Goal: Contribute content: Contribute content

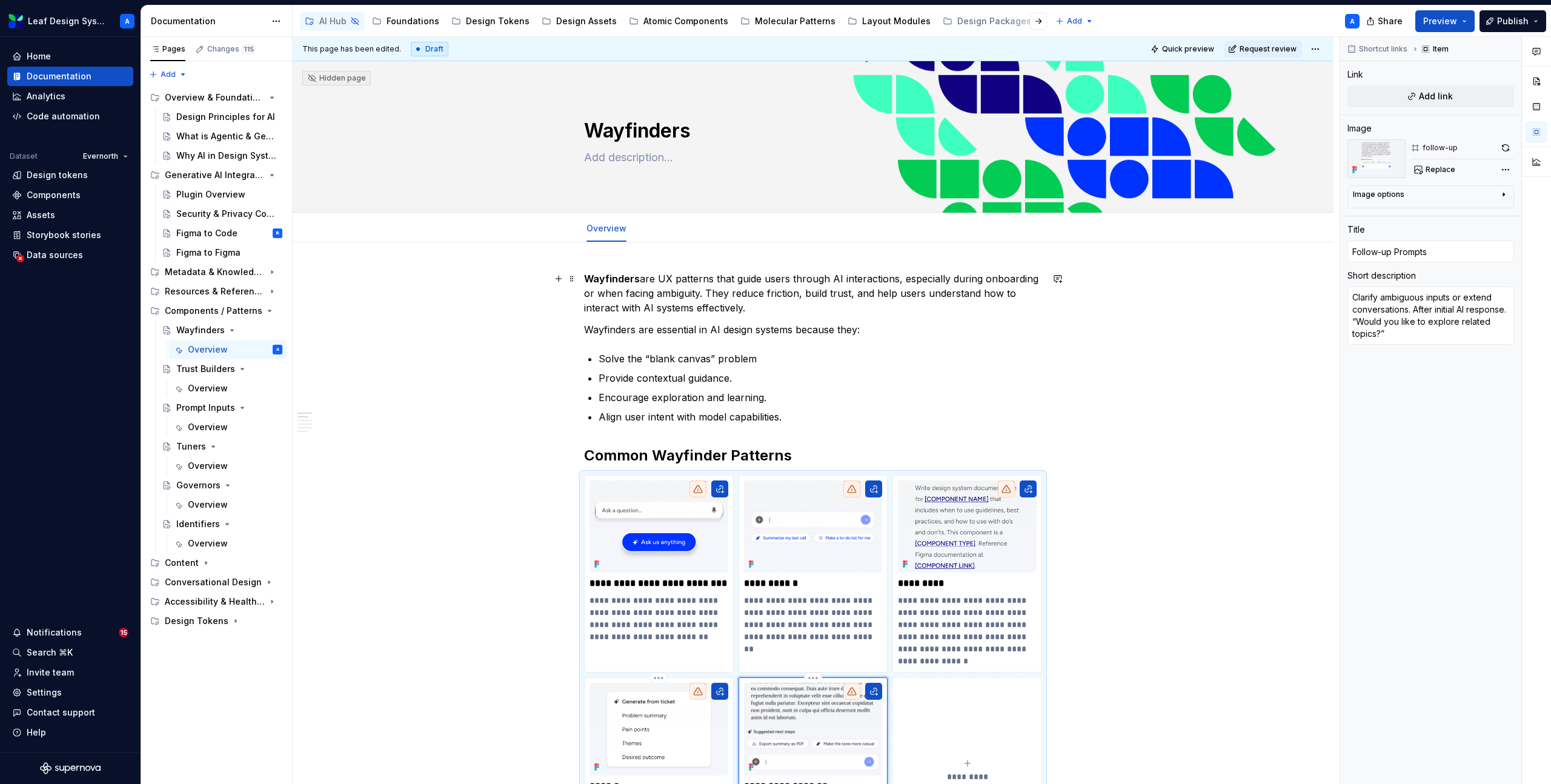
scroll to position [207, 0]
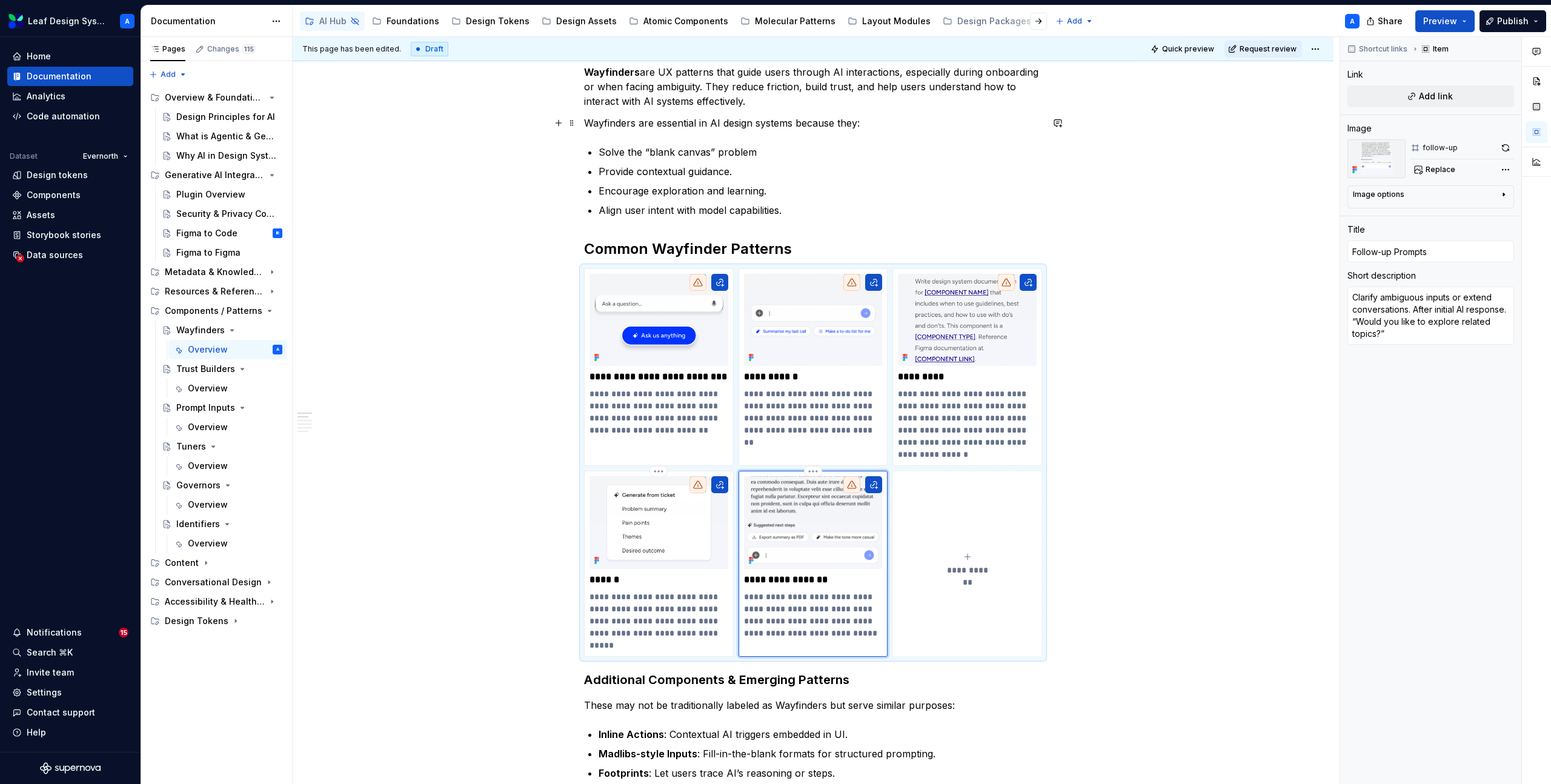
type textarea "*"
click at [679, 432] on p "**********" at bounding box center [659, 412] width 139 height 49
type input "Initial CTA (Call to Action)"
type textarea "*"
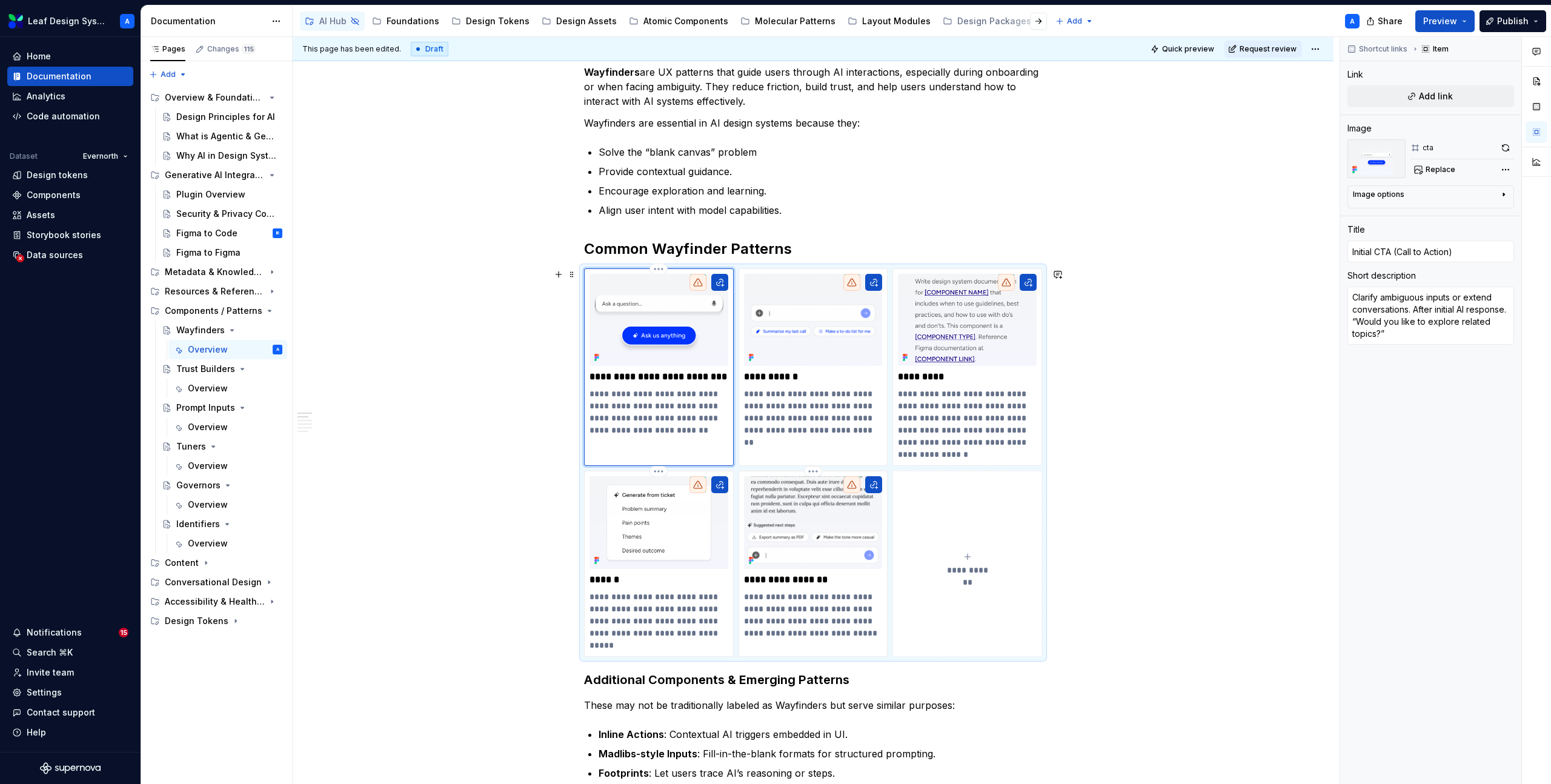
click at [692, 434] on p "**********" at bounding box center [659, 412] width 139 height 49
click at [708, 434] on p "**********" at bounding box center [659, 412] width 139 height 49
type textarea "*"
click at [861, 431] on p "**********" at bounding box center [813, 412] width 139 height 49
type input "Suggestions"
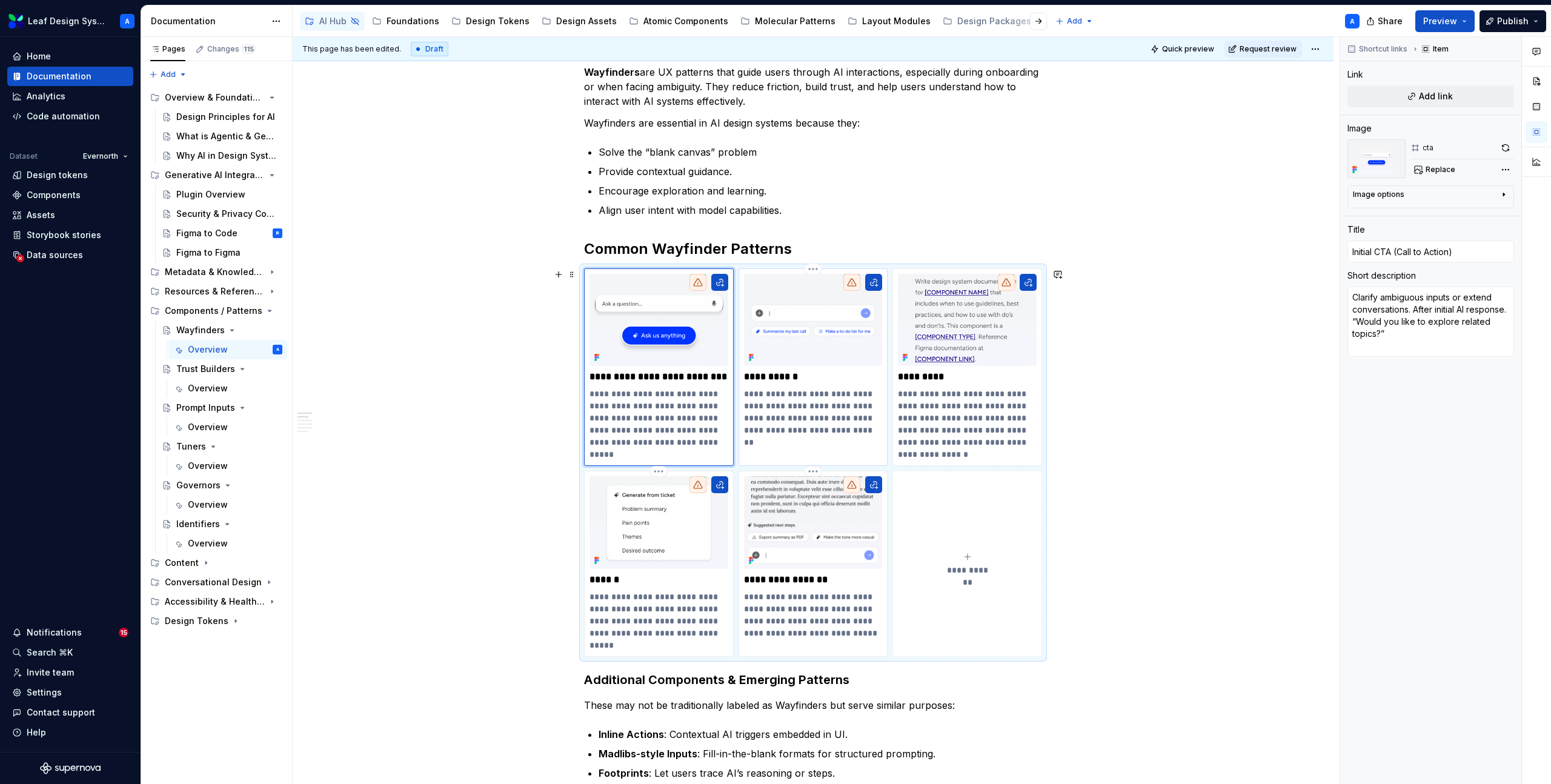
type textarea "*"
click at [693, 429] on p "**********" at bounding box center [659, 418] width 139 height 60
type input "Initial CTA (Call to Action)"
drag, startPoint x: 693, startPoint y: 429, endPoint x: 727, endPoint y: 448, distance: 38.9
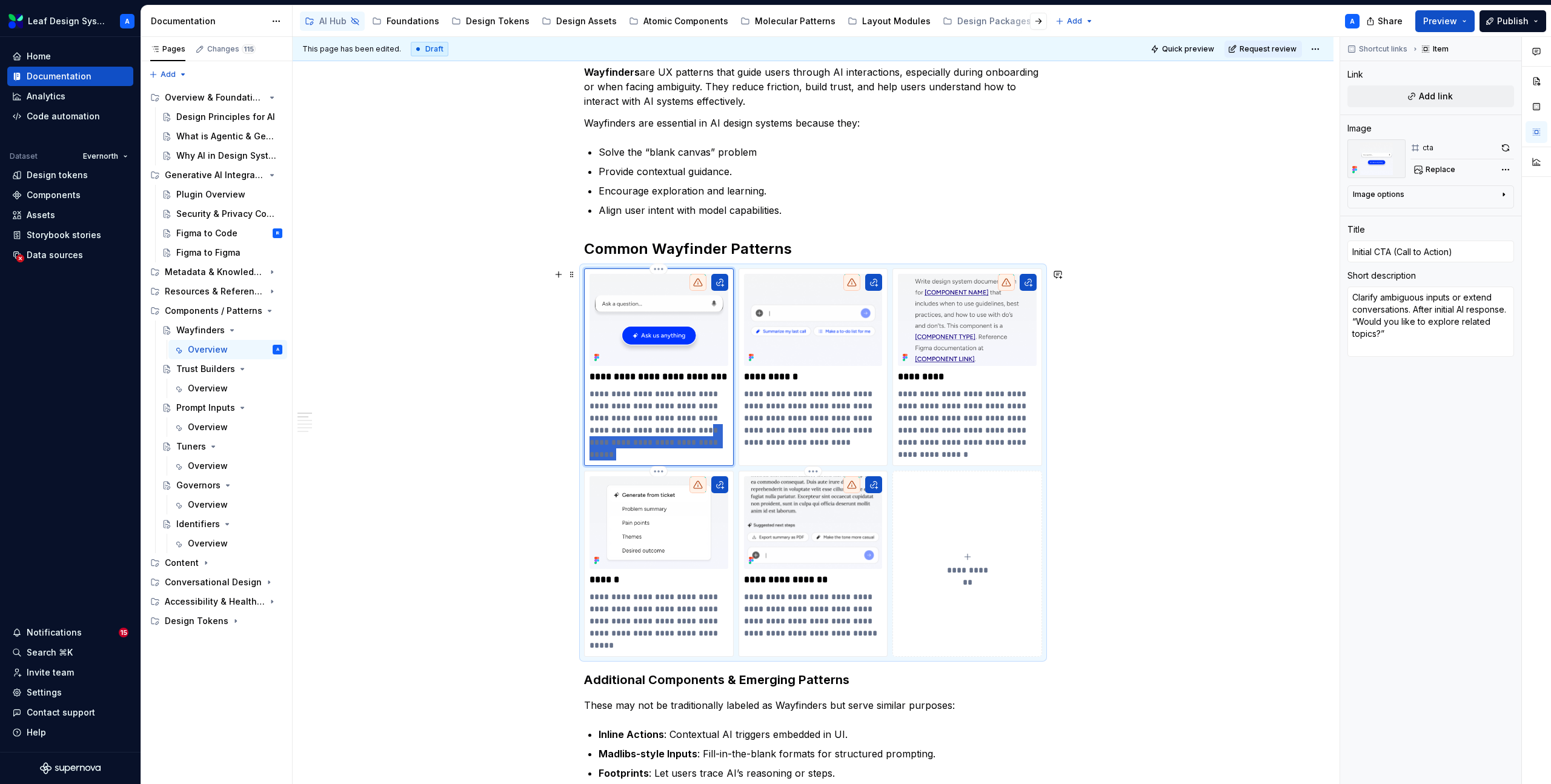
click at [727, 448] on p "**********" at bounding box center [659, 418] width 139 height 60
type textarea "*"
drag, startPoint x: 842, startPoint y: 445, endPoint x: 853, endPoint y: 435, distance: 14.9
click at [853, 435] on p "**********" at bounding box center [813, 418] width 139 height 60
type input "Suggestions"
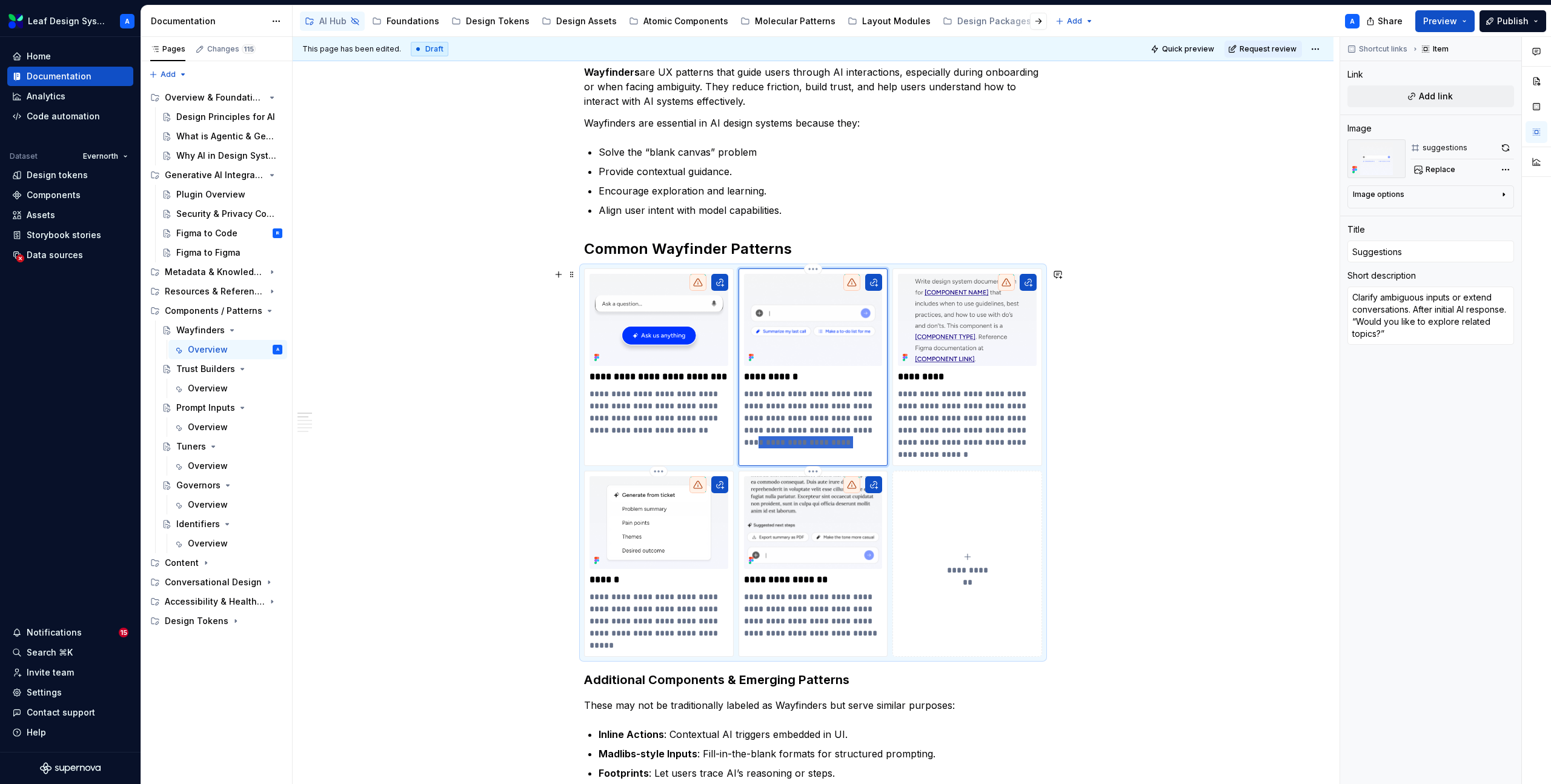
type textarea "*"
click at [696, 429] on p "**********" at bounding box center [659, 412] width 139 height 49
type input "Initial CTA (Call to Action)"
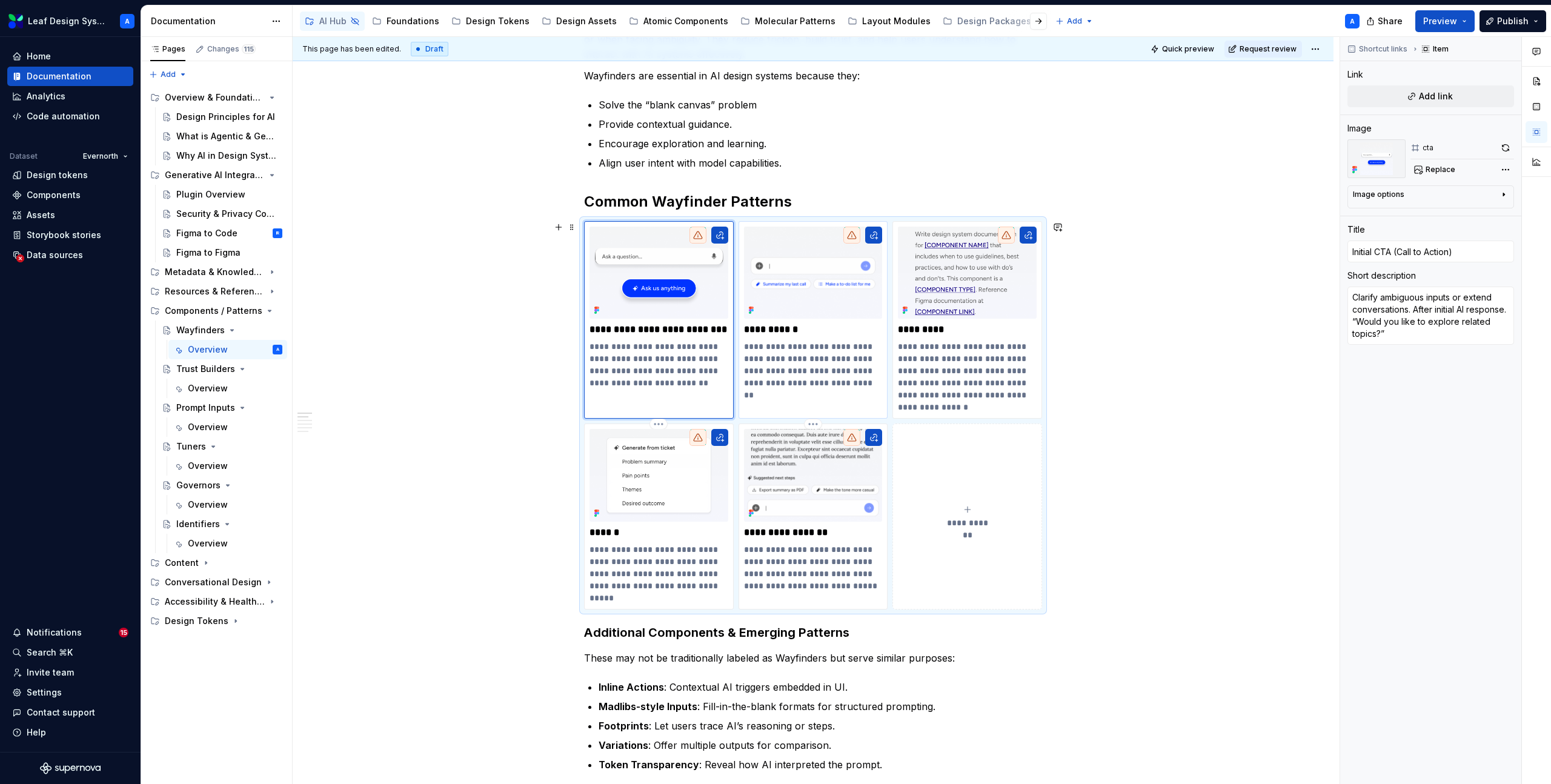
scroll to position [255, 0]
click at [256, 333] on button "Page tree" at bounding box center [257, 330] width 17 height 17
click at [212, 327] on div "Pages Changes 115 Add Accessibility guide for tree Page tree. Navigate the tree…" at bounding box center [217, 410] width 151 height 747
click at [255, 332] on button "Page tree" at bounding box center [257, 330] width 17 height 17
click at [224, 351] on div "Pages Changes 115 Add Accessibility guide for tree Page tree. Navigate the tree…" at bounding box center [217, 410] width 151 height 747
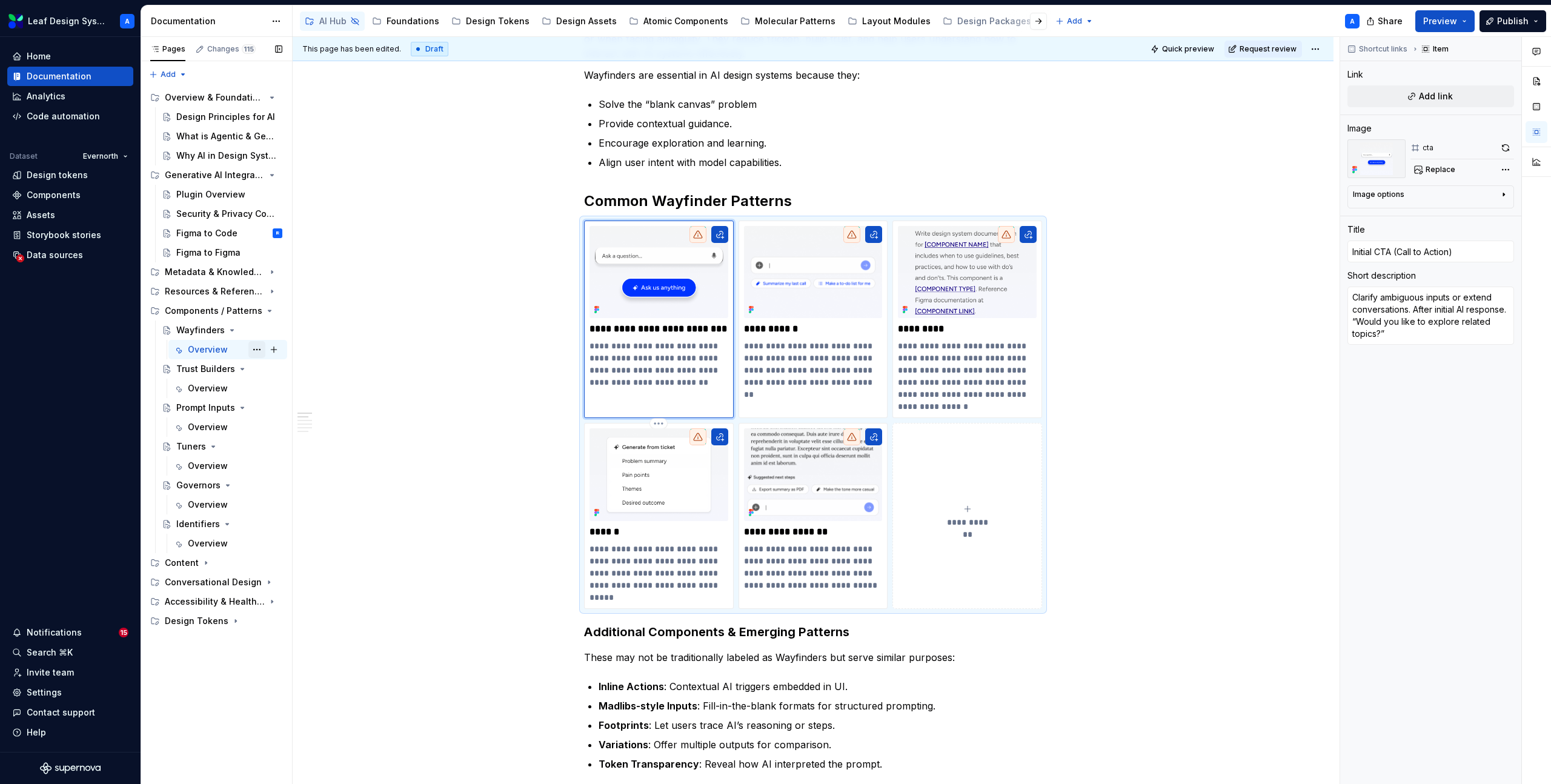
click at [254, 353] on button "Page tree" at bounding box center [257, 349] width 17 height 17
click at [229, 352] on div "Pages Changes 115 Add Accessibility guide for tree Page tree. Navigate the tree…" at bounding box center [217, 410] width 151 height 747
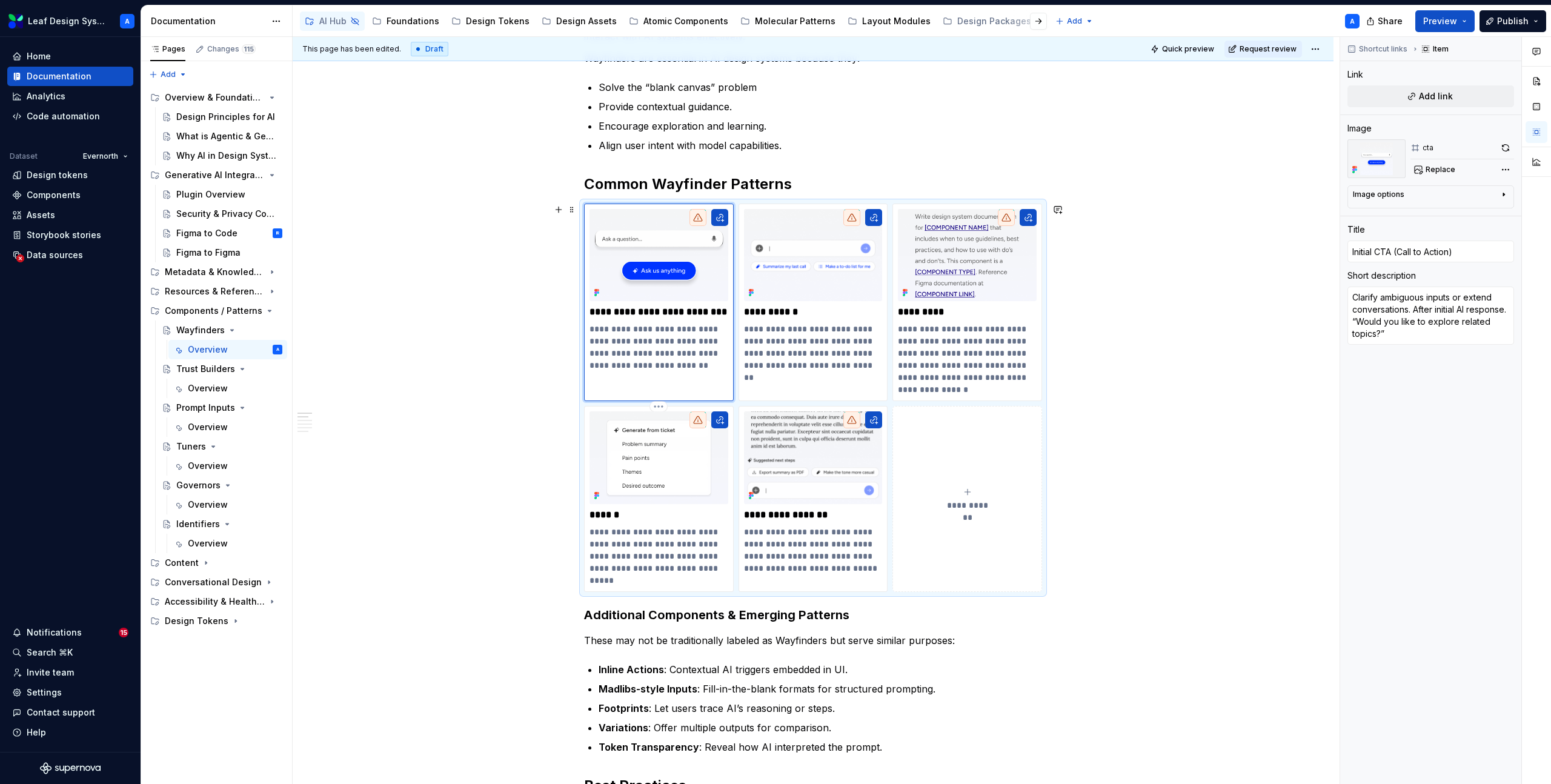
scroll to position [293, 0]
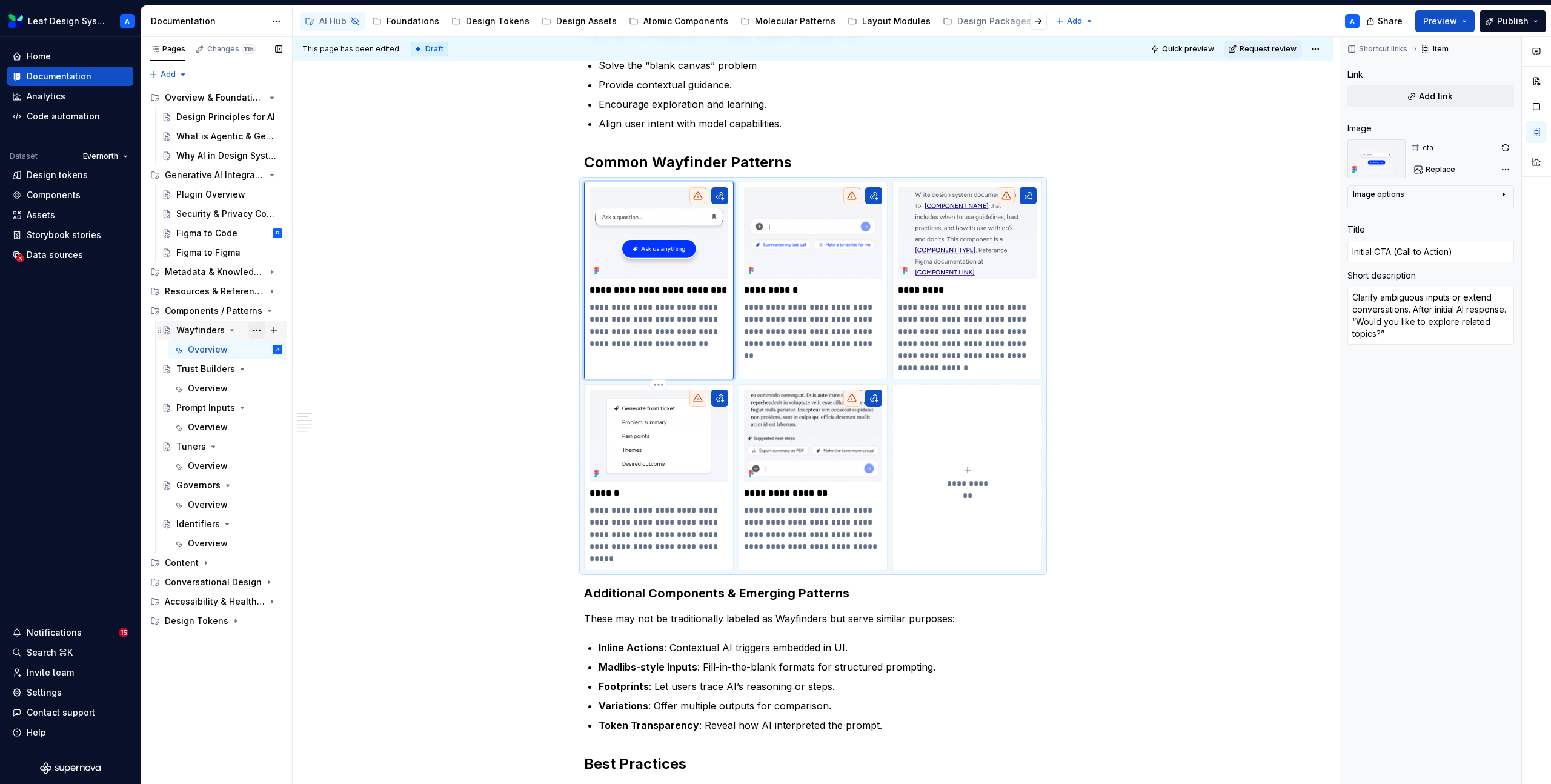
click at [255, 330] on button "Page tree" at bounding box center [257, 330] width 17 height 17
click at [196, 350] on div "Pages Changes 115 Add Accessibility guide for tree Page tree. Navigate the tree…" at bounding box center [217, 410] width 151 height 747
click at [227, 327] on icon "Page tree" at bounding box center [232, 330] width 10 height 10
click at [228, 330] on icon "Page tree" at bounding box center [232, 330] width 10 height 10
click at [259, 331] on button "Page tree" at bounding box center [257, 330] width 17 height 17
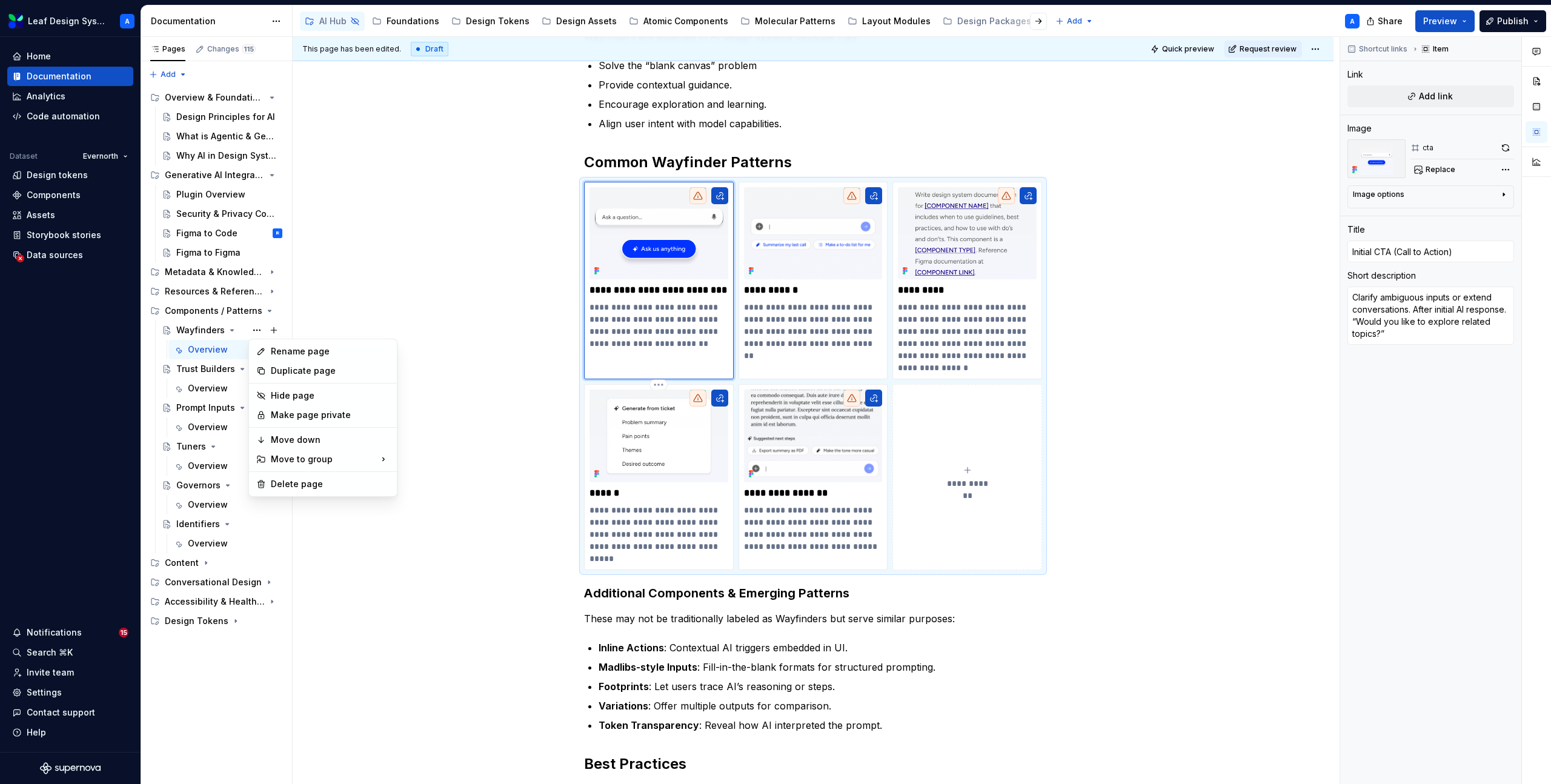
click at [508, 208] on html "Leaf Design System A Home Documentation Analytics Code automation Dataset Evern…" at bounding box center [775, 392] width 1551 height 784
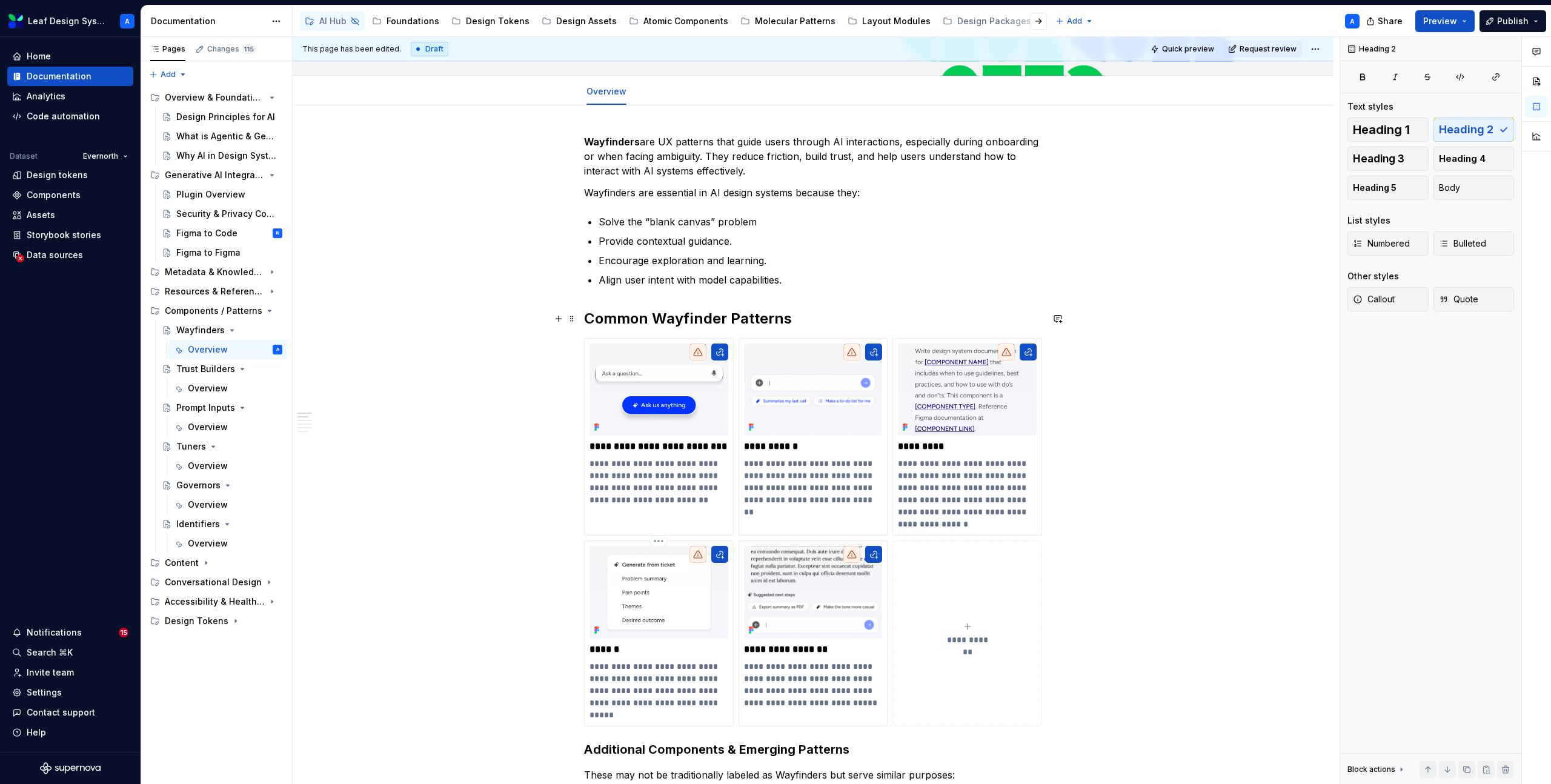
scroll to position [68, 0]
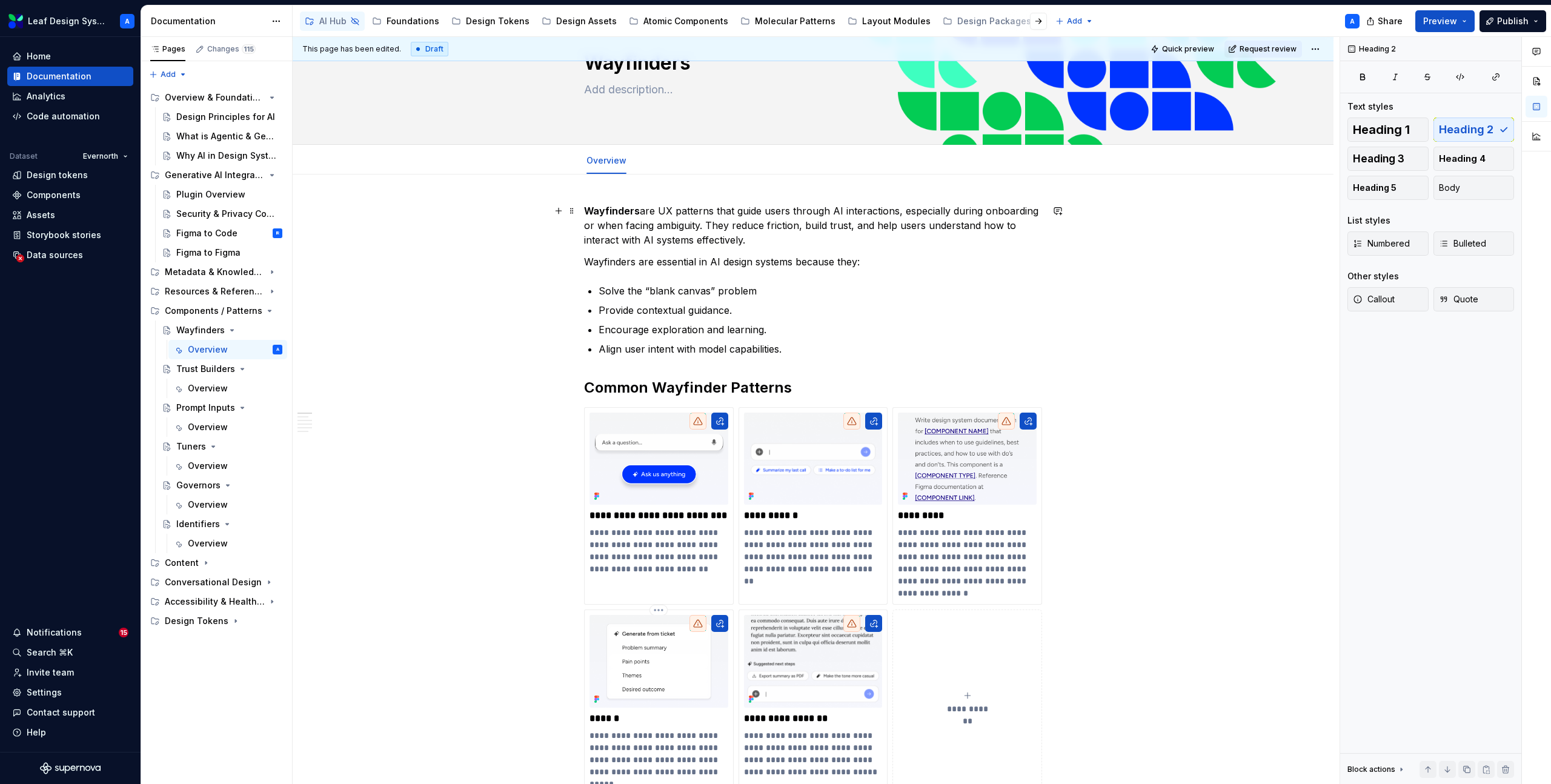
type textarea "*"
click at [661, 162] on span "Add tab" at bounding box center [668, 160] width 28 height 10
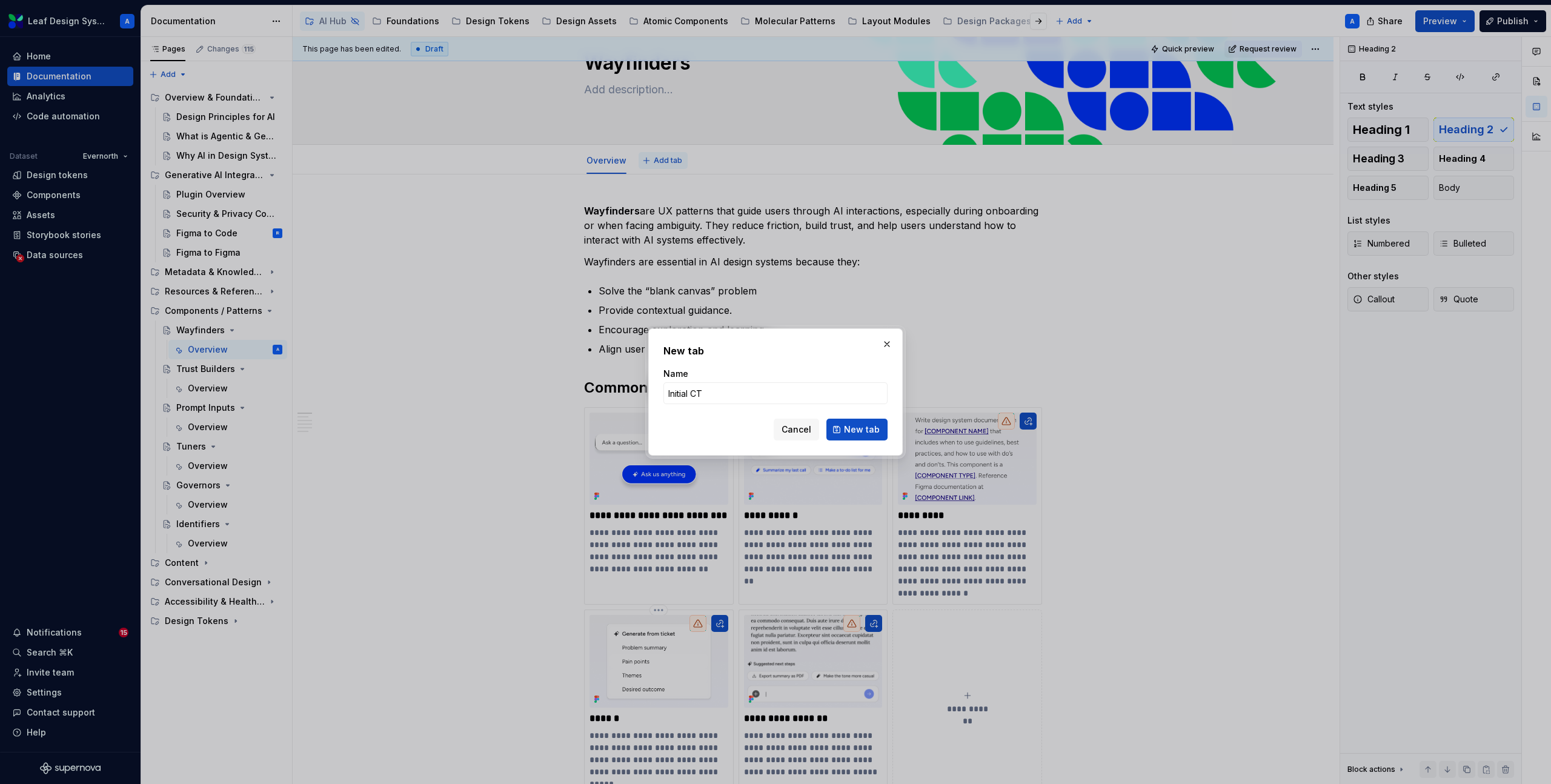
type input "Initial CTA"
click button "New tab" at bounding box center [857, 429] width 61 height 22
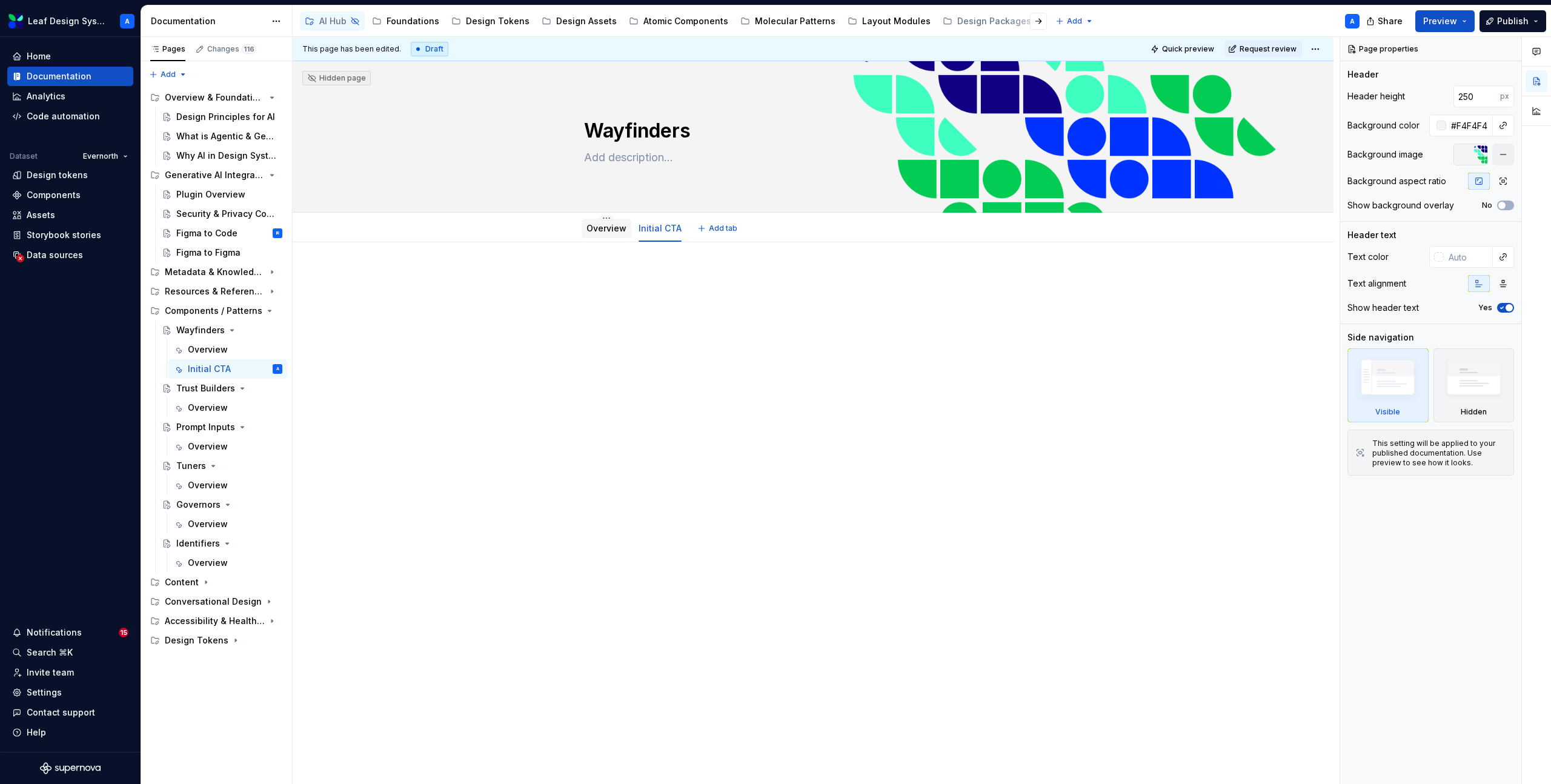
click at [593, 225] on link "Overview" at bounding box center [607, 228] width 40 height 10
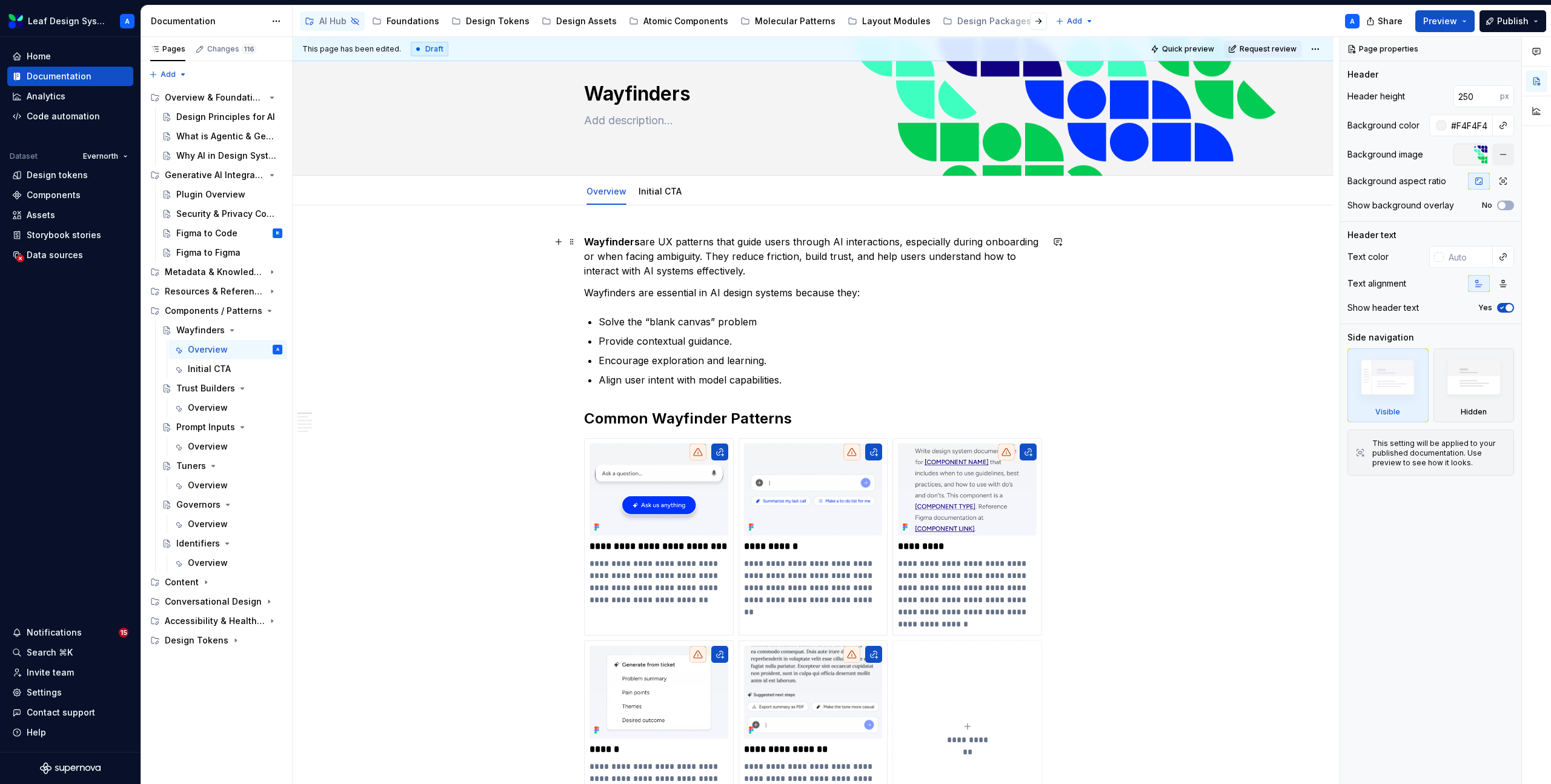
scroll to position [47, 0]
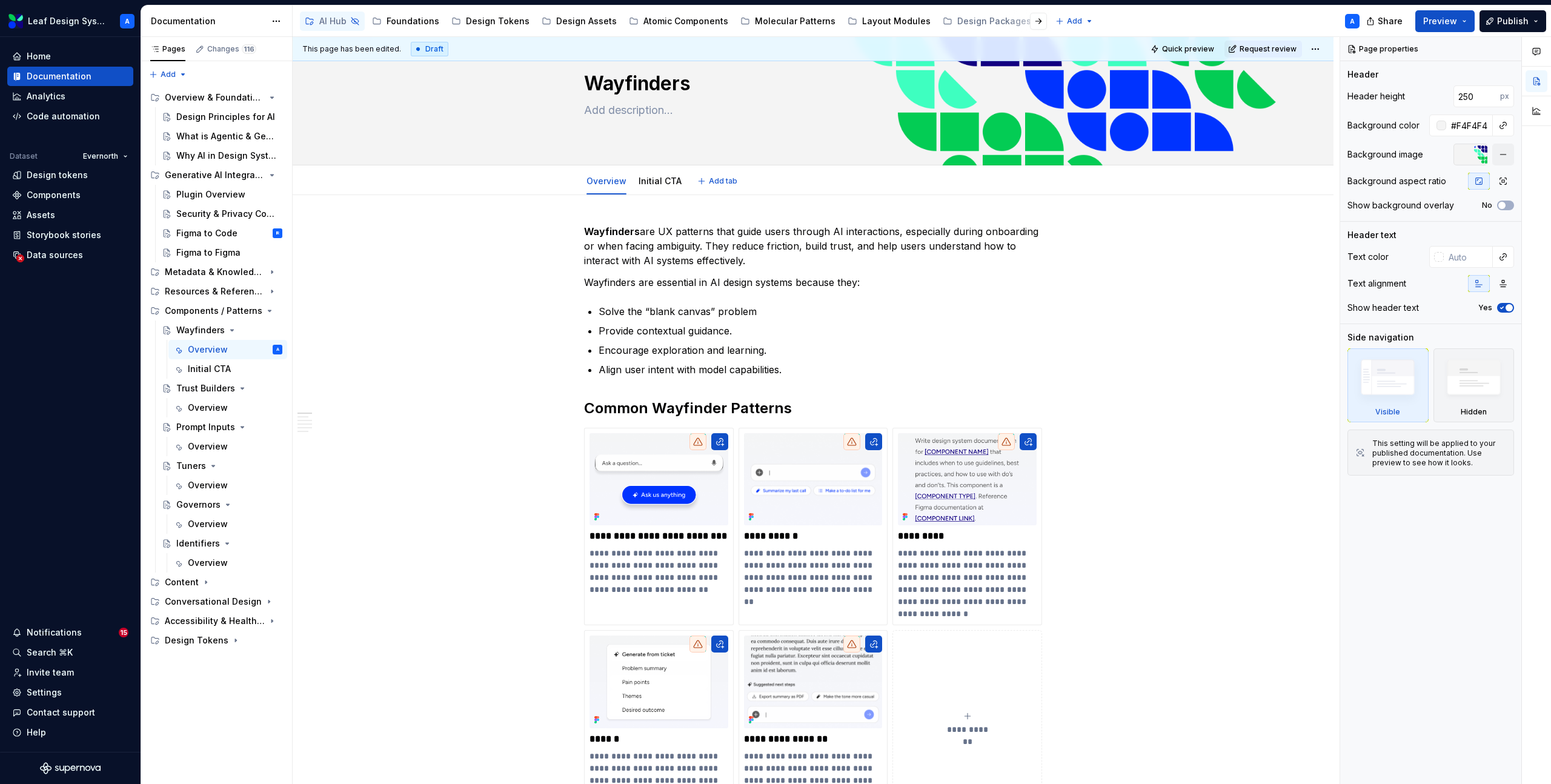
click at [710, 179] on span "Add tab" at bounding box center [722, 181] width 28 height 10
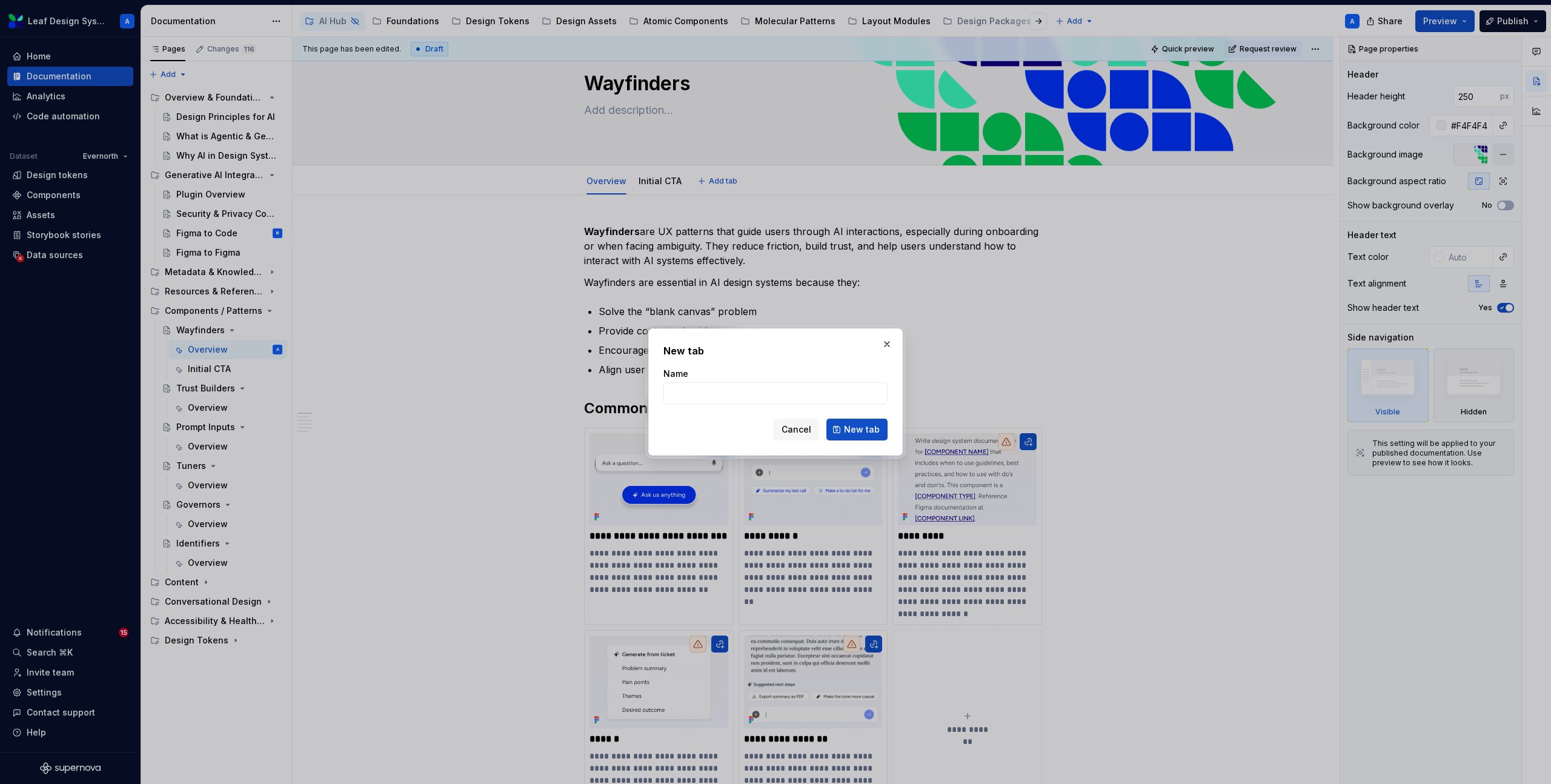
type textarea "*"
type input "Suggestions"
click button "New tab" at bounding box center [857, 429] width 61 height 22
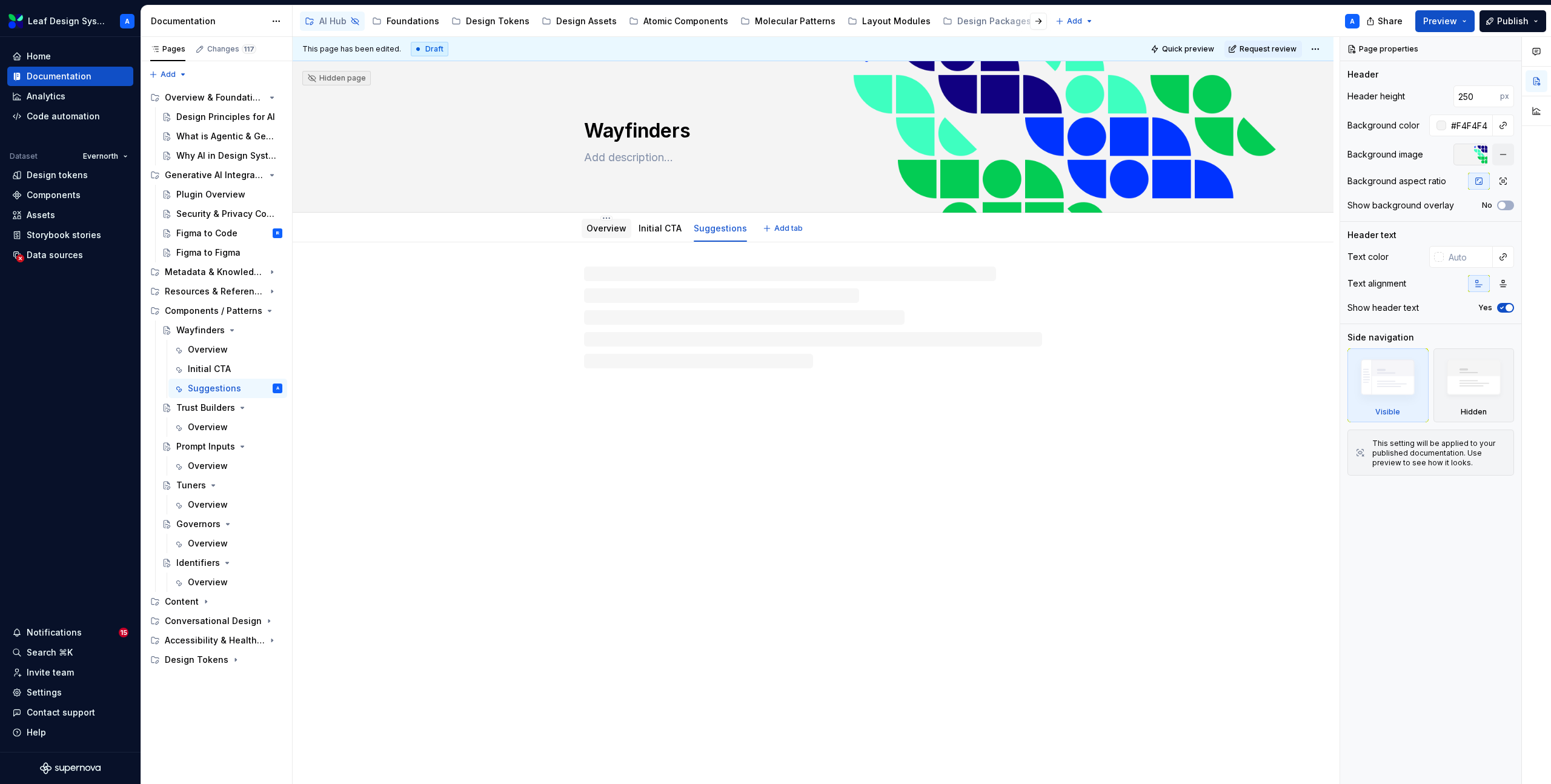
click at [624, 231] on link "Overview" at bounding box center [607, 228] width 40 height 10
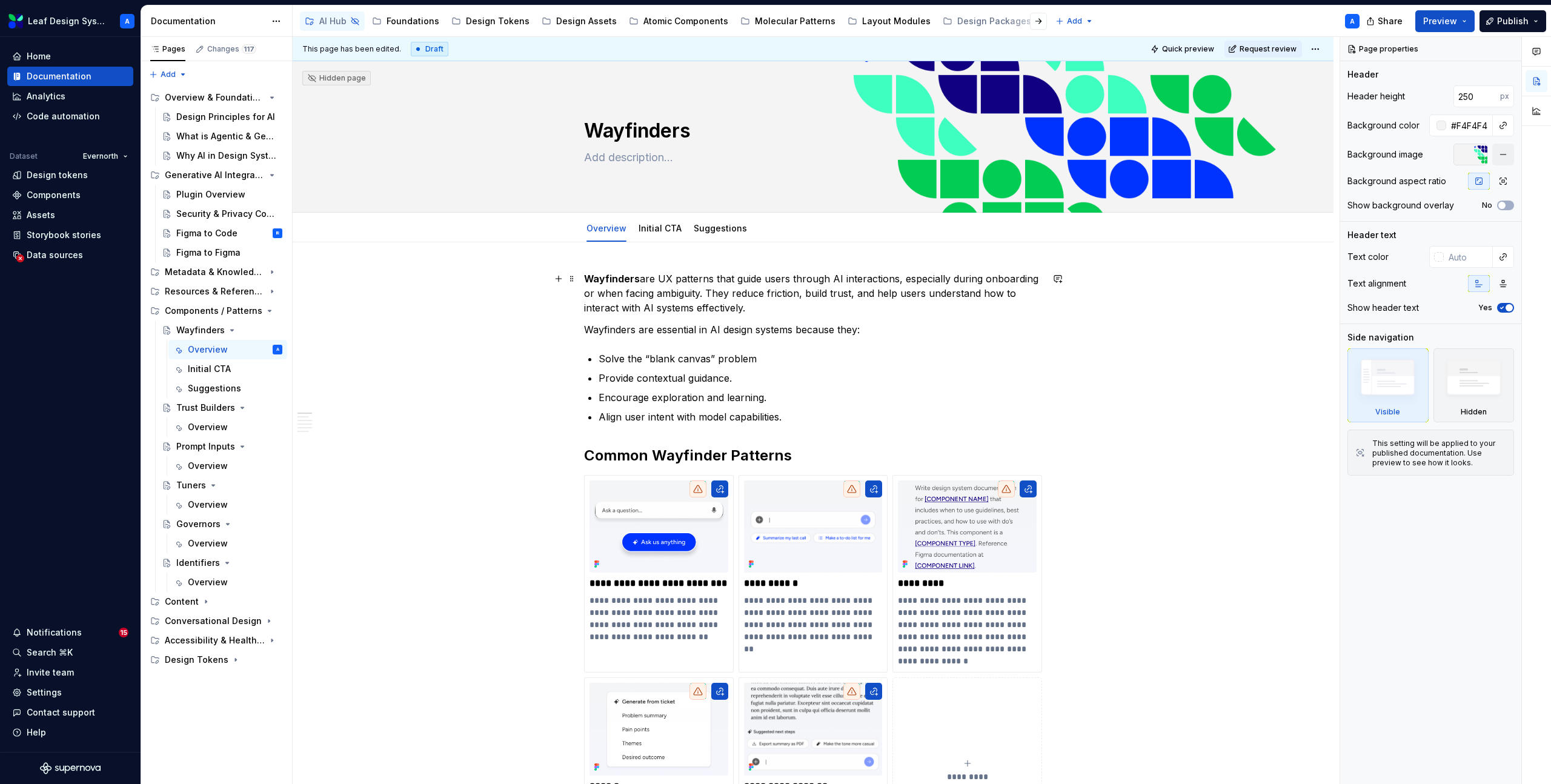
type textarea "*"
click at [791, 235] on button "Add tab" at bounding box center [783, 228] width 49 height 17
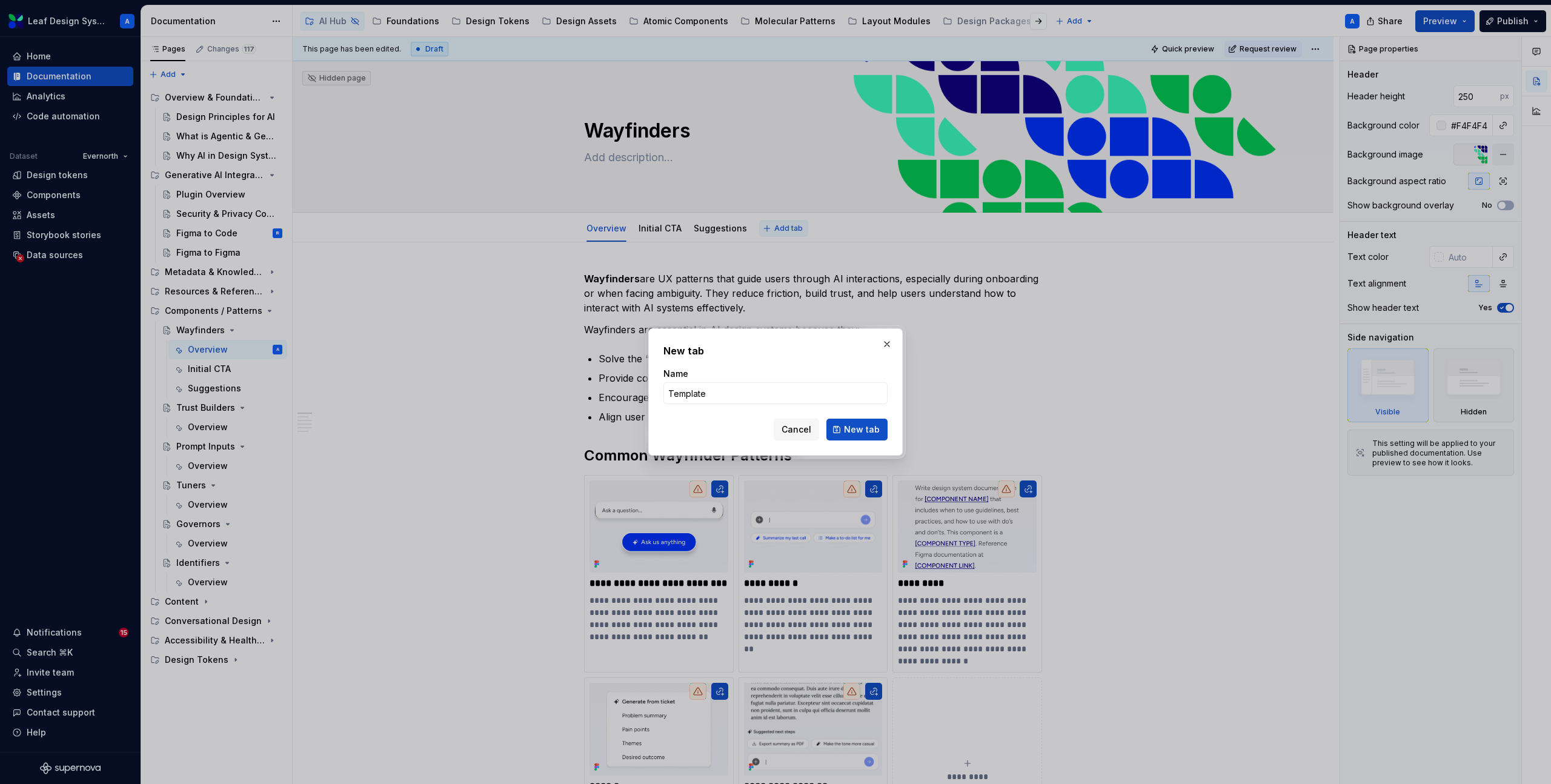
type input "Templates"
click button "New tab" at bounding box center [857, 429] width 61 height 22
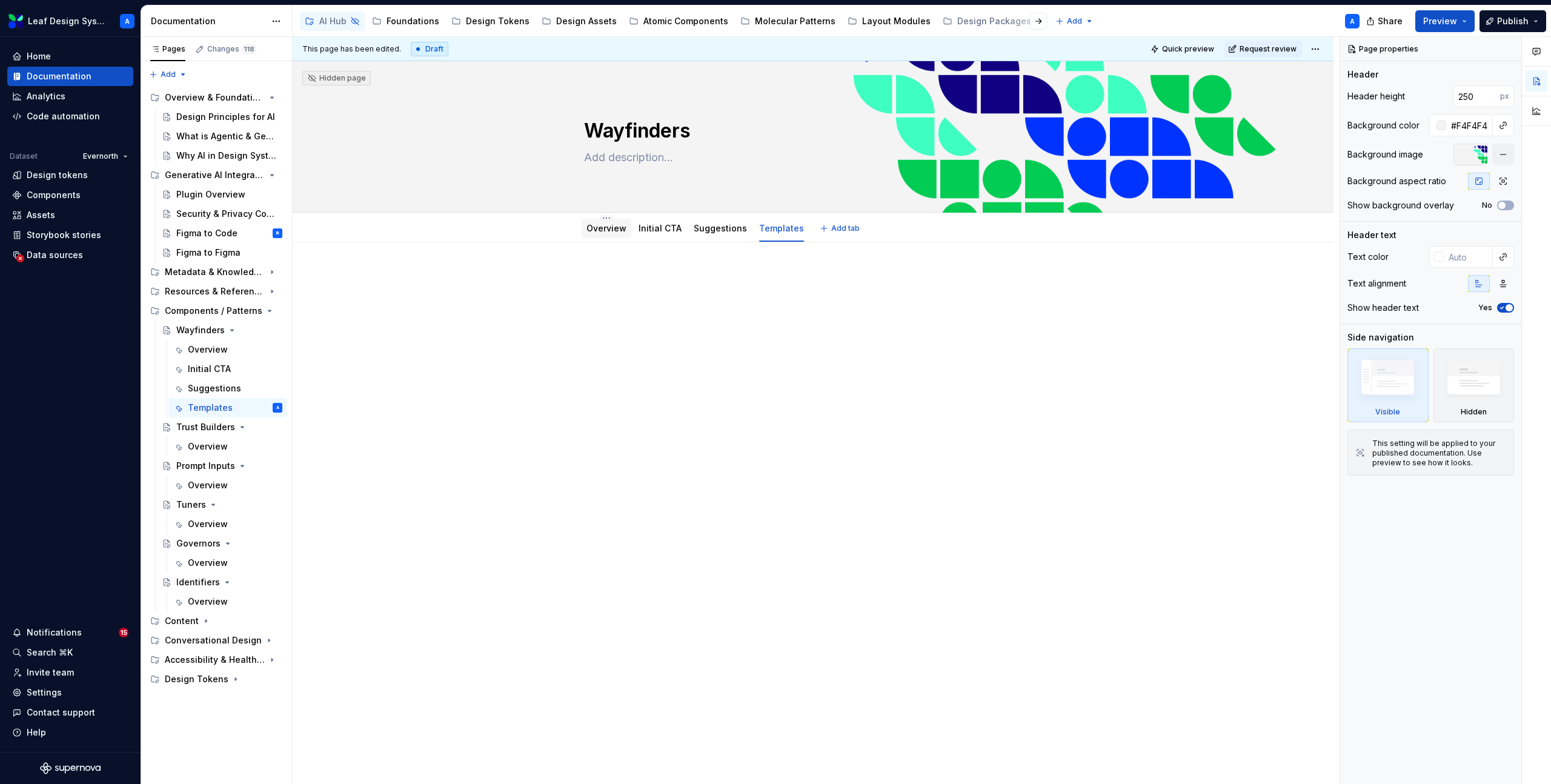
click at [613, 230] on link "Overview" at bounding box center [607, 228] width 40 height 10
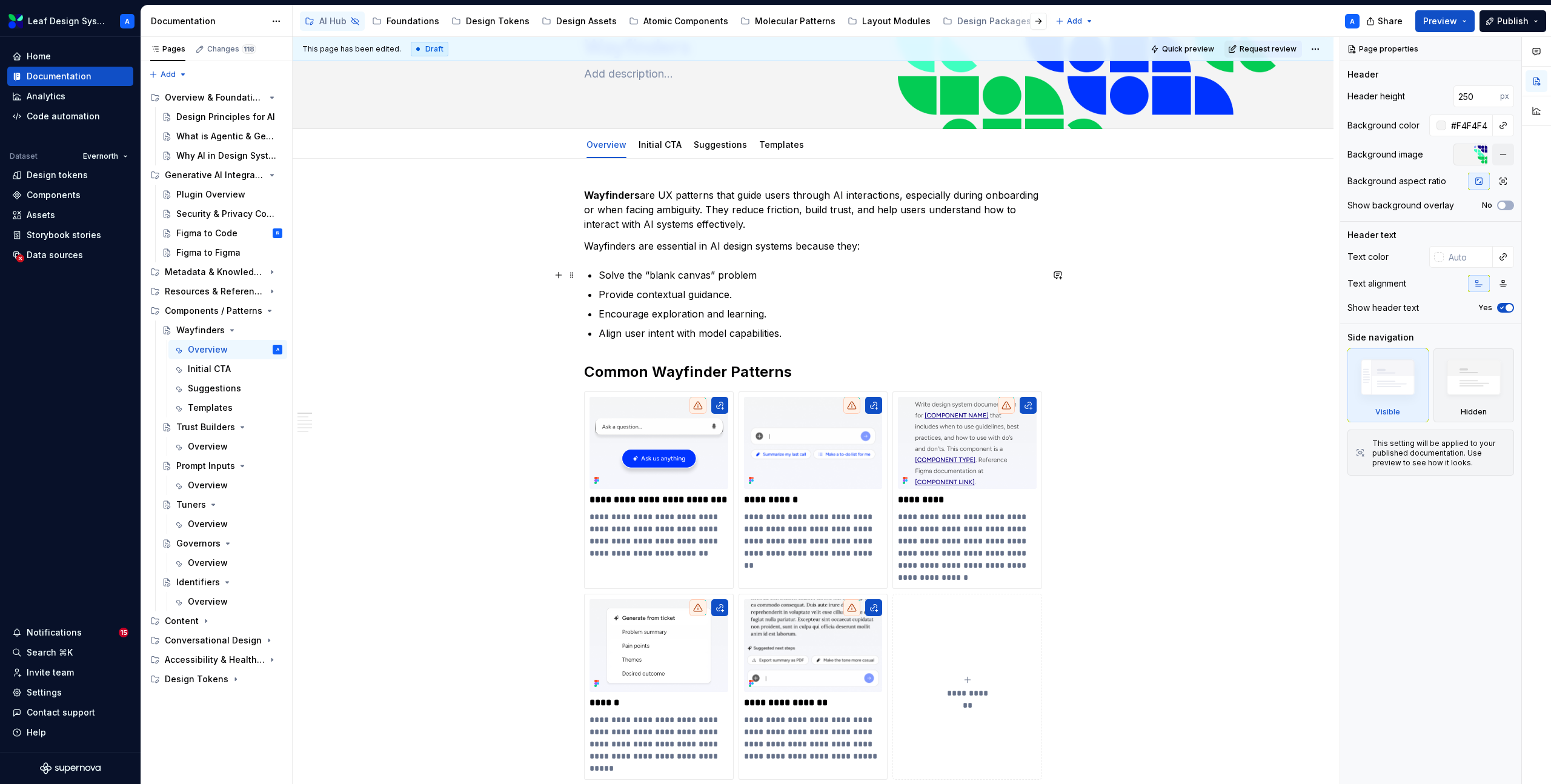
scroll to position [76, 0]
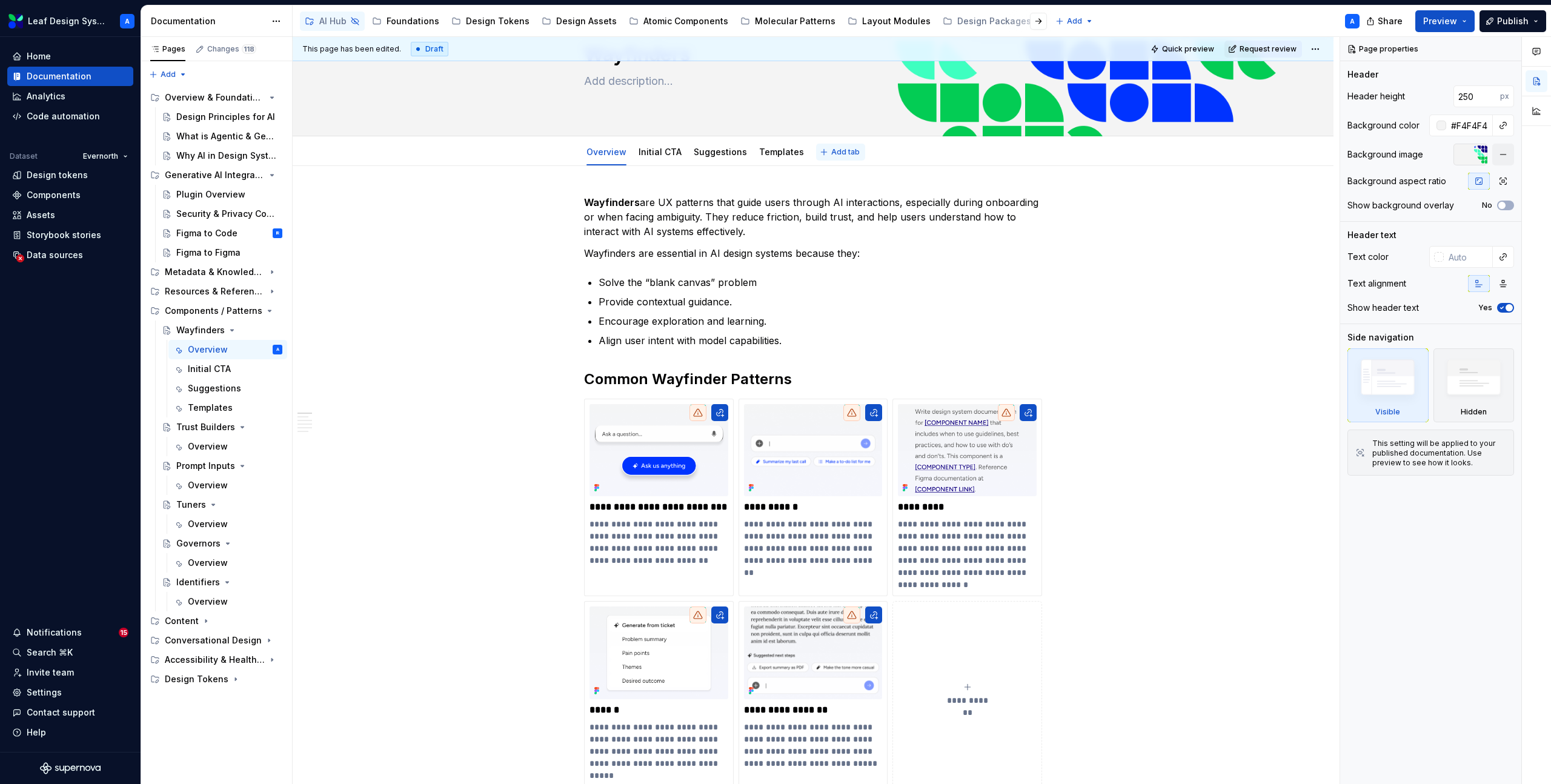
click at [823, 152] on button "Add tab" at bounding box center [840, 152] width 49 height 17
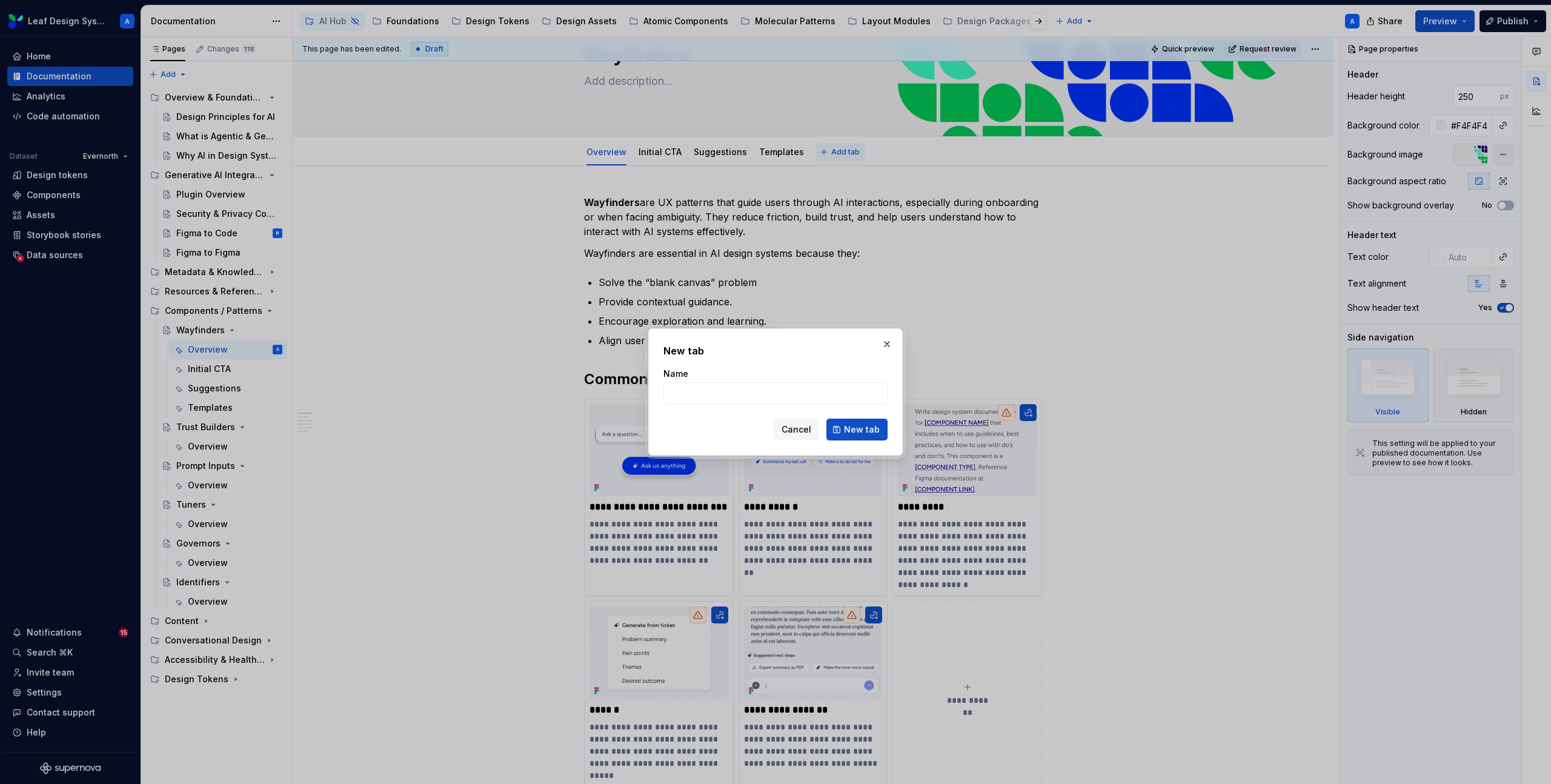
type textarea "*"
type input "Nudges"
click at [854, 426] on span "New tab" at bounding box center [862, 429] width 36 height 12
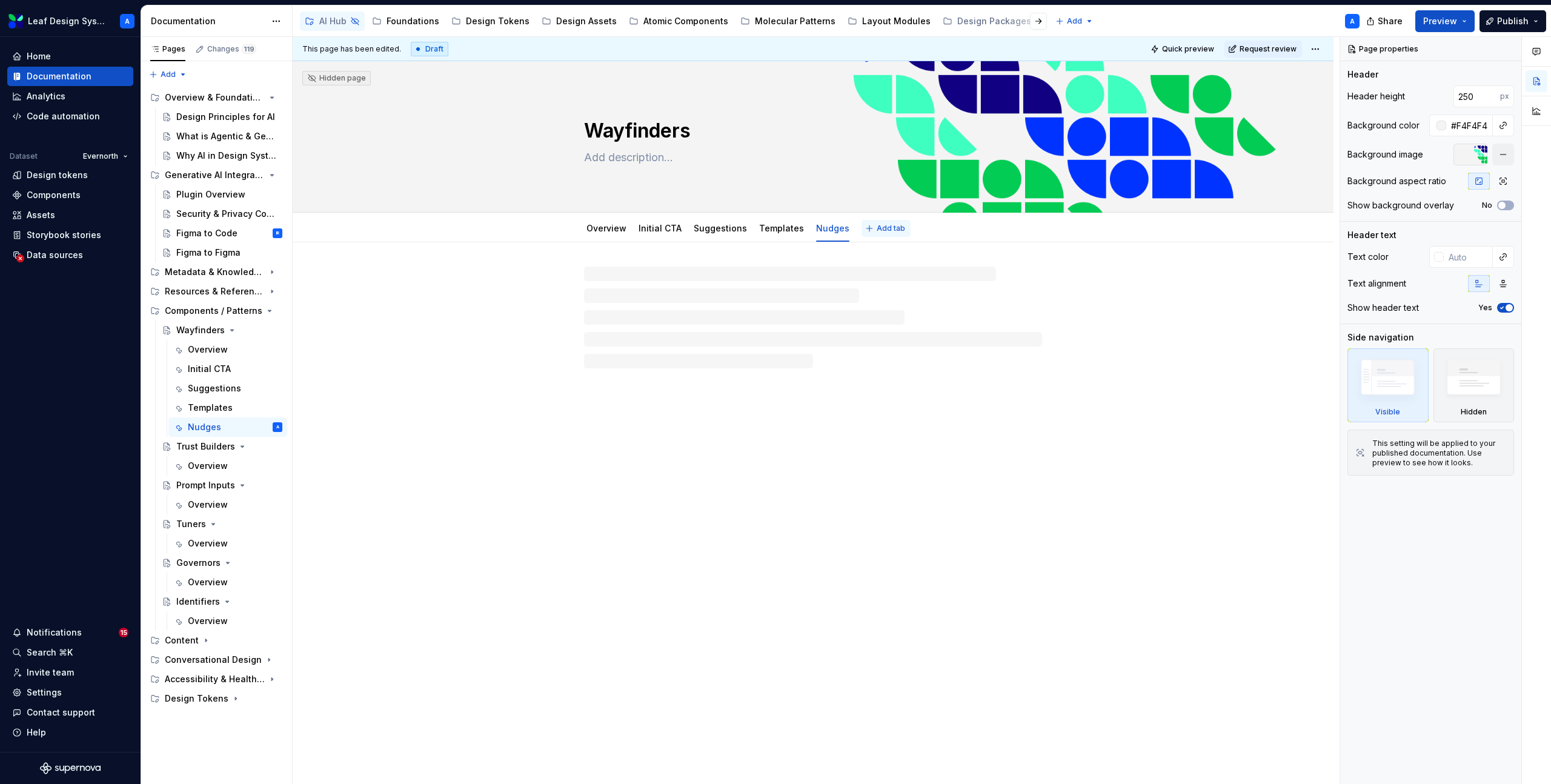
click at [876, 231] on span "Add tab" at bounding box center [890, 228] width 28 height 10
type textarea "*"
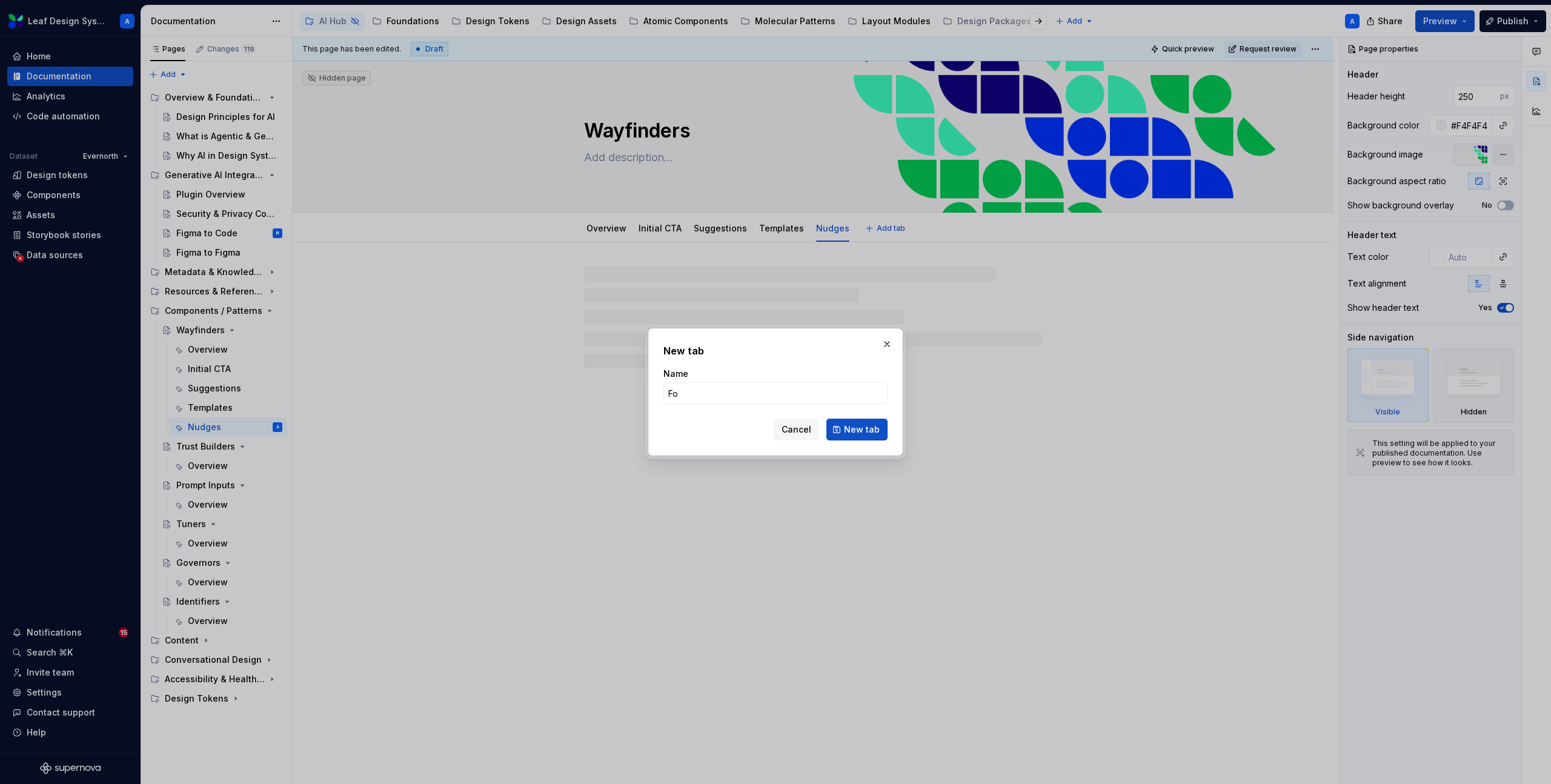
type input "Fol"
type textarea "*"
type input "Follow"
type textarea "*"
type input "Follow-up"
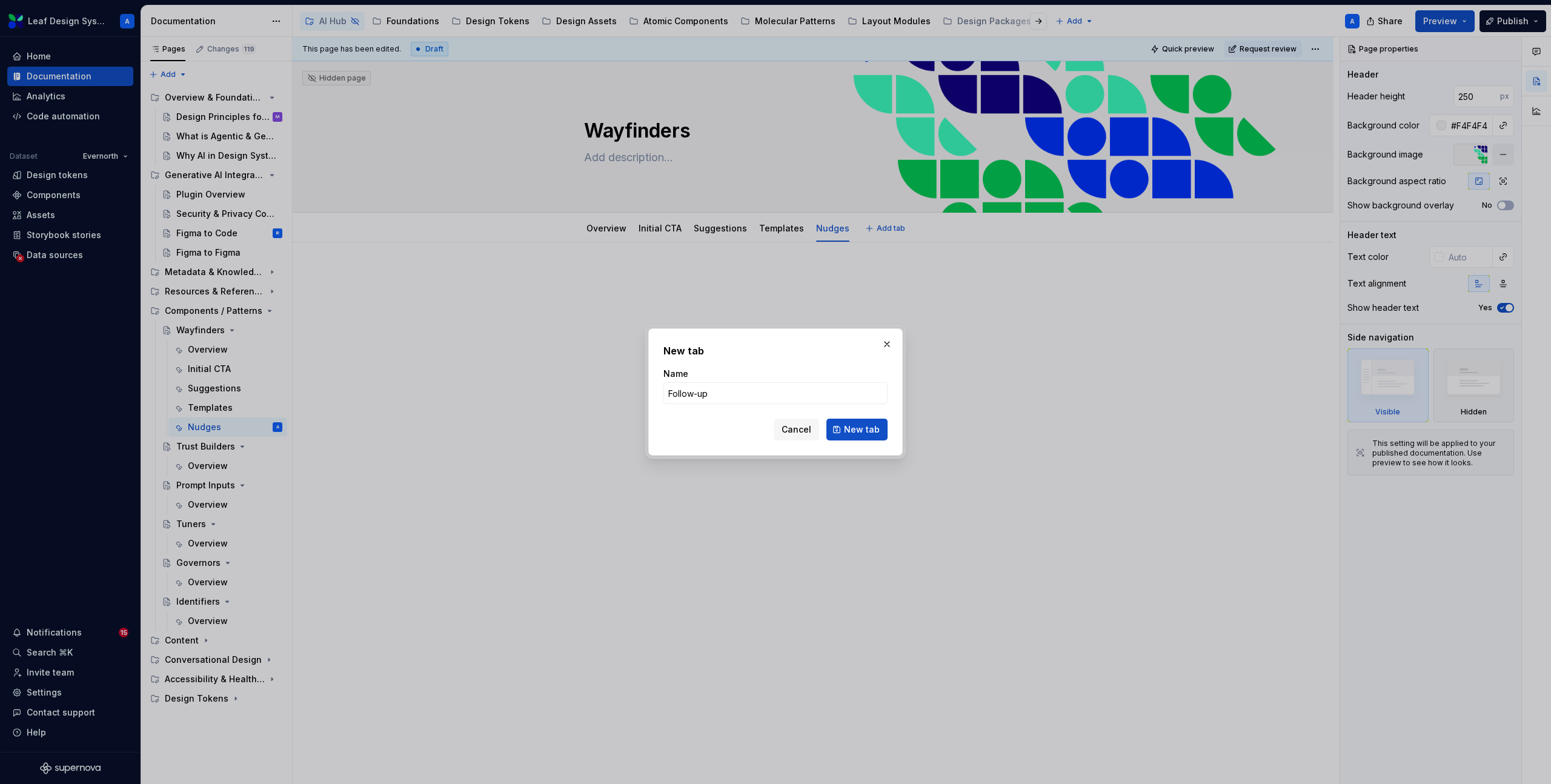
click button "New tab" at bounding box center [857, 429] width 61 height 22
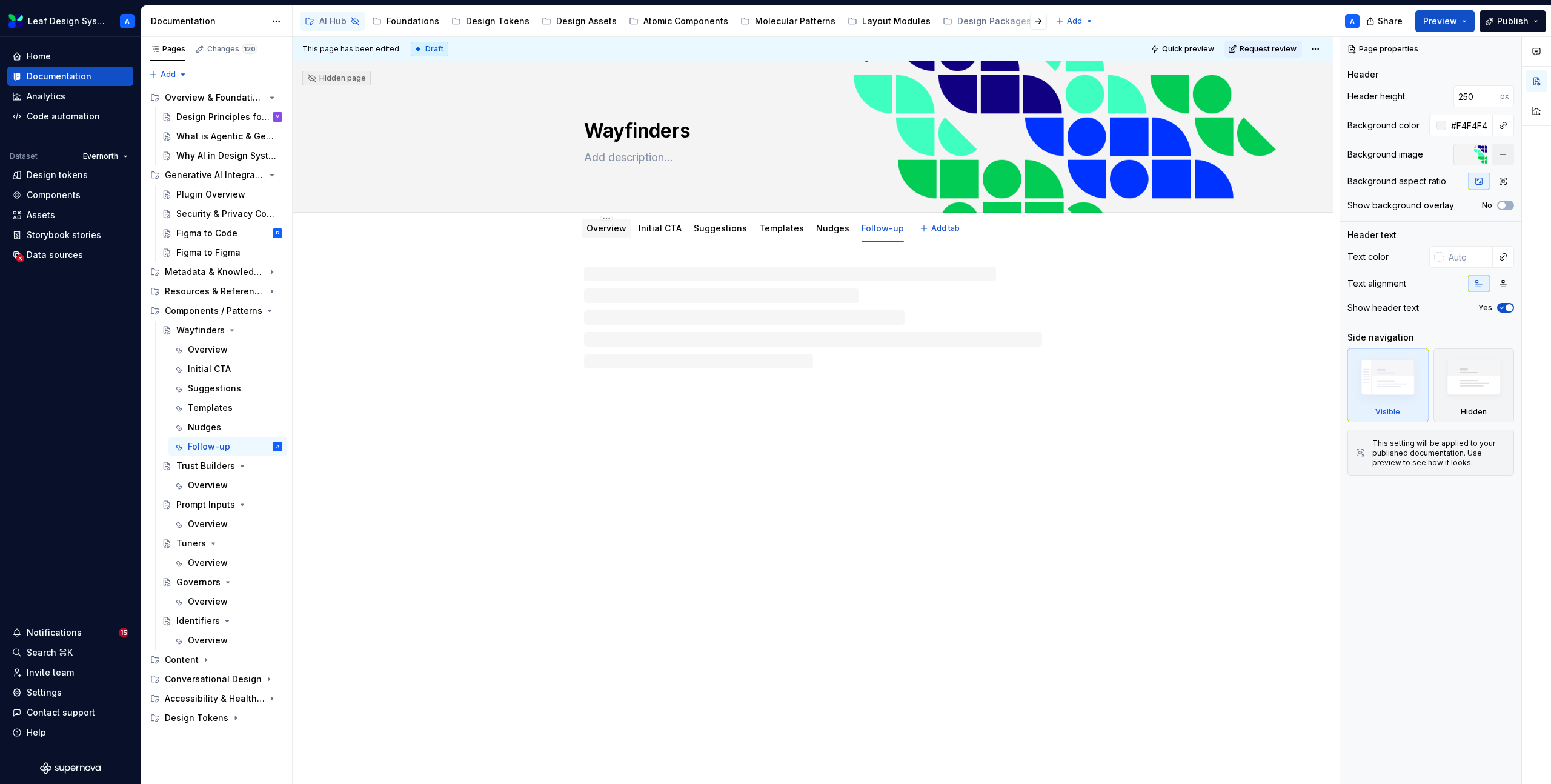
click at [603, 232] on link "Overview" at bounding box center [607, 228] width 40 height 10
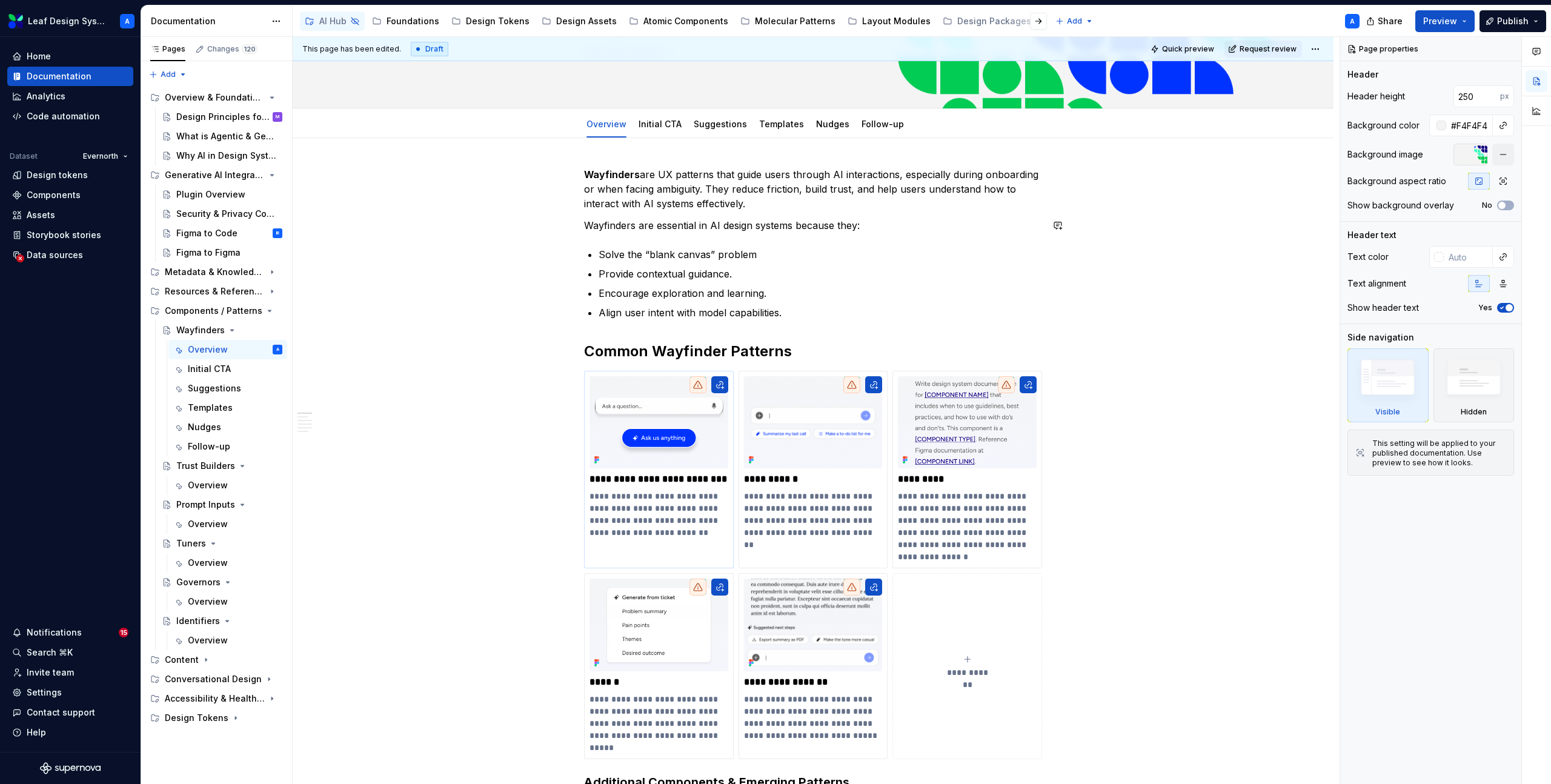
scroll to position [112, 0]
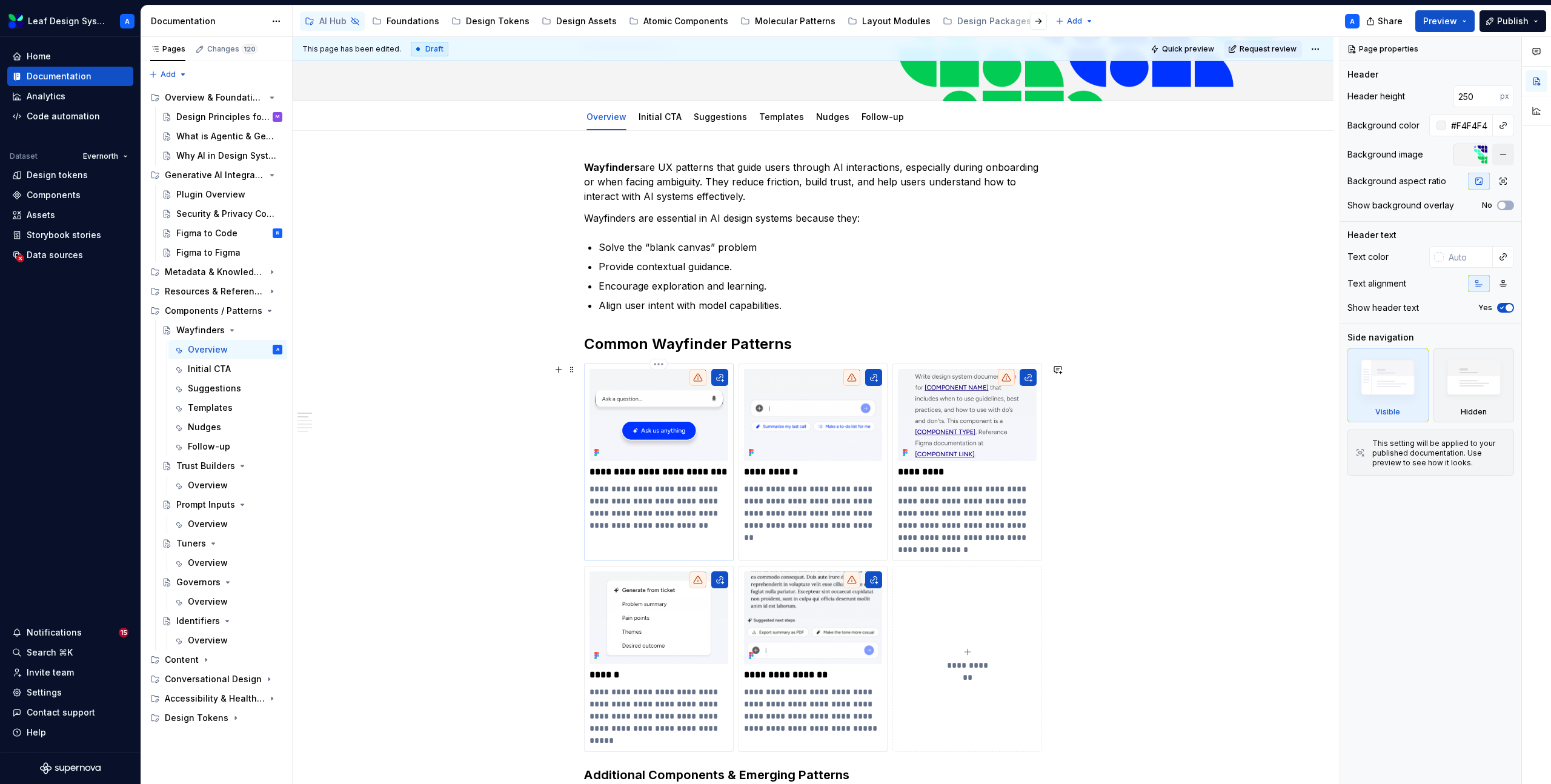
click at [673, 526] on p "**********" at bounding box center [659, 507] width 139 height 49
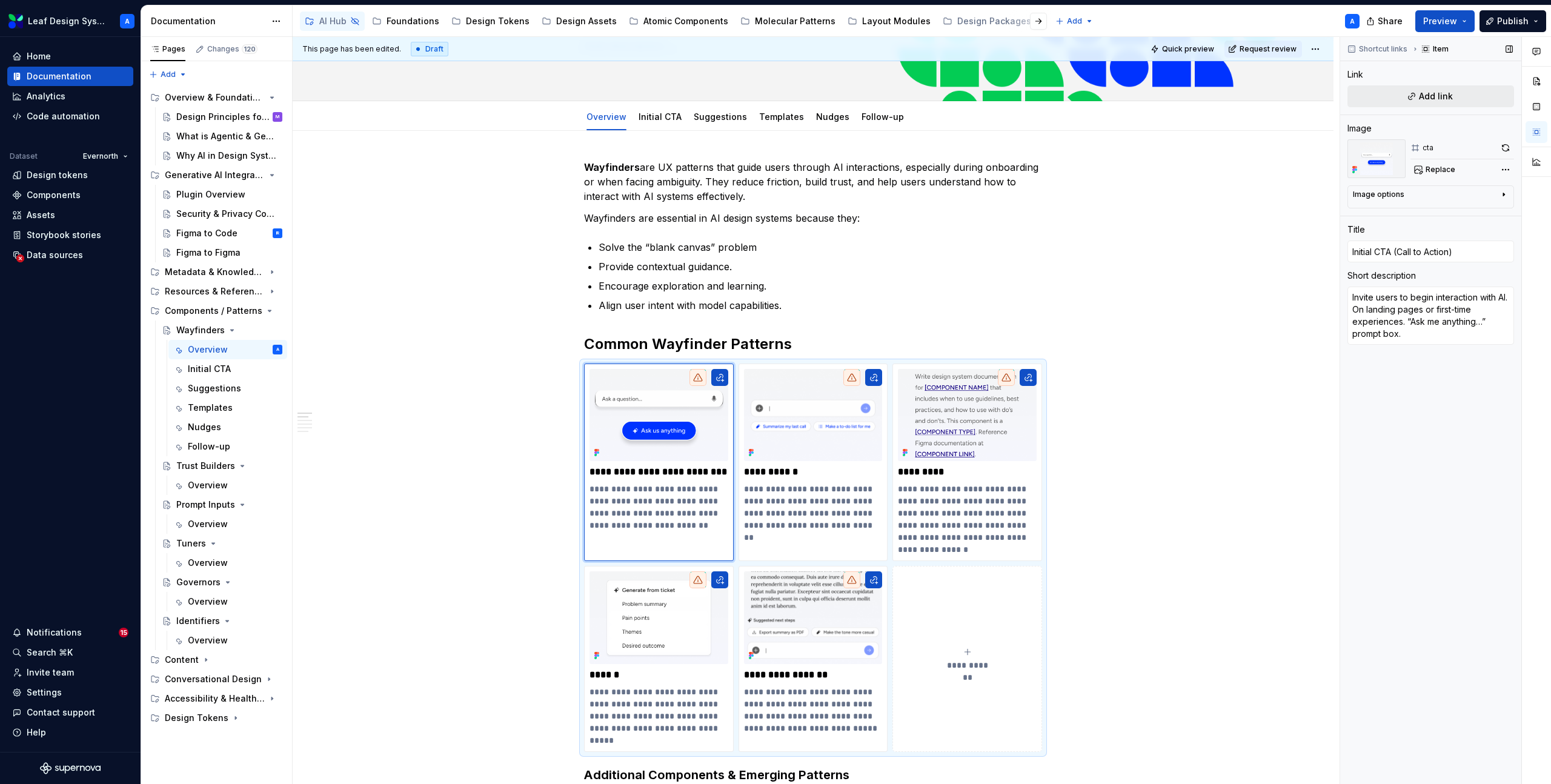
click at [1442, 103] on button "Add link" at bounding box center [1430, 96] width 167 height 22
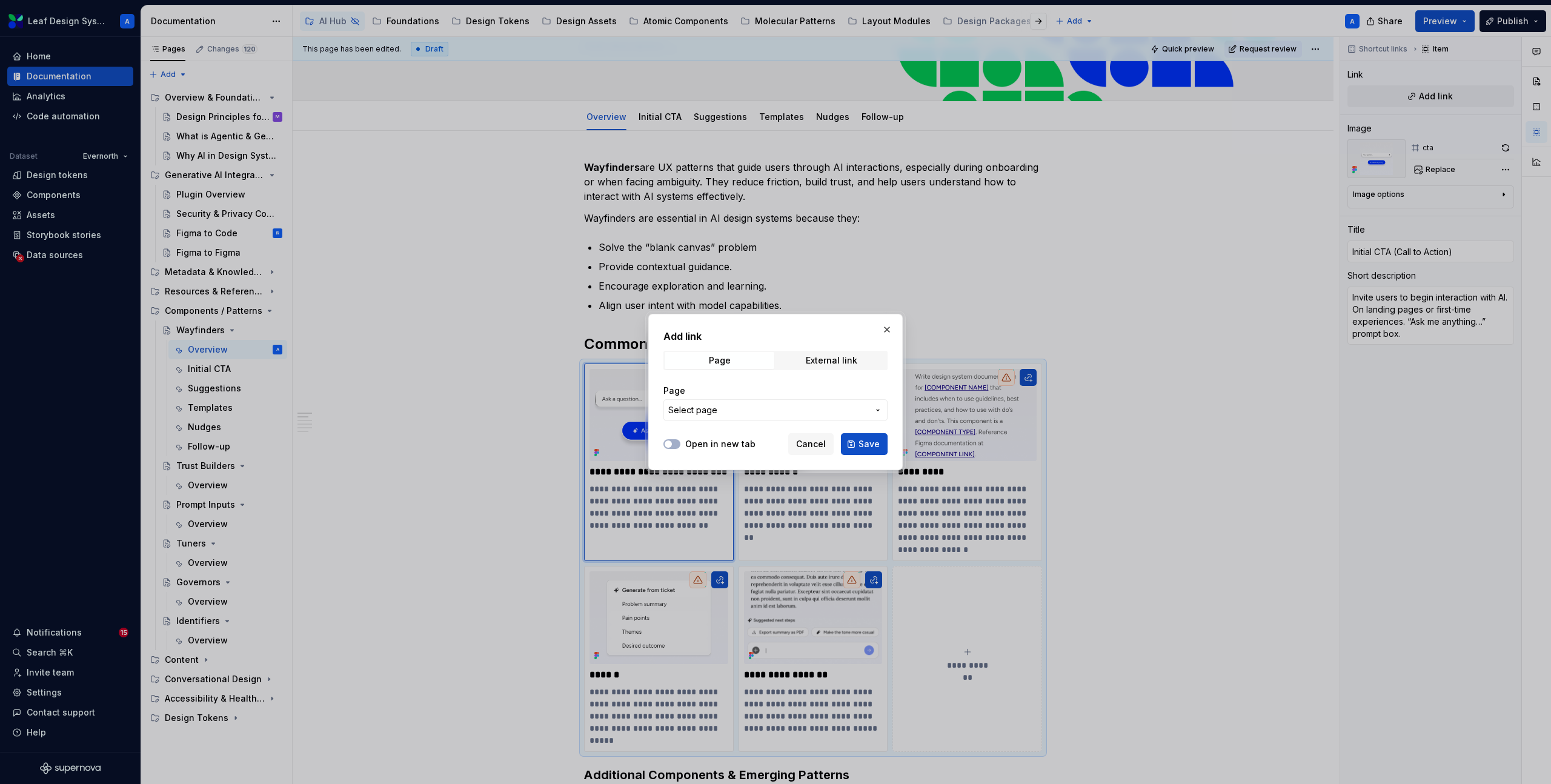
click at [836, 400] on button "Select page" at bounding box center [775, 409] width 224 height 22
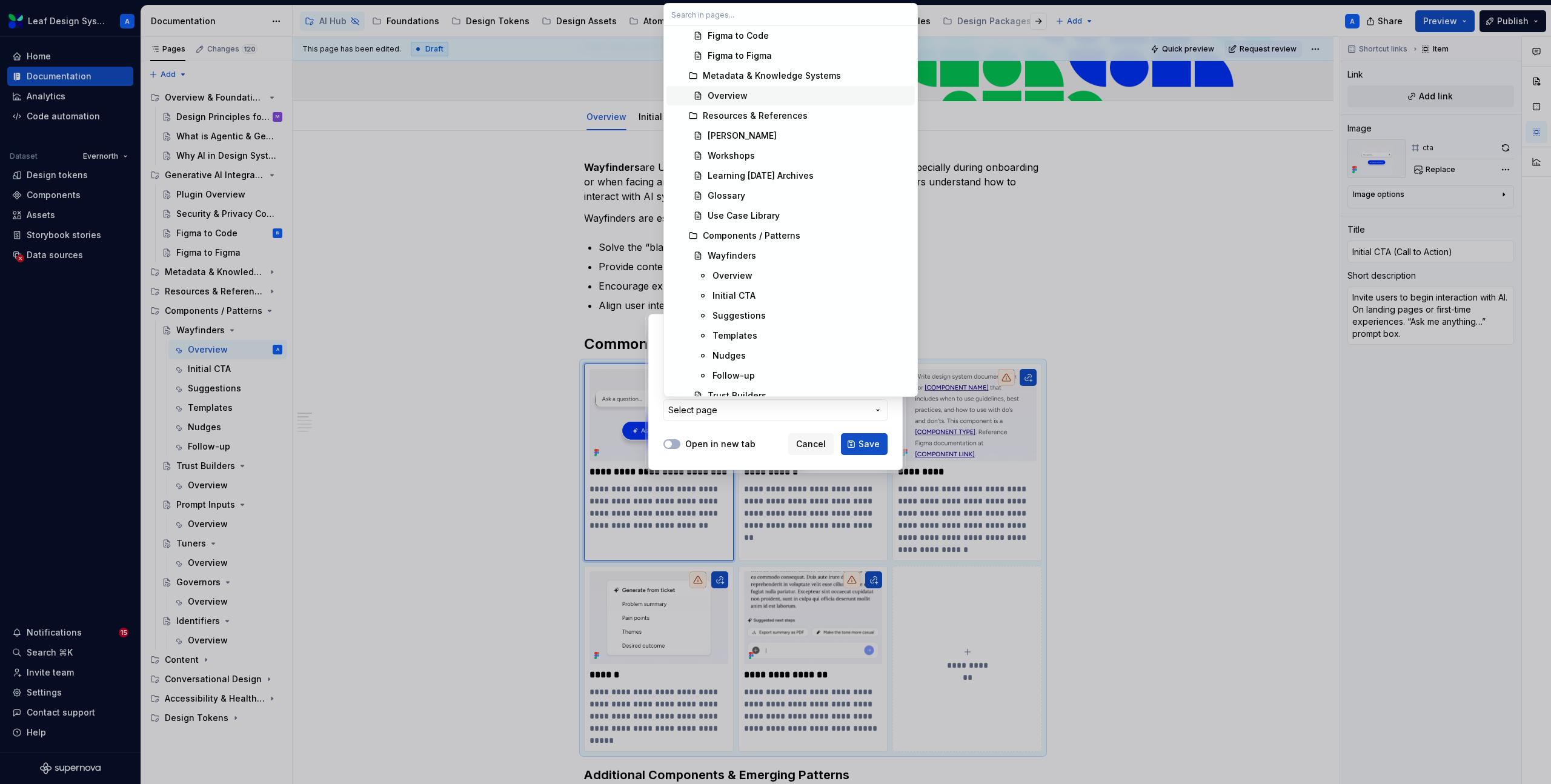
scroll to position [223, 0]
click at [761, 257] on div "Initial CTA" at bounding box center [811, 255] width 198 height 12
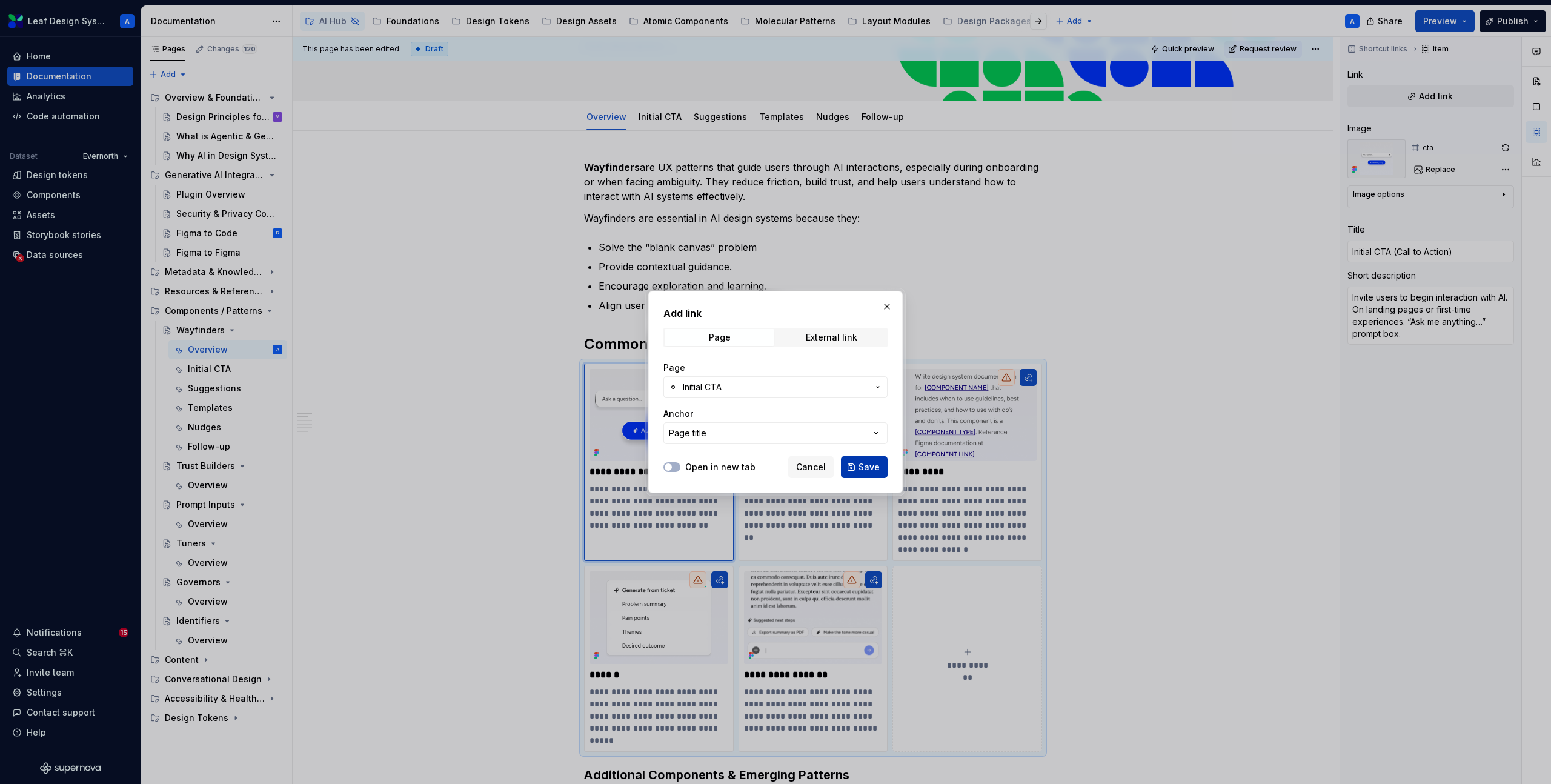
click at [863, 466] on span "Save" at bounding box center [869, 466] width 22 height 12
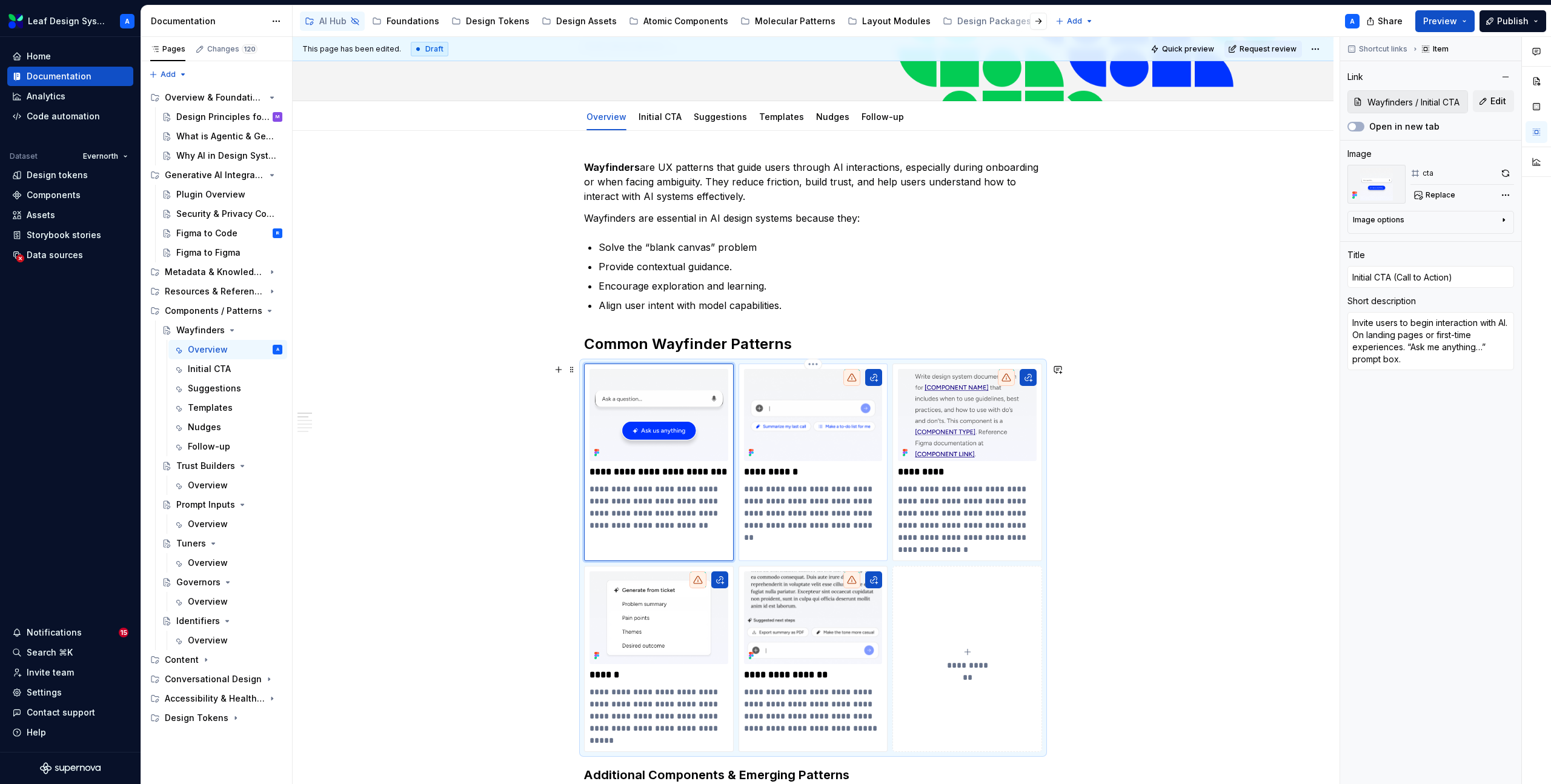
click at [821, 495] on p "**********" at bounding box center [813, 507] width 139 height 49
type textarea "*"
type input "Suggestions"
type textarea "Offer prompt ideas to overcome user hesitation. When users face a blank input f…"
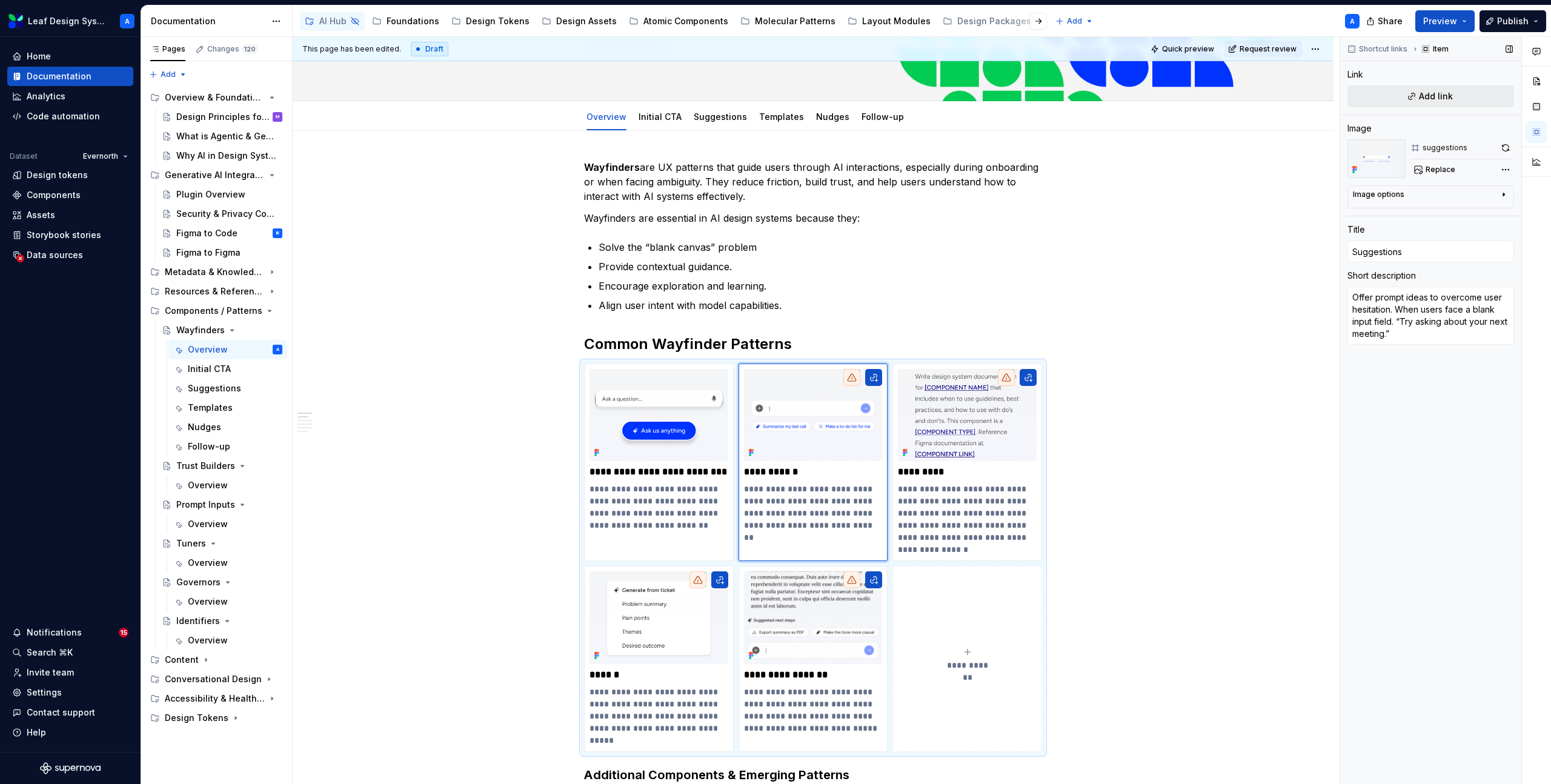
click at [1429, 99] on span "Add link" at bounding box center [1435, 96] width 34 height 12
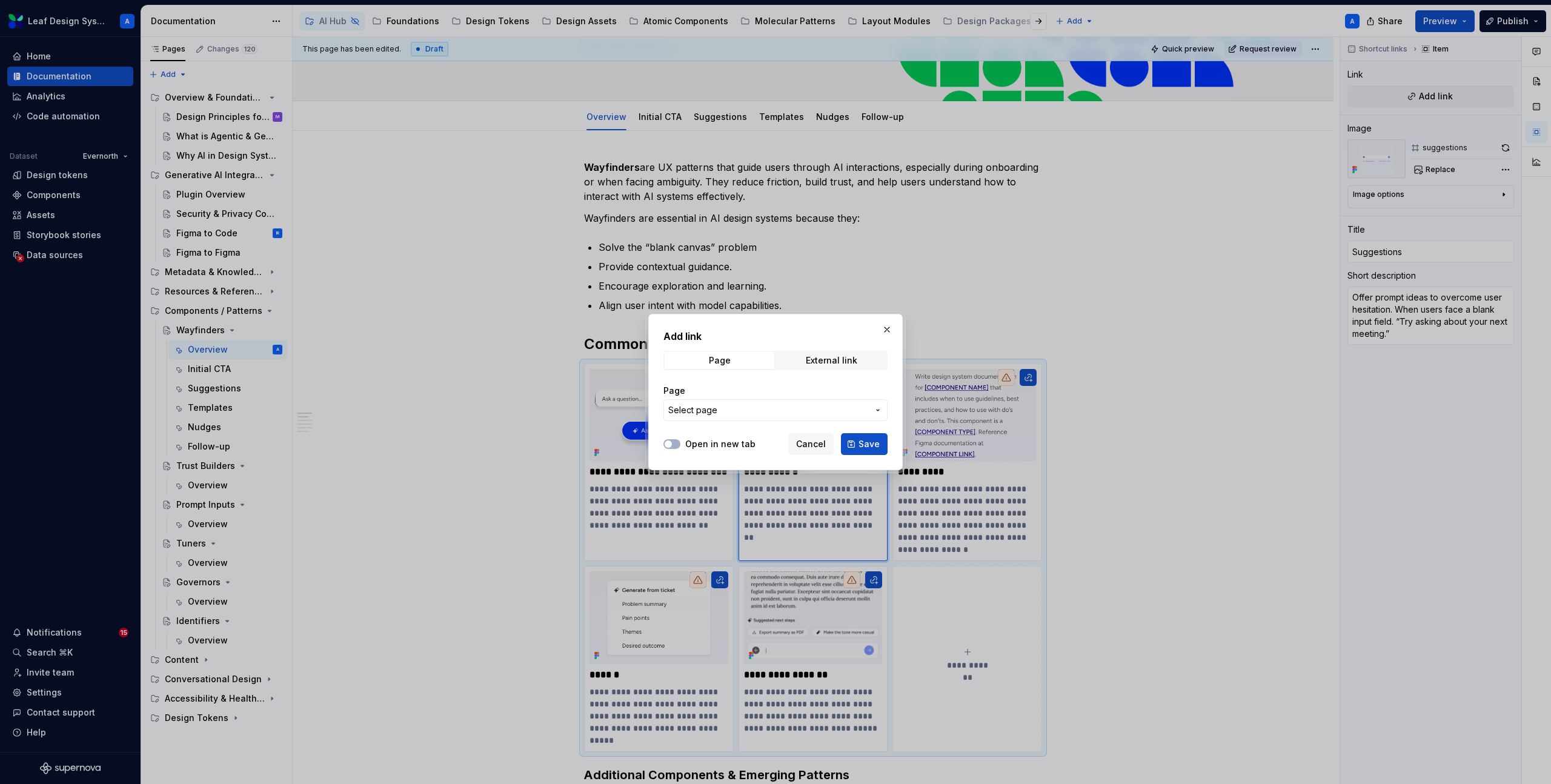
click at [831, 402] on button "Select page" at bounding box center [775, 409] width 224 height 22
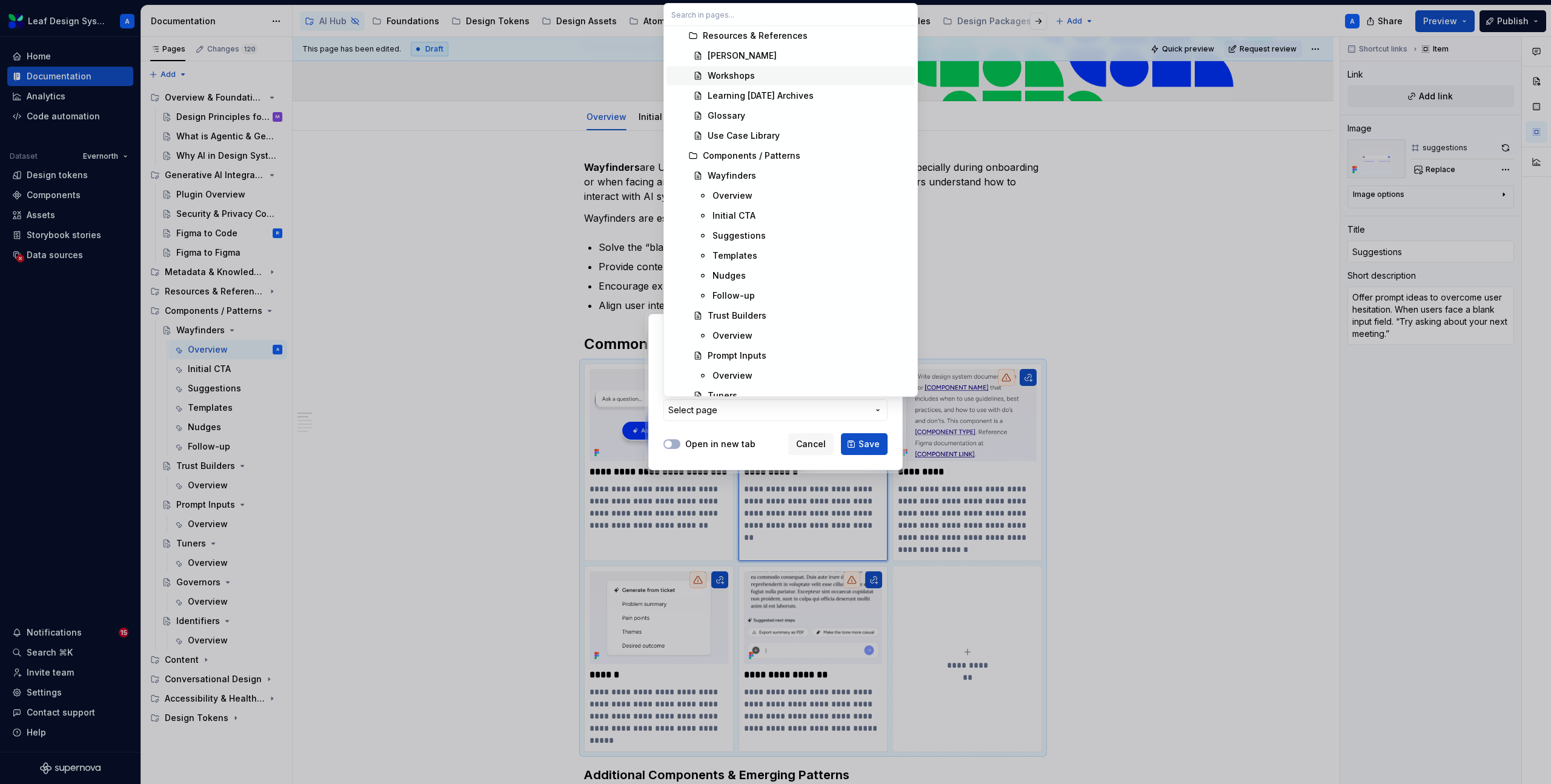
scroll to position [264, 0]
click at [752, 235] on div "Suggestions" at bounding box center [739, 232] width 53 height 12
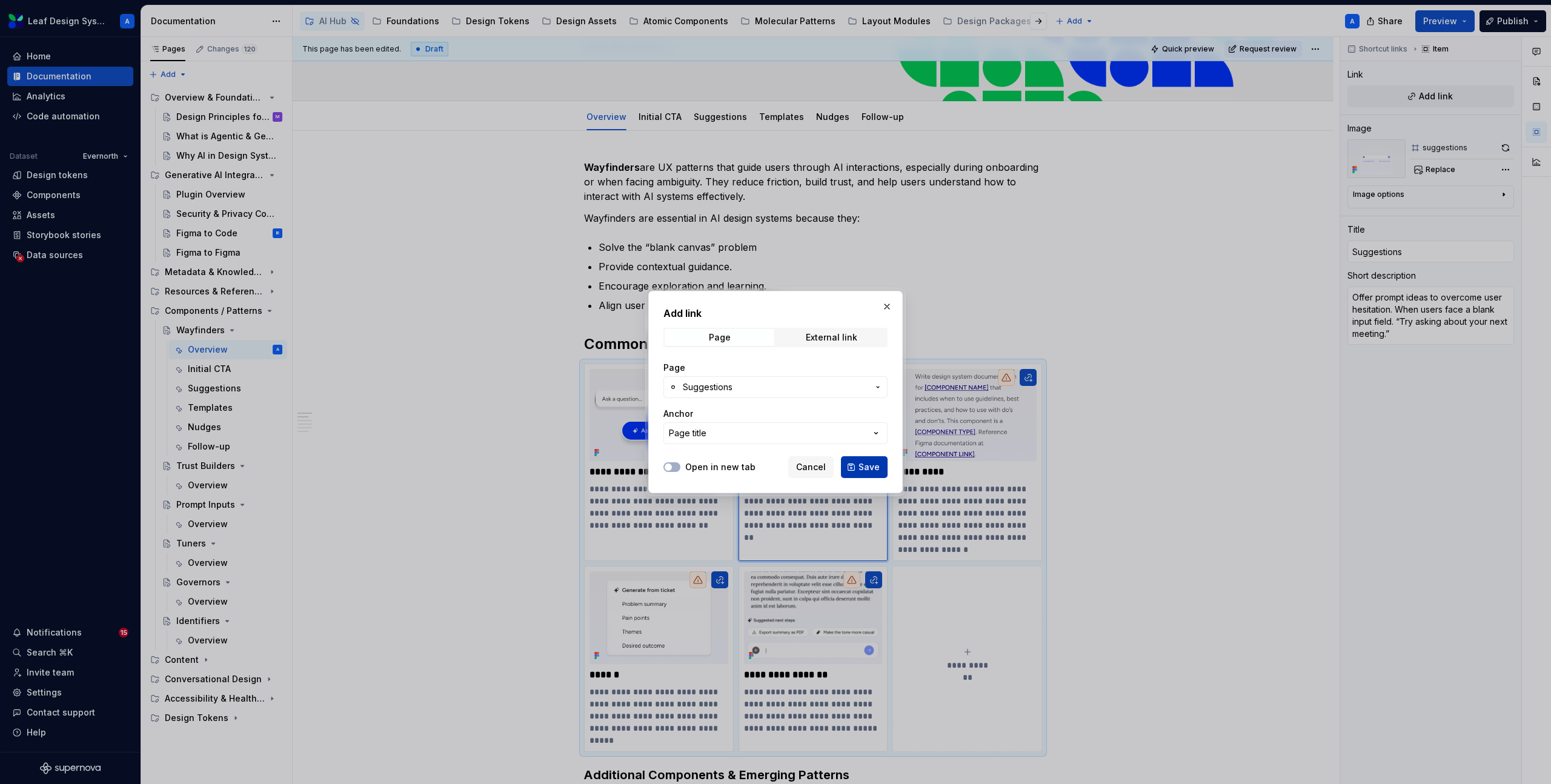
click at [870, 463] on span "Save" at bounding box center [869, 466] width 22 height 12
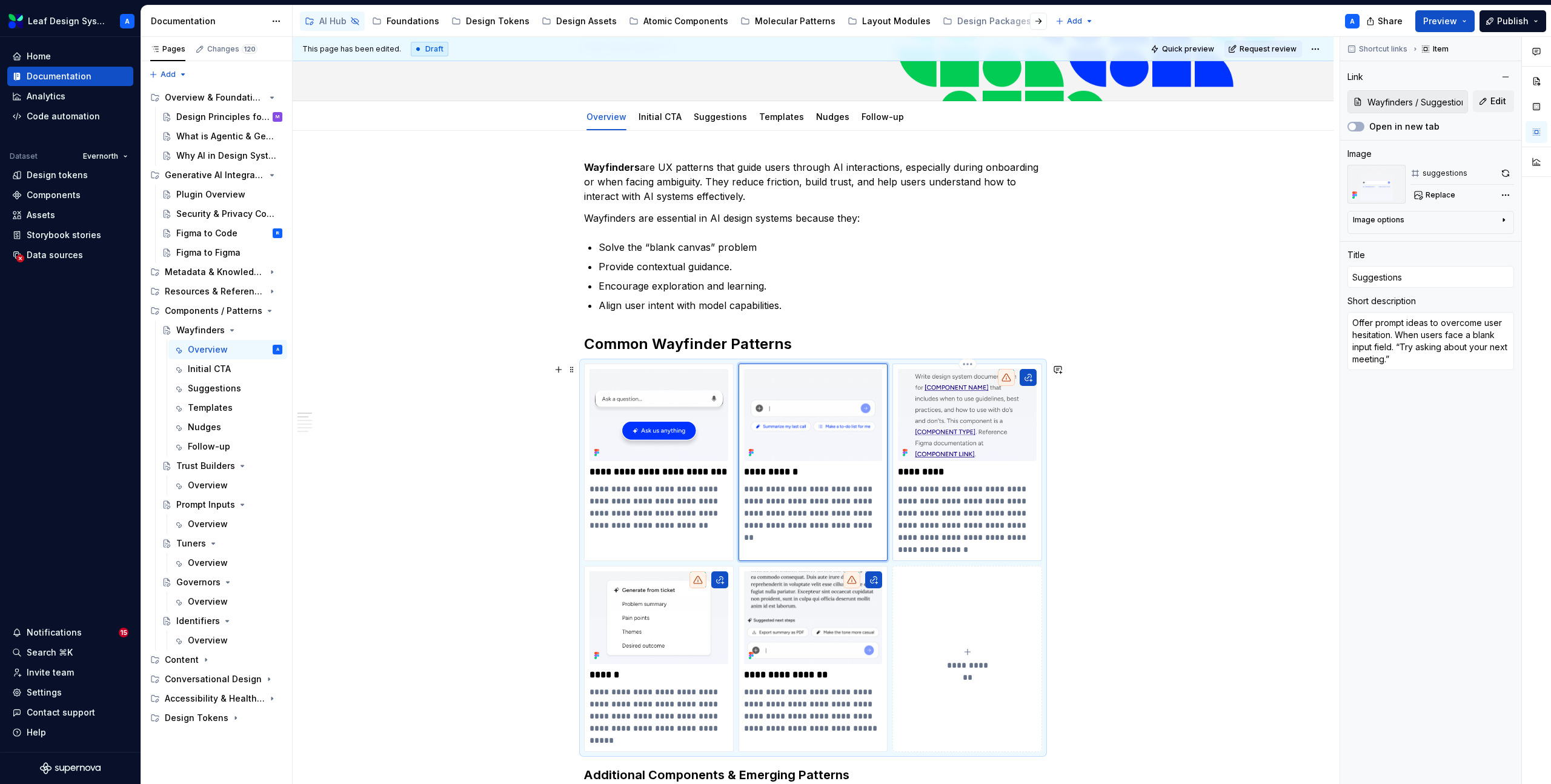
click at [970, 504] on p "**********" at bounding box center [967, 519] width 139 height 73
type textarea "*"
type input "Templates"
type textarea "Provide structured formats for common tasks. For repeatable workflows like writ…"
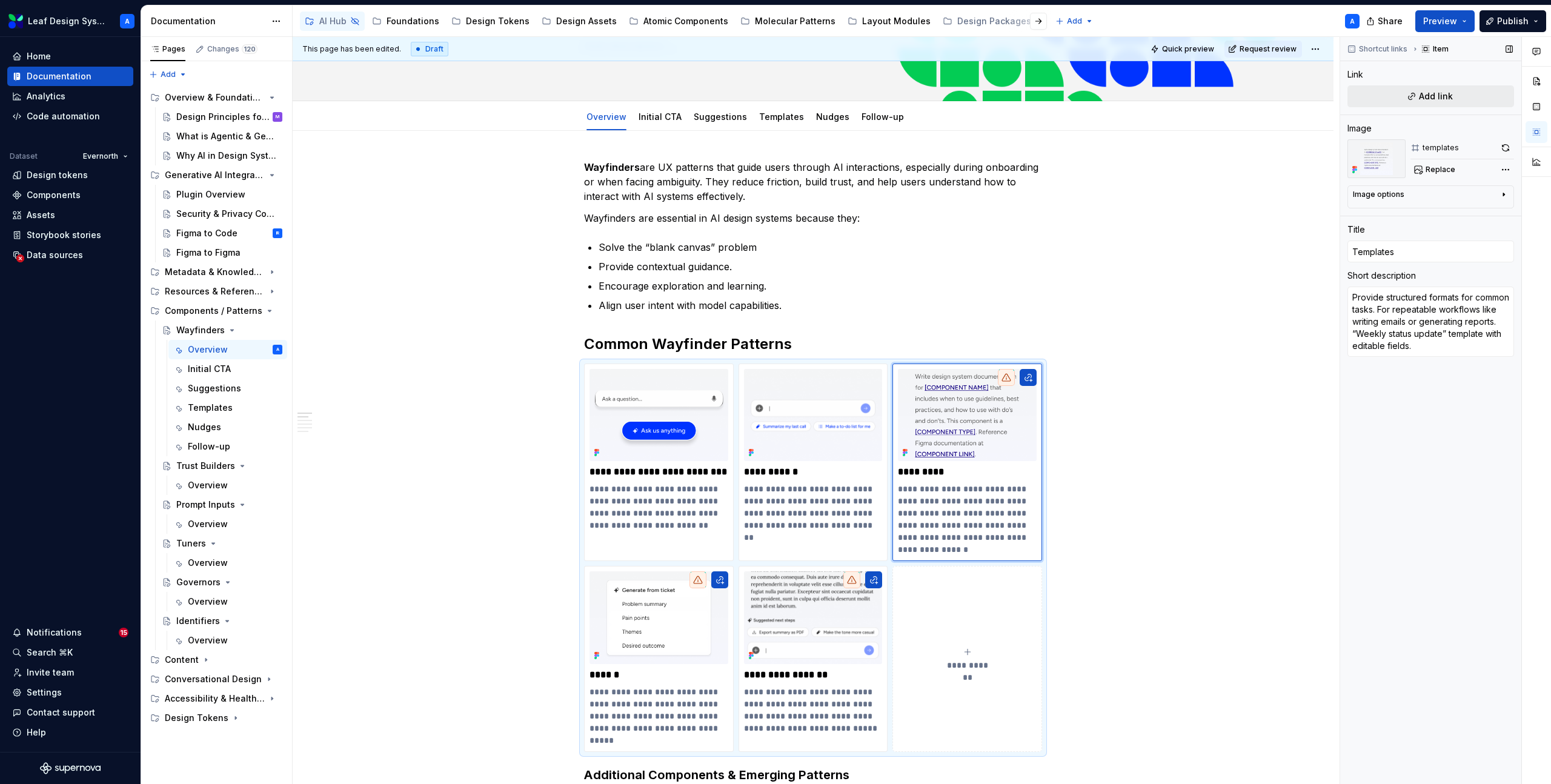
click at [1430, 94] on span "Add link" at bounding box center [1435, 96] width 34 height 12
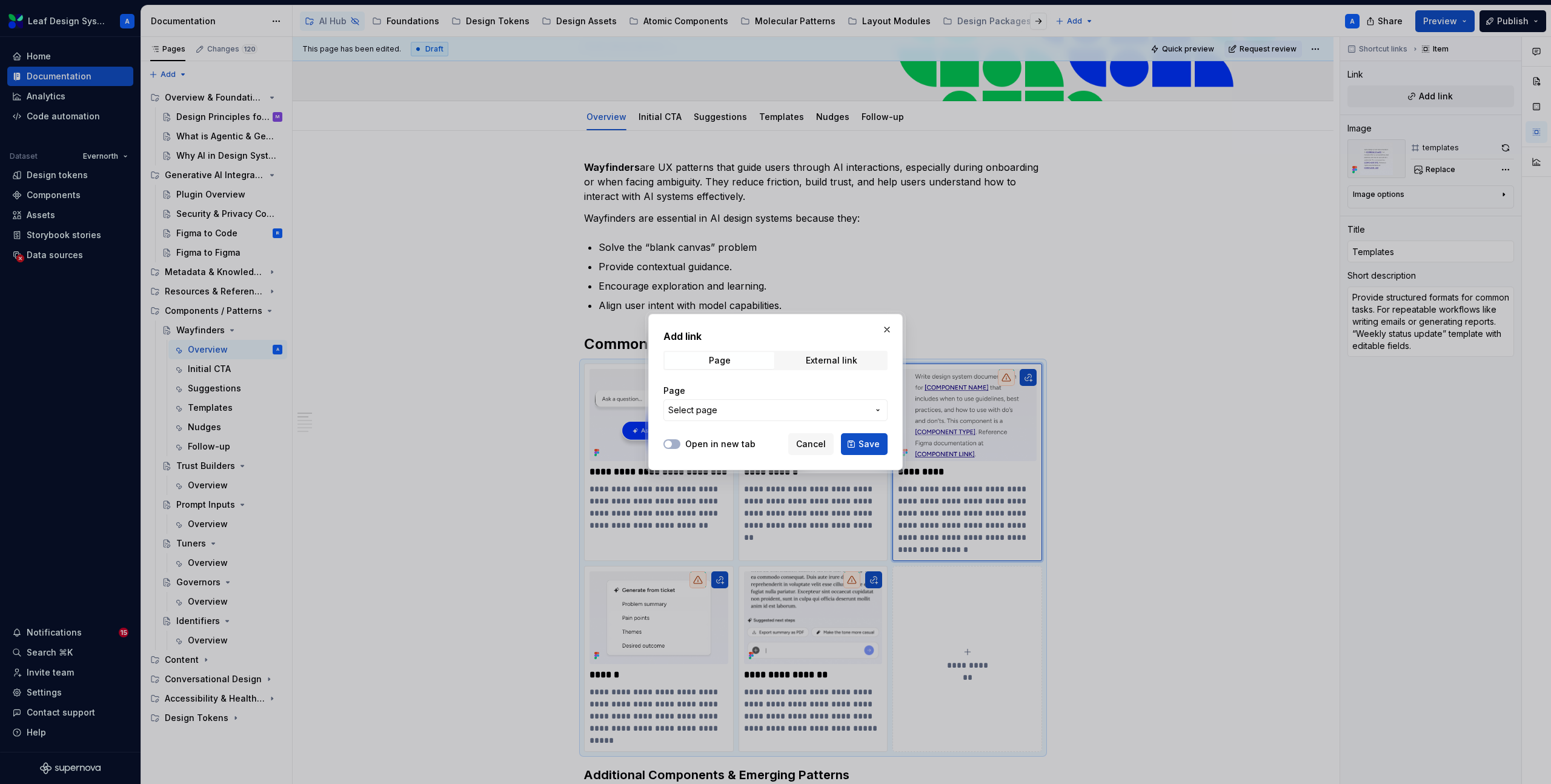
click at [821, 408] on span "Select page" at bounding box center [768, 409] width 200 height 12
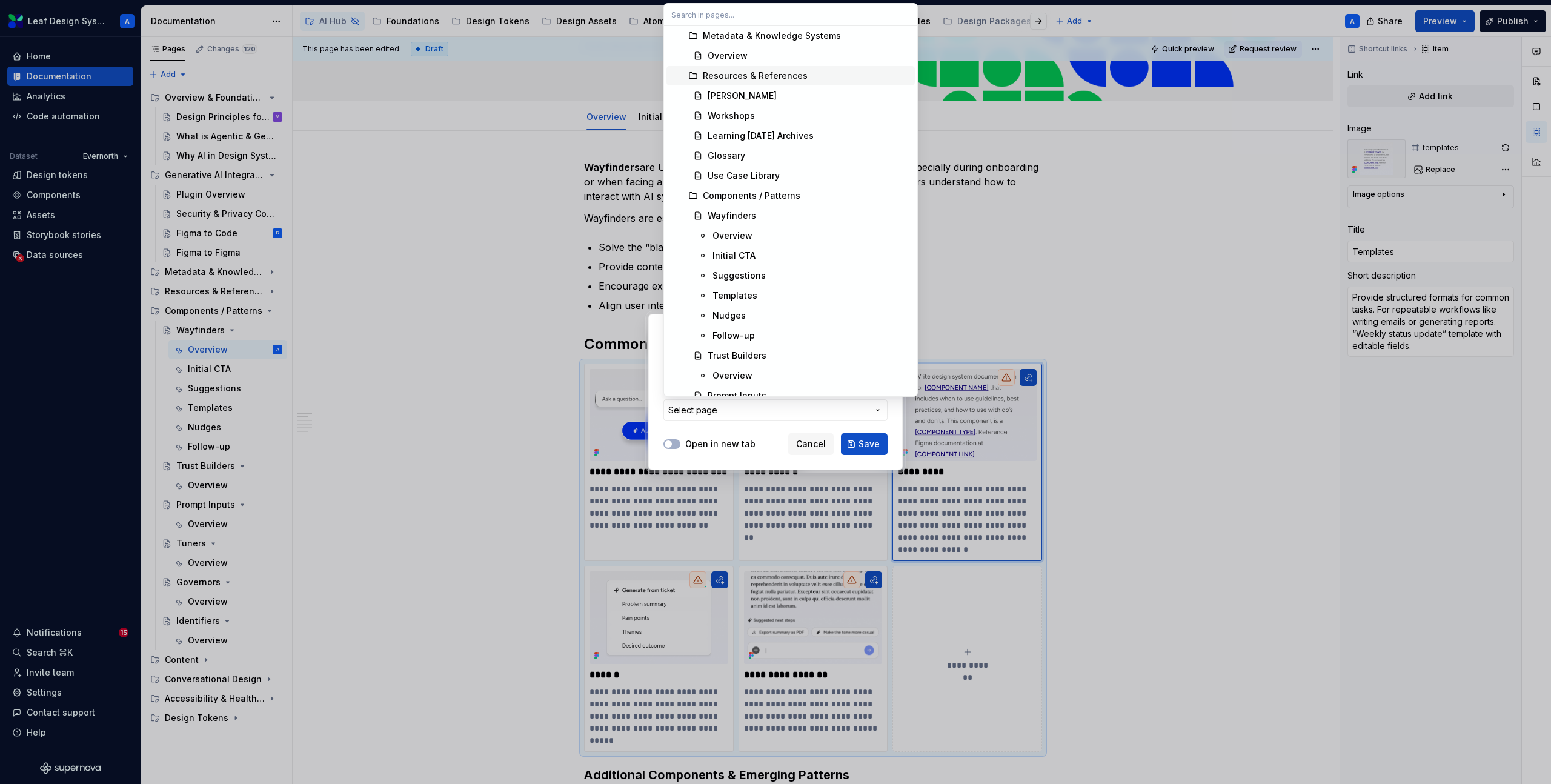
scroll to position [230, 0]
click at [754, 289] on div "Templates" at bounding box center [811, 288] width 198 height 12
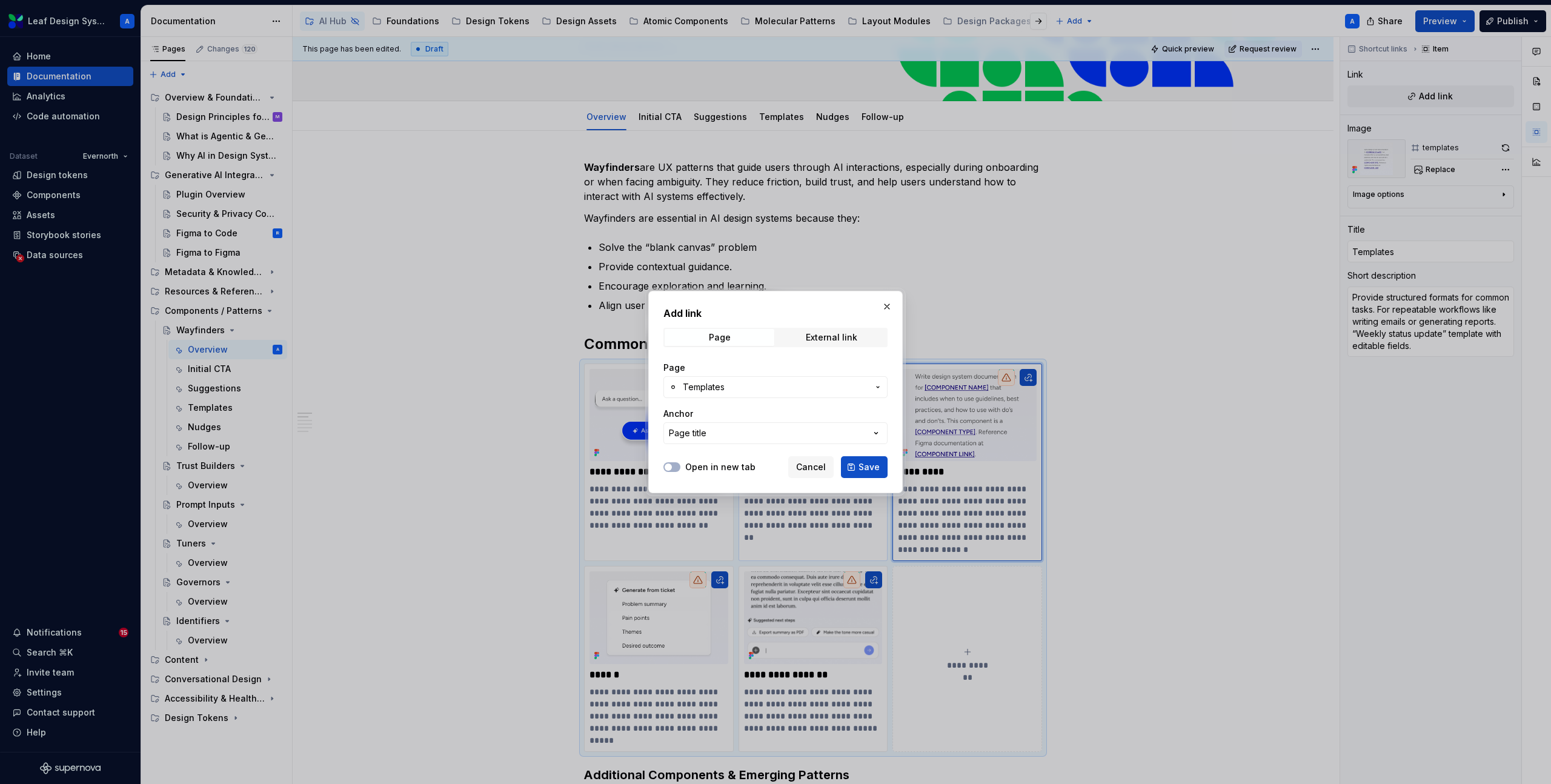
click at [879, 470] on button "Save" at bounding box center [864, 466] width 46 height 22
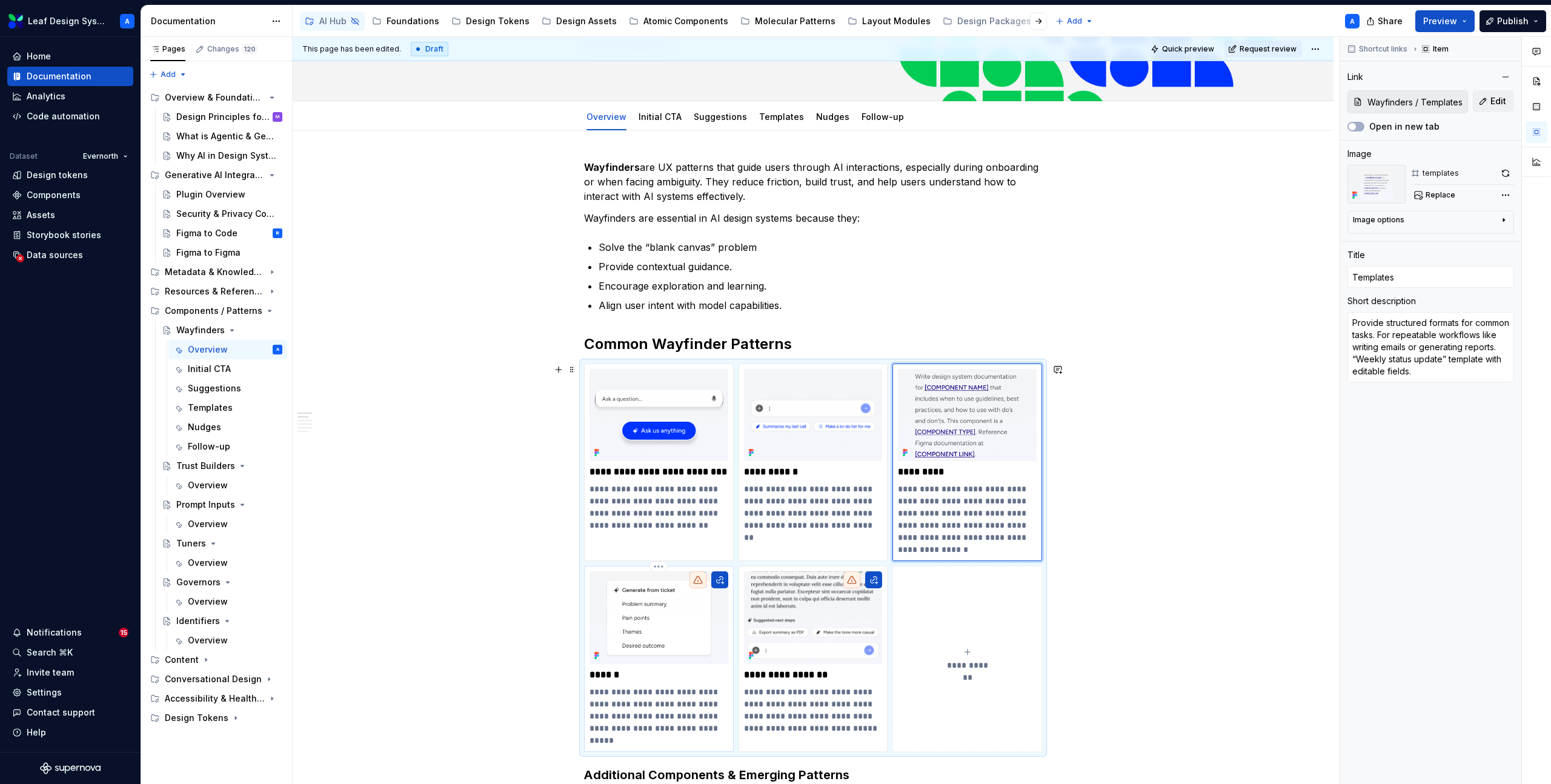
type textarea "*"
type input "Nudges"
type textarea "Subtle cues to guide user behavior. Inline with user actions or after inactivit…"
click at [679, 658] on img at bounding box center [659, 617] width 139 height 92
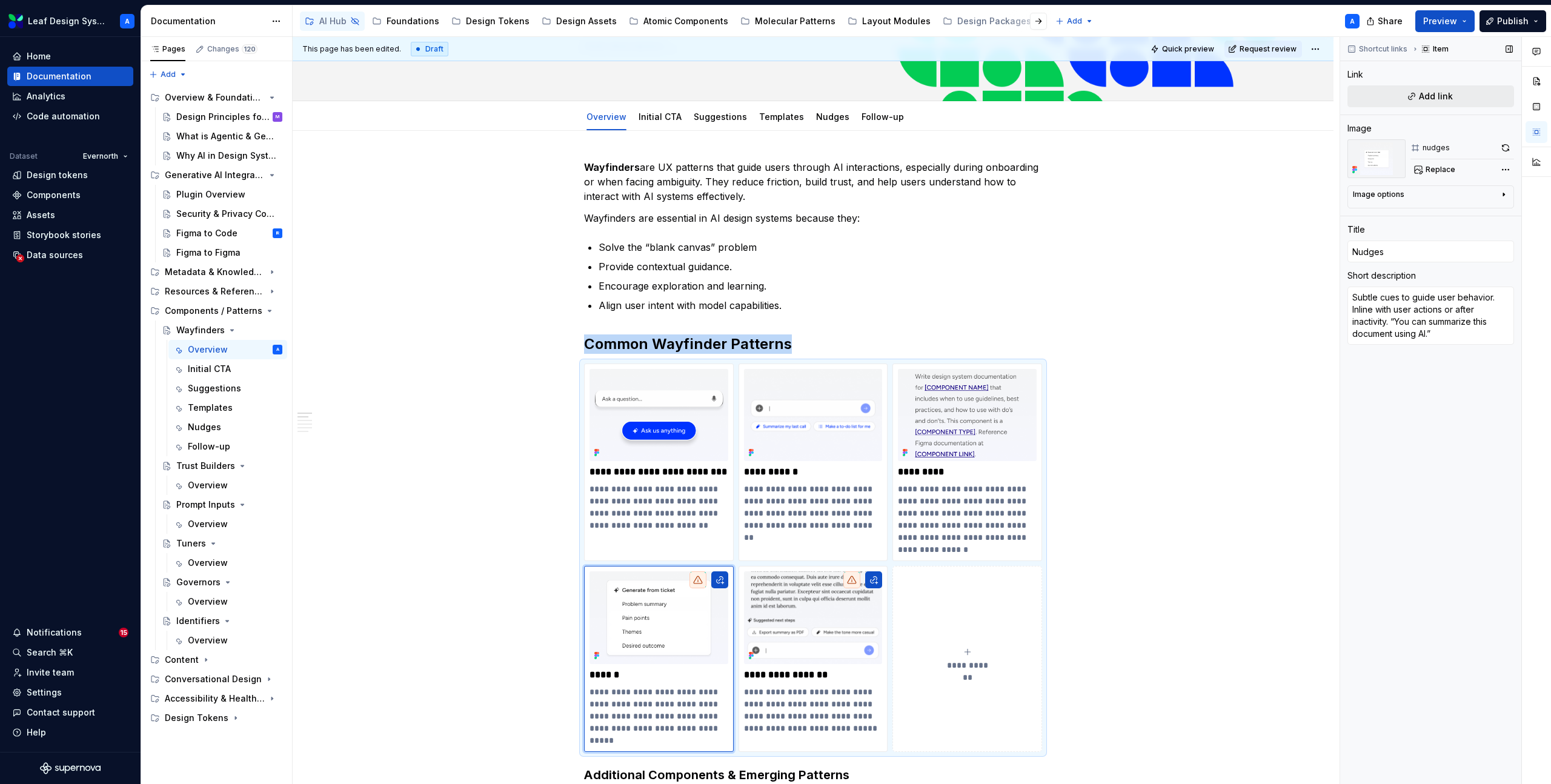
click at [1411, 93] on button "Add link" at bounding box center [1430, 96] width 167 height 22
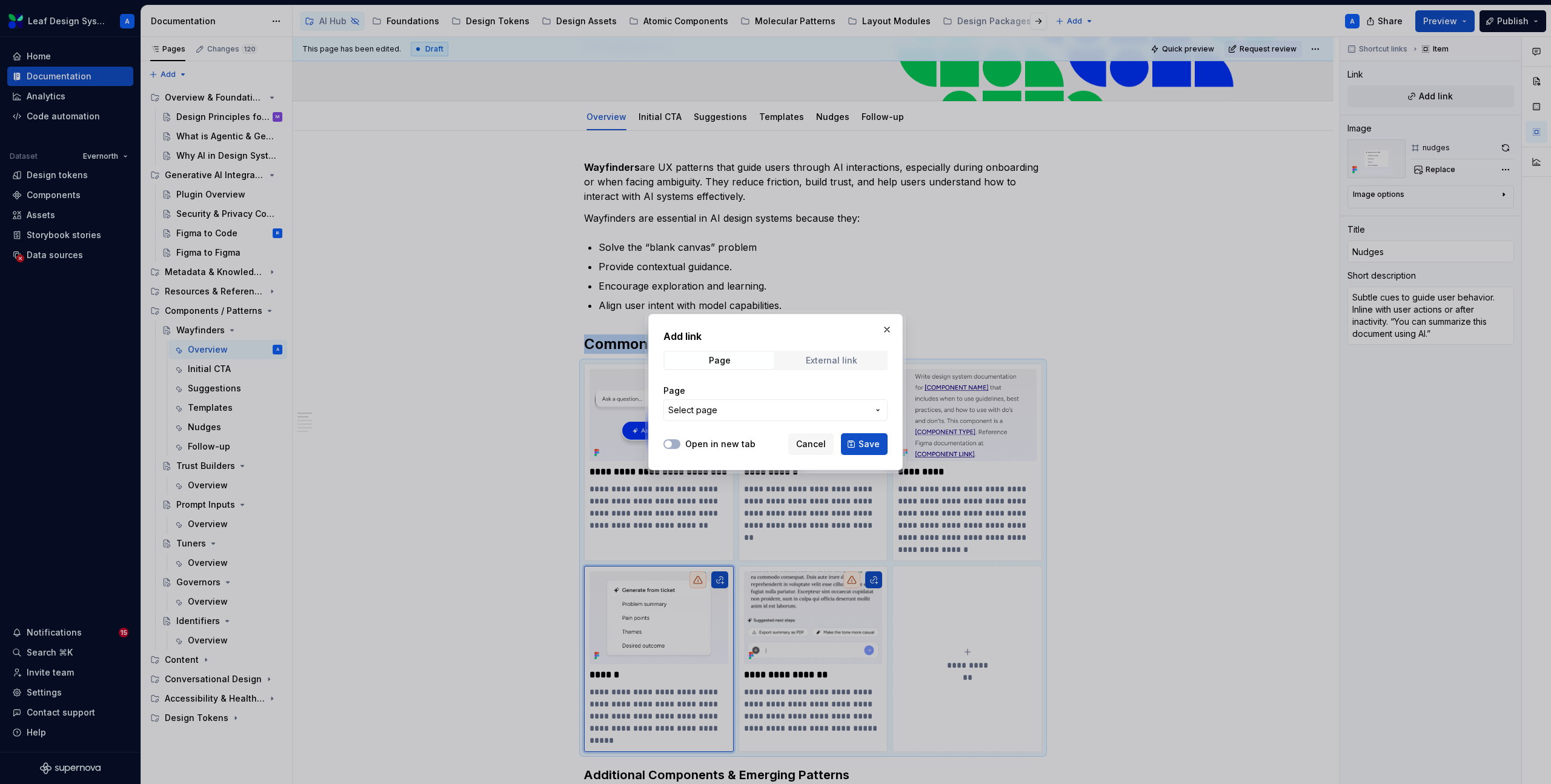
click at [813, 359] on div "External link" at bounding box center [831, 360] width 51 height 10
click at [729, 368] on span "Page" at bounding box center [720, 360] width 110 height 17
click at [757, 420] on button "Select page" at bounding box center [775, 409] width 224 height 22
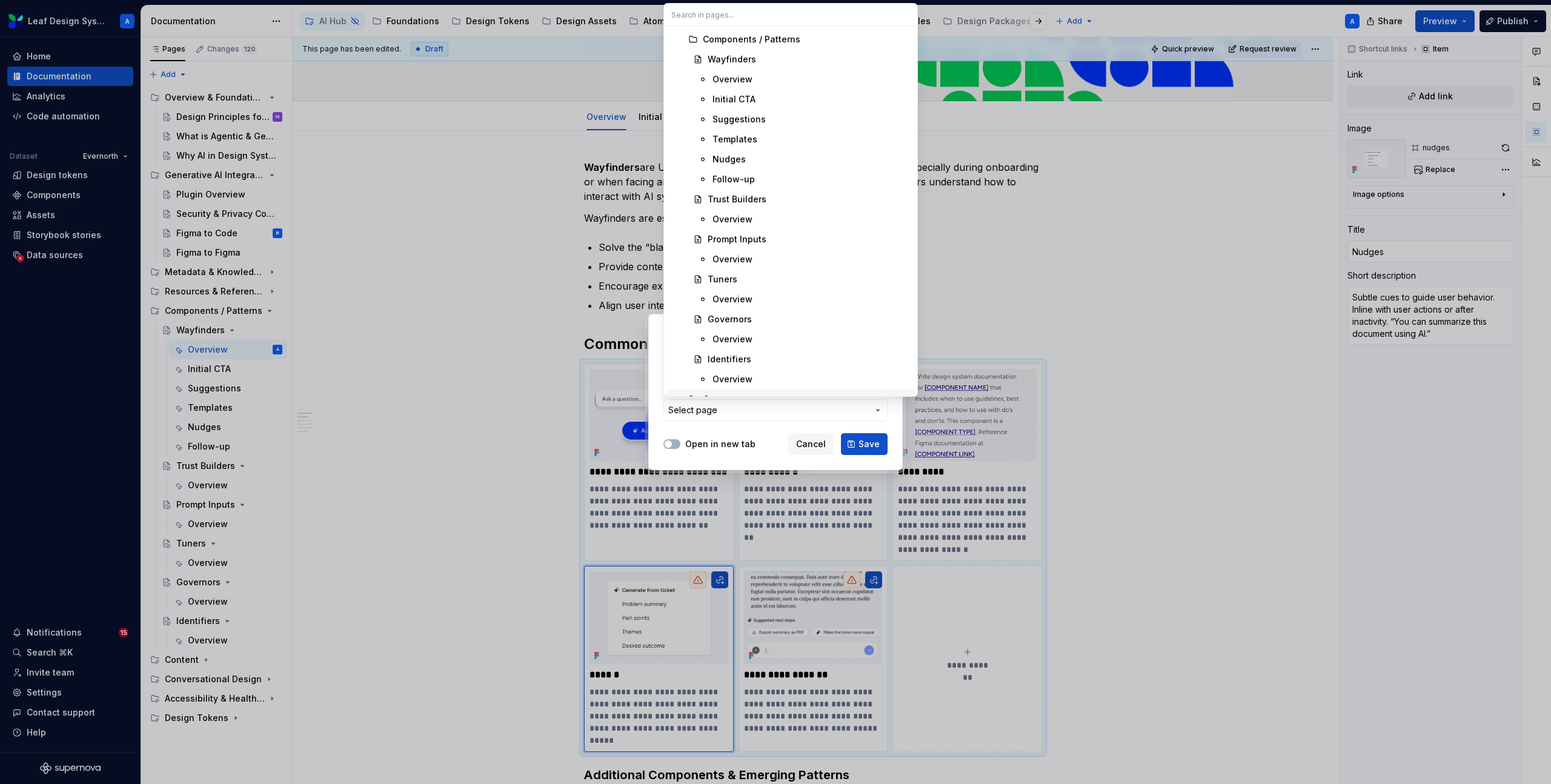
scroll to position [377, 0]
click at [742, 166] on div "Nudges" at bounding box center [729, 160] width 33 height 12
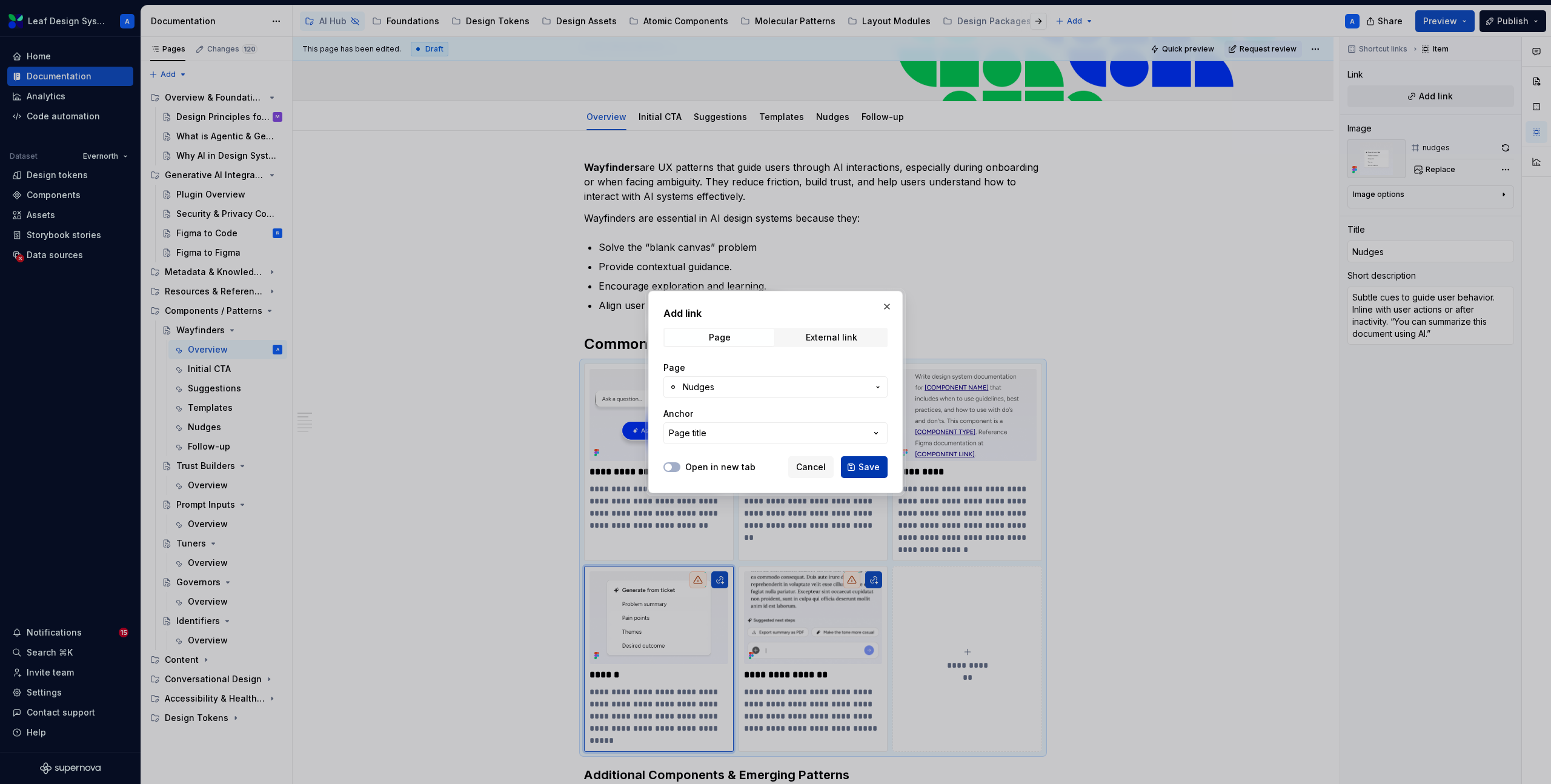
click at [863, 465] on span "Save" at bounding box center [869, 466] width 22 height 12
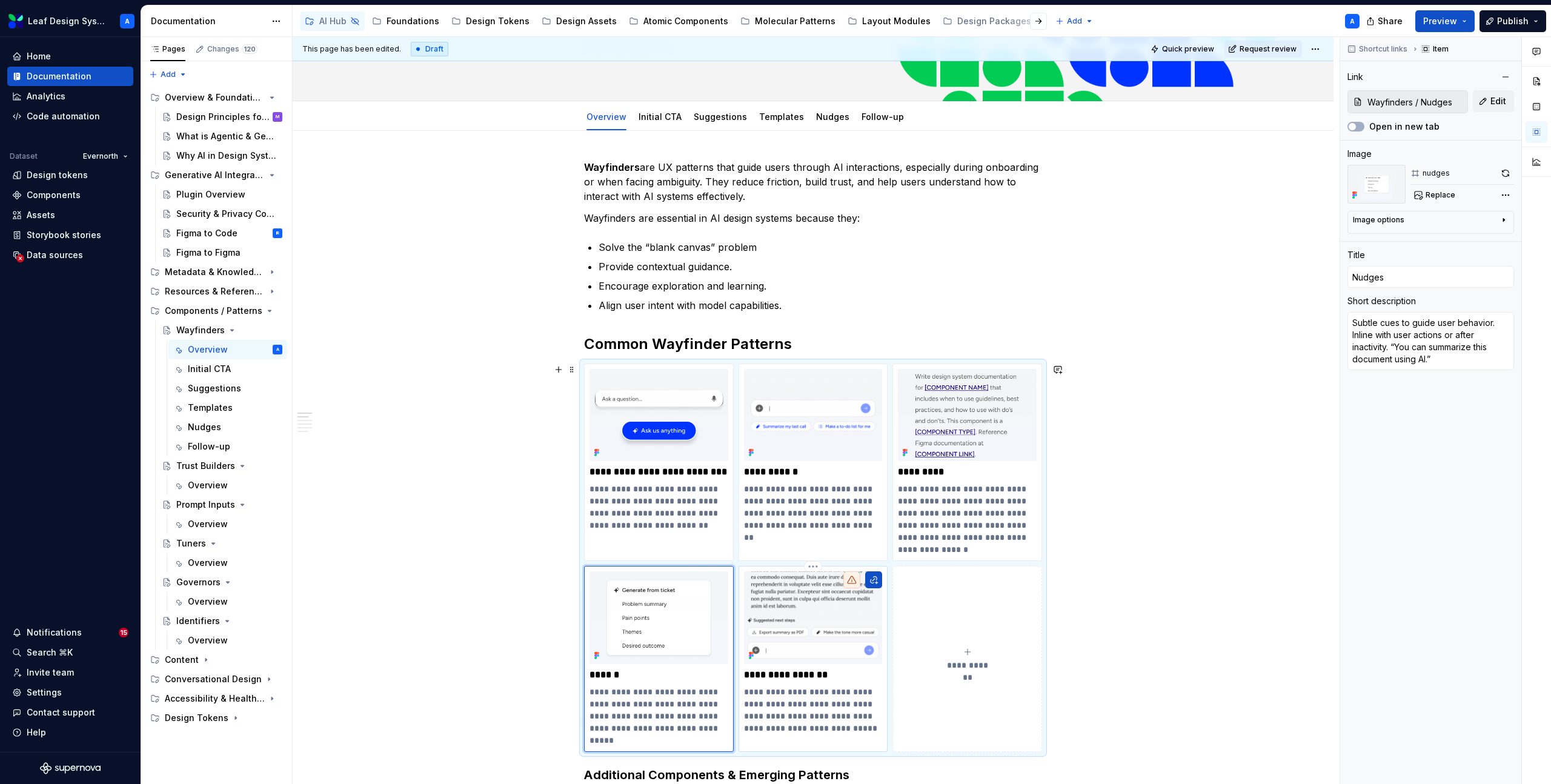
click at [788, 671] on p "**********" at bounding box center [813, 674] width 139 height 12
type textarea "*"
type input "Follow-up Prompts"
type textarea "Clarify ambiguous inputs or extend conversations. After initial AI response. “W…"
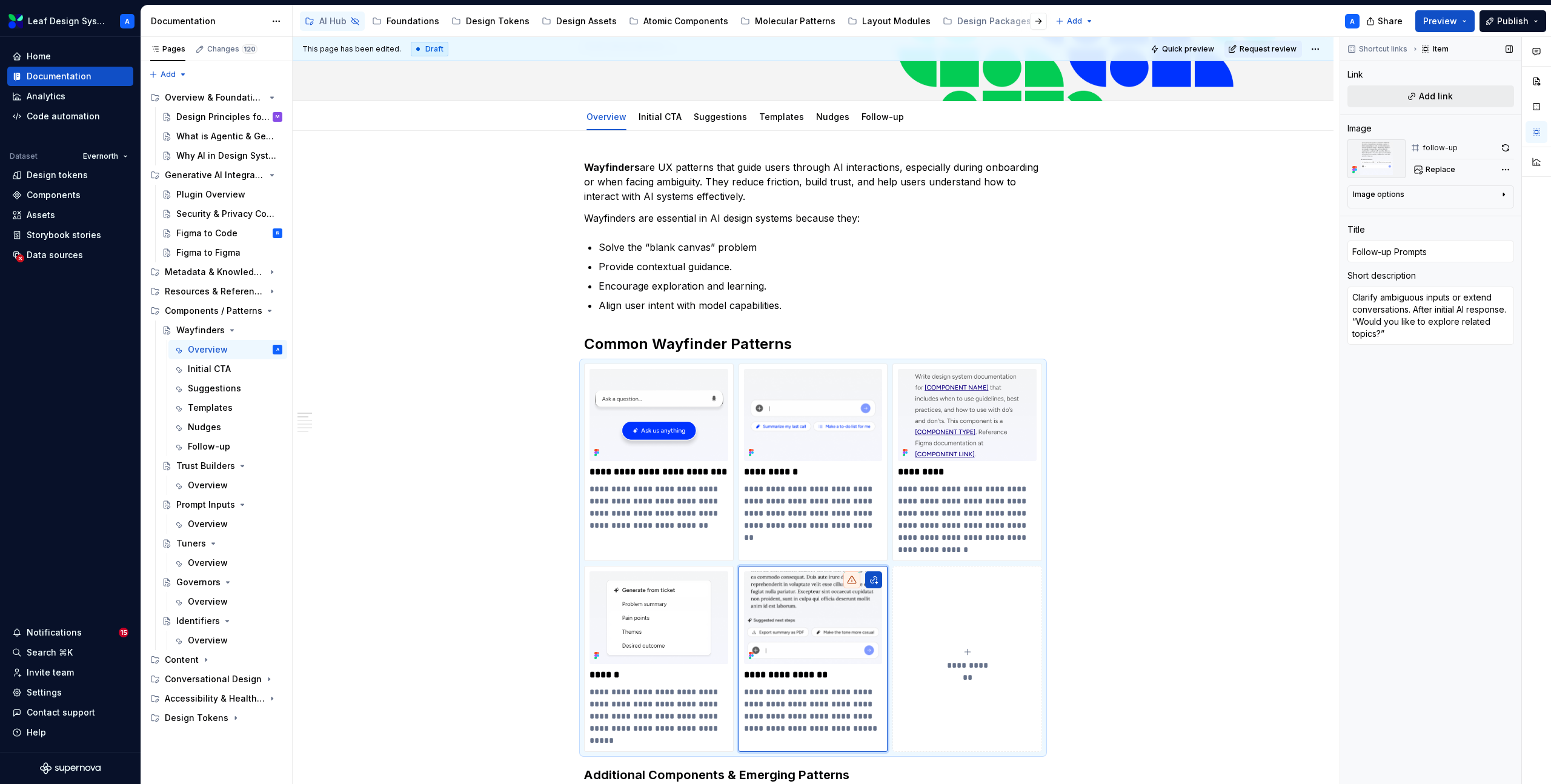
click at [1423, 98] on span "Add link" at bounding box center [1435, 96] width 34 height 12
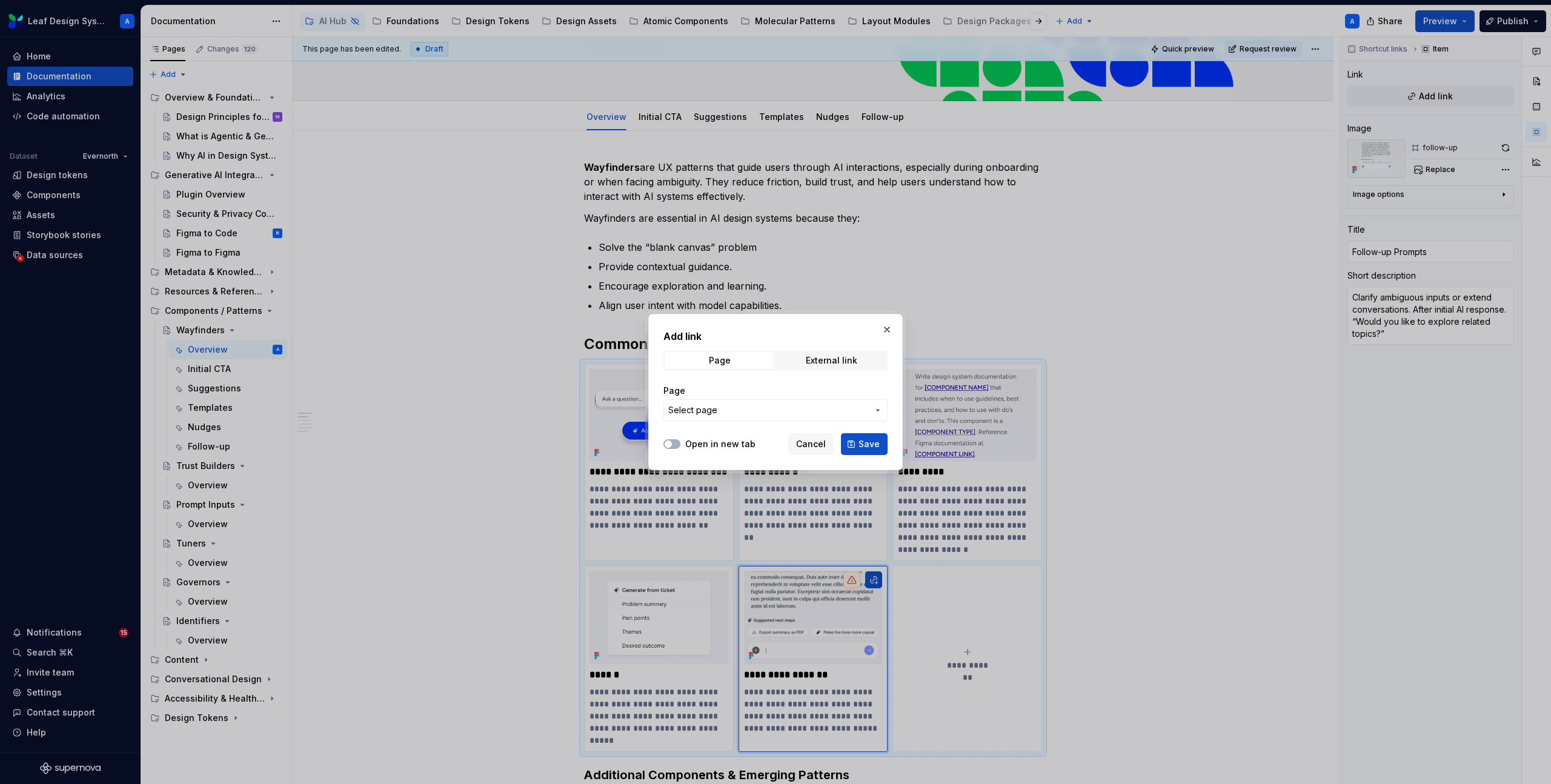
click at [827, 408] on span "Select page" at bounding box center [768, 409] width 200 height 12
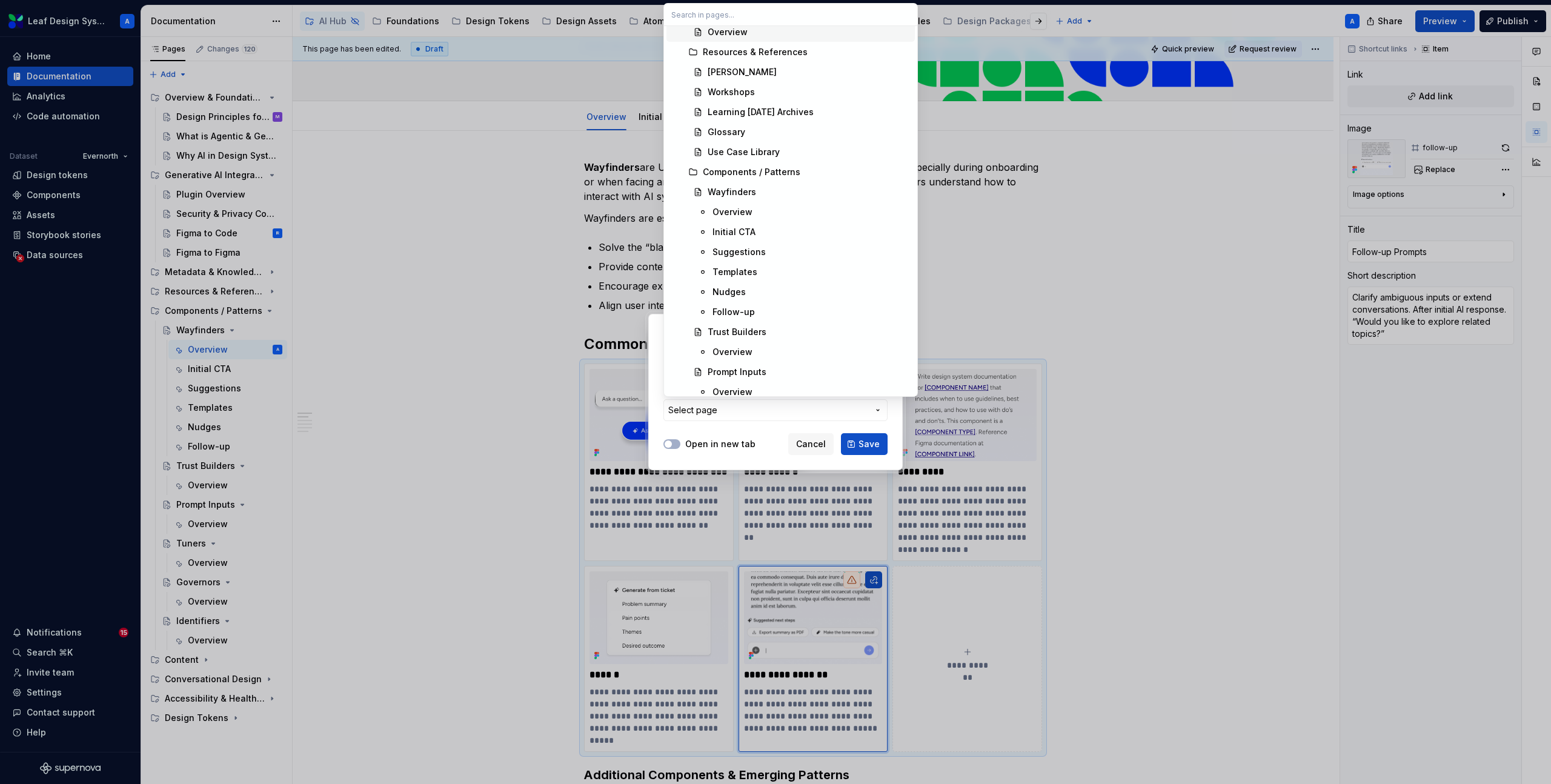
scroll to position [254, 0]
click at [745, 302] on div "Follow-up" at bounding box center [734, 303] width 42 height 12
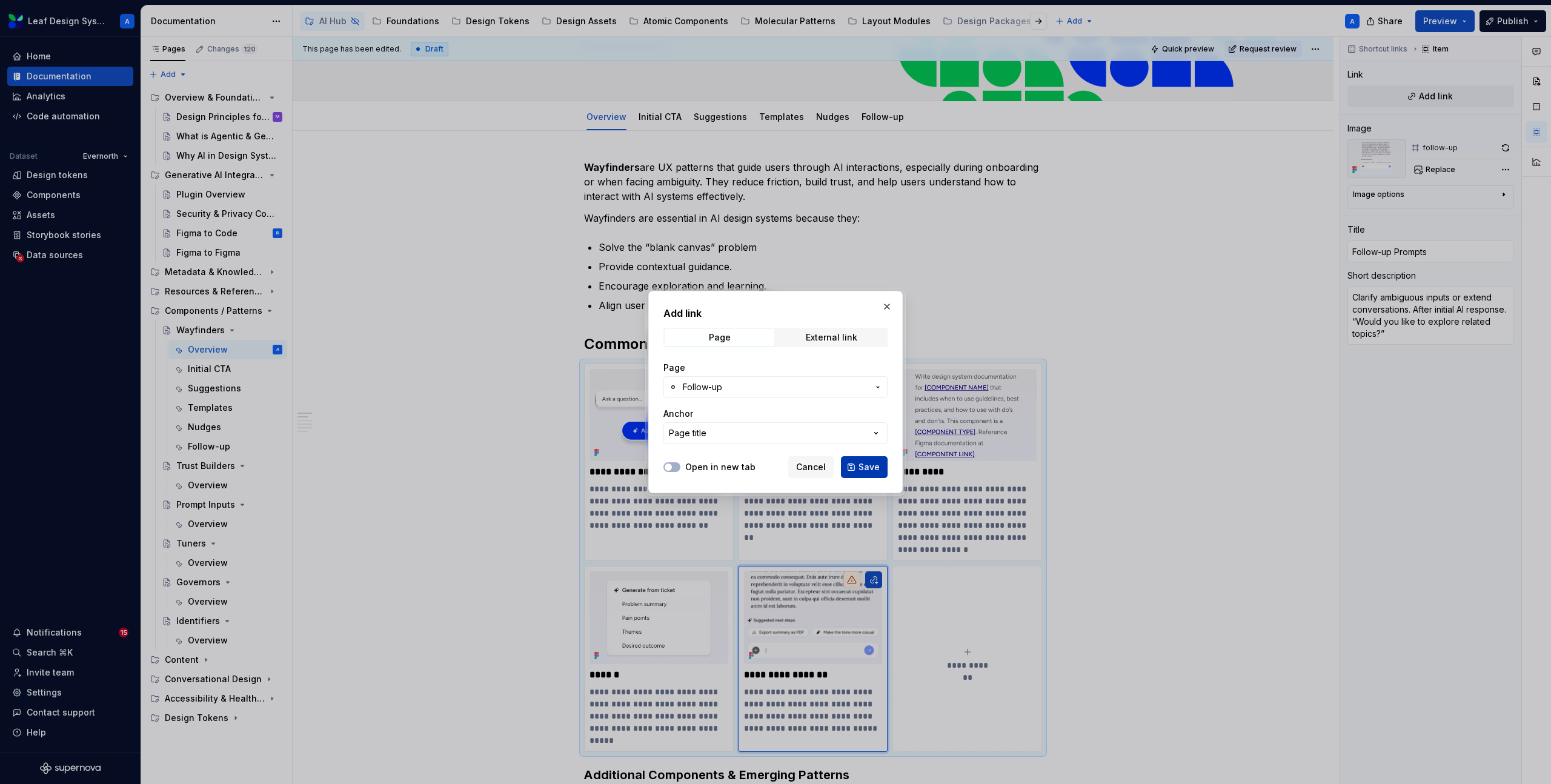
click at [857, 468] on button "Save" at bounding box center [864, 466] width 46 height 22
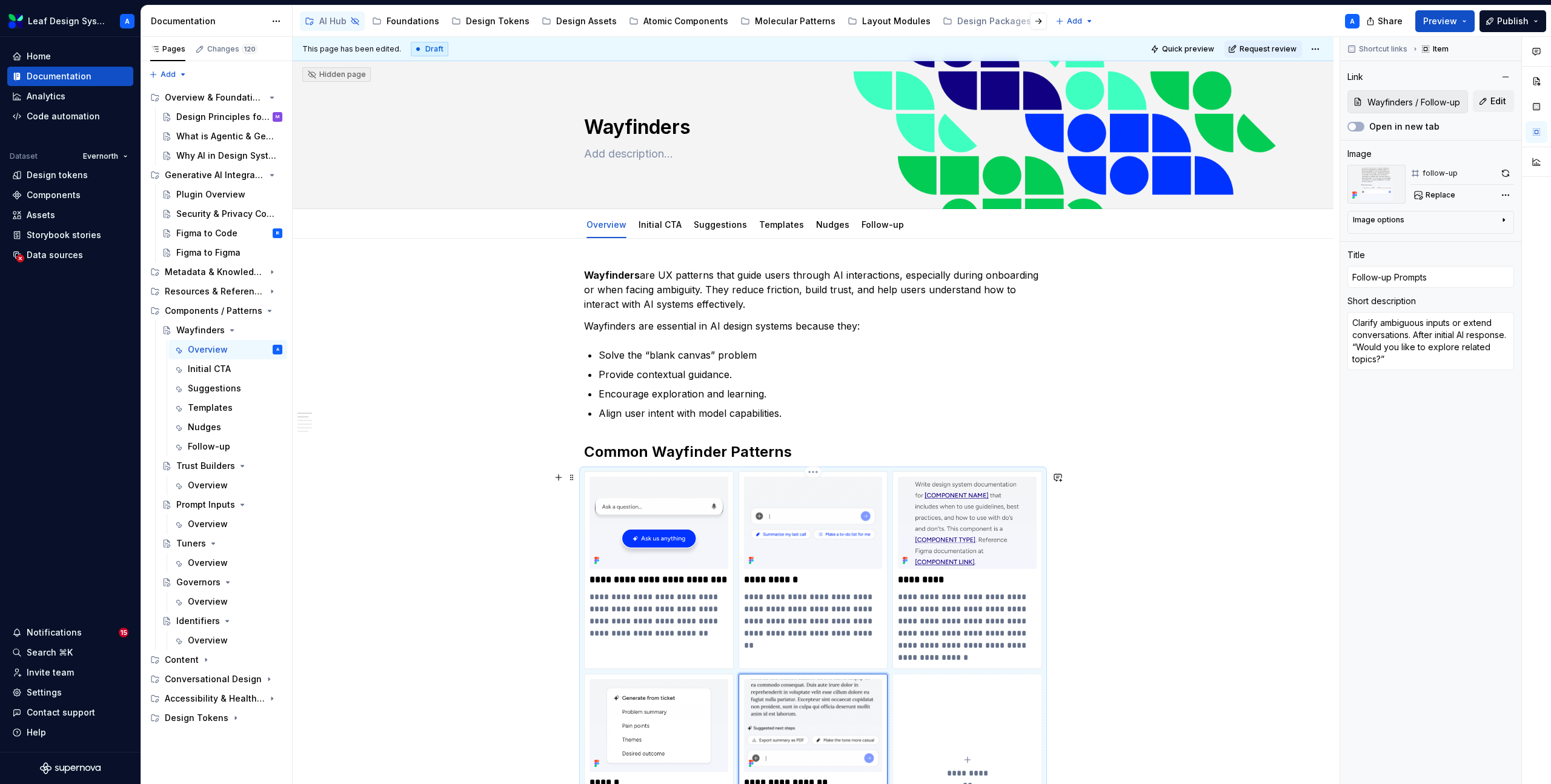
scroll to position [0, 0]
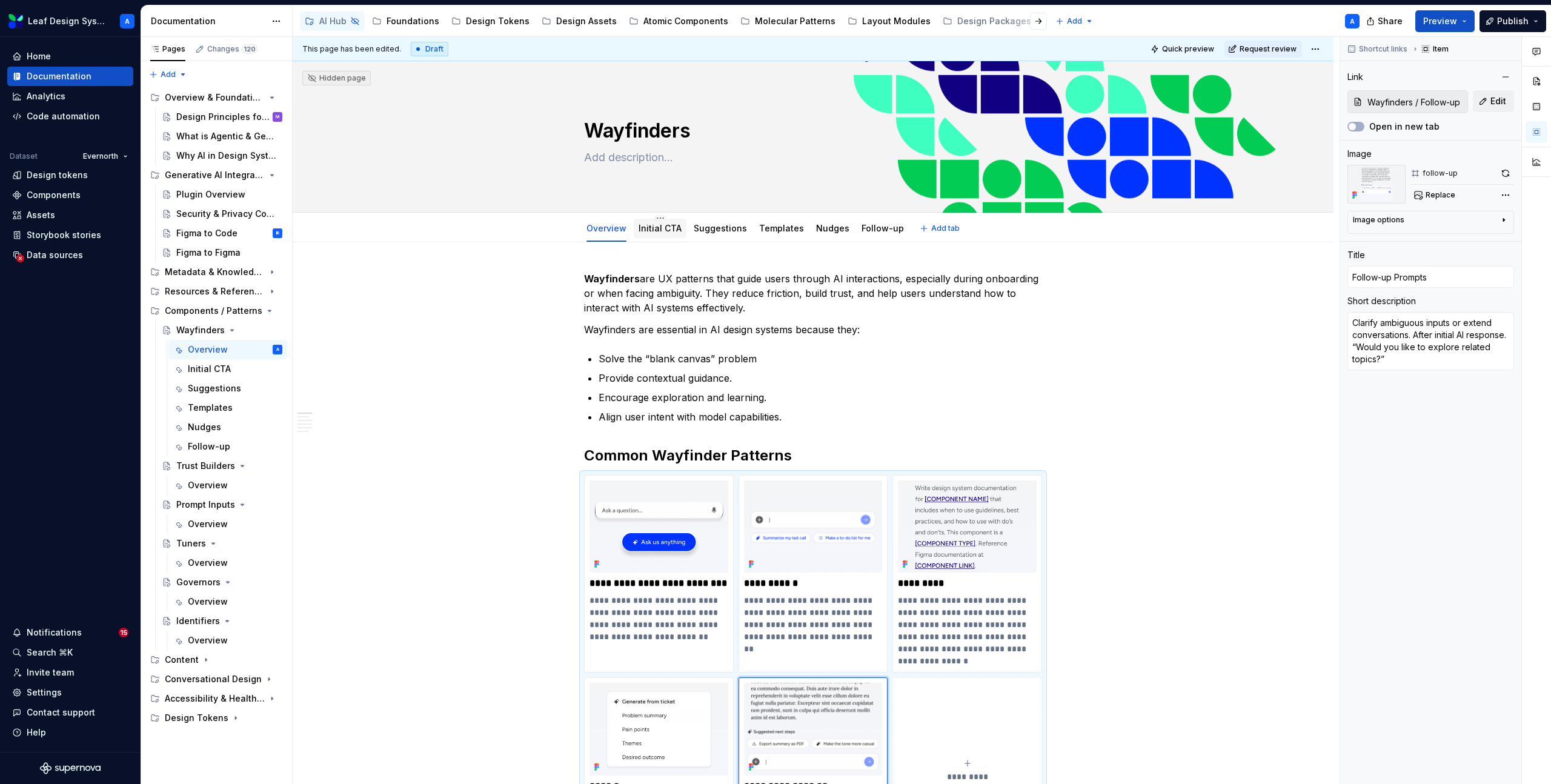
click at [663, 233] on div "Initial CTA" at bounding box center [660, 228] width 43 height 12
click at [654, 225] on link "Initial CTA" at bounding box center [660, 228] width 43 height 10
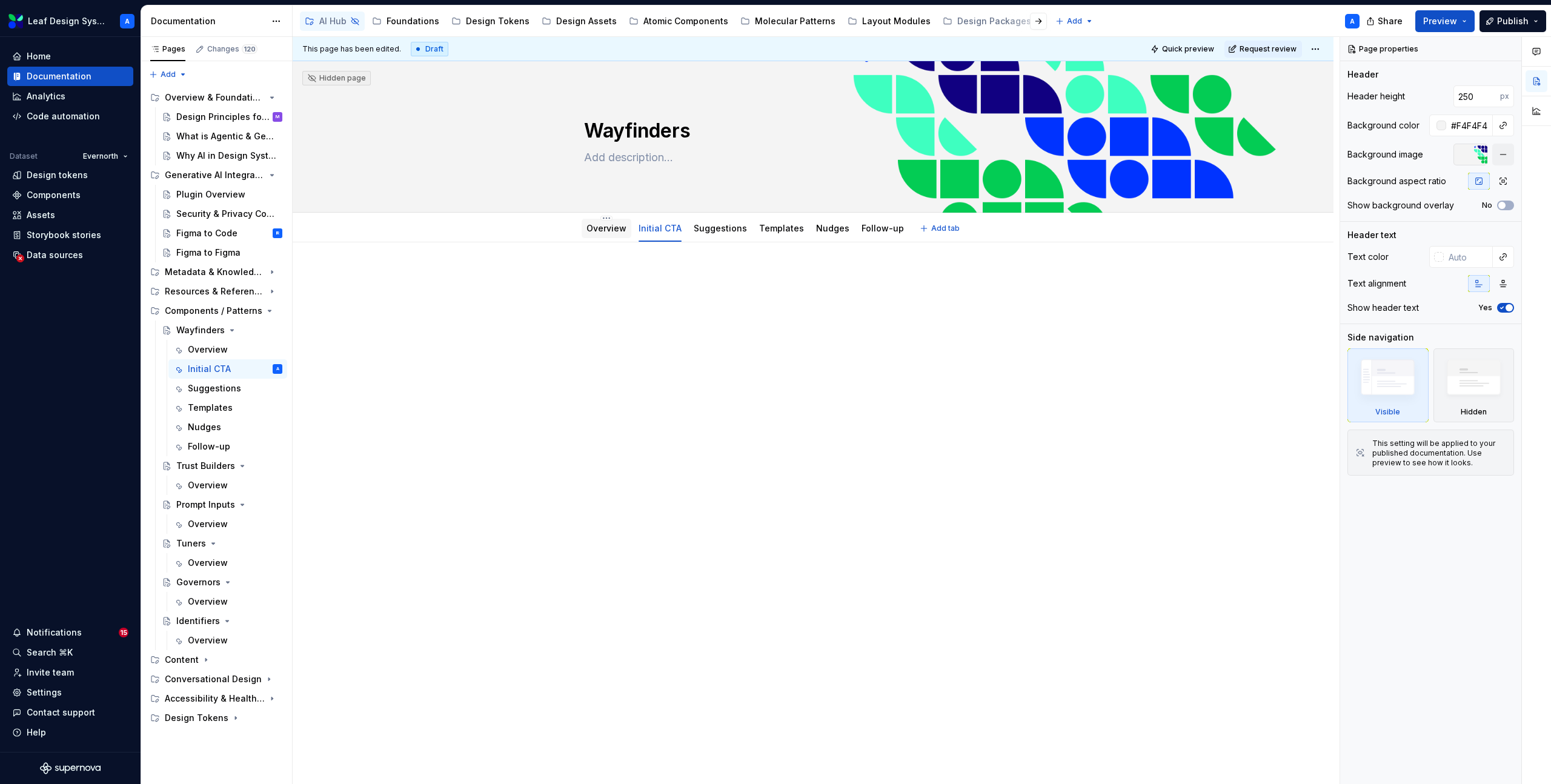
click at [610, 230] on link "Overview" at bounding box center [607, 228] width 40 height 10
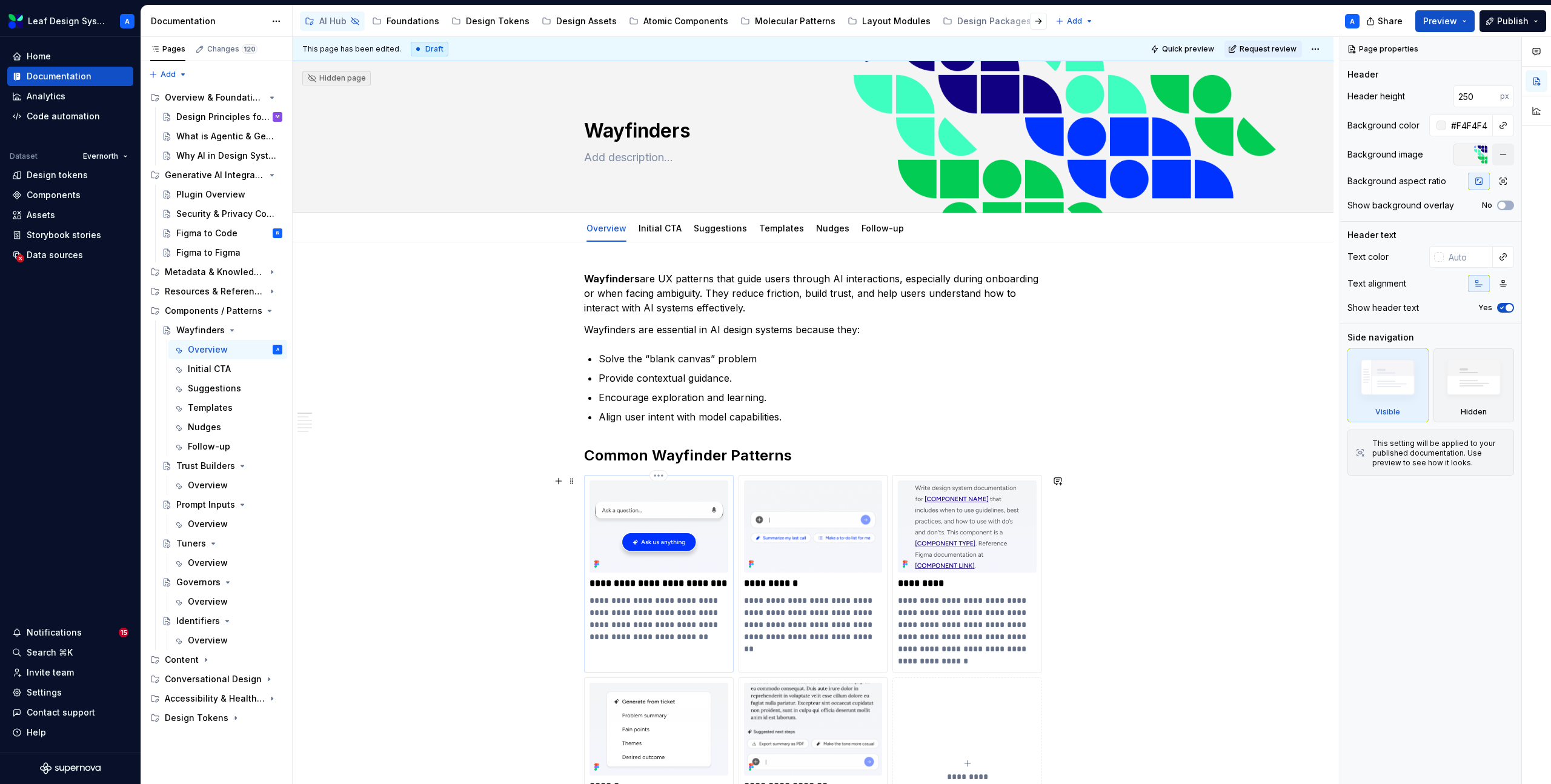
click at [651, 621] on p "**********" at bounding box center [659, 618] width 139 height 49
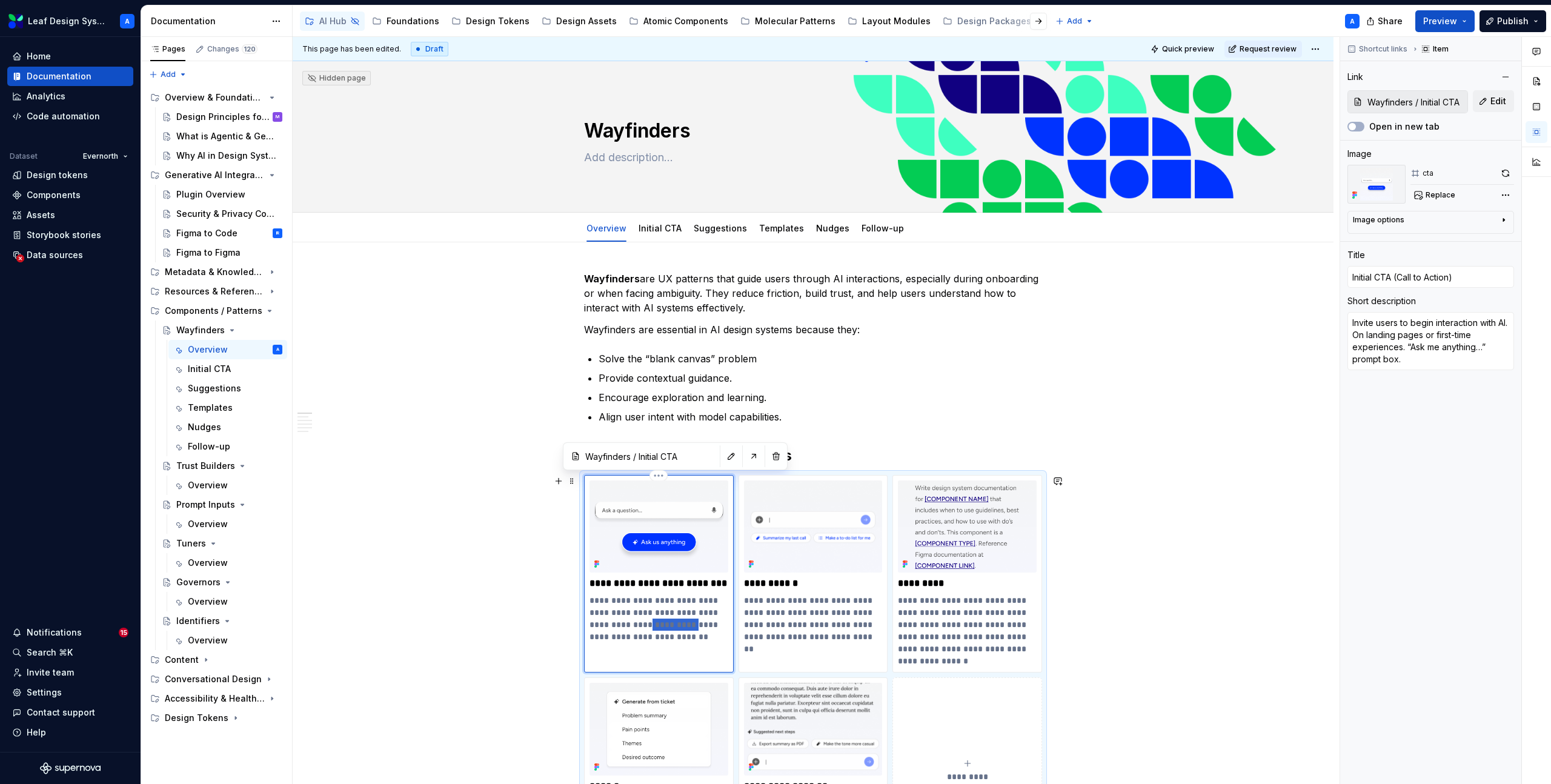
click at [651, 621] on p "**********" at bounding box center [659, 618] width 139 height 49
click at [657, 231] on link "Initial CTA" at bounding box center [660, 228] width 43 height 10
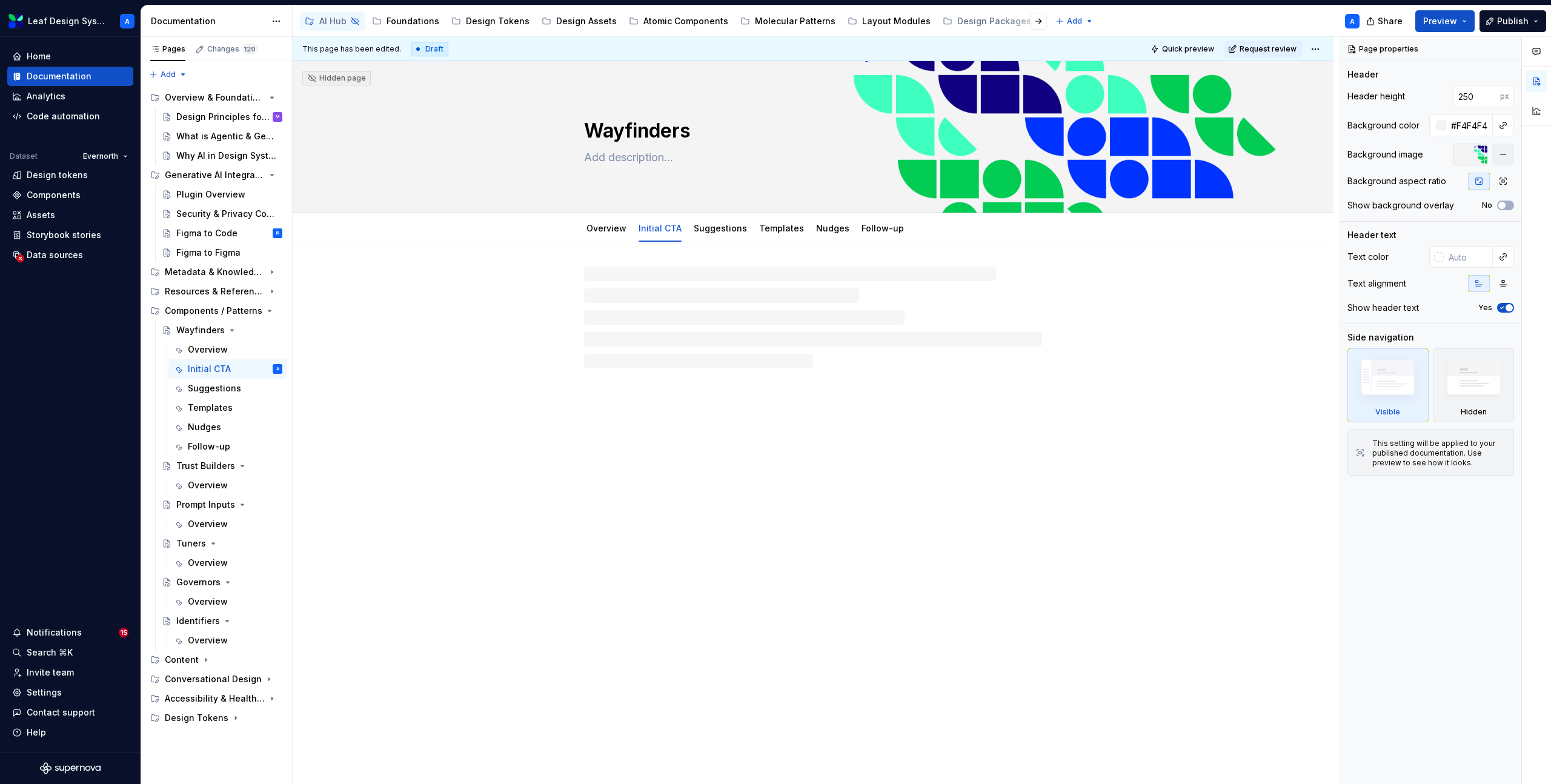
type textarea "*"
click at [634, 318] on div at bounding box center [813, 301] width 458 height 60
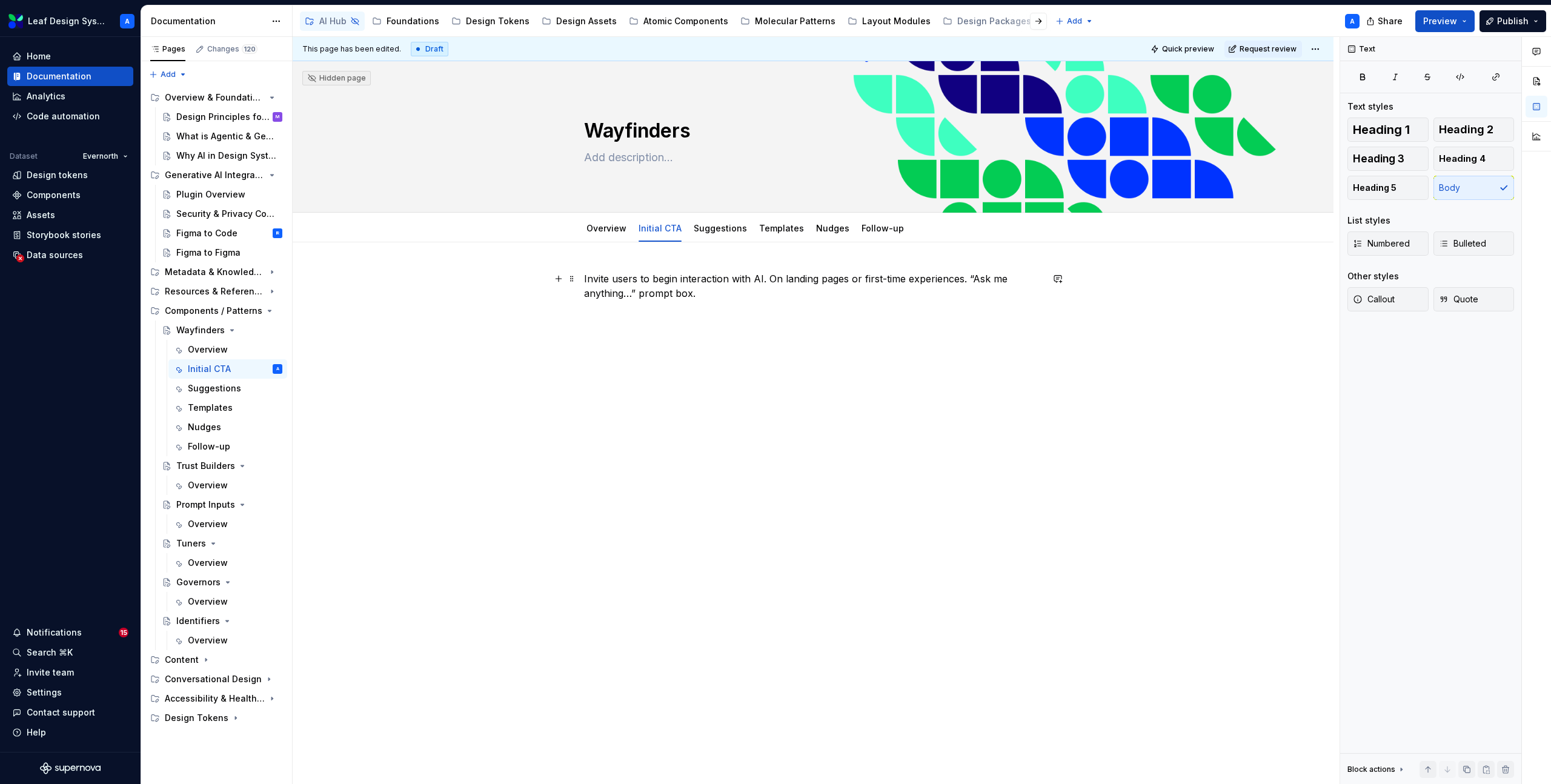
click at [586, 280] on div "Invite users to begin interaction with AI. On landing pages or first-time exper…" at bounding box center [813, 404] width 1041 height 325
click at [561, 282] on button "button" at bounding box center [559, 278] width 17 height 17
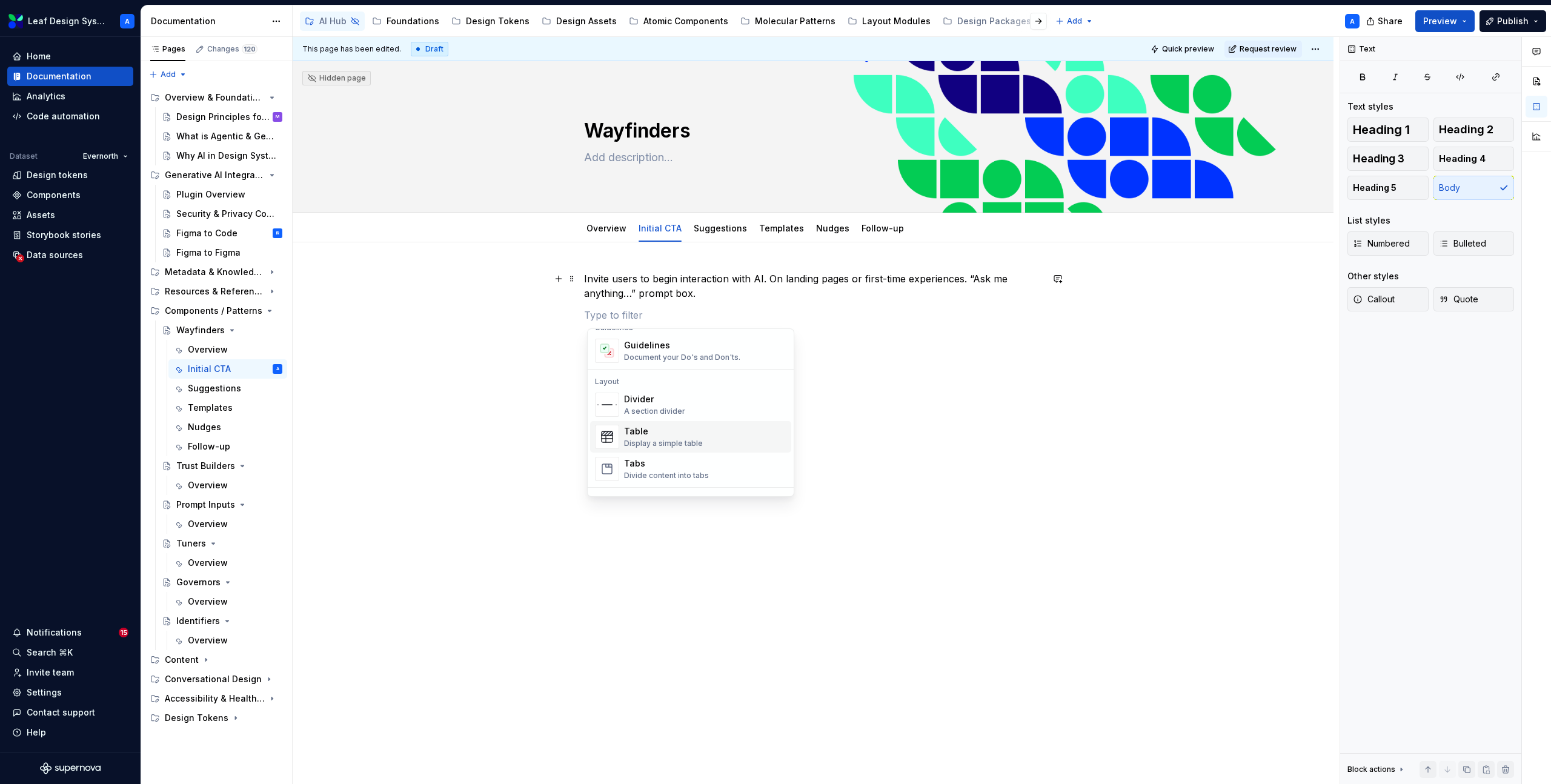
click at [651, 433] on div "Table" at bounding box center [663, 431] width 78 height 12
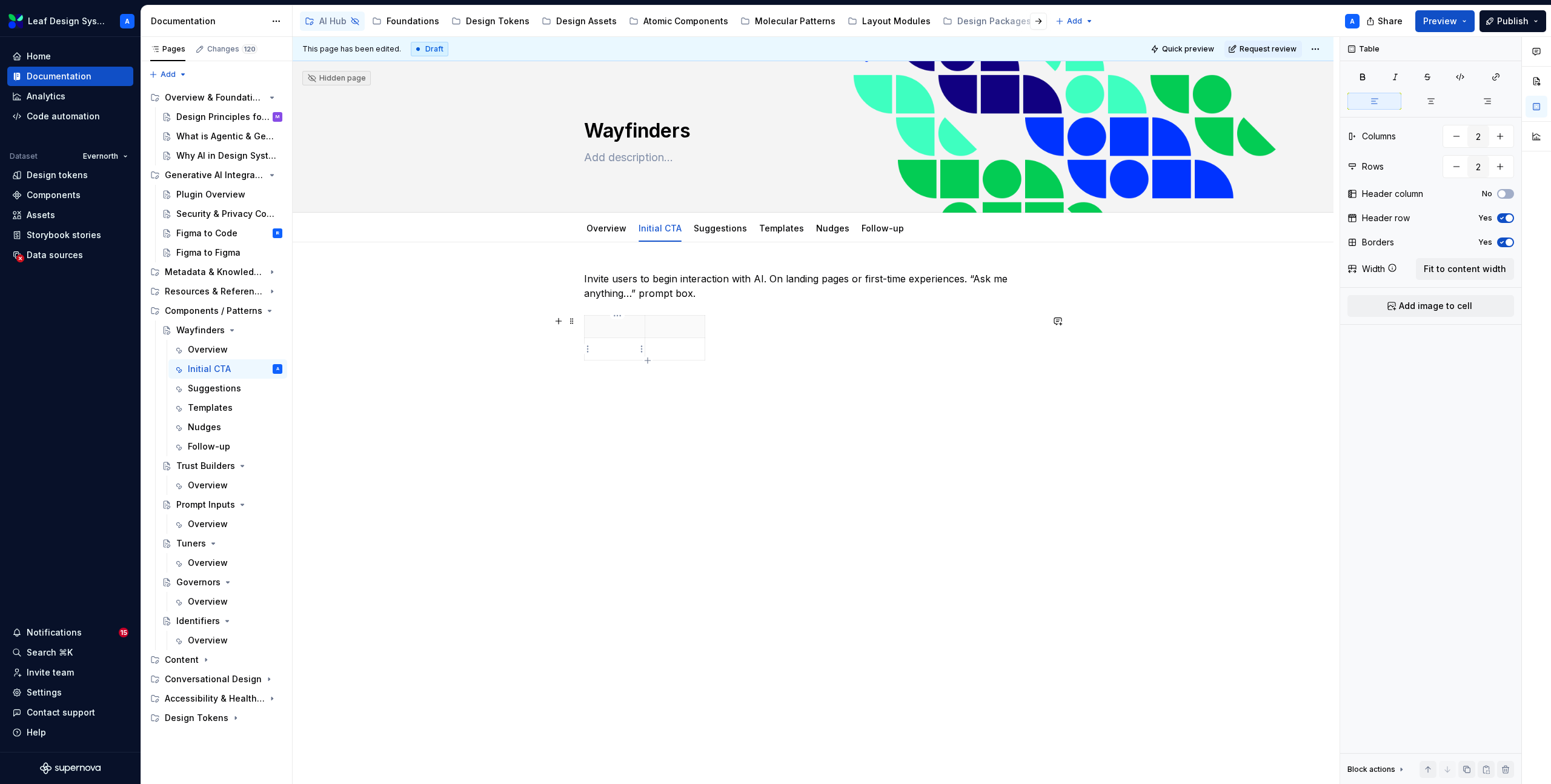
click at [622, 353] on p at bounding box center [614, 348] width 45 height 12
click at [1502, 216] on icon "button" at bounding box center [1502, 218] width 10 height 7
click at [1504, 167] on button "button" at bounding box center [1500, 166] width 22 height 22
type input "3"
type textarea "*"
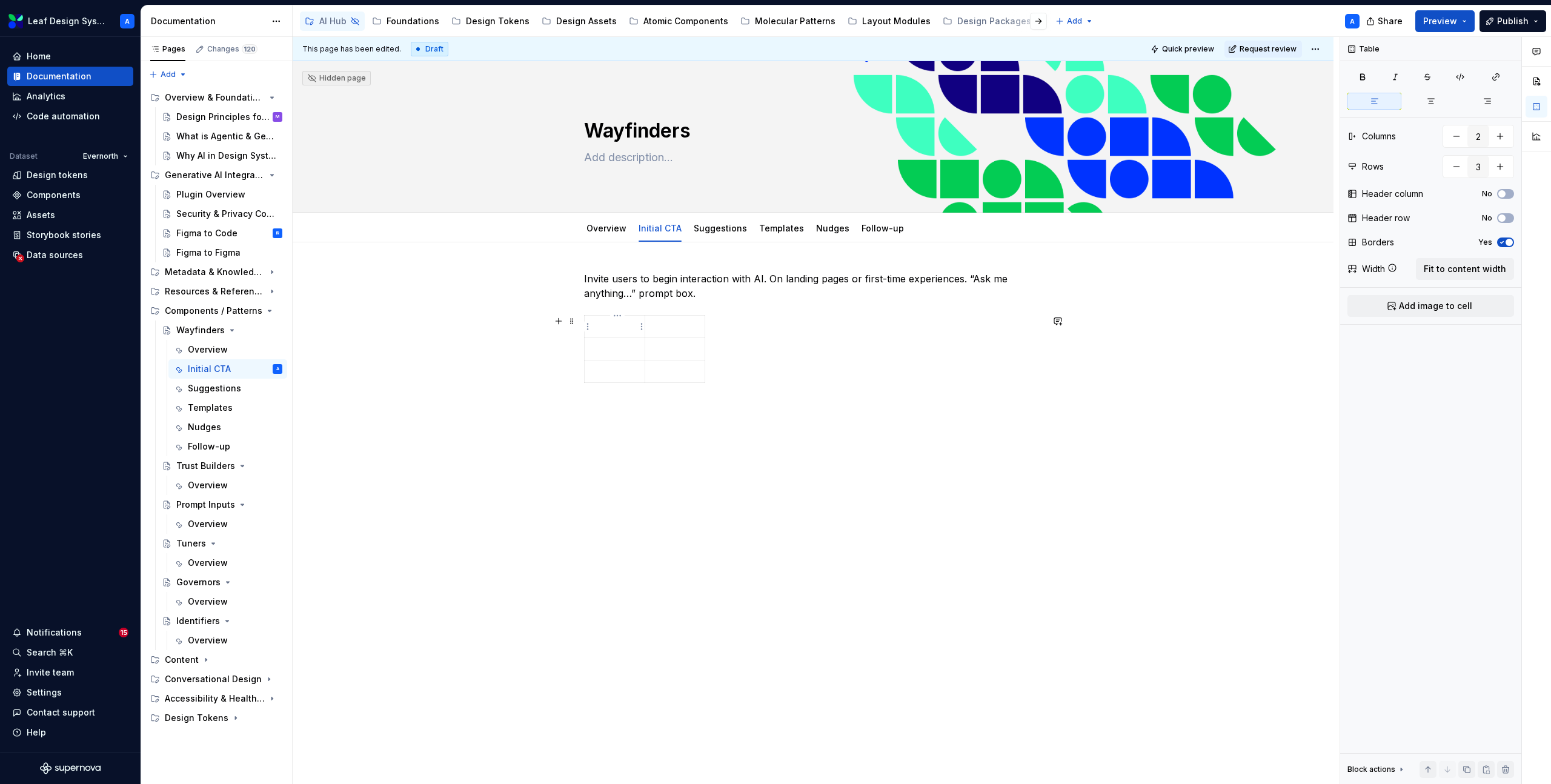
click at [613, 330] on p at bounding box center [614, 326] width 45 height 12
click at [614, 346] on p at bounding box center [614, 348] width 45 height 12
click at [607, 377] on p at bounding box center [614, 370] width 45 height 12
click at [1470, 264] on span "Fit to content width" at bounding box center [1464, 269] width 83 height 12
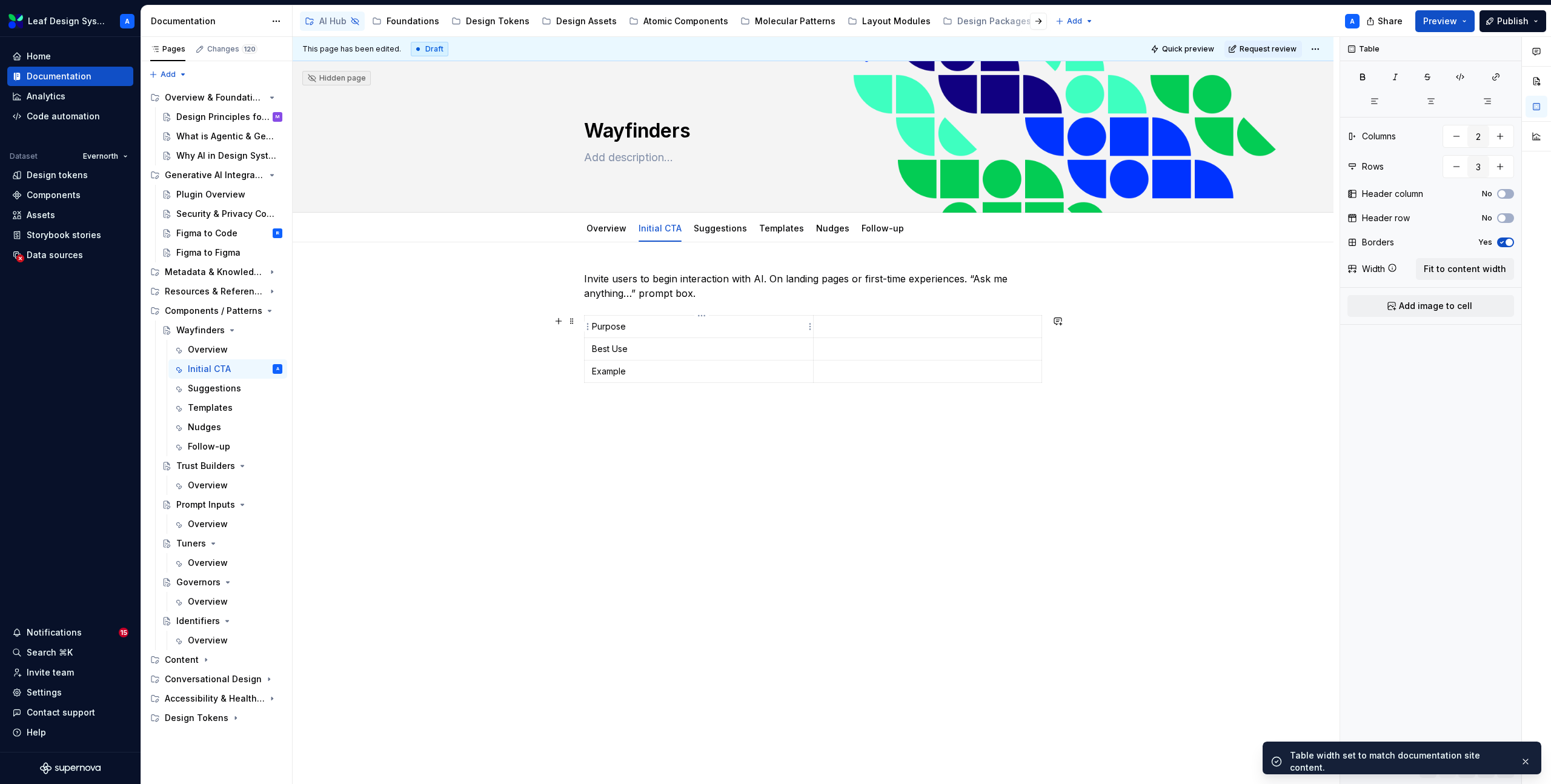
click at [608, 326] on p "Purpose" at bounding box center [699, 326] width 214 height 12
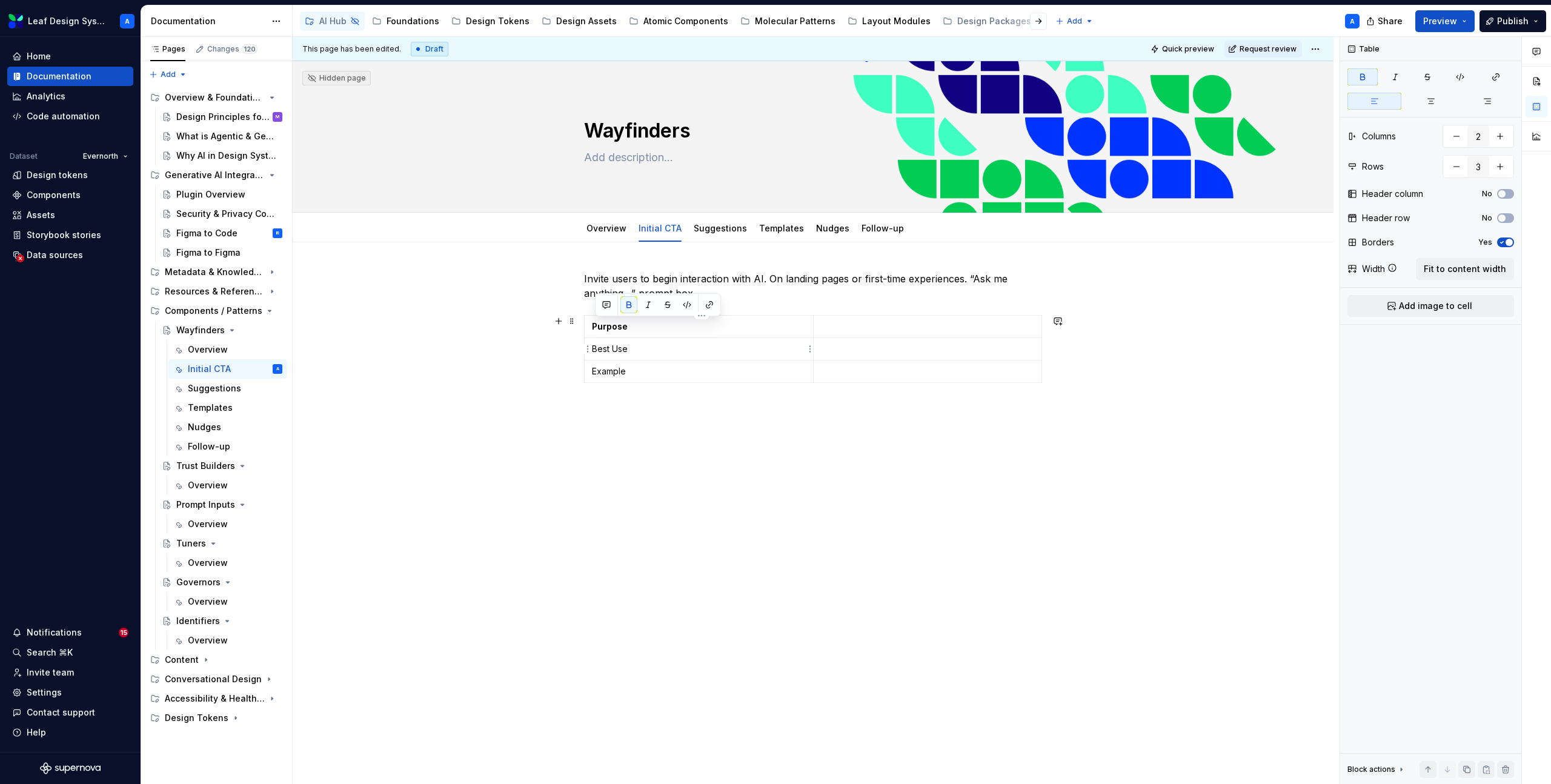
click at [622, 349] on p "Best Use" at bounding box center [699, 348] width 214 height 12
click at [621, 373] on p "Example" at bounding box center [699, 370] width 214 height 12
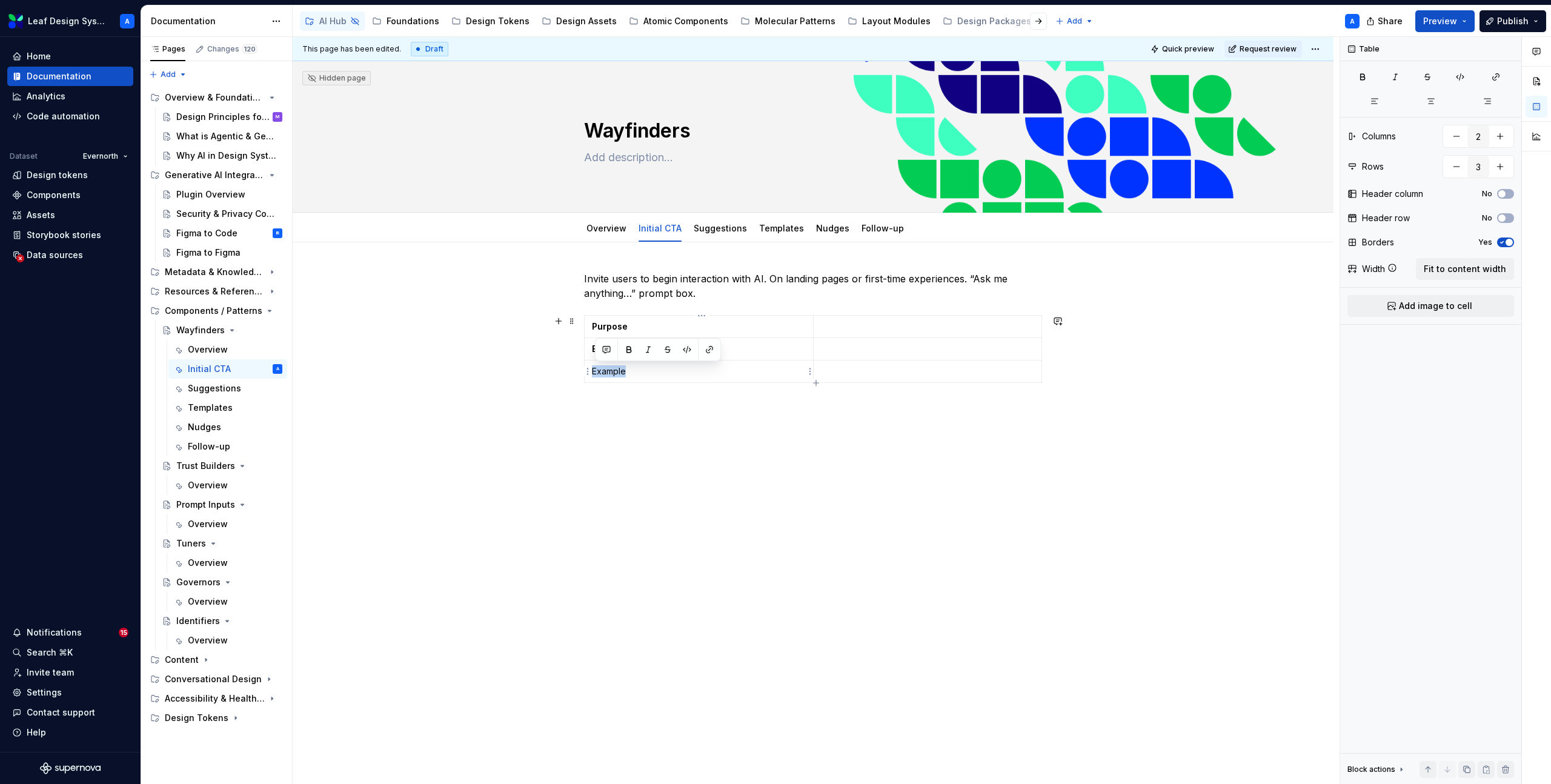
click at [621, 373] on p "Example" at bounding box center [699, 370] width 214 height 12
click at [603, 231] on link "Overview" at bounding box center [607, 228] width 40 height 10
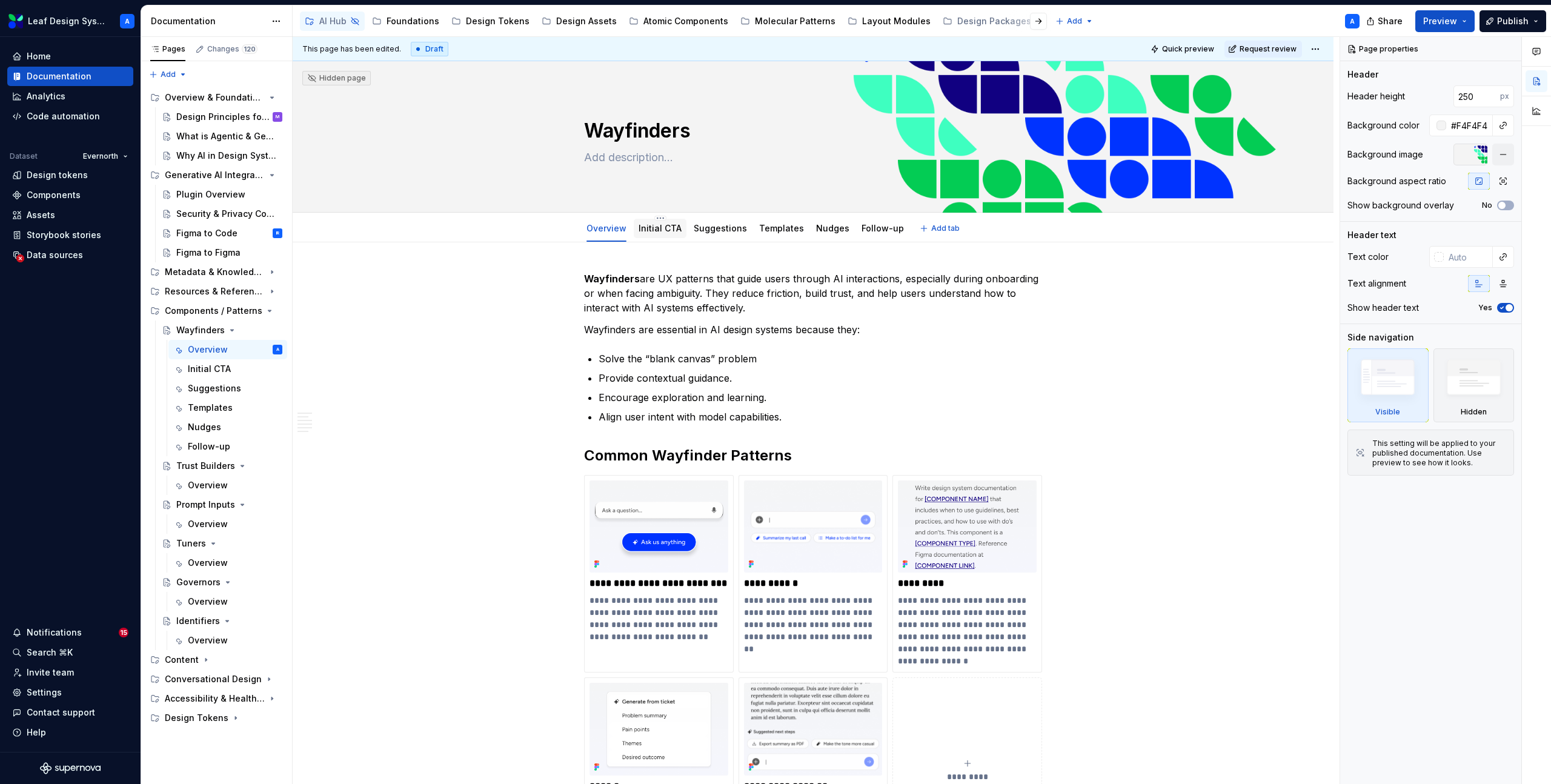
click at [660, 231] on link "Initial CTA" at bounding box center [660, 228] width 43 height 10
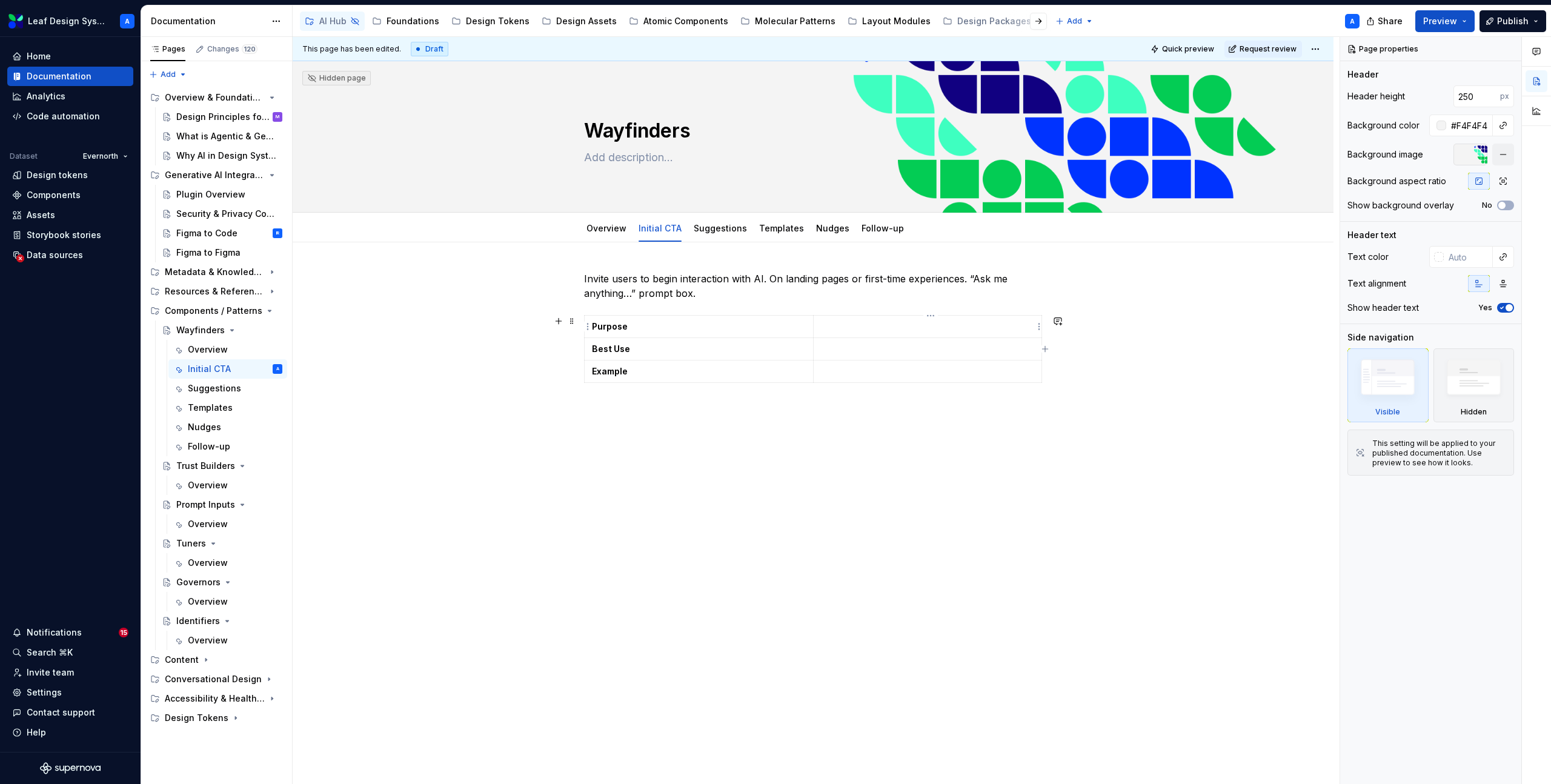
click at [883, 327] on p at bounding box center [928, 326] width 214 height 12
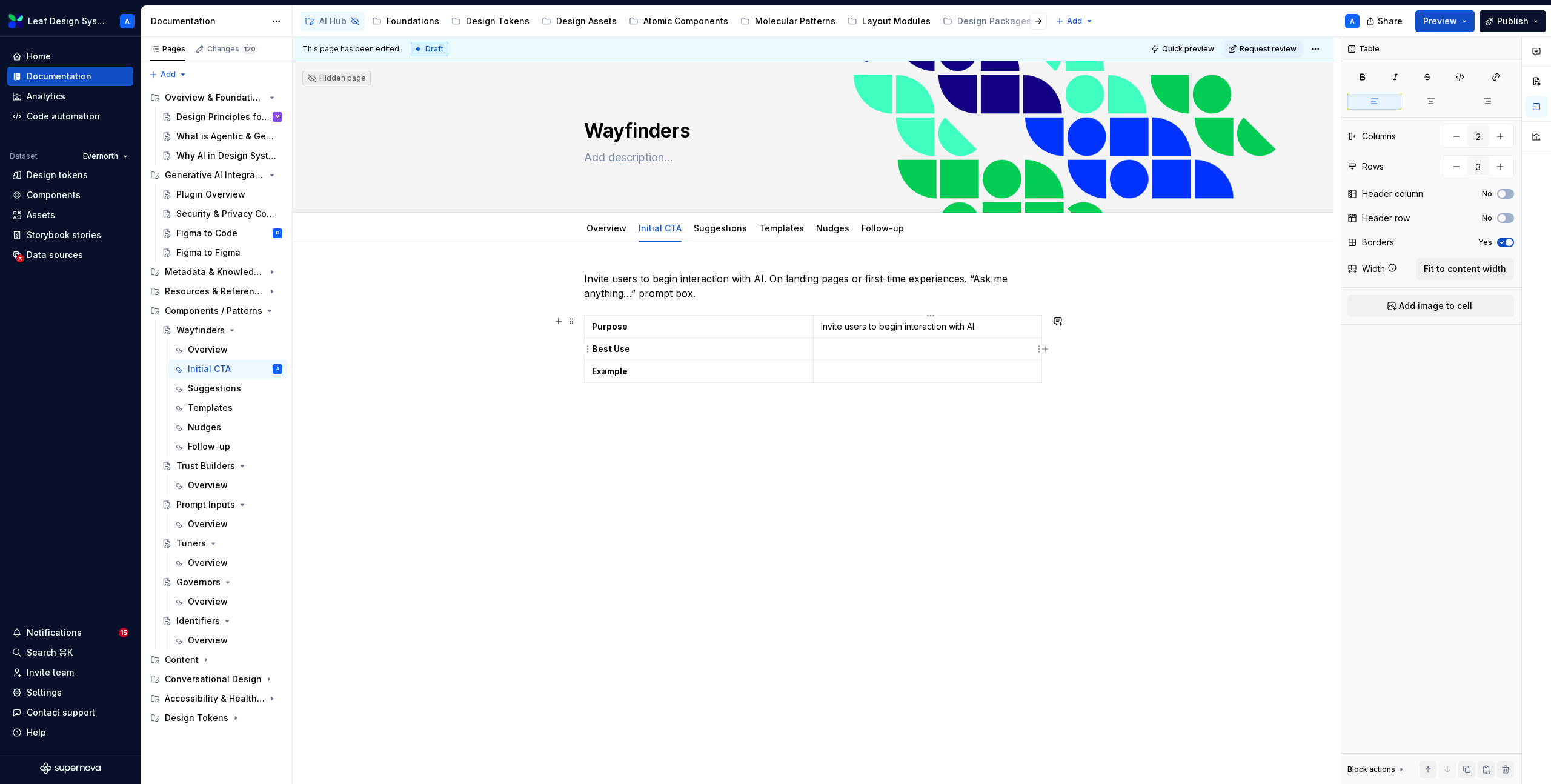
click at [842, 343] on p at bounding box center [928, 348] width 214 height 12
click at [849, 369] on p at bounding box center [928, 370] width 214 height 12
click at [870, 476] on div "Invite users to begin interaction with AI. On landing pages or first-time exper…" at bounding box center [813, 439] width 1041 height 395
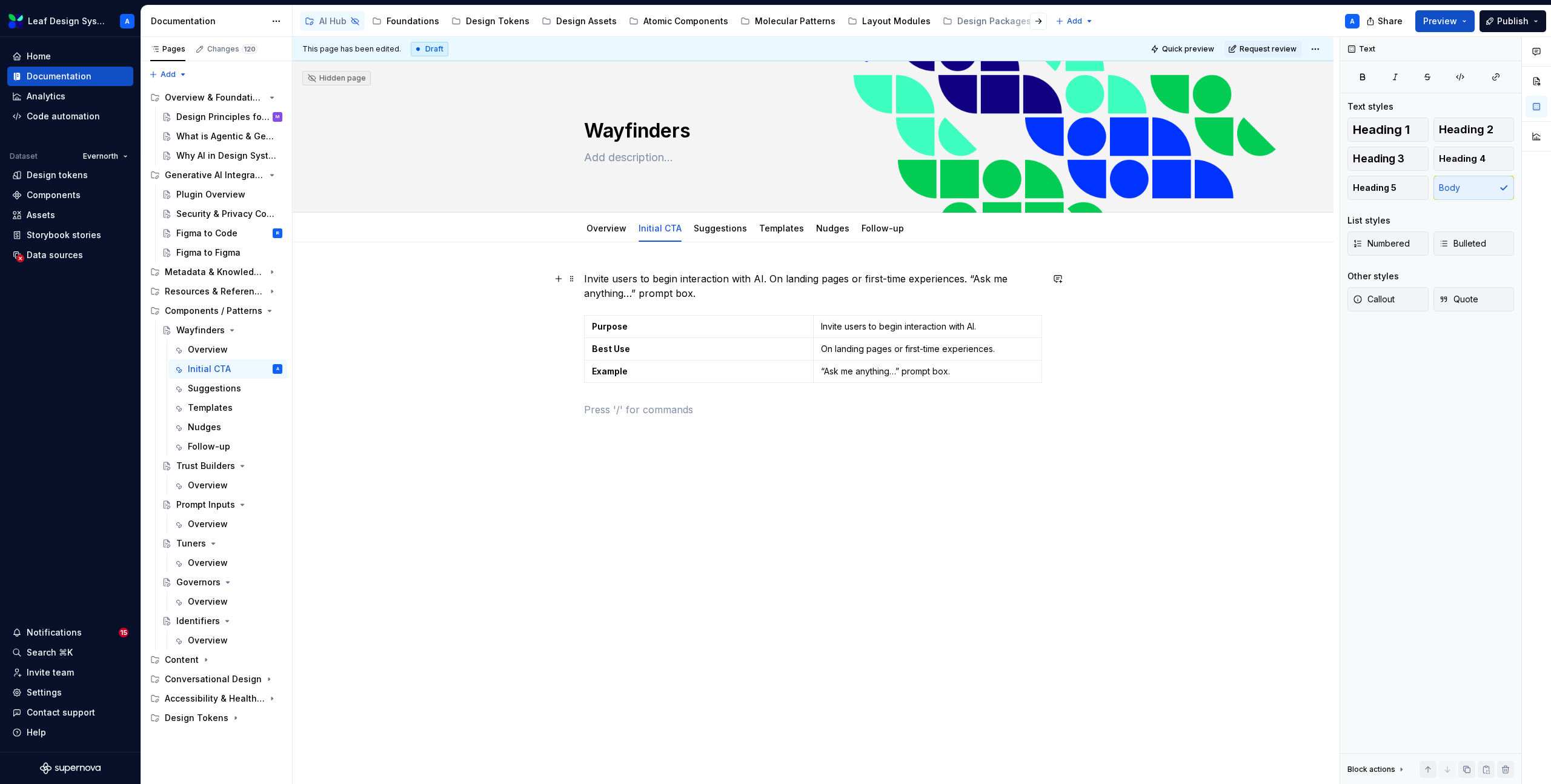
click at [650, 289] on p "Invite users to begin interaction with AI. On landing pages or first-time exper…" at bounding box center [813, 286] width 458 height 29
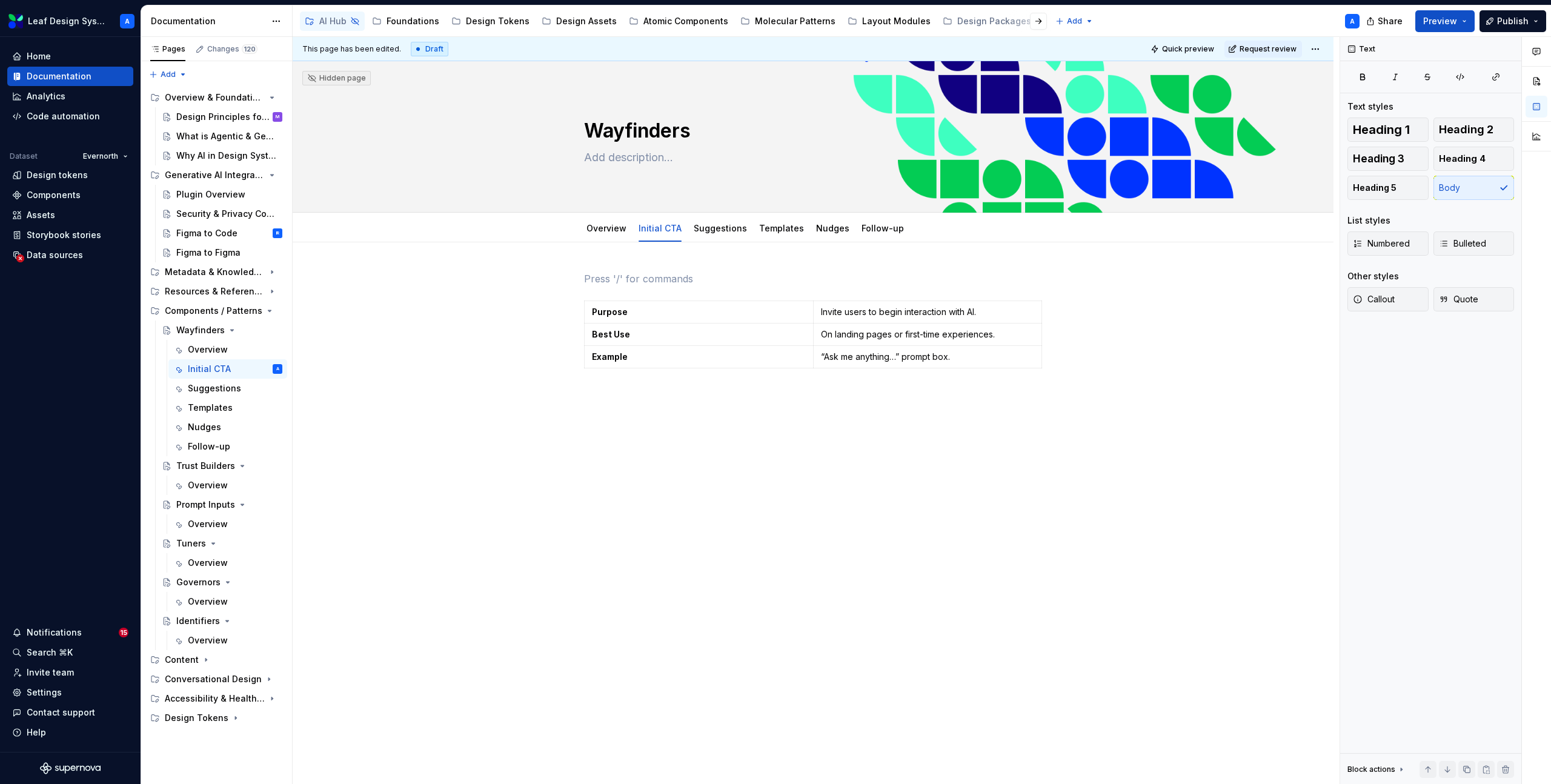
type textarea "*"
click at [561, 278] on button "button" at bounding box center [559, 278] width 17 height 17
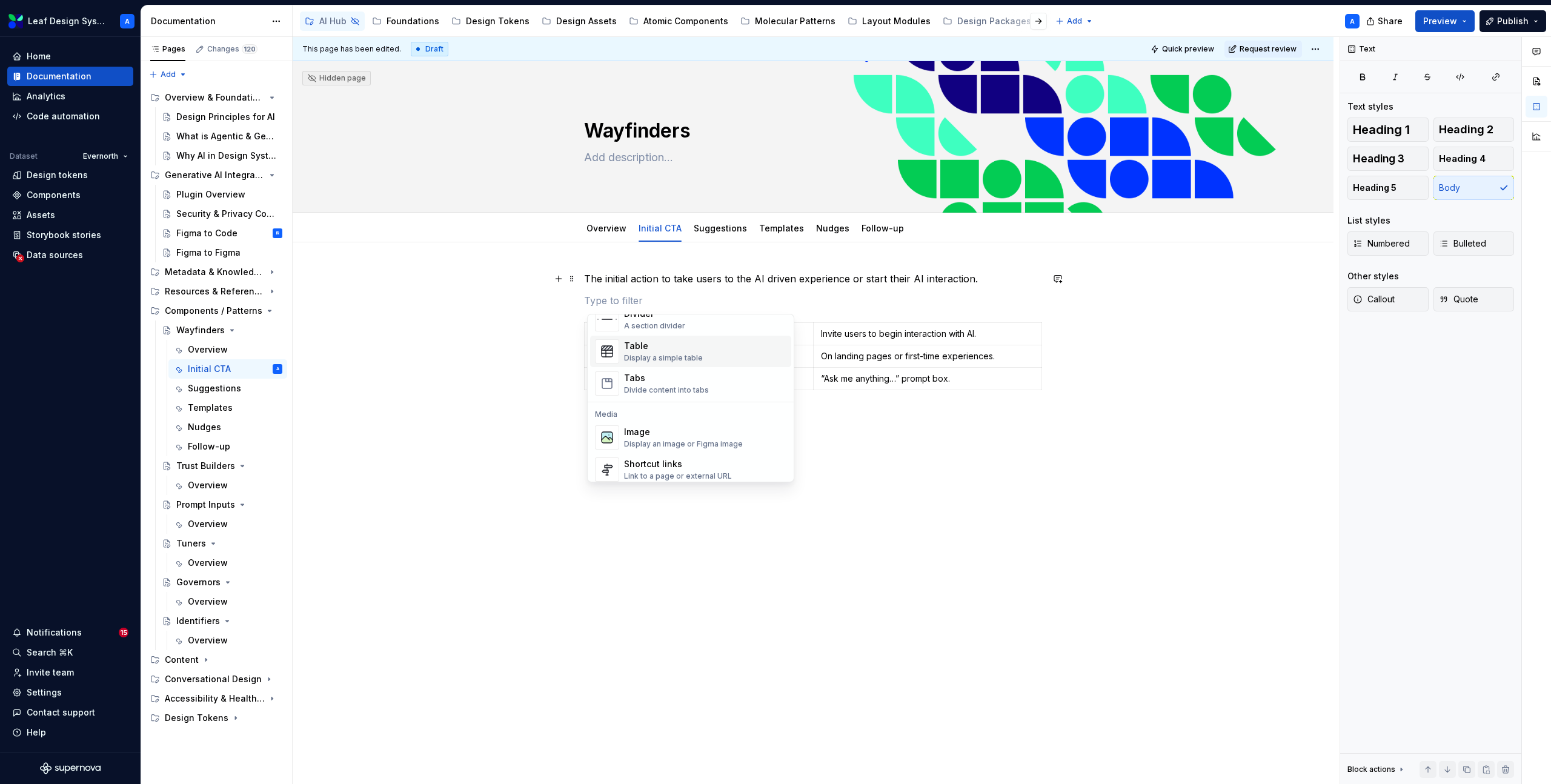
scroll to position [438, 0]
click at [661, 422] on div "Image" at bounding box center [683, 420] width 119 height 12
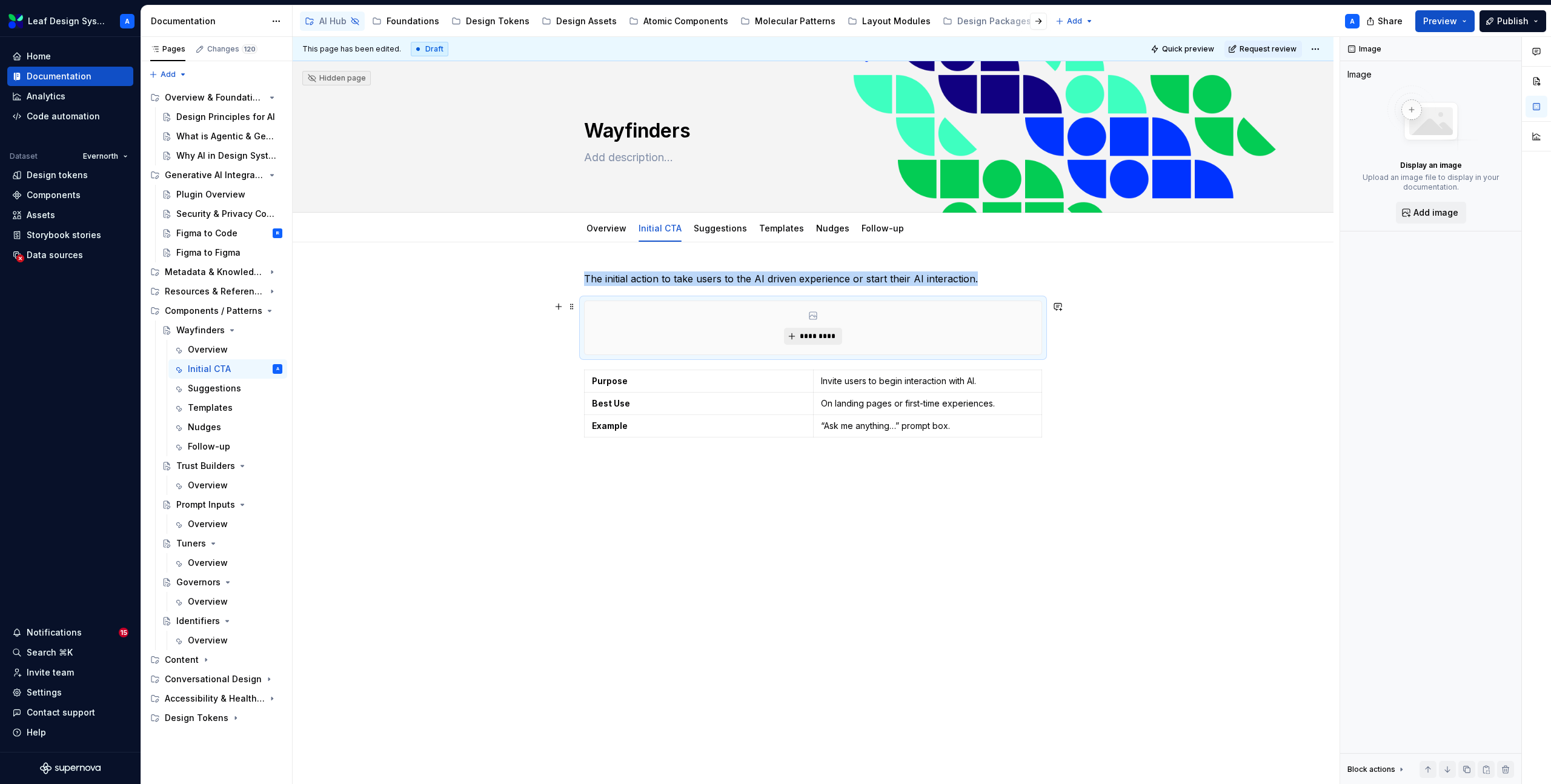
click at [804, 336] on span "*********" at bounding box center [817, 336] width 37 height 10
type textarea "*"
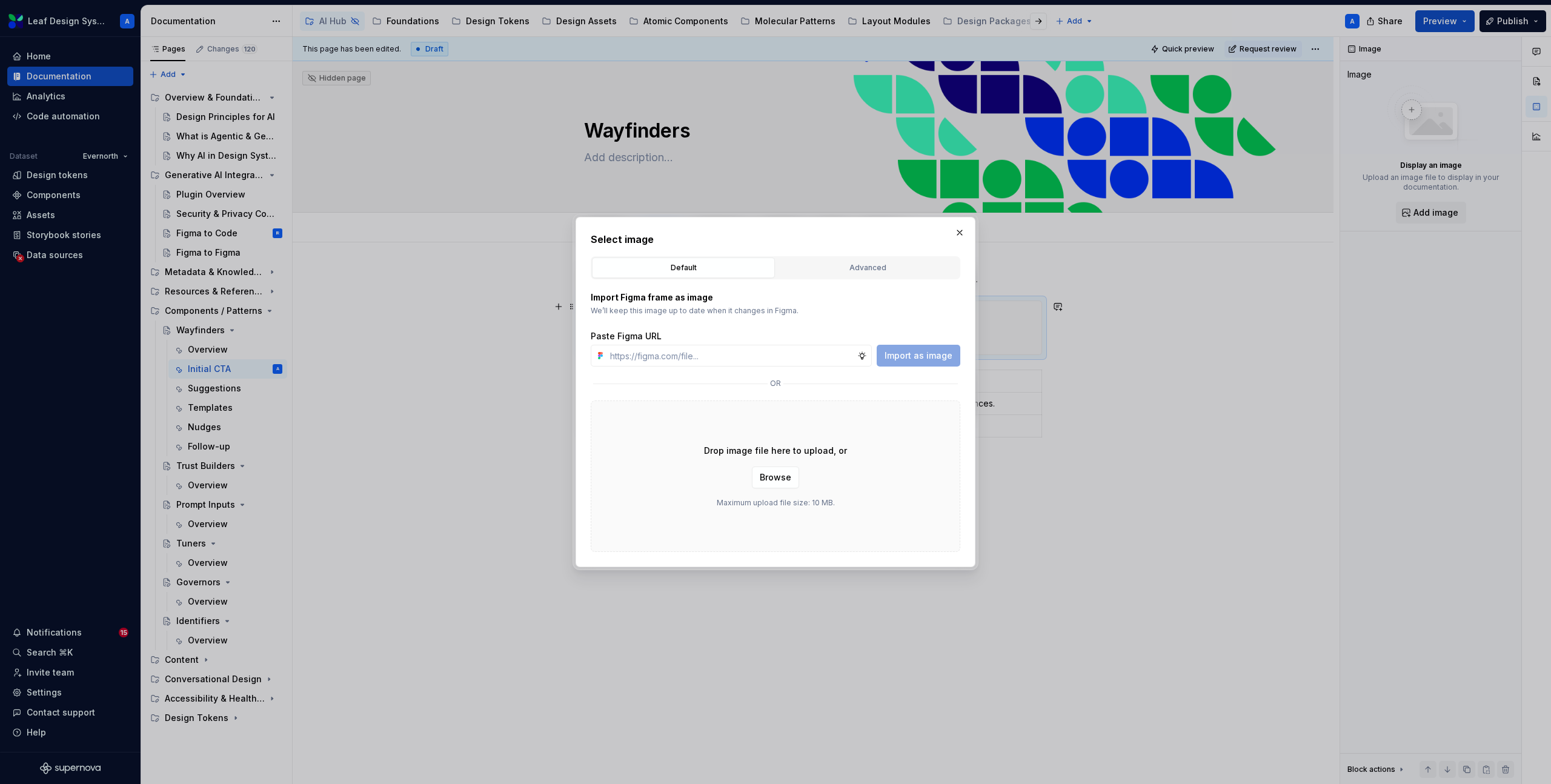
type input "https://www.figma.com/design/R5FNMiBYdBSXRtfBEXZGMx/Design-Documentation-Assets…"
type textarea "*"
type input "https://www.figma.com/design/R5FNMiBYdBSXRtfBEXZGMx/Design-Documentation-Assets…"
click at [913, 356] on span "Import as image" at bounding box center [919, 355] width 68 height 12
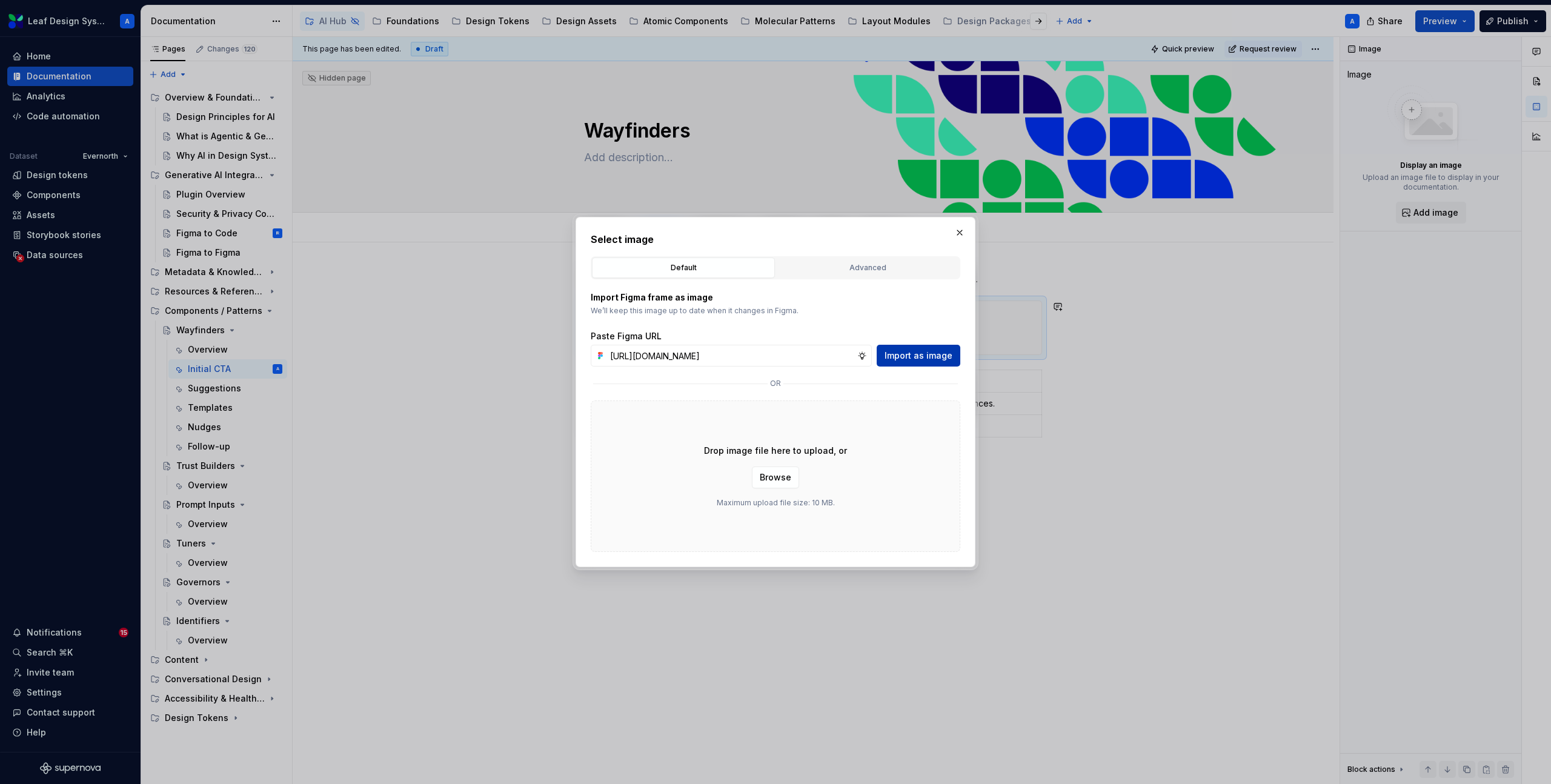
scroll to position [0, 0]
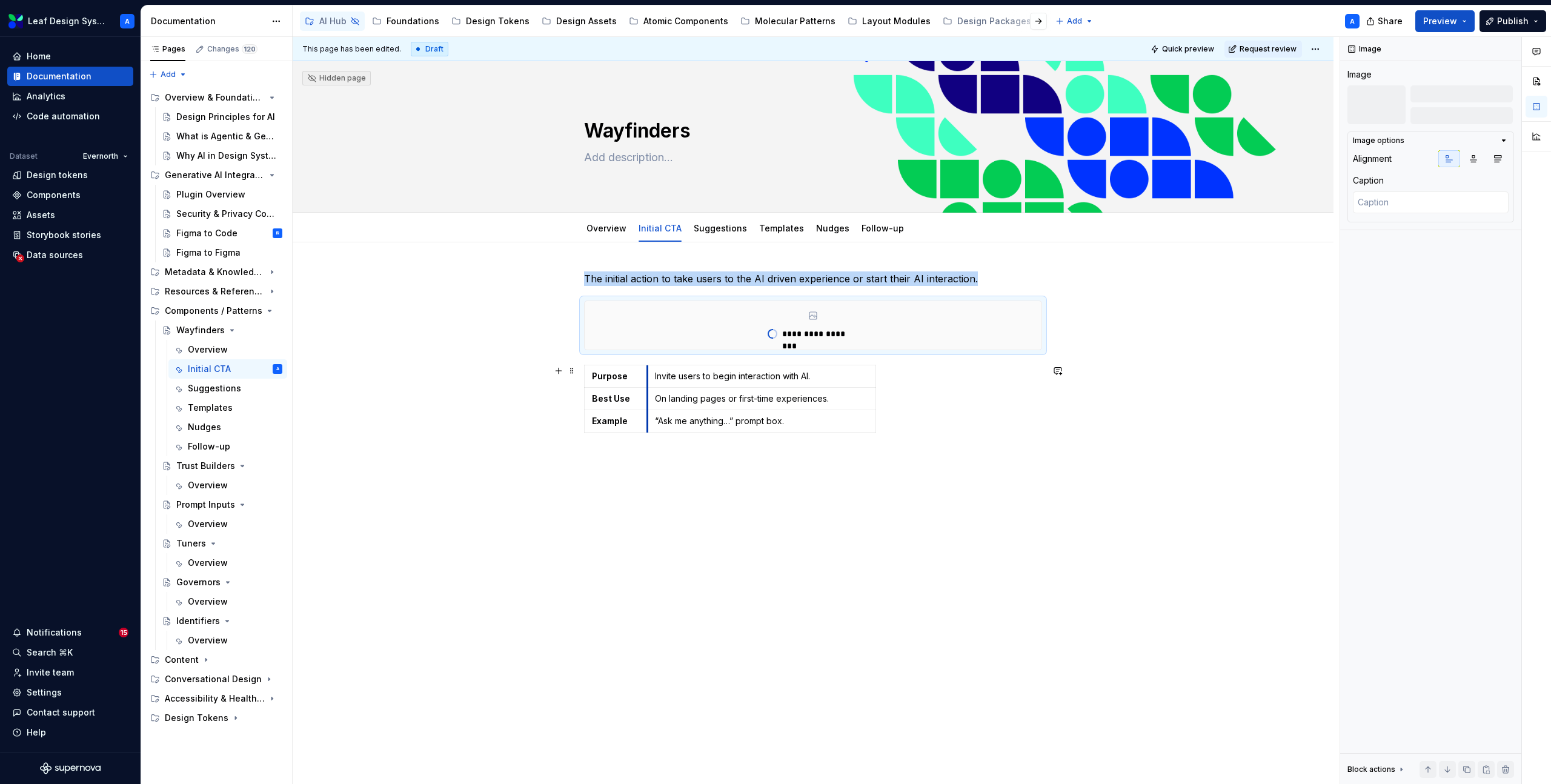
drag, startPoint x: 817, startPoint y: 374, endPoint x: 651, endPoint y: 374, distance: 166.0
click at [651, 374] on td "Invite users to begin interaction with AI." at bounding box center [761, 376] width 228 height 22
drag, startPoint x: 877, startPoint y: 376, endPoint x: 1041, endPoint y: 384, distance: 164.2
click at [1122, 452] on div "**********" at bounding box center [813, 479] width 1041 height 474
click at [859, 450] on div "**********" at bounding box center [813, 368] width 458 height 195
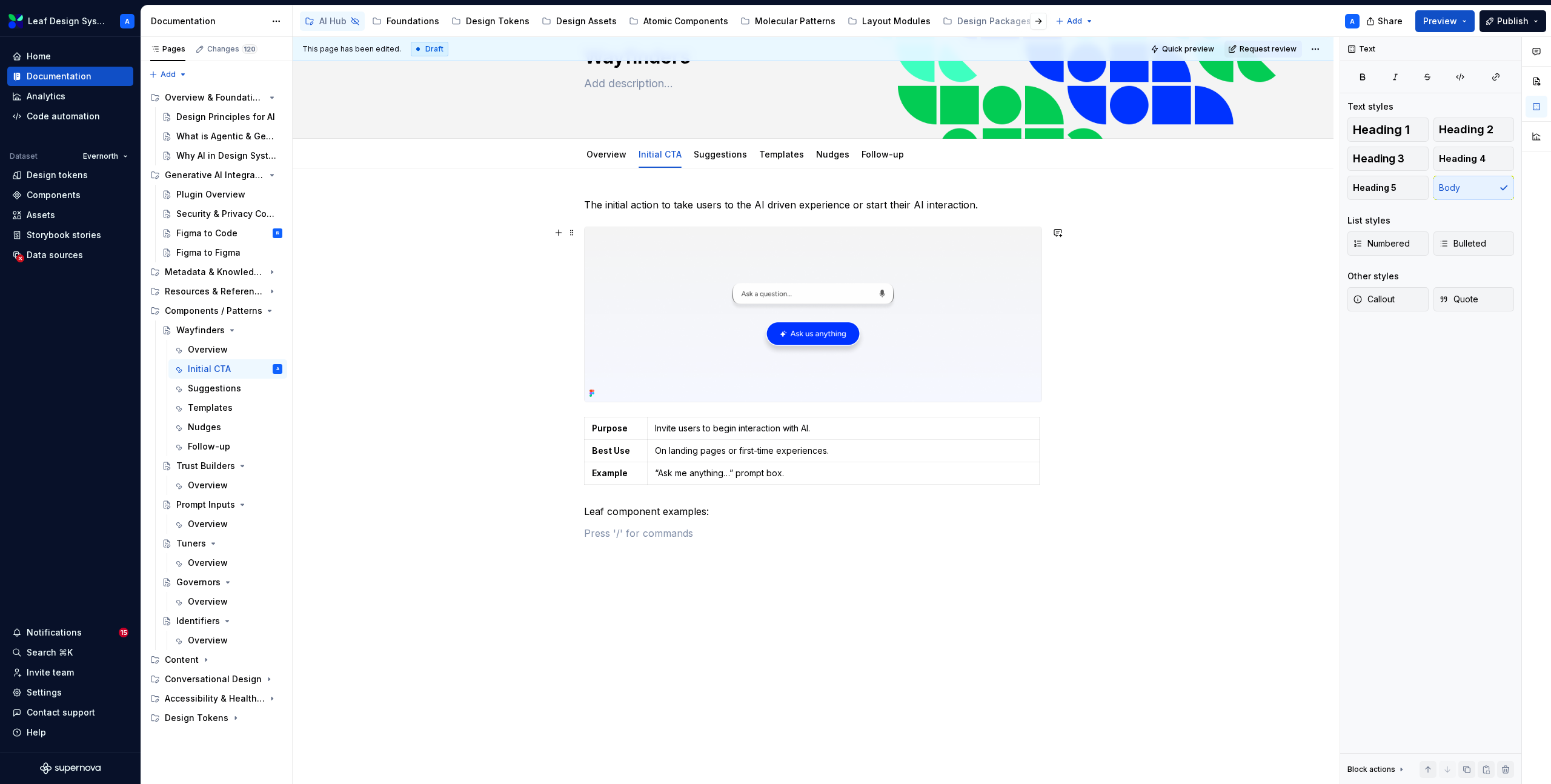
scroll to position [79, 0]
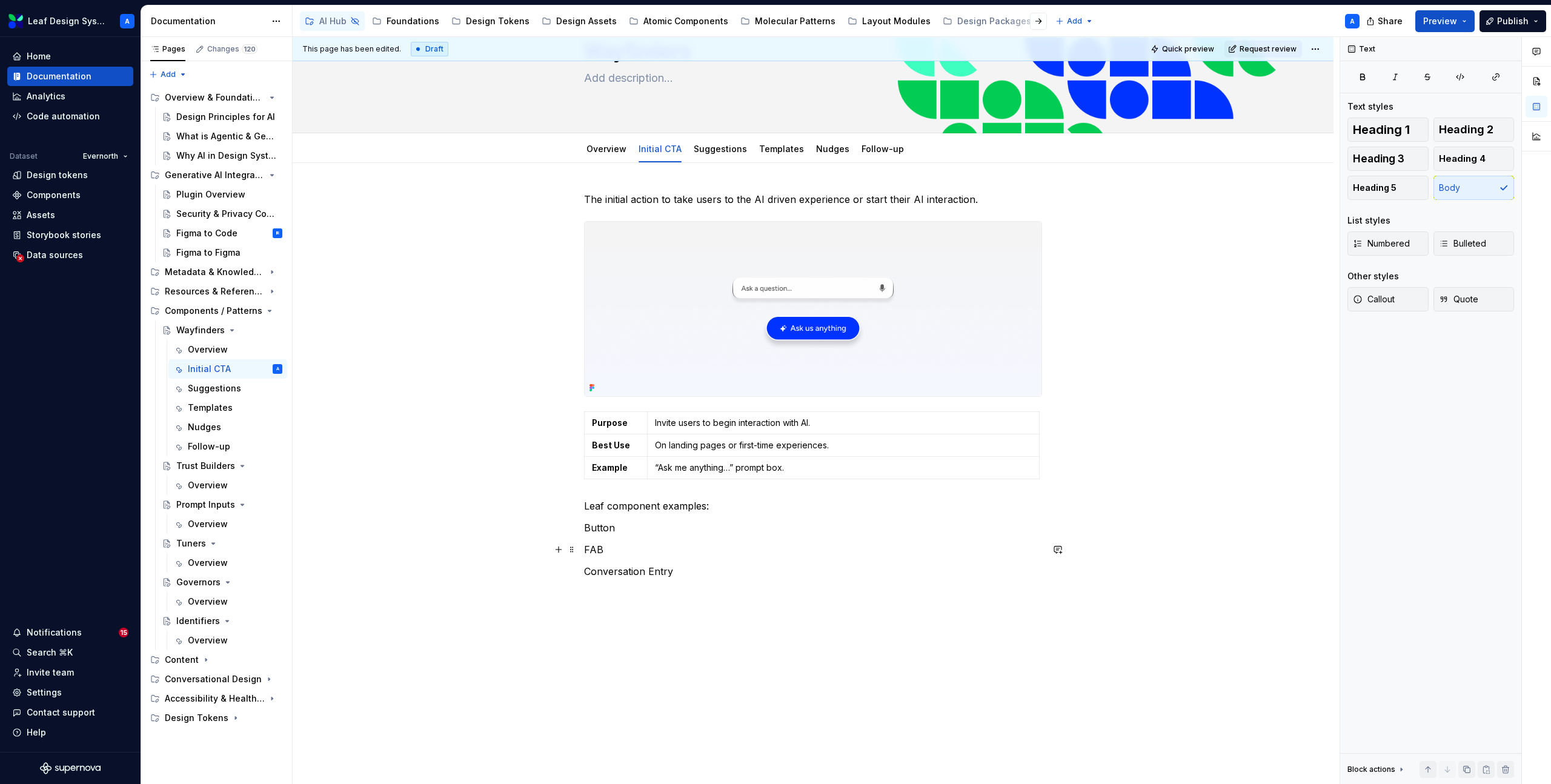
click at [632, 536] on div "The initial action to take users to the AI driven experience or start their AI …" at bounding box center [813, 385] width 458 height 386
click at [635, 531] on p "Button" at bounding box center [813, 527] width 458 height 15
click at [654, 506] on p "Leaf component examples:" at bounding box center [813, 505] width 458 height 15
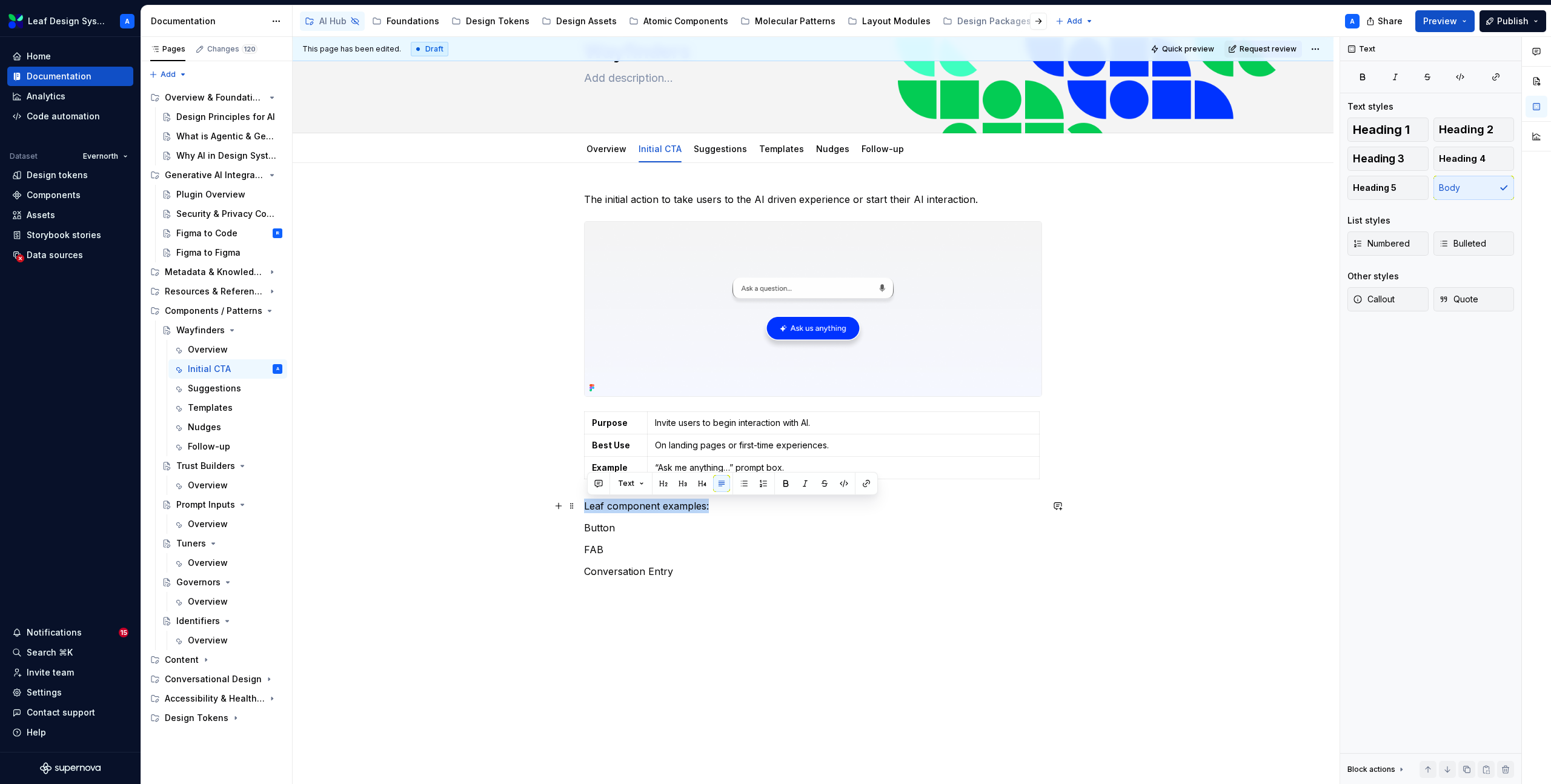
click at [661, 508] on p "Leaf component examples:" at bounding box center [813, 505] width 458 height 15
click at [677, 510] on p "Leaf components examples:" at bounding box center [813, 505] width 458 height 15
click at [680, 504] on p "Leaf components:" at bounding box center [813, 505] width 458 height 15
click at [636, 510] on p "Leaf components" at bounding box center [813, 505] width 458 height 15
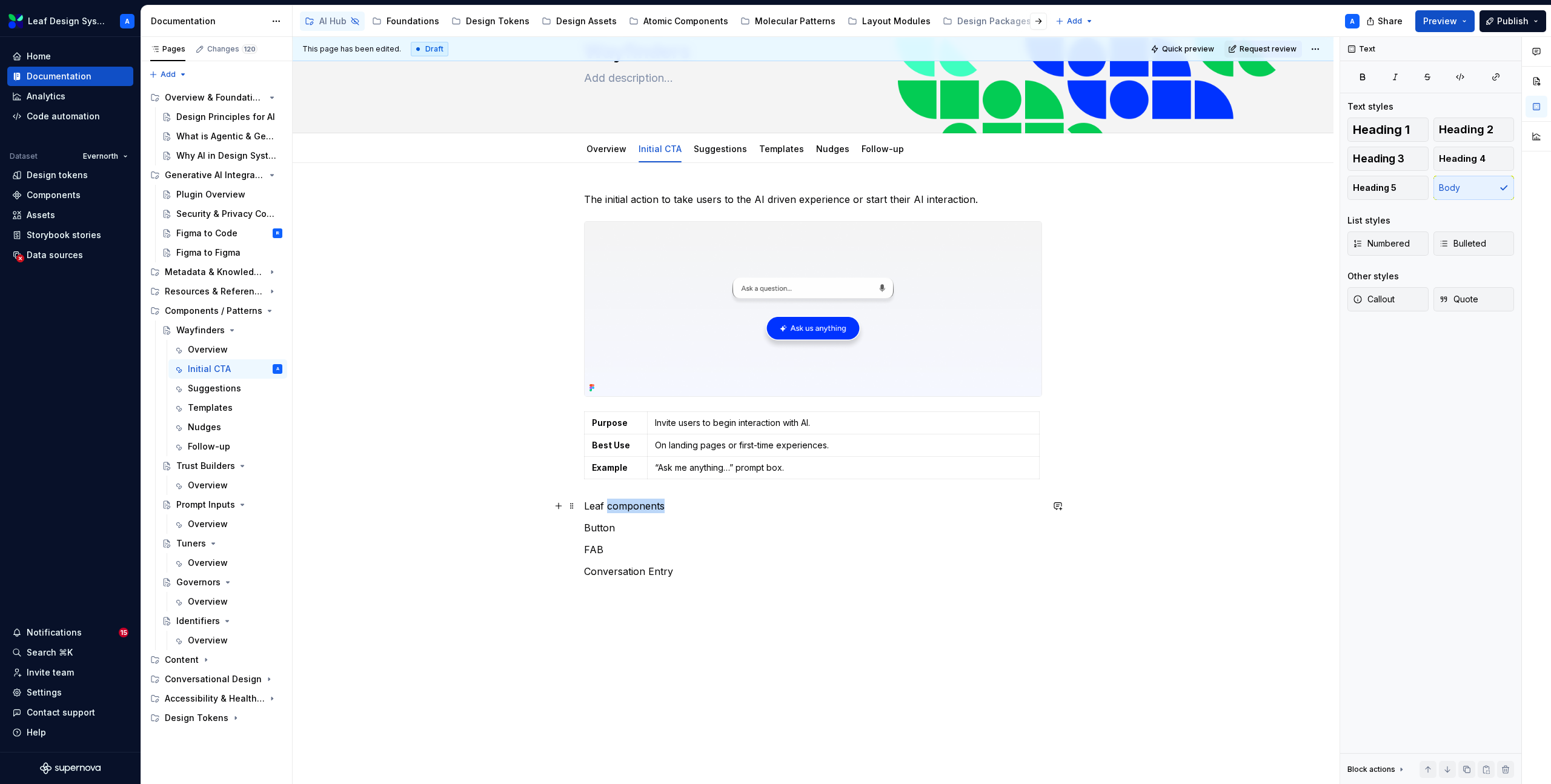
click at [636, 510] on p "Leaf components" at bounding box center [813, 505] width 458 height 15
click at [683, 488] on button "button" at bounding box center [683, 483] width 17 height 17
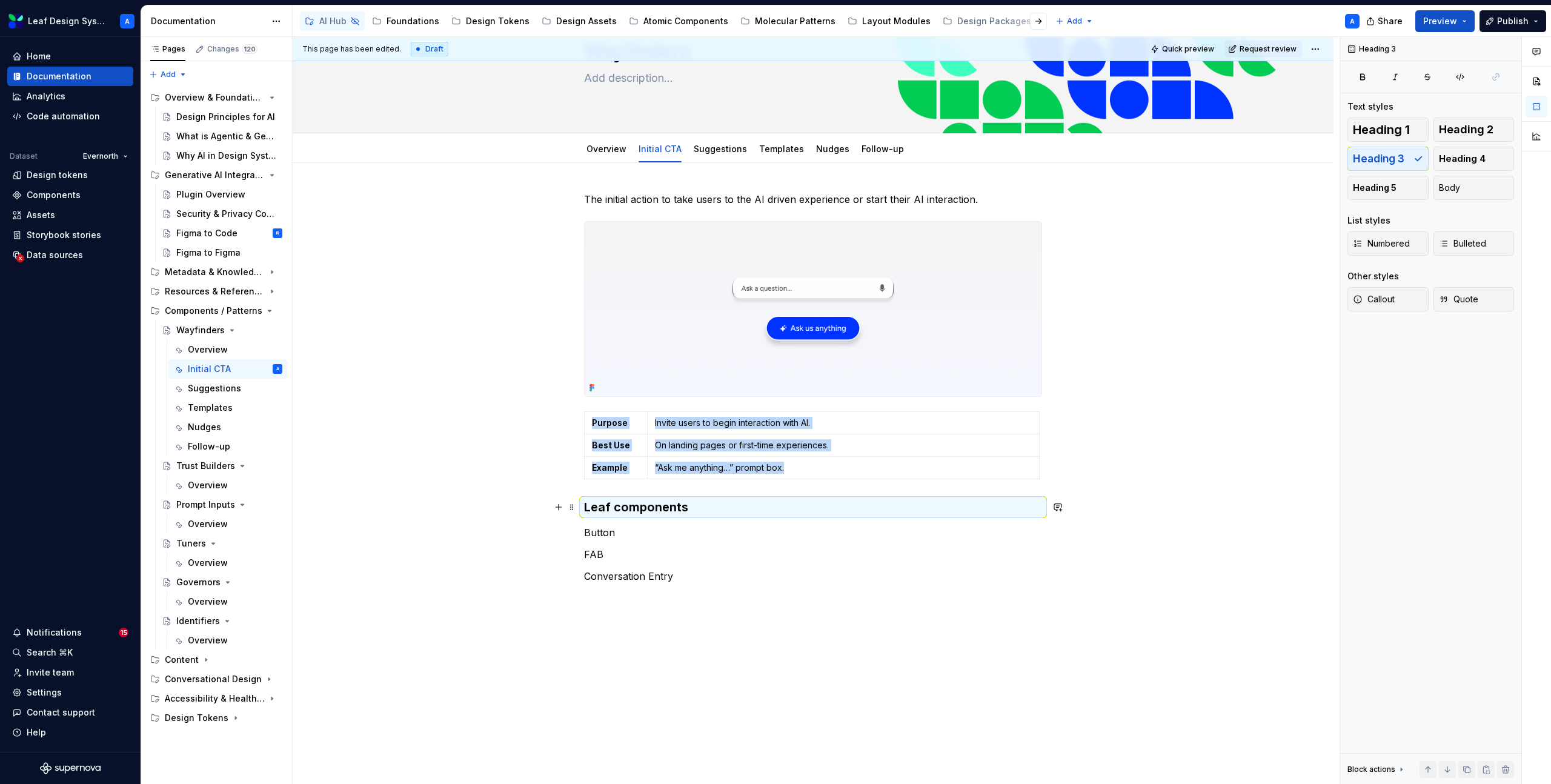
click at [666, 504] on h3 "Leaf components" at bounding box center [813, 506] width 458 height 17
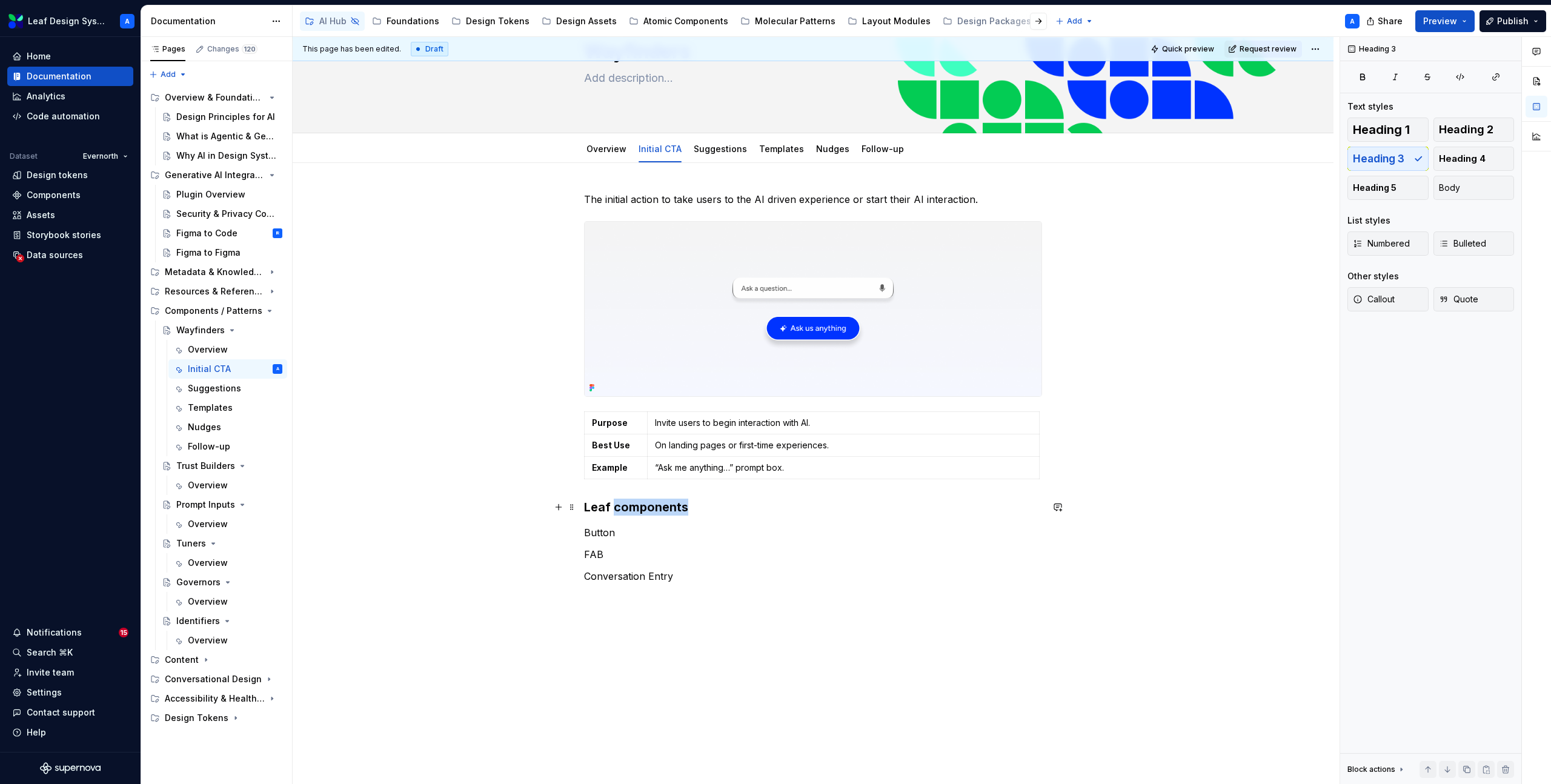
click at [666, 504] on h3 "Leaf components" at bounding box center [813, 506] width 458 height 17
click at [681, 488] on button "button" at bounding box center [684, 483] width 17 height 17
click at [652, 549] on p "Button" at bounding box center [813, 542] width 458 height 15
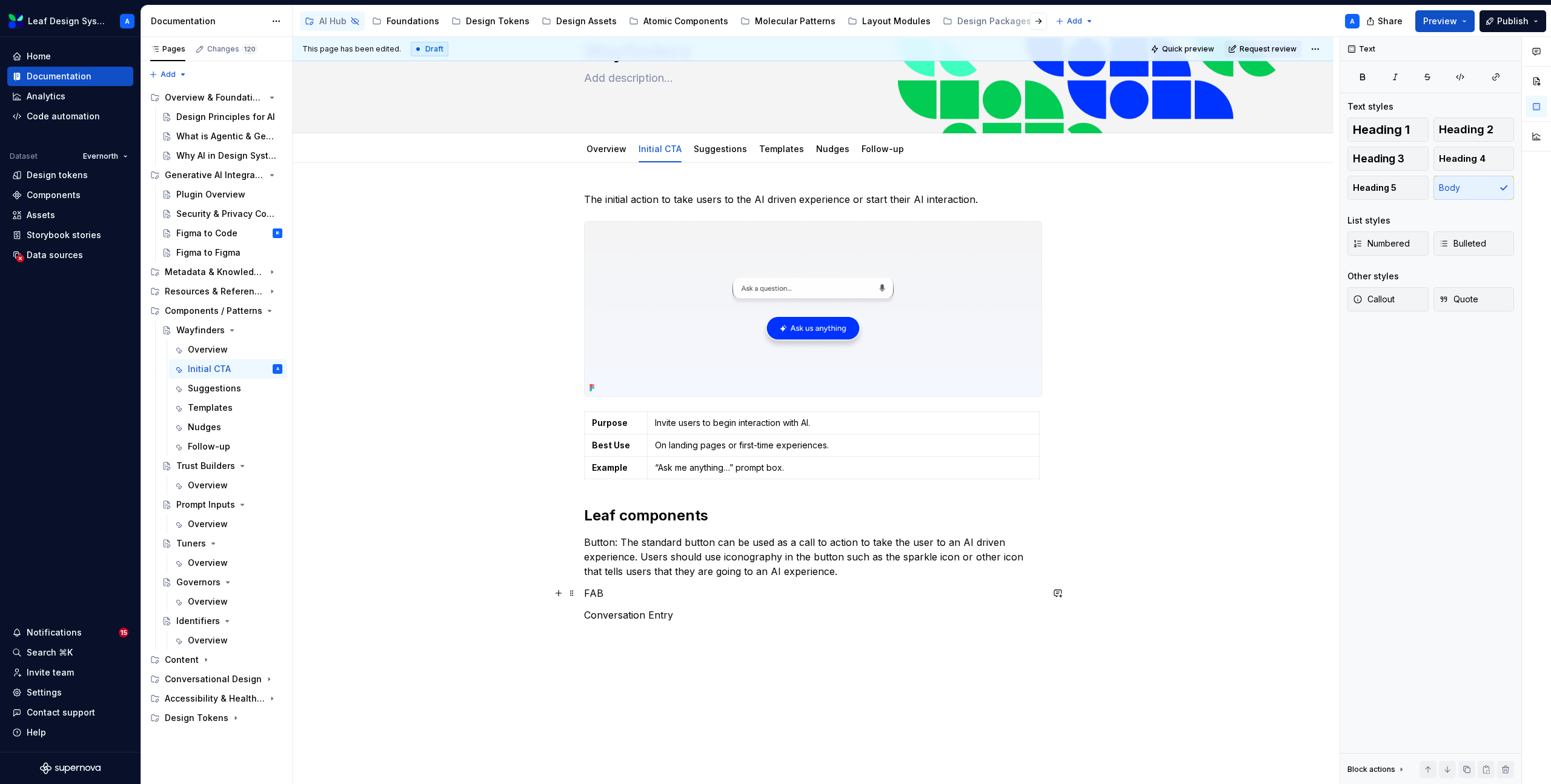
click at [679, 590] on p "FAB" at bounding box center [813, 593] width 458 height 15
click at [657, 554] on p "Button: The standard button can be used as a call to action to take the user to…" at bounding box center [813, 556] width 458 height 44
click at [732, 611] on p "FAB: The floating action button can be used in the bottom of the screen as a pe…" at bounding box center [813, 600] width 458 height 29
drag, startPoint x: 799, startPoint y: 608, endPoint x: 763, endPoint y: 608, distance: 36.0
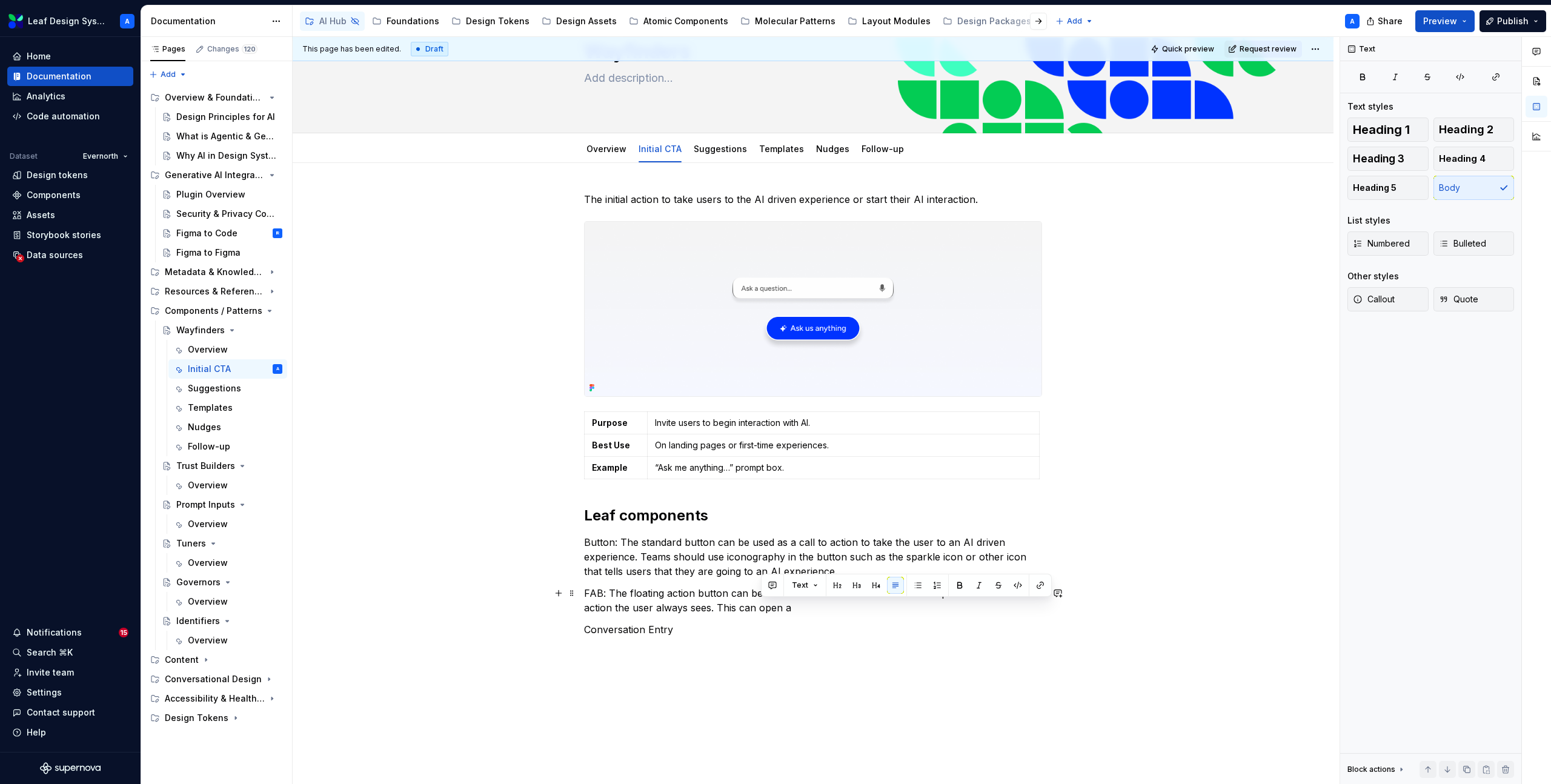
click at [763, 608] on p "FAB: The floating action button can be used in the bottom of the screen as a pe…" at bounding box center [813, 600] width 458 height 29
click at [704, 648] on p "Conversation Entry" at bounding box center [813, 643] width 458 height 15
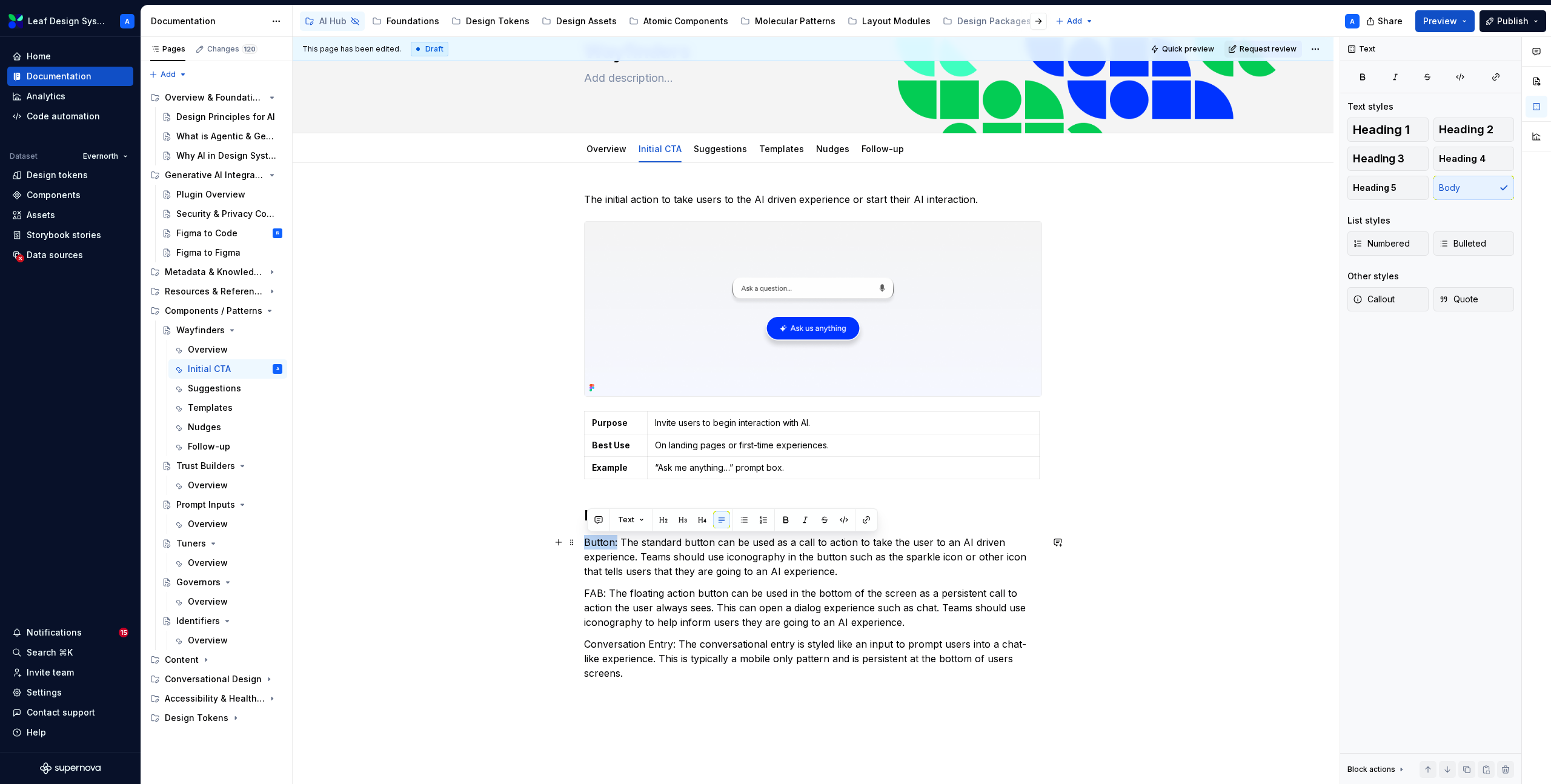
drag, startPoint x: 619, startPoint y: 545, endPoint x: 588, endPoint y: 545, distance: 31.0
click at [588, 545] on p "Button: The standard button can be used as a call to action to take the user to…" at bounding box center [813, 556] width 458 height 44
type textarea "*"
click at [611, 548] on p "Button: The standard button can be used as a call to action to take the user to…" at bounding box center [813, 556] width 458 height 44
click at [600, 541] on p "Button: The standard button can be used as a call to action to take the user to…" at bounding box center [813, 556] width 458 height 44
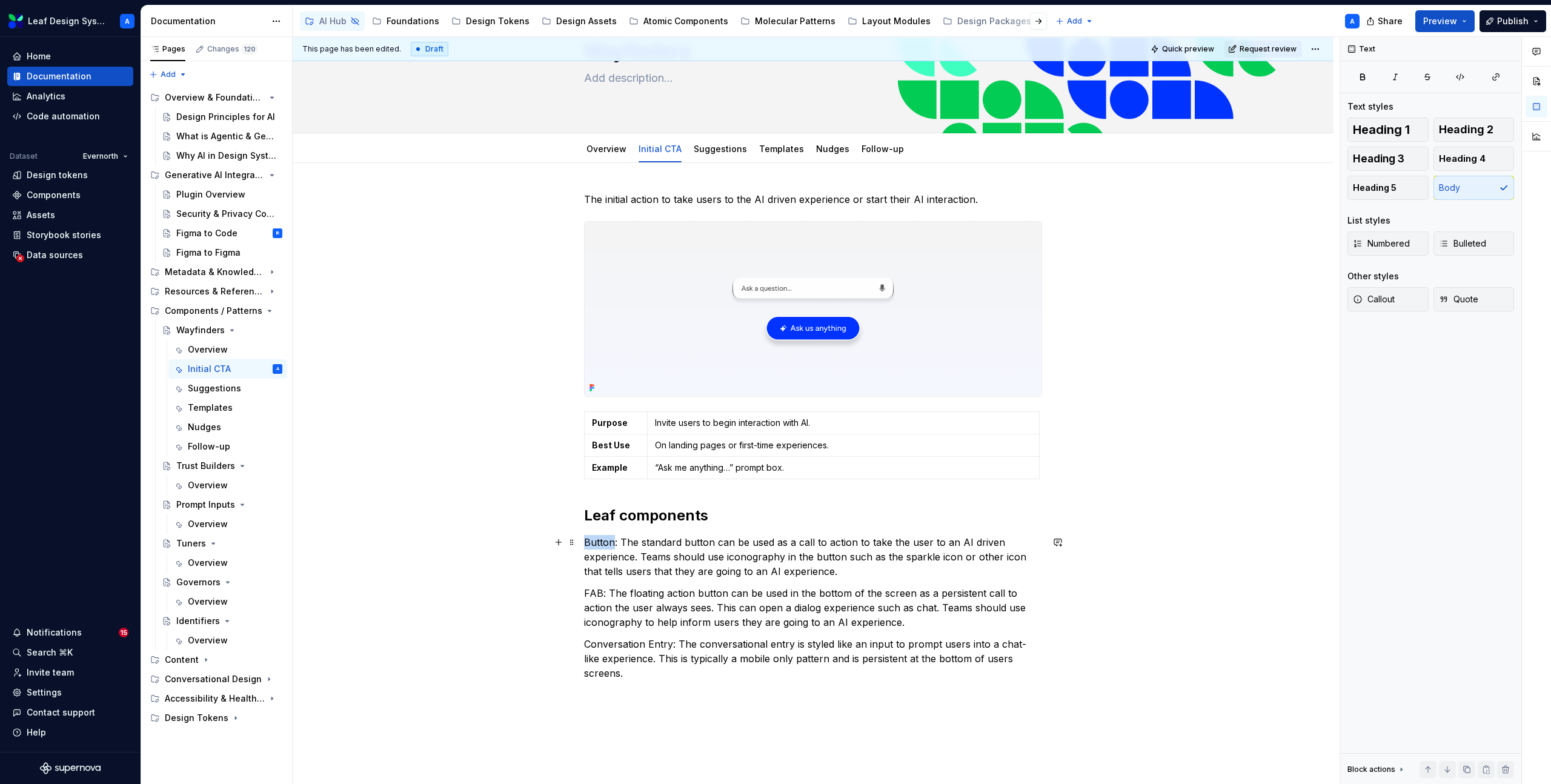
click at [600, 541] on p "Button: The standard button can be used as a call to action to take the user to…" at bounding box center [813, 556] width 458 height 44
click at [596, 593] on p "FAB: The floating action button can be used in the bottom of the screen as a pe…" at bounding box center [813, 607] width 458 height 44
drag, startPoint x: 675, startPoint y: 646, endPoint x: 582, endPoint y: 646, distance: 93.0
click at [582, 646] on div "The initial action to take users to the AI driven experience or start their AI …" at bounding box center [813, 546] width 1041 height 767
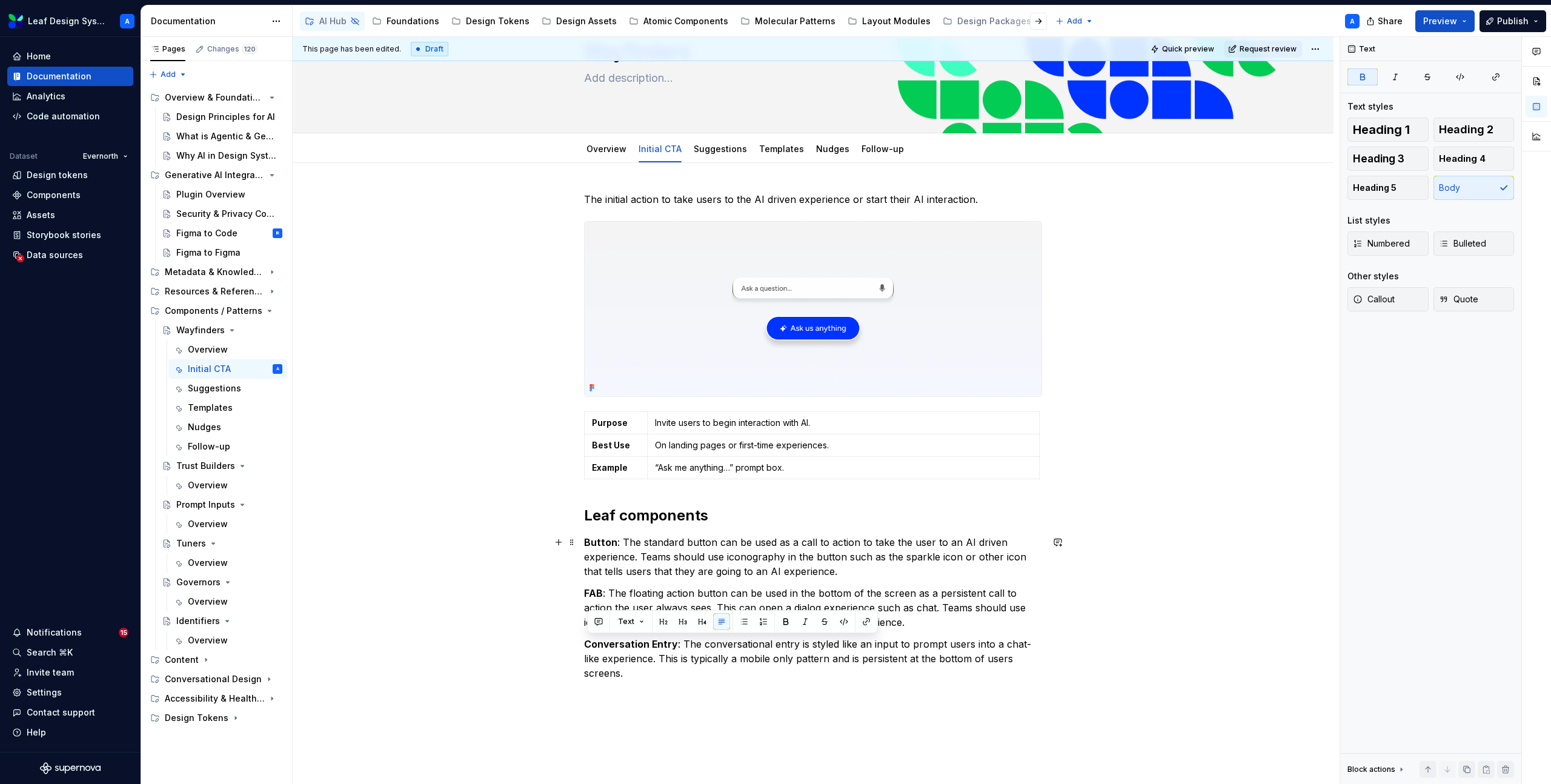
click at [628, 547] on p "Button : The standard button can be used as a call to action to take the user t…" at bounding box center [813, 556] width 458 height 44
click at [601, 545] on strong "Button" at bounding box center [601, 542] width 33 height 12
click at [595, 593] on strong "FAB" at bounding box center [593, 593] width 19 height 12
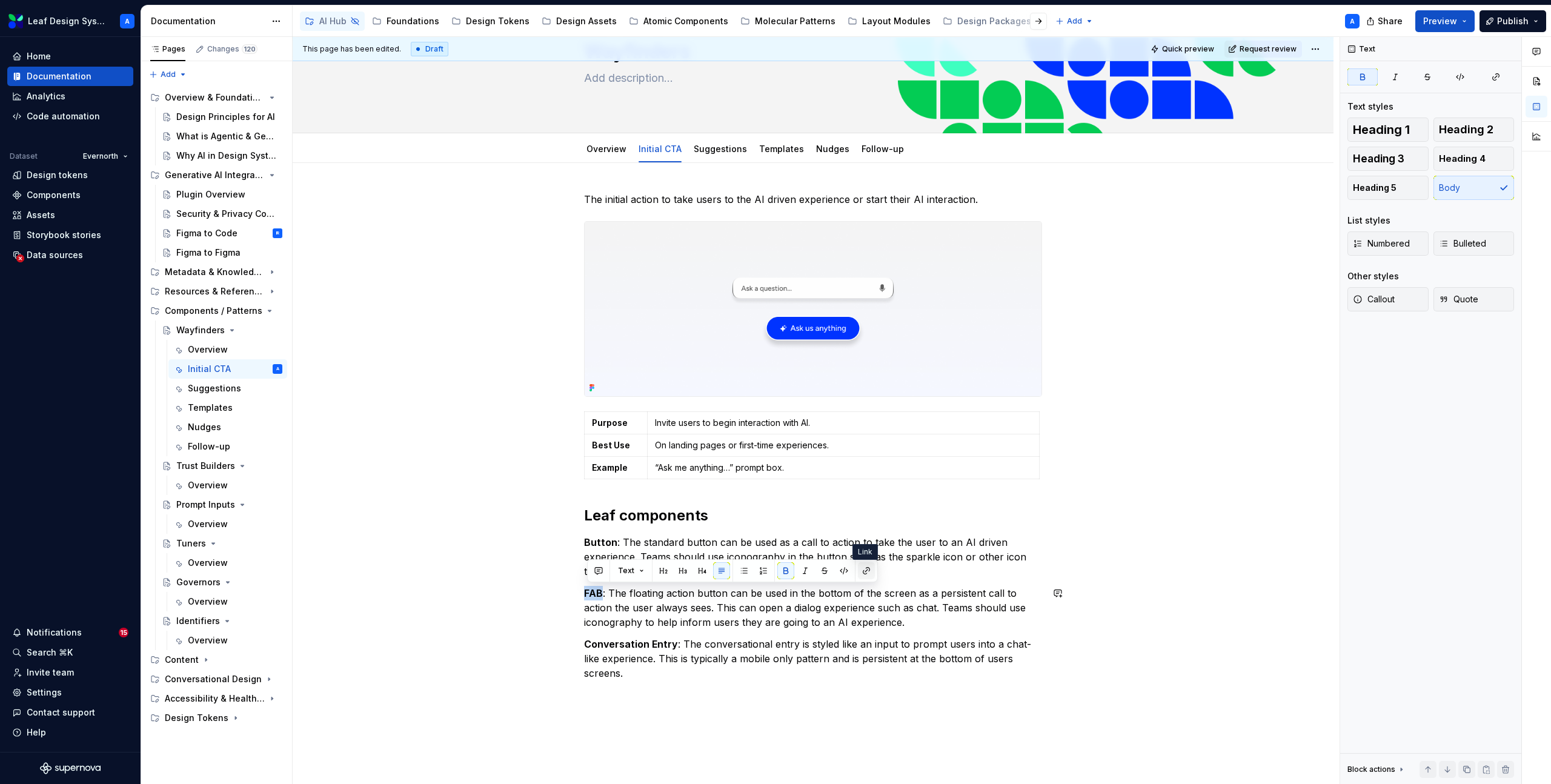
click at [863, 570] on button "button" at bounding box center [866, 570] width 17 height 17
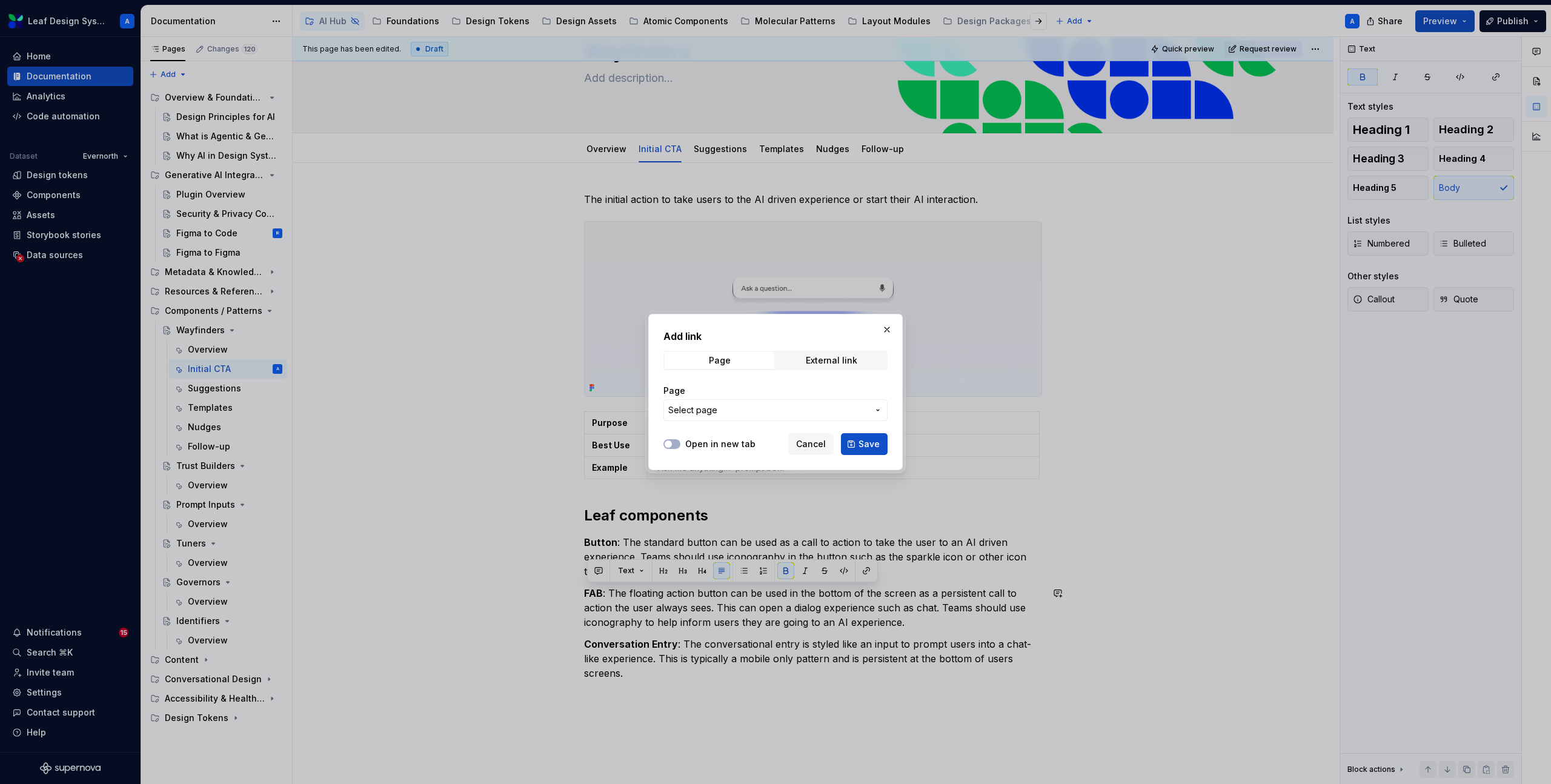
click at [743, 427] on div "Page Select page" at bounding box center [775, 402] width 224 height 51
click at [743, 411] on span "Select page" at bounding box center [768, 409] width 200 height 12
type input "f"
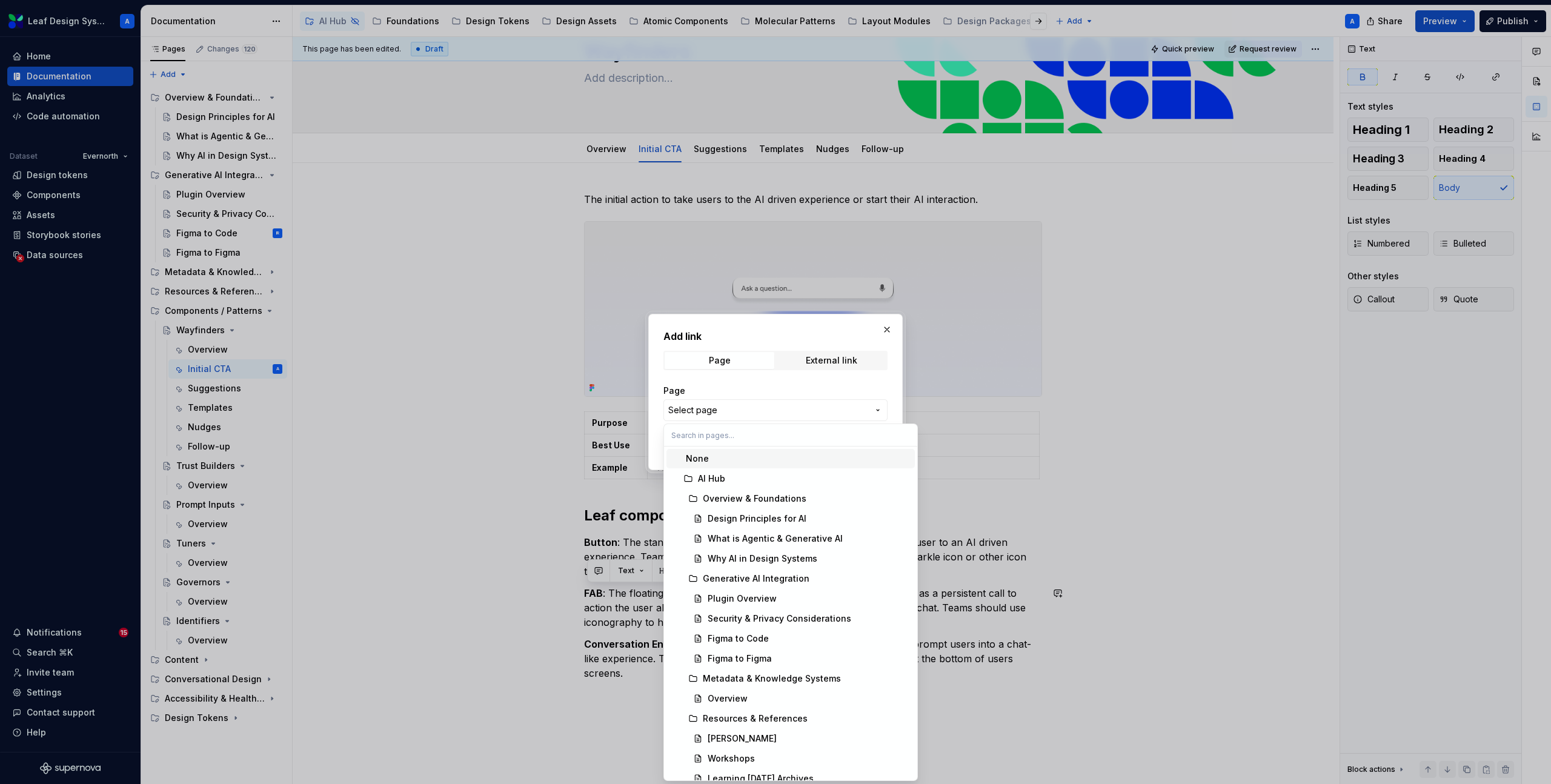
click at [891, 331] on div "Add link Page External link Page Select page Open in new tab Cancel Save" at bounding box center [775, 392] width 1551 height 784
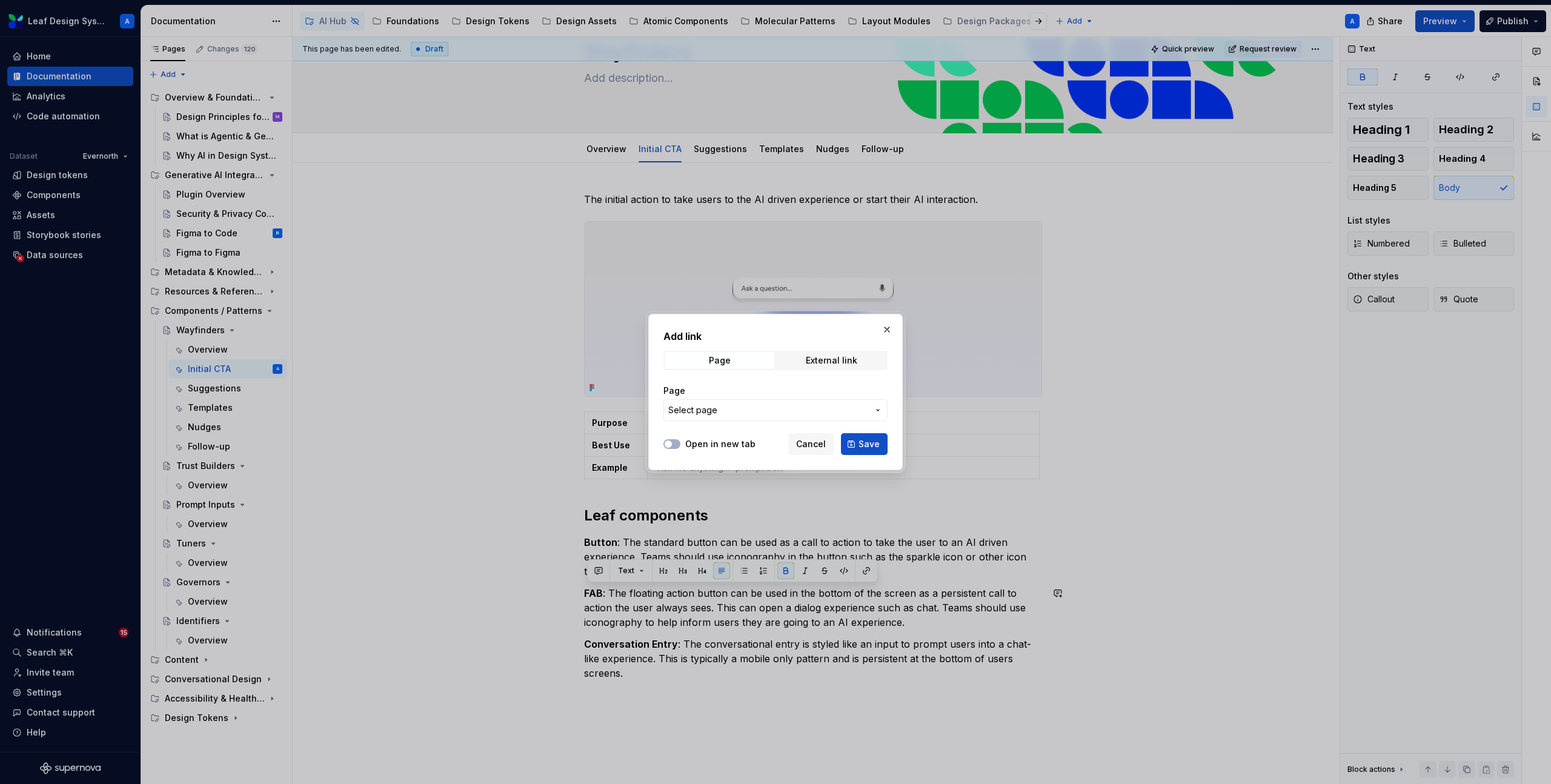
click at [884, 327] on button "button" at bounding box center [887, 330] width 17 height 17
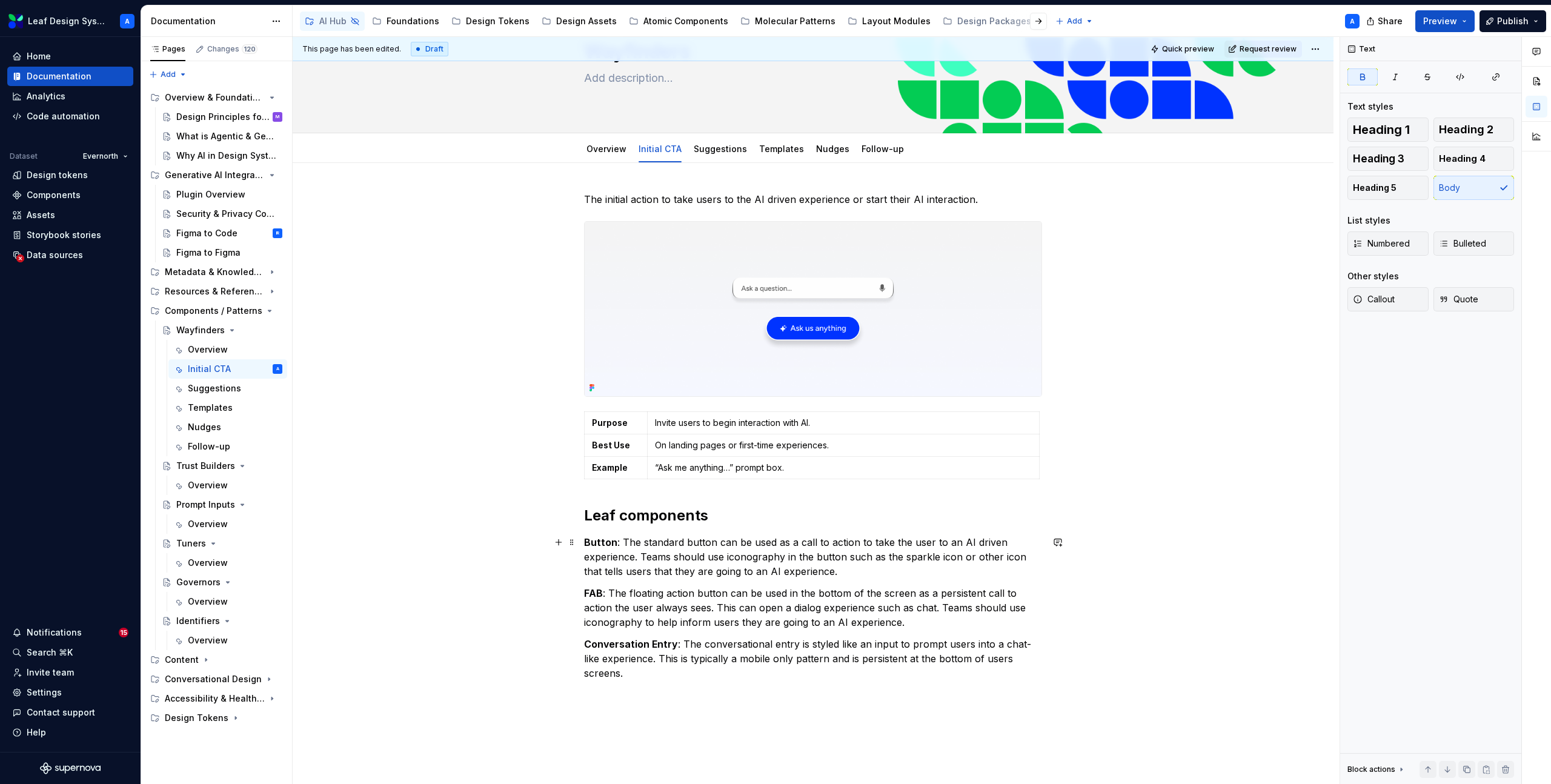
click at [602, 541] on strong "Button" at bounding box center [601, 542] width 33 height 12
click at [871, 523] on button "button" at bounding box center [866, 520] width 17 height 17
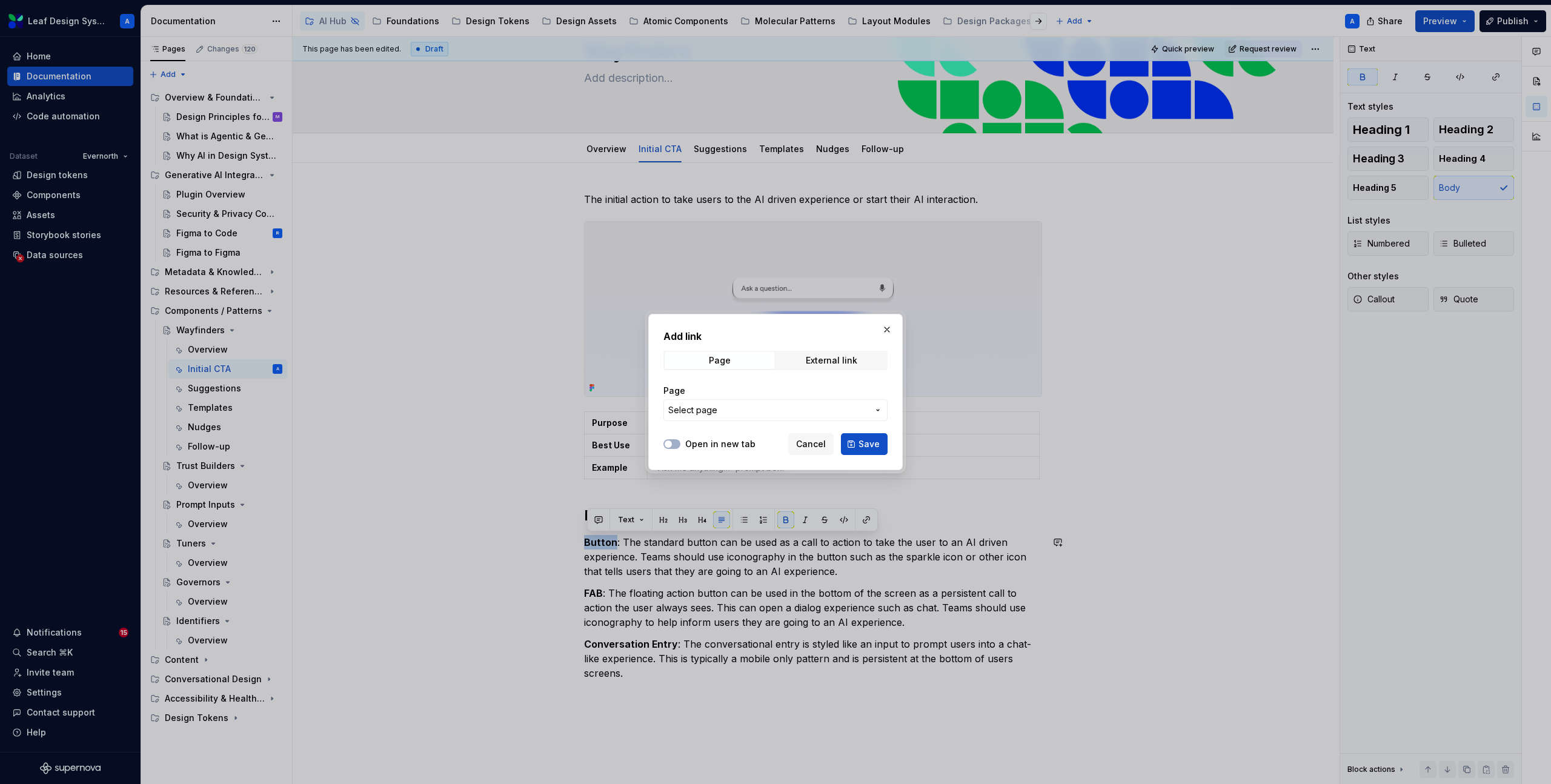
click at [758, 414] on span "Select page" at bounding box center [768, 409] width 200 height 12
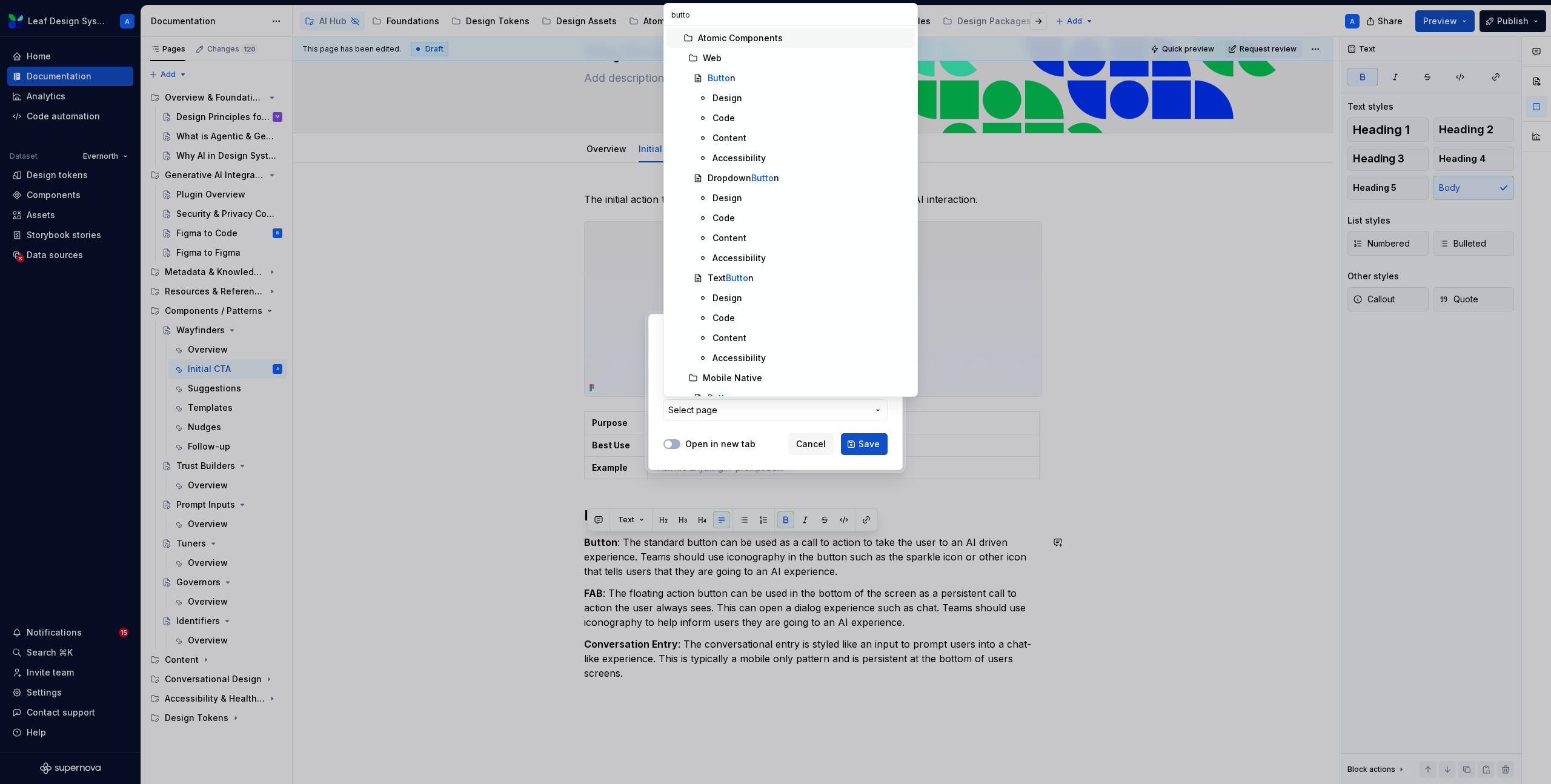
type input "button"
click at [722, 73] on mark "Button" at bounding box center [722, 78] width 28 height 10
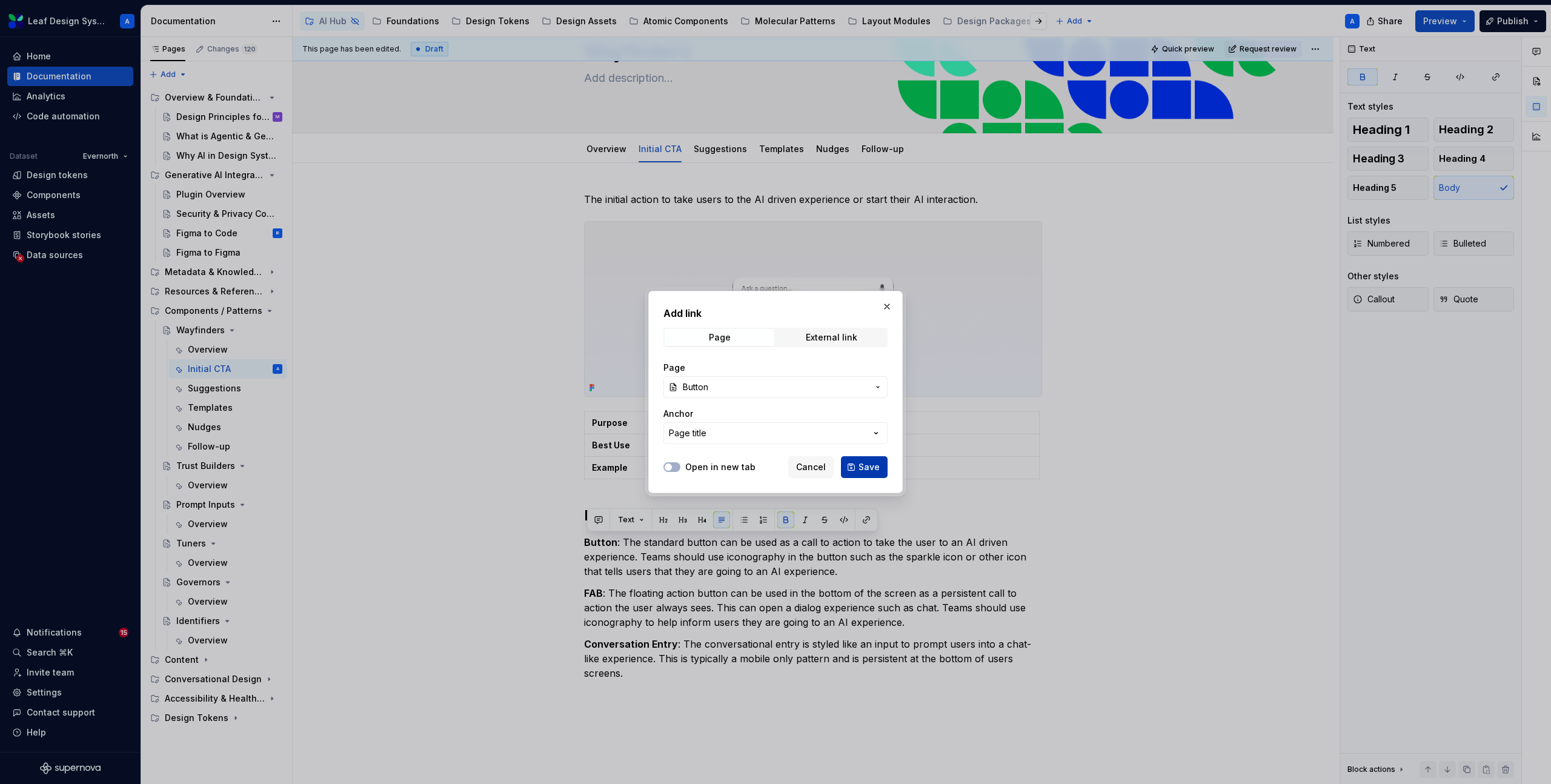
click at [858, 463] on button "Save" at bounding box center [864, 466] width 46 height 22
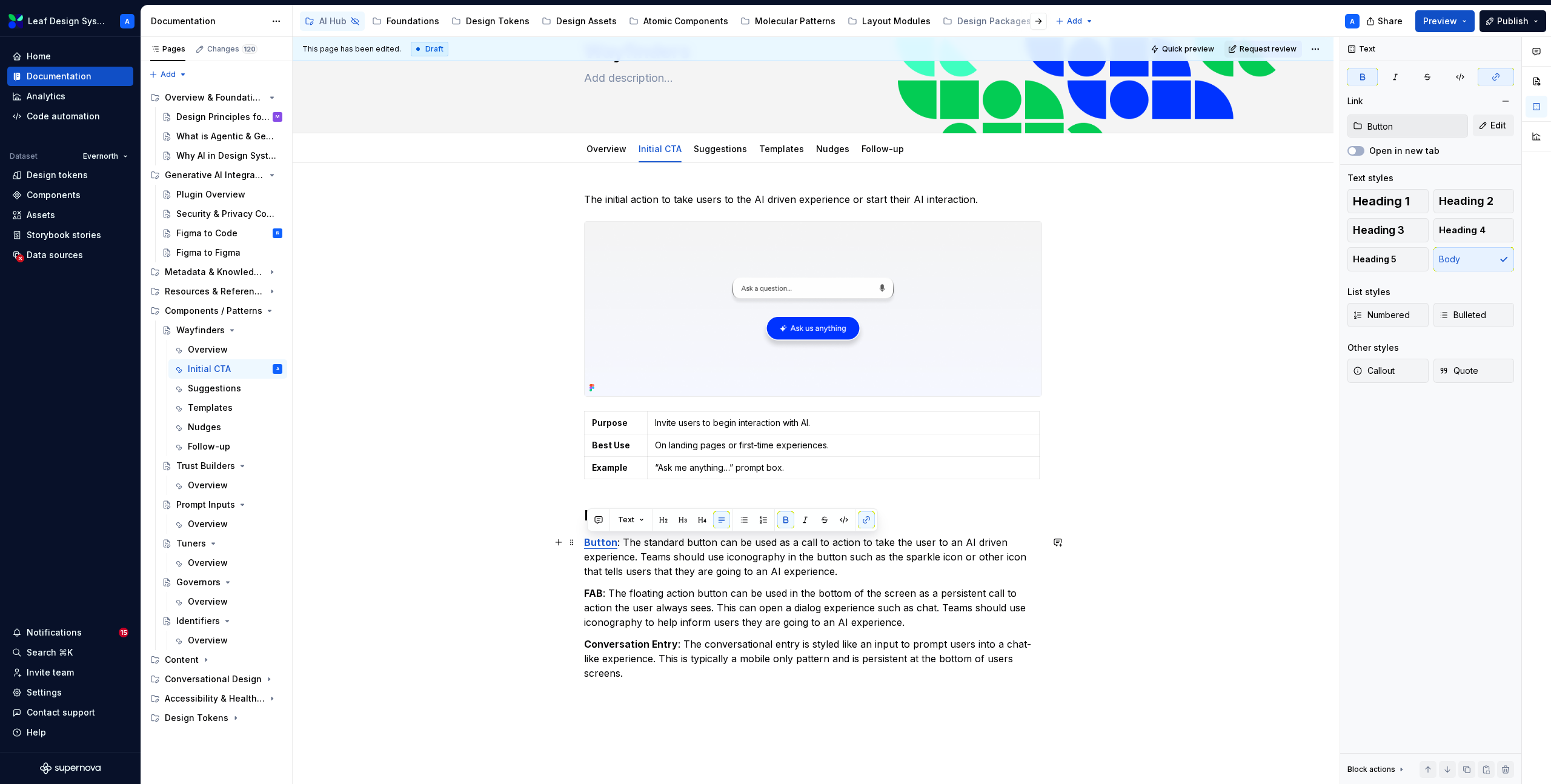
click at [957, 567] on p "Button : The standard button can be used as a call to action to take the user t…" at bounding box center [813, 556] width 458 height 44
drag, startPoint x: 1042, startPoint y: 662, endPoint x: 584, endPoint y: 541, distance: 473.7
click at [584, 541] on div "The initial action to take users to the AI driven experience or start their AI …" at bounding box center [813, 546] width 1041 height 767
click at [743, 520] on button "button" at bounding box center [744, 520] width 17 height 17
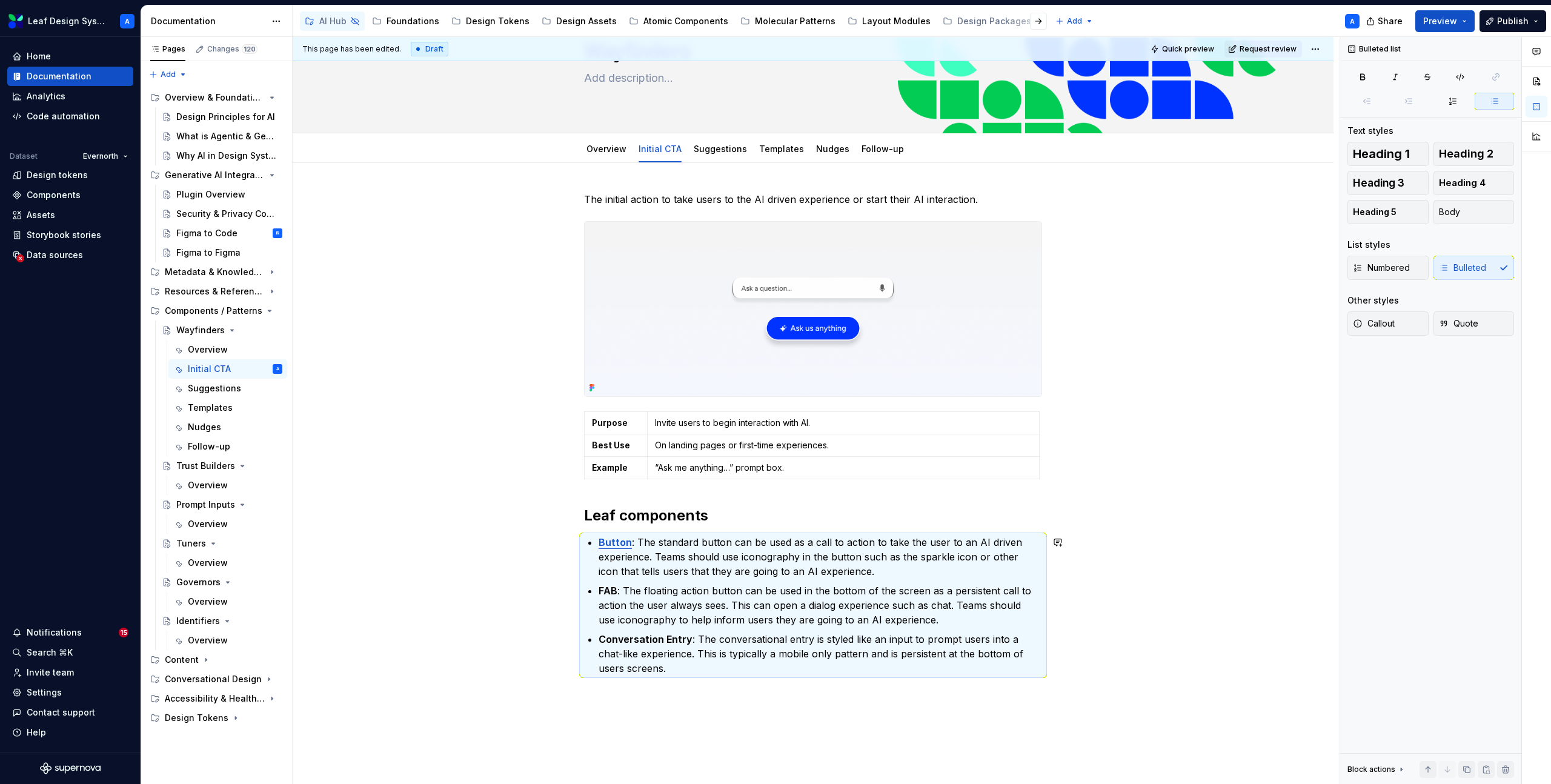
click at [702, 520] on h2 "Leaf components" at bounding box center [813, 515] width 458 height 19
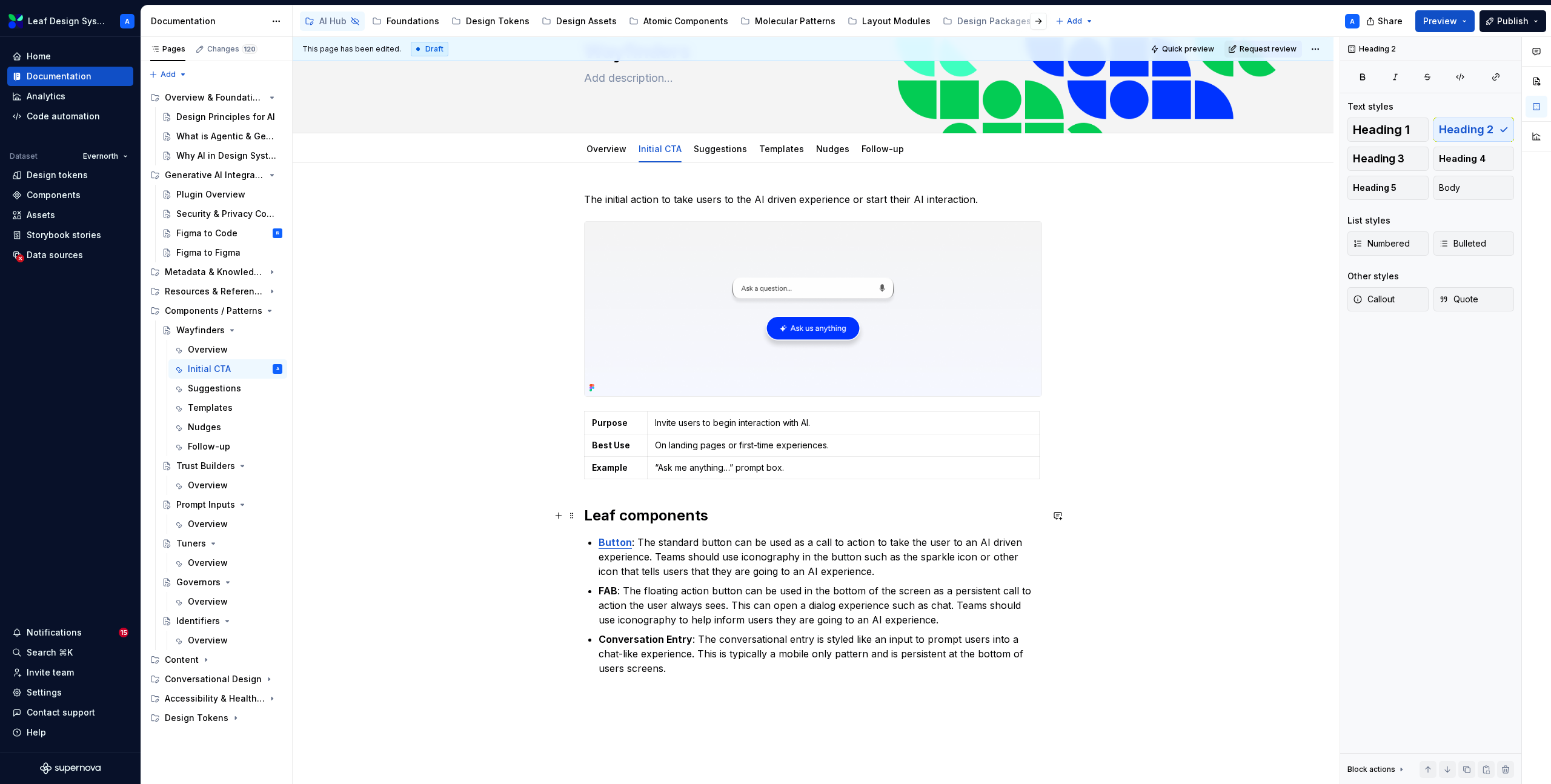
click at [722, 517] on h2 "Leaf components" at bounding box center [813, 515] width 458 height 19
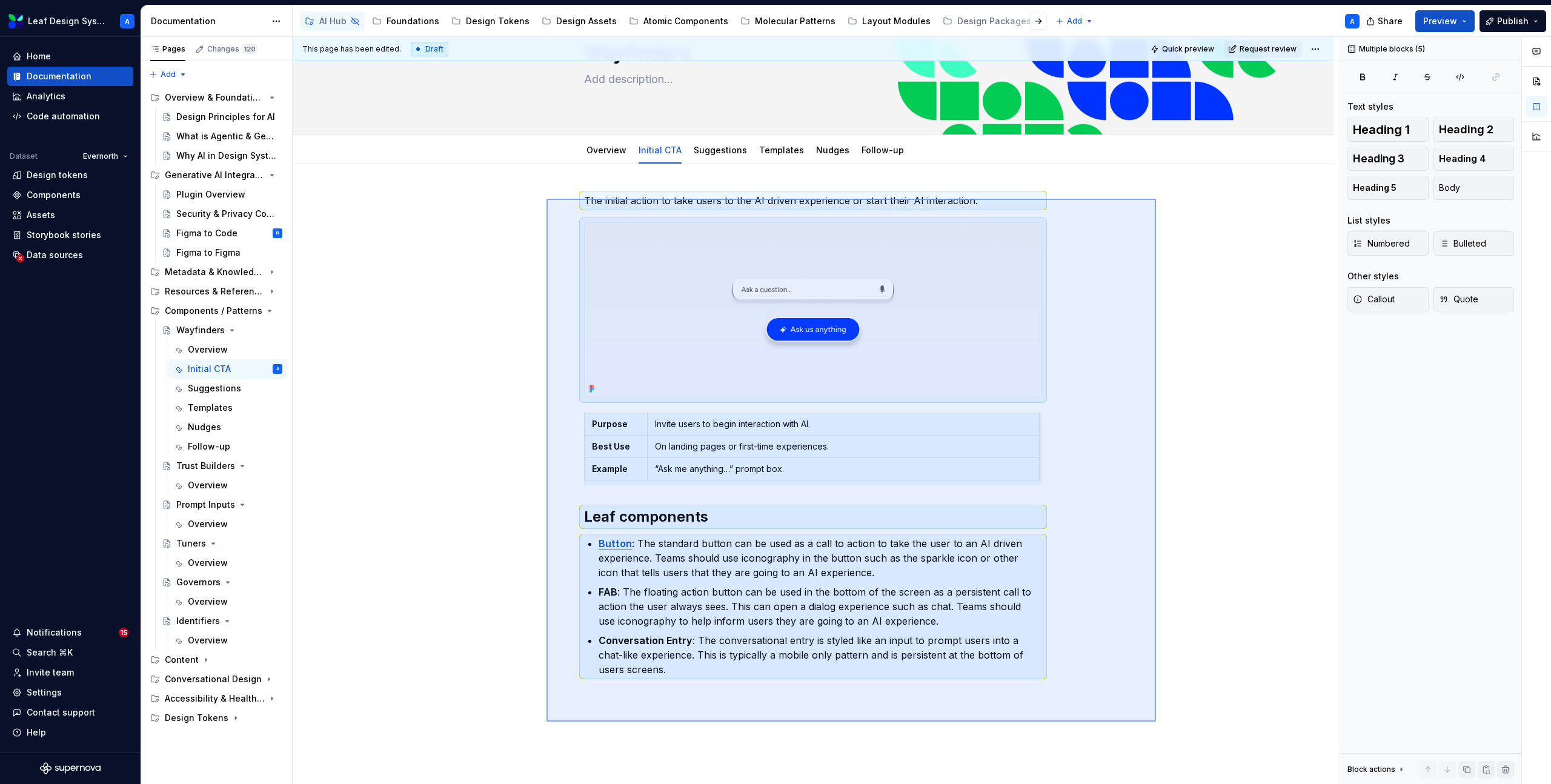
scroll to position [80, 0]
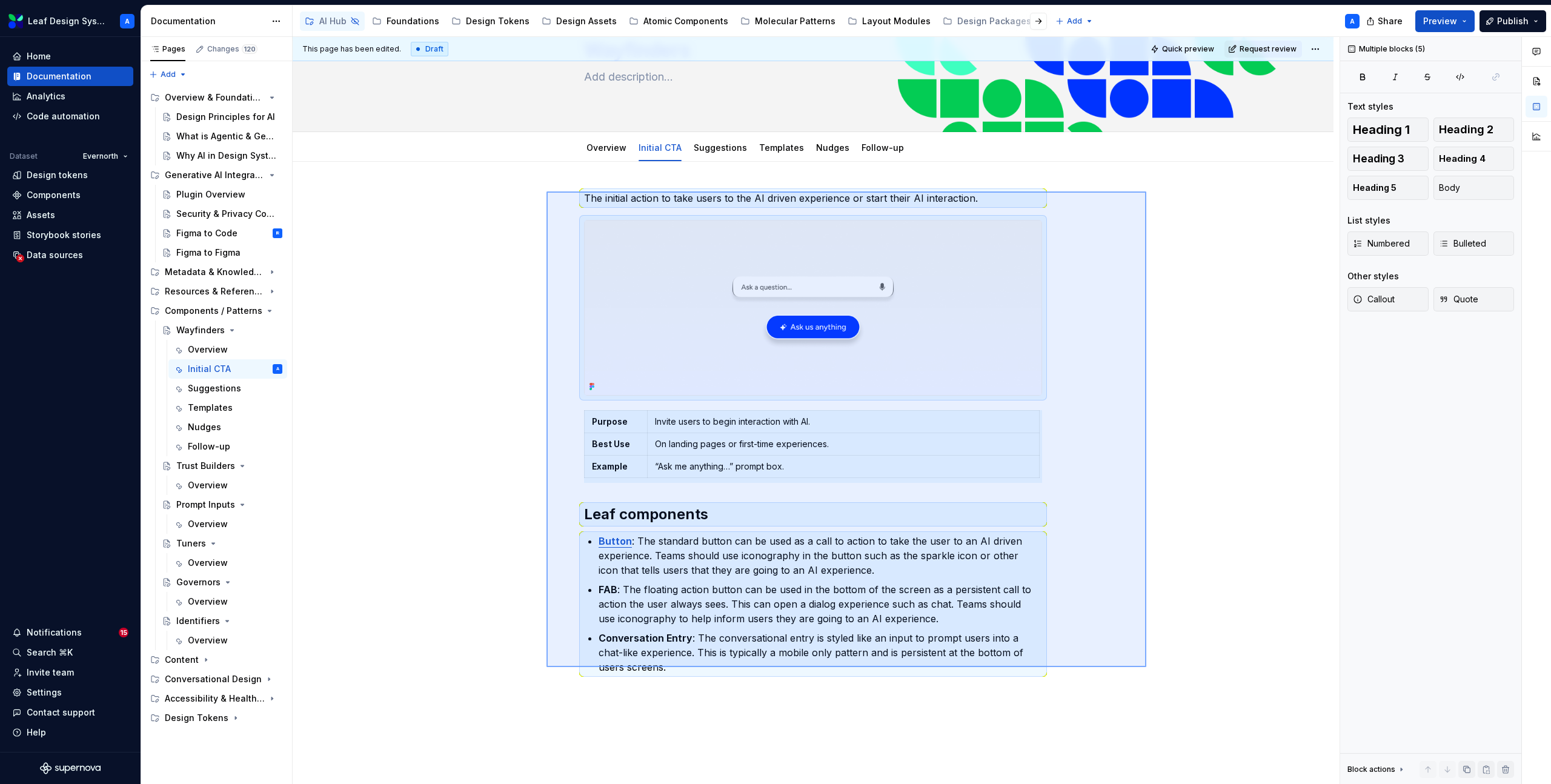
drag, startPoint x: 546, startPoint y: 198, endPoint x: 1144, endPoint y: 665, distance: 758.7
click at [1146, 667] on div "This page has been edited. Draft Quick preview Request review Hidden page Wayfi…" at bounding box center [816, 410] width 1046 height 747
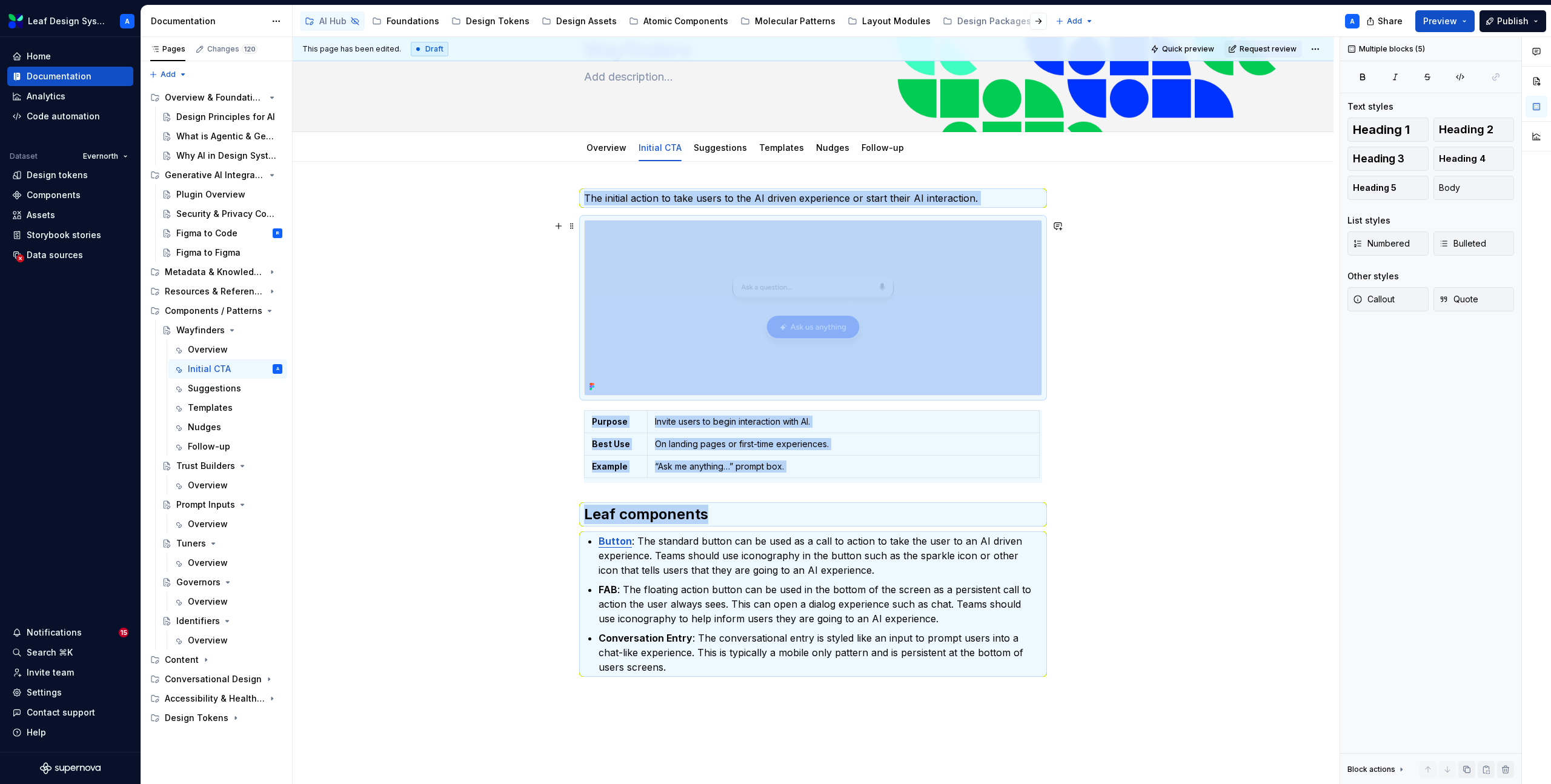
copy div "The initial action to take users to the AI driven experience or start their AI …"
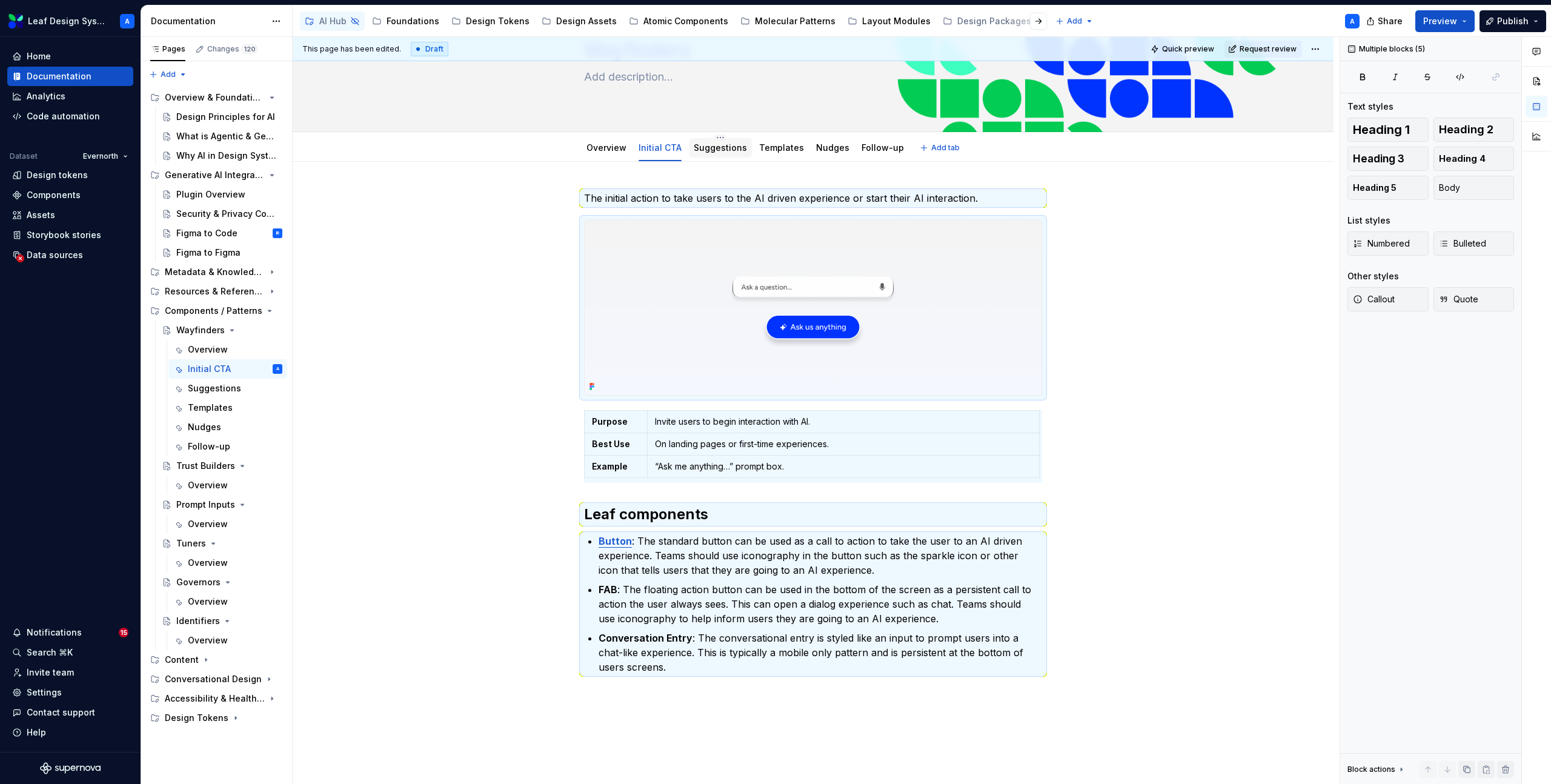
click at [708, 153] on div "Suggestions" at bounding box center [720, 147] width 53 height 12
click at [718, 147] on link "Suggestions" at bounding box center [720, 147] width 53 height 10
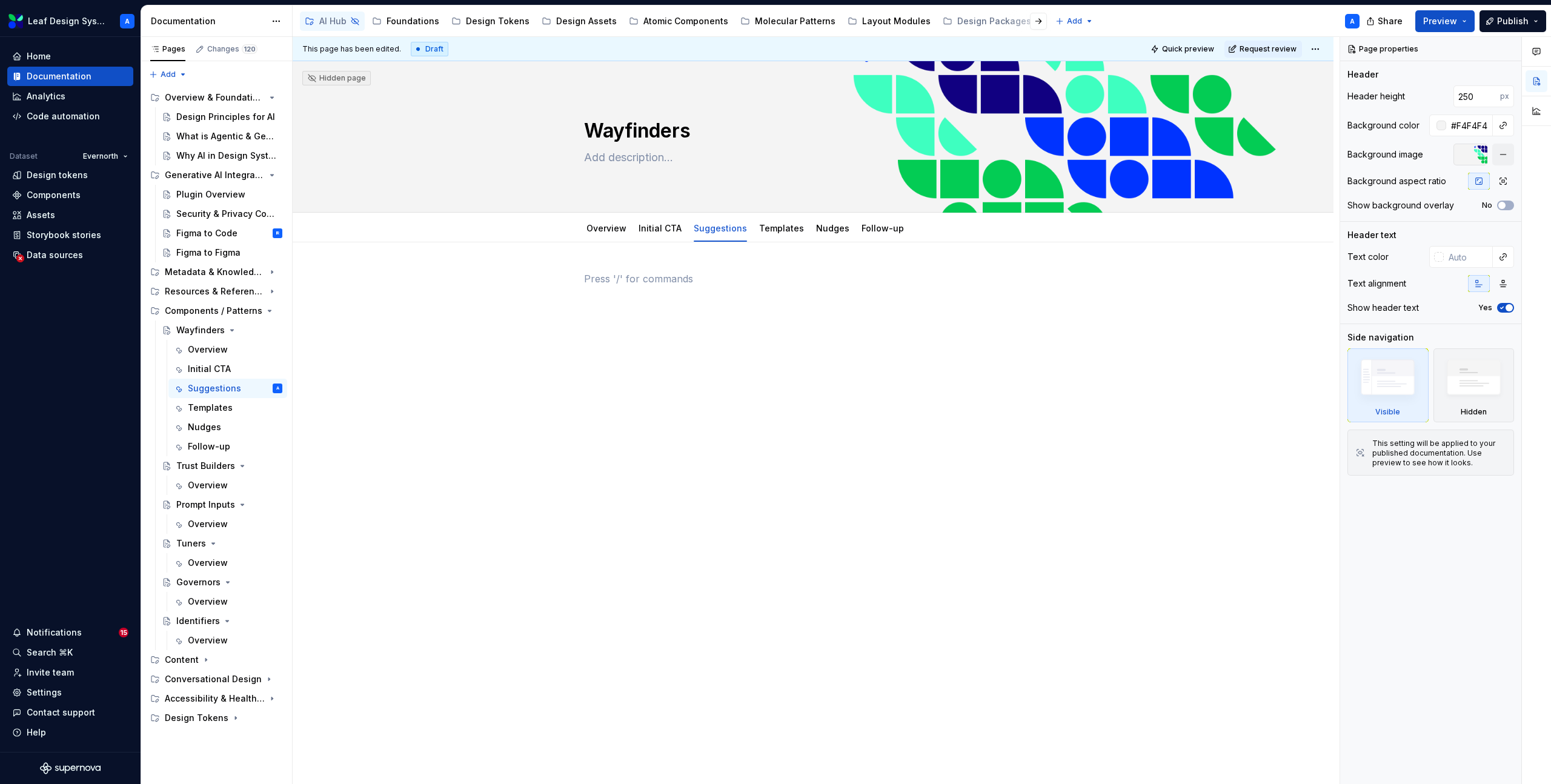
click at [627, 277] on p at bounding box center [813, 278] width 458 height 15
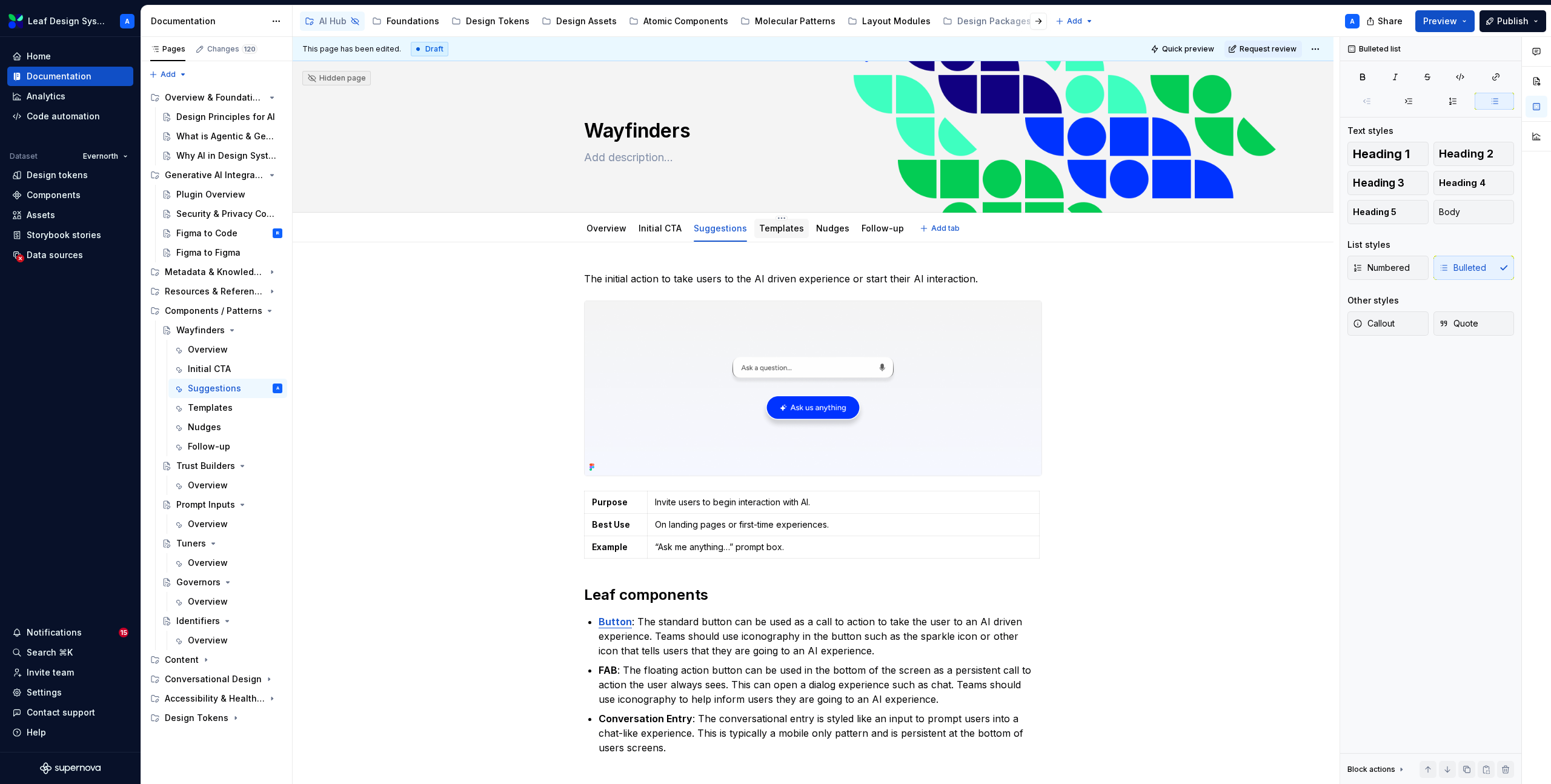
click at [770, 231] on link "Templates" at bounding box center [781, 228] width 45 height 10
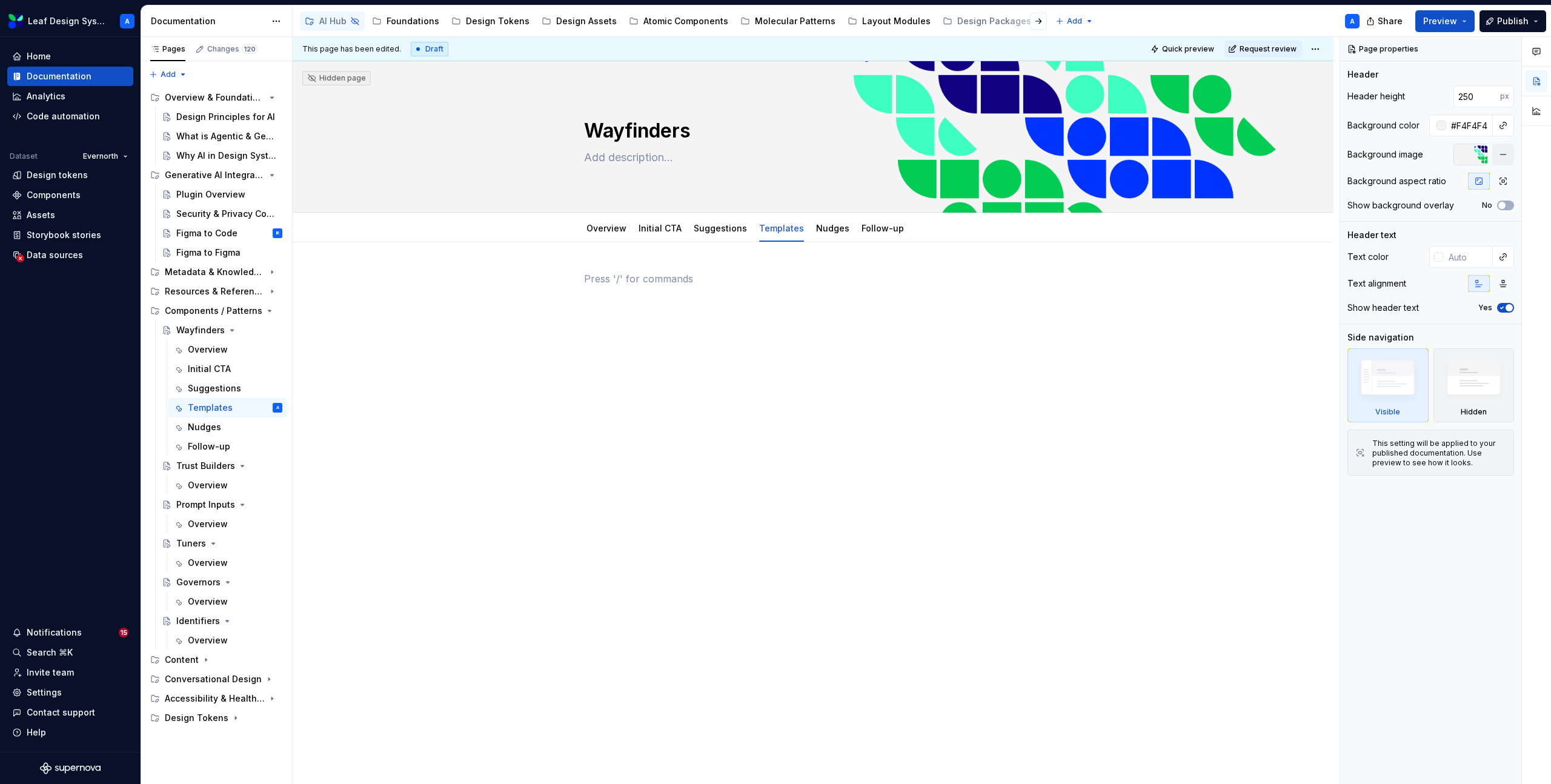
click at [688, 280] on p at bounding box center [813, 278] width 458 height 15
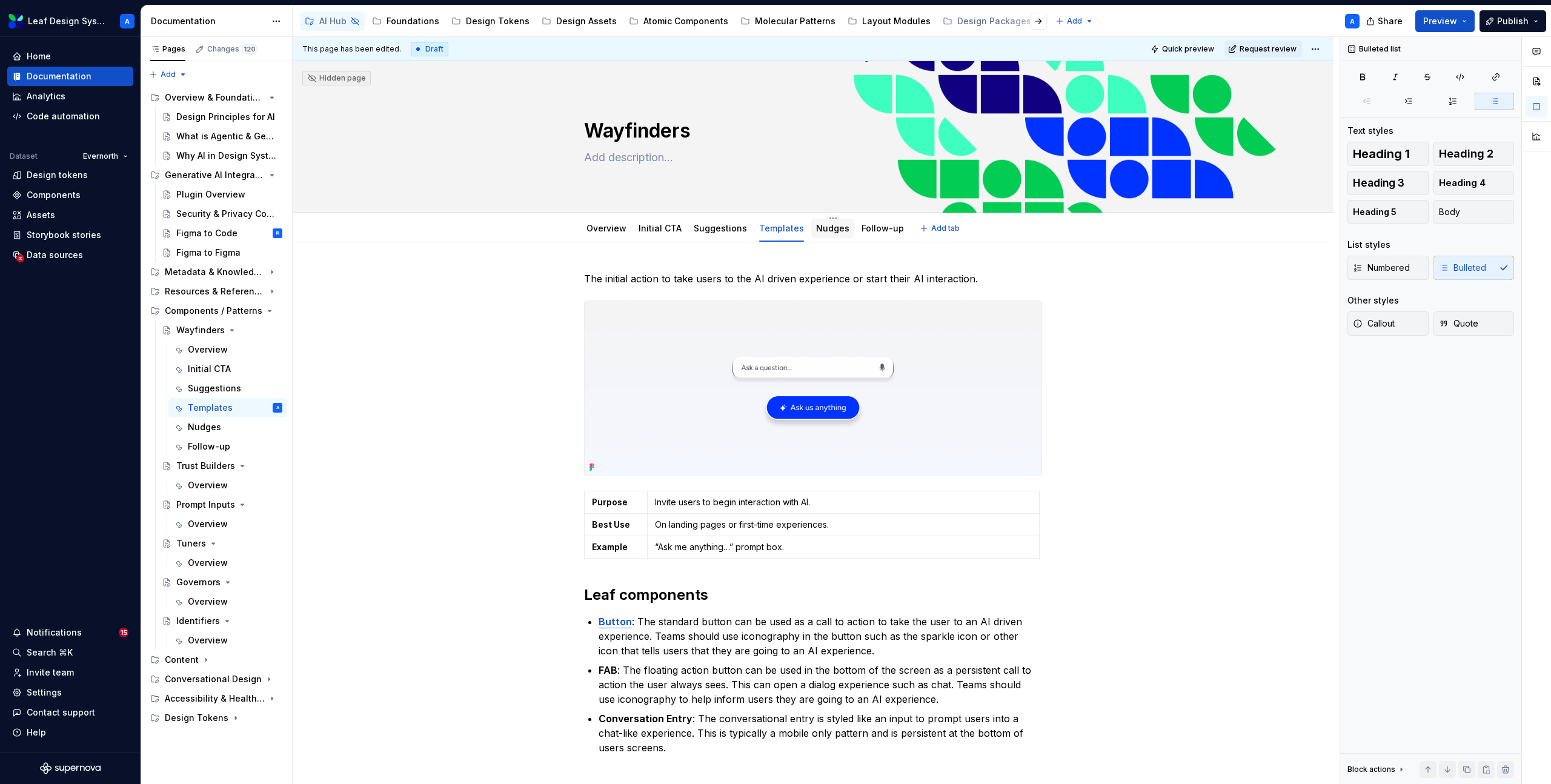
click at [822, 232] on link "Nudges" at bounding box center [833, 228] width 33 height 10
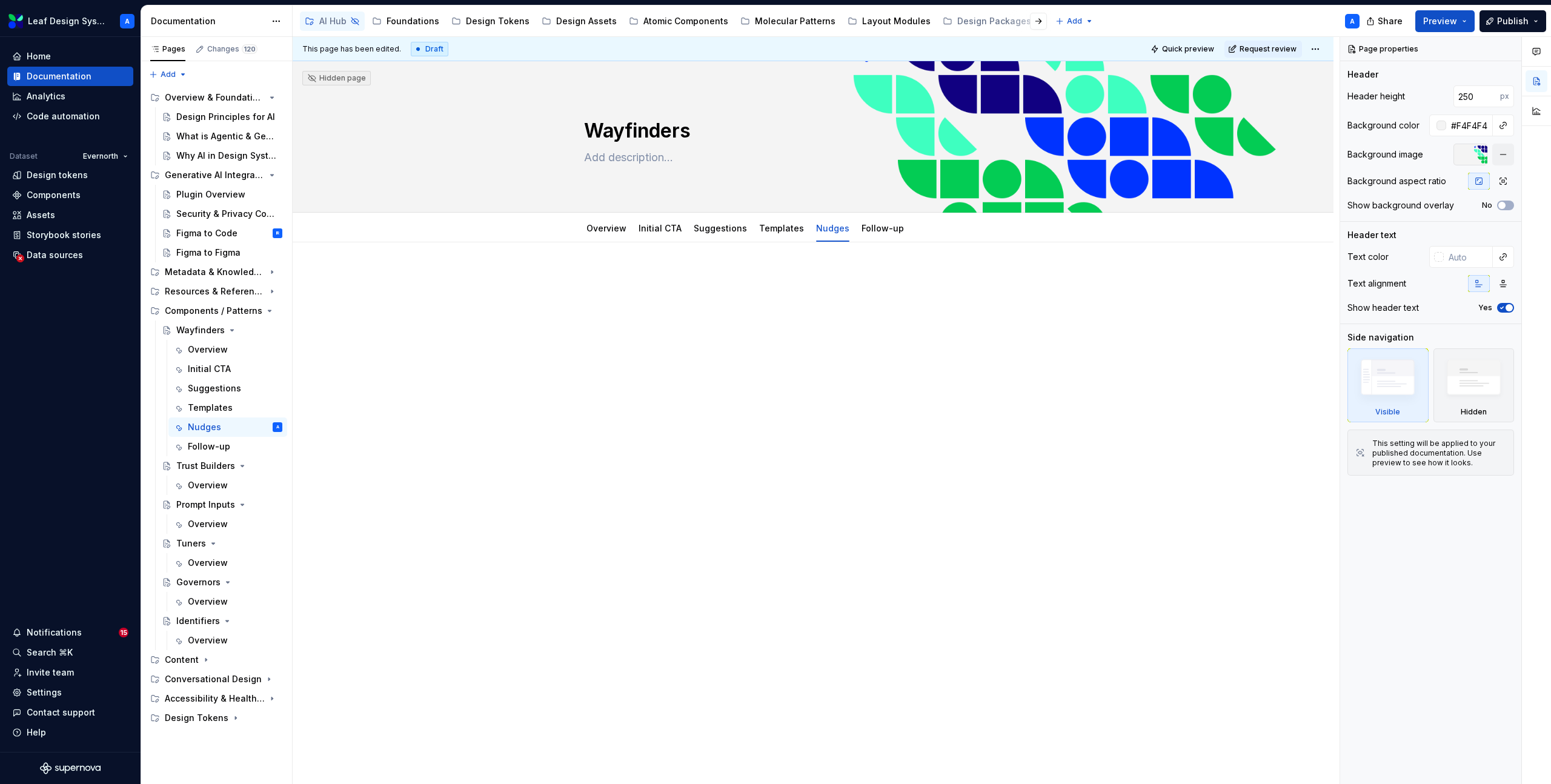
click at [661, 279] on p at bounding box center [813, 278] width 458 height 15
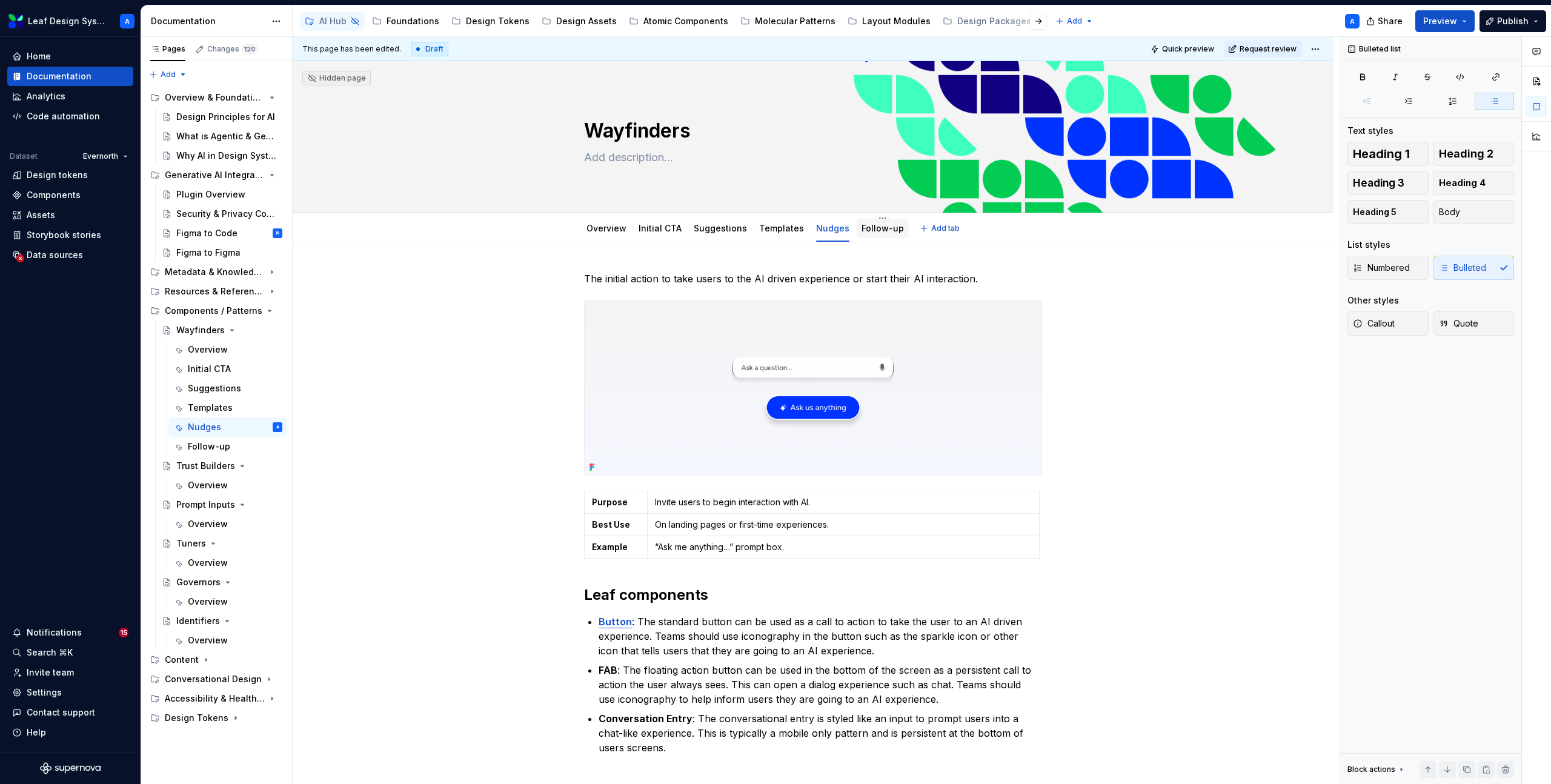
click at [874, 235] on div "Follow-up" at bounding box center [882, 228] width 42 height 15
click at [861, 225] on link "Follow-up" at bounding box center [882, 228] width 42 height 10
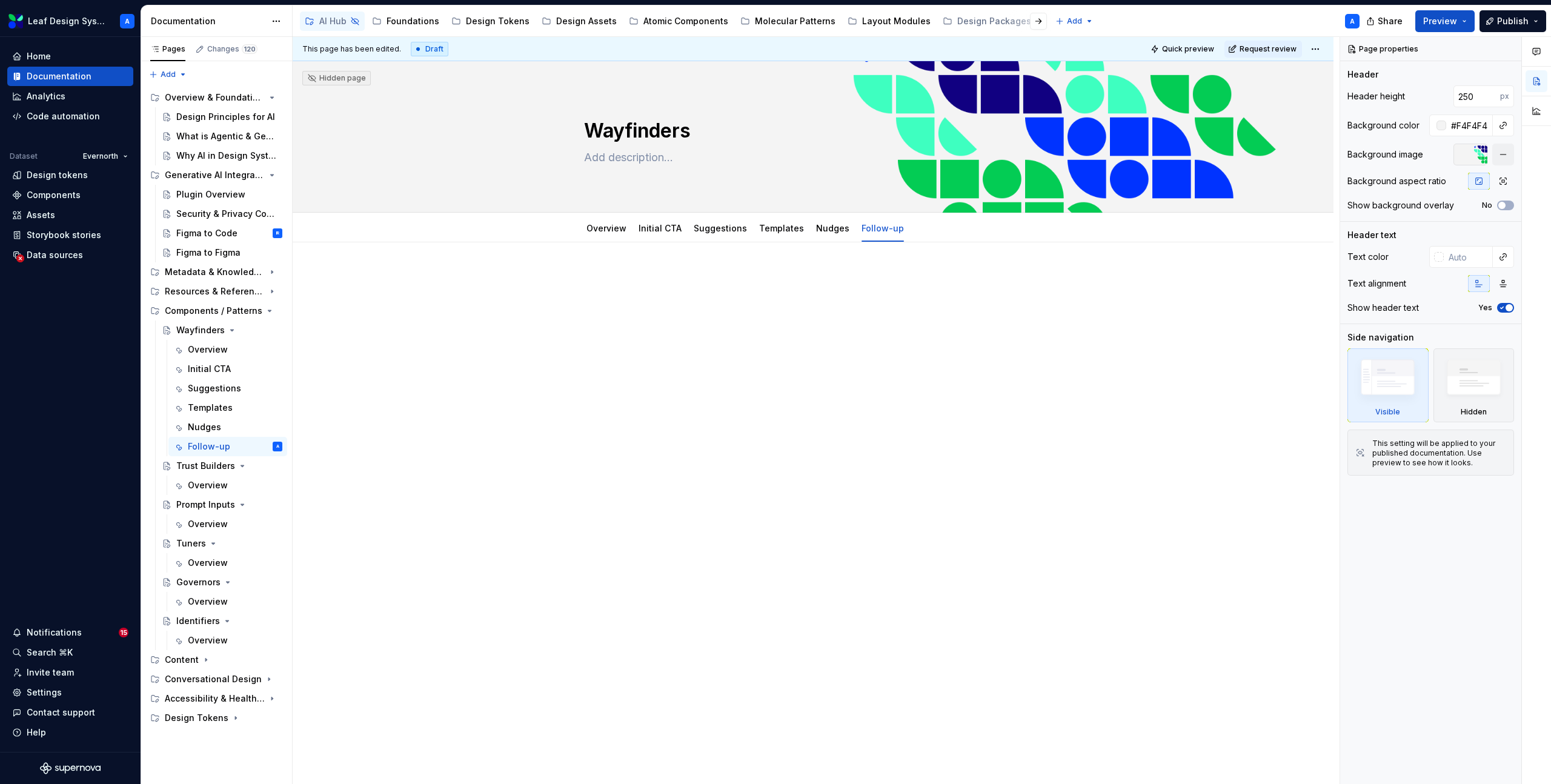
click at [613, 281] on p at bounding box center [813, 278] width 458 height 15
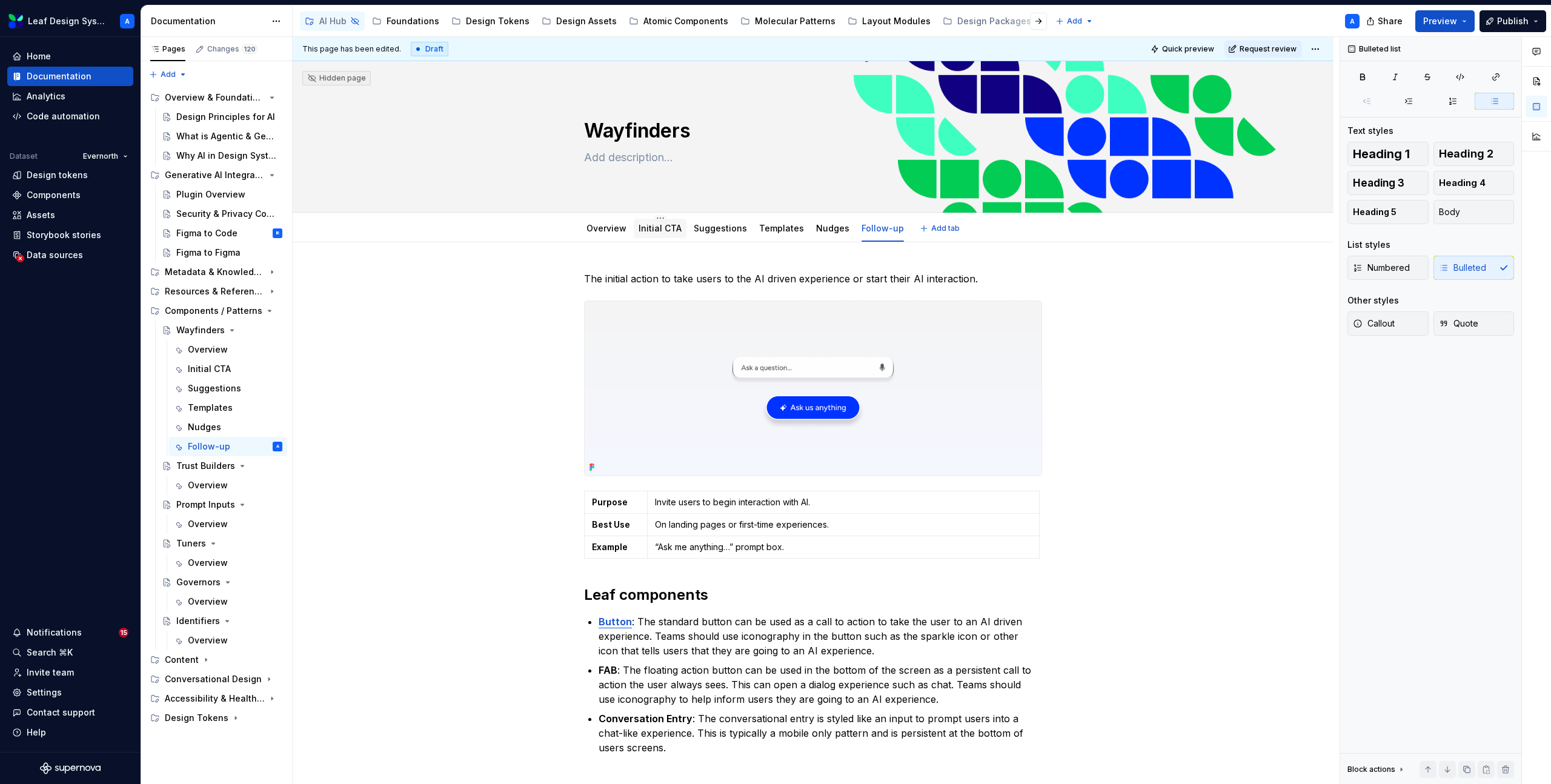
click at [642, 231] on link "Initial CTA" at bounding box center [660, 228] width 43 height 10
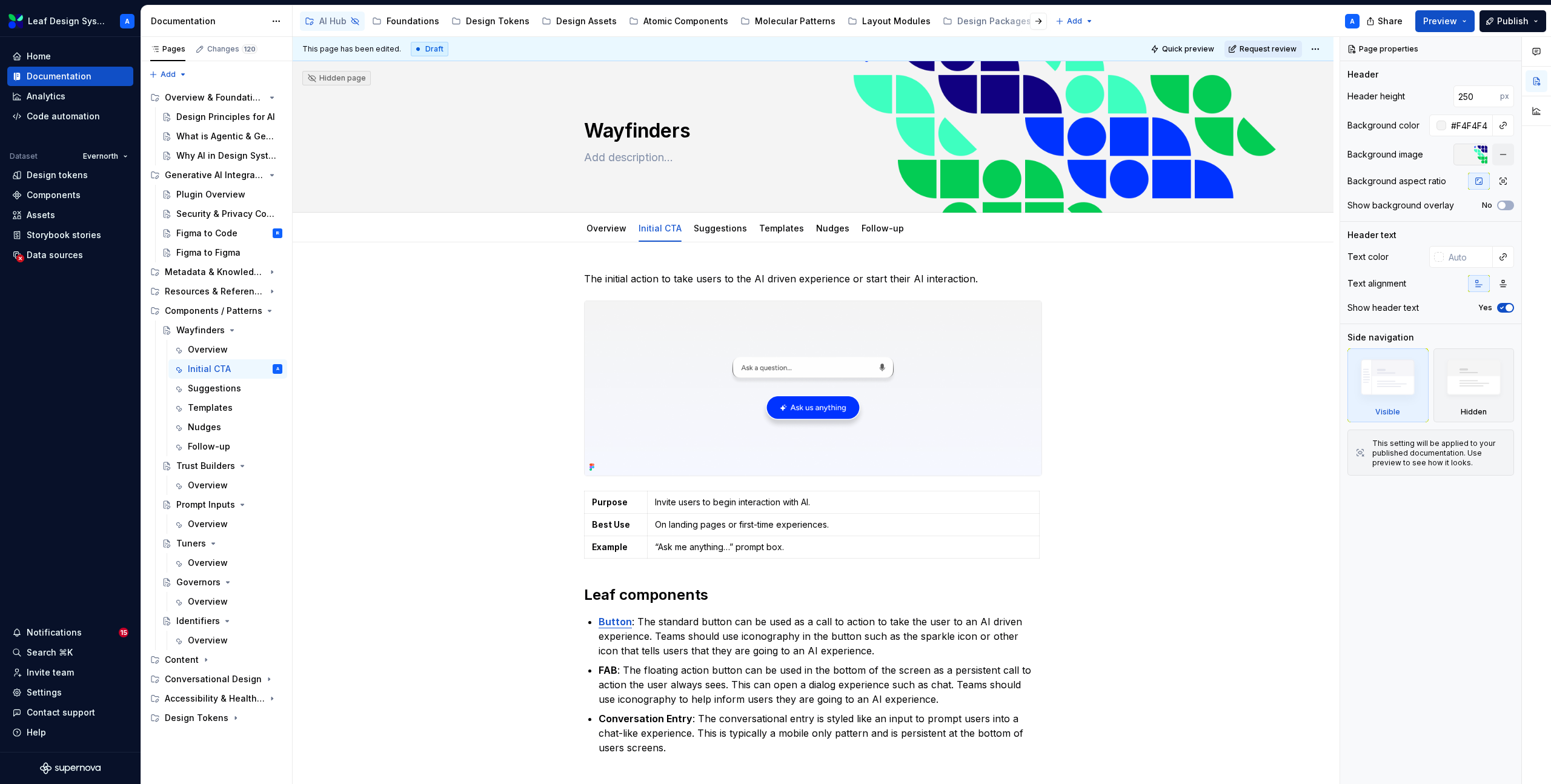
click at [1269, 46] on span "Request review" at bounding box center [1268, 49] width 57 height 10
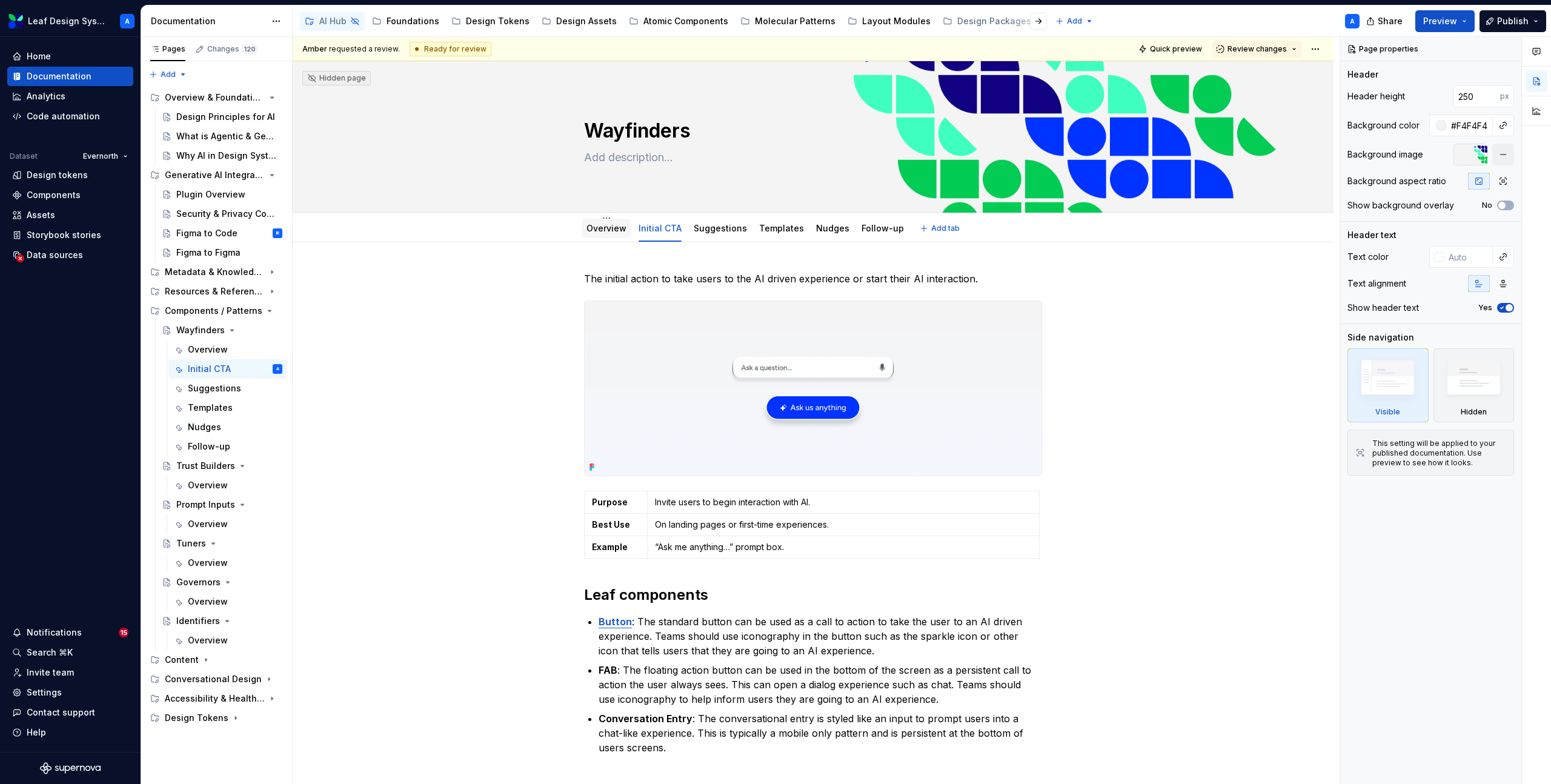
click at [596, 232] on link "Overview" at bounding box center [607, 228] width 40 height 10
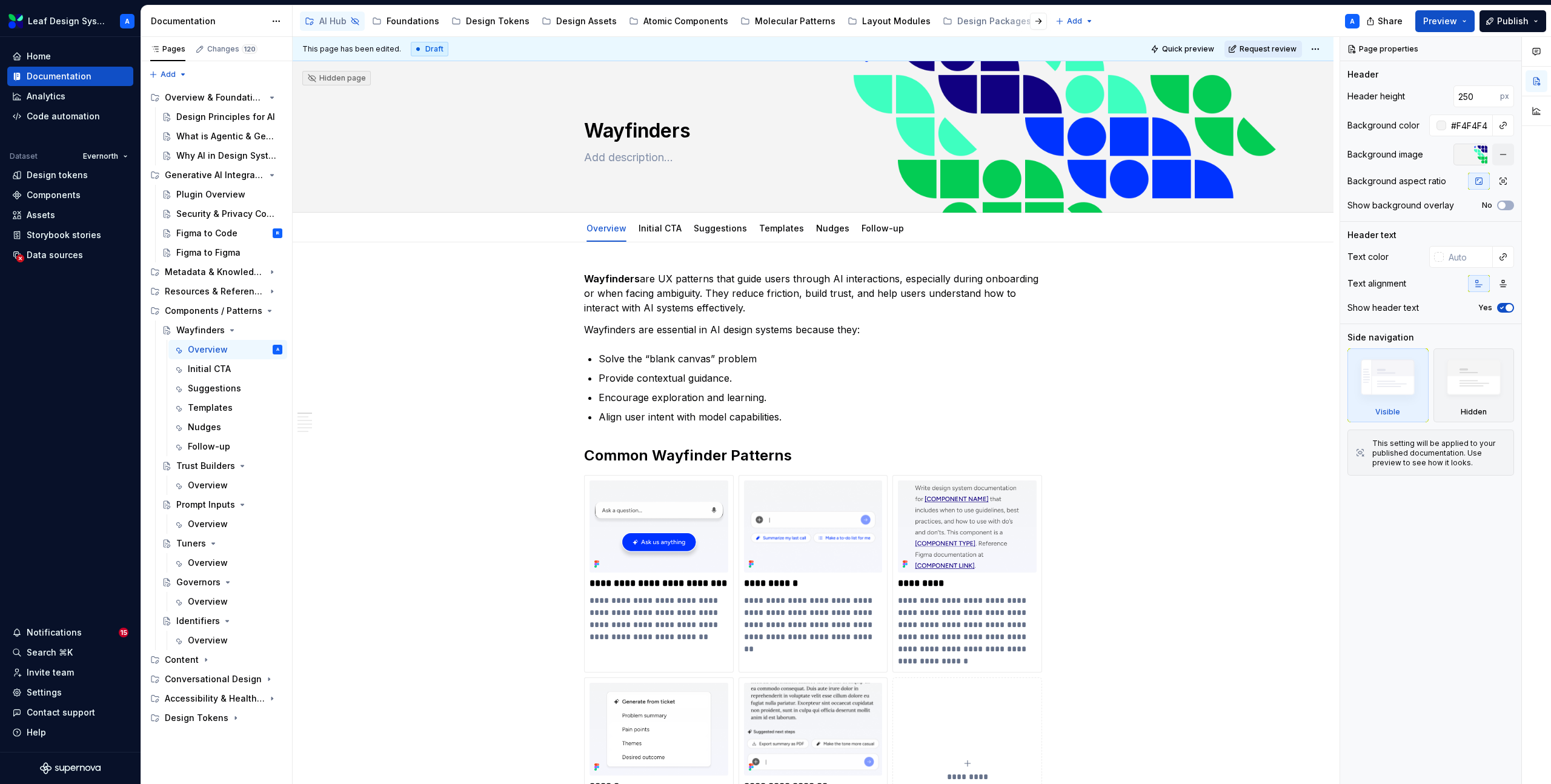
click at [1250, 43] on button "Request review" at bounding box center [1263, 49] width 78 height 17
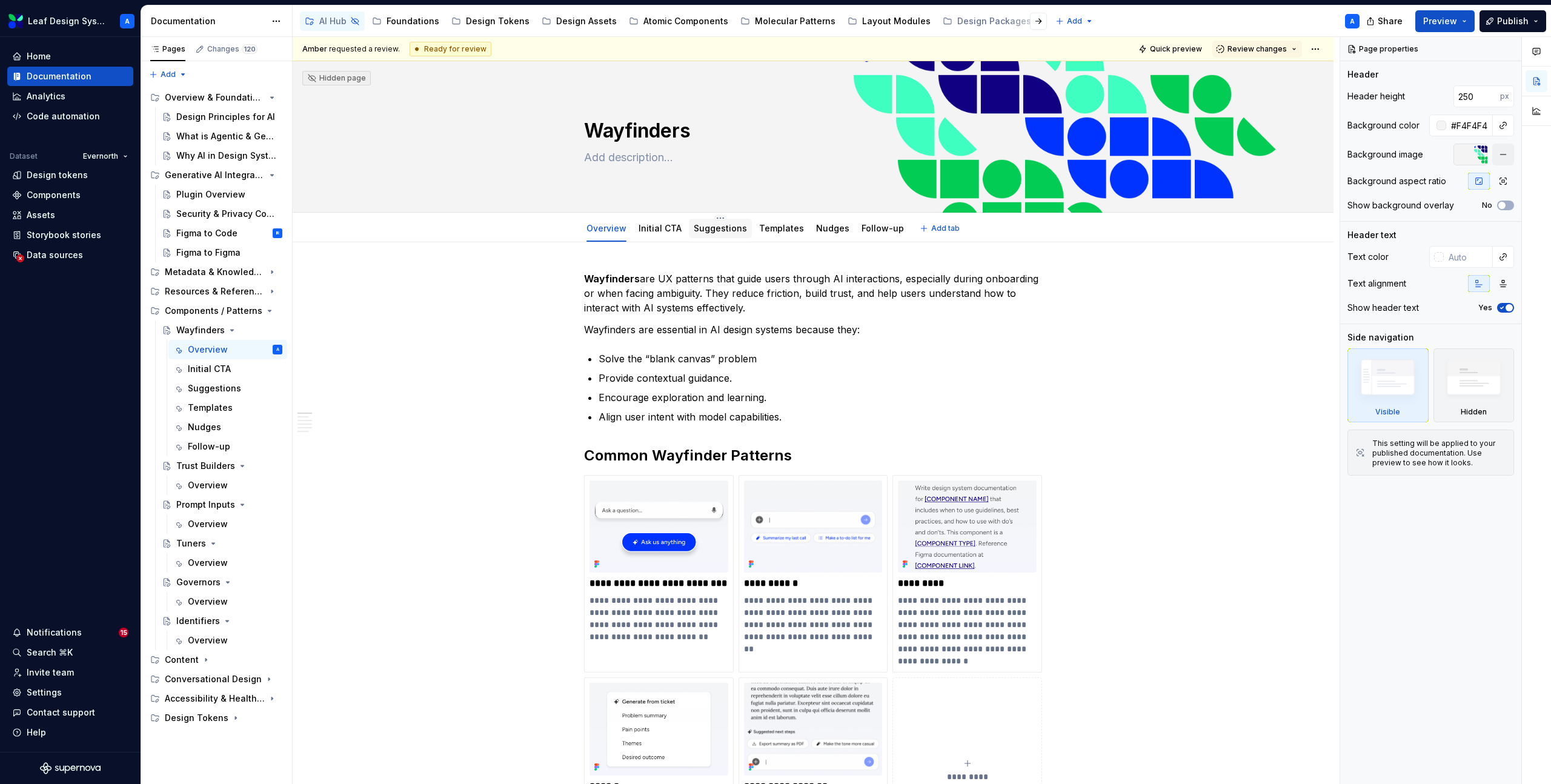
click at [710, 232] on link "Suggestions" at bounding box center [720, 228] width 53 height 10
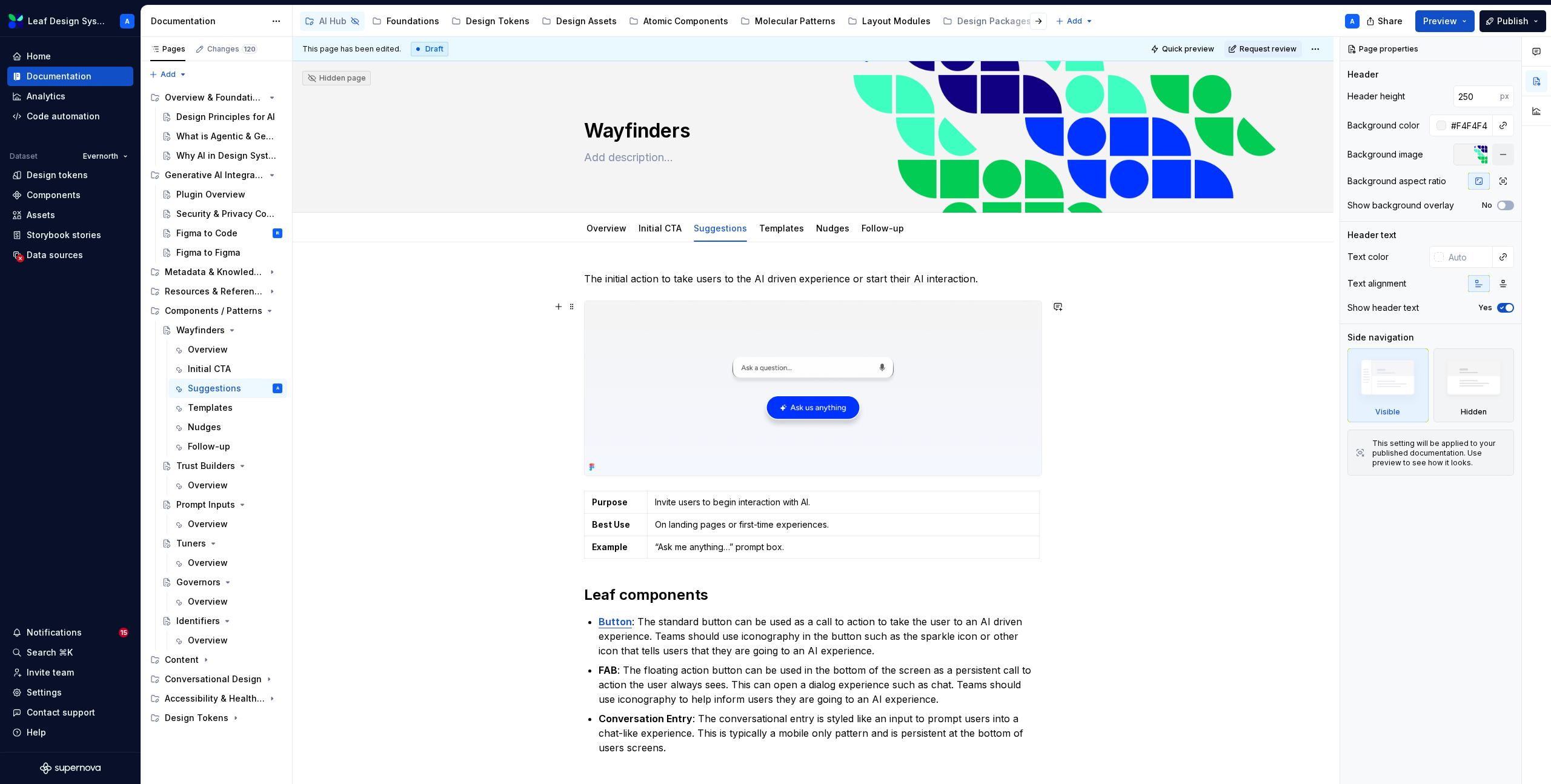
click at [784, 365] on img at bounding box center [813, 388] width 457 height 174
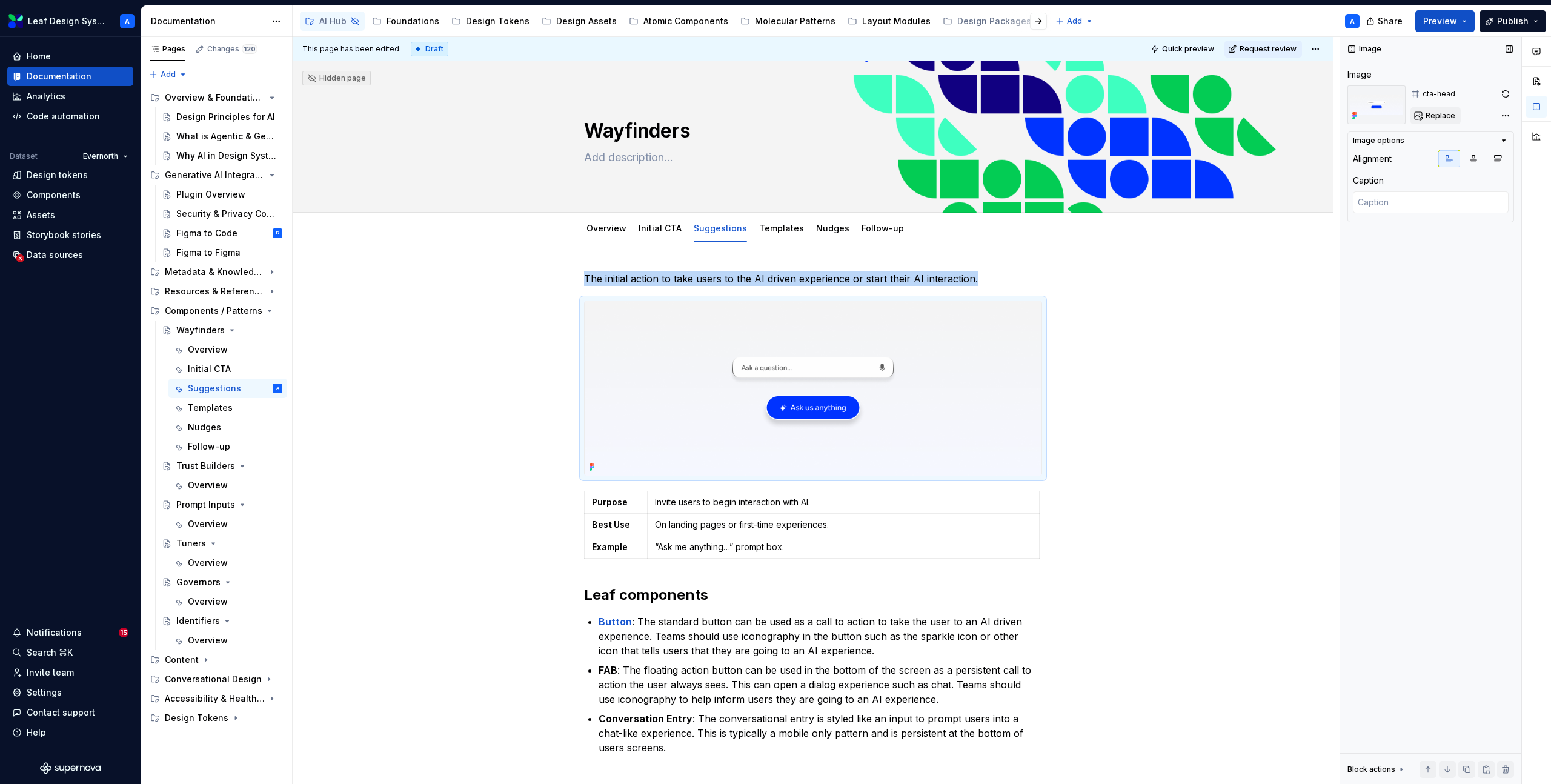
click at [1433, 118] on span "Replace" at bounding box center [1440, 116] width 30 height 10
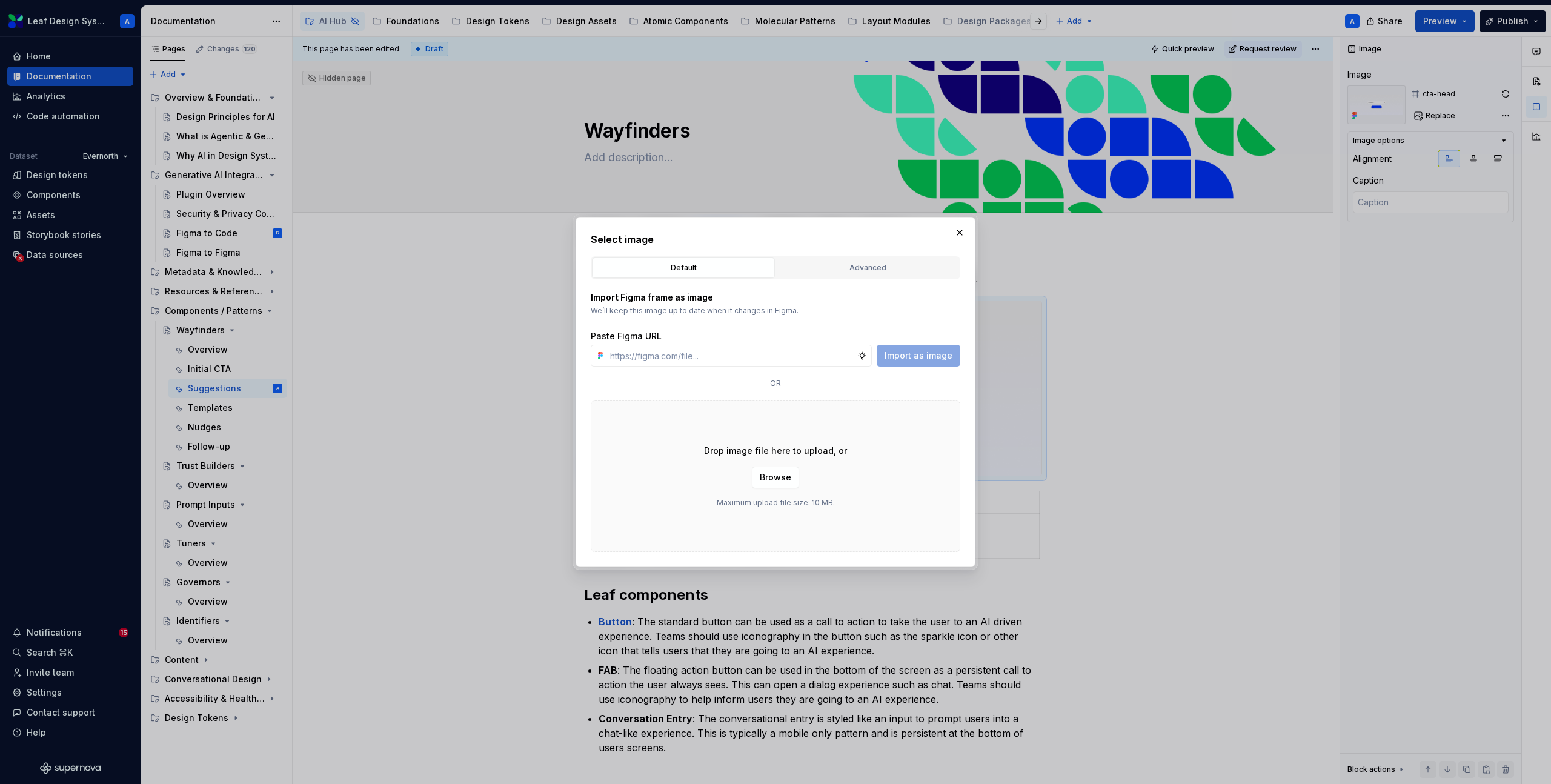
type textarea "*"
type input "https://www.figma.com/design/R5FNMiBYdBSXRtfBEXZGMx/Design-Documentation-Assets…"
type textarea "*"
type input "https://www.figma.com/design/R5FNMiBYdBSXRtfBEXZGMx/Design-Documentation-Assets…"
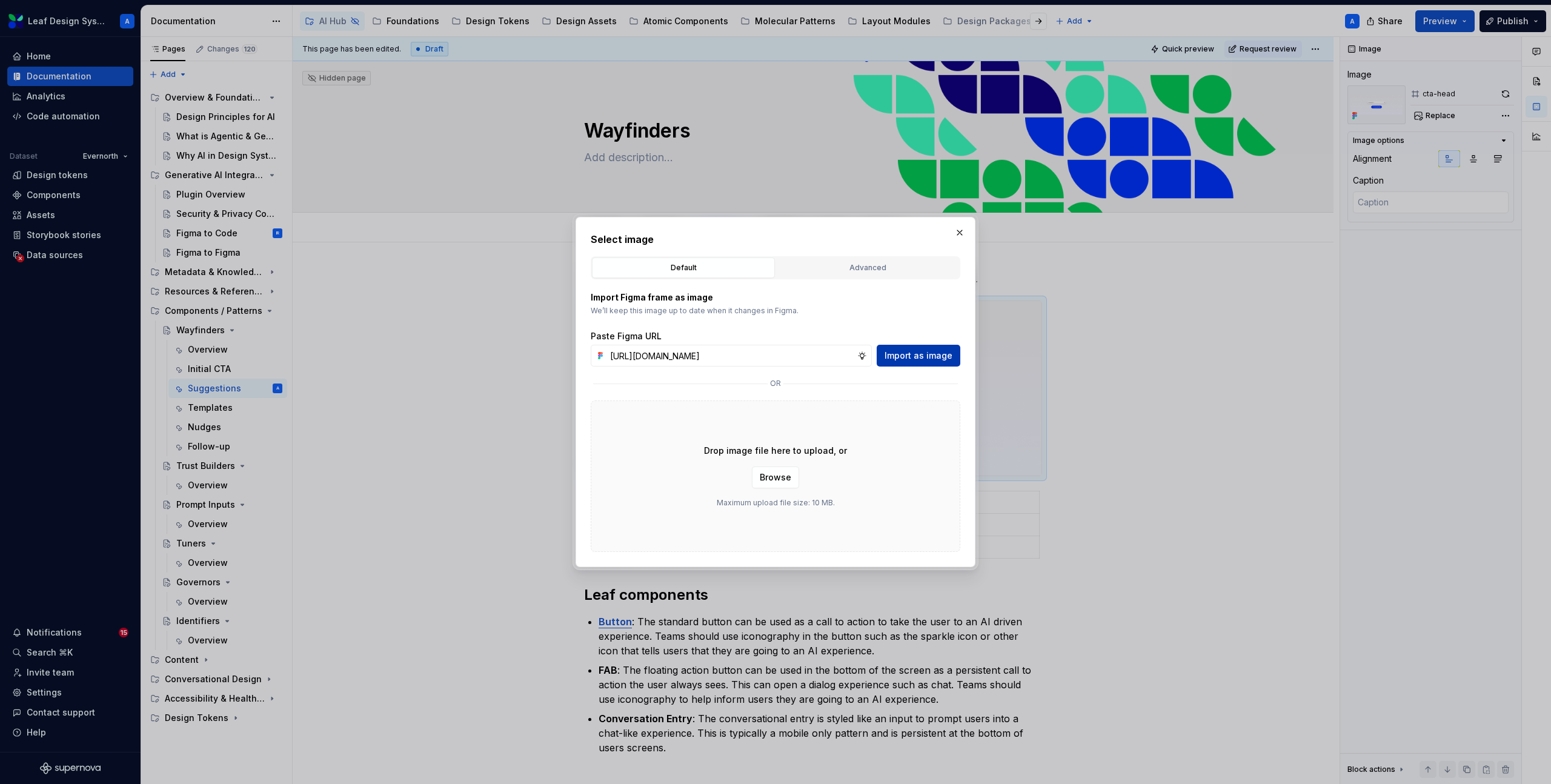
click at [901, 350] on span "Import as image" at bounding box center [919, 355] width 68 height 12
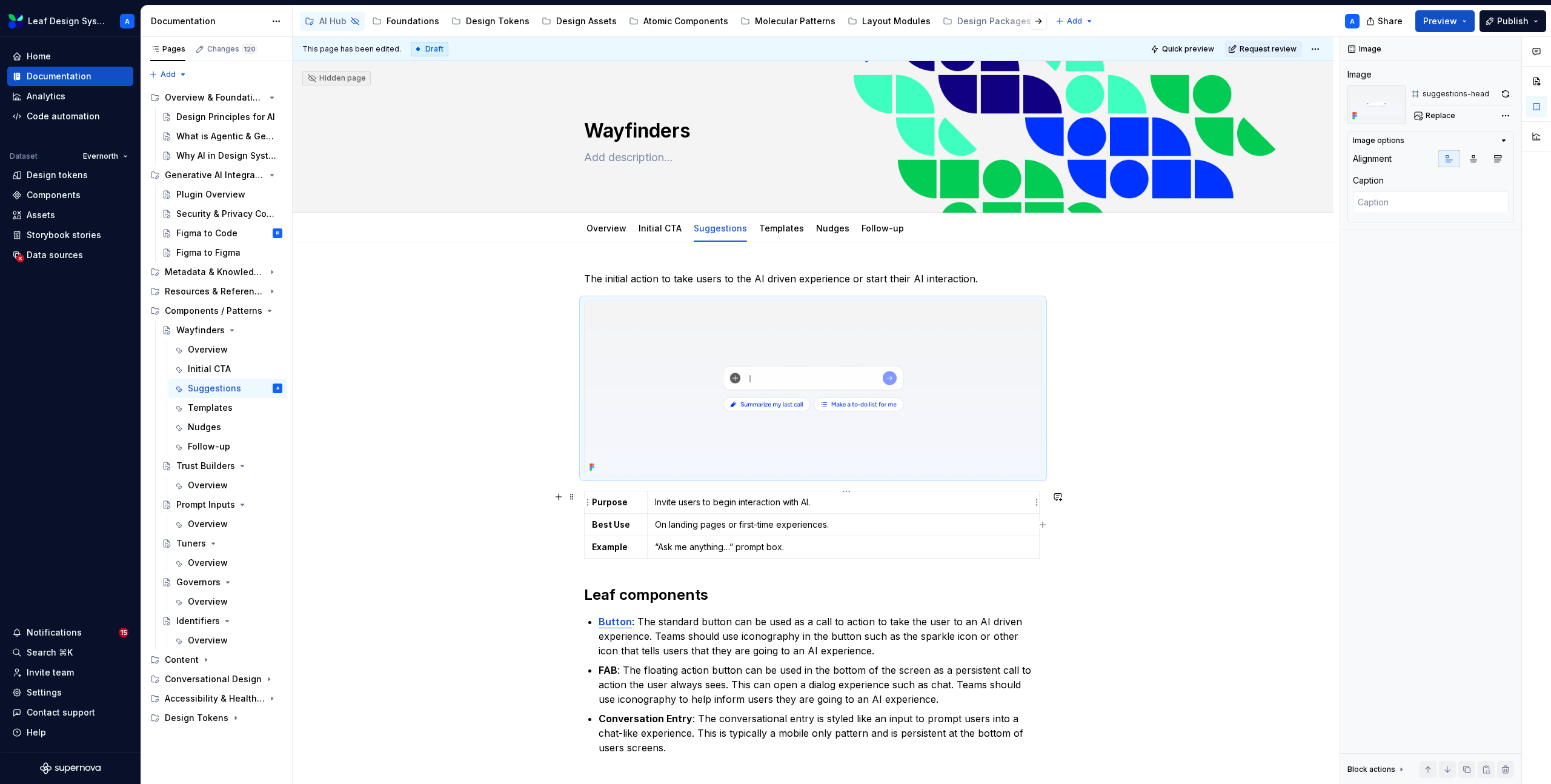
click at [757, 498] on p "Invite users to begin interaction with AI." at bounding box center [843, 502] width 377 height 12
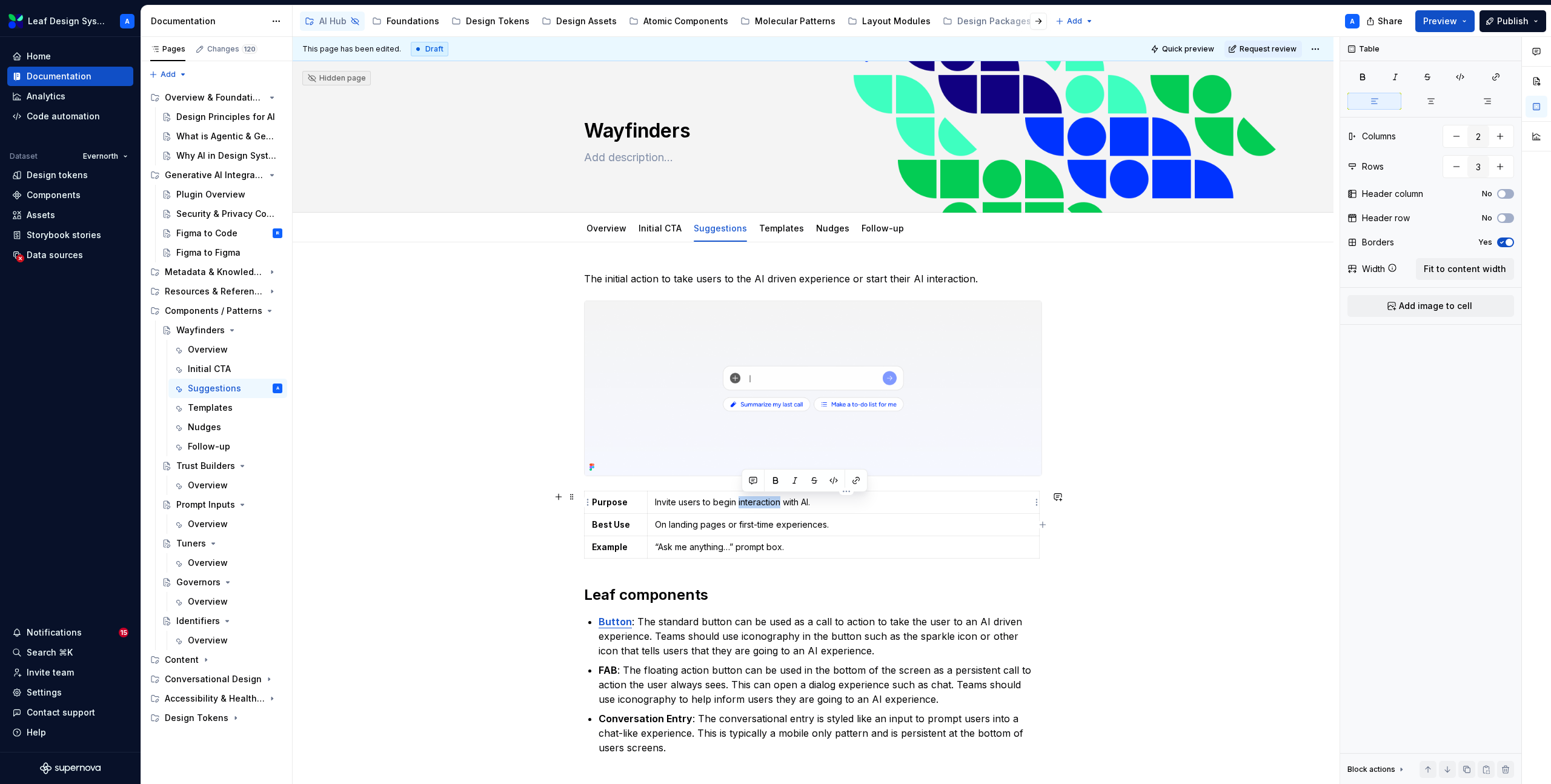
click at [757, 498] on p "Invite users to begin interaction with AI." at bounding box center [843, 502] width 377 height 12
click at [770, 528] on p "On landing pages or first-time experiences." at bounding box center [843, 524] width 377 height 12
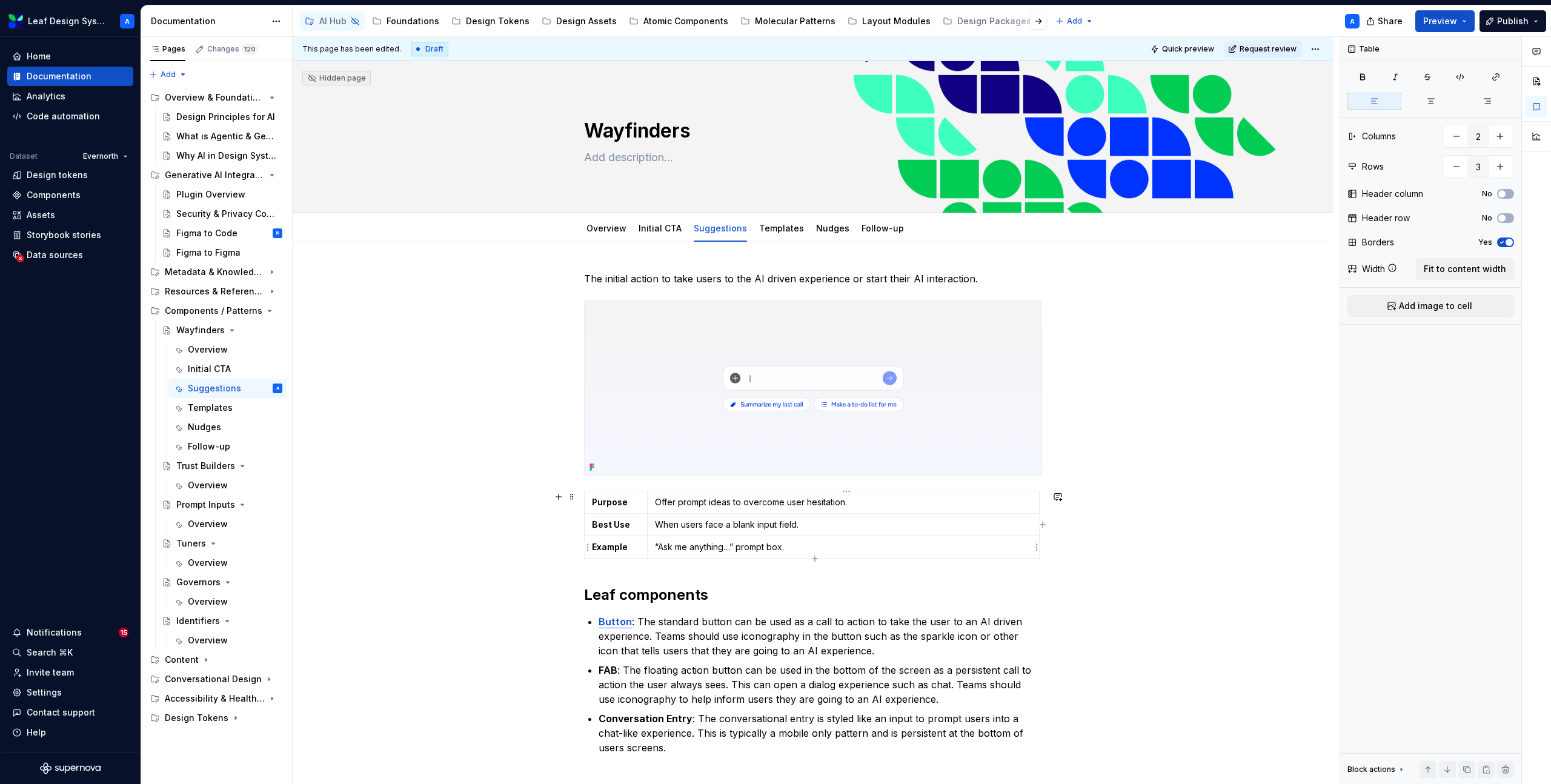
click at [786, 541] on p "“Ask me anything…” prompt box." at bounding box center [843, 547] width 377 height 12
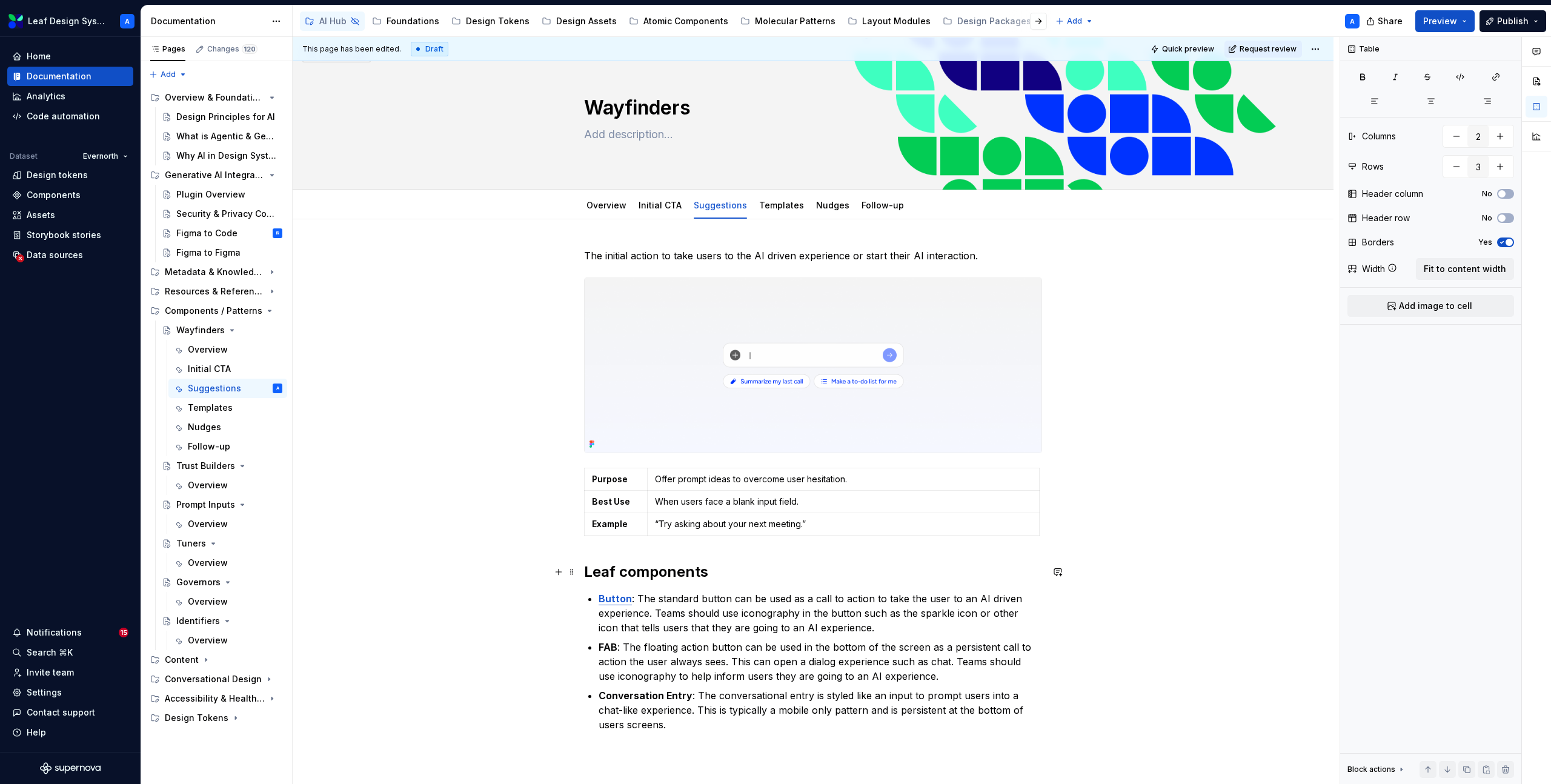
scroll to position [53, 0]
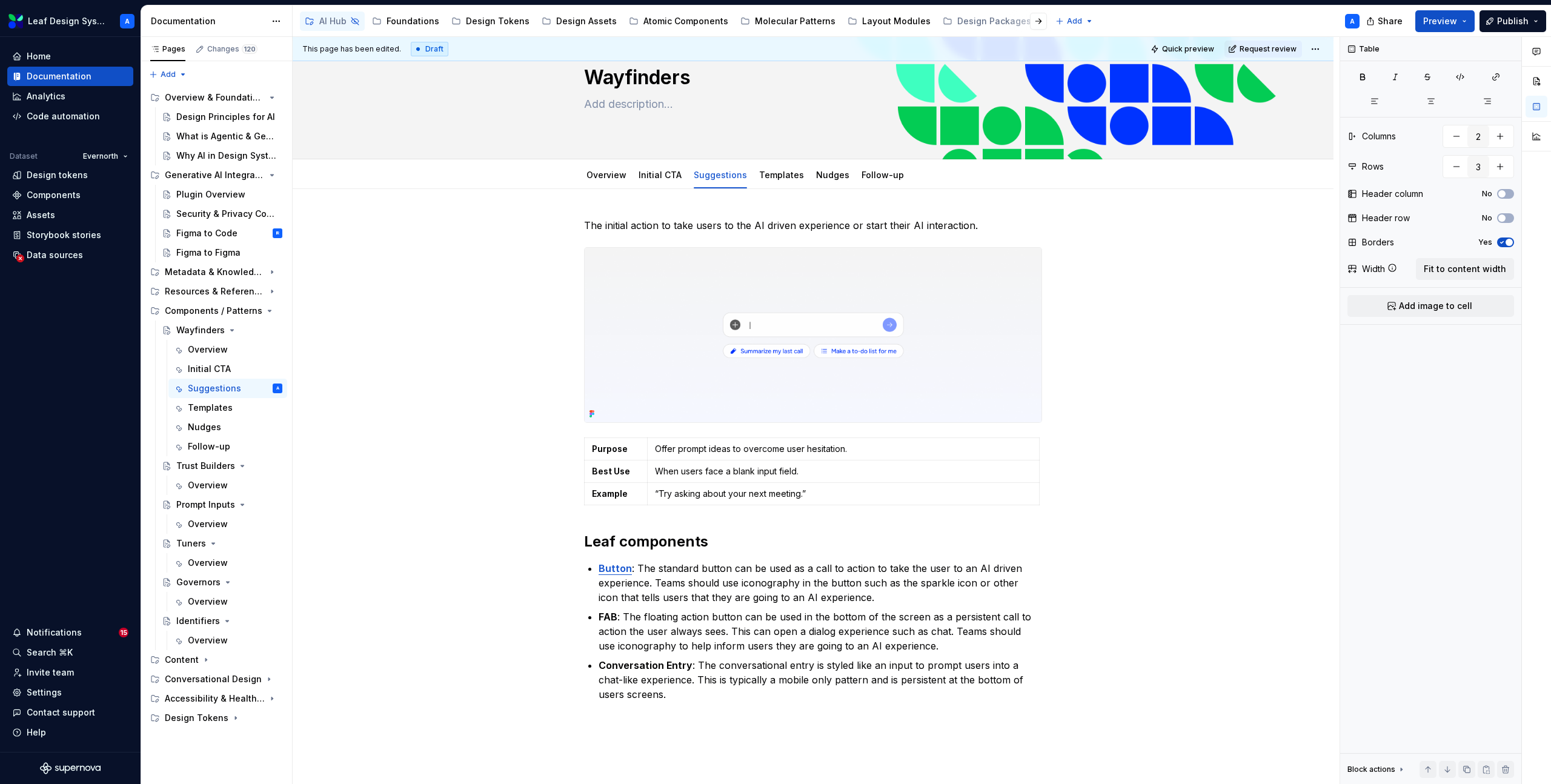
type textarea "*"
click at [635, 228] on p "The initial action to take users to the AI driven experience or start their AI …" at bounding box center [813, 225] width 458 height 15
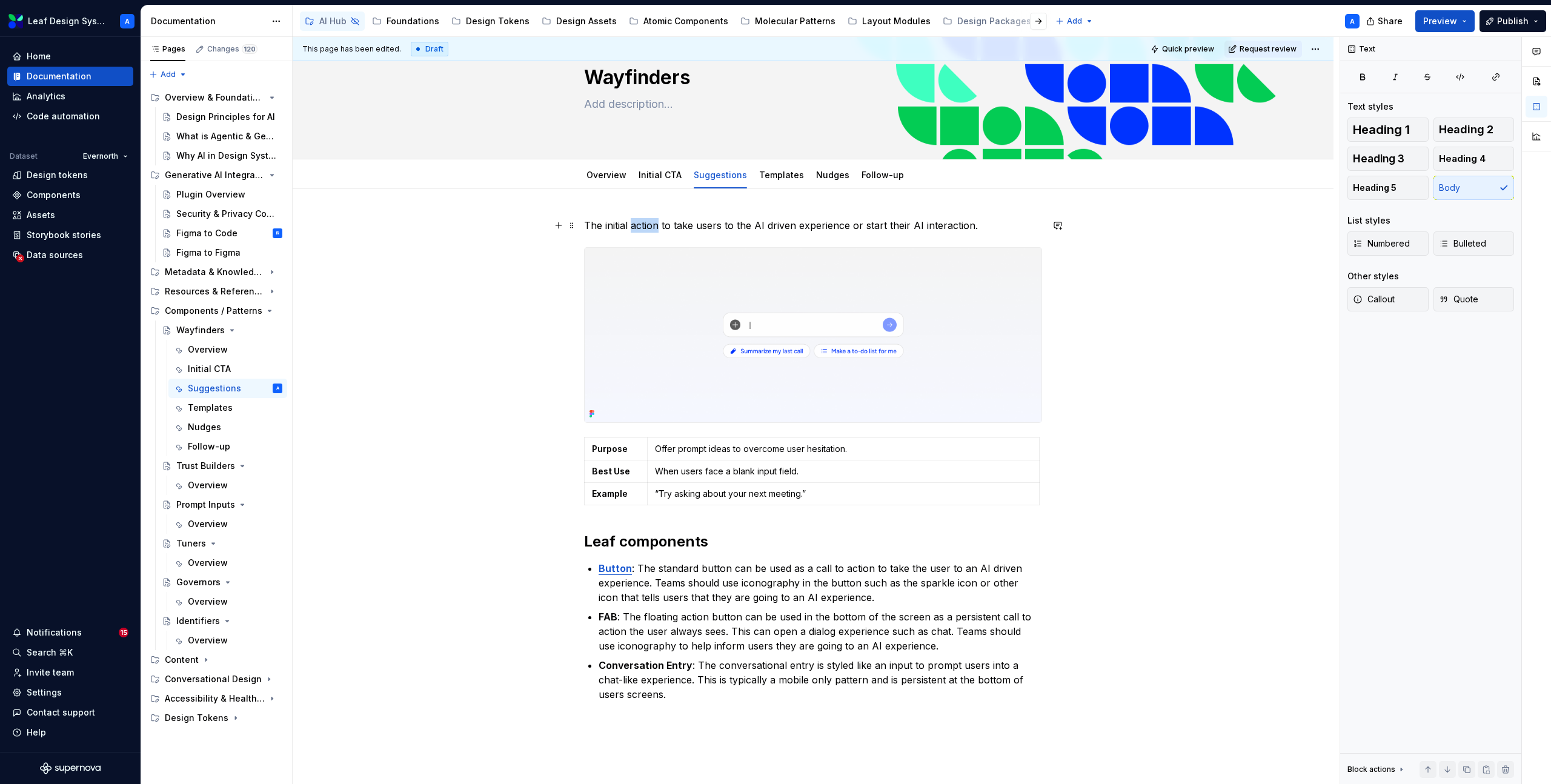
click at [635, 228] on p "The initial action to take users to the AI driven experience or start their AI …" at bounding box center [813, 225] width 458 height 15
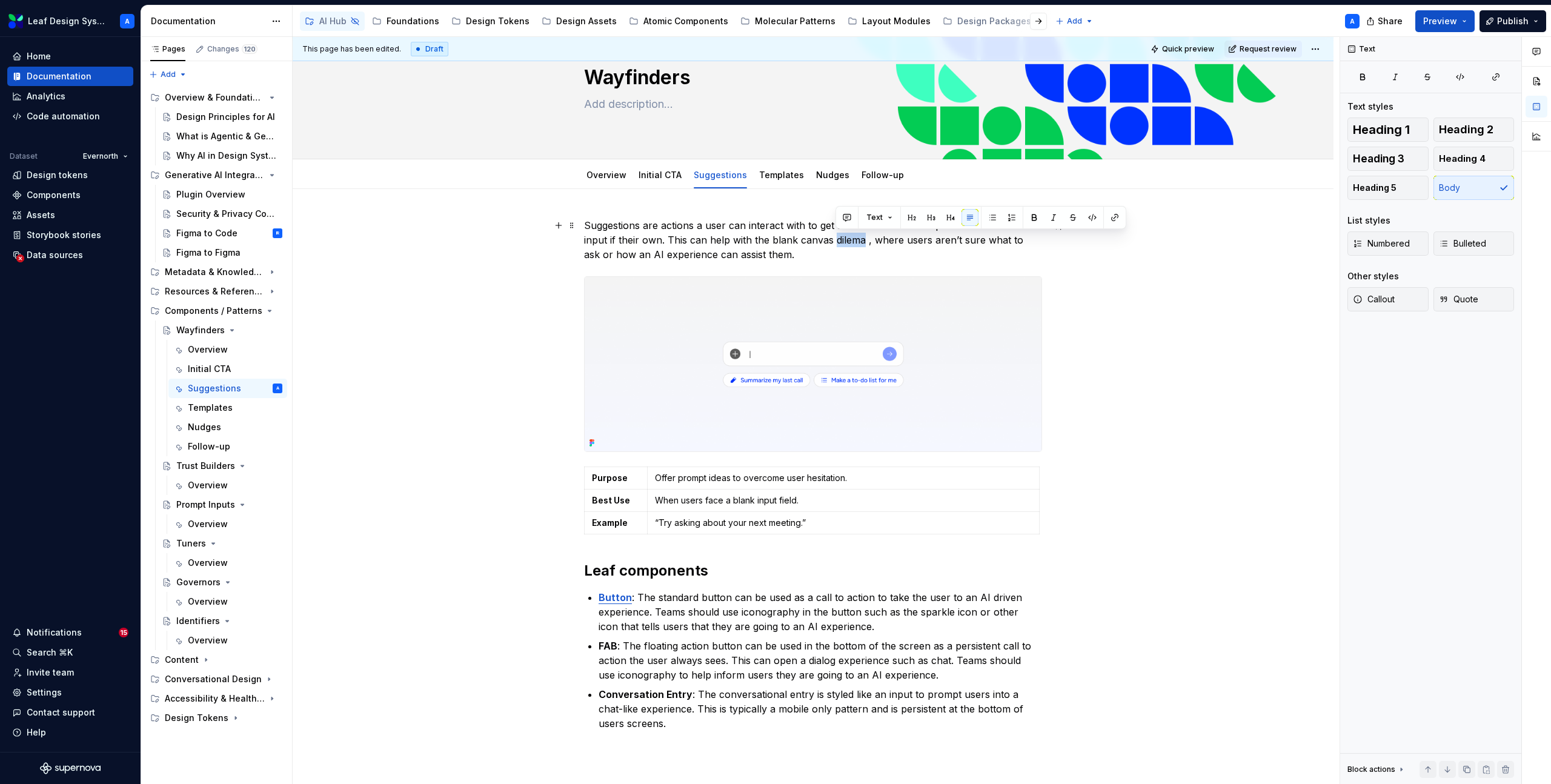
drag, startPoint x: 856, startPoint y: 244, endPoint x: 847, endPoint y: 244, distance: 9.0
click at [847, 244] on p "Suggestions are actions a user can interact with to get started with the AI exp…" at bounding box center [813, 239] width 458 height 44
copy p "dilema"
click at [847, 241] on p "Suggestions are actions a user can interact with to get started with the AI exp…" at bounding box center [813, 239] width 458 height 44
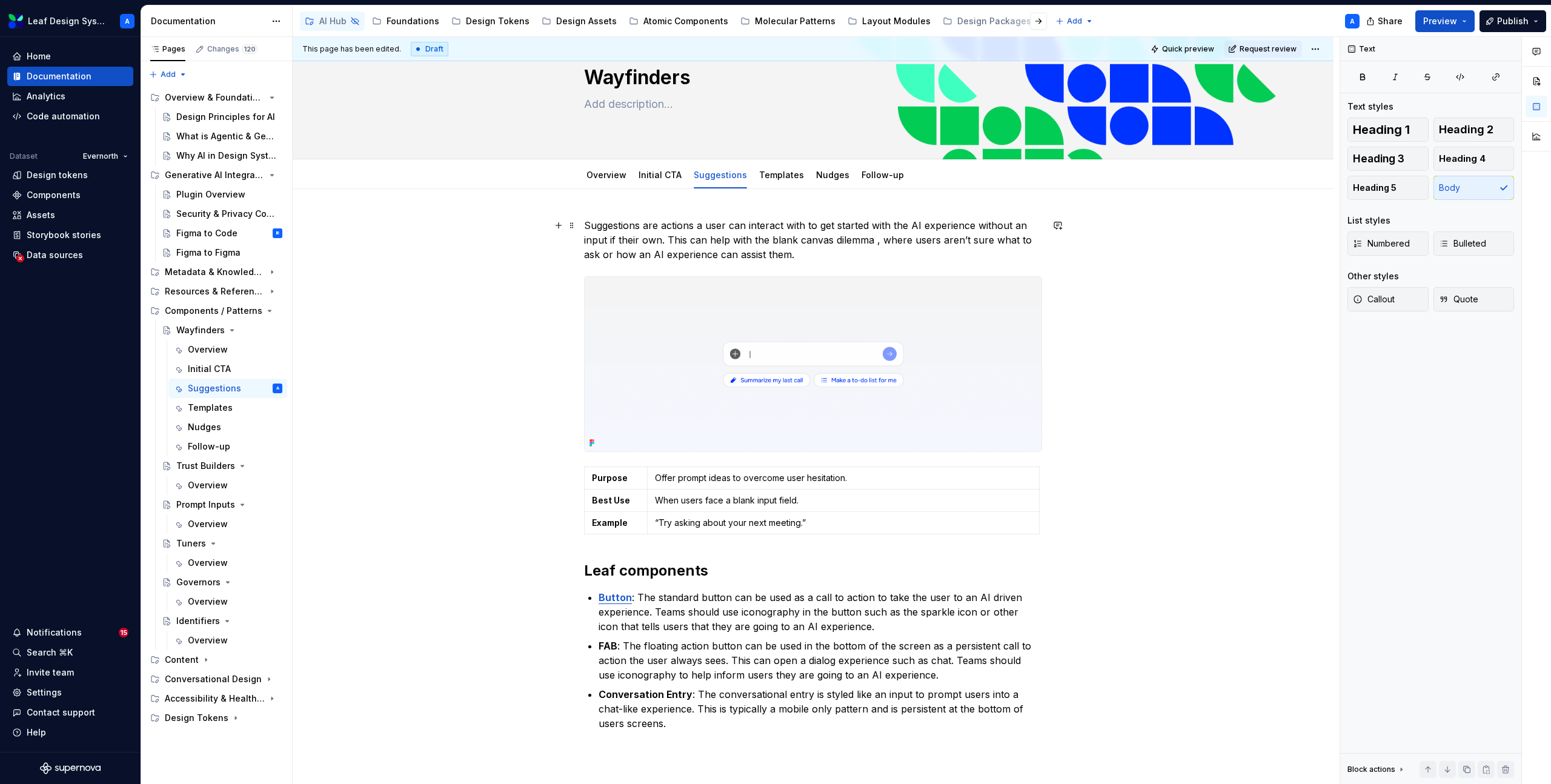
click at [849, 257] on p "Suggestions are actions a user can interact with to get started with the AI exp…" at bounding box center [813, 239] width 458 height 44
click at [876, 239] on p "Suggestions are actions a user can interact with to get started with the AI exp…" at bounding box center [813, 239] width 458 height 44
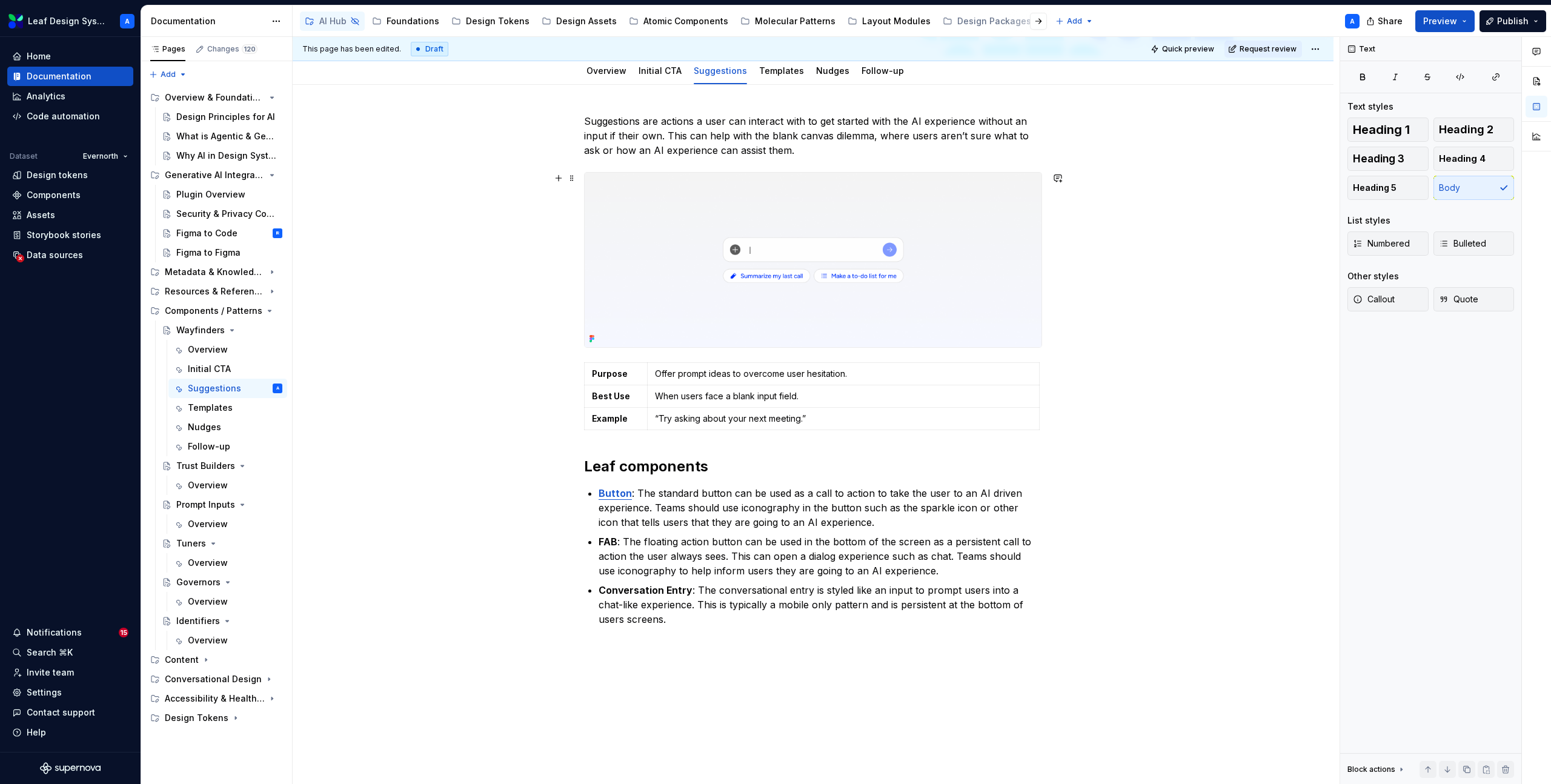
scroll to position [155, 0]
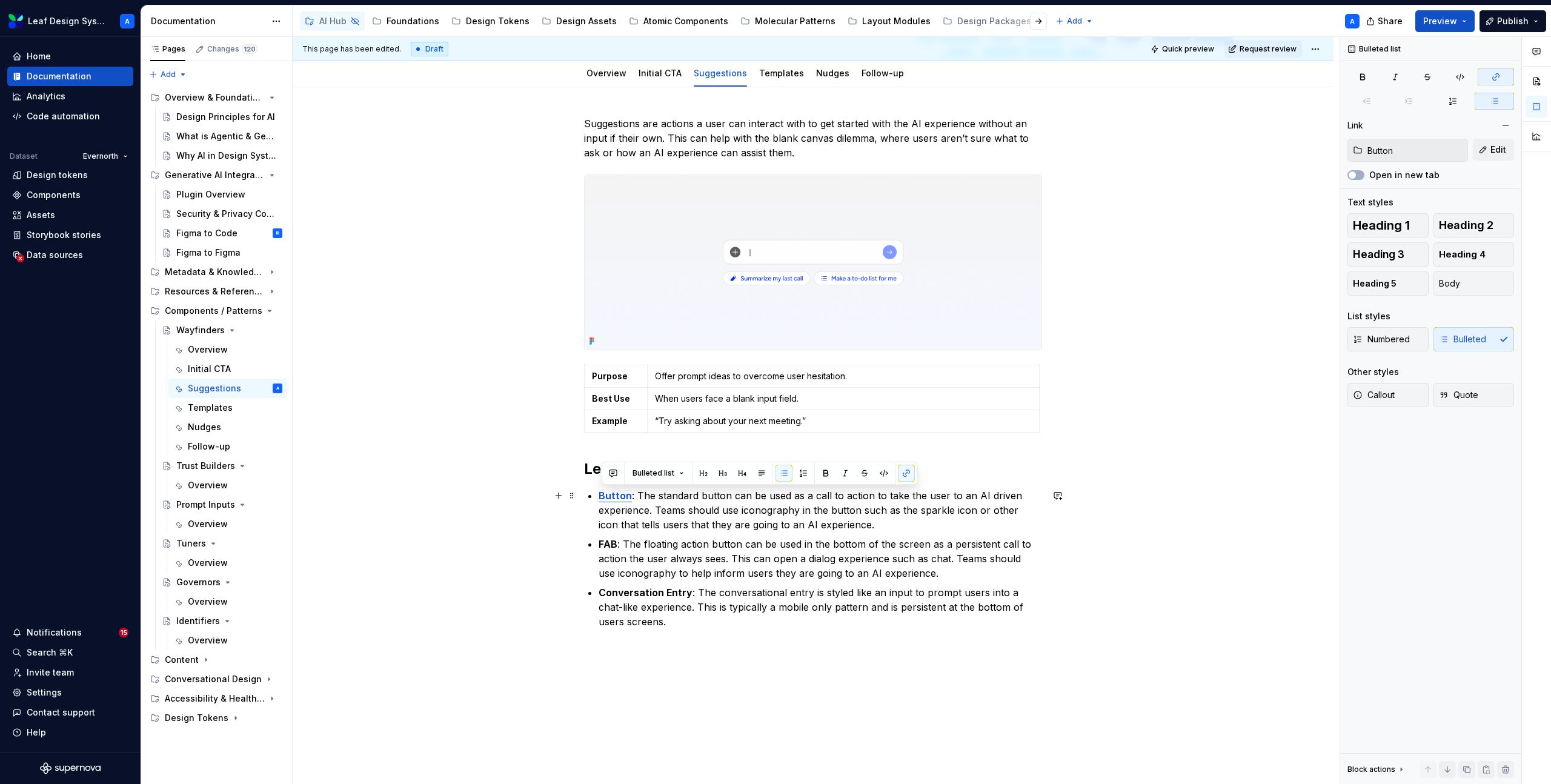
drag, startPoint x: 656, startPoint y: 620, endPoint x: 593, endPoint y: 500, distance: 135.5
click at [598, 500] on ul "Button : The standard button can be used as a call to action to take the user t…" at bounding box center [820, 559] width 443 height 141
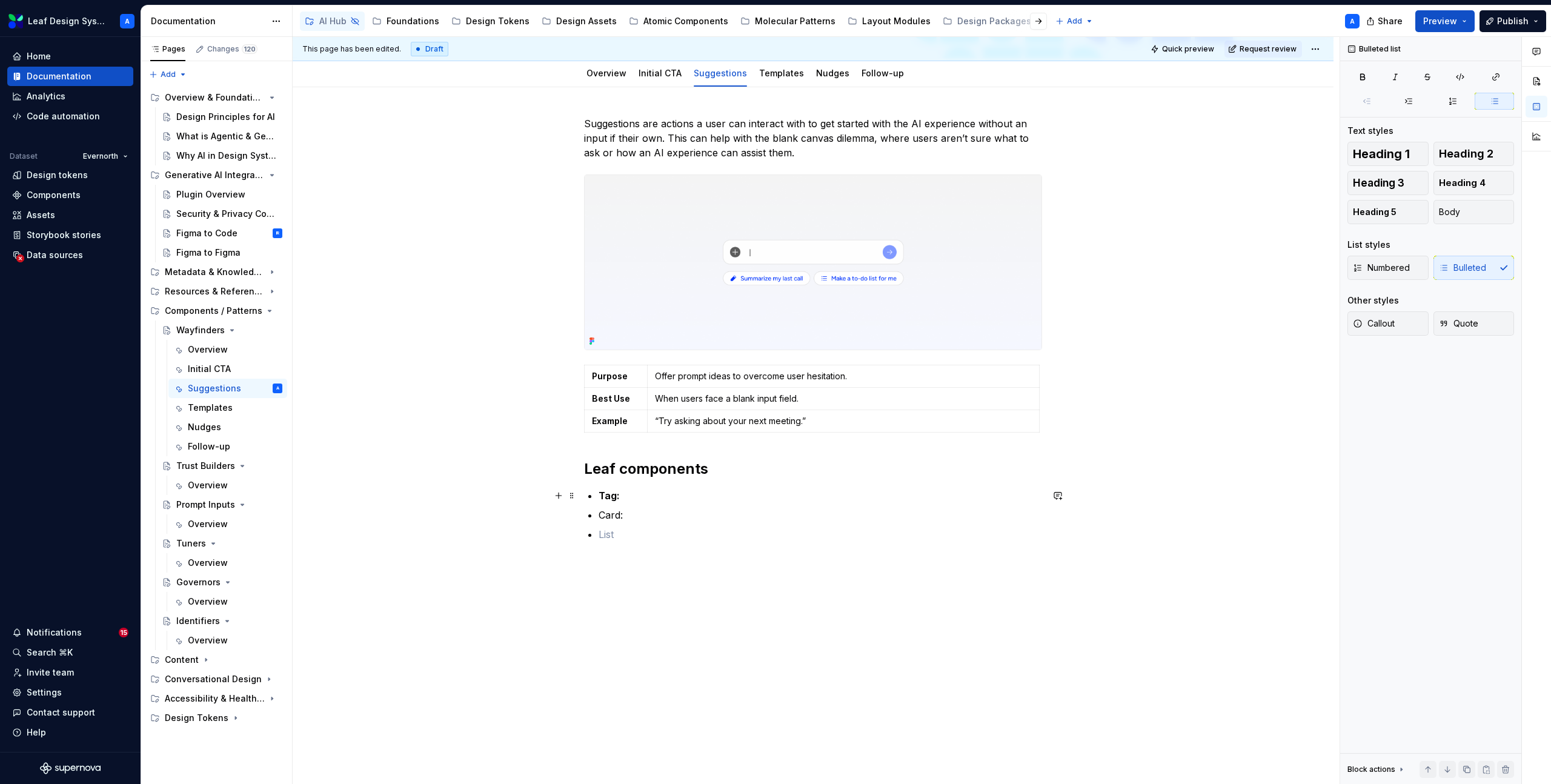
click at [616, 498] on strong "Tag:" at bounding box center [609, 495] width 22 height 12
click at [630, 520] on p "Card:" at bounding box center [820, 515] width 443 height 15
click at [630, 527] on p at bounding box center [820, 534] width 443 height 15
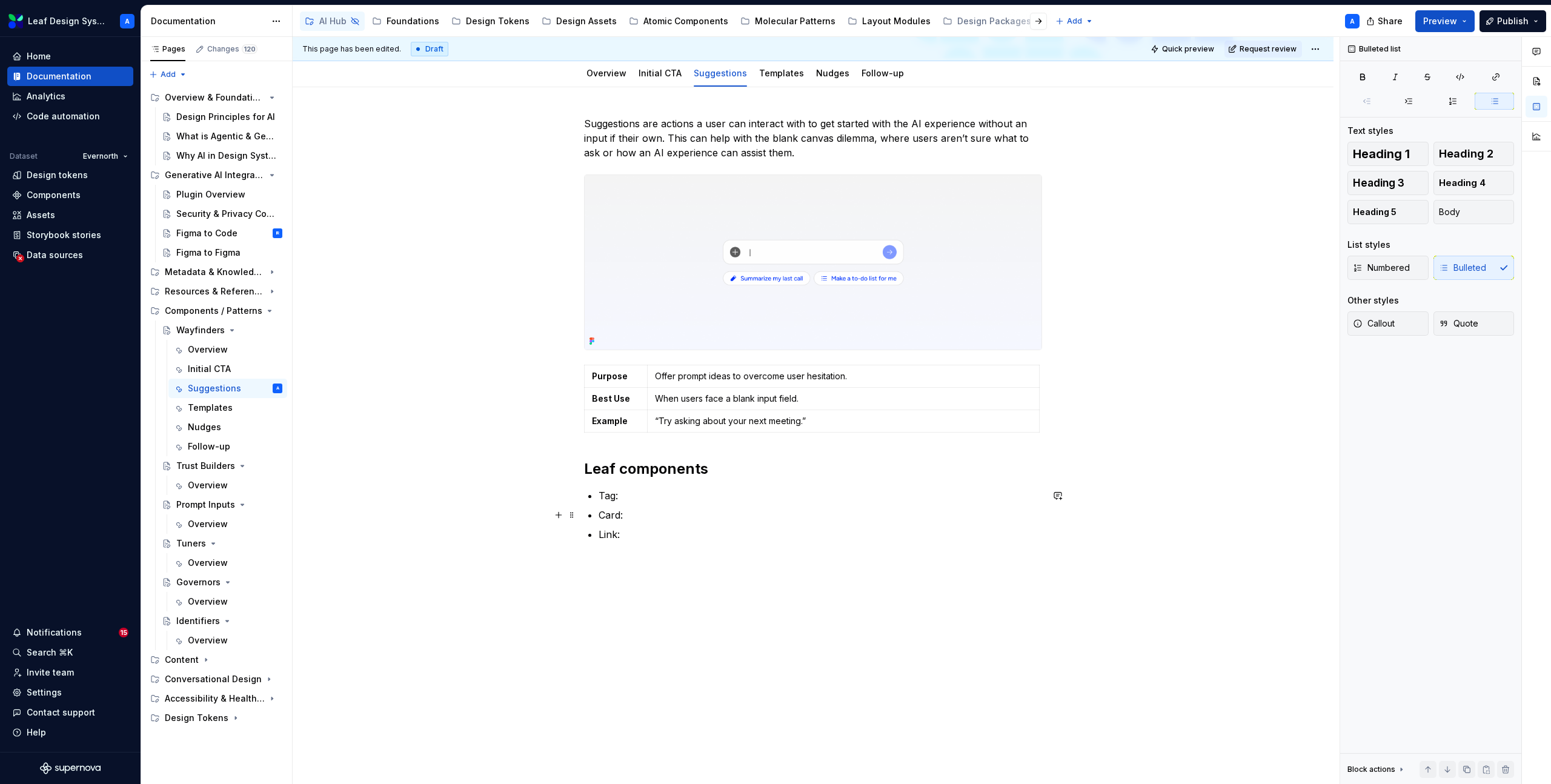
click at [602, 517] on p "Card:" at bounding box center [820, 515] width 443 height 15
click at [640, 533] on p "Link:" at bounding box center [820, 534] width 443 height 15
click at [652, 501] on p "Tag:" at bounding box center [820, 495] width 443 height 15
type textarea "*"
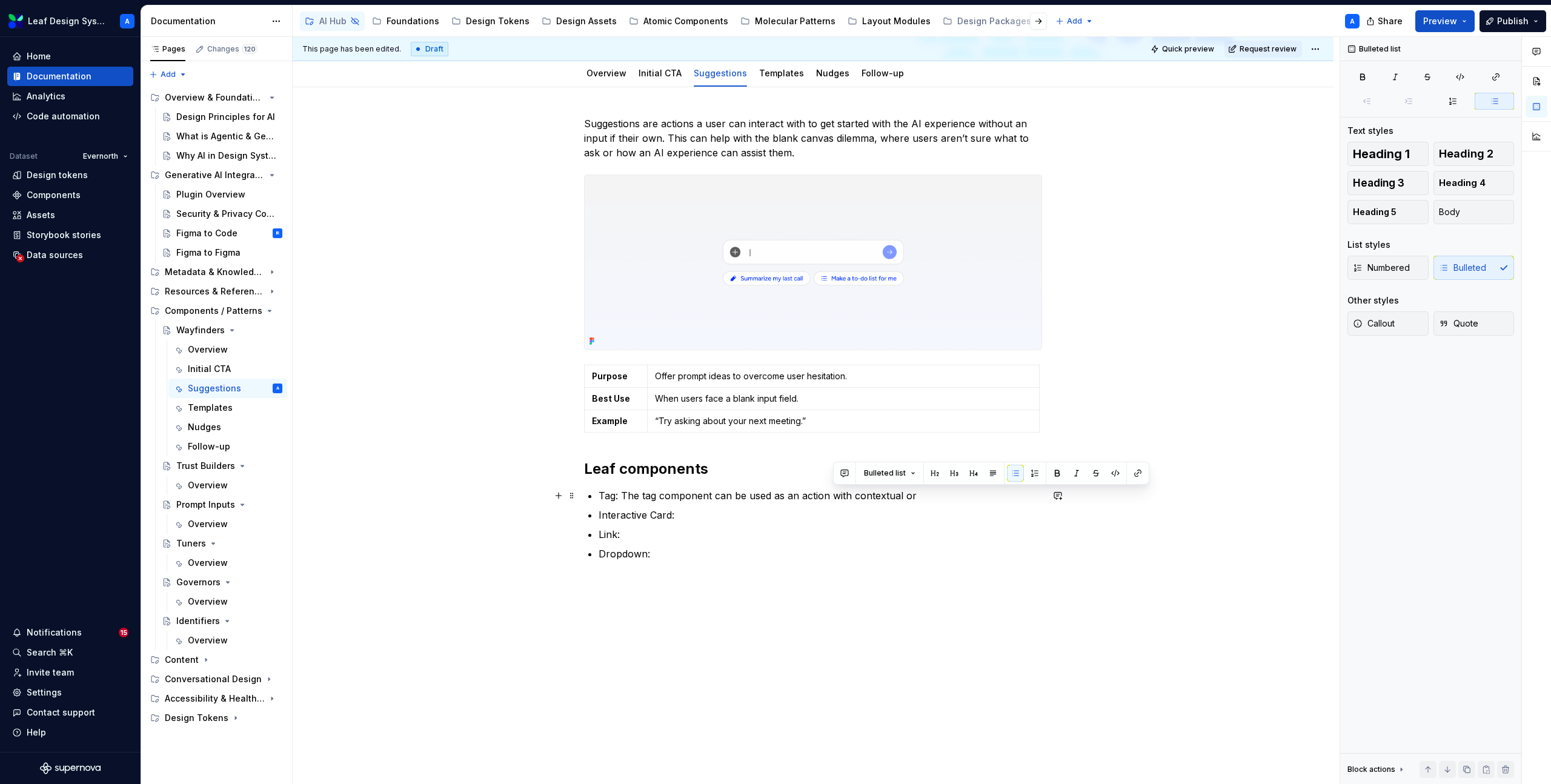
drag, startPoint x: 929, startPoint y: 498, endPoint x: 833, endPoint y: 498, distance: 96.0
click at [833, 498] on p "Tag: The tag component can be used as an action with contextual or" at bounding box center [820, 495] width 443 height 15
drag, startPoint x: 930, startPoint y: 496, endPoint x: 772, endPoint y: 493, distance: 158.0
click at [772, 493] on p "Tag: The tag component can be used as an action with contextual or" at bounding box center [820, 495] width 443 height 15
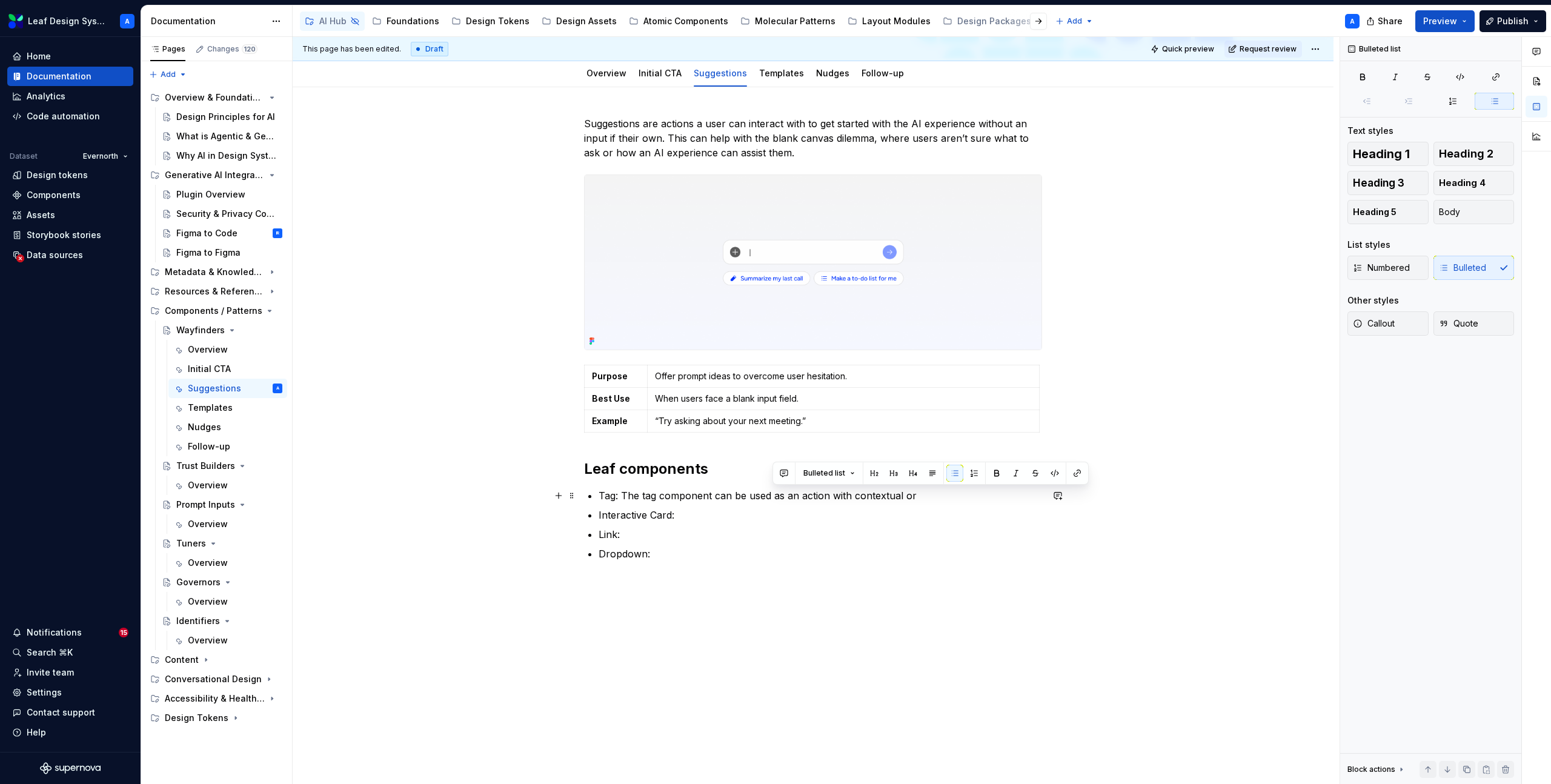
click at [785, 497] on p "Tag: The tag component can be used as an action with contextual or" at bounding box center [820, 495] width 443 height 15
drag, startPoint x: 774, startPoint y: 497, endPoint x: 956, endPoint y: 497, distance: 182.0
click at [956, 497] on p "Tag: The tag component can be used as an action with contextual or" at bounding box center [820, 495] width 443 height 15
click at [712, 535] on p "Interactive Card:" at bounding box center [820, 529] width 443 height 15
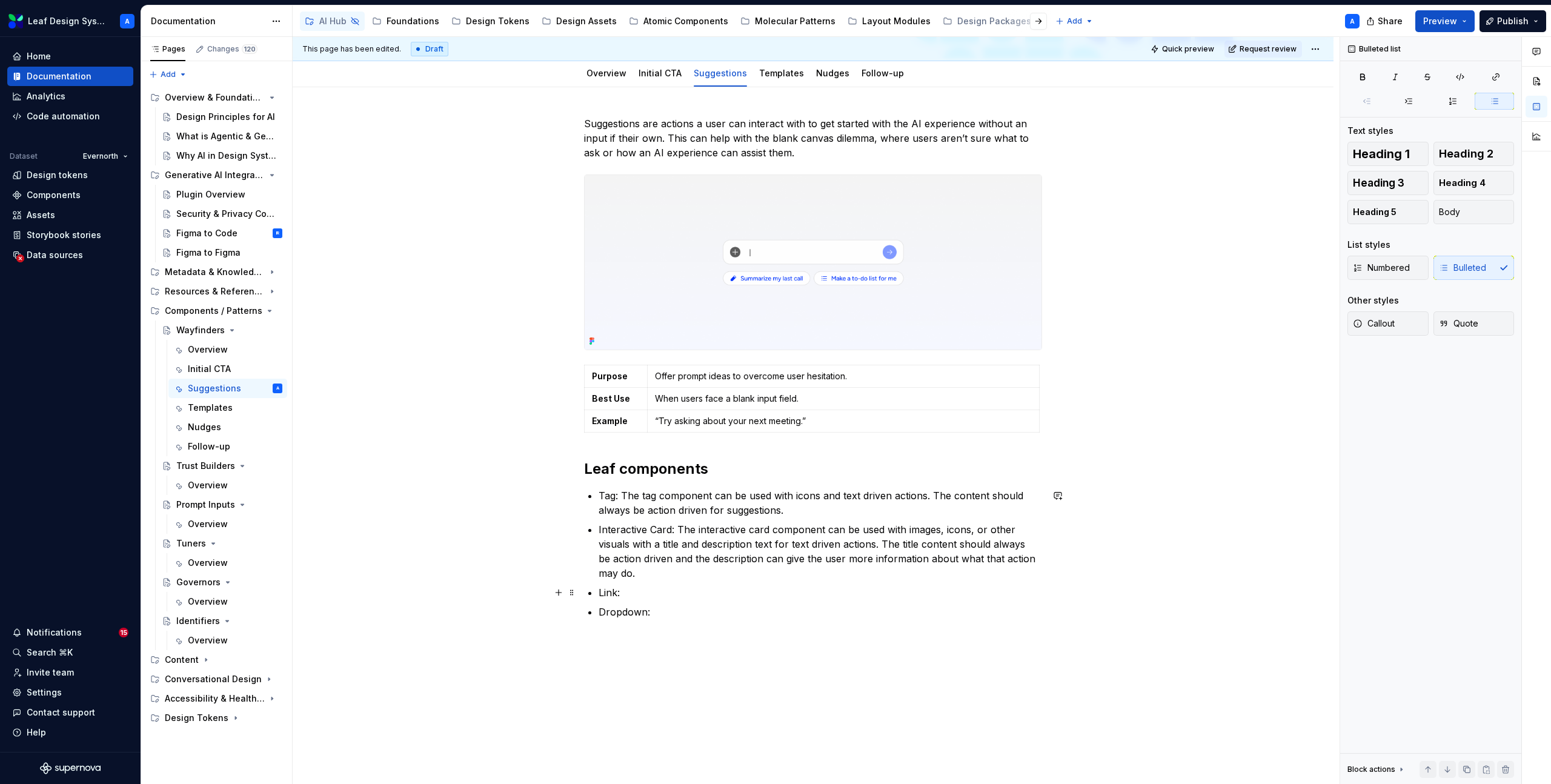
click at [656, 590] on p "Link:" at bounding box center [820, 592] width 443 height 15
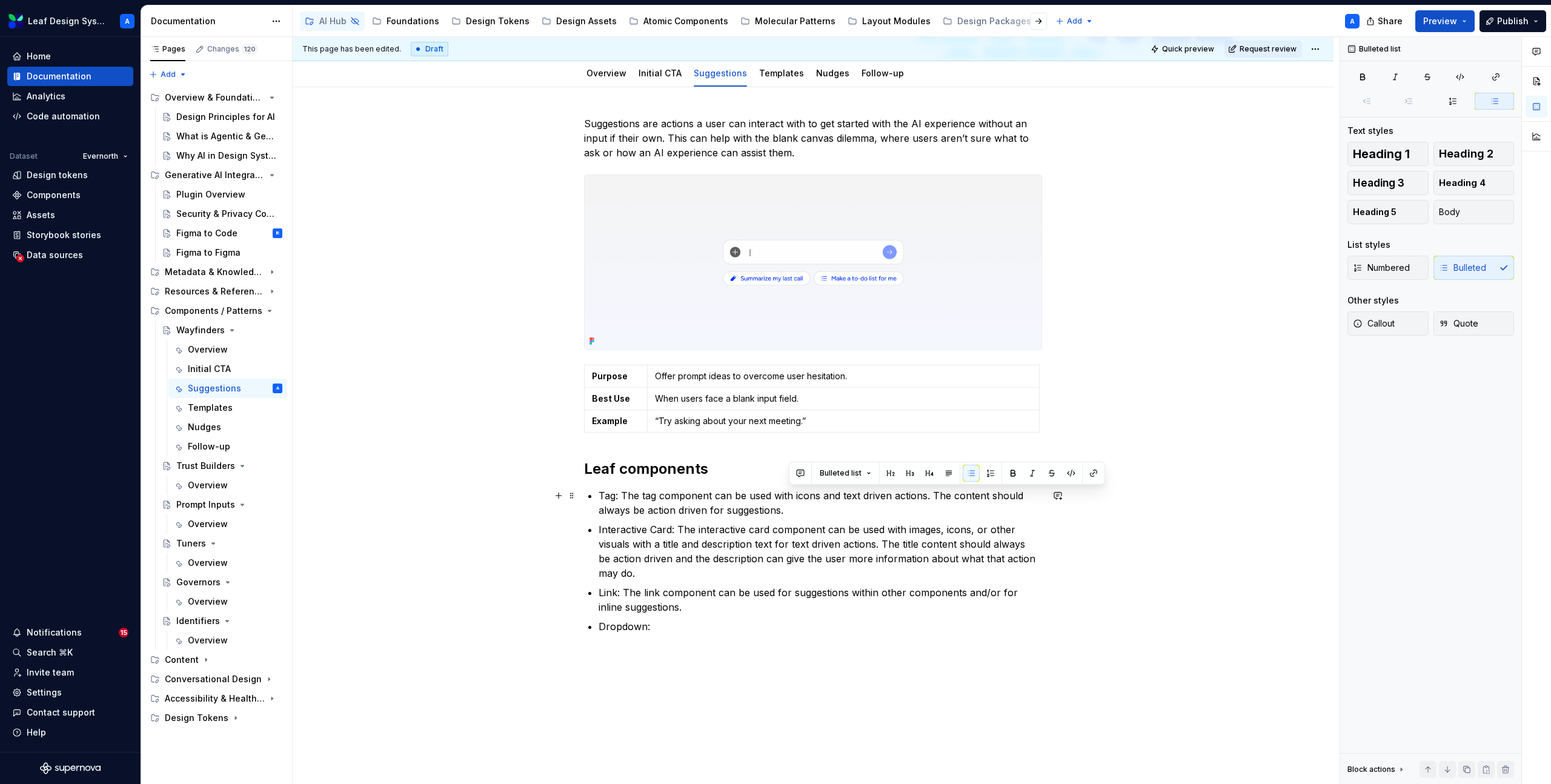
drag, startPoint x: 806, startPoint y: 506, endPoint x: 935, endPoint y: 498, distance: 129.2
click at [935, 498] on p "Tag: The tag component can be used with icons and text driven actions. The cont…" at bounding box center [820, 503] width 443 height 29
copy p "The content should always be action driven for suggestions."
click at [694, 602] on p "Link: The link component can be used for suggestions within other components an…" at bounding box center [820, 599] width 443 height 29
click at [664, 608] on p "Link: The link component can be used for suggestions within other components an…" at bounding box center [820, 599] width 443 height 29
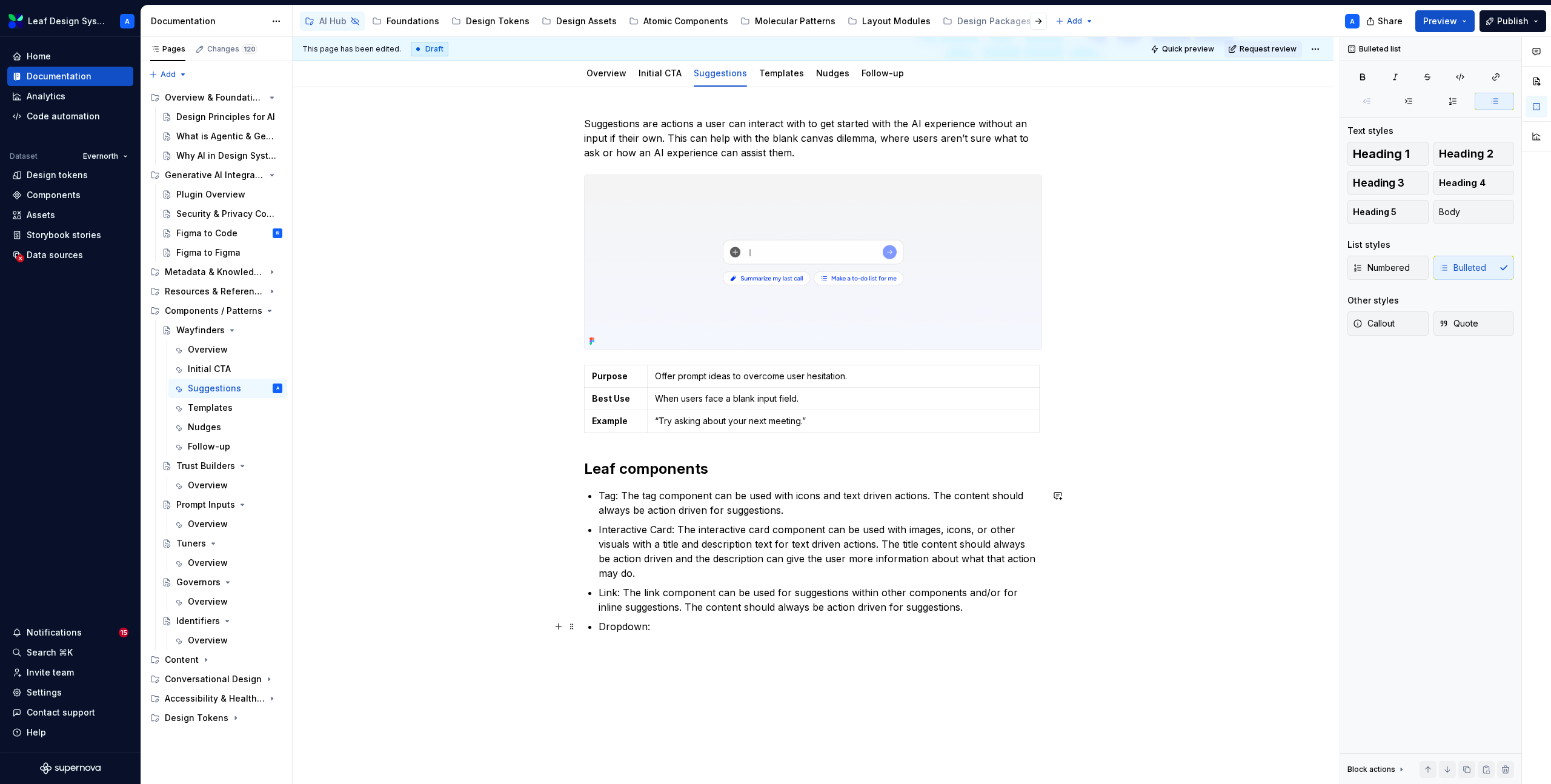
click at [671, 626] on p "Dropdown:" at bounding box center [820, 626] width 443 height 15
click at [943, 606] on p "Link: The link component can be used for suggestions within other components an…" at bounding box center [820, 599] width 443 height 29
click at [655, 608] on p "Link: The link component can be used for suggestions within other components an…" at bounding box center [820, 599] width 443 height 29
click at [700, 627] on p "Dropdown: The dr" at bounding box center [820, 626] width 443 height 15
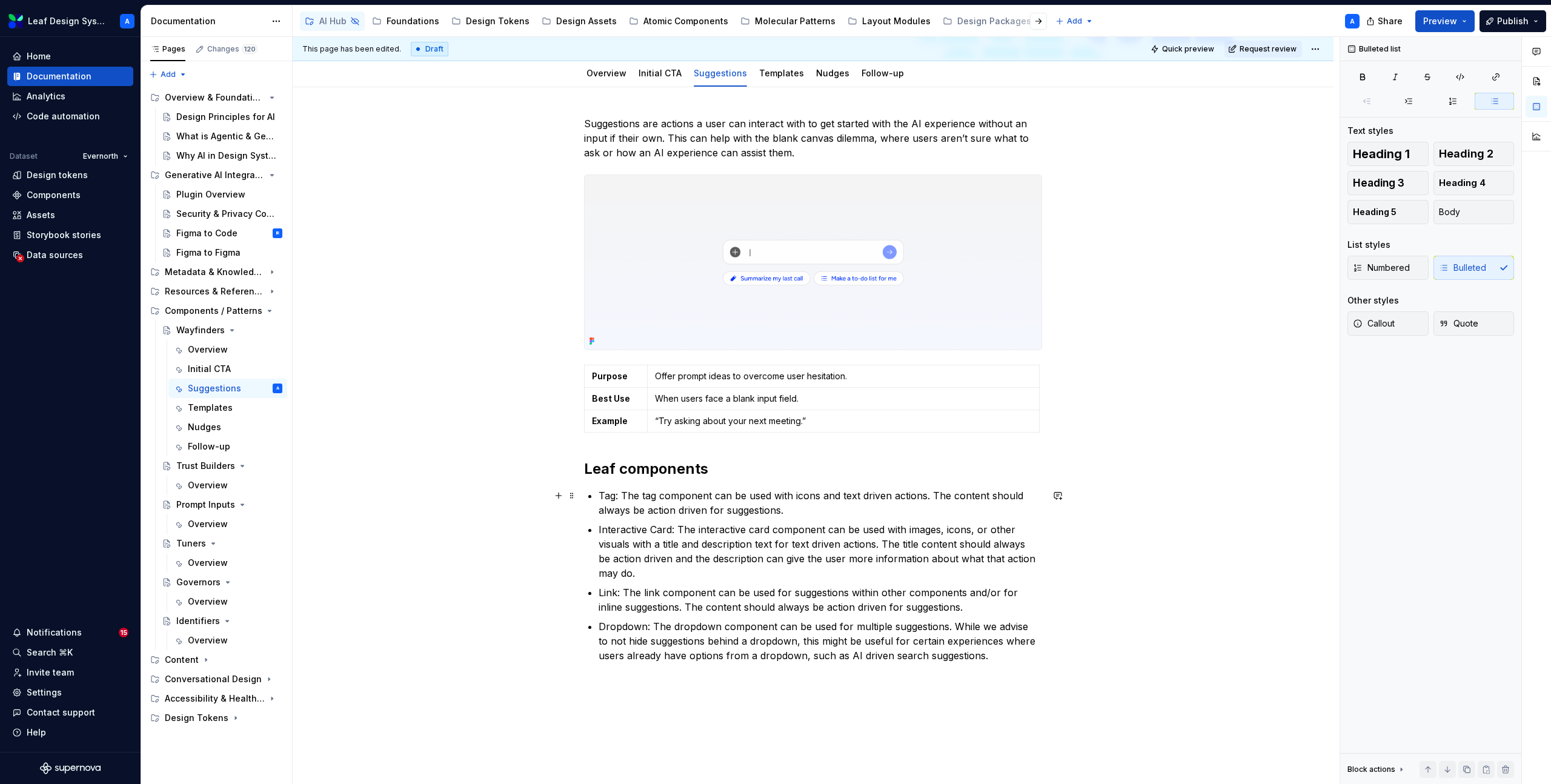
click at [608, 495] on p "Tag: The tag component can be used with icons and text driven actions. The cont…" at bounding box center [820, 503] width 443 height 29
drag, startPoint x: 602, startPoint y: 531, endPoint x: 672, endPoint y: 529, distance: 70.0
click at [672, 529] on p "Interactive Card: The interactive card component can be used with images, icons…" at bounding box center [820, 551] width 443 height 58
click at [609, 597] on p "Link: The link component can be used for suggestions within other components an…" at bounding box center [820, 599] width 443 height 29
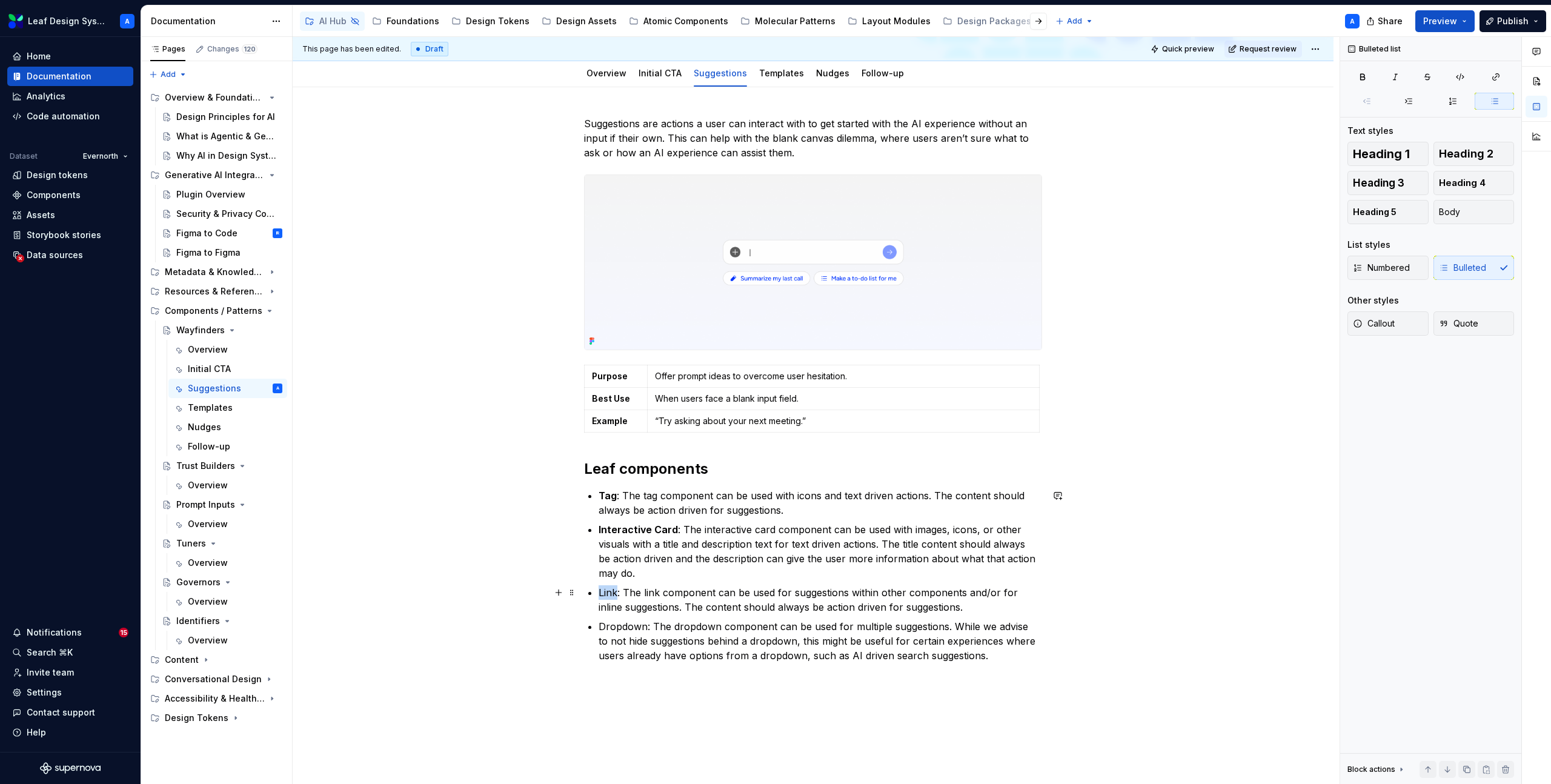
click at [609, 597] on p "Link: The link component can be used for suggestions within other components an…" at bounding box center [820, 599] width 443 height 29
click at [618, 627] on p "Dropdown: The dropdown component can be used for multiple suggestions. While we…" at bounding box center [820, 640] width 443 height 44
click at [1012, 656] on p "Dropdown : The dropdown component can be used for multiple suggestions. While w…" at bounding box center [820, 640] width 443 height 44
click at [610, 498] on strong "Tag" at bounding box center [607, 495] width 18 height 12
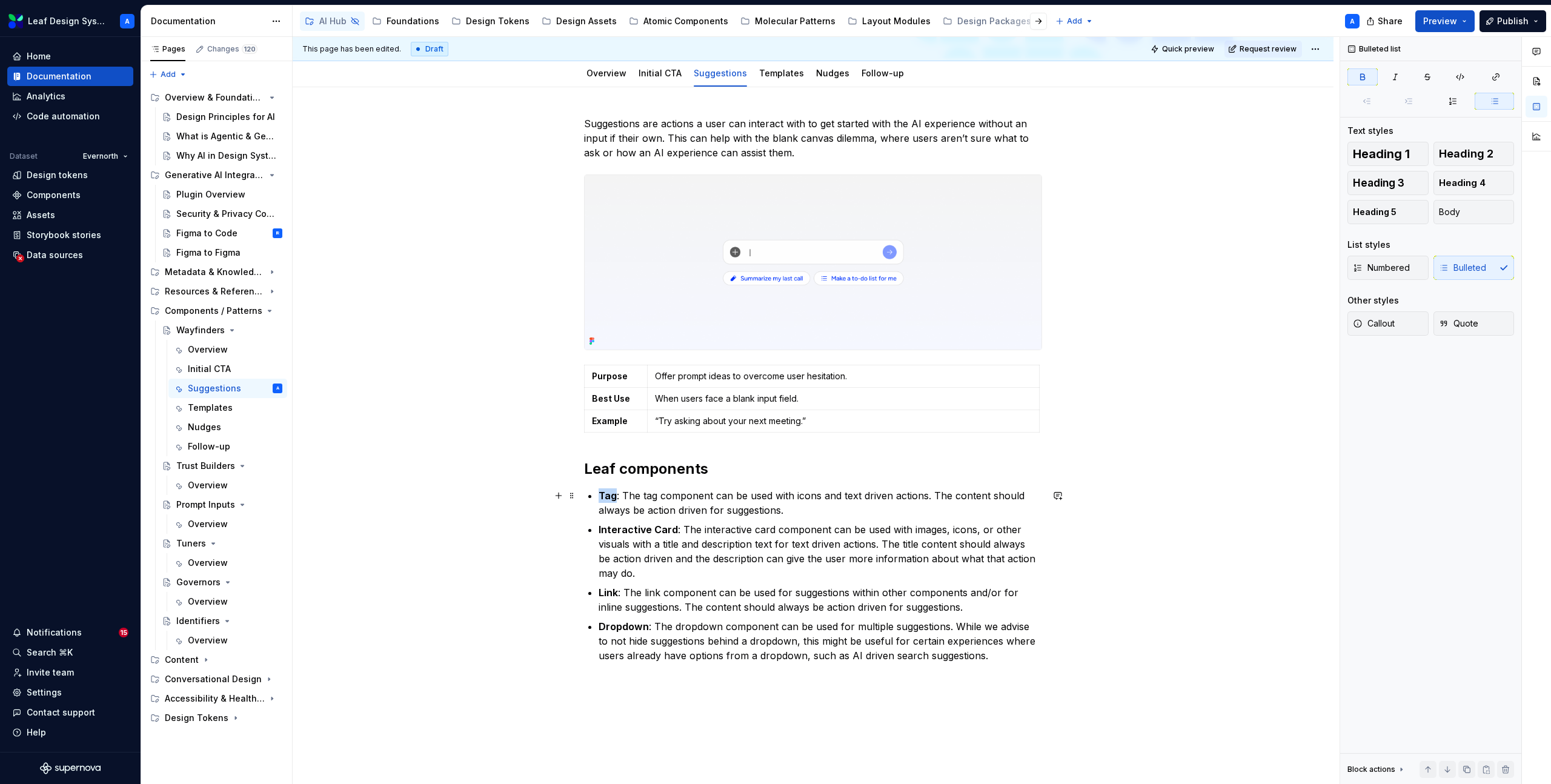
click at [610, 498] on strong "Tag" at bounding box center [607, 495] width 18 height 12
click at [903, 472] on button "button" at bounding box center [906, 473] width 17 height 17
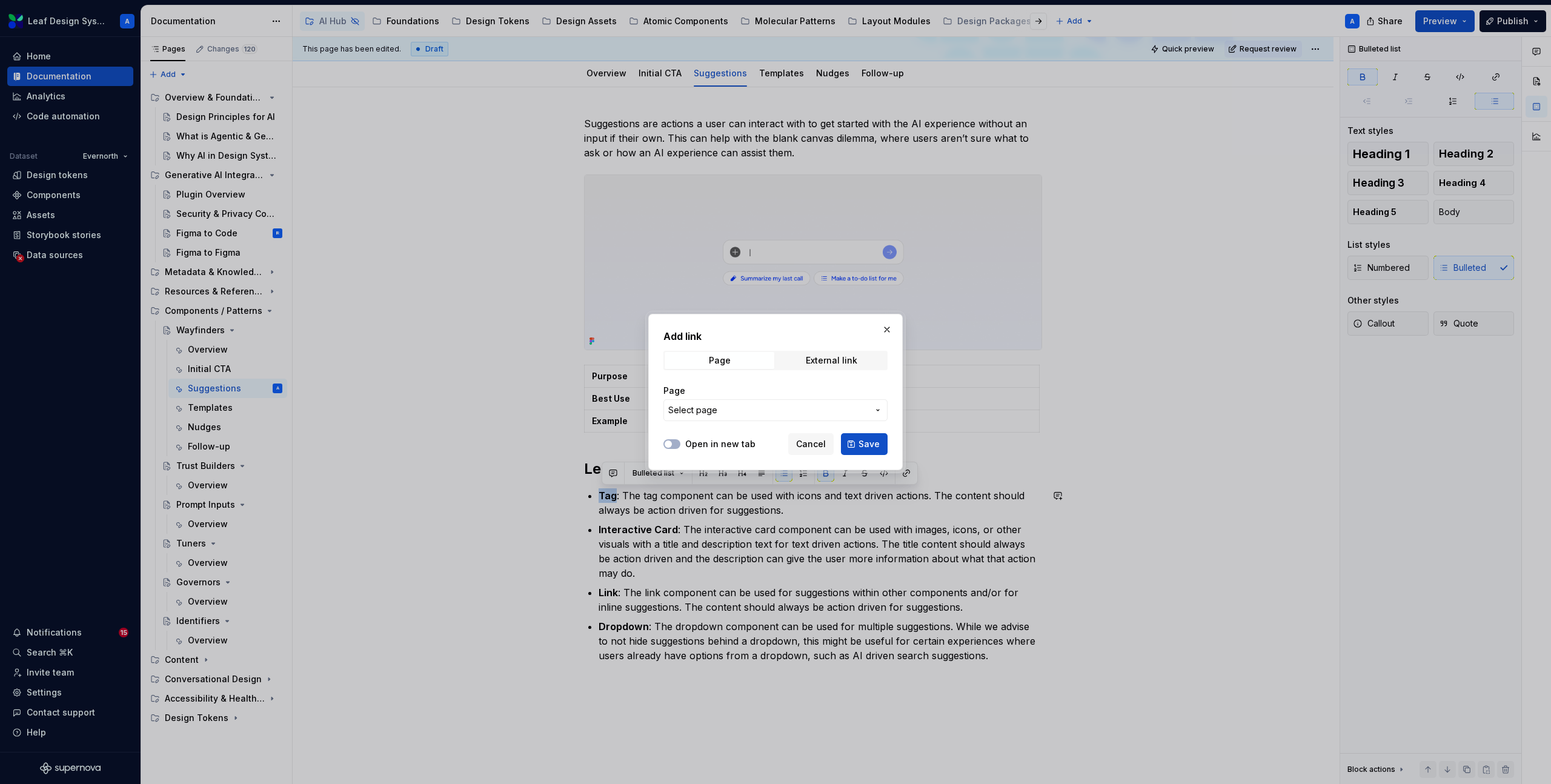
click at [769, 415] on span "Select page" at bounding box center [768, 409] width 200 height 12
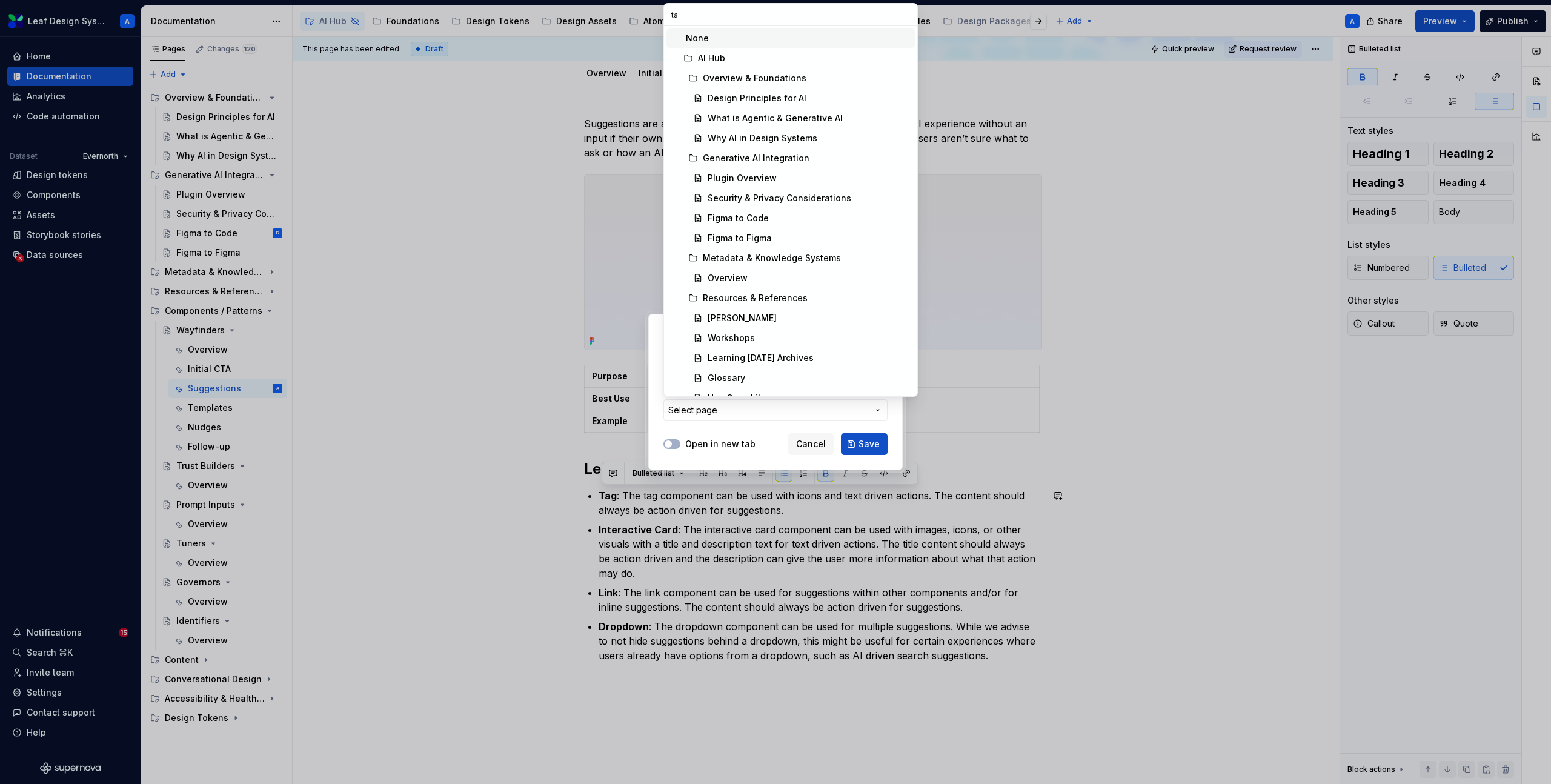
type input "tag"
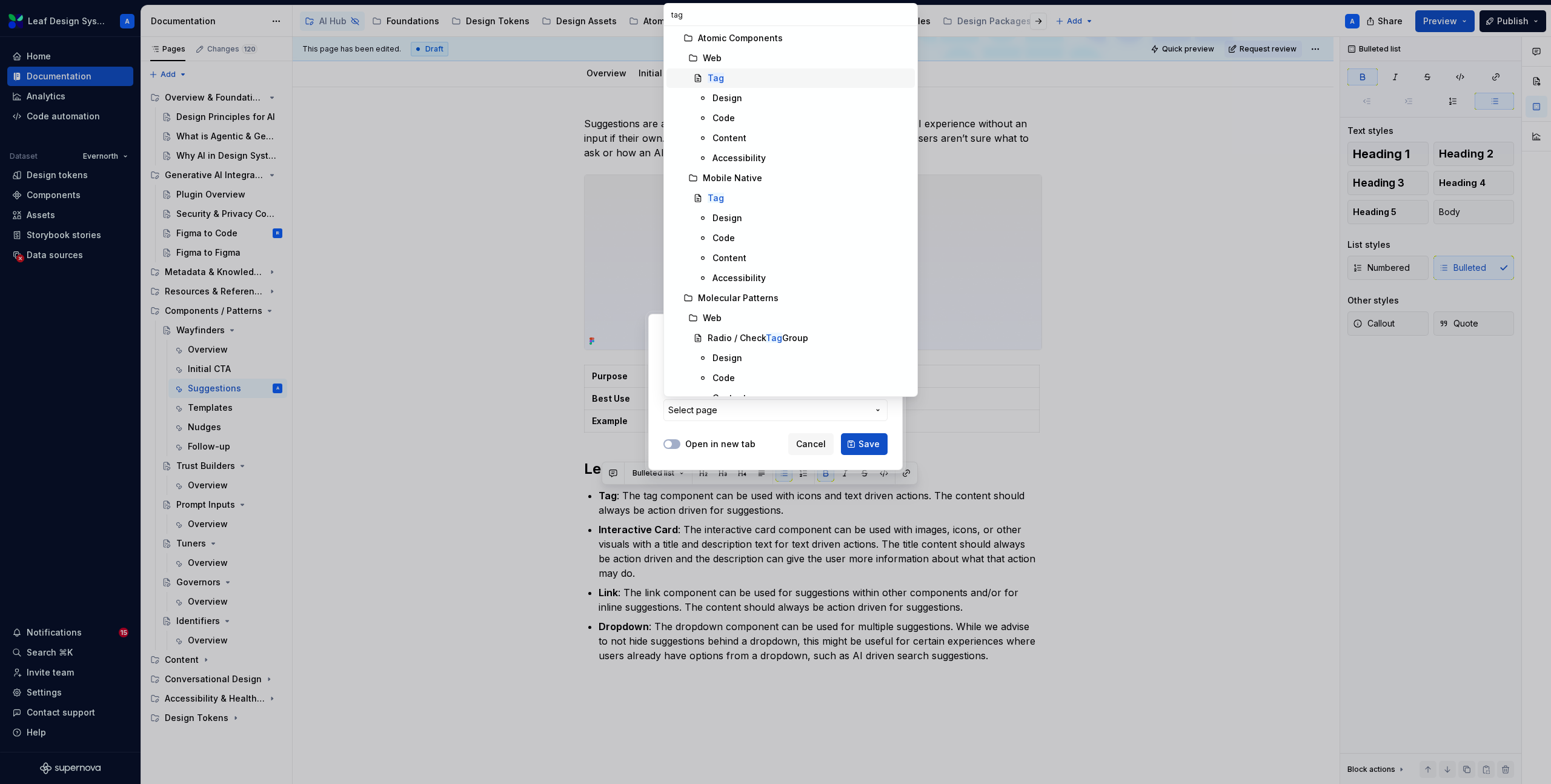
click at [712, 83] on div "Tag" at bounding box center [716, 78] width 17 height 12
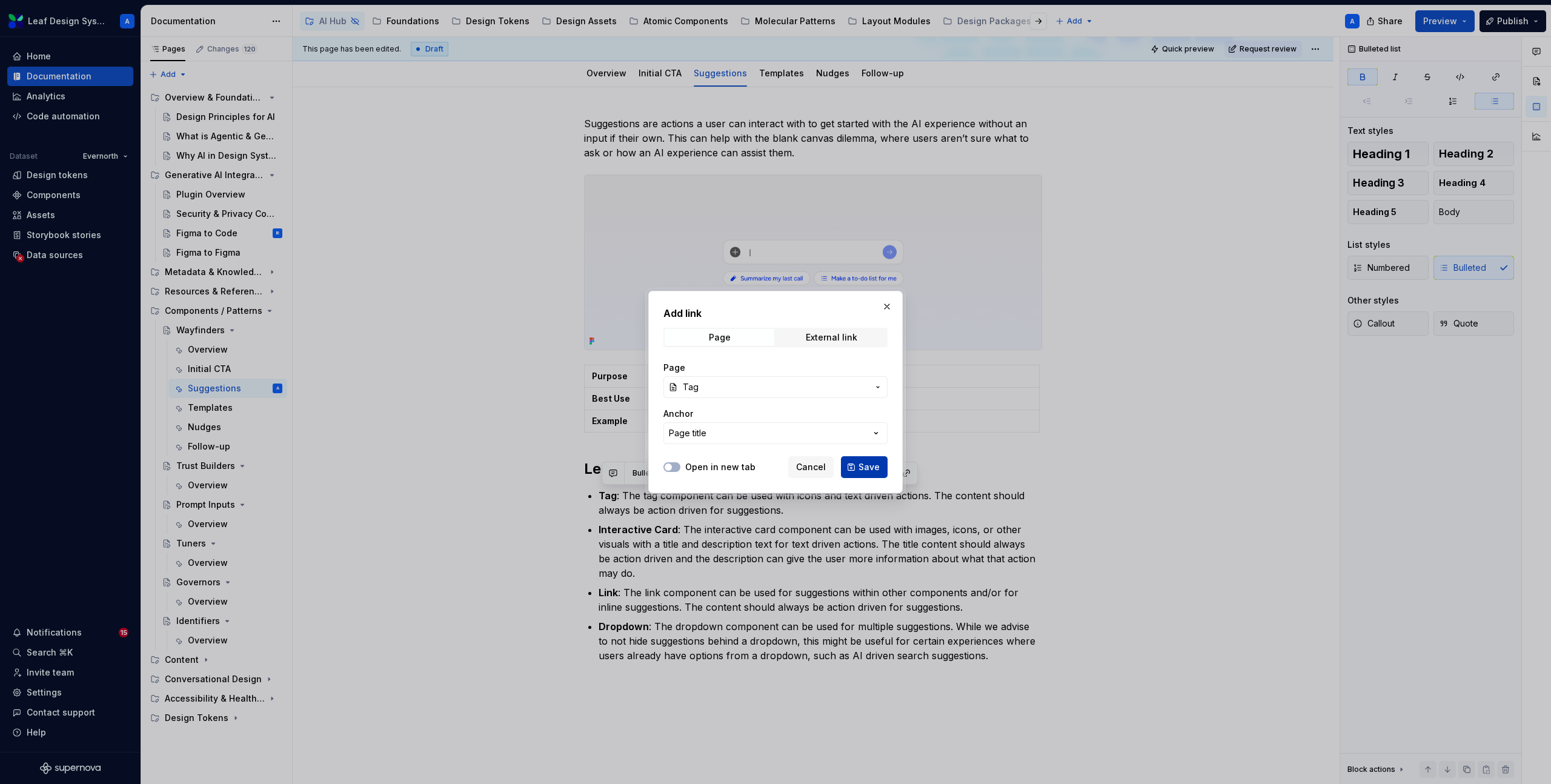
click at [865, 462] on span "Save" at bounding box center [869, 466] width 22 height 12
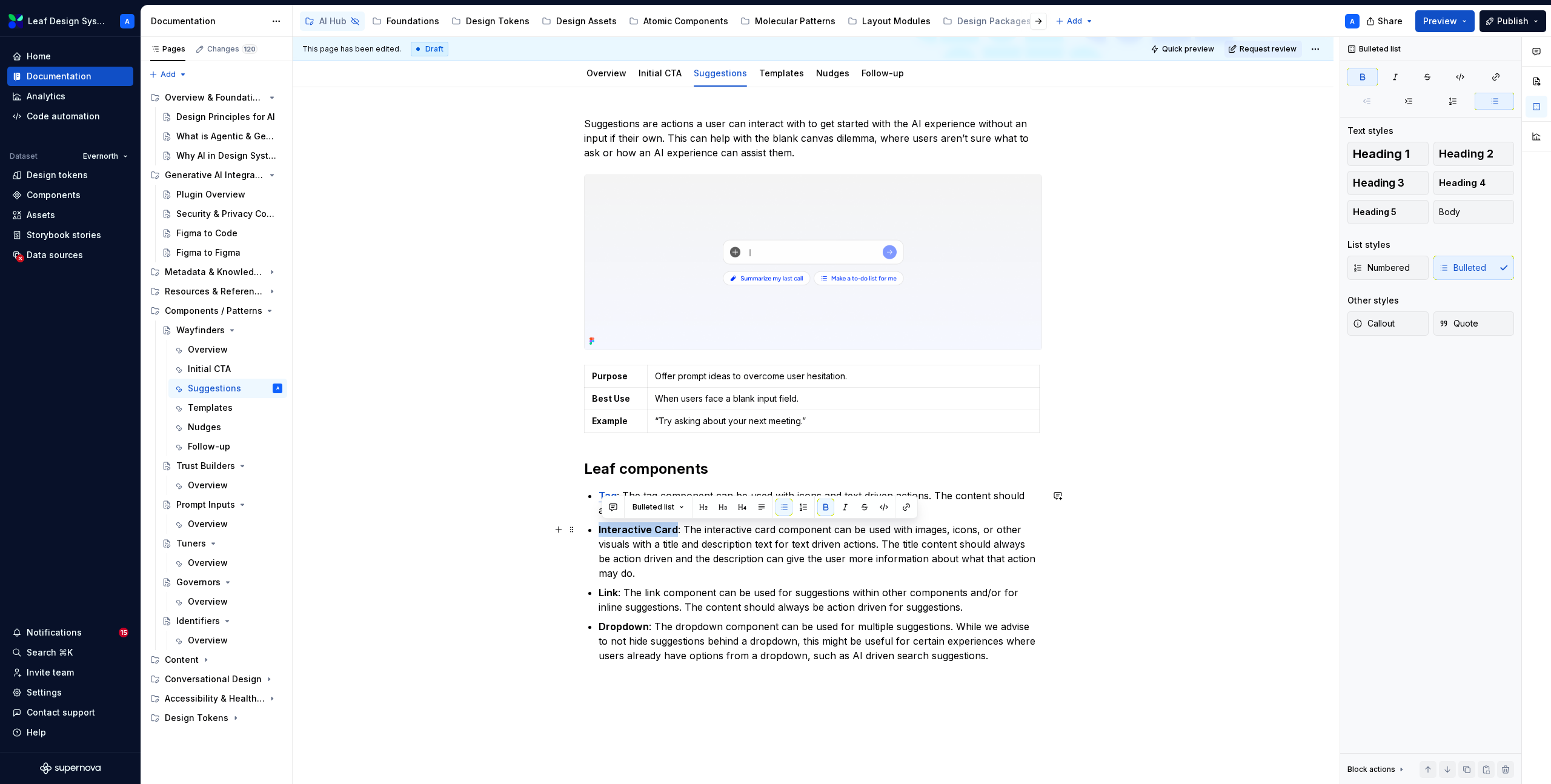
drag, startPoint x: 602, startPoint y: 531, endPoint x: 678, endPoint y: 527, distance: 76.1
click at [678, 527] on p "Interactive Card : The interactive card component can be used with images, icon…" at bounding box center [820, 551] width 443 height 58
click at [899, 506] on button "button" at bounding box center [906, 506] width 17 height 17
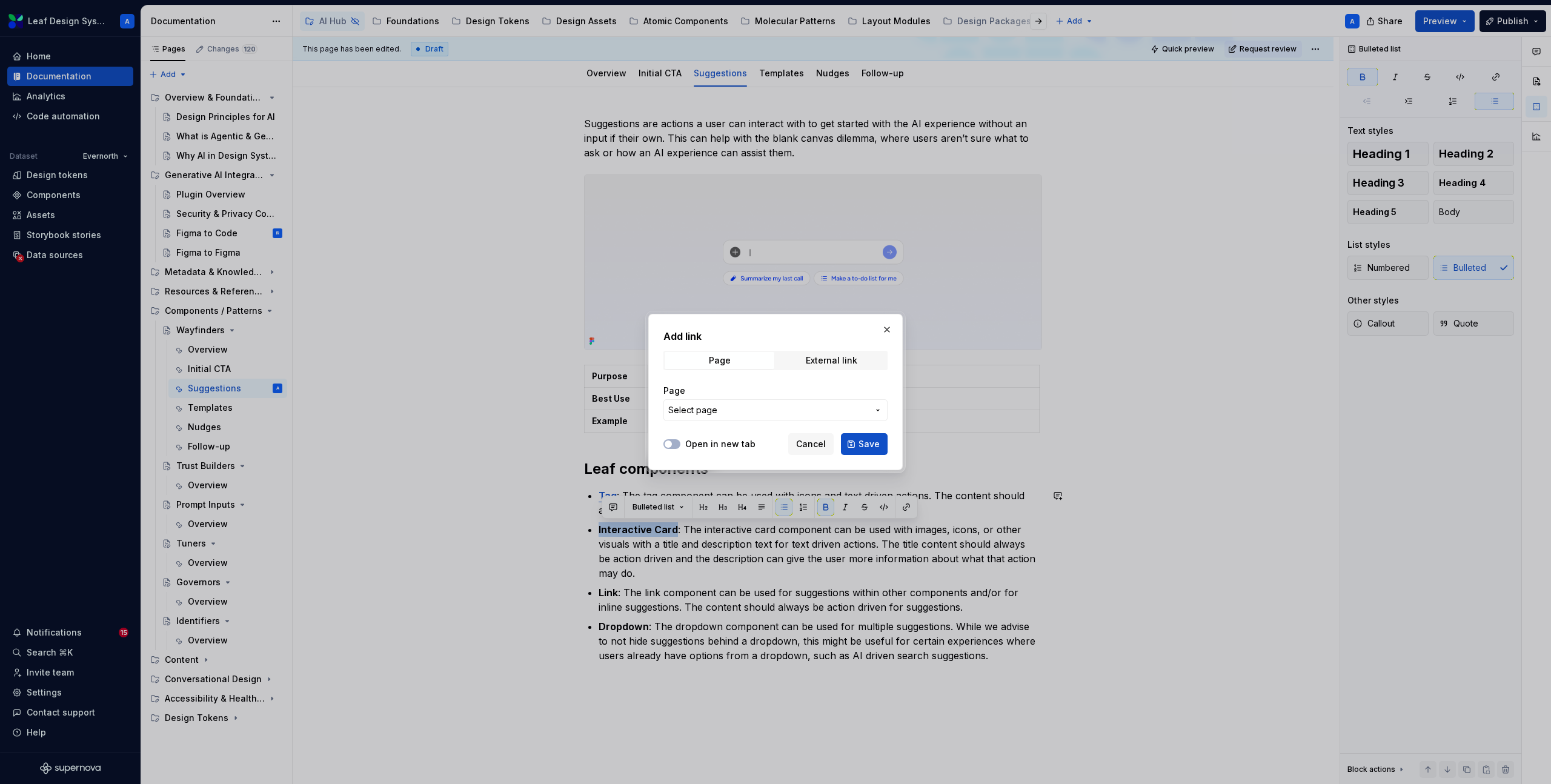
click at [765, 411] on span "Select page" at bounding box center [768, 409] width 200 height 12
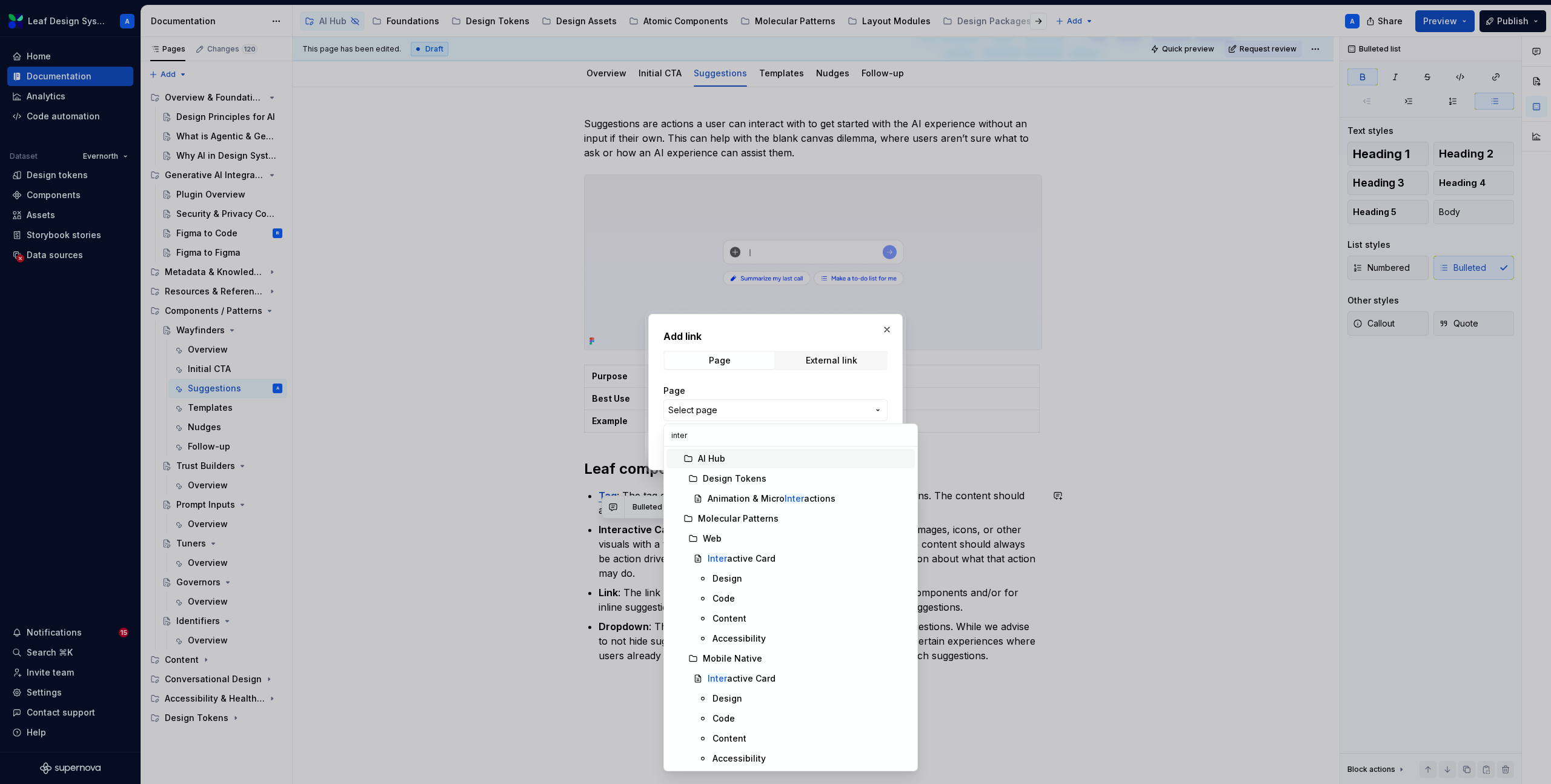
type input "intera"
click at [749, 554] on div "Intera ctive Card" at bounding box center [742, 558] width 68 height 12
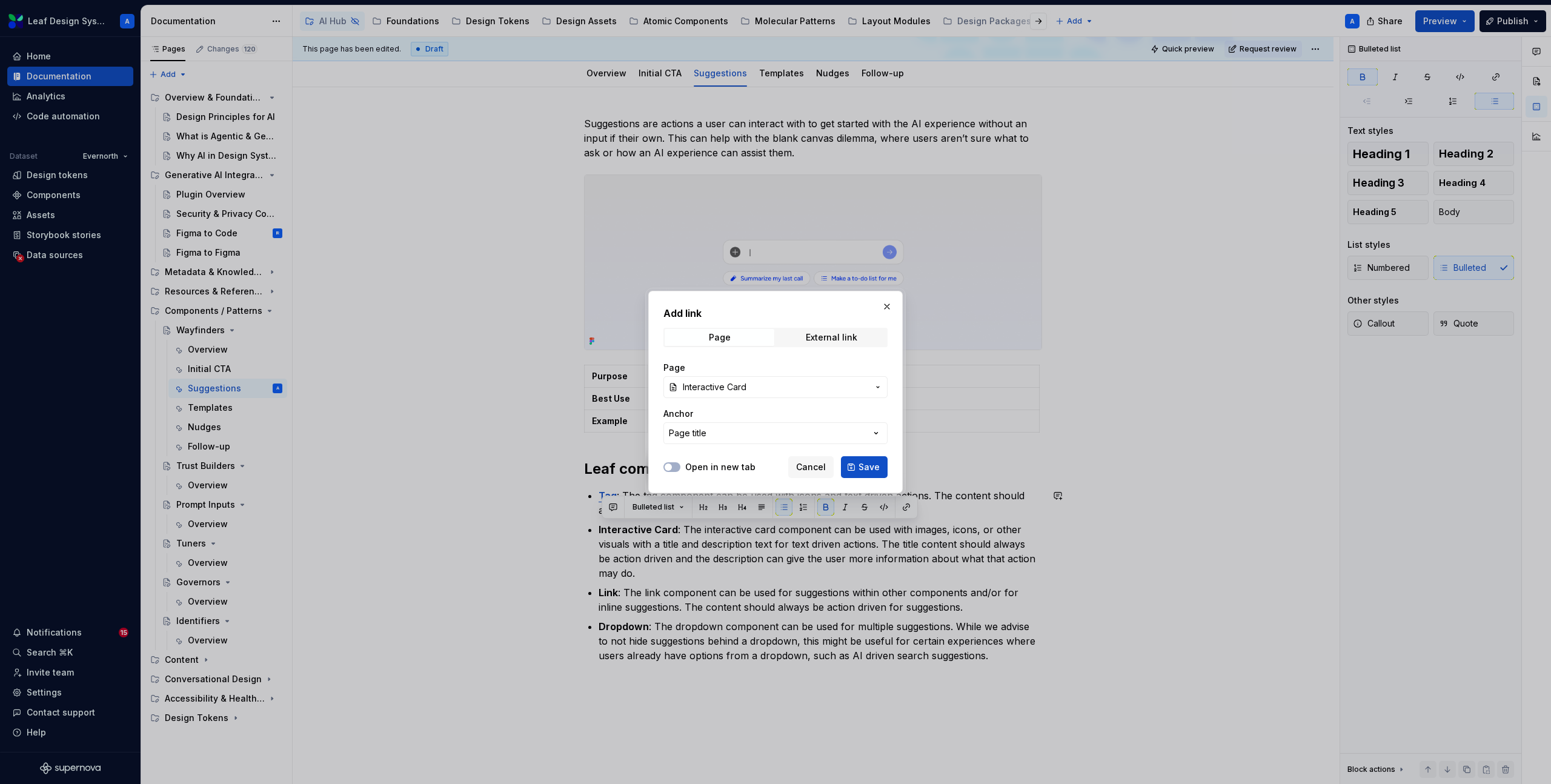
click at [870, 465] on span "Save" at bounding box center [869, 466] width 22 height 12
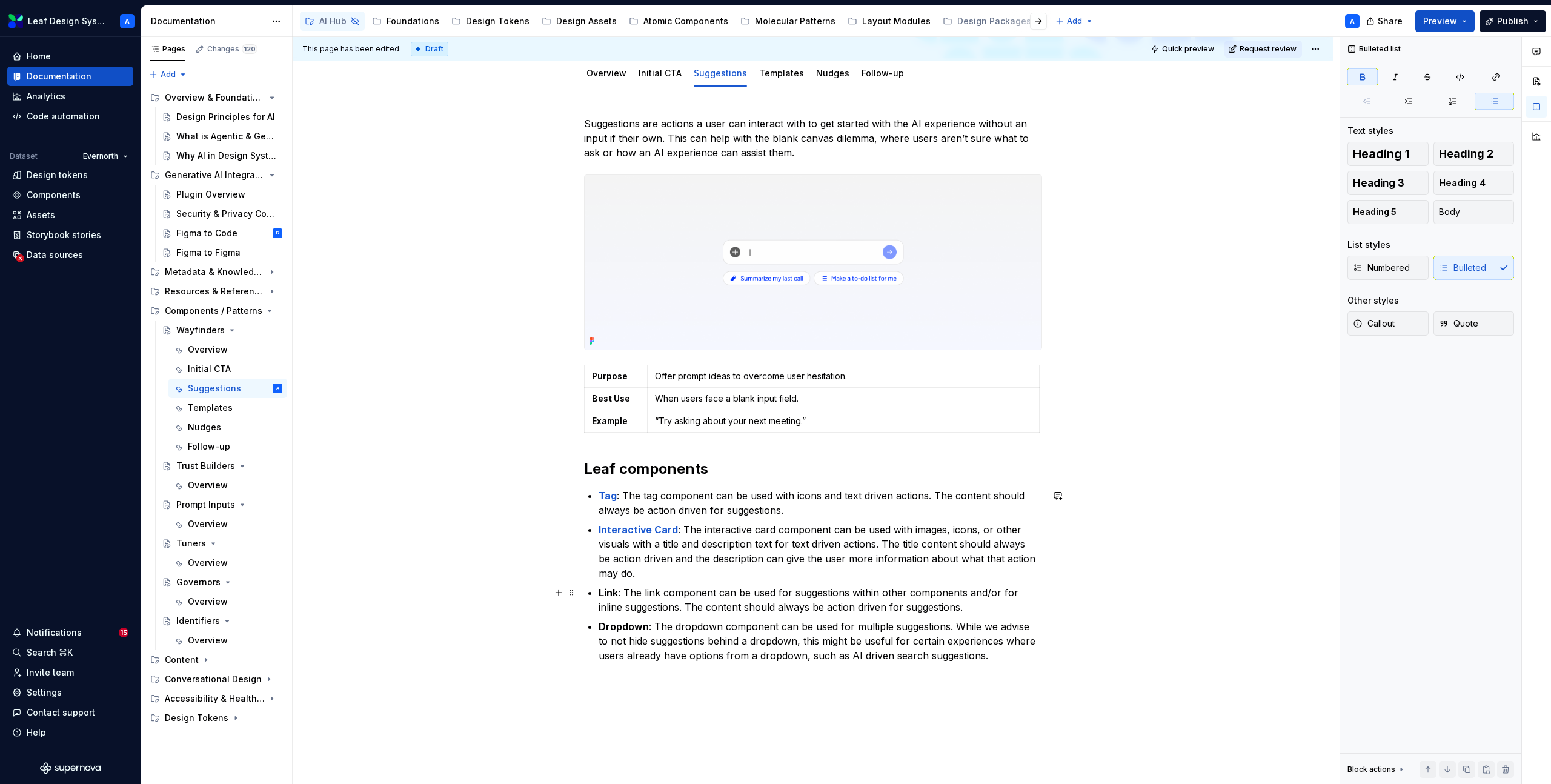
click at [609, 590] on strong "Link" at bounding box center [608, 592] width 19 height 12
click at [904, 570] on button "button" at bounding box center [906, 570] width 17 height 17
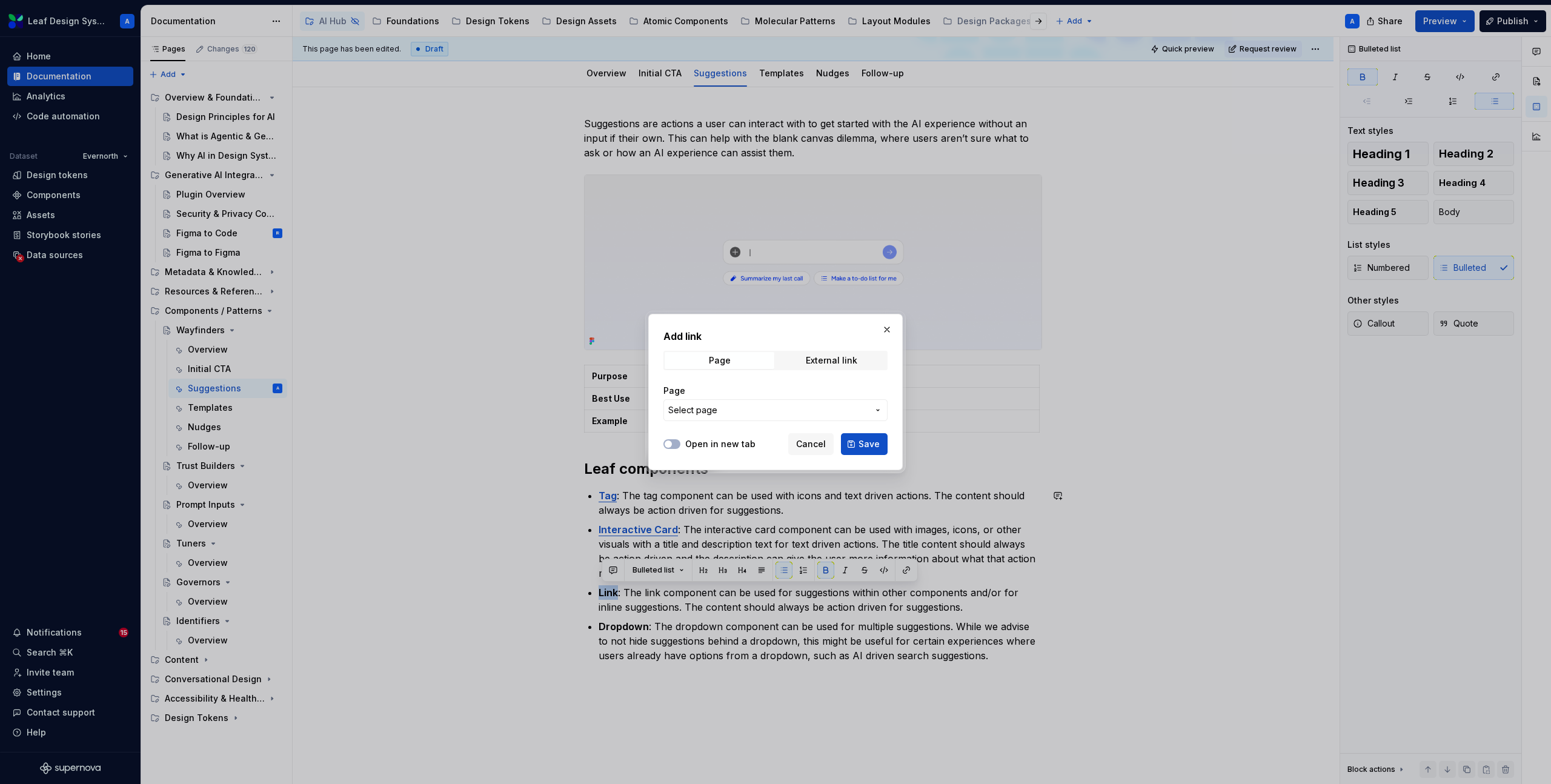
click at [739, 411] on span "Select page" at bounding box center [768, 409] width 200 height 12
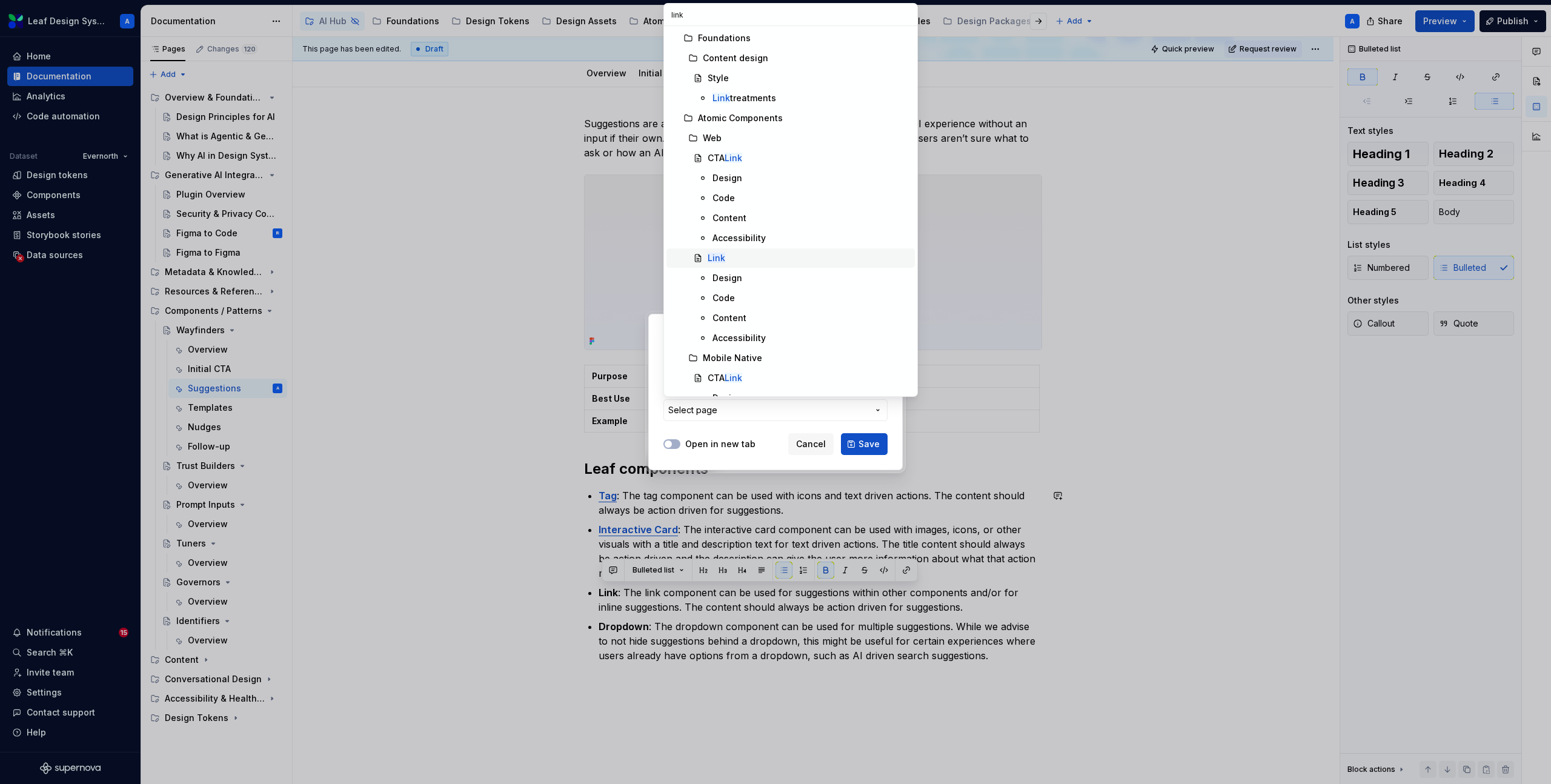
type input "link"
click at [725, 255] on div "Link" at bounding box center [809, 257] width 203 height 12
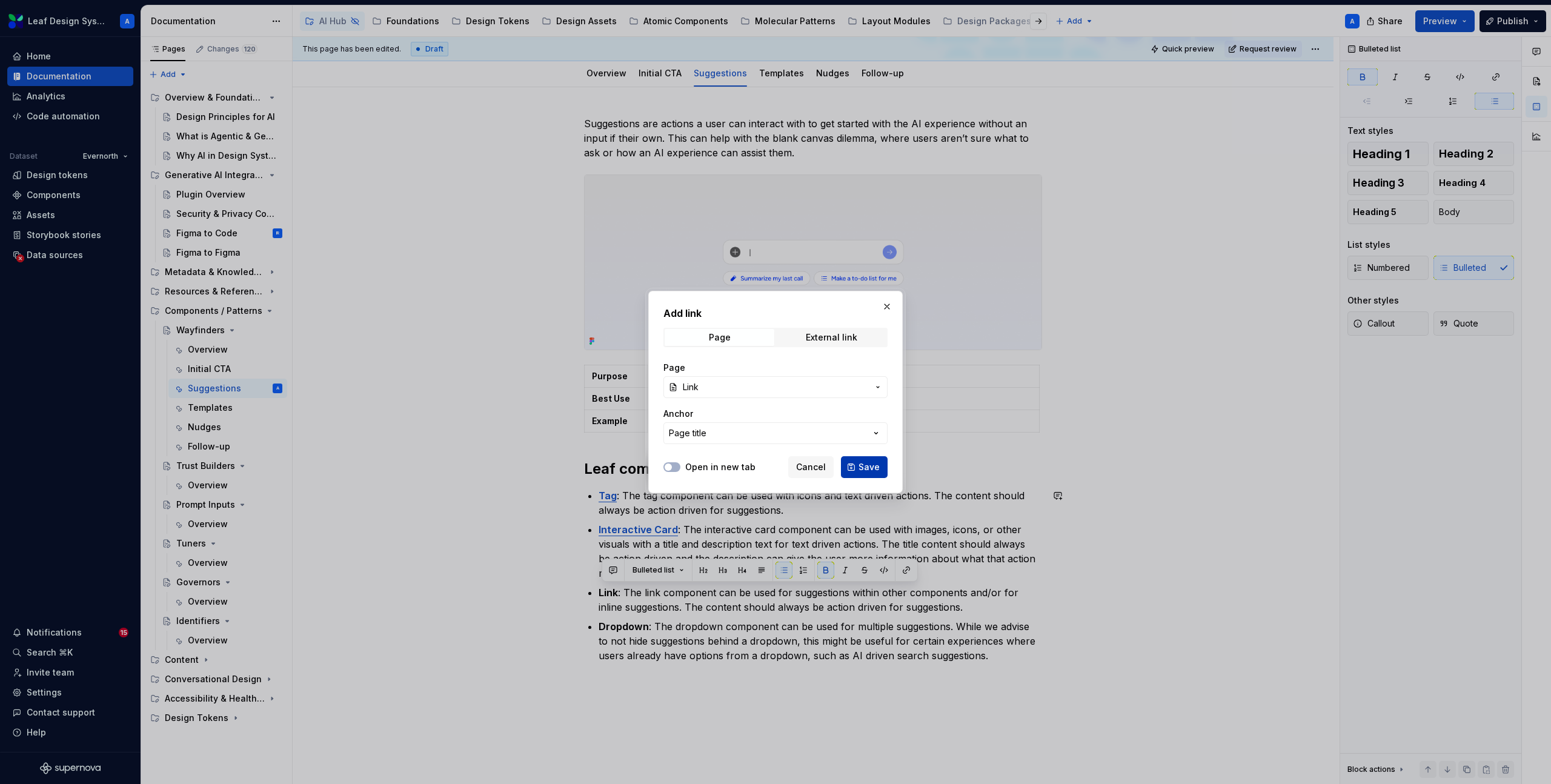
click at [856, 463] on button "Save" at bounding box center [864, 466] width 46 height 22
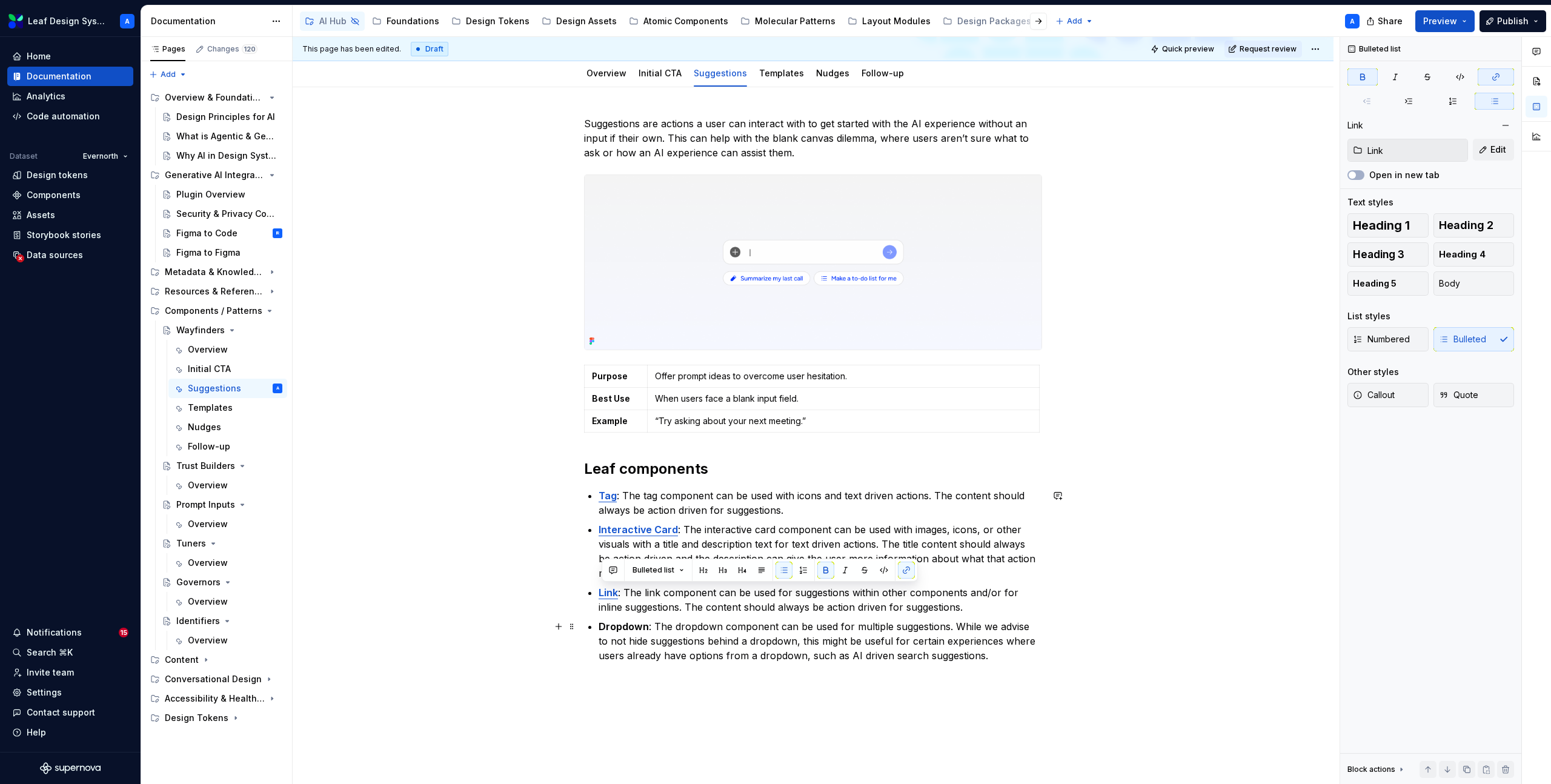
click at [622, 631] on strong "Dropdown" at bounding box center [623, 626] width 50 height 12
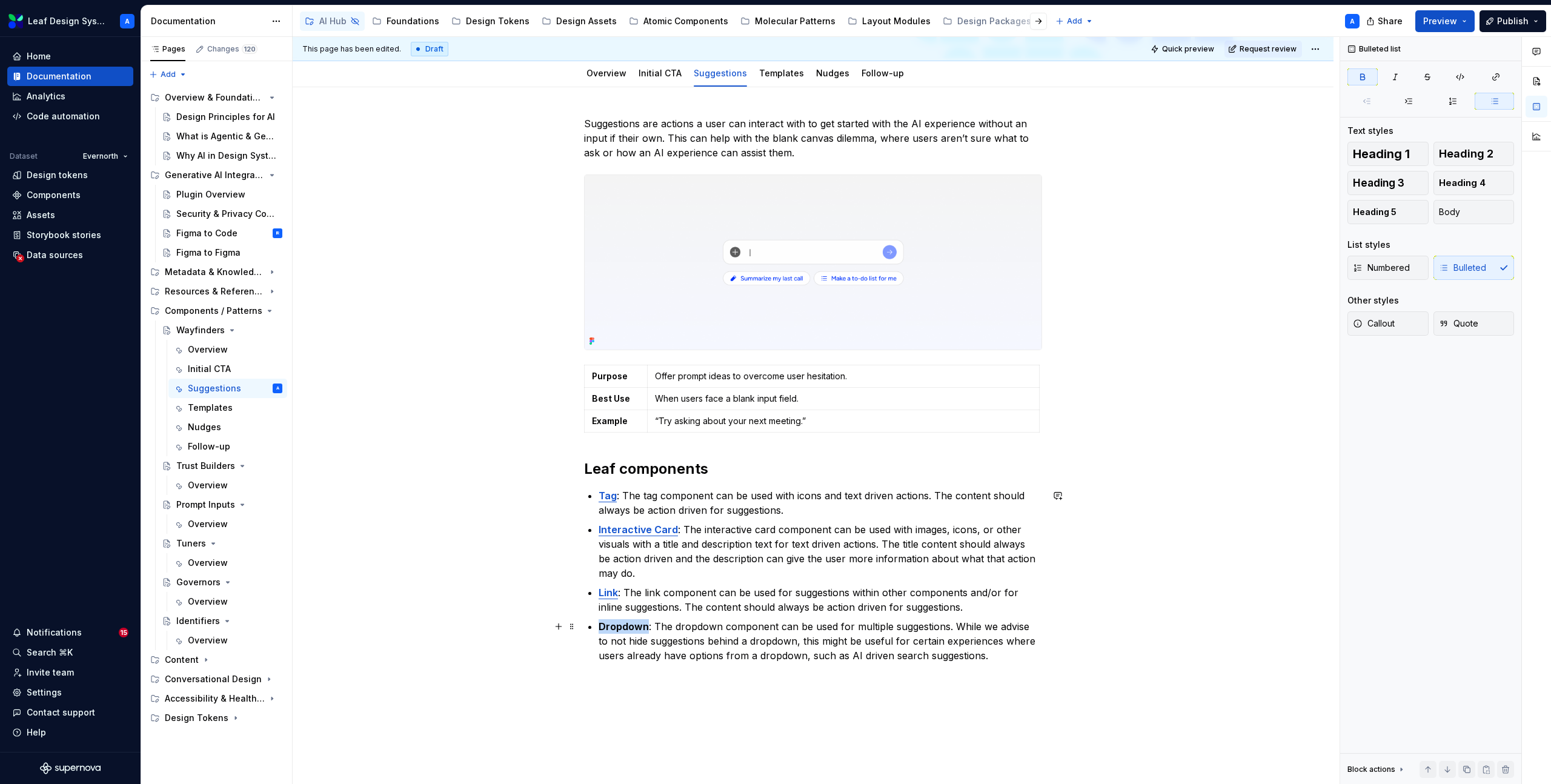
click at [622, 631] on strong "Dropdown" at bounding box center [623, 626] width 50 height 12
click at [904, 606] on button "button" at bounding box center [906, 604] width 17 height 17
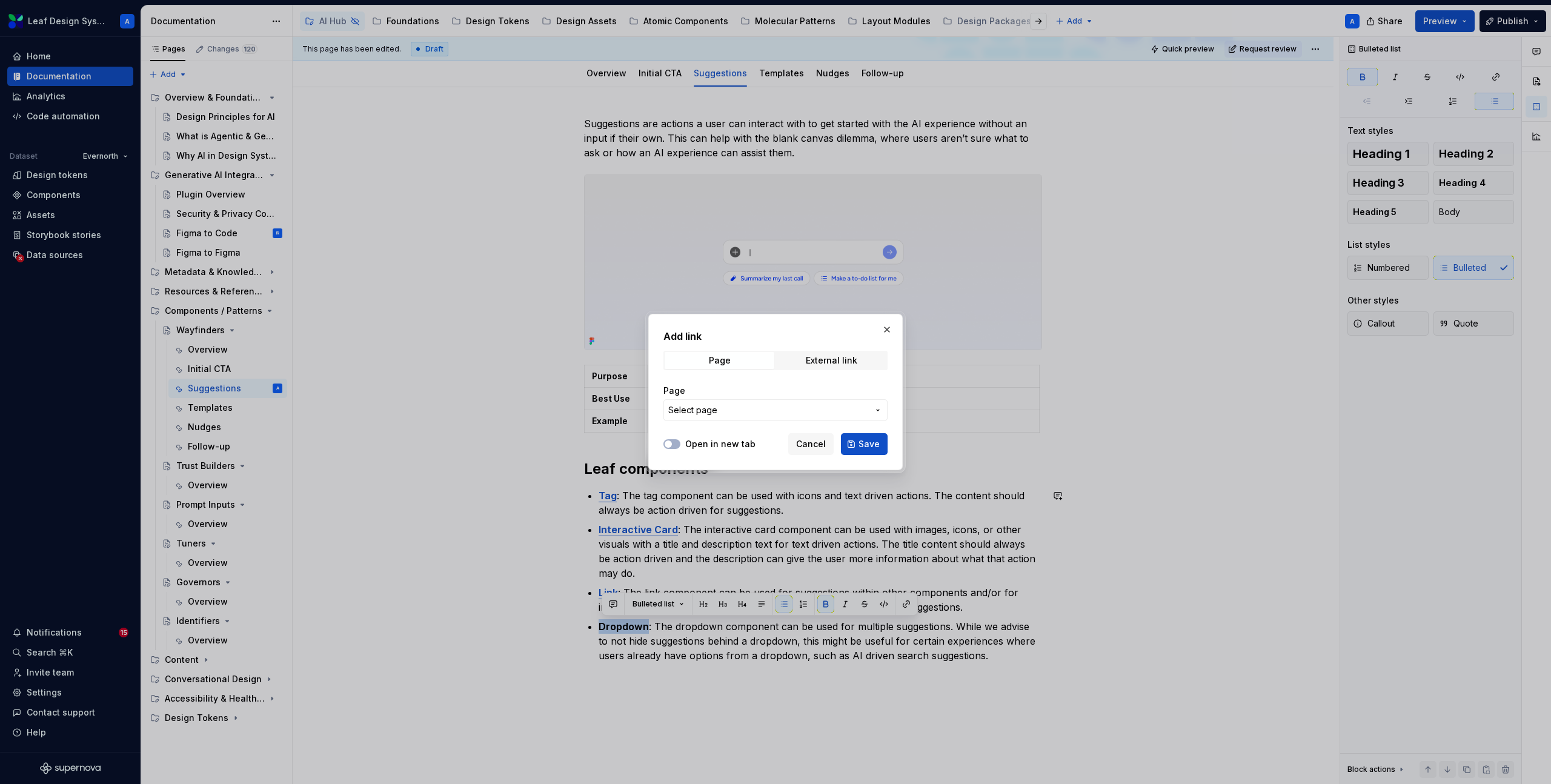
click at [789, 416] on button "Select page" at bounding box center [775, 409] width 224 height 22
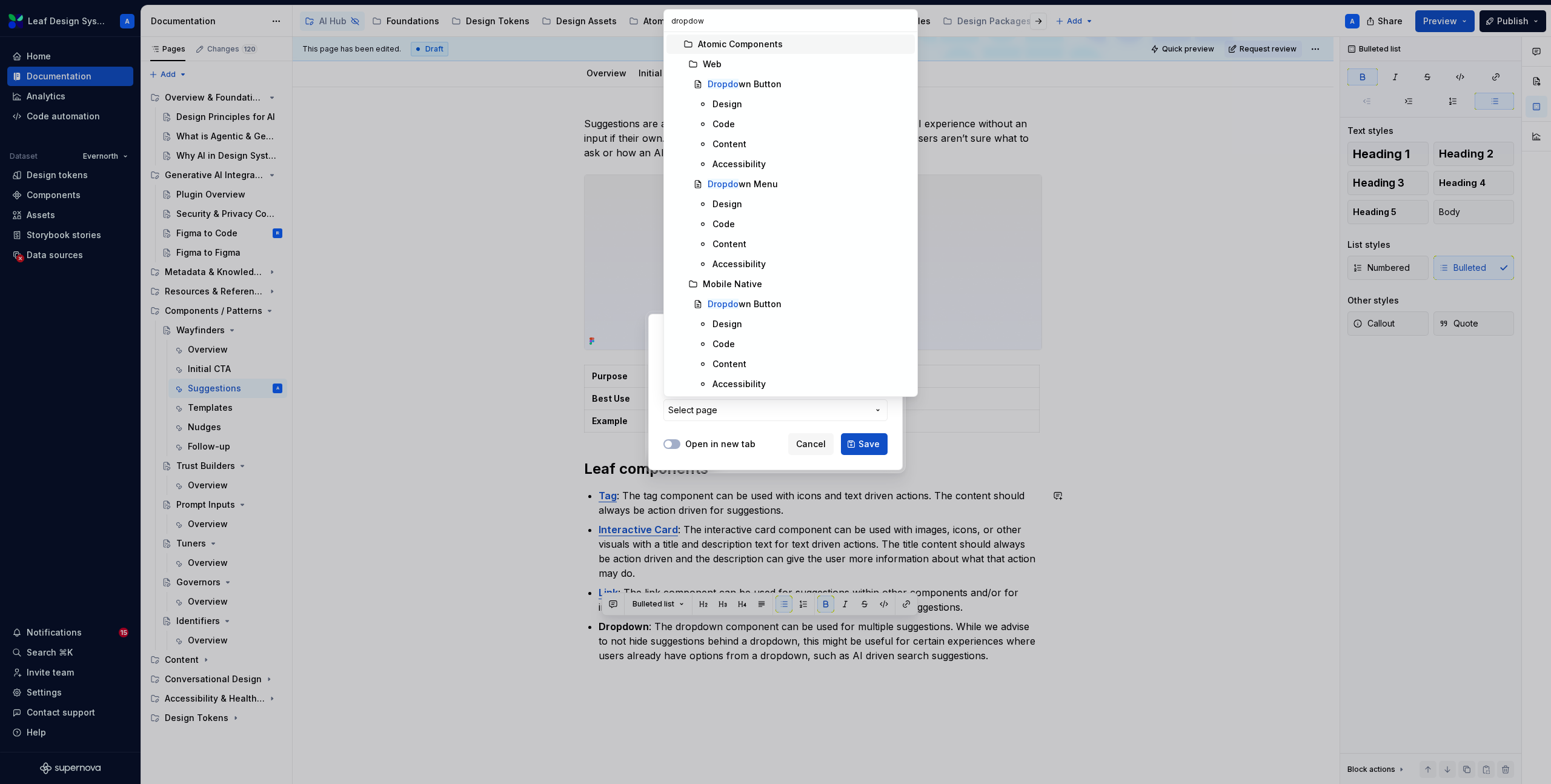
type input "dropdown"
click at [745, 189] on div "Dropdown Menu" at bounding box center [742, 184] width 68 height 12
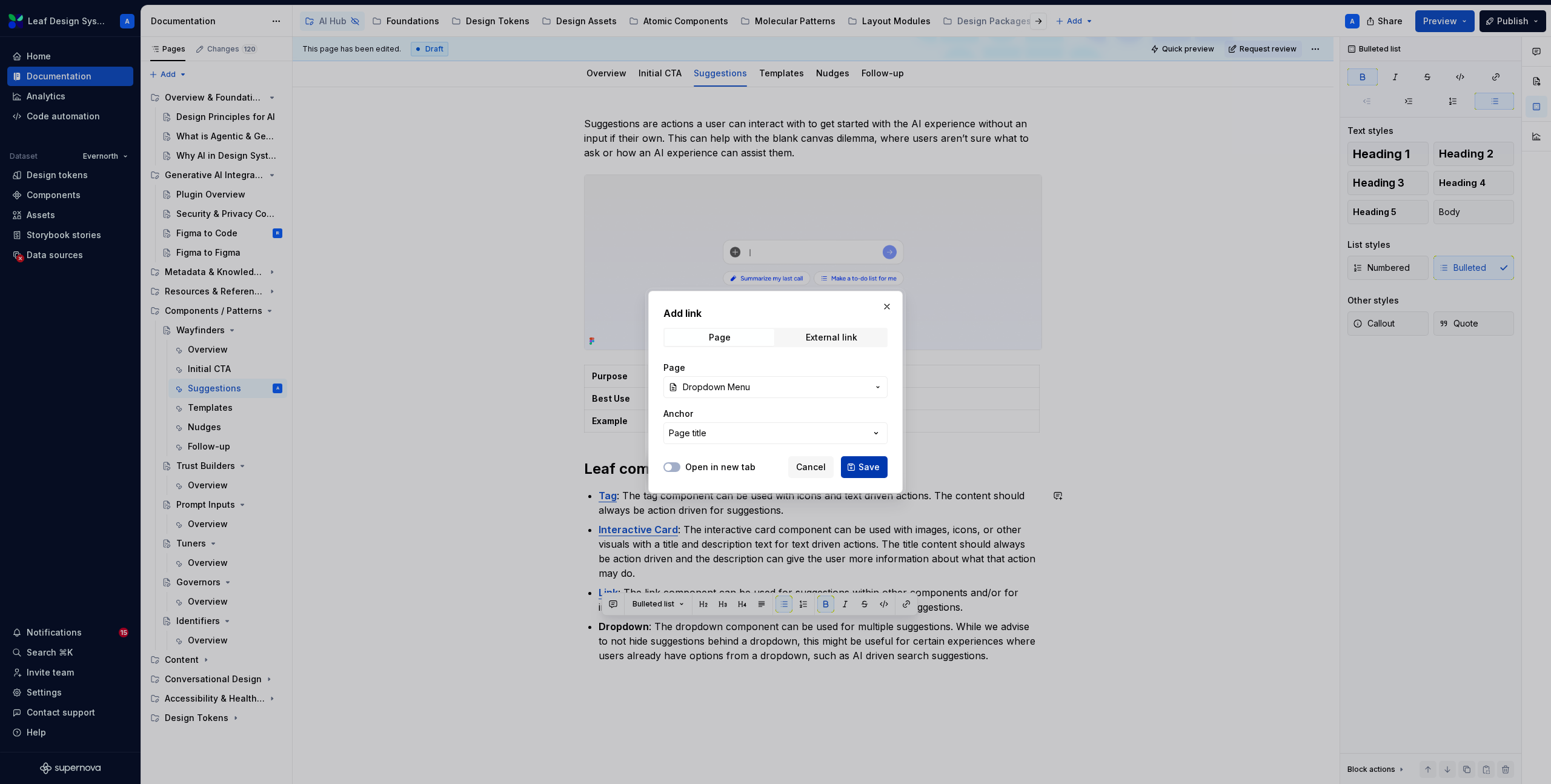
click at [861, 462] on span "Save" at bounding box center [869, 466] width 22 height 12
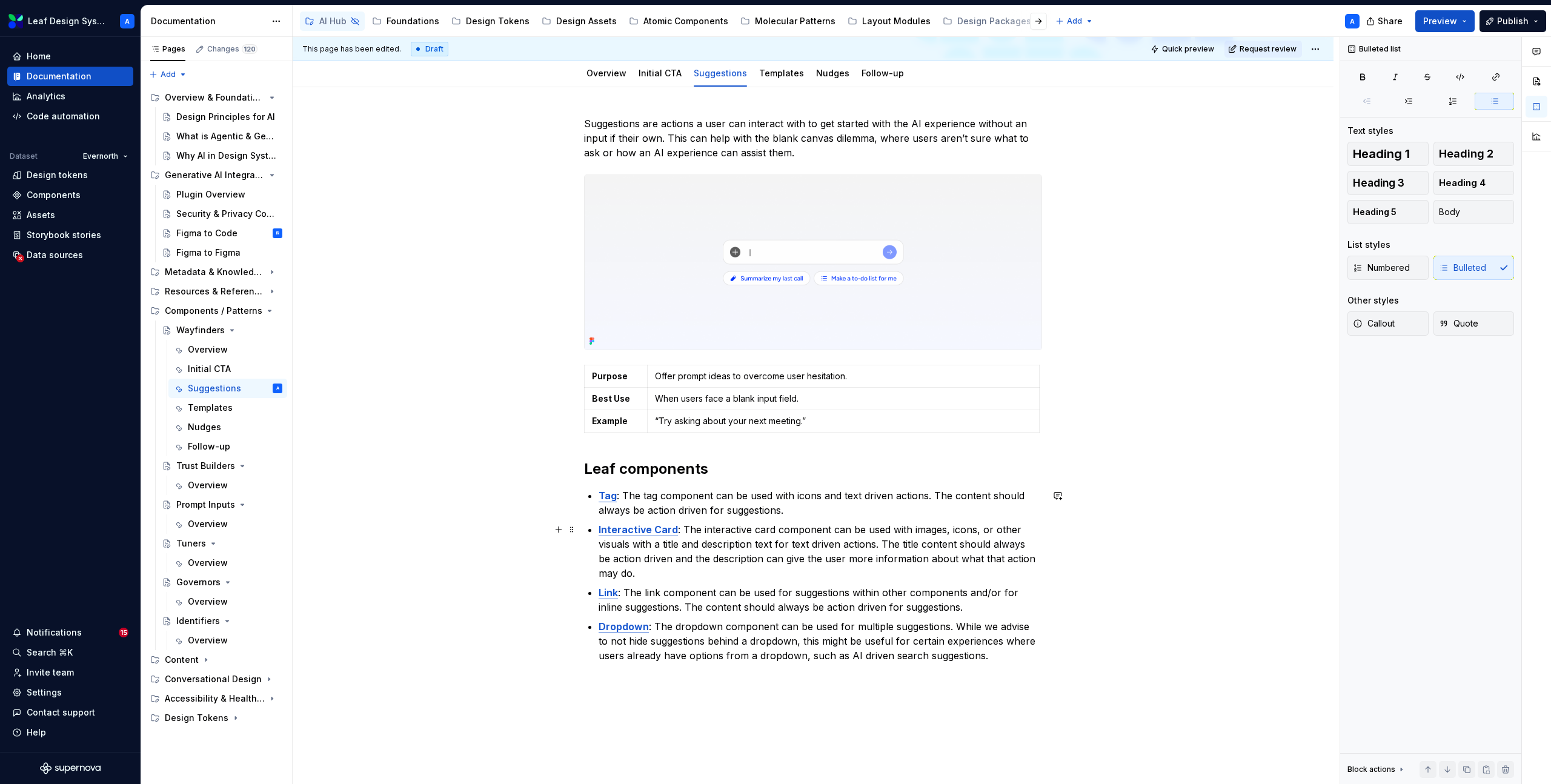
click at [891, 531] on p "Interactive Card : The interactive card component can be used with images, icon…" at bounding box center [820, 551] width 443 height 58
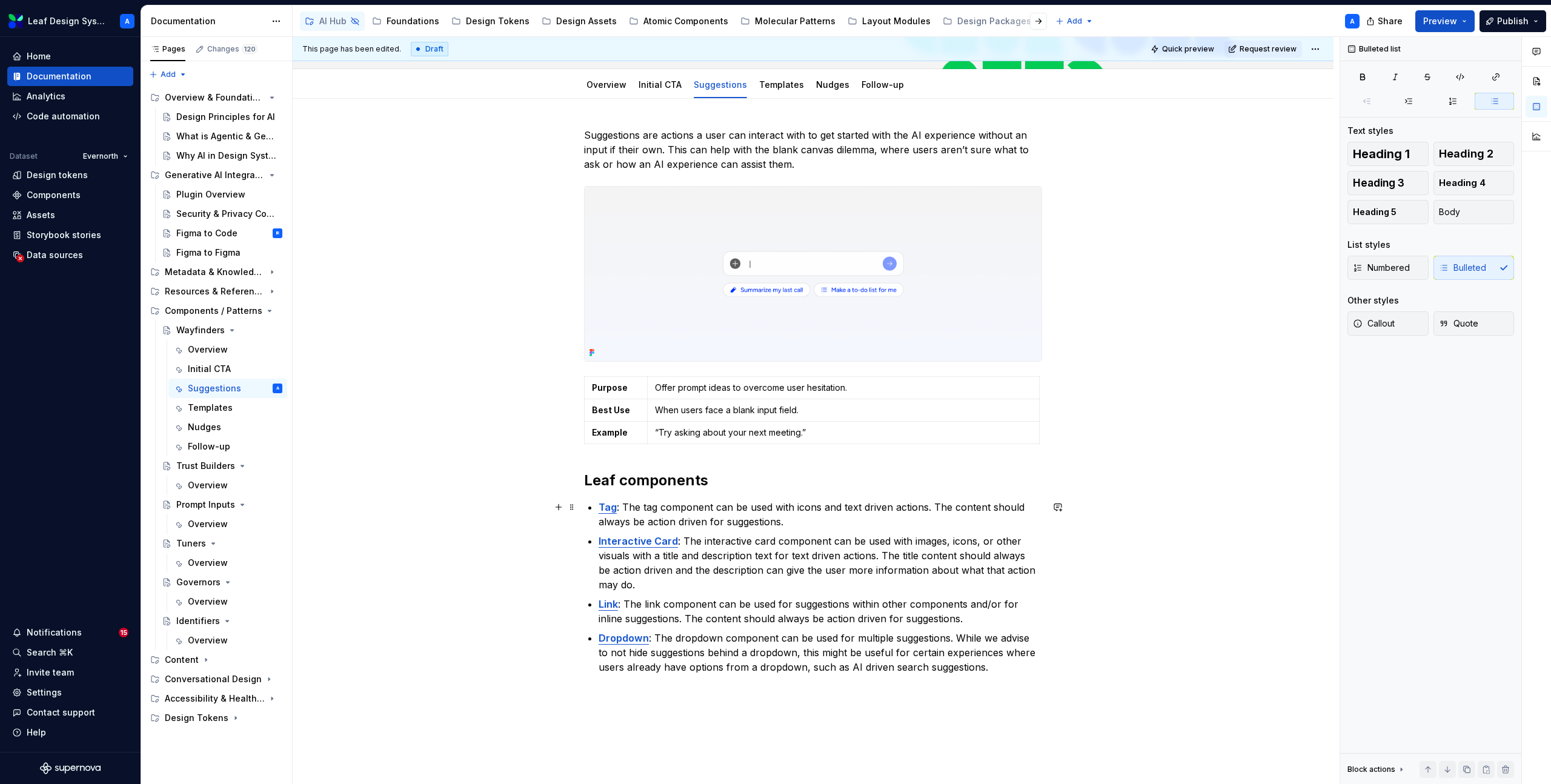
scroll to position [0, 0]
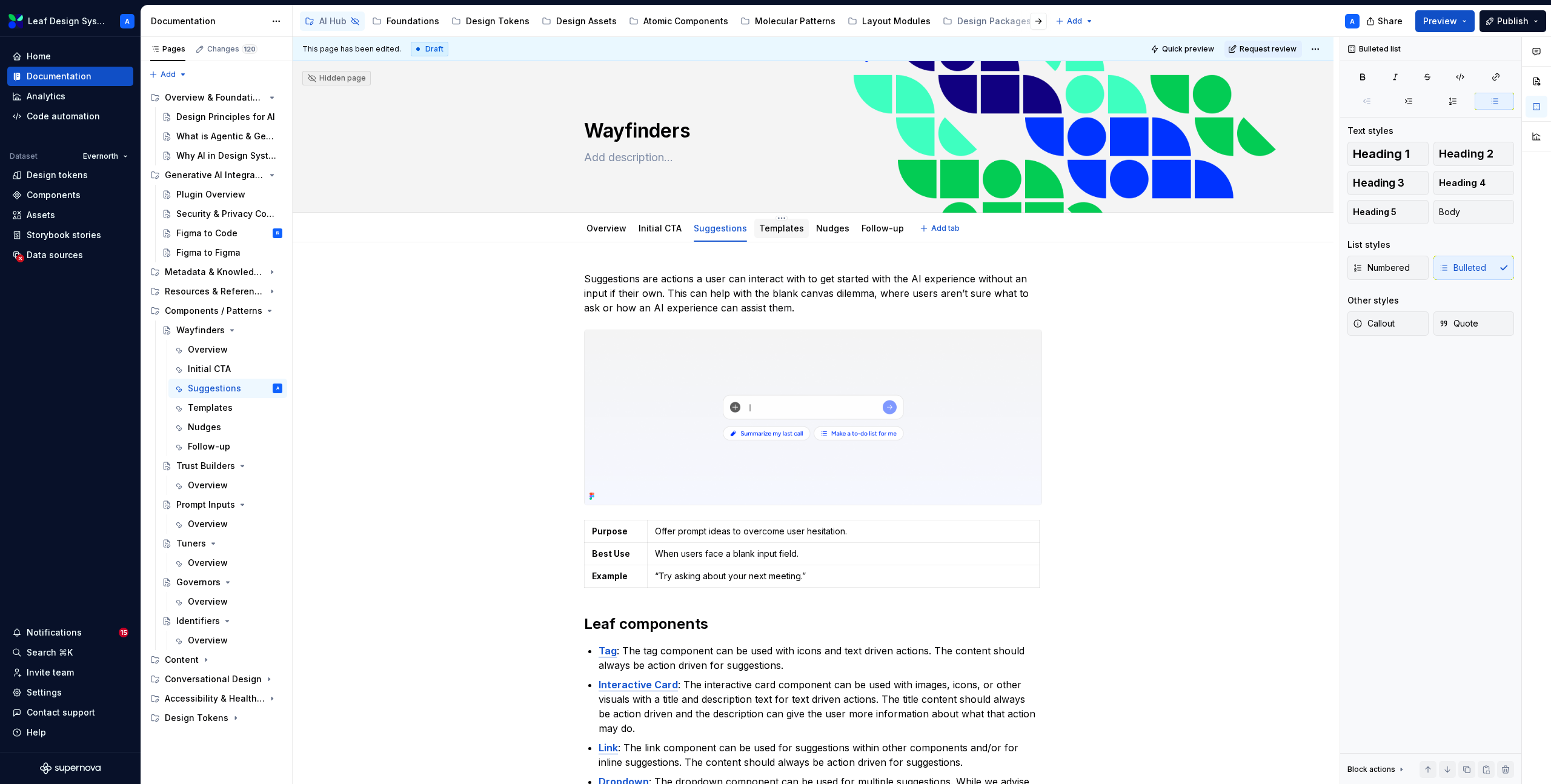
click at [774, 226] on link "Templates" at bounding box center [781, 228] width 45 height 10
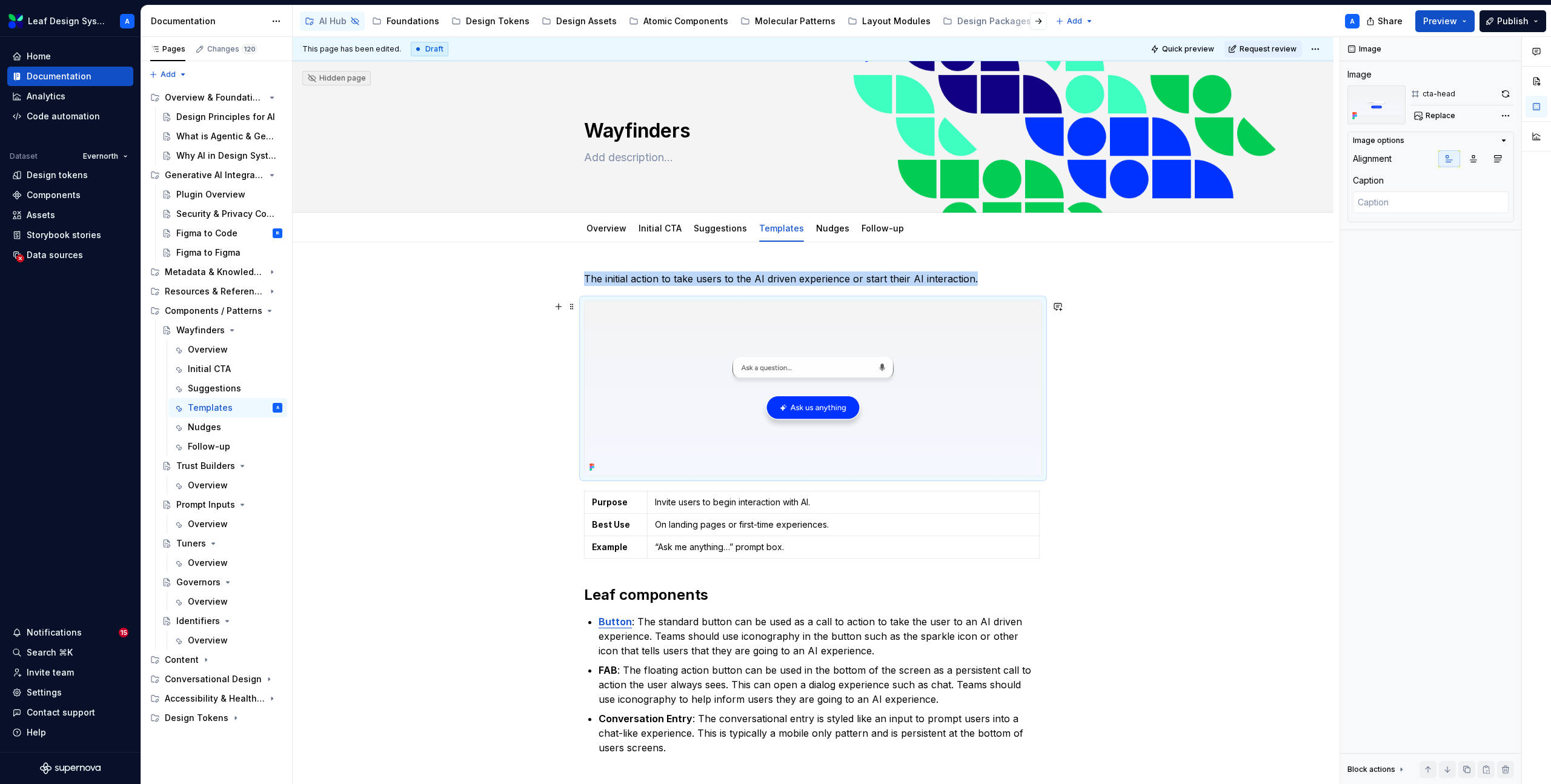
click at [883, 370] on img at bounding box center [813, 388] width 457 height 174
click at [1439, 109] on button "Replace" at bounding box center [1435, 116] width 50 height 17
type textarea "*"
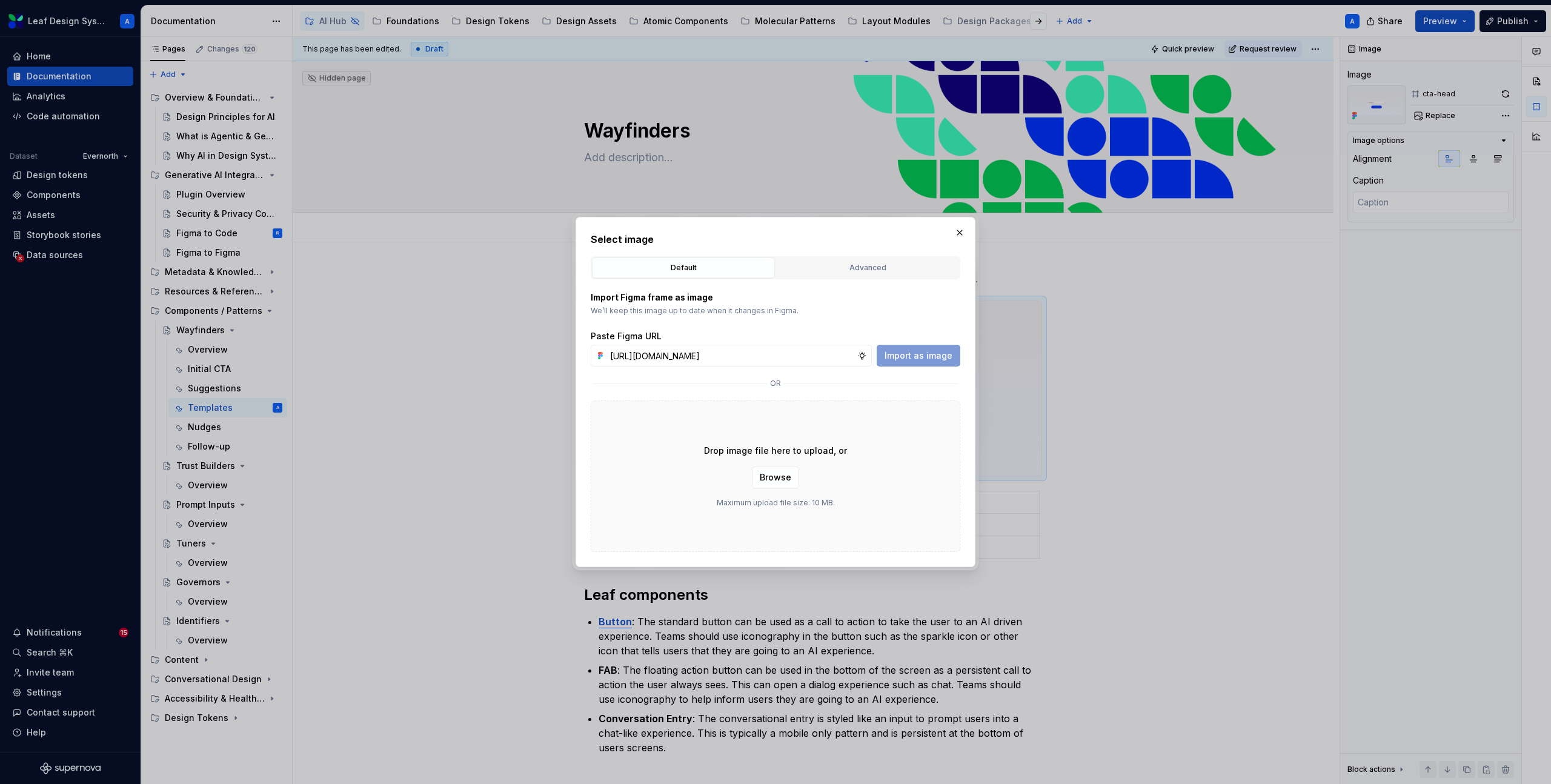
scroll to position [0, 346]
type input "https://www.figma.com/design/R5FNMiBYdBSXRtfBEXZGMx/Design-Documentation-Assets…"
click at [919, 357] on span "Import as image" at bounding box center [919, 355] width 68 height 12
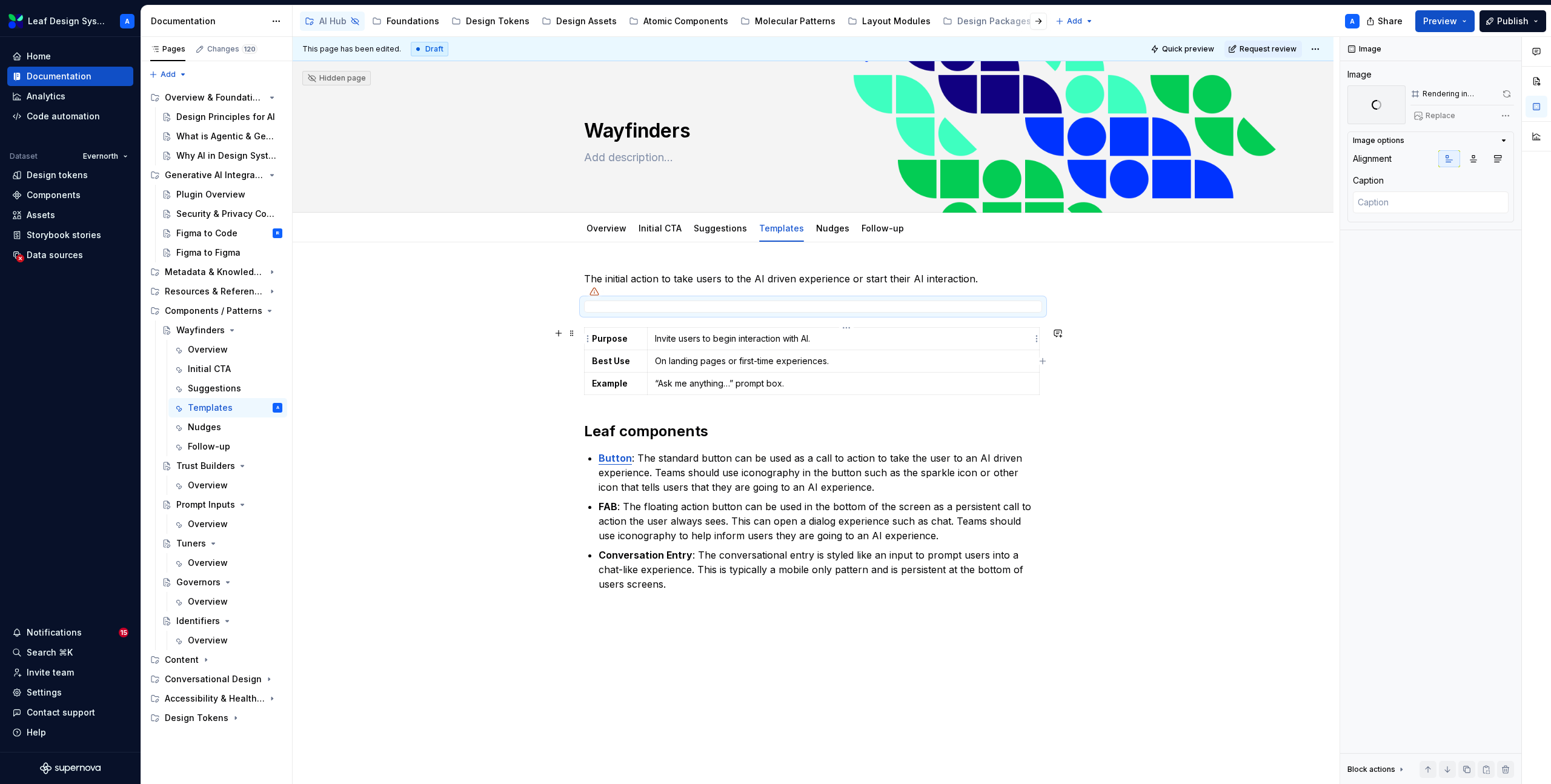
click at [804, 343] on p "Invite users to begin interaction with AI." at bounding box center [843, 338] width 377 height 12
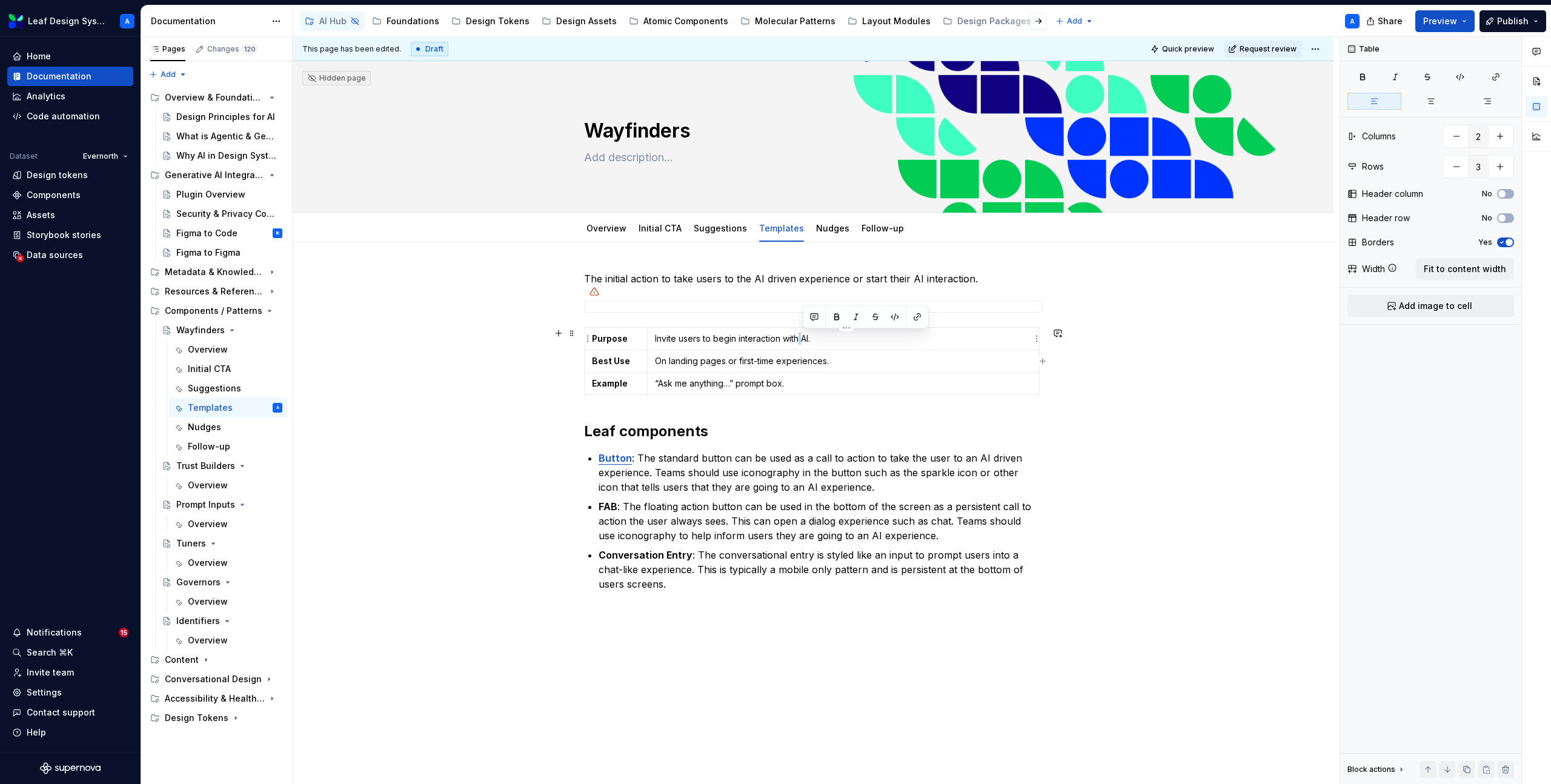
click at [804, 343] on p "Invite users to begin interaction with AI." at bounding box center [843, 338] width 377 height 12
click at [820, 360] on p "On landing pages or first-time experiences." at bounding box center [843, 361] width 377 height 12
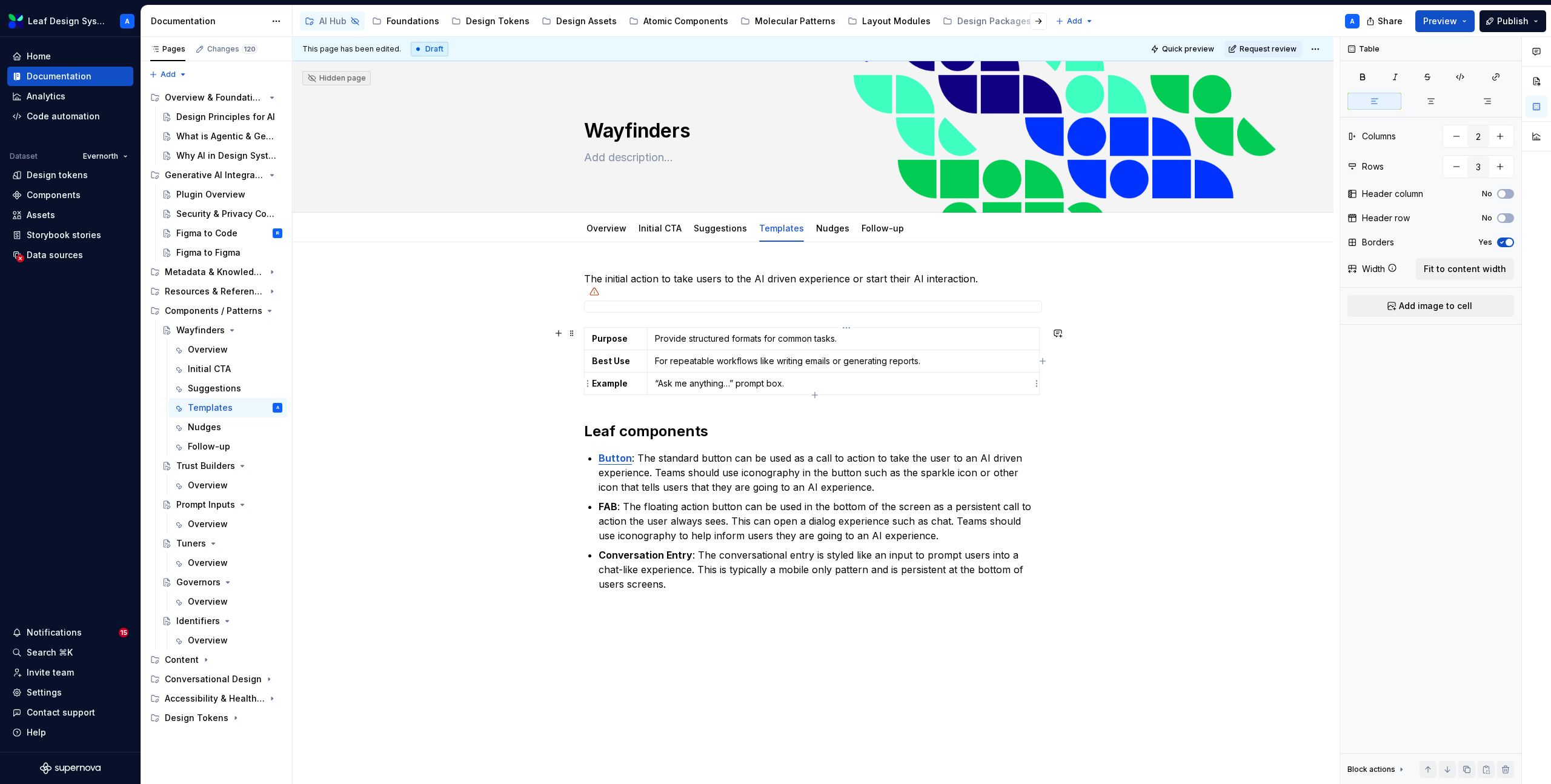
click at [770, 384] on p "“Ask me anything…” prompt box." at bounding box center [843, 383] width 377 height 12
type textarea "*"
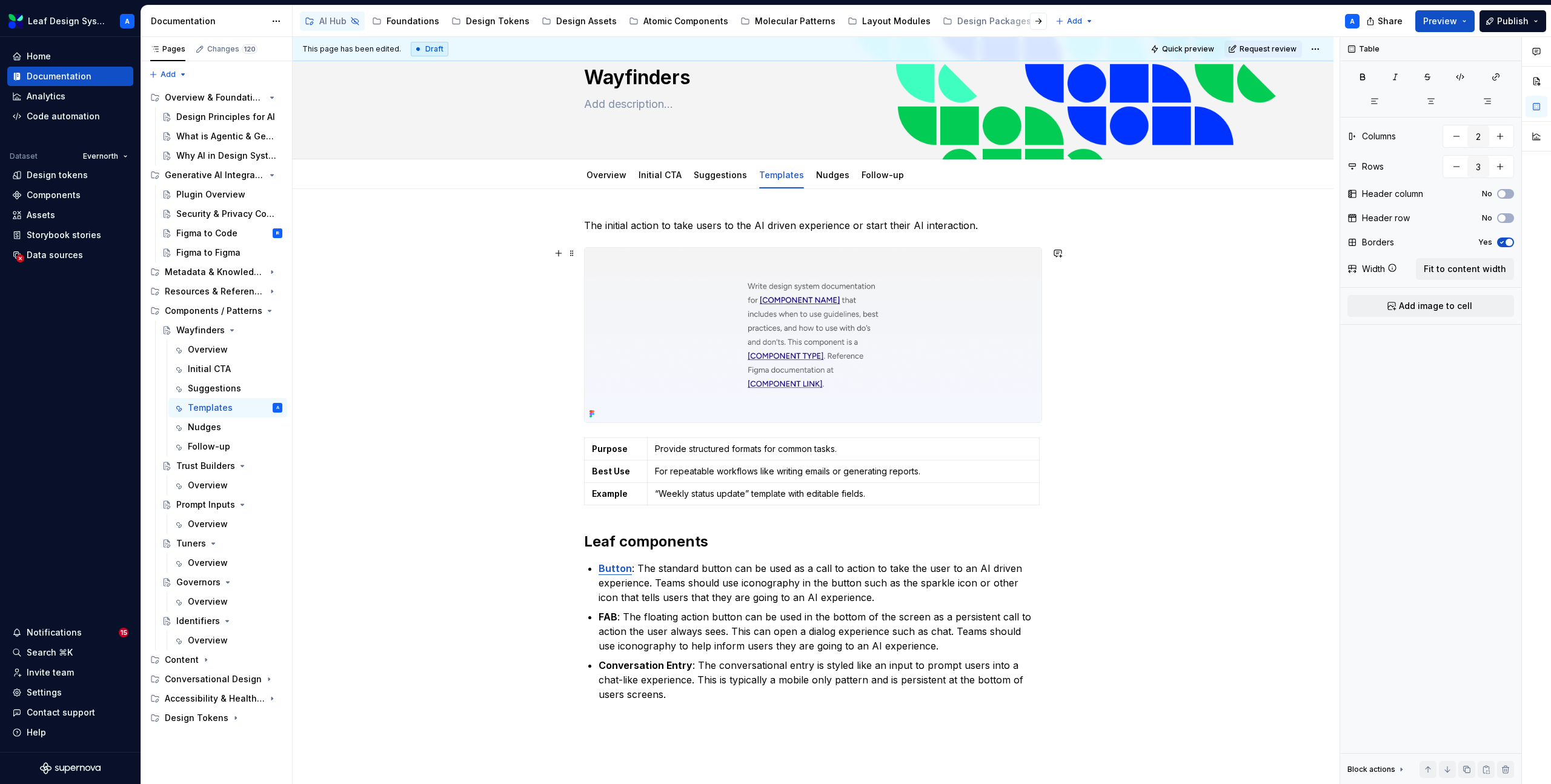
scroll to position [93, 0]
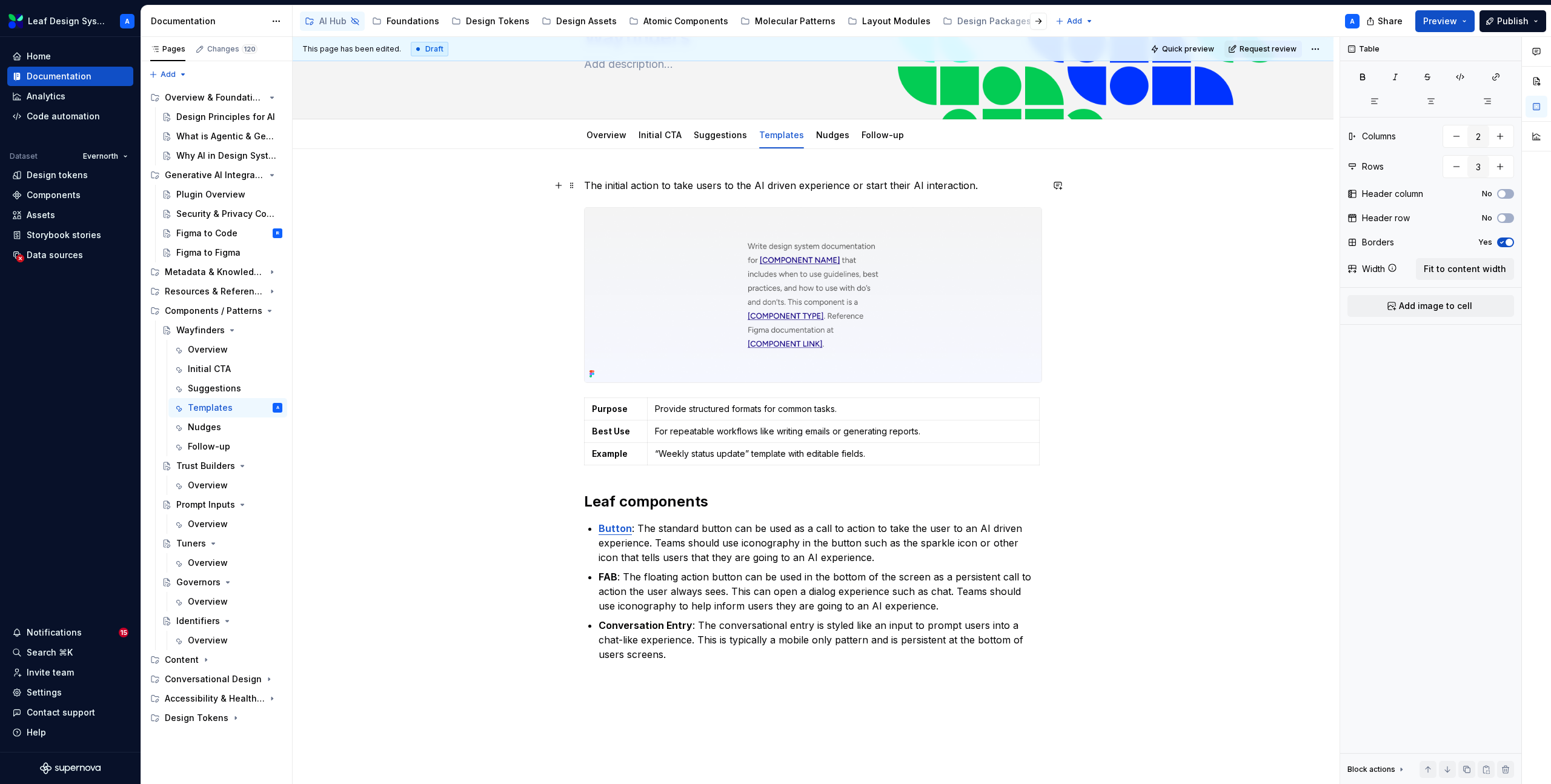
click at [792, 190] on p "The initial action to take users to the AI driven experience or start their AI …" at bounding box center [813, 185] width 458 height 15
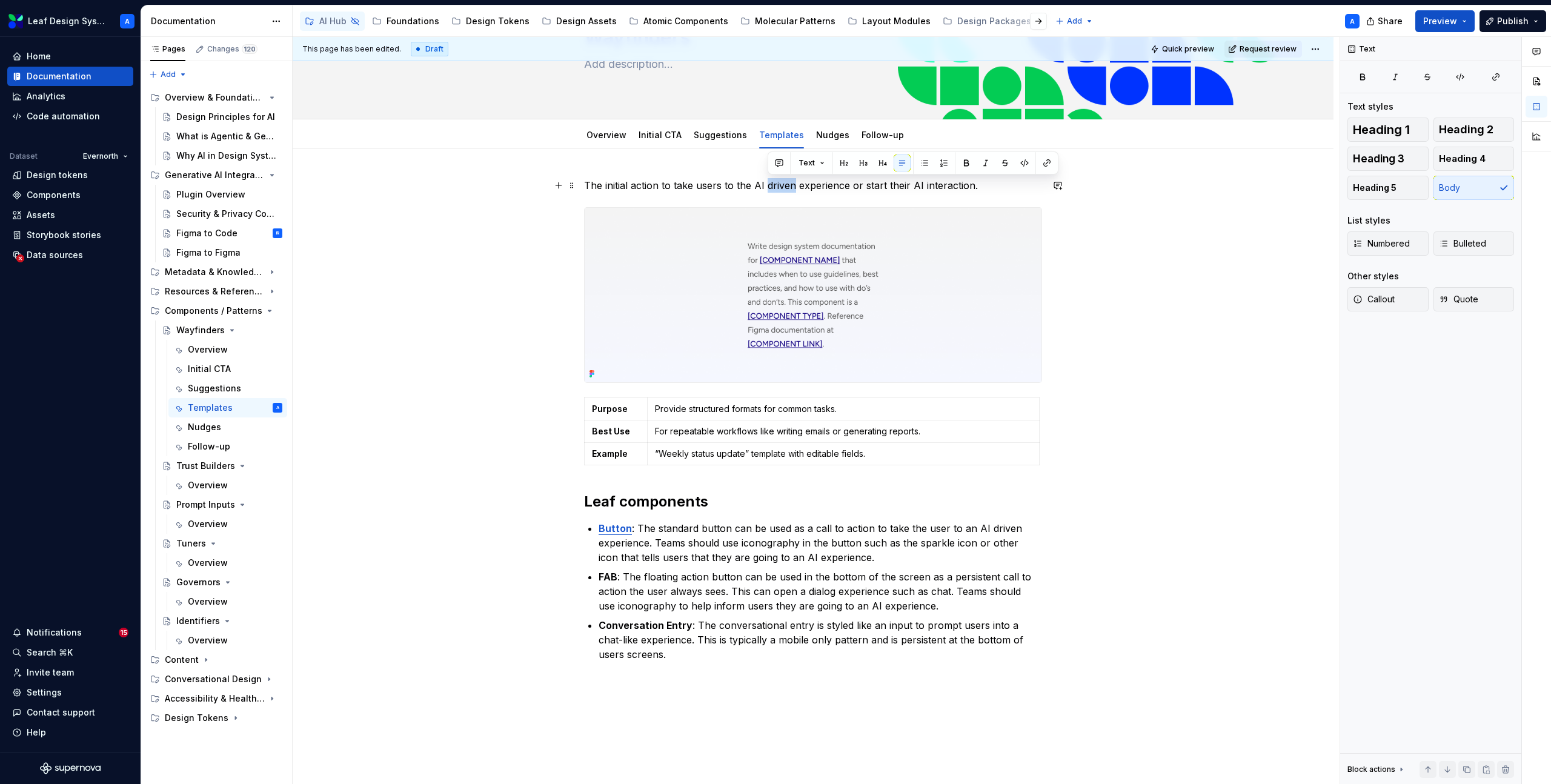
click at [792, 190] on p "The initial action to take users to the AI driven experience or start their AI …" at bounding box center [813, 185] width 458 height 15
click at [761, 188] on p "Templates can be standard prompts" at bounding box center [813, 185] width 458 height 15
click at [734, 191] on p "Templates can be standard prompts" at bounding box center [813, 185] width 458 height 15
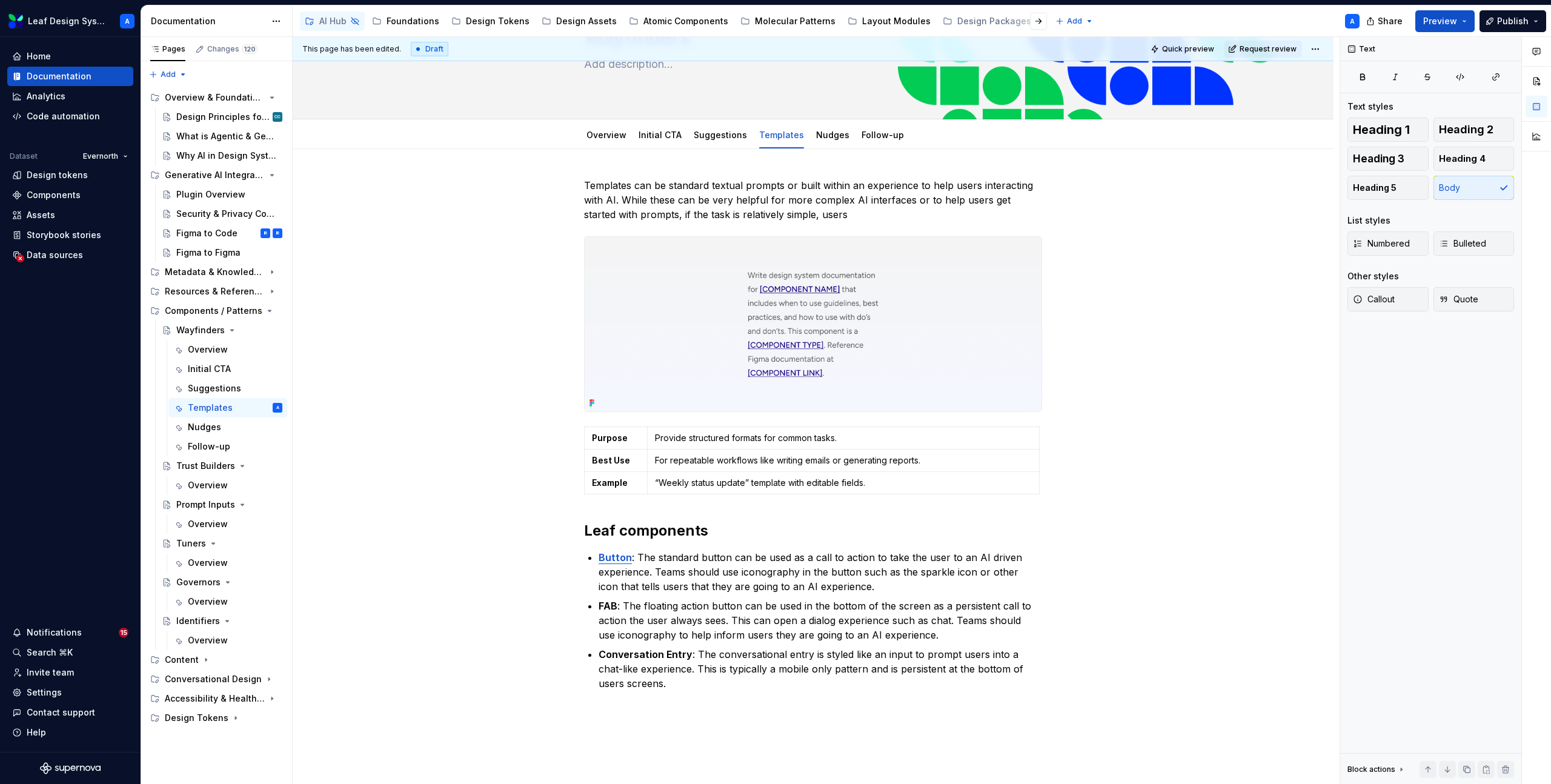
type textarea "*"
click at [806, 217] on p "Templates can be standard textual prompts or built within an experience to help…" at bounding box center [813, 200] width 458 height 44
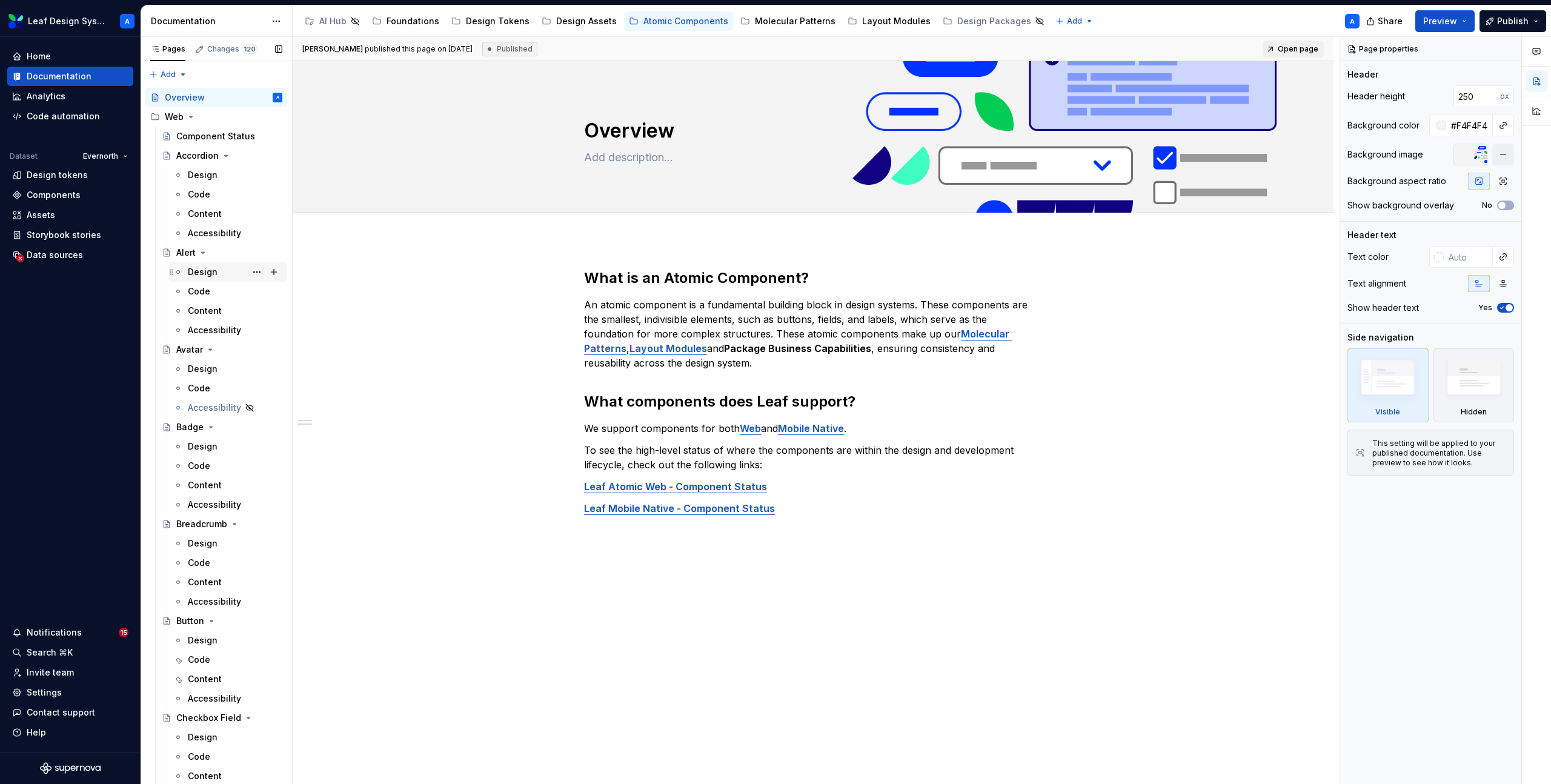
click at [207, 275] on div "Design" at bounding box center [203, 271] width 30 height 12
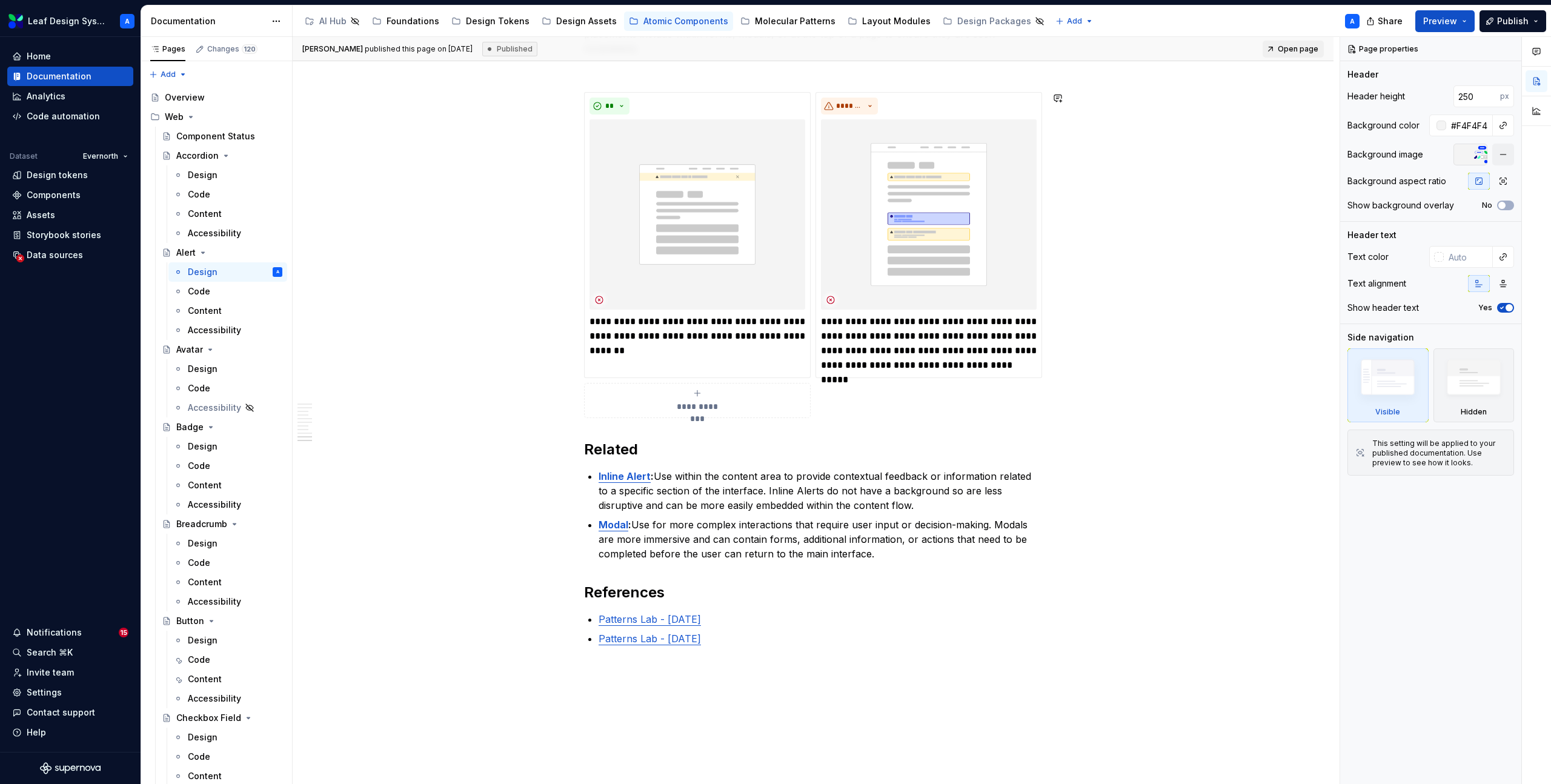
scroll to position [2220, 0]
type textarea "*"
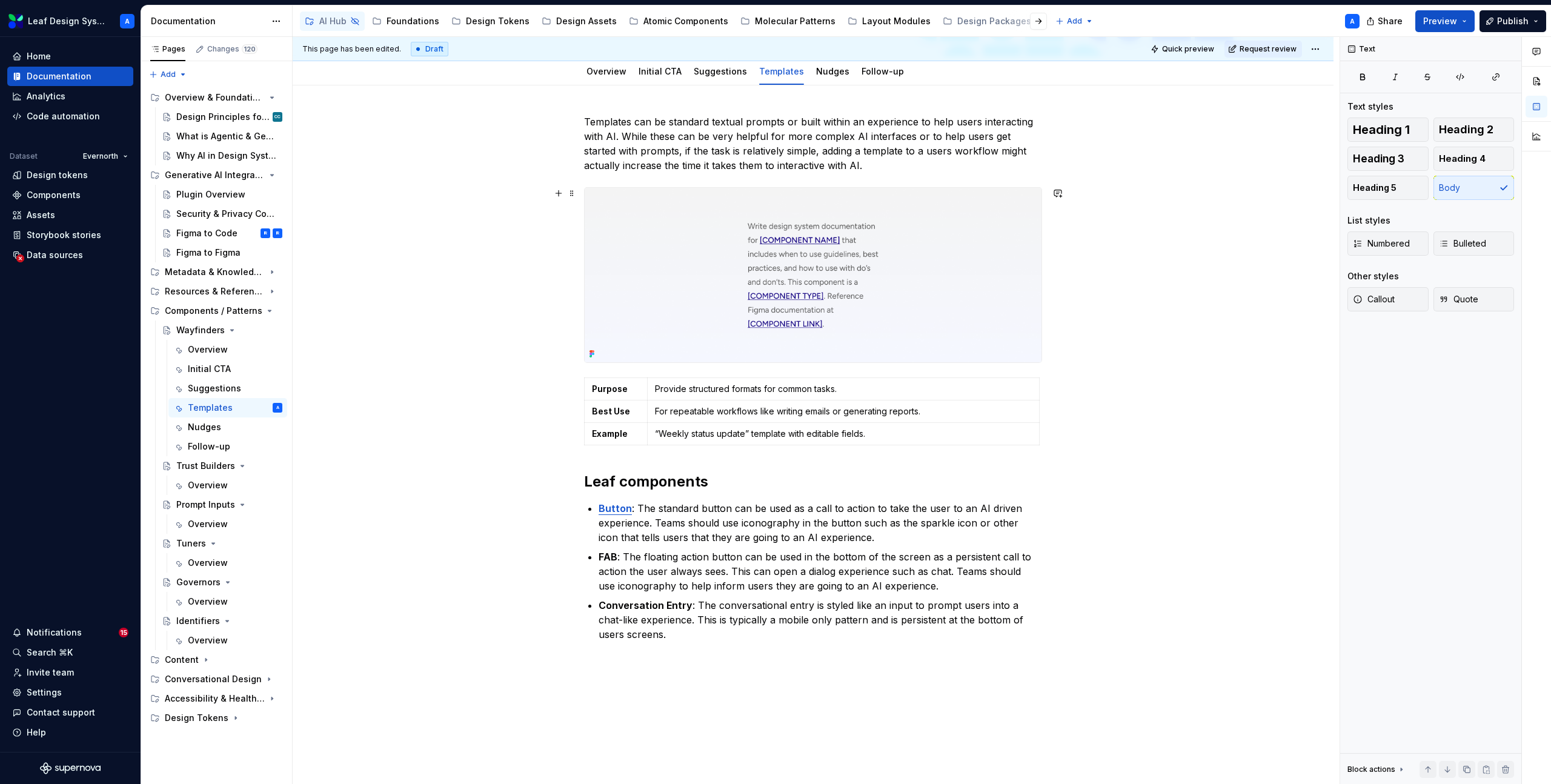
scroll to position [192, 0]
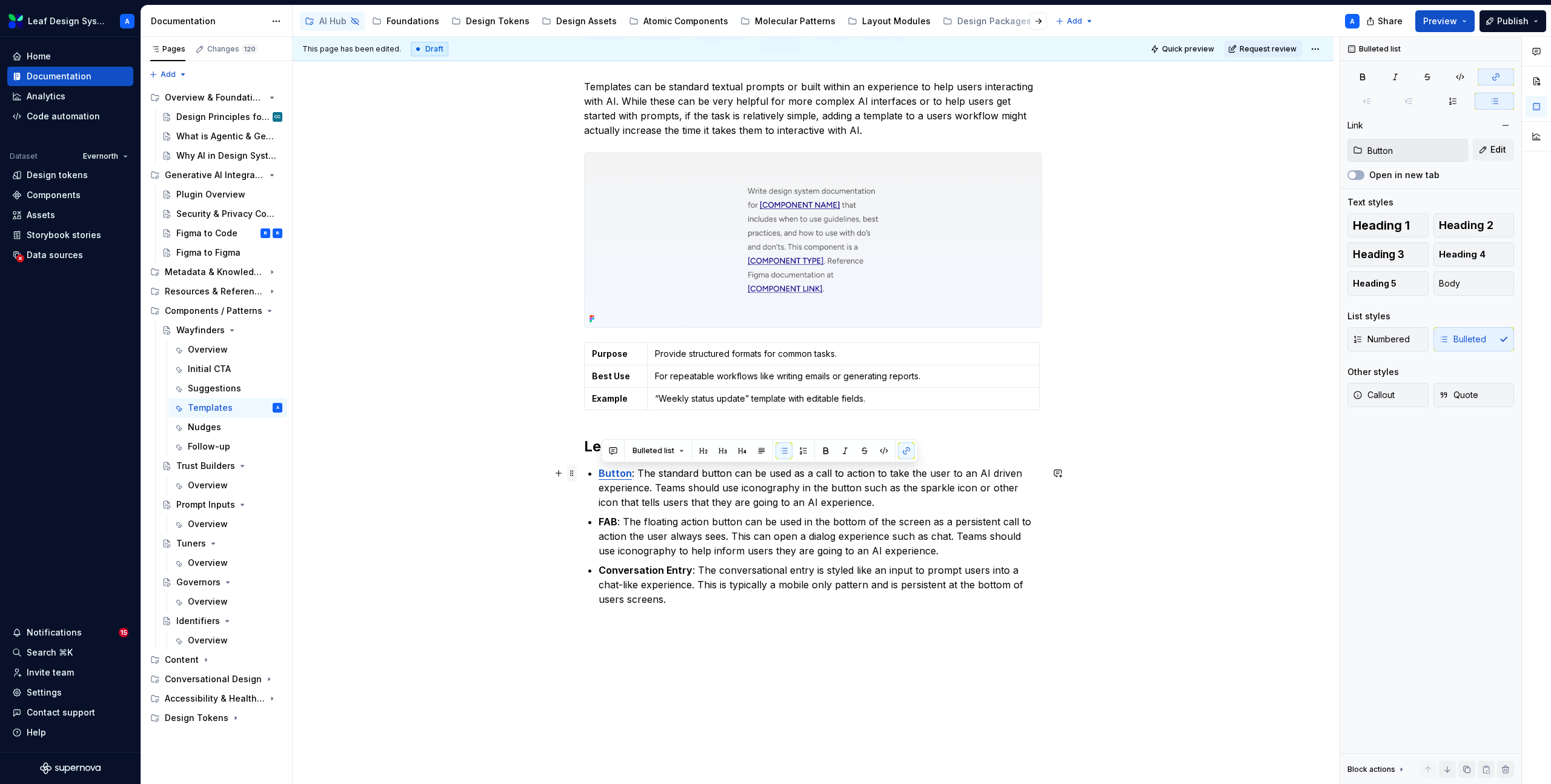
drag, startPoint x: 653, startPoint y: 602, endPoint x: 575, endPoint y: 477, distance: 147.3
click at [584, 477] on div "Templates can be standard textual prompts or built within an experience to help…" at bounding box center [813, 350] width 458 height 541
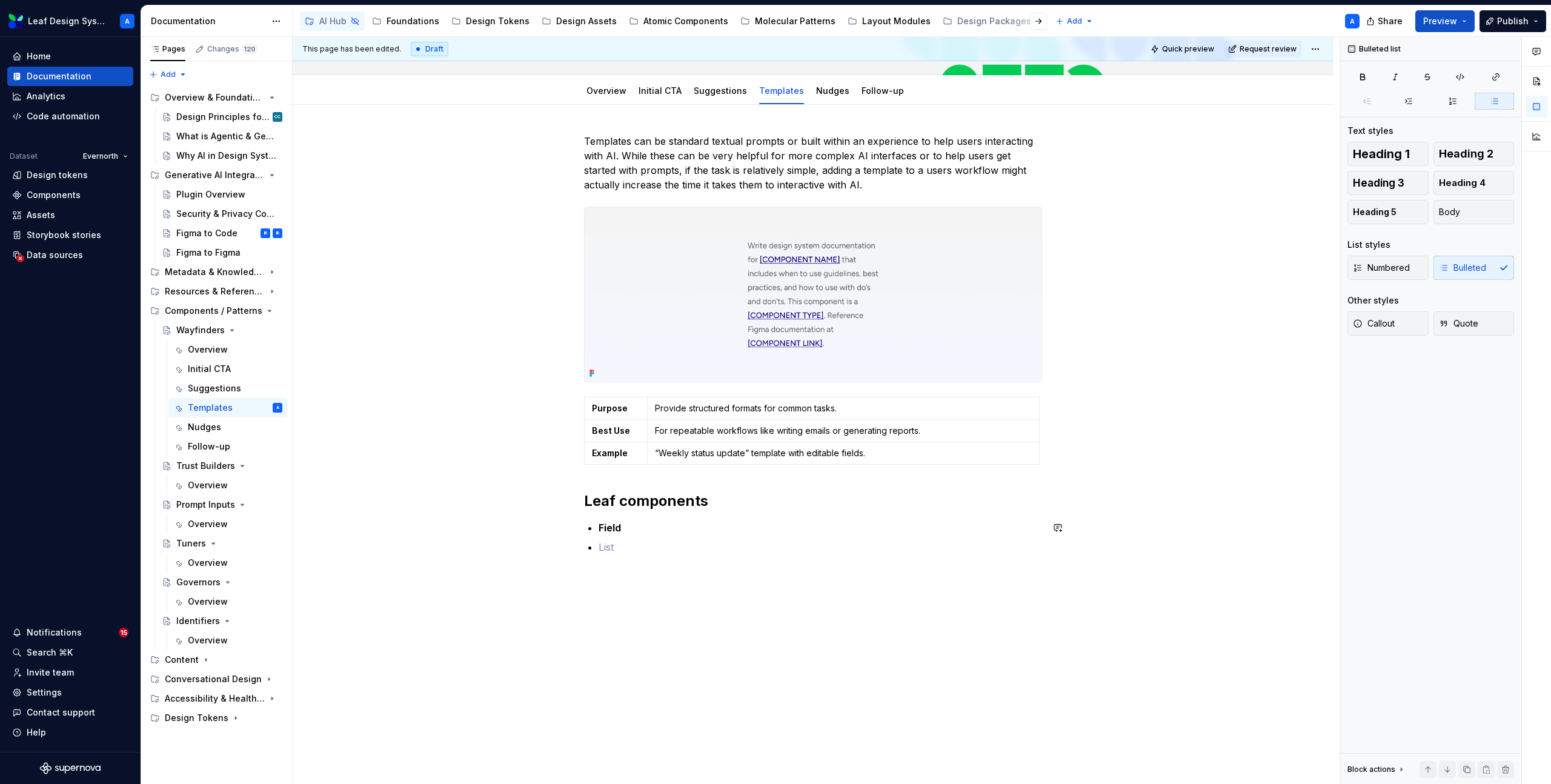
scroll to position [157, 0]
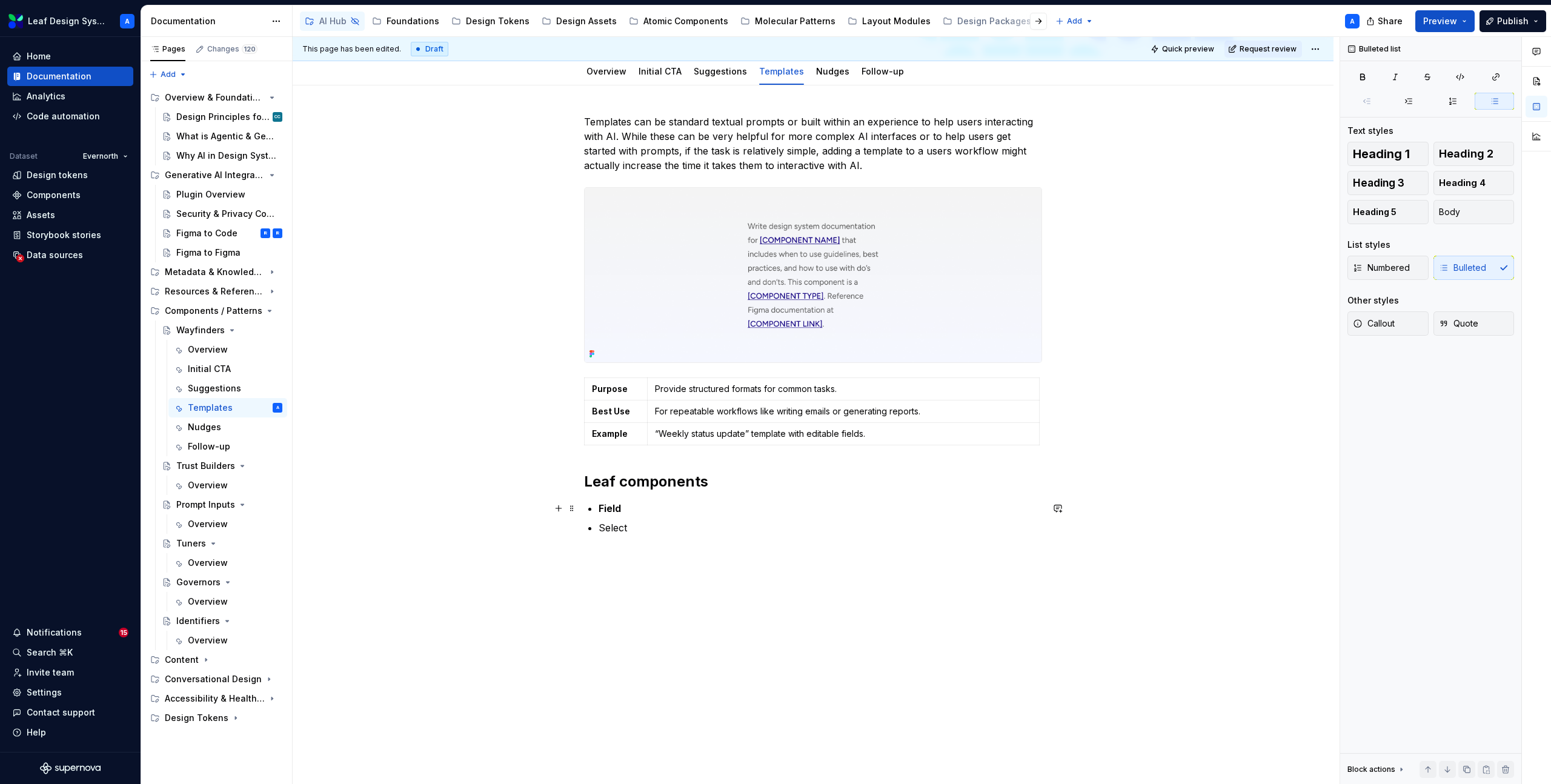
click at [612, 513] on strong "Field" at bounding box center [609, 508] width 22 height 12
click at [640, 511] on p "Field" at bounding box center [820, 508] width 443 height 15
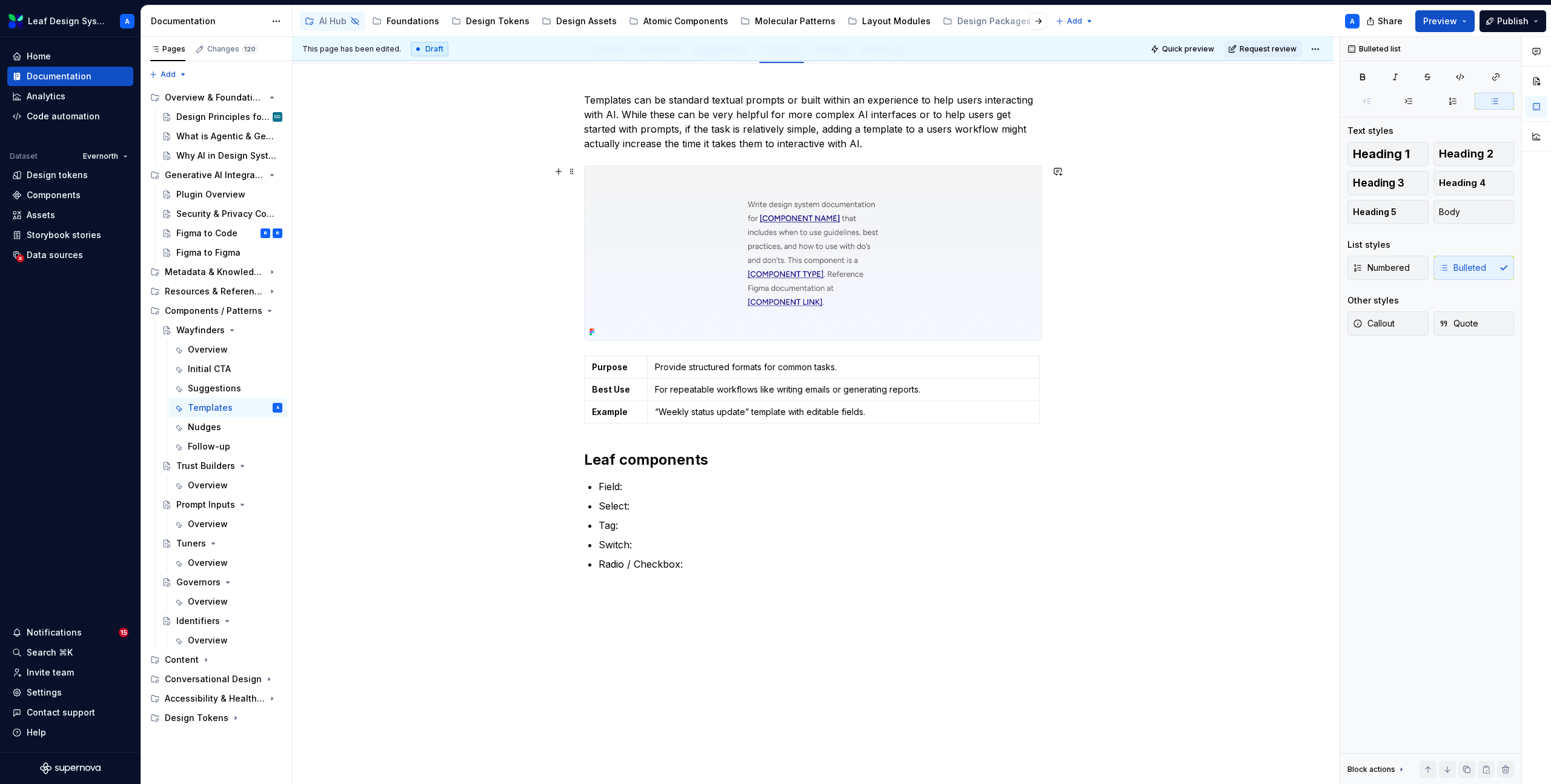
scroll to position [207, 0]
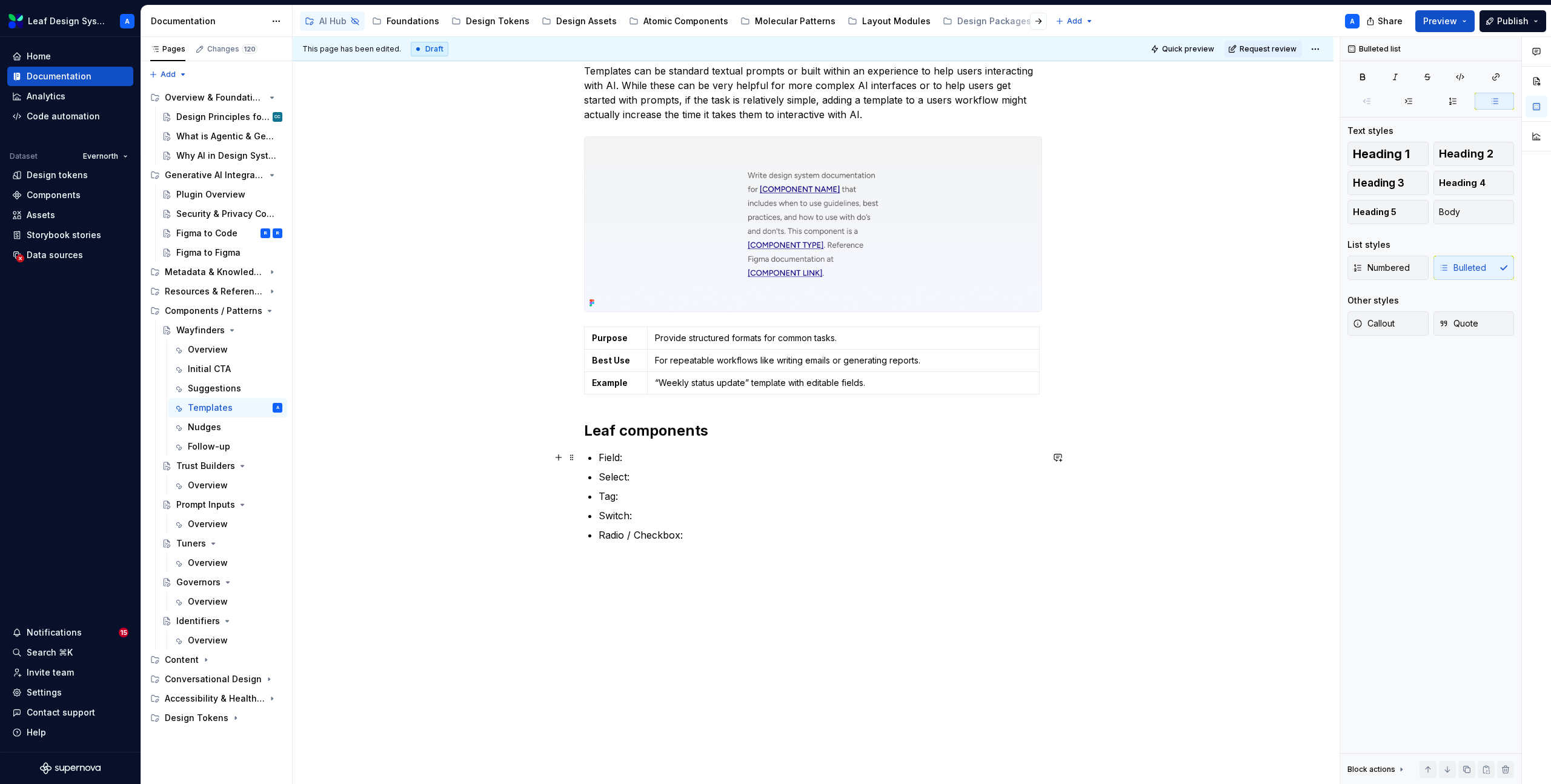
click at [654, 453] on p "Field:" at bounding box center [820, 457] width 443 height 15
click at [666, 495] on p "Select:" at bounding box center [820, 491] width 443 height 15
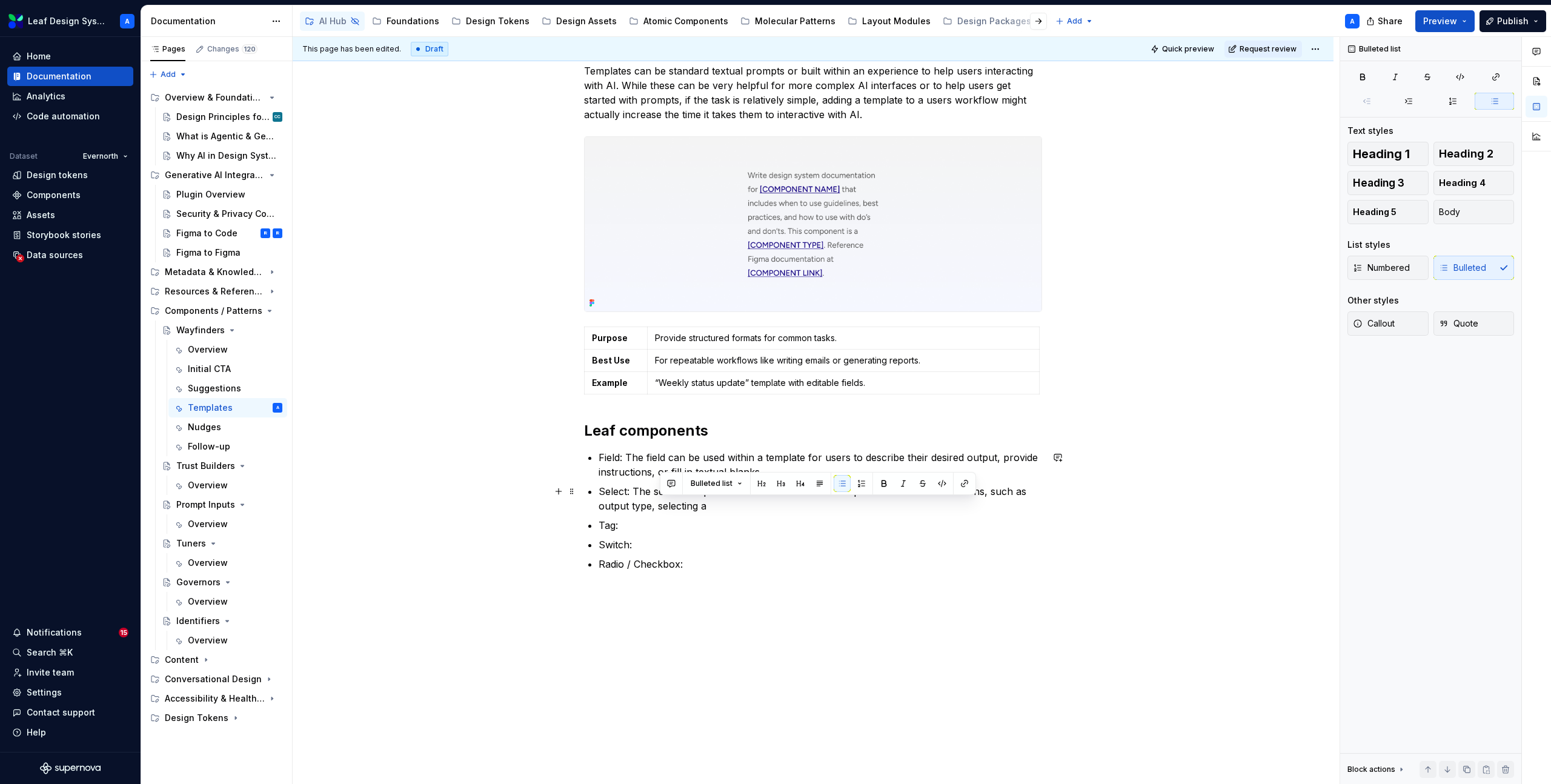
drag, startPoint x: 720, startPoint y: 503, endPoint x: 657, endPoint y: 504, distance: 63.0
click at [657, 504] on p "Select: The select component can be used within a template for standard selecti…" at bounding box center [820, 498] width 443 height 29
click at [647, 530] on p "Tag:" at bounding box center [820, 525] width 443 height 15
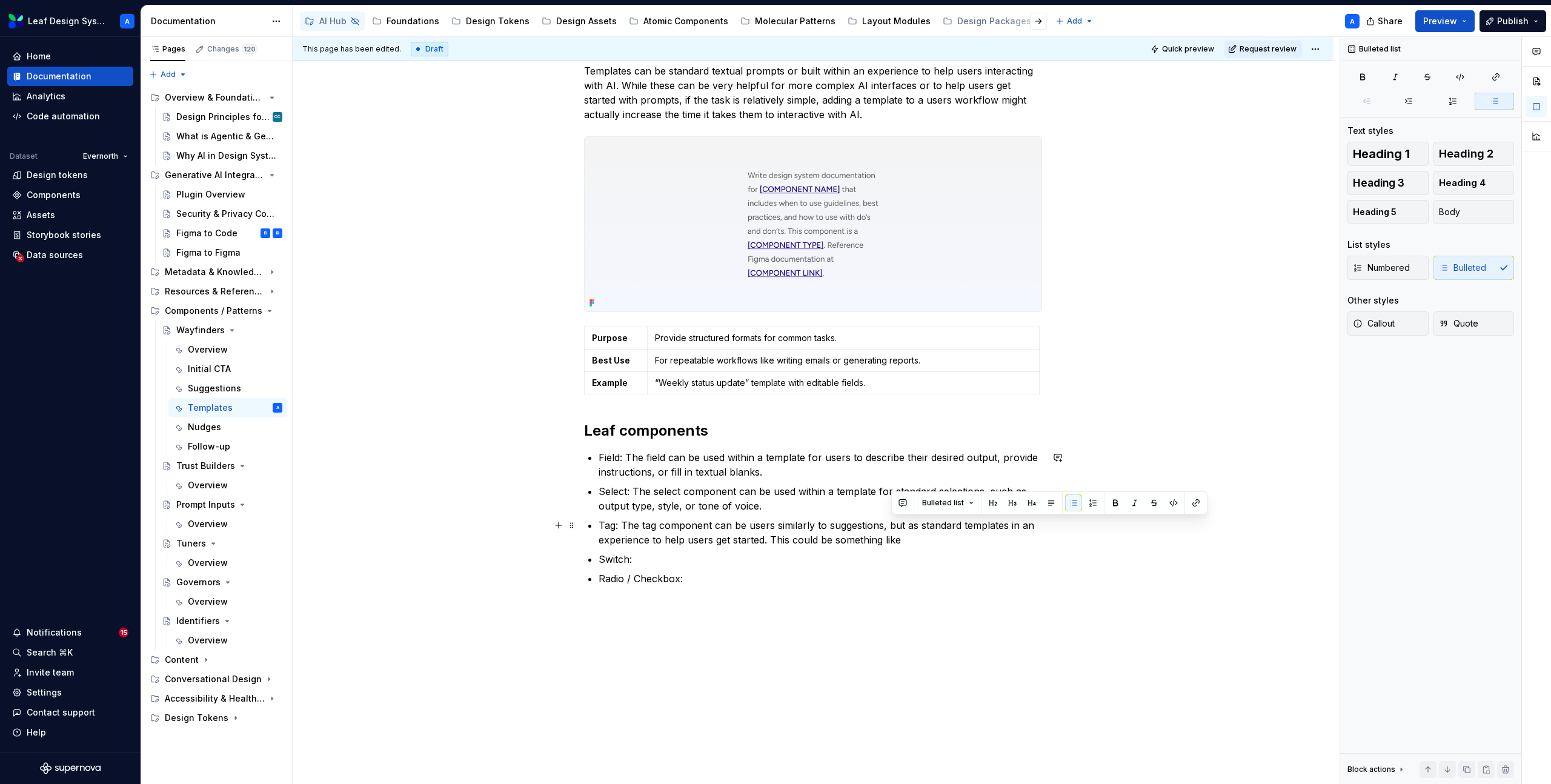
drag, startPoint x: 920, startPoint y: 542, endPoint x: 891, endPoint y: 529, distance: 31.8
click at [891, 529] on p "Tag: The tag component can be users similarly to suggestions, but as standard t…" at bounding box center [820, 532] width 443 height 29
click at [898, 525] on p "Tag: The tag component can be users similarly to suggestions that generate stan…" at bounding box center [820, 532] width 443 height 29
click at [933, 527] on p "Tag: The tag component can be users similarly to suggestions, generate standard…" at bounding box center [820, 532] width 443 height 29
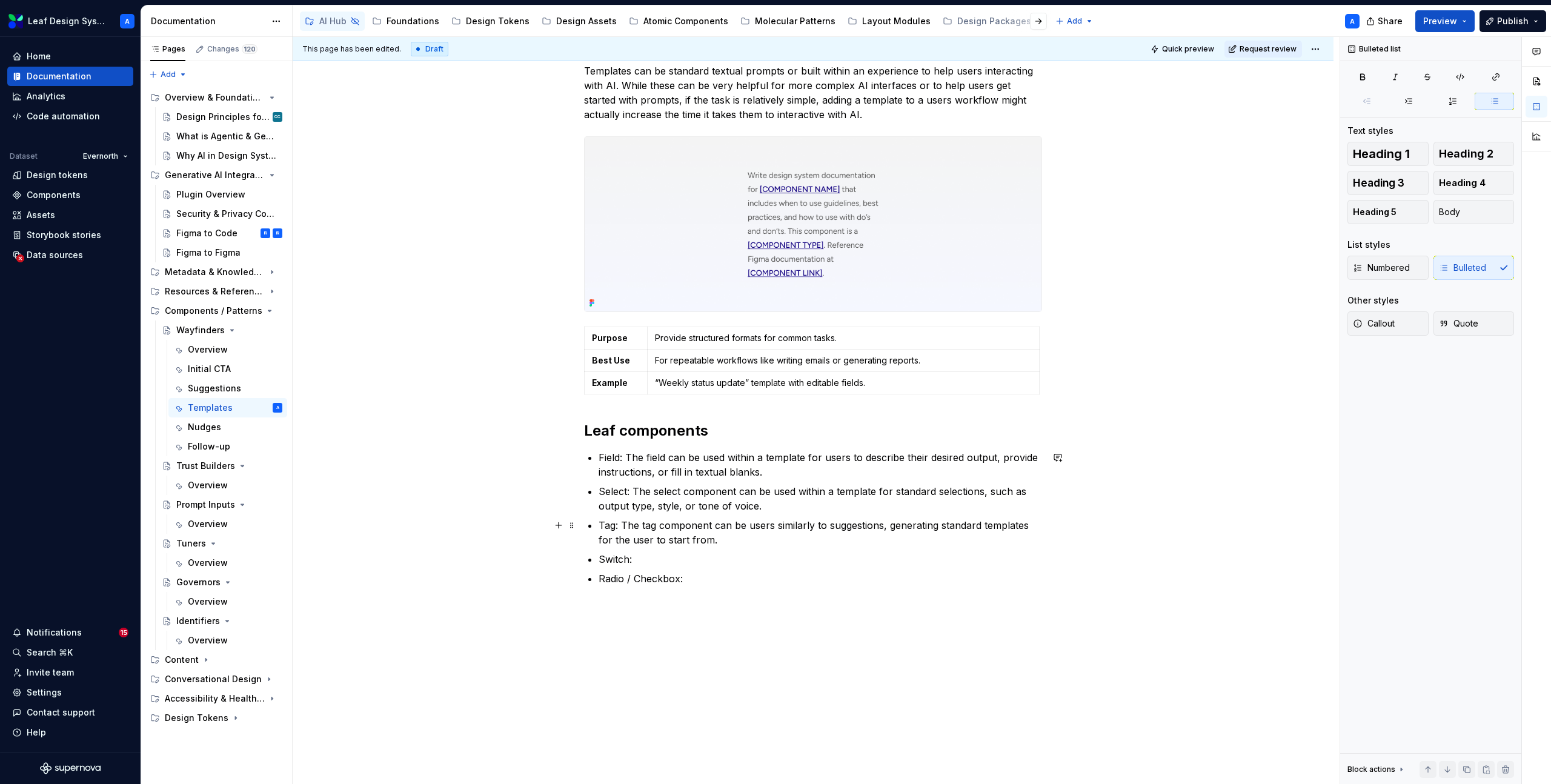
click at [969, 528] on p "Tag: The tag component can be users similarly to suggestions, generating standa…" at bounding box center [820, 532] width 443 height 29
click at [675, 559] on p "Switch:" at bounding box center [820, 559] width 443 height 15
click at [876, 559] on p "Switch: The switch component can be used as an on/off option for toggling" at bounding box center [820, 559] width 443 height 15
click at [935, 559] on p "Switch: The switch component can be used as an on/off for toggling" at bounding box center [820, 559] width 443 height 15
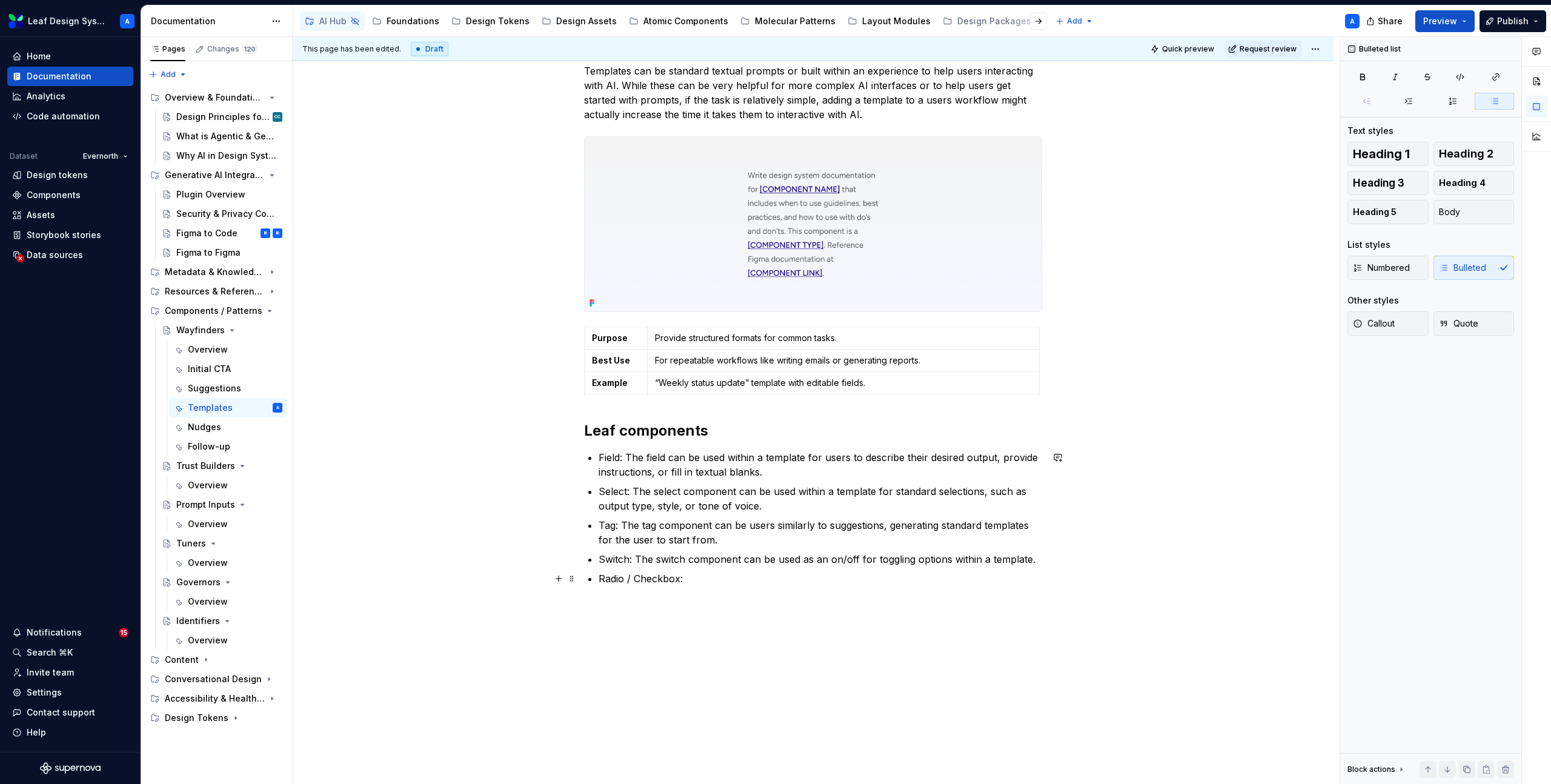
click at [710, 577] on p "Radio / Checkbox:" at bounding box center [820, 578] width 443 height 15
type textarea "*"
click at [611, 456] on p "Field: The field can be used within a template for users to describe their desi…" at bounding box center [820, 465] width 443 height 29
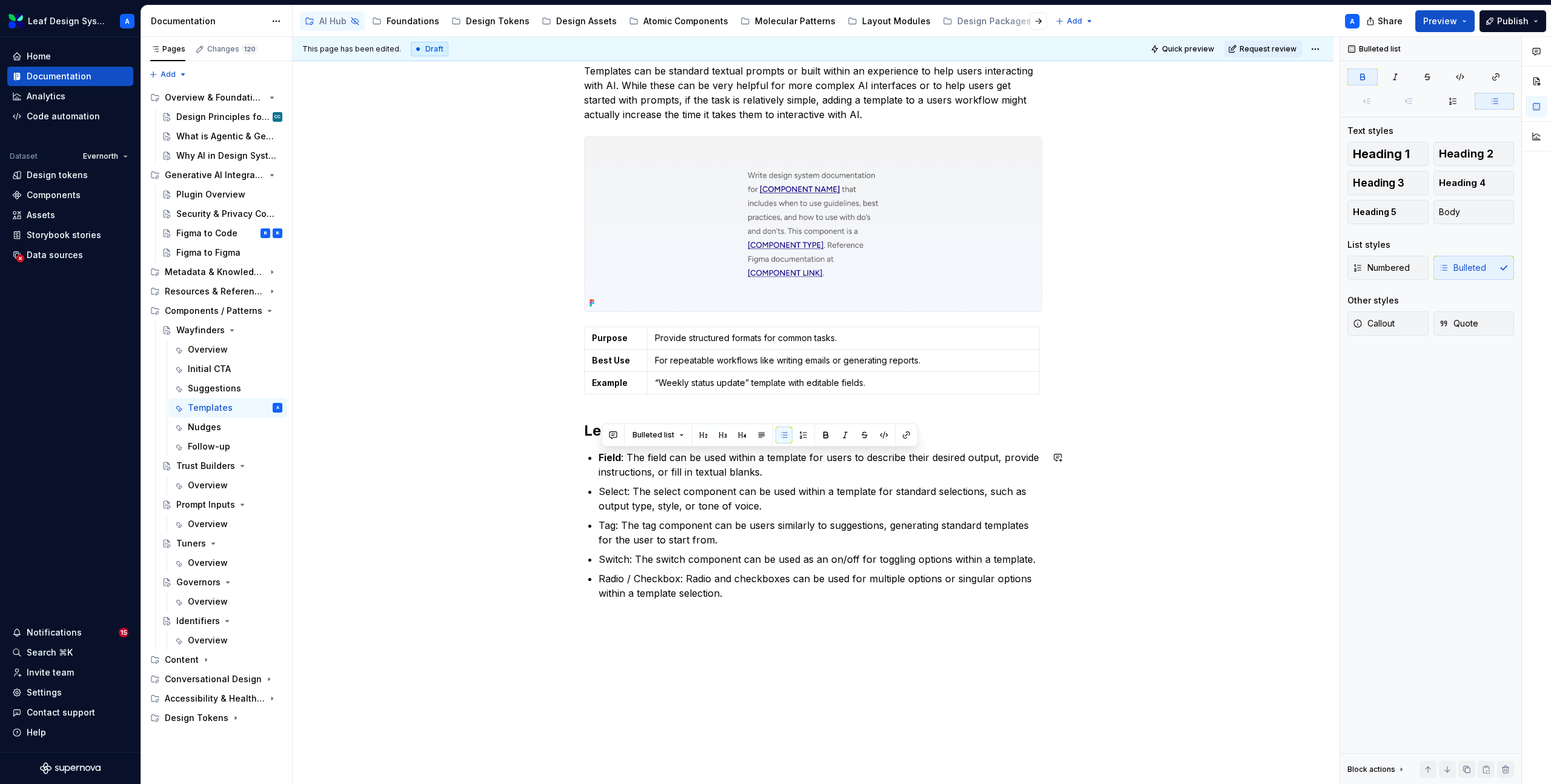
click at [610, 490] on p "Select: The select component can be used within a template for standard selecti…" at bounding box center [820, 498] width 443 height 29
click at [609, 525] on p "Tag: The tag component can be users similarly to suggestions, generating standa…" at bounding box center [820, 532] width 443 height 29
click at [619, 556] on p "Switch: The switch component can be used as an on/off for toggling options with…" at bounding box center [820, 559] width 443 height 15
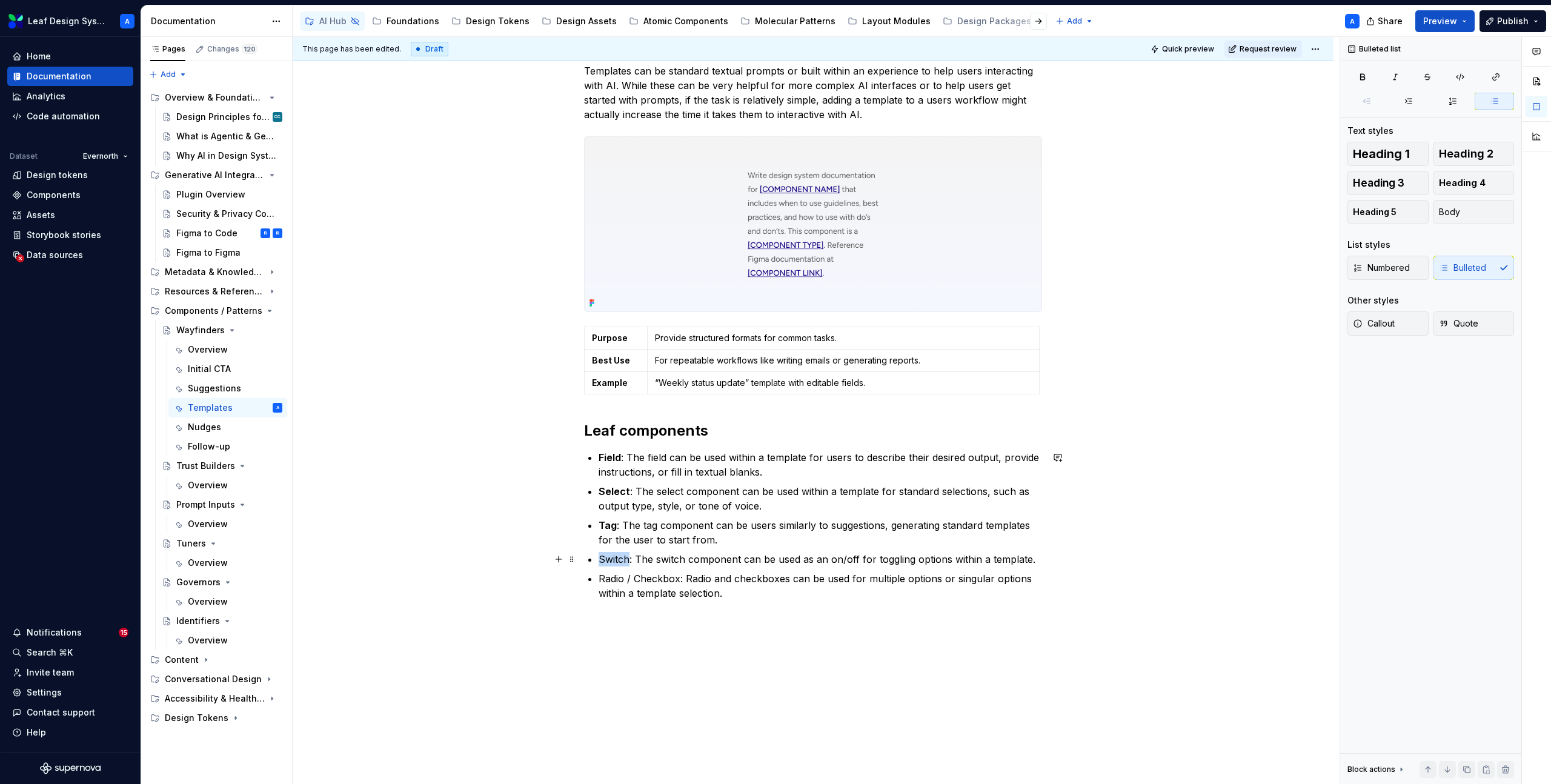
click at [619, 556] on p "Switch: The switch component can be used as an on/off for toggling options with…" at bounding box center [820, 559] width 443 height 15
click at [617, 578] on p "Radio / Checkbox: Radio and checkboxes can be used for multiple options or sing…" at bounding box center [820, 586] width 443 height 29
click at [666, 579] on p "Radio / Checkbox: Radio and checkboxes can be used for multiple options or sing…" at bounding box center [820, 586] width 443 height 29
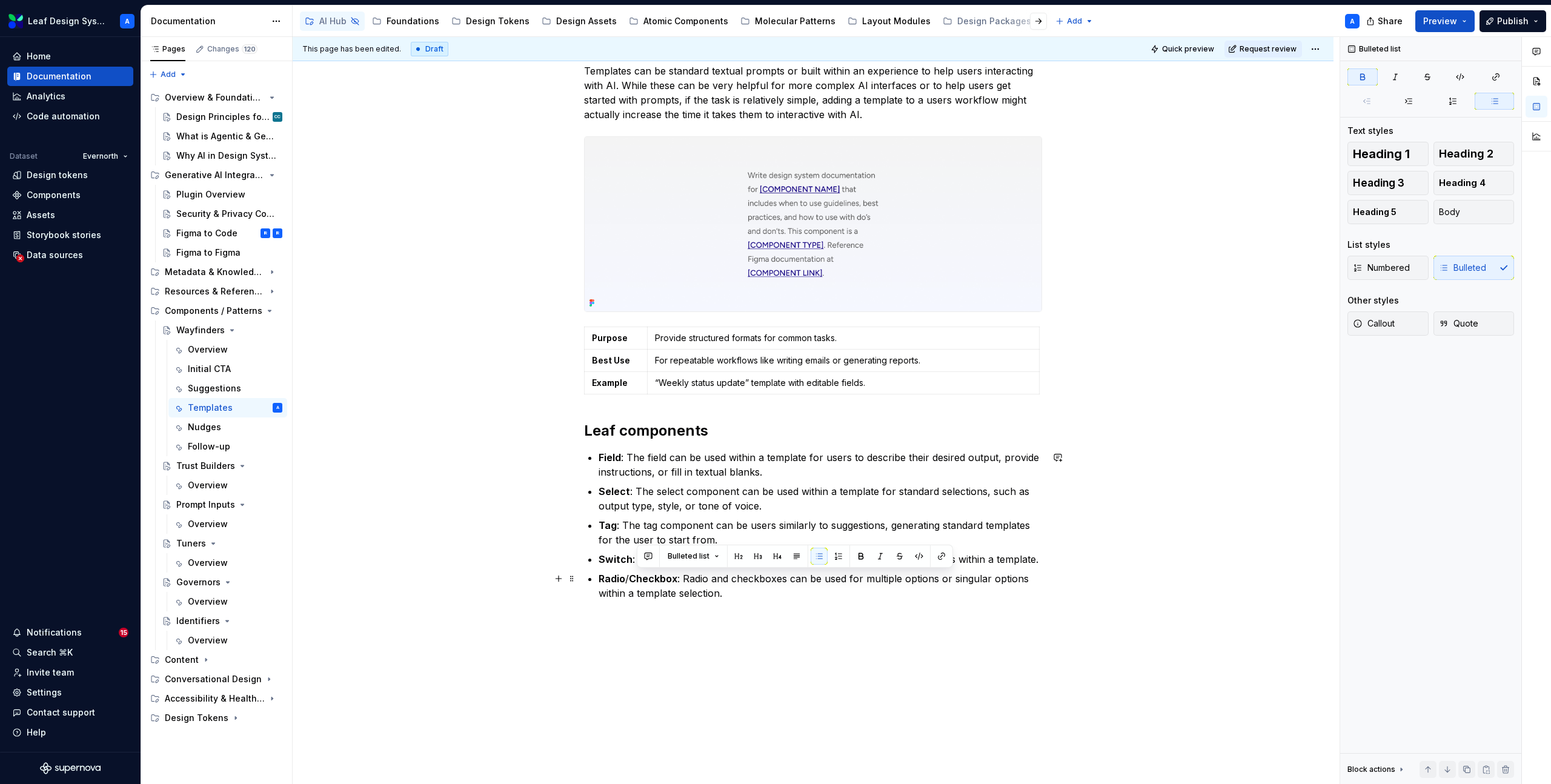
click at [684, 602] on div "Templates can be standard textual prompts or built within an experience to help…" at bounding box center [813, 339] width 458 height 551
click at [613, 461] on strong "Field" at bounding box center [609, 457] width 22 height 12
click at [906, 436] on button "button" at bounding box center [906, 435] width 17 height 17
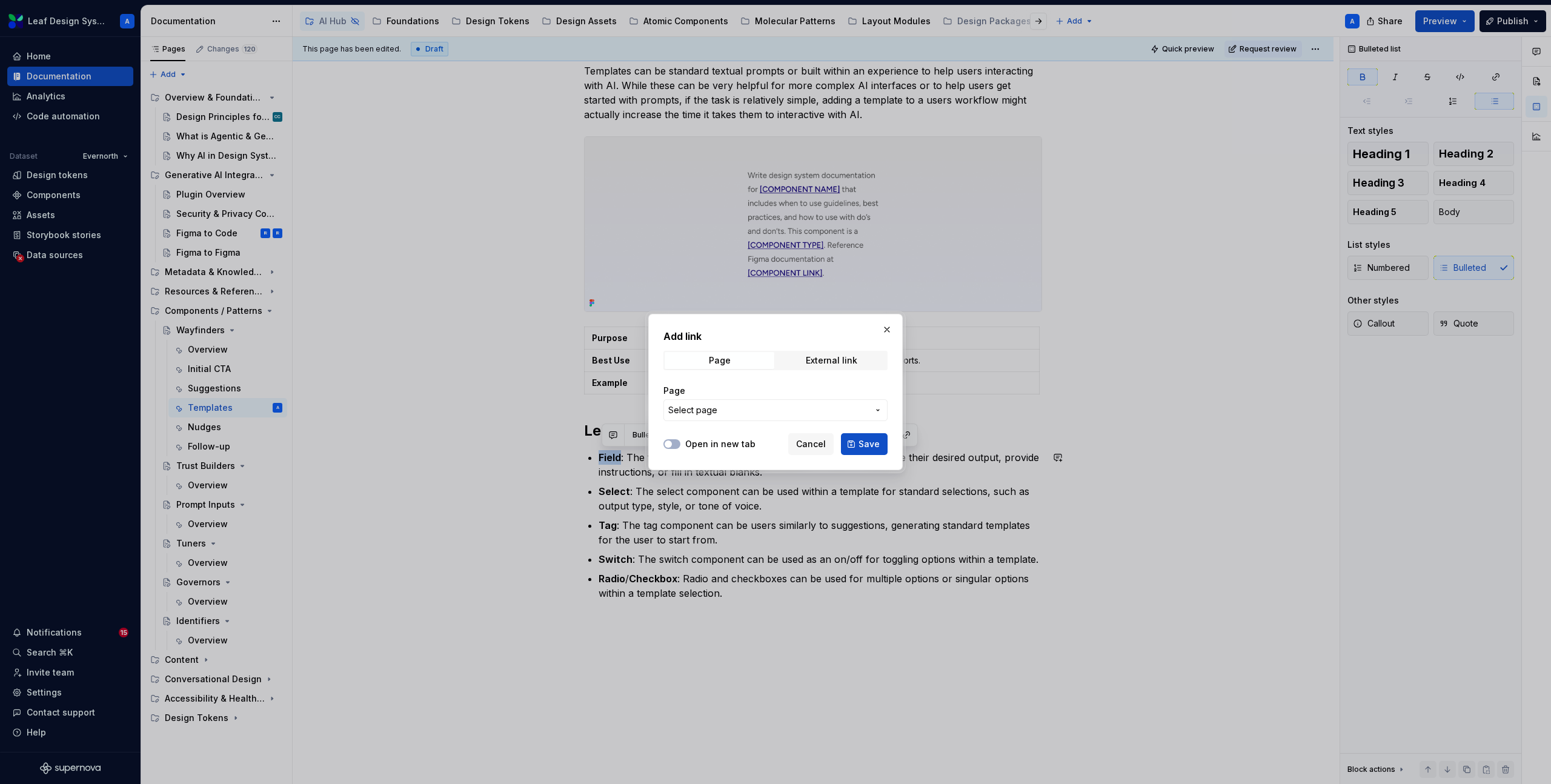
click at [851, 417] on button "Select page" at bounding box center [775, 409] width 224 height 22
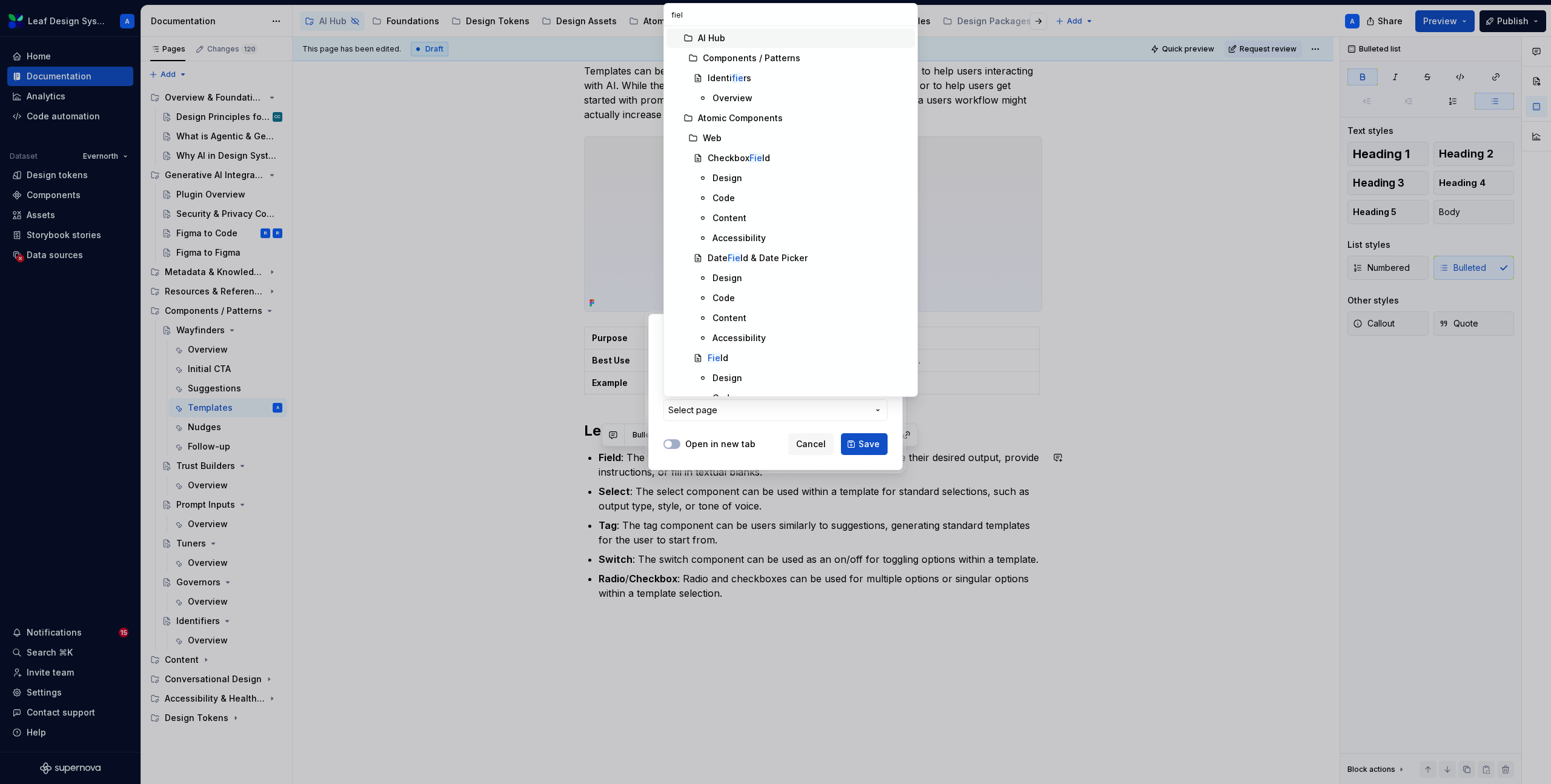
type input "field"
click at [729, 251] on div "Field" at bounding box center [809, 246] width 203 height 12
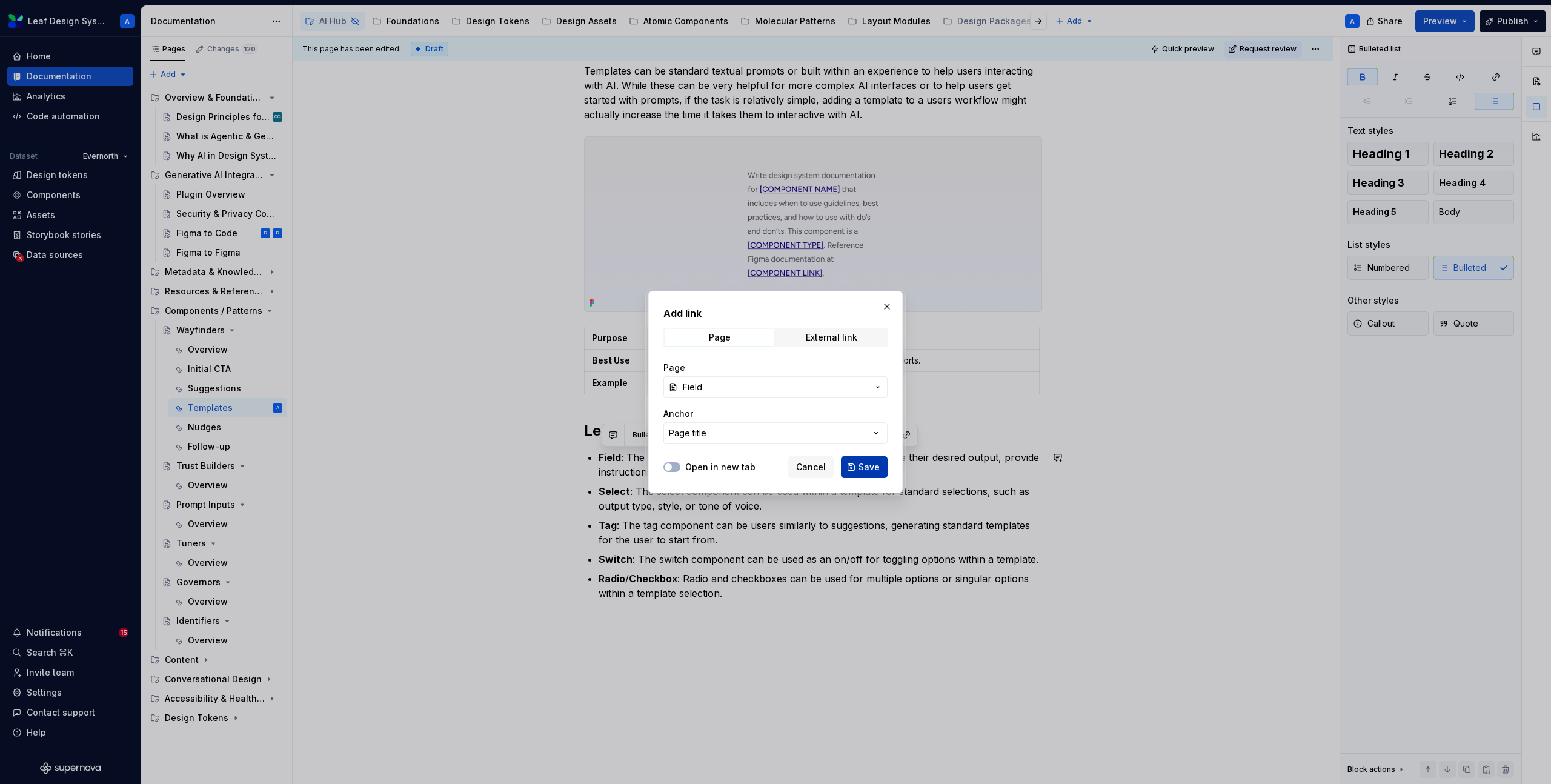
click at [859, 463] on span "Save" at bounding box center [869, 466] width 22 height 12
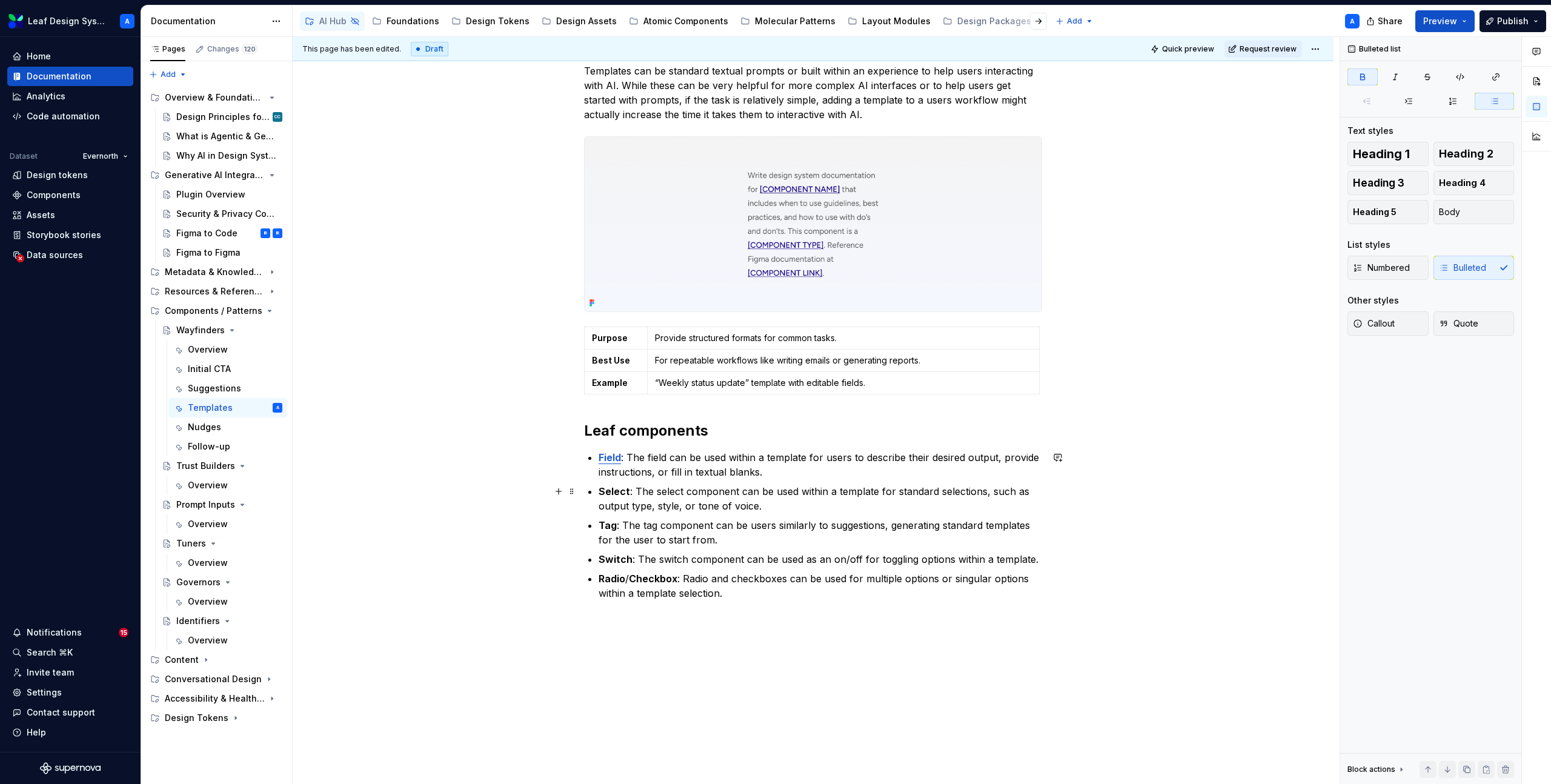
click at [614, 487] on strong "Select" at bounding box center [613, 491] width 31 height 12
click at [904, 471] on button "button" at bounding box center [906, 468] width 17 height 17
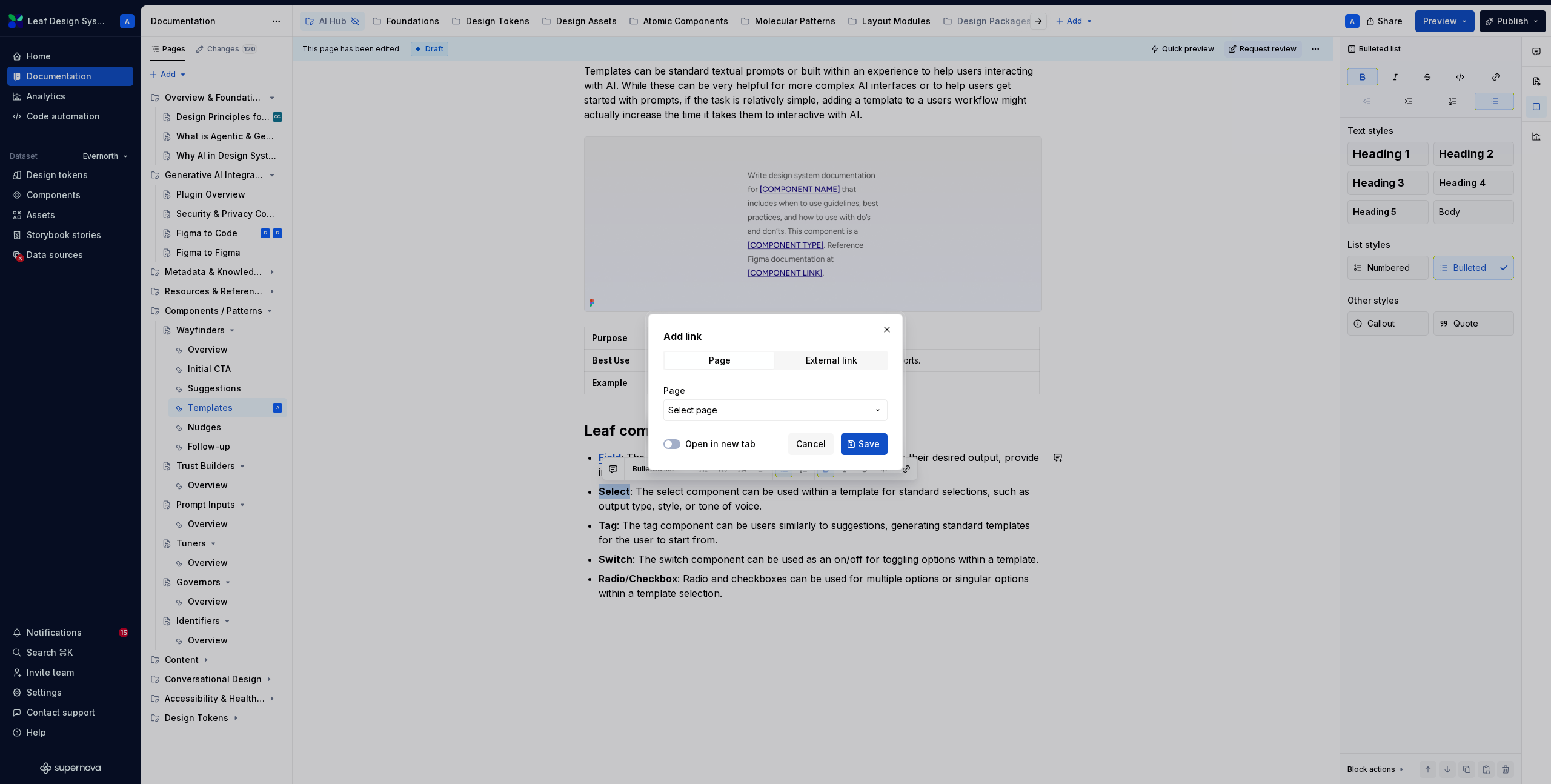
click at [746, 408] on span "Select page" at bounding box center [768, 409] width 200 height 12
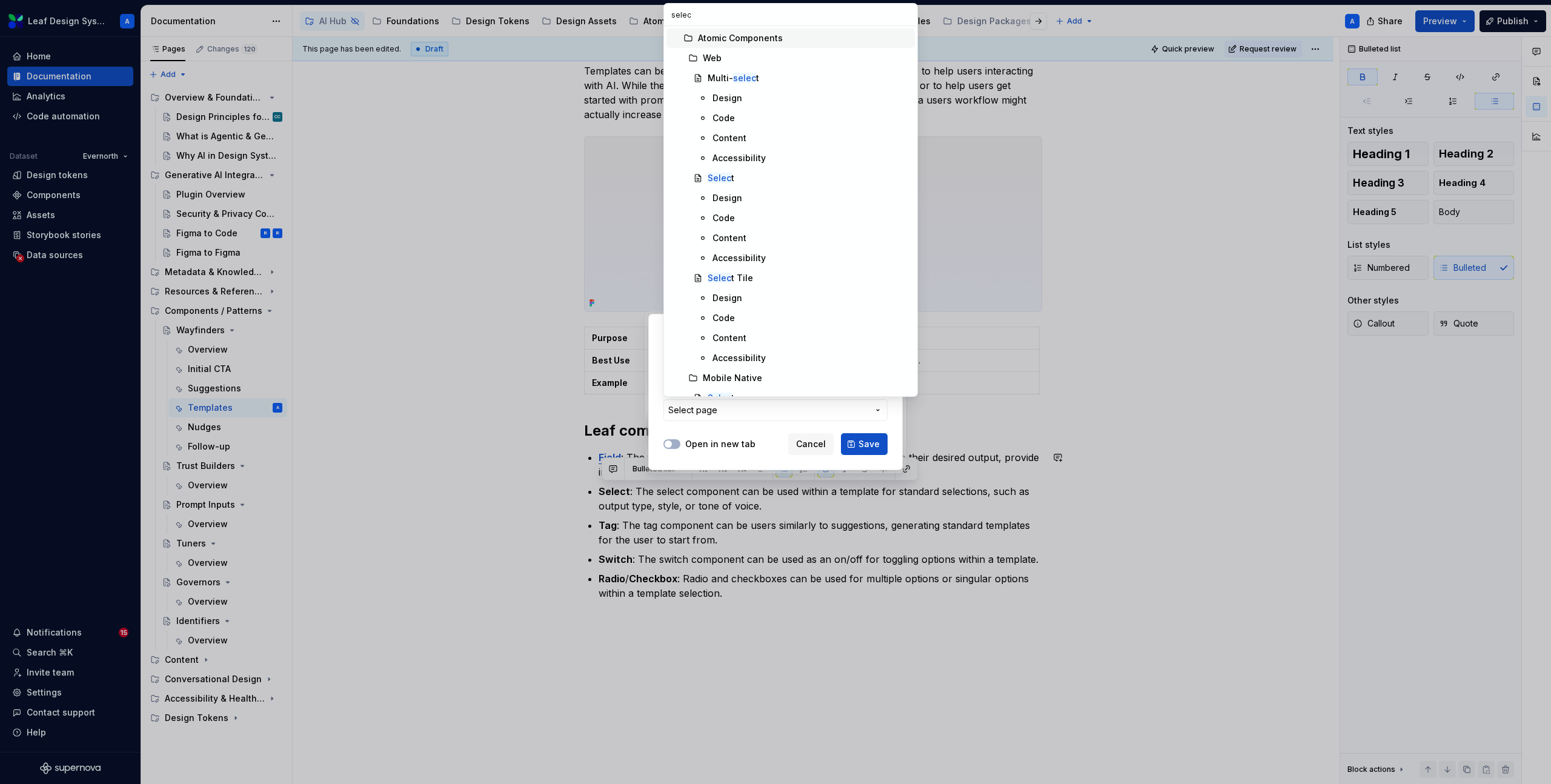
type input "select"
click at [724, 174] on mark "Select" at bounding box center [721, 178] width 26 height 10
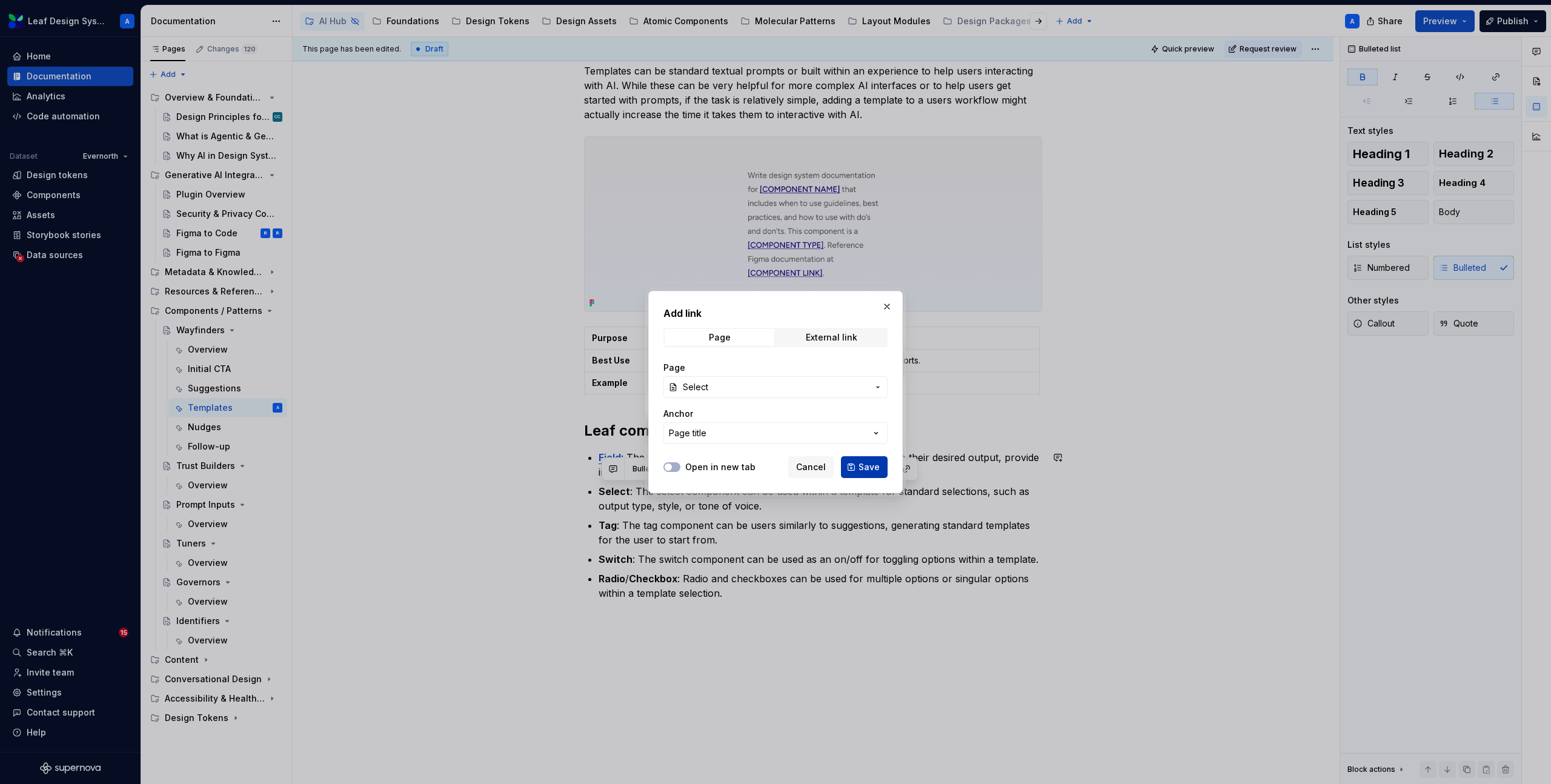
click at [861, 463] on span "Save" at bounding box center [869, 466] width 22 height 12
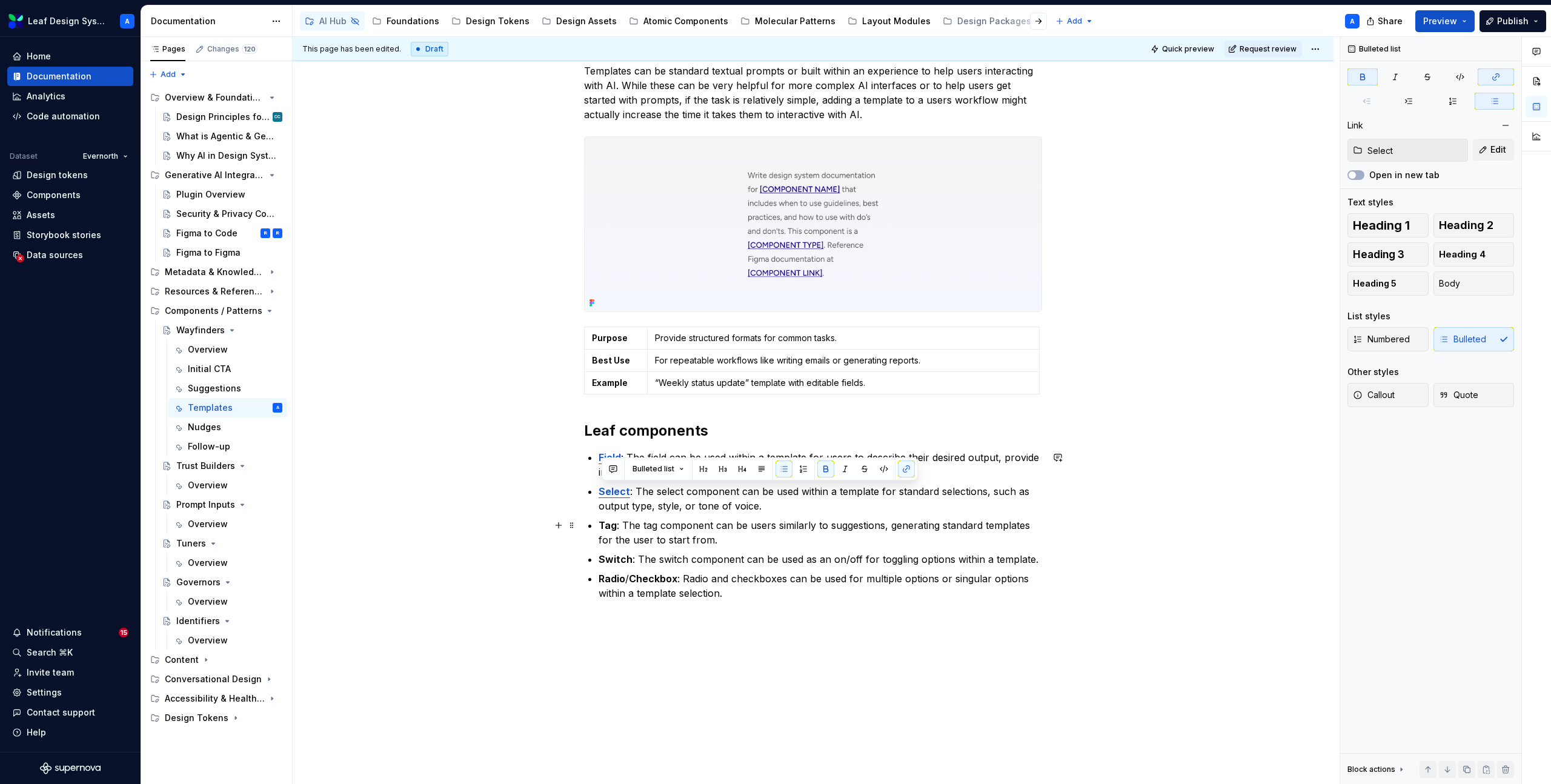
click at [613, 525] on strong "Tag" at bounding box center [607, 525] width 18 height 12
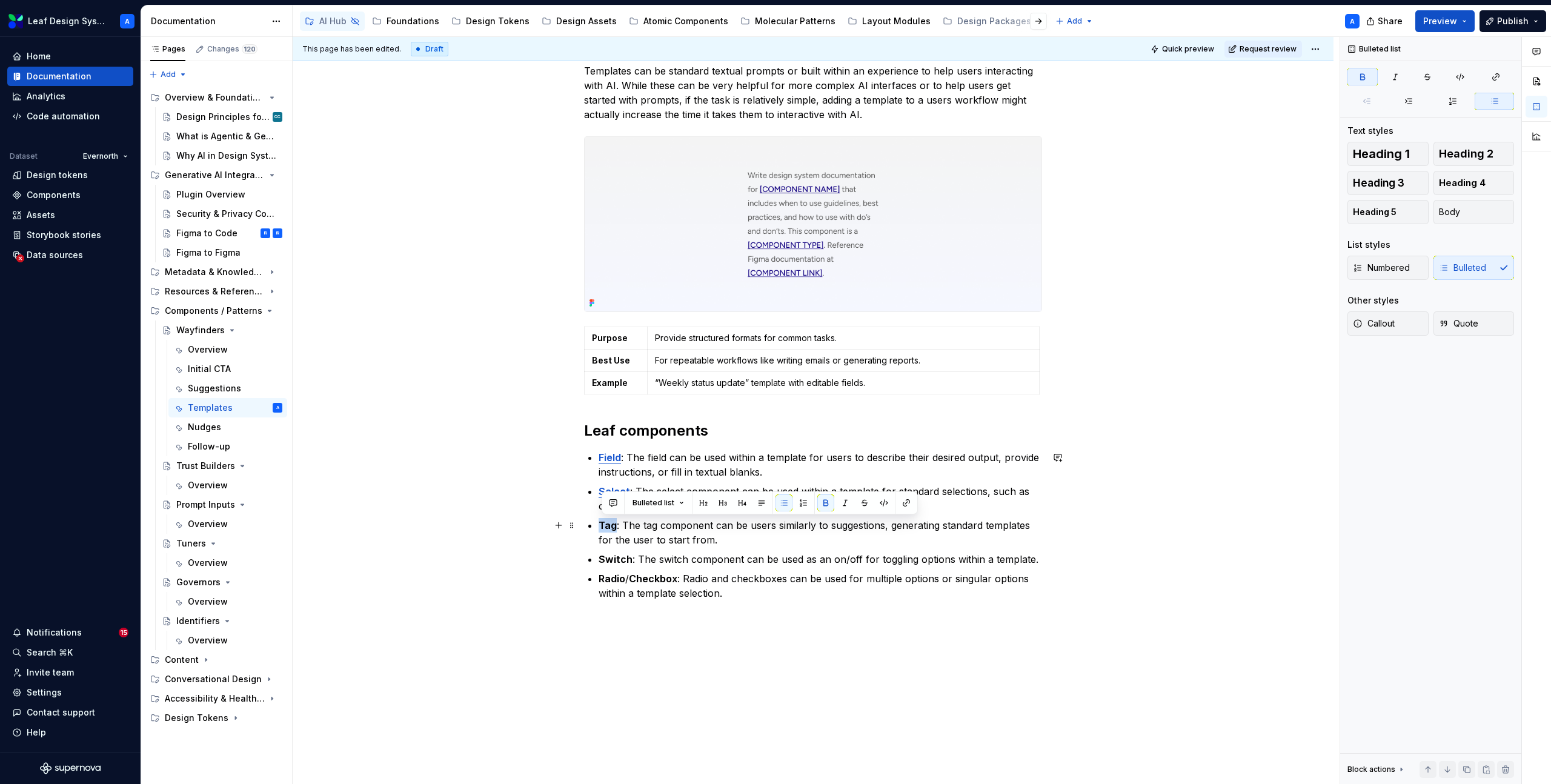
click at [613, 525] on strong "Tag" at bounding box center [607, 525] width 18 height 12
click at [905, 506] on button "button" at bounding box center [906, 502] width 17 height 17
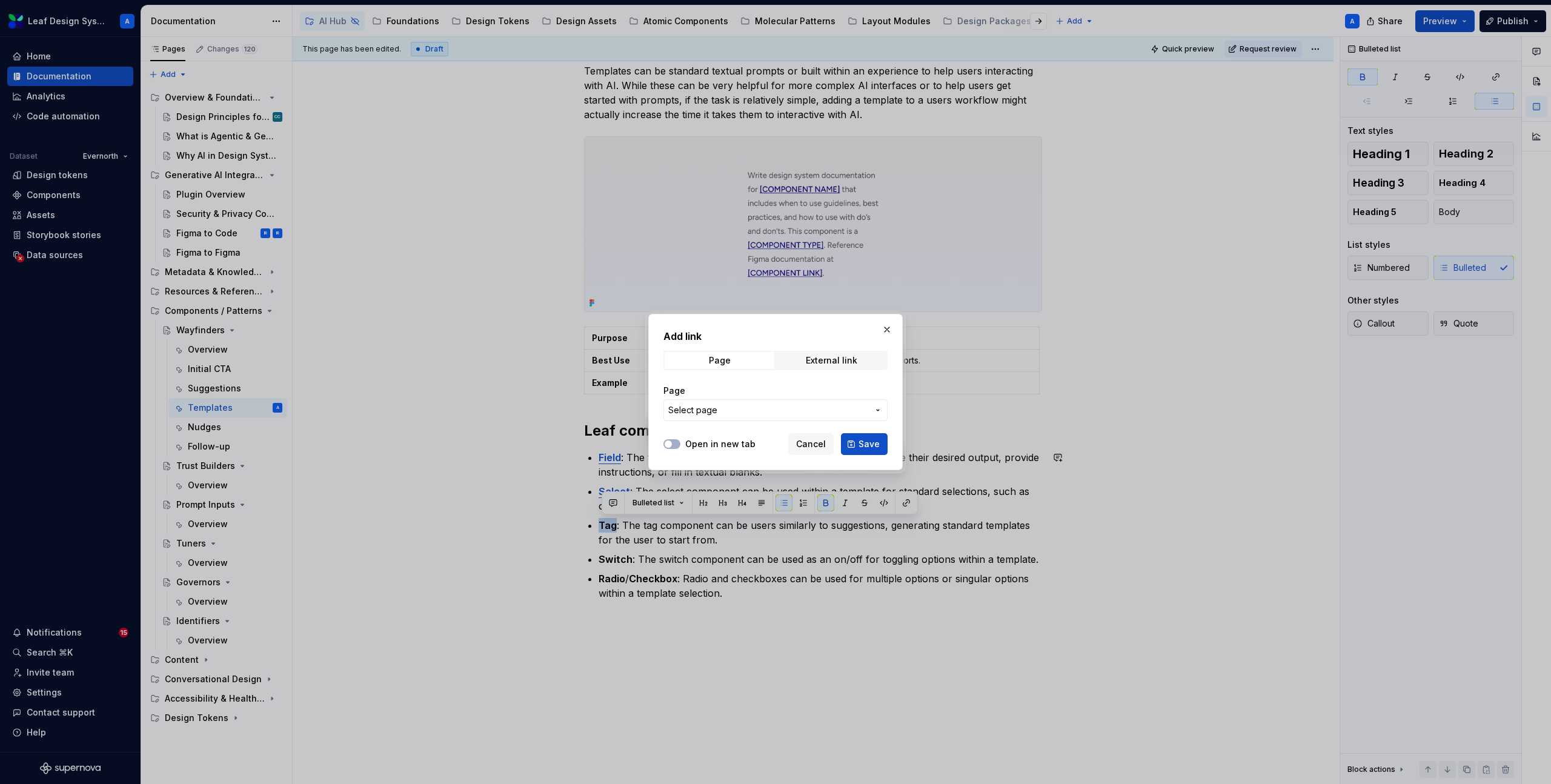
click at [731, 407] on span "Select page" at bounding box center [768, 409] width 200 height 12
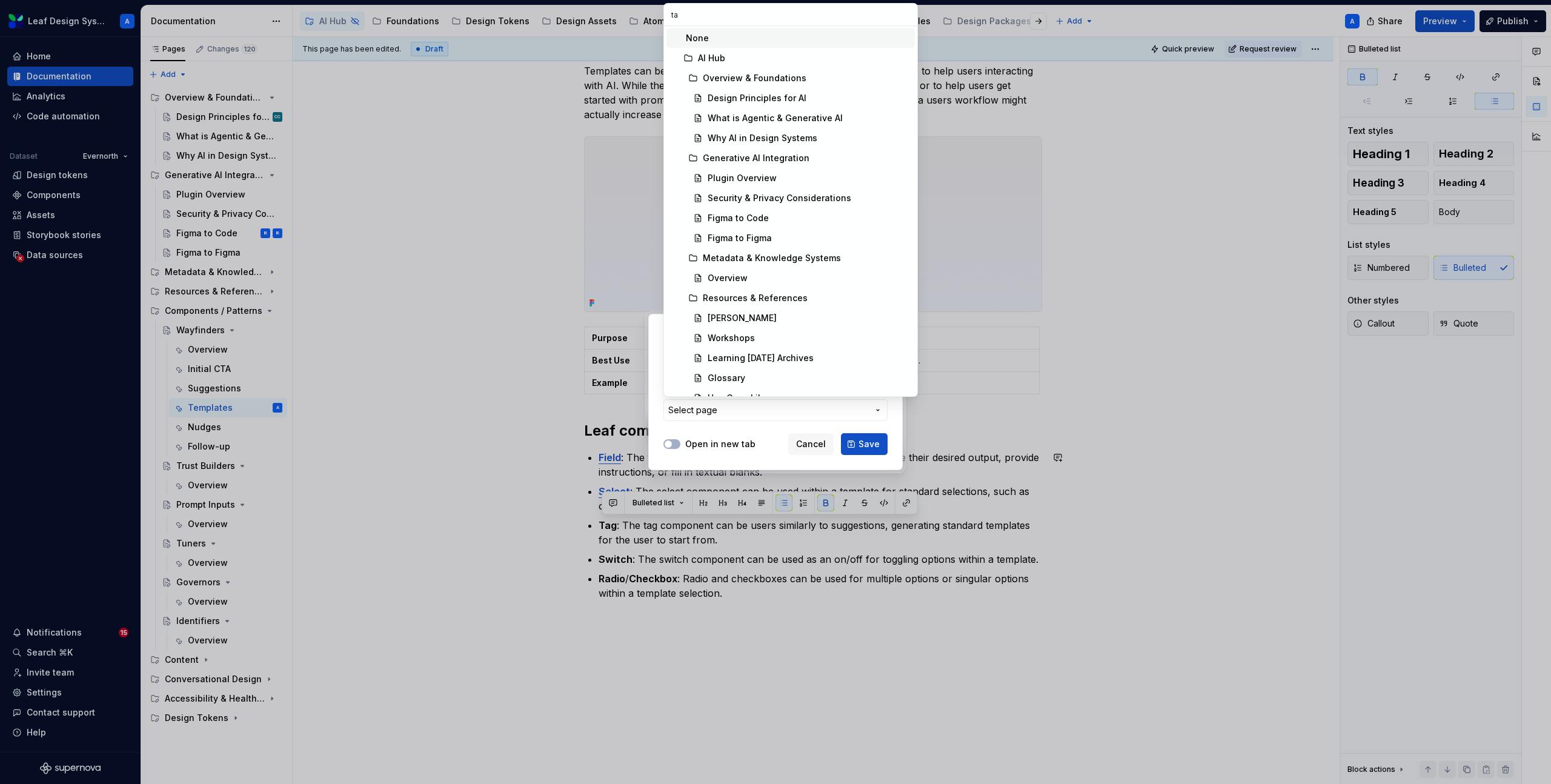
type input "tag"
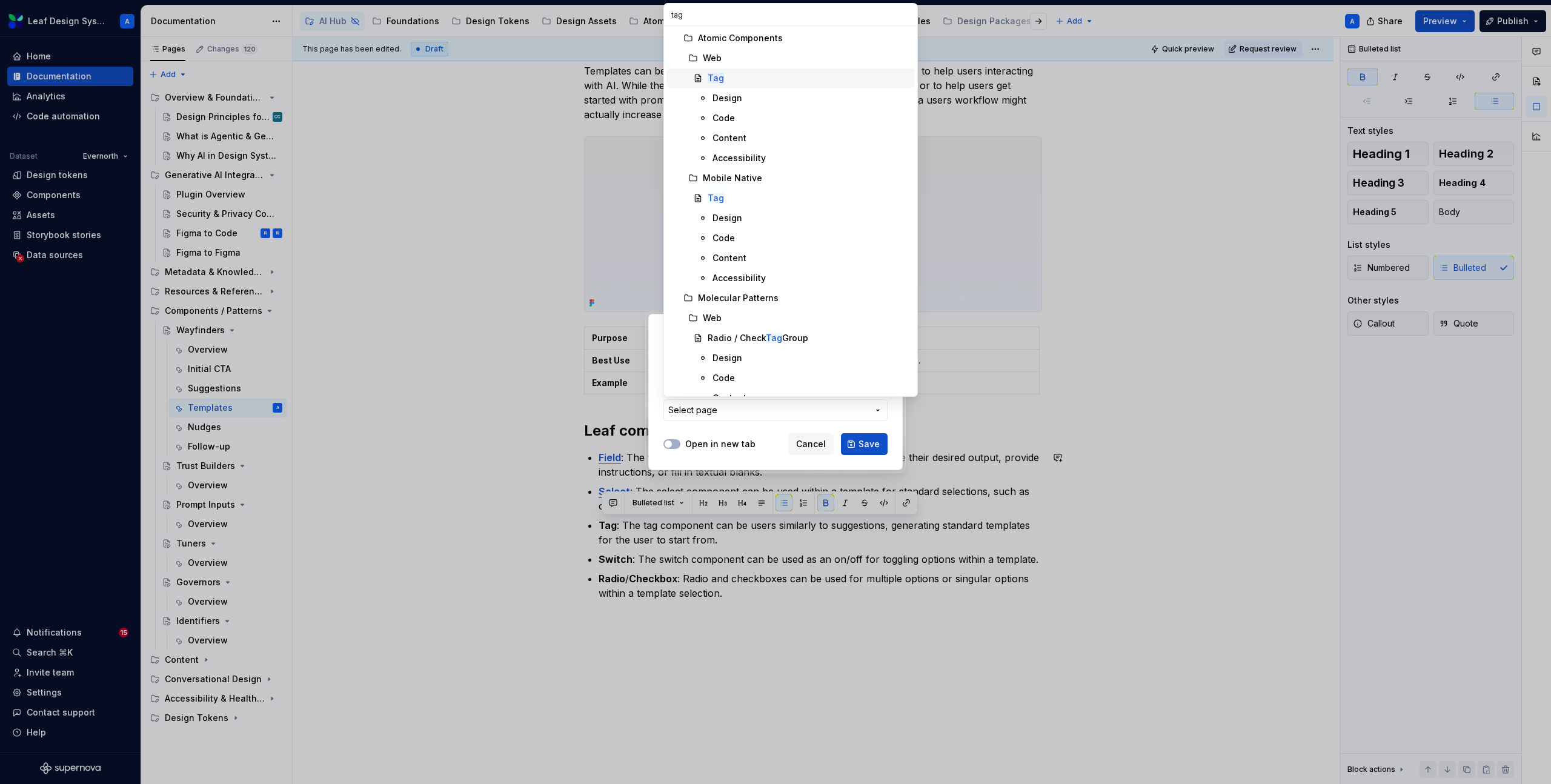
click at [729, 75] on div "Tag" at bounding box center [809, 78] width 203 height 12
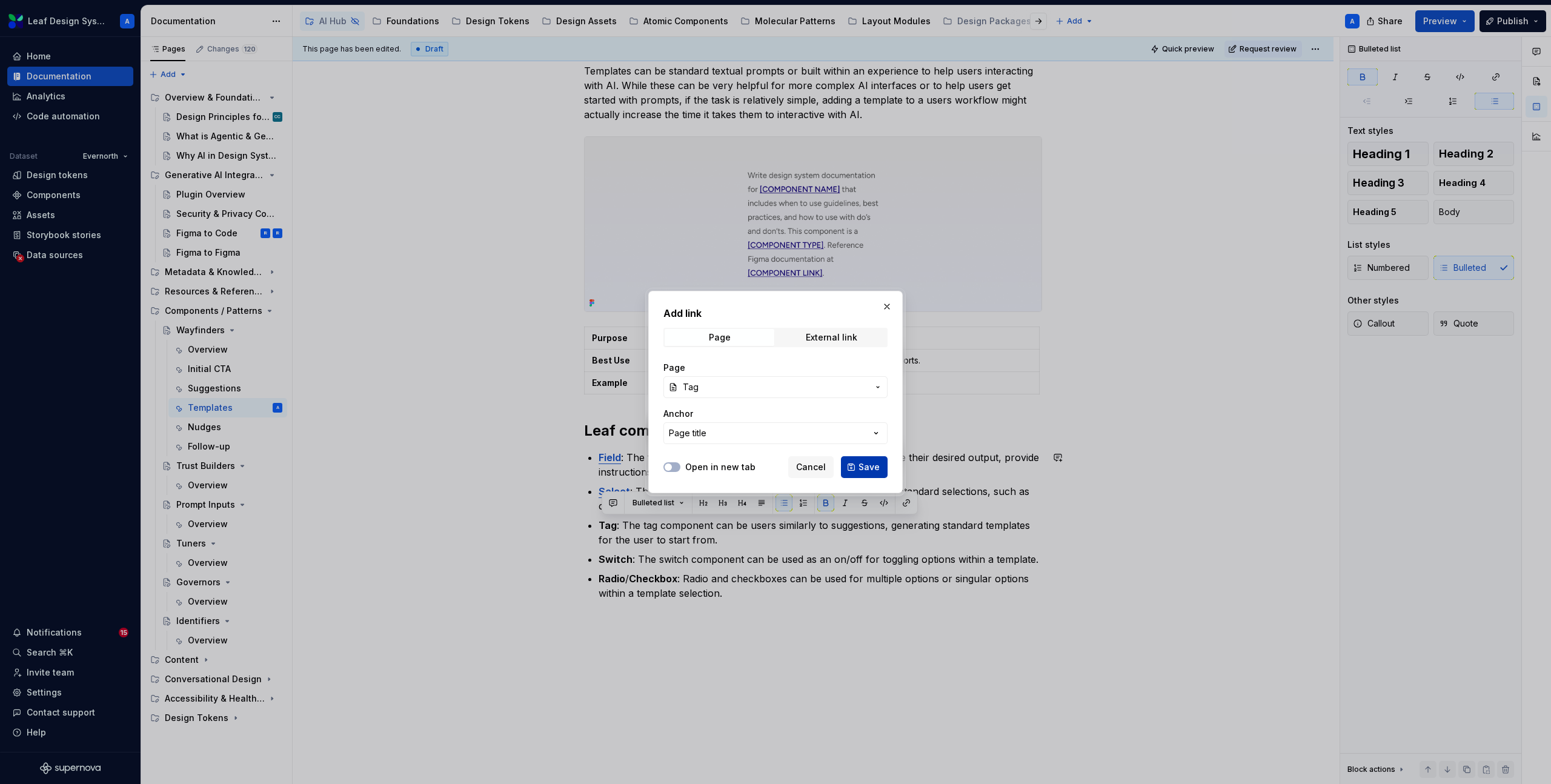
click at [868, 459] on button "Save" at bounding box center [864, 466] width 46 height 22
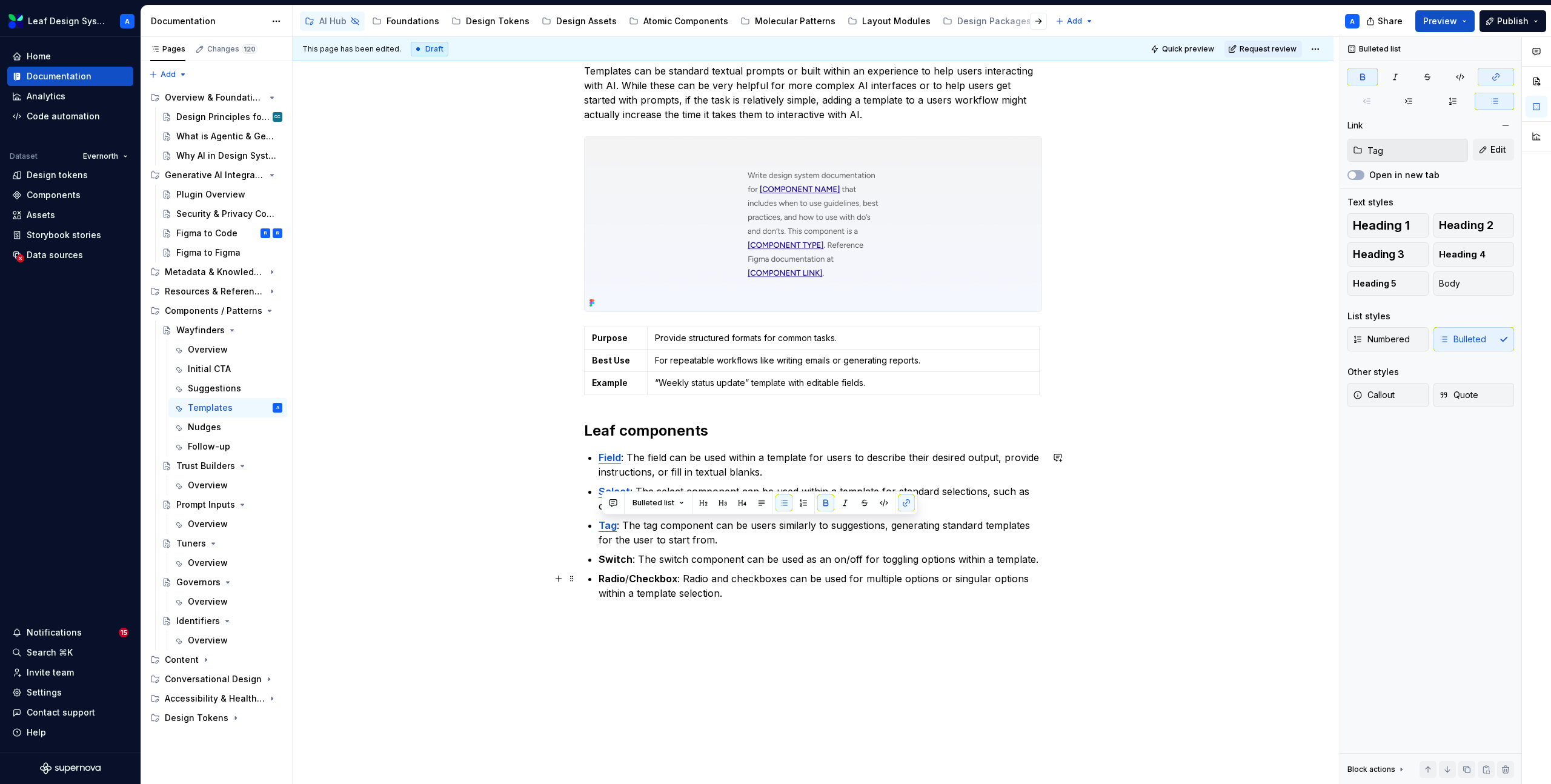
click at [611, 561] on strong "Switch" at bounding box center [615, 559] width 34 height 12
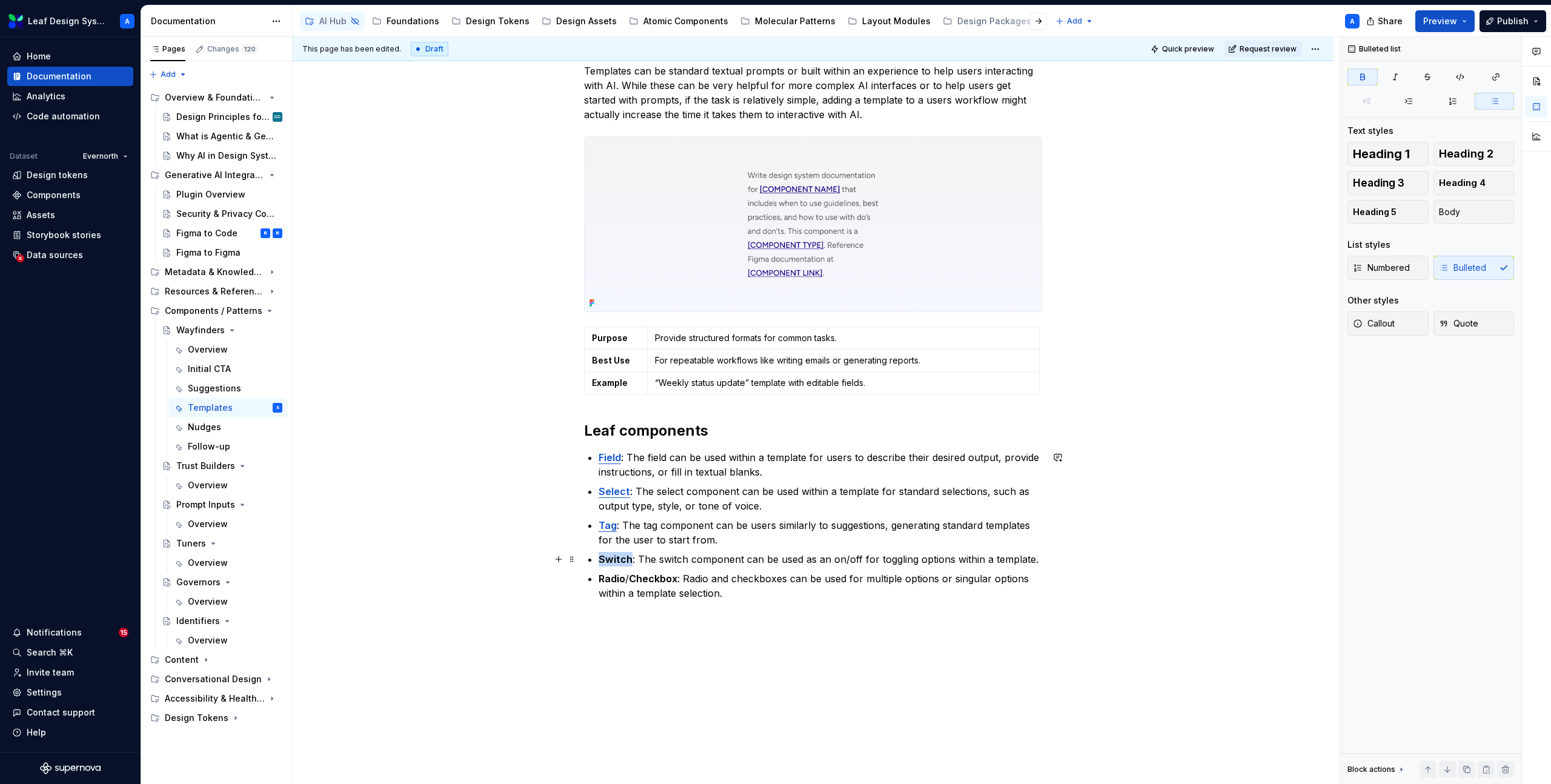
click at [611, 561] on strong "Switch" at bounding box center [615, 559] width 34 height 12
click at [906, 536] on button "button" at bounding box center [906, 536] width 17 height 17
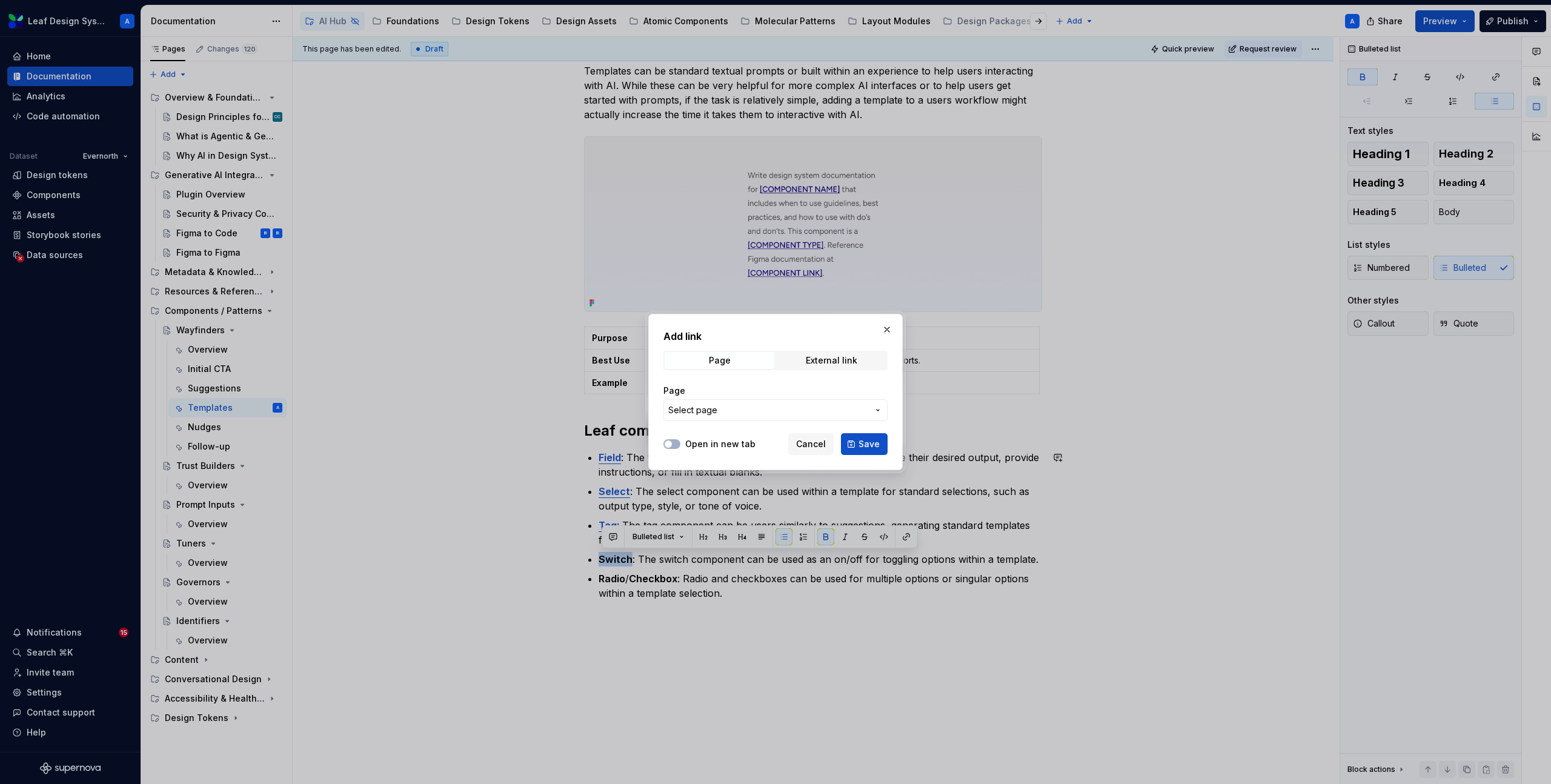
click at [751, 412] on span "Select page" at bounding box center [768, 409] width 200 height 12
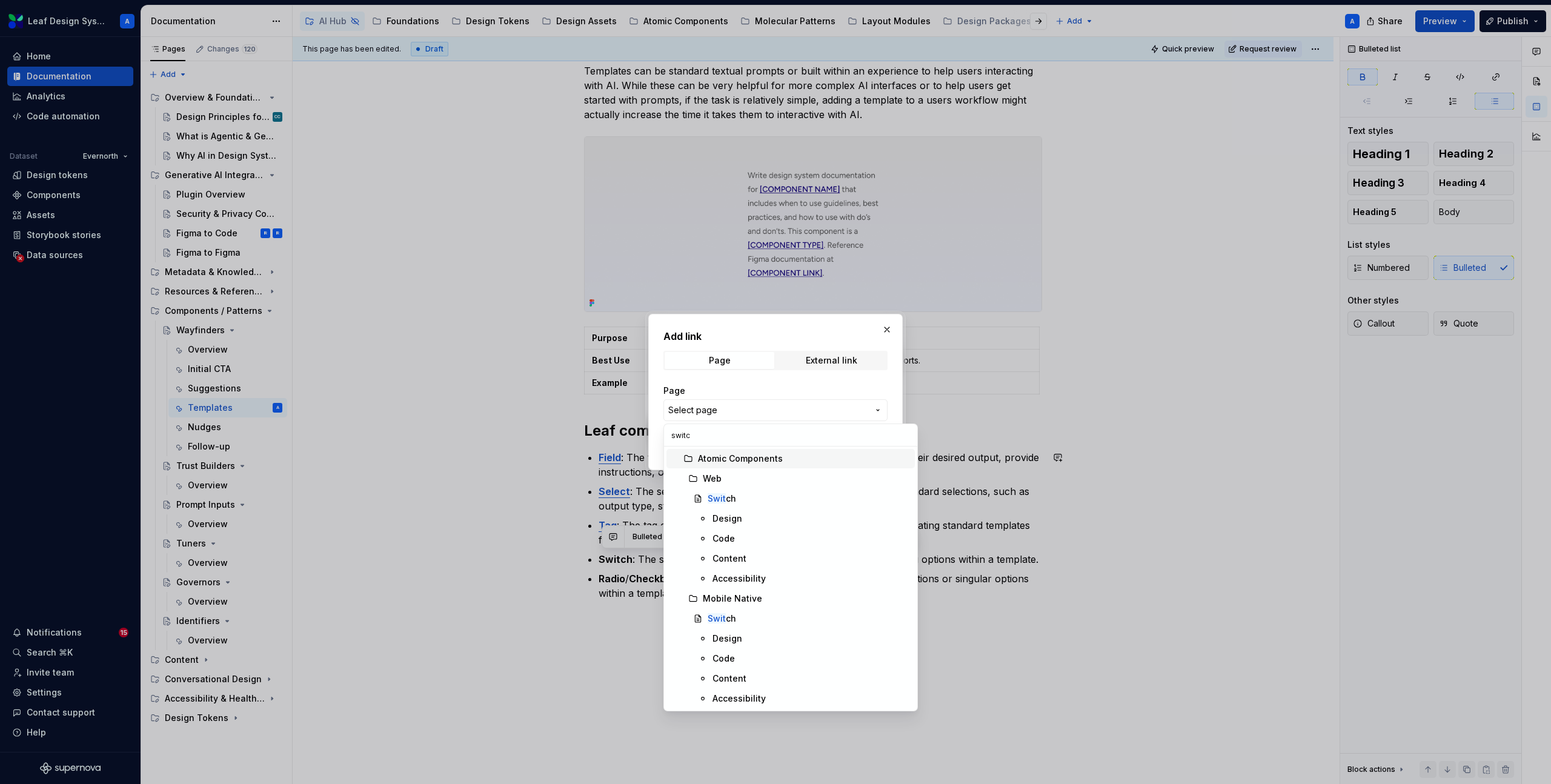
type input "switch"
click at [719, 493] on mark "Switch" at bounding box center [722, 498] width 28 height 10
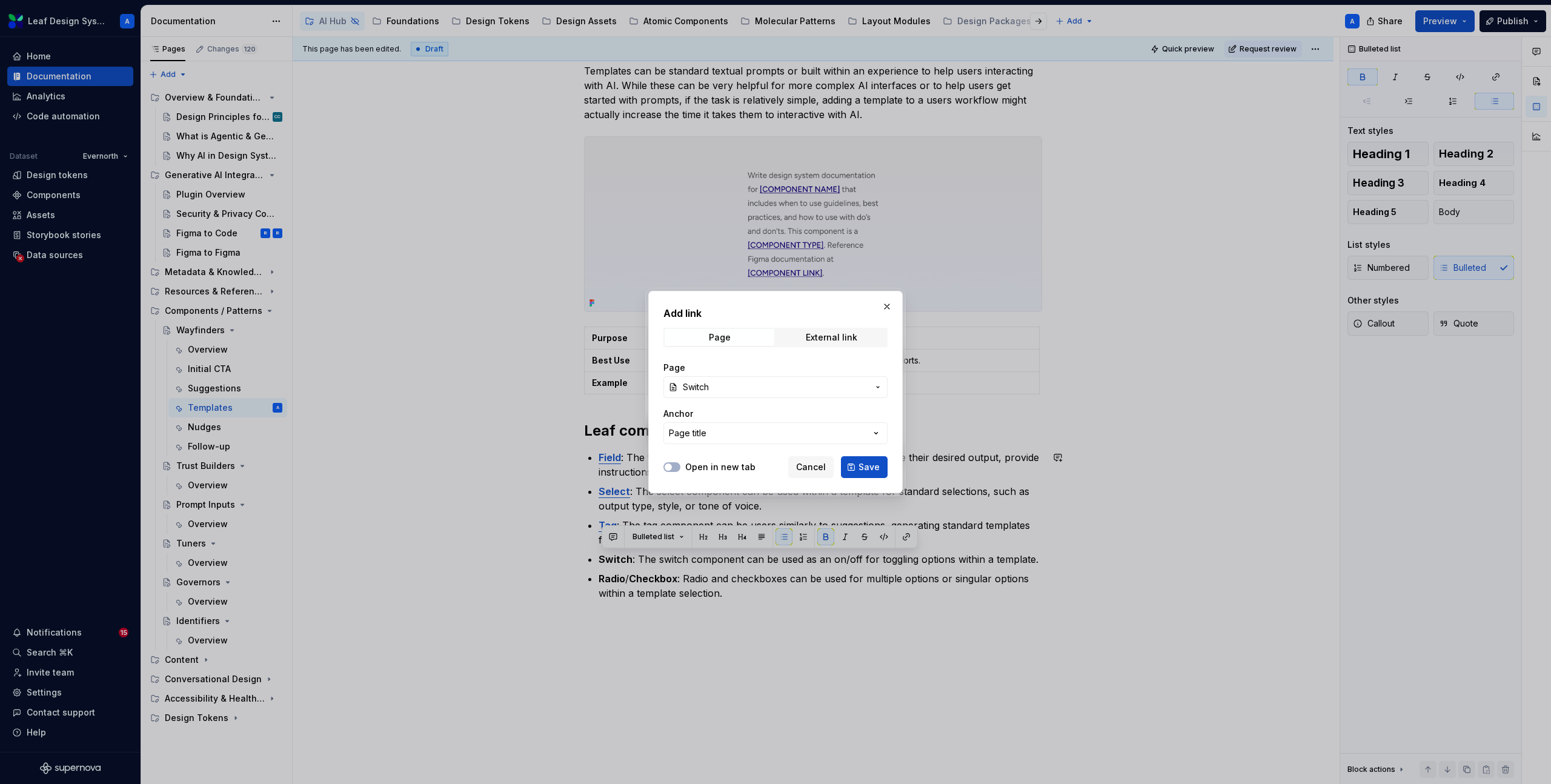
click at [865, 466] on span "Save" at bounding box center [869, 466] width 22 height 12
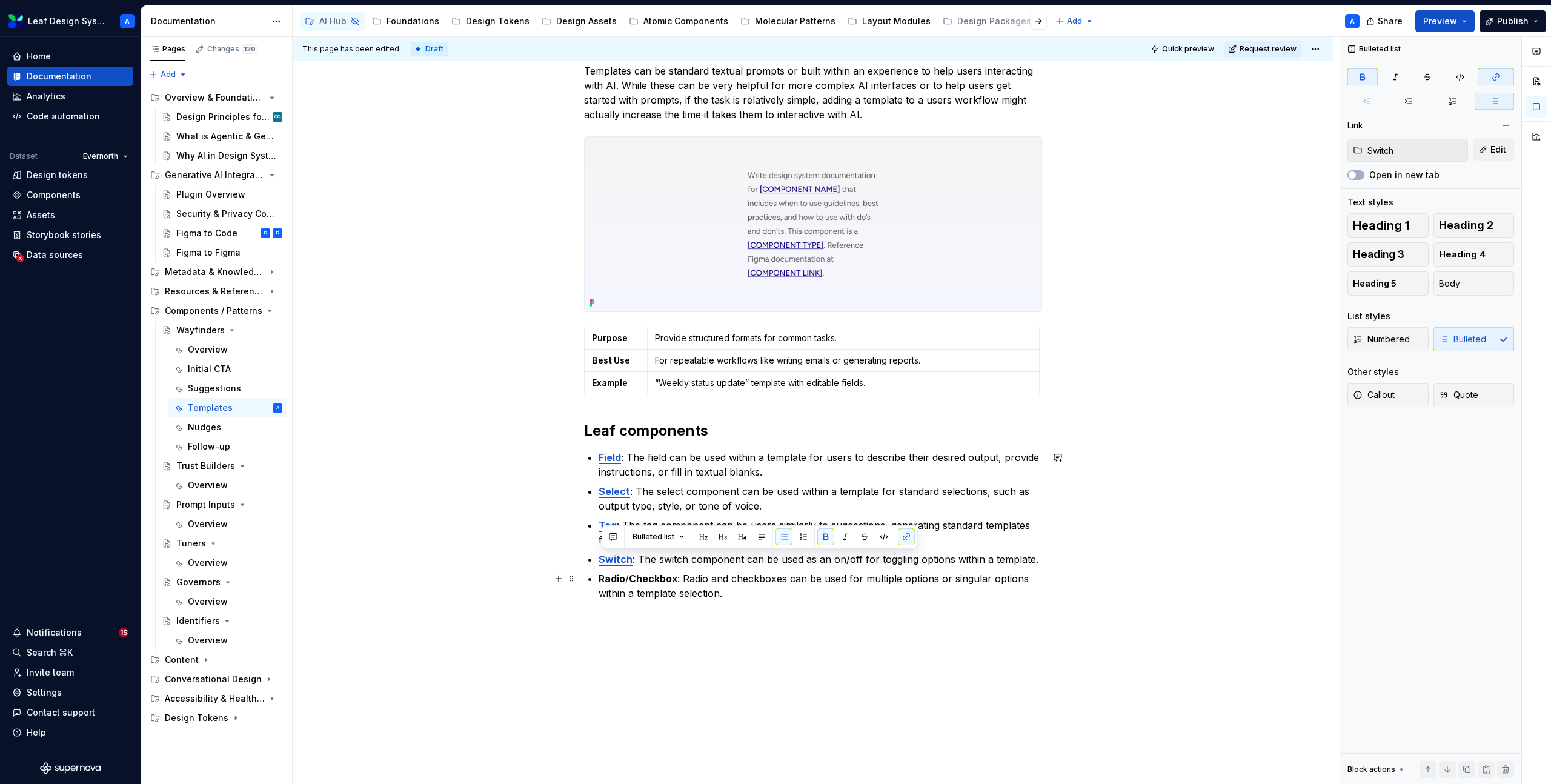
click at [615, 577] on strong "Radio" at bounding box center [611, 578] width 26 height 12
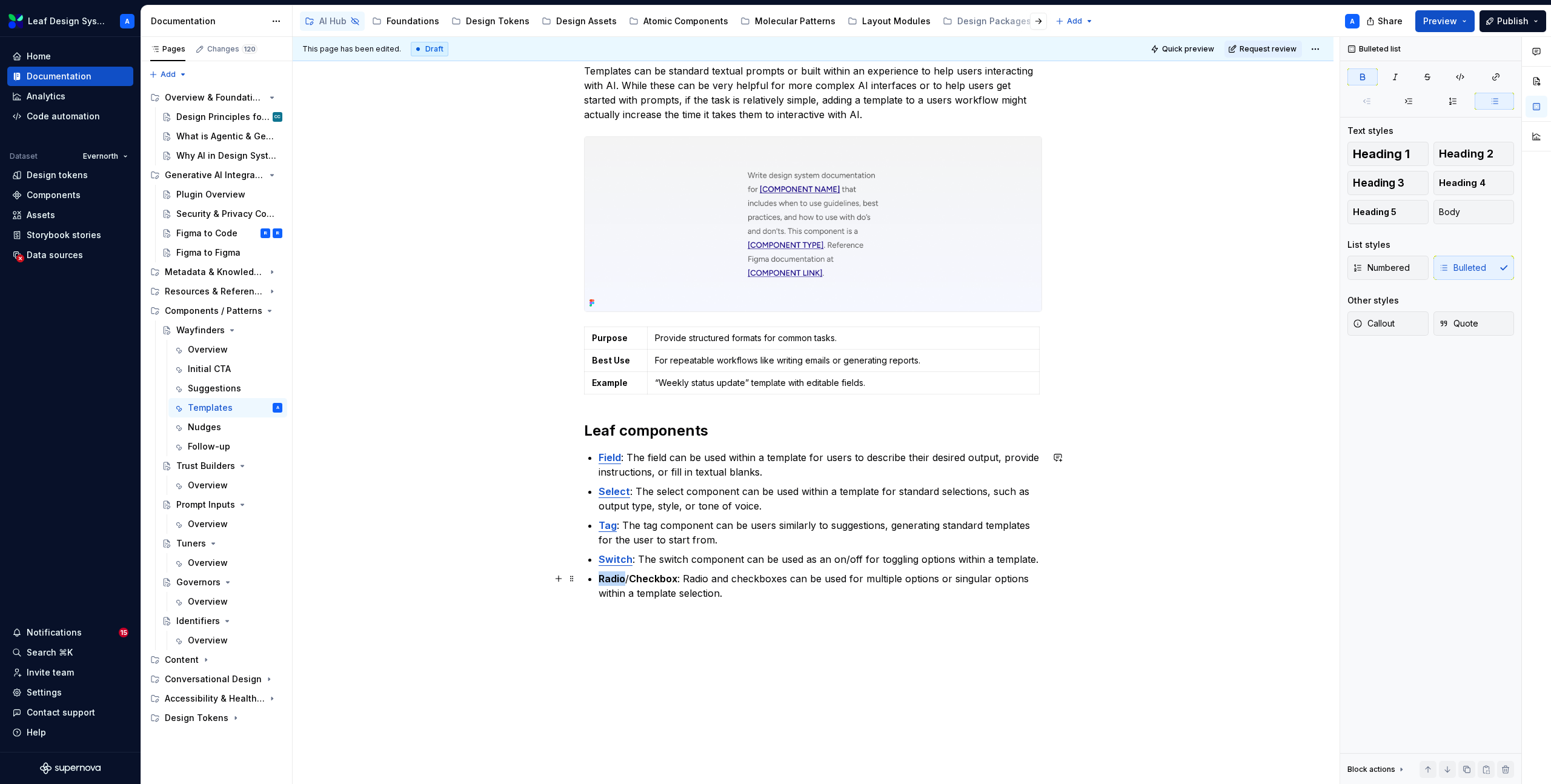
click at [615, 577] on strong "Radio" at bounding box center [611, 578] width 26 height 12
click at [904, 555] on button "button" at bounding box center [906, 556] width 17 height 17
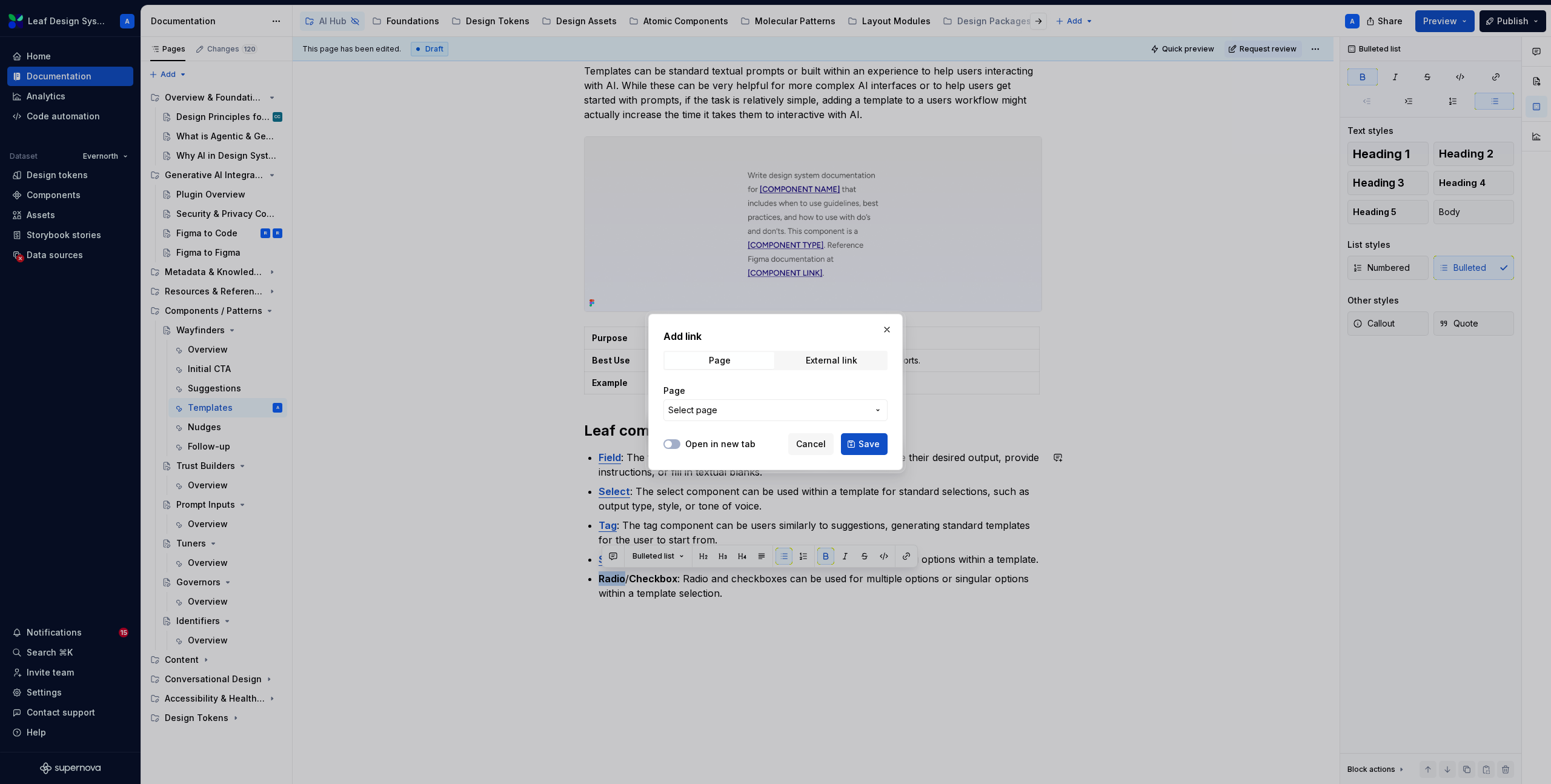
click at [799, 408] on span "Select page" at bounding box center [768, 409] width 200 height 12
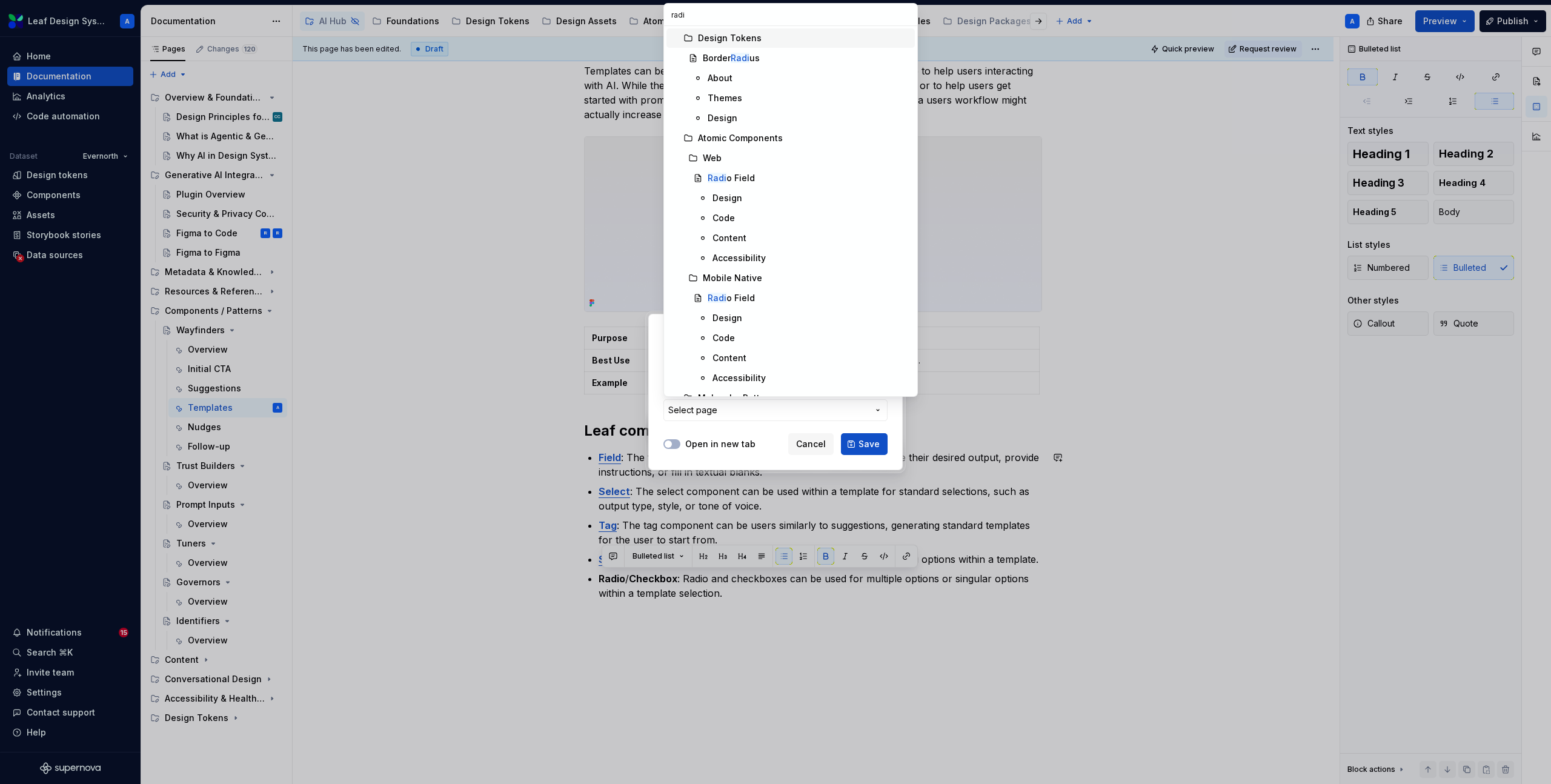
type input "radio"
click at [736, 78] on div "Radio Field" at bounding box center [730, 78] width 45 height 12
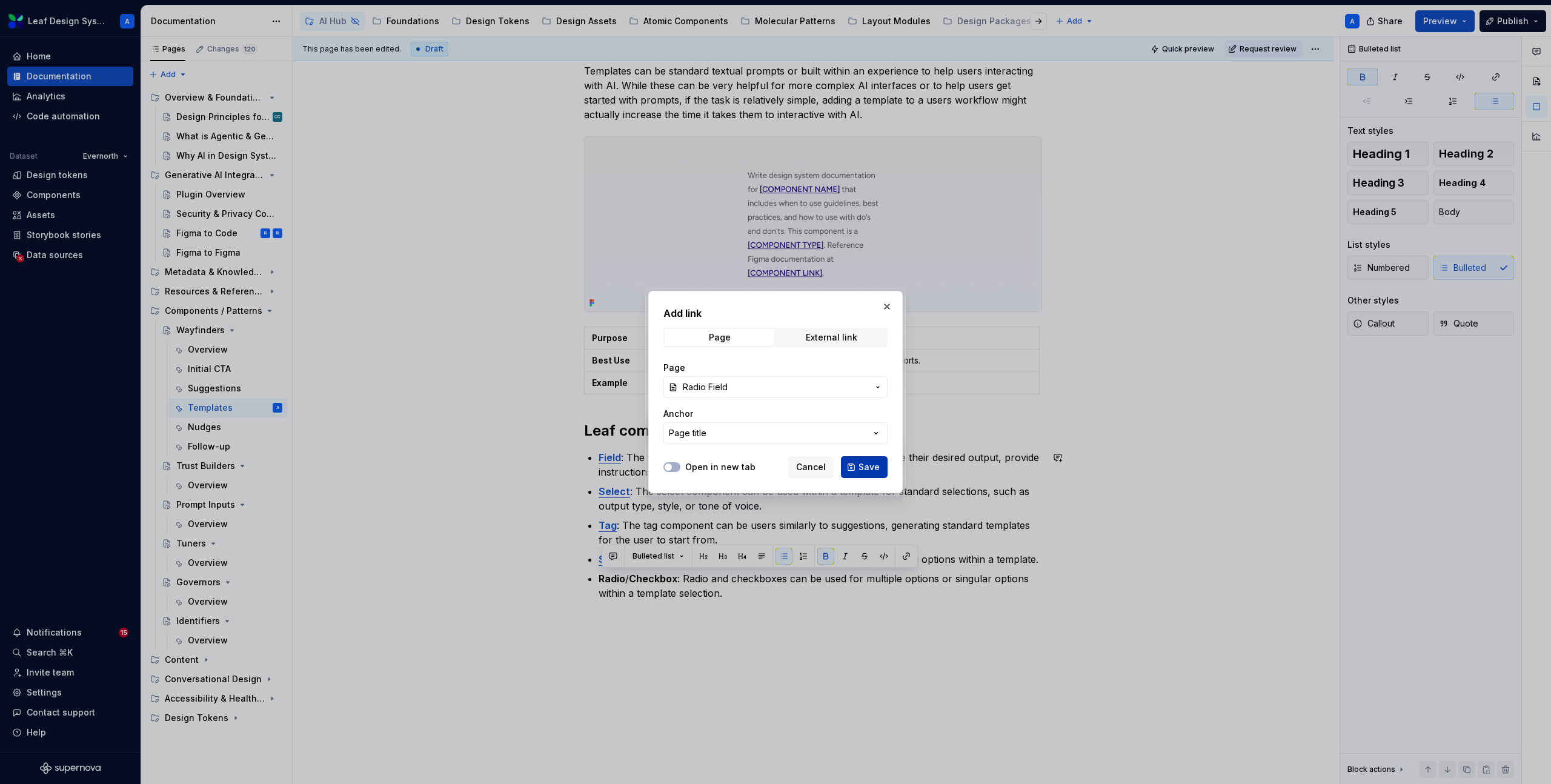
click at [858, 460] on button "Save" at bounding box center [864, 466] width 46 height 22
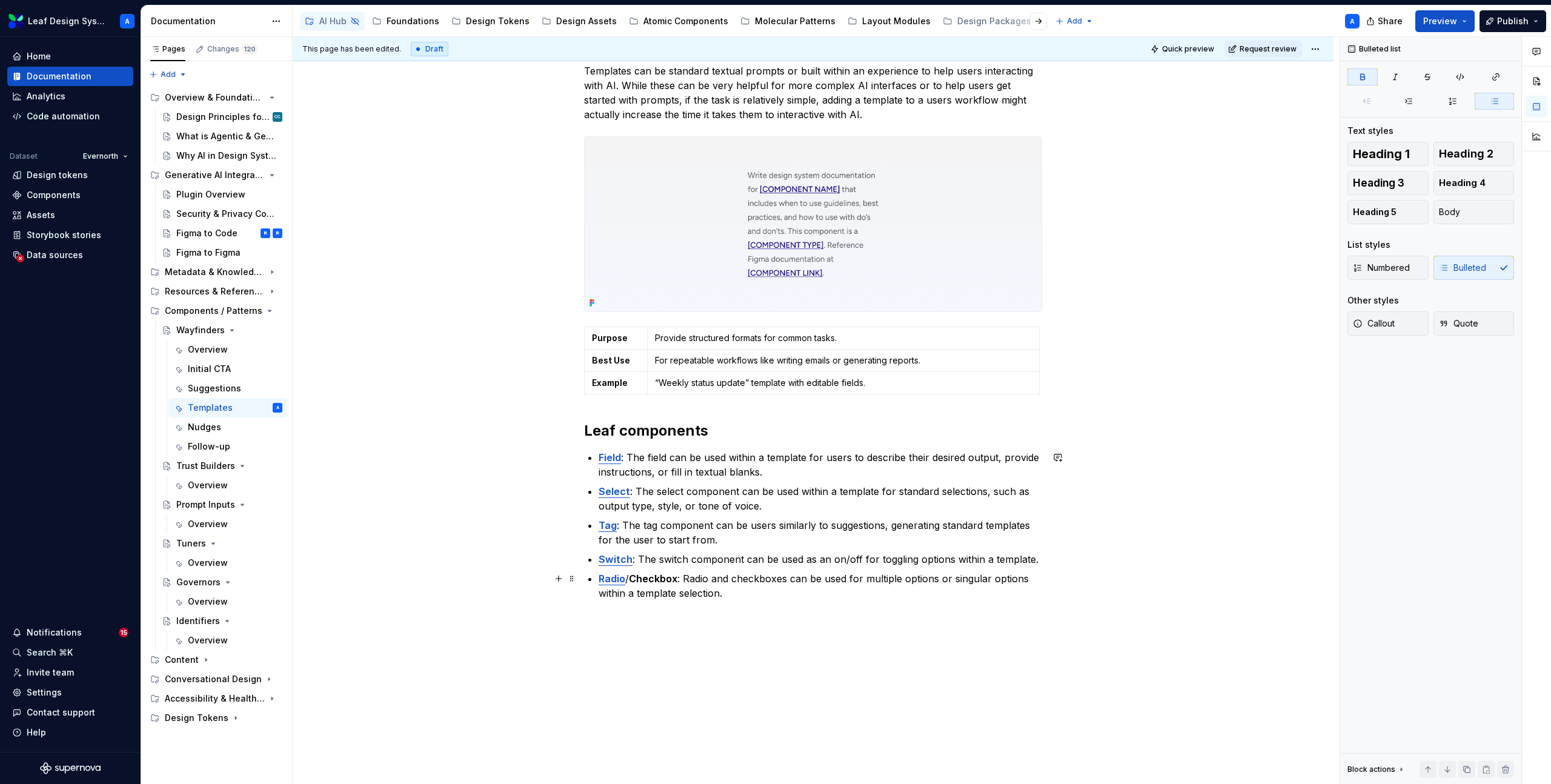
click at [658, 579] on strong "Checkbox" at bounding box center [653, 578] width 49 height 12
click at [939, 558] on button "button" at bounding box center [941, 556] width 17 height 17
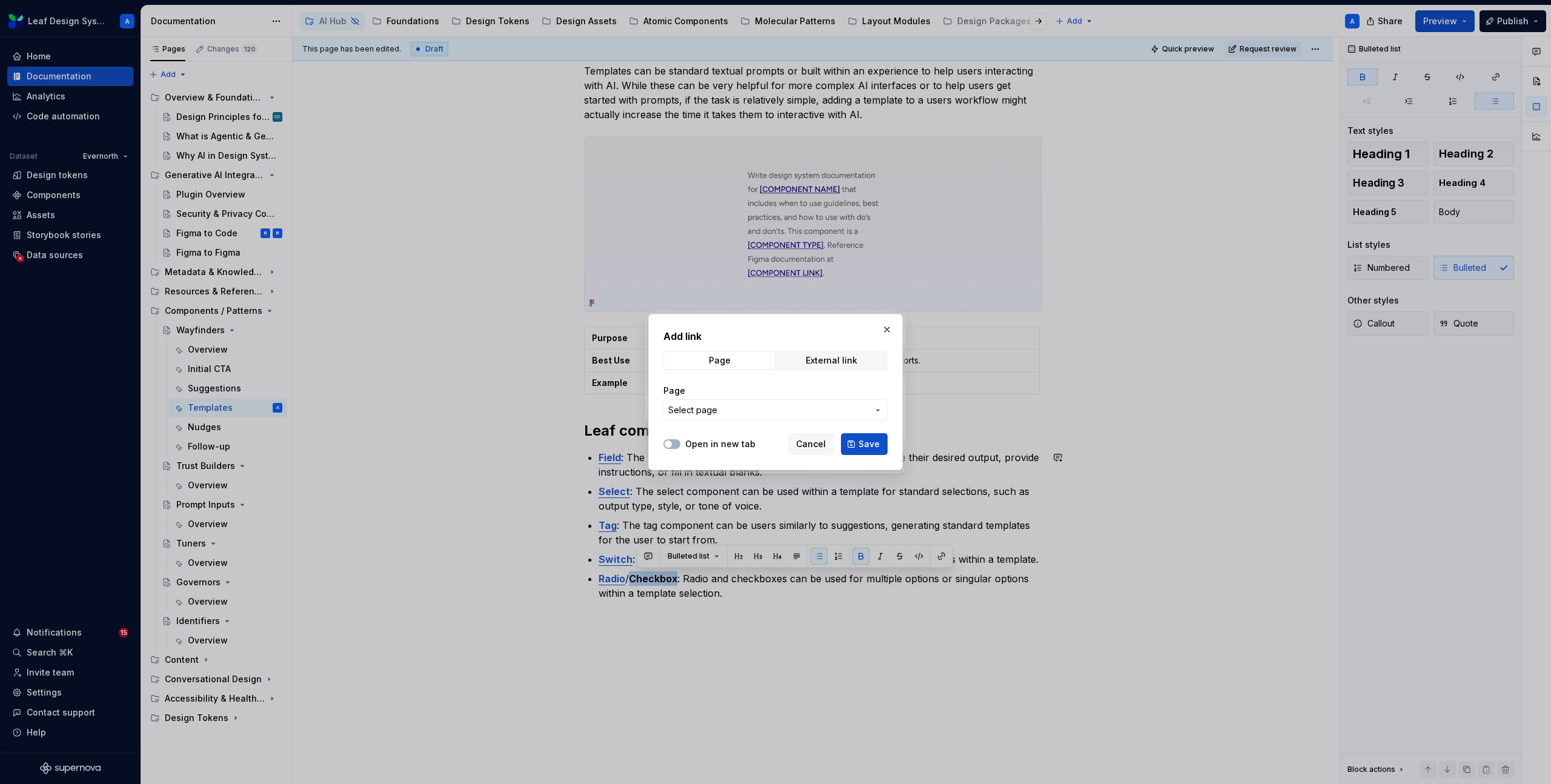
click at [808, 407] on span "Select page" at bounding box center [768, 409] width 200 height 12
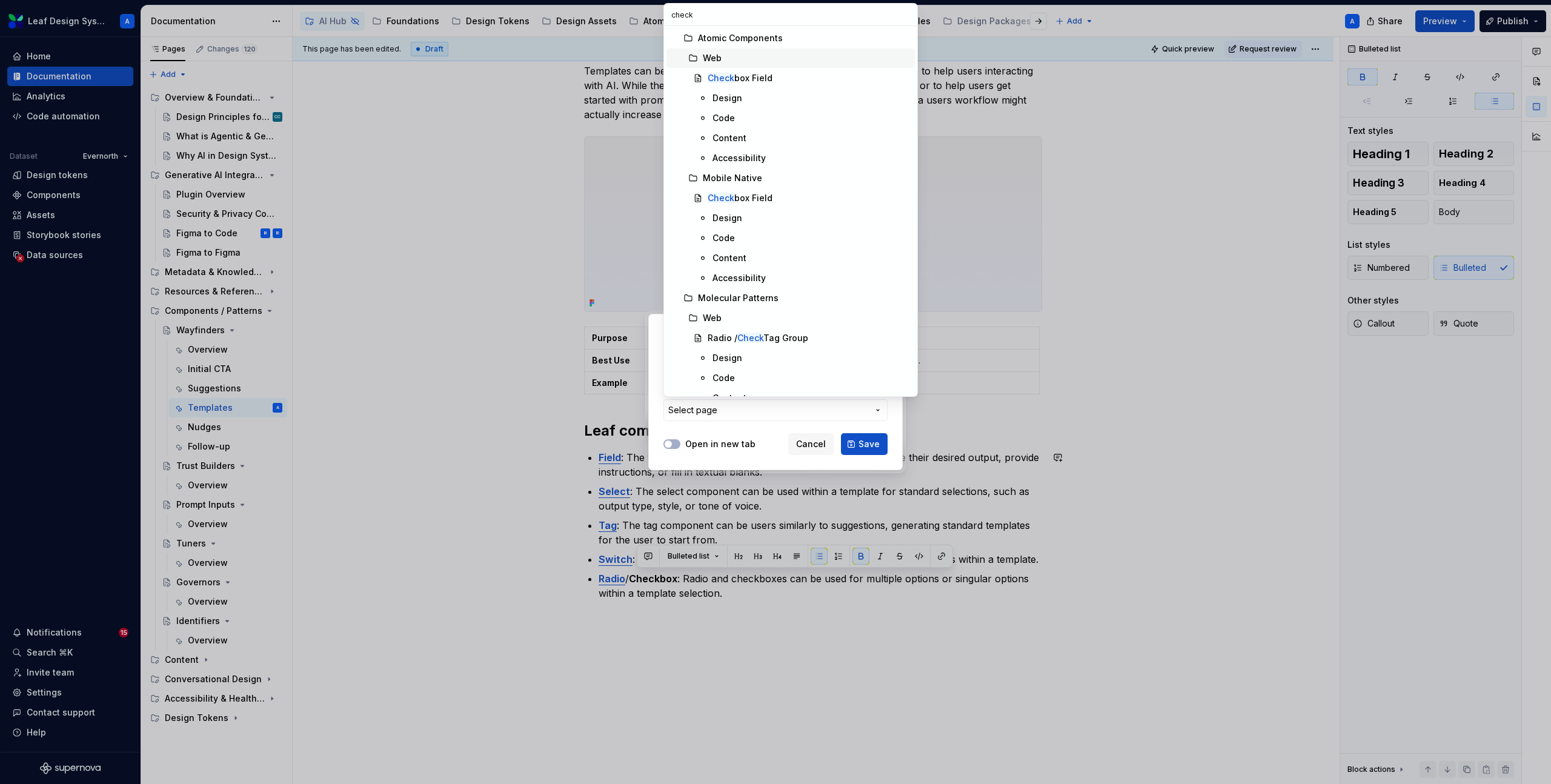
type input "check"
click at [722, 69] on span "Check box Field" at bounding box center [790, 78] width 248 height 19
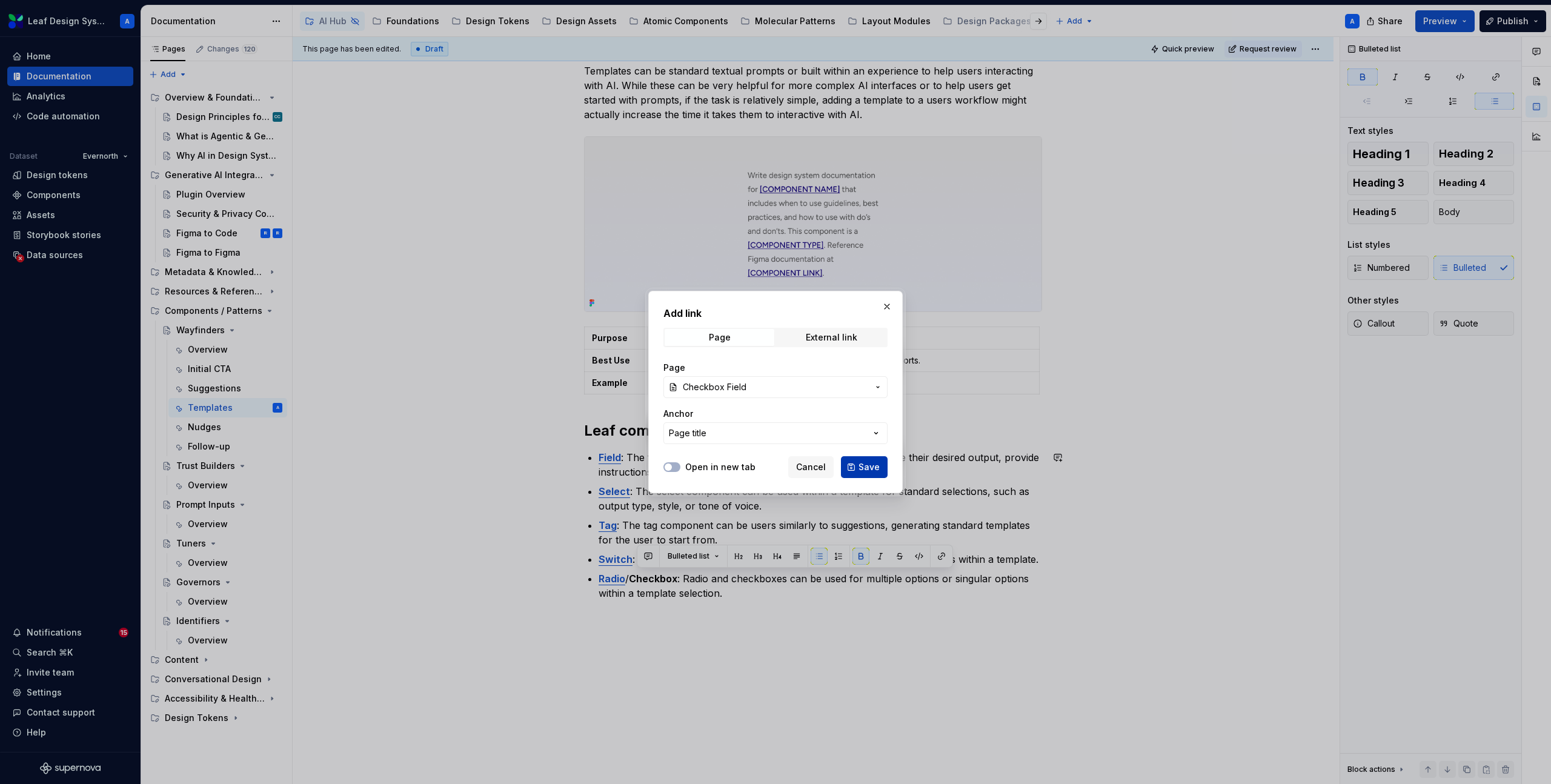
click at [863, 459] on button "Save" at bounding box center [864, 466] width 46 height 22
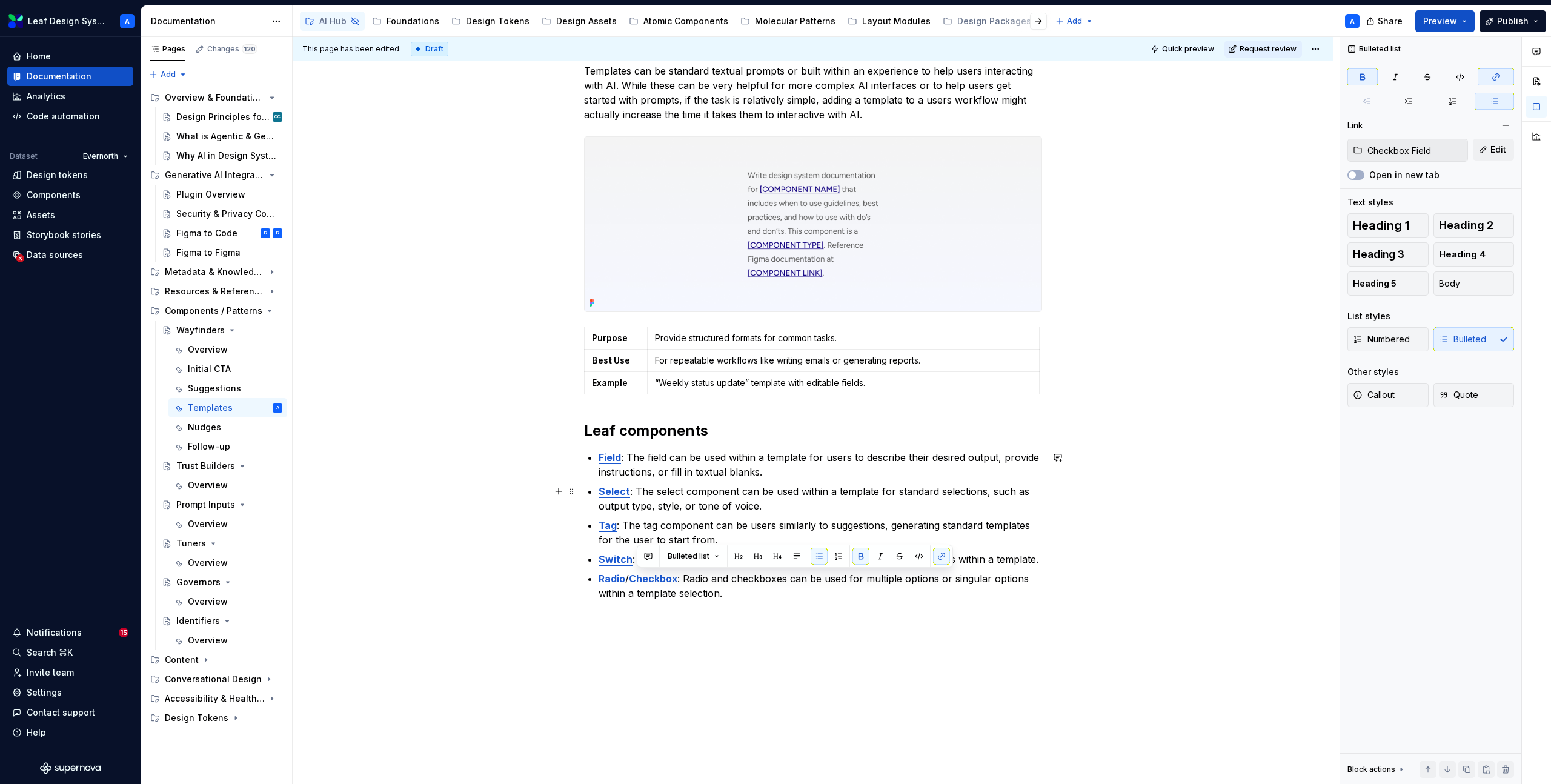
click at [965, 493] on p "Select : The select component can be used within a template for standard select…" at bounding box center [820, 498] width 443 height 29
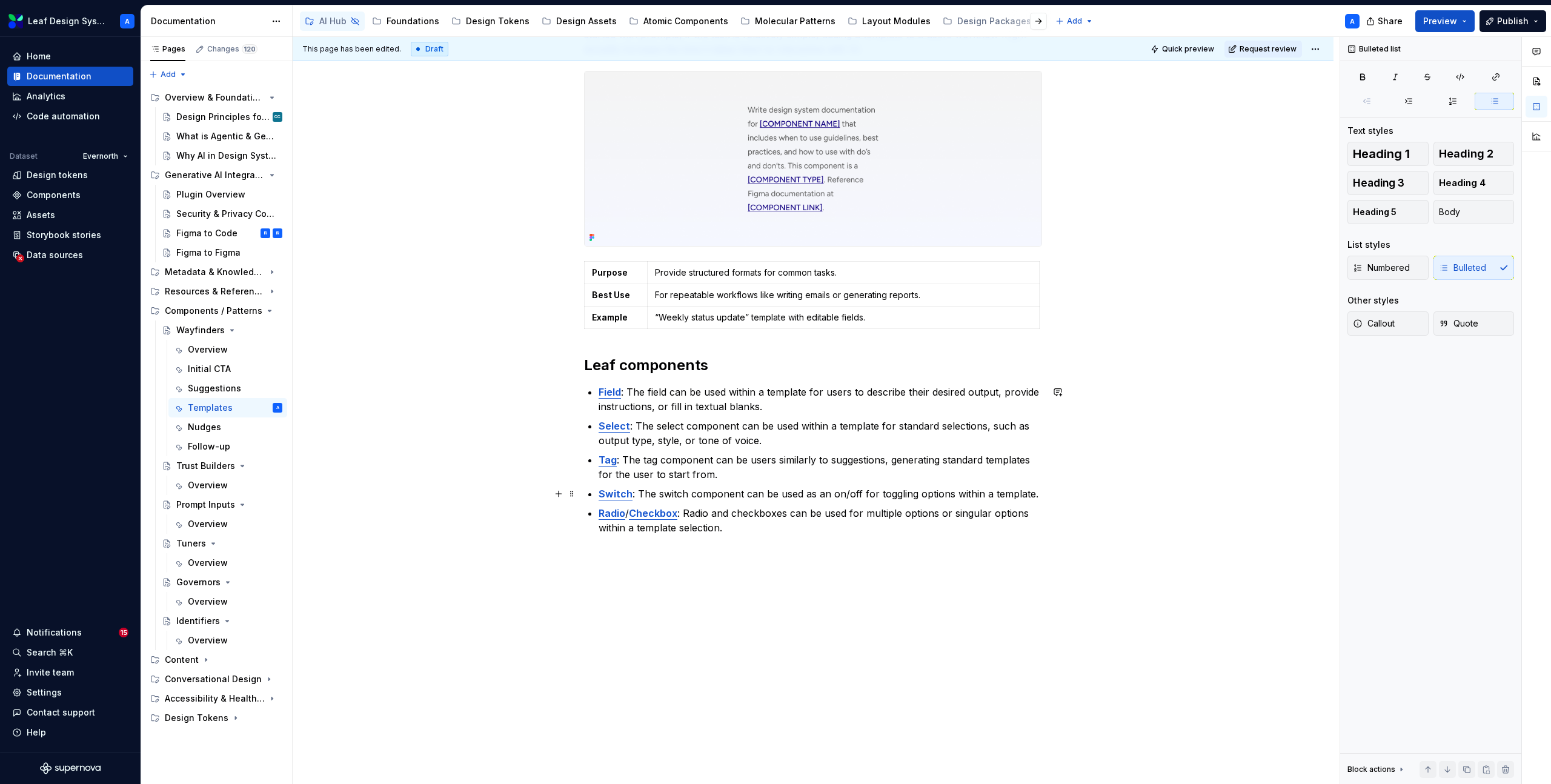
scroll to position [0, 0]
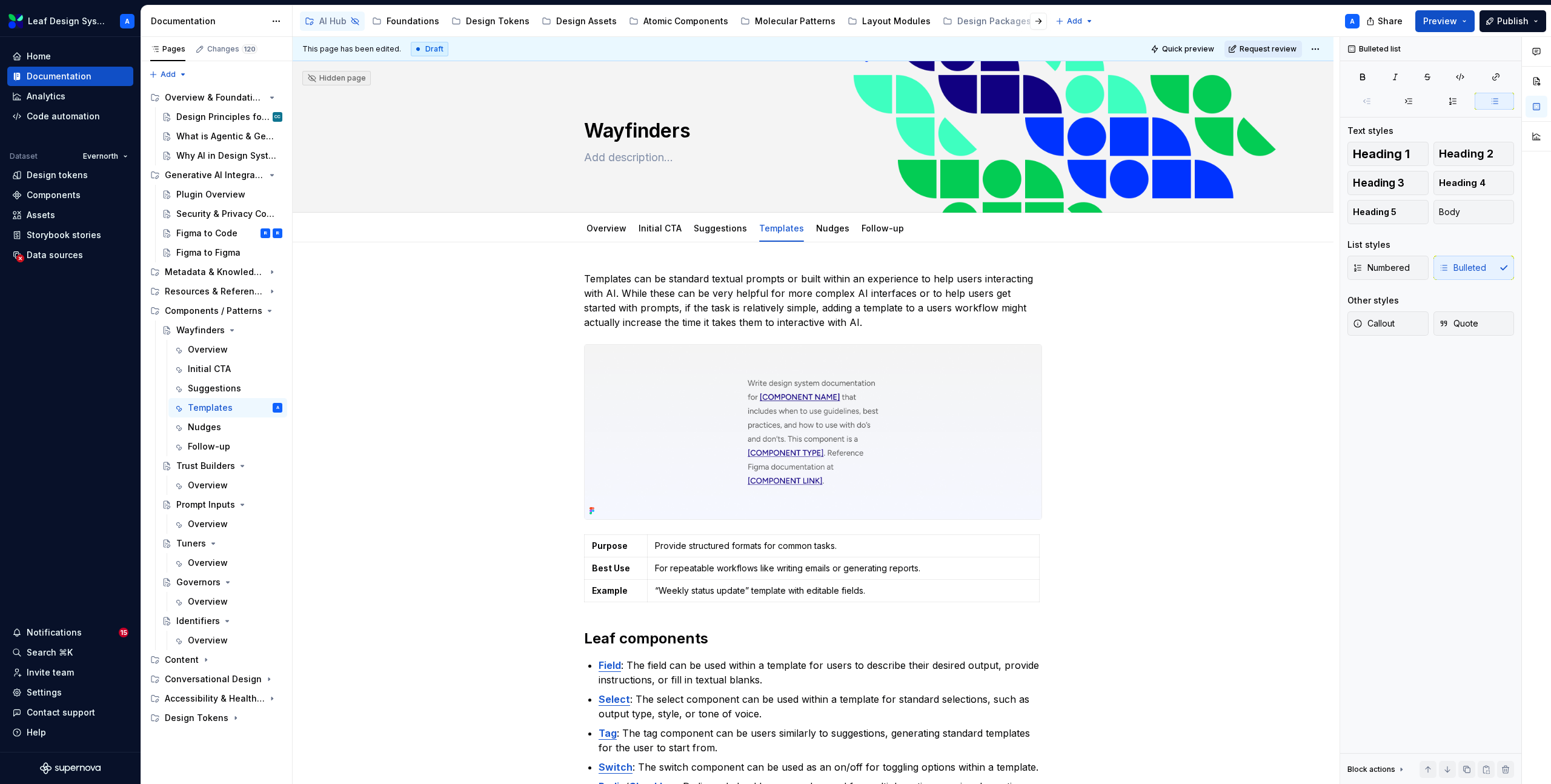
click at [1259, 49] on span "Request review" at bounding box center [1268, 49] width 57 height 10
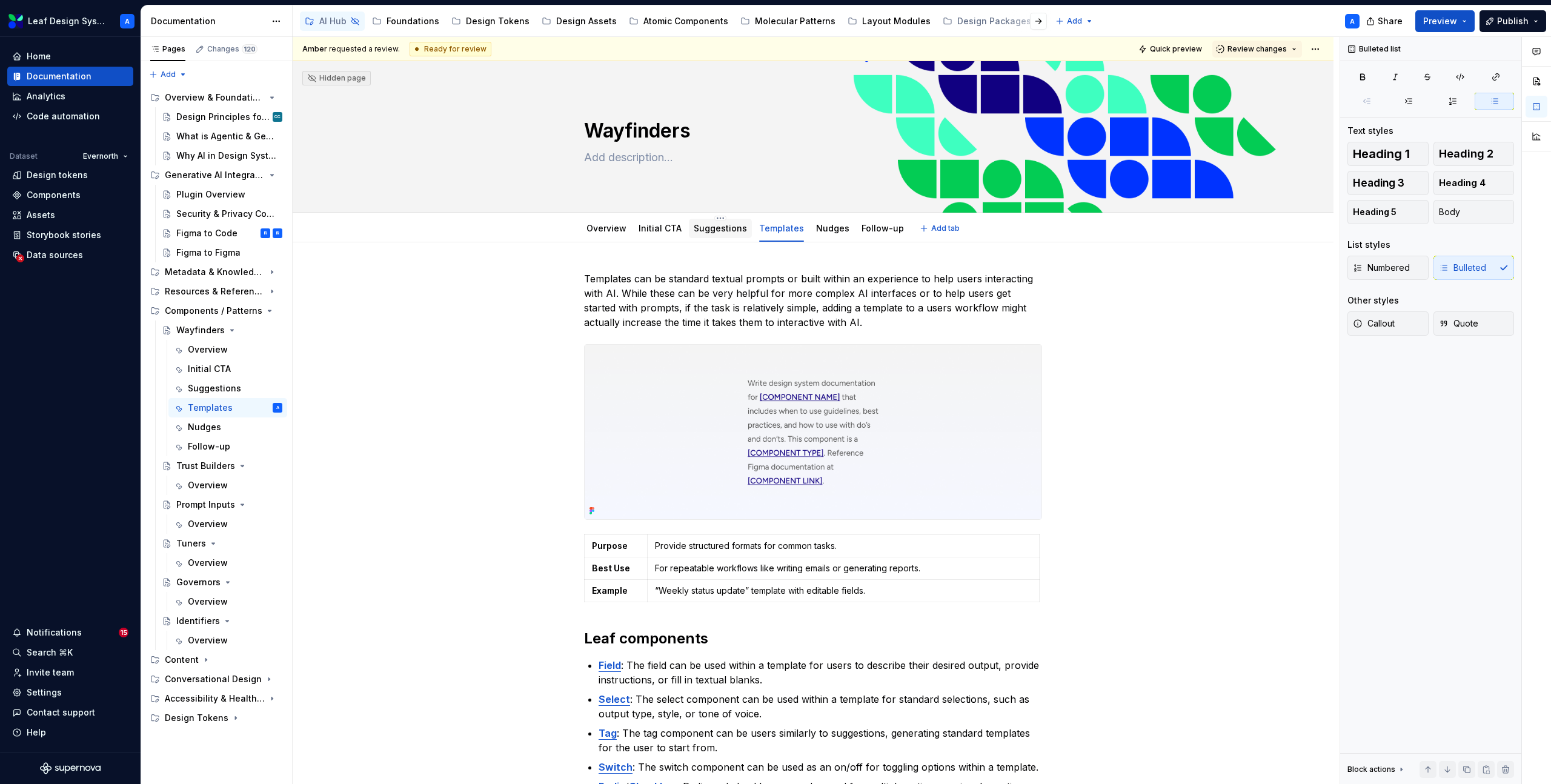
click at [718, 237] on div "Suggestions" at bounding box center [720, 228] width 63 height 19
click at [719, 227] on link "Suggestions" at bounding box center [720, 228] width 53 height 10
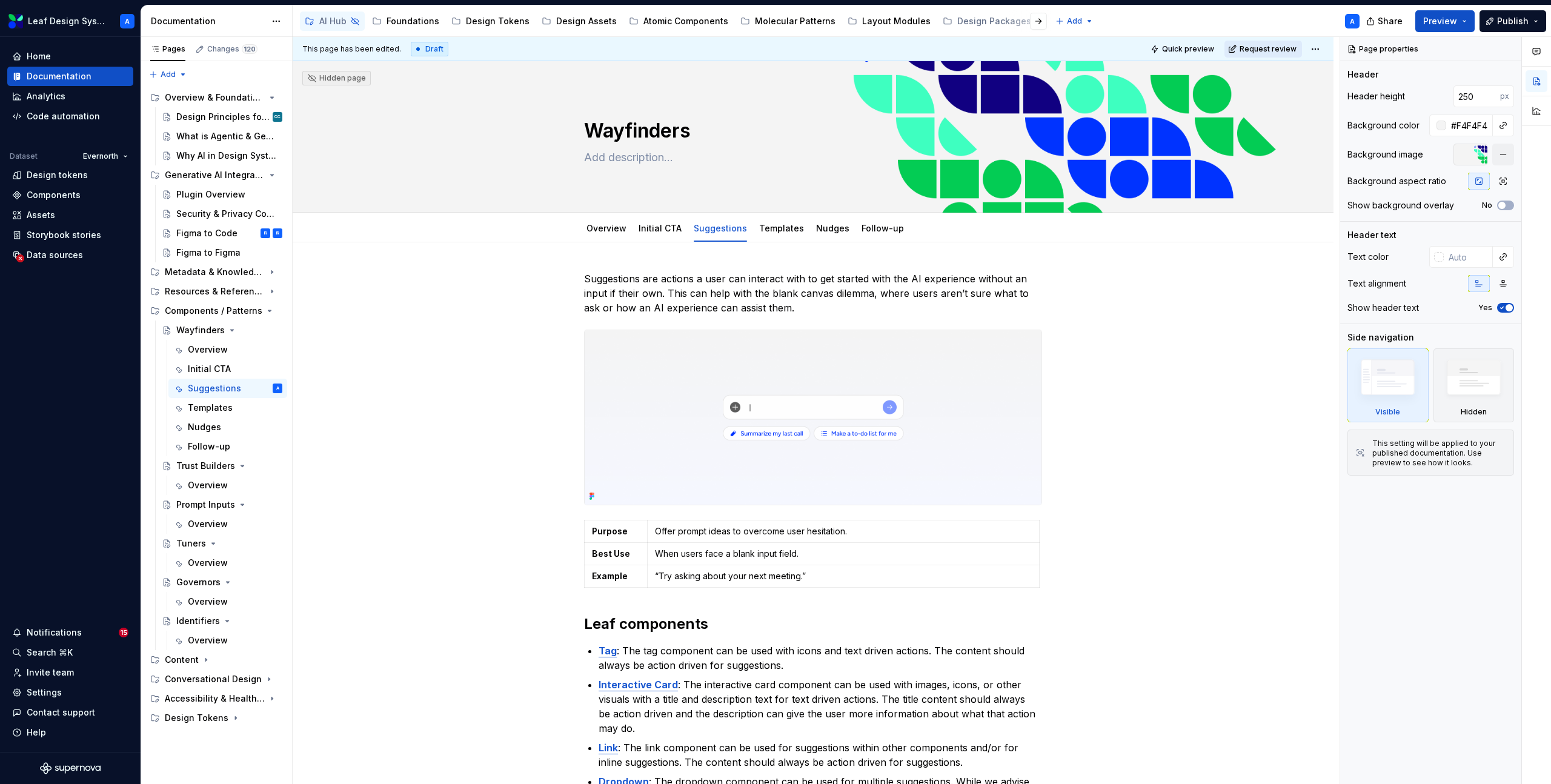
click at [1279, 51] on span "Request review" at bounding box center [1268, 49] width 57 height 10
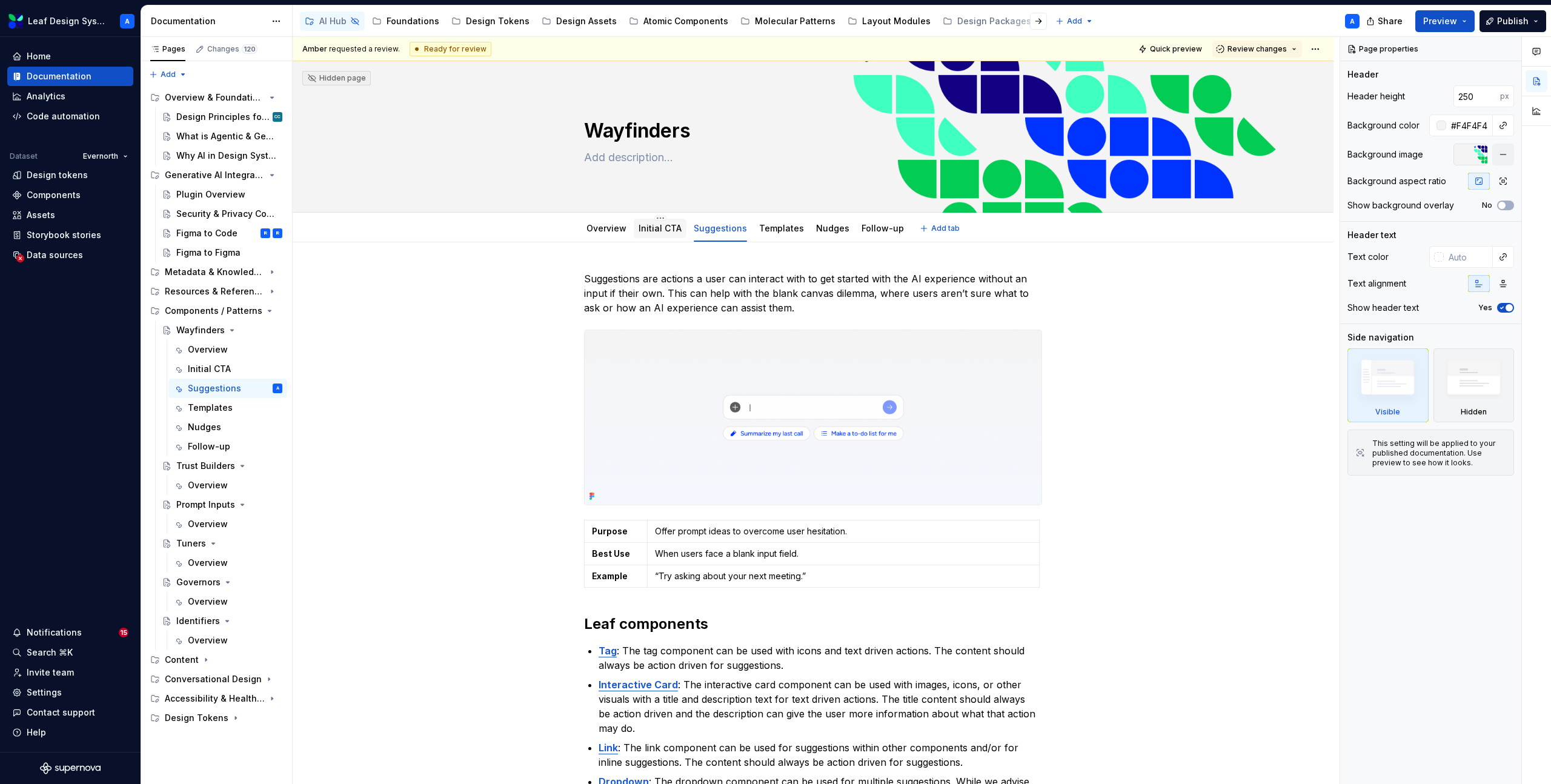
click at [657, 223] on link "Initial CTA" at bounding box center [660, 228] width 43 height 10
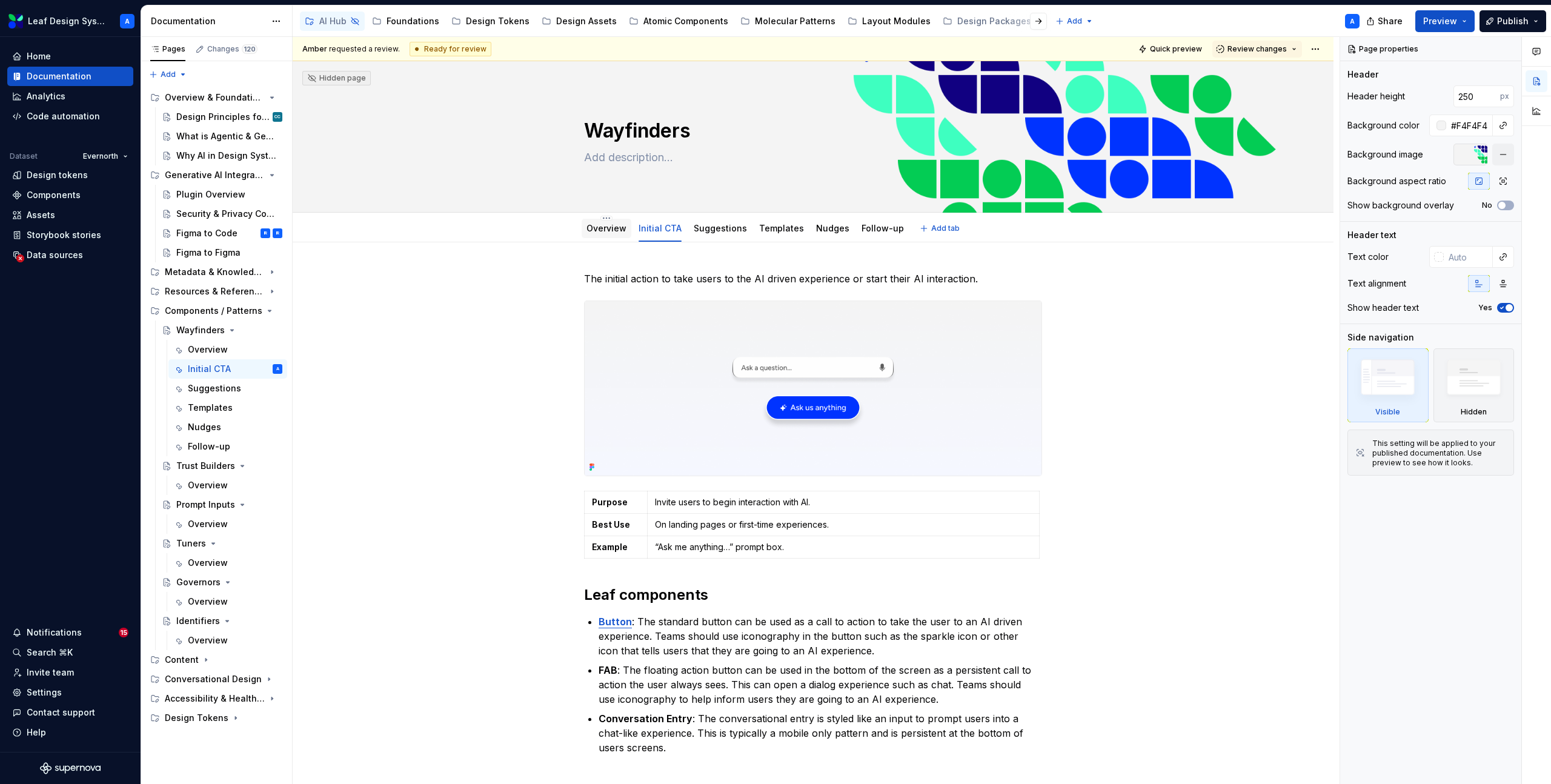
click at [600, 228] on link "Overview" at bounding box center [607, 228] width 40 height 10
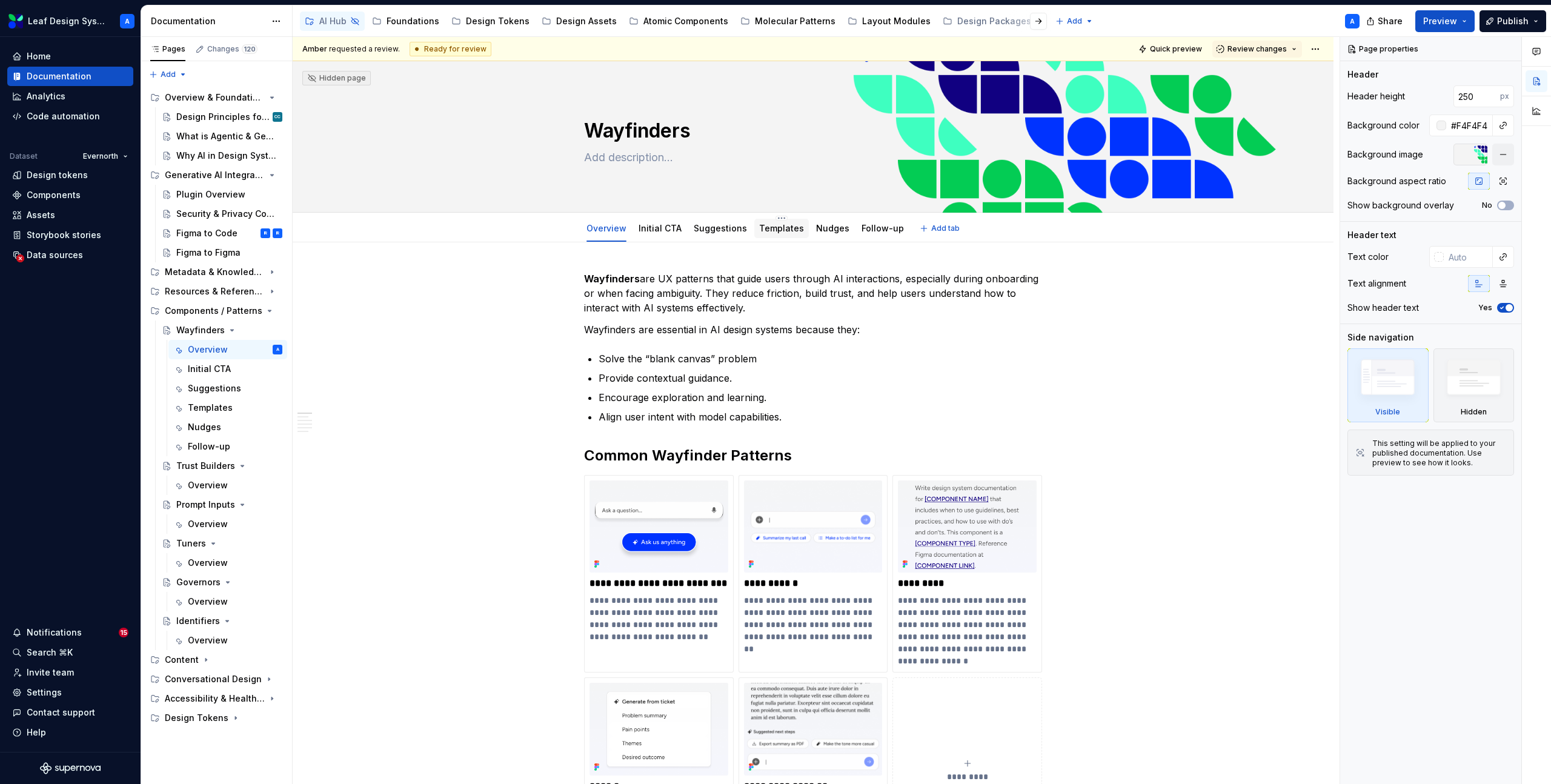
click at [771, 232] on link "Templates" at bounding box center [781, 228] width 45 height 10
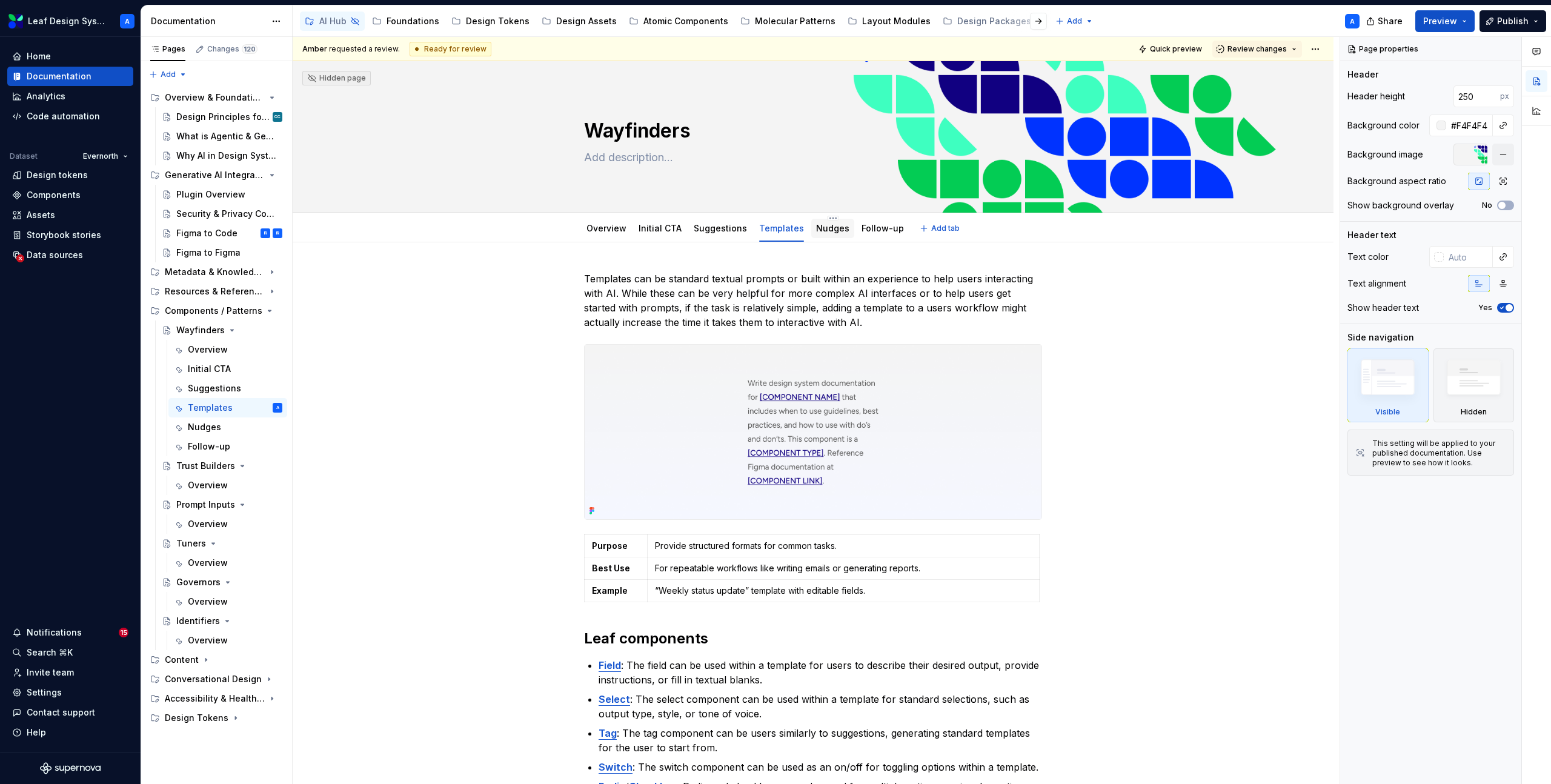
click at [818, 238] on div "Nudges" at bounding box center [833, 228] width 43 height 22
click at [822, 226] on link "Nudges" at bounding box center [833, 228] width 33 height 10
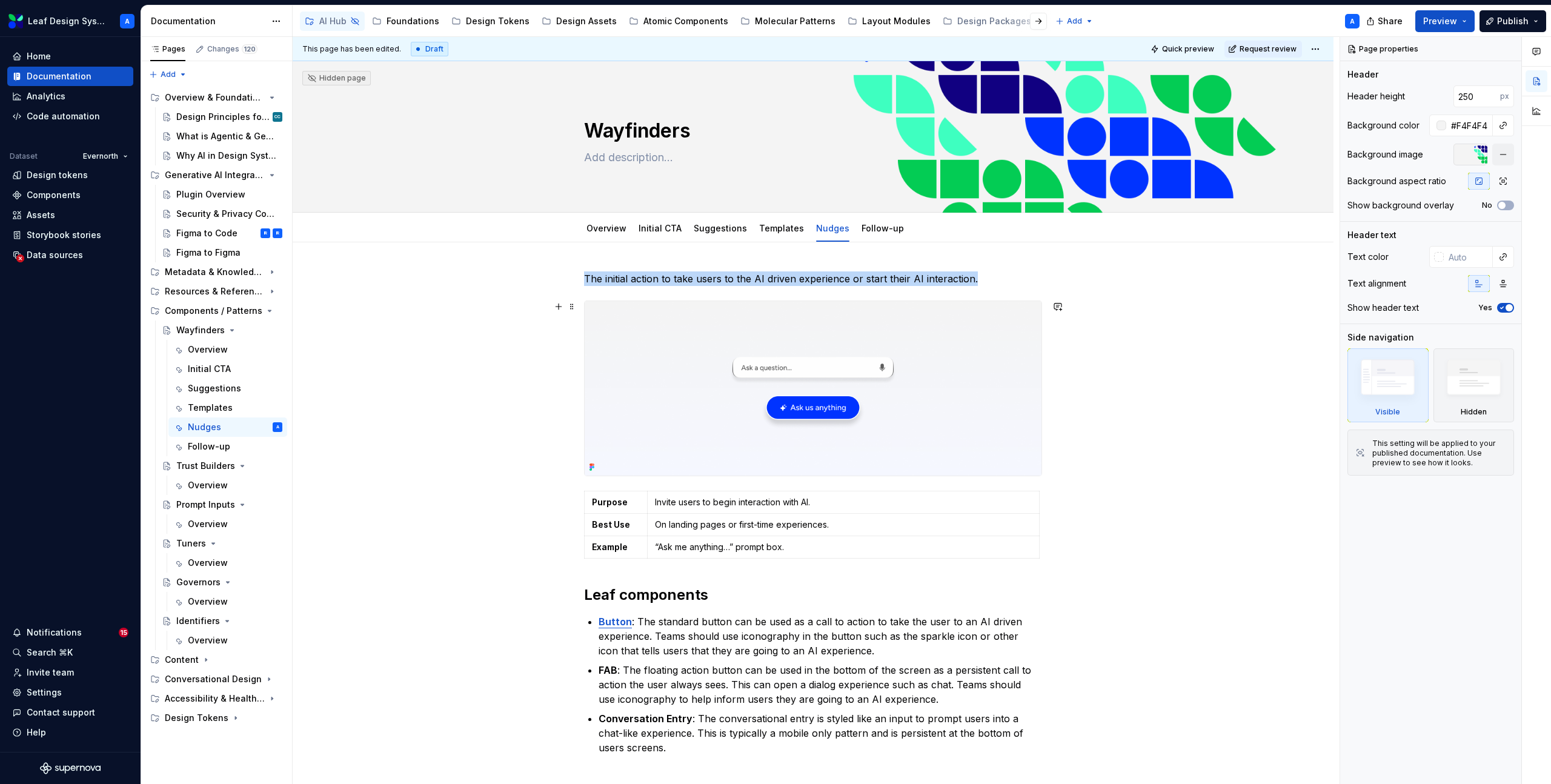
click at [822, 418] on img at bounding box center [813, 388] width 457 height 174
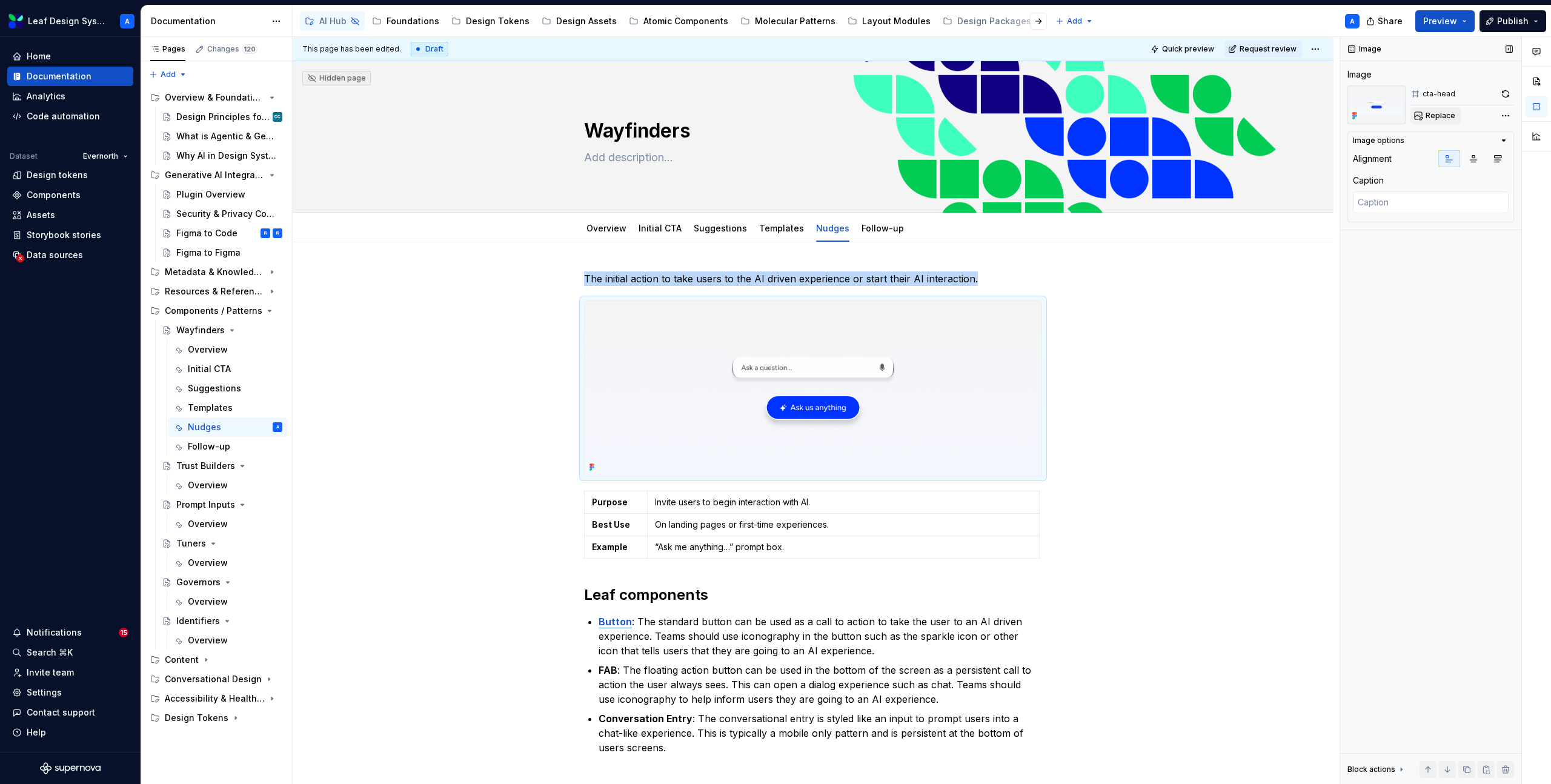
click at [1438, 113] on span "Replace" at bounding box center [1440, 116] width 30 height 10
type textarea "*"
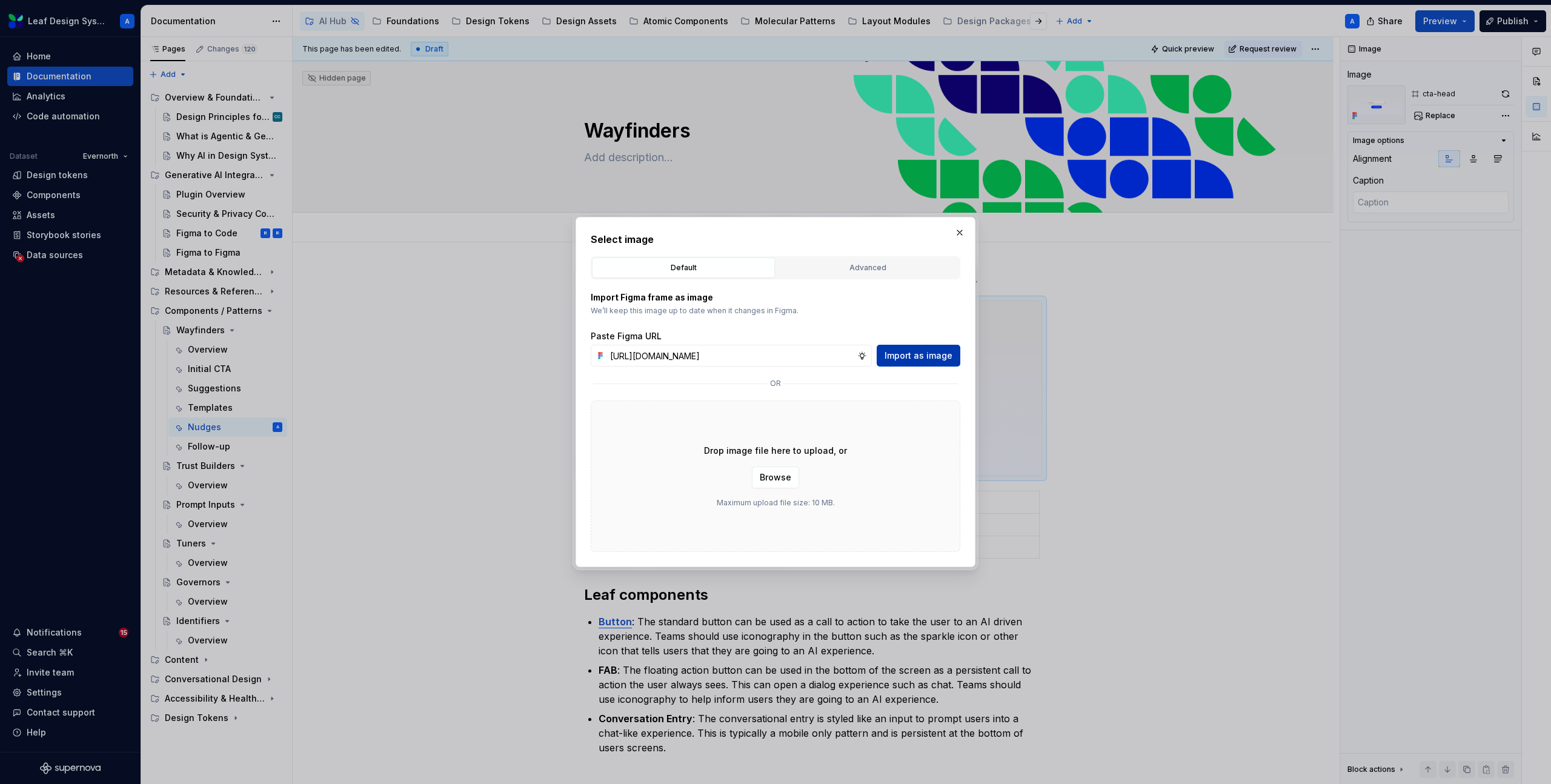
scroll to position [0, 348]
type input "[URL][DOMAIN_NAME]"
click at [913, 352] on span "Import as image" at bounding box center [919, 355] width 68 height 12
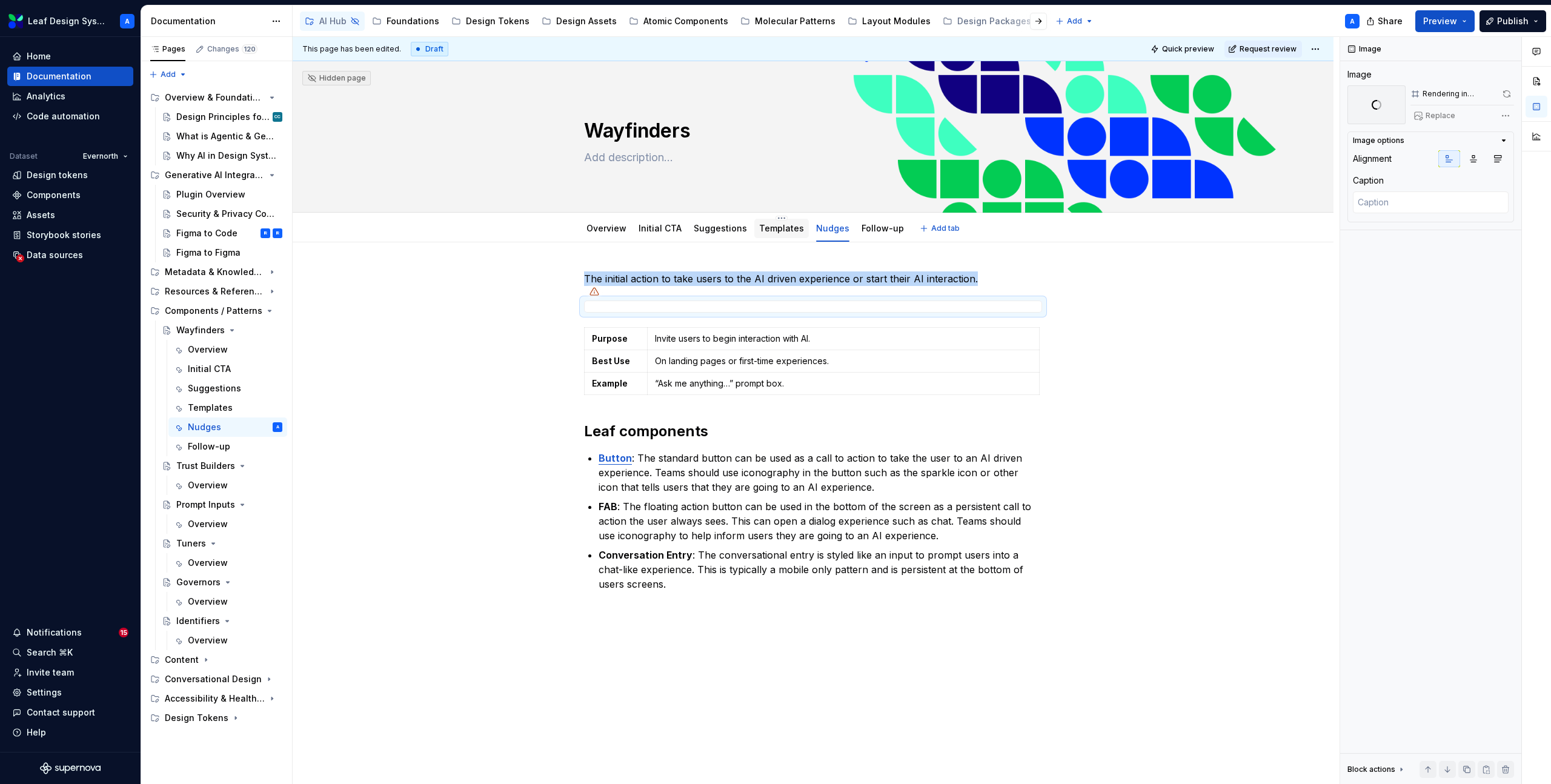
click at [769, 231] on link "Templates" at bounding box center [781, 228] width 45 height 10
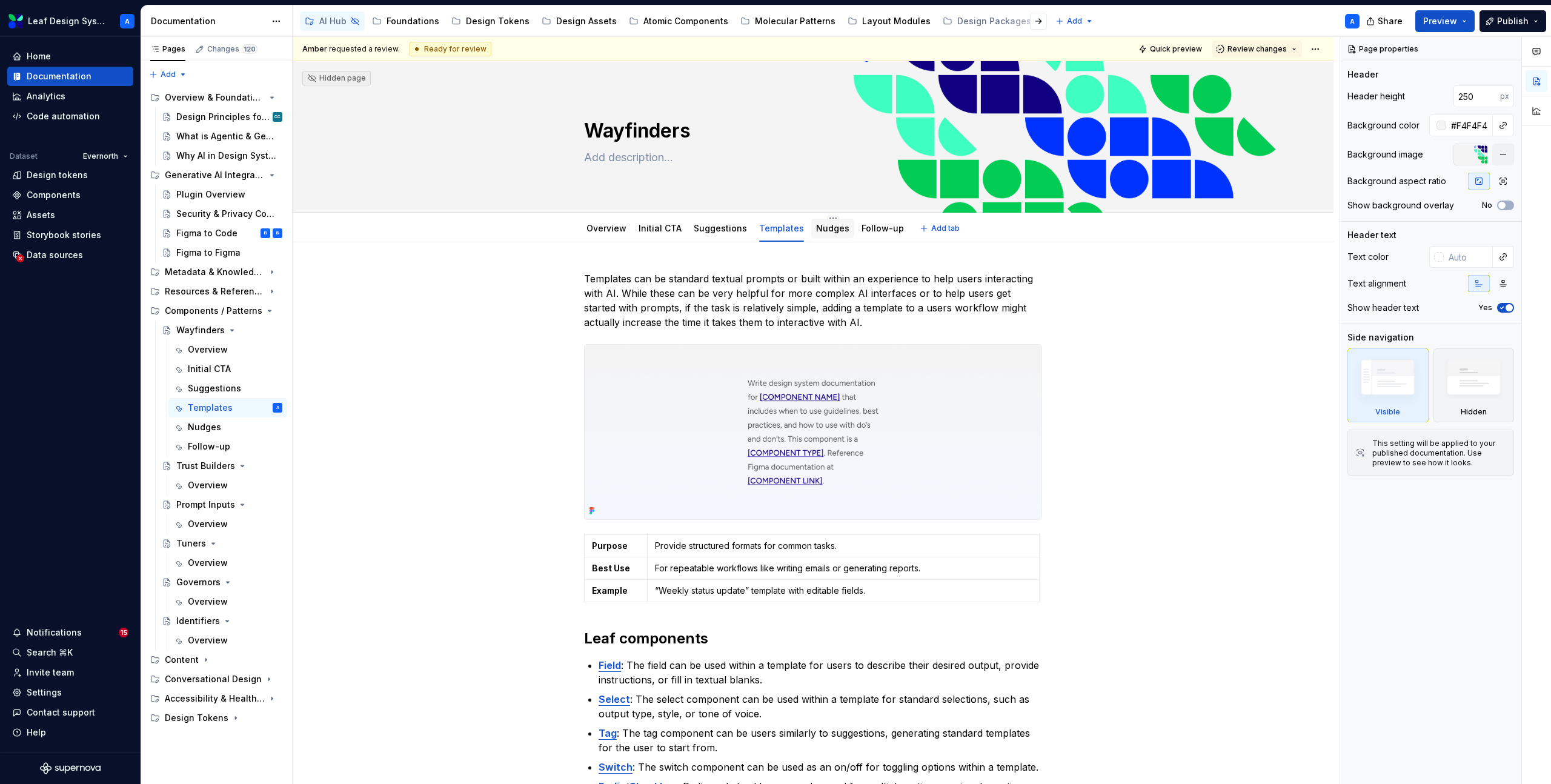
click at [817, 235] on div "Nudges" at bounding box center [833, 228] width 33 height 15
click at [823, 232] on link "Nudges" at bounding box center [833, 228] width 33 height 10
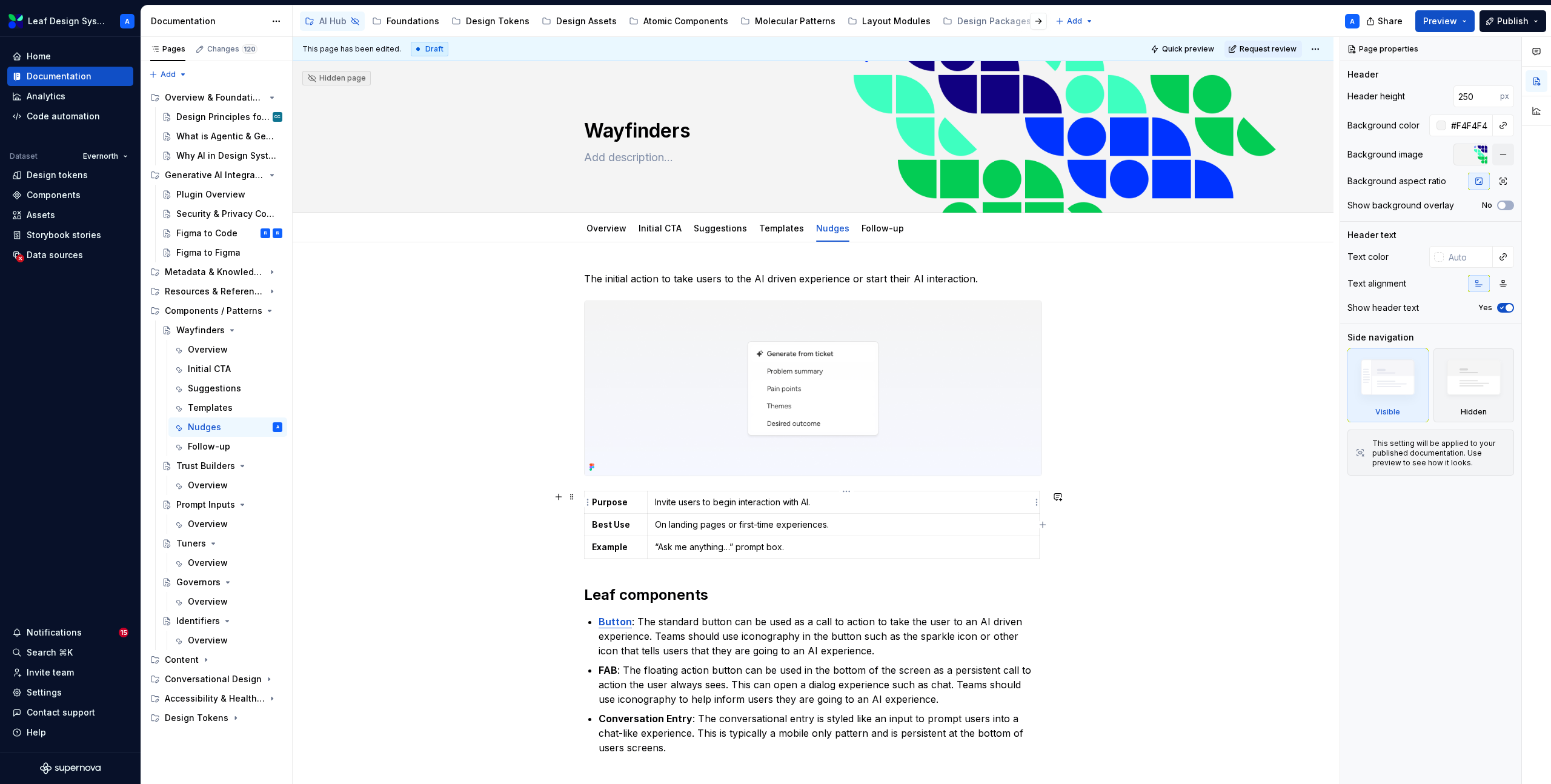
click at [814, 501] on p "Invite users to begin interaction with AI." at bounding box center [843, 502] width 377 height 12
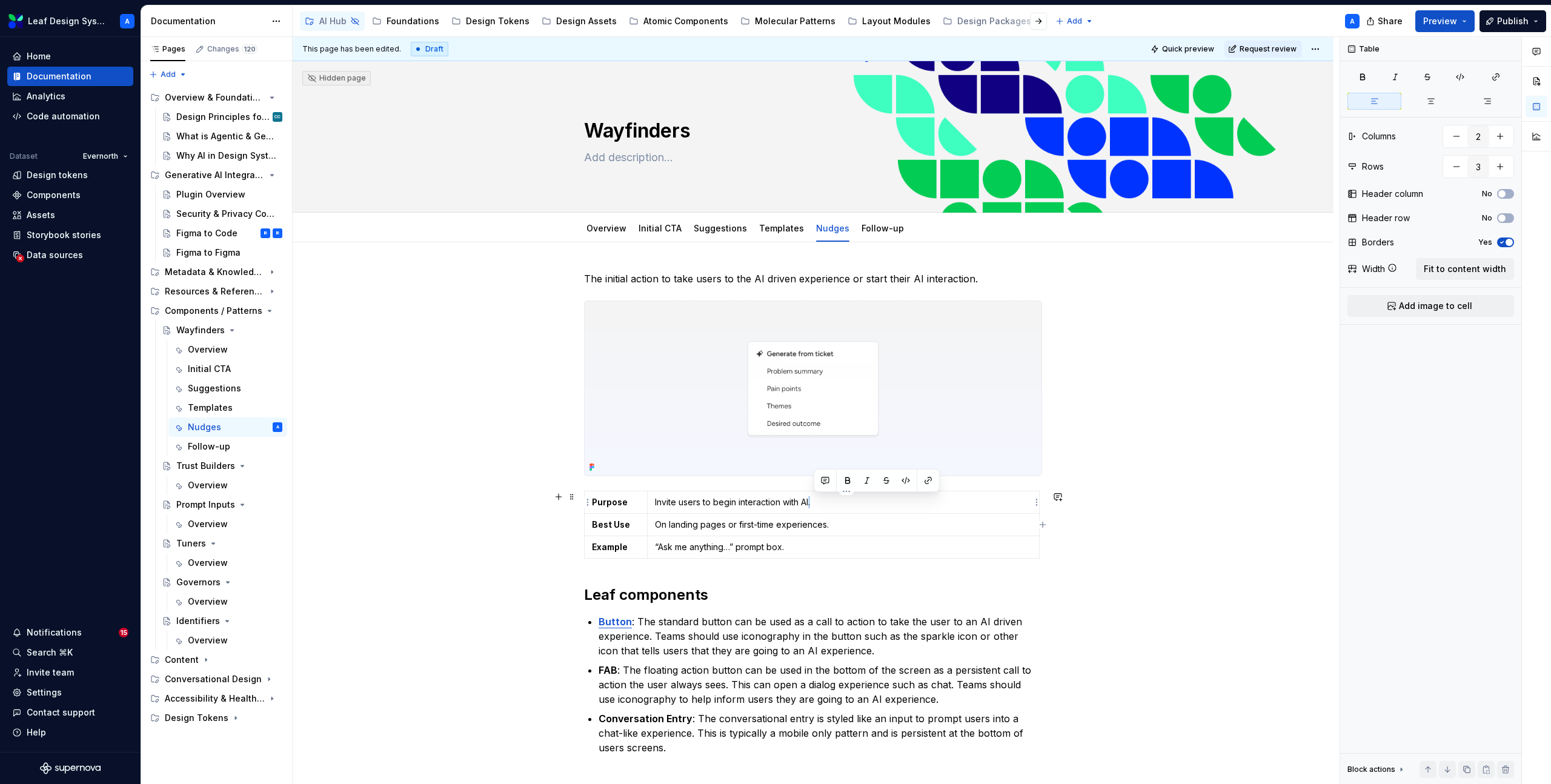
click at [814, 501] on p "Invite users to begin interaction with AI." at bounding box center [843, 502] width 377 height 12
click at [822, 525] on p "On landing pages or first-time experiences." at bounding box center [843, 524] width 377 height 12
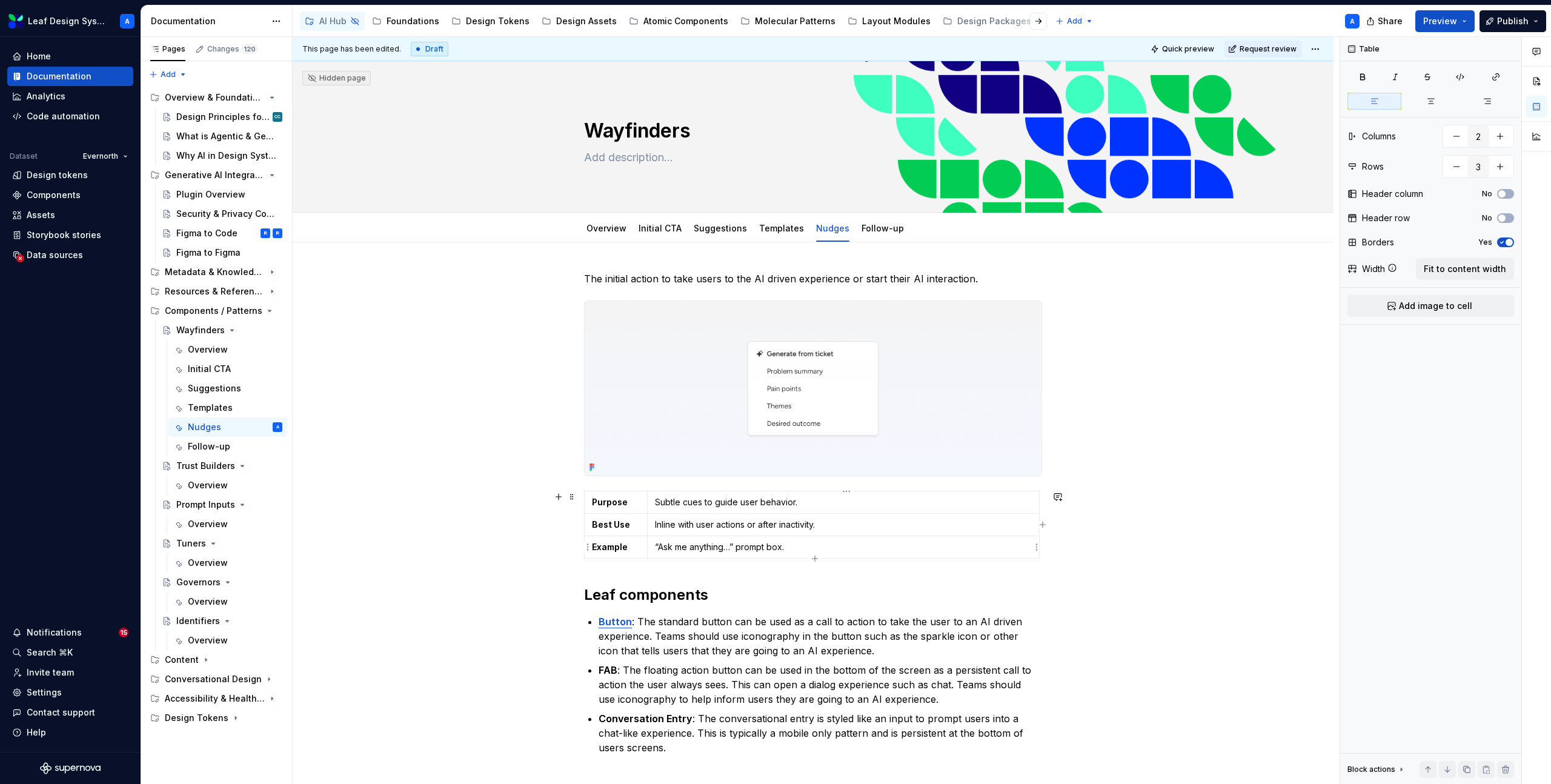
click at [756, 542] on p "“Ask me anything…” prompt box." at bounding box center [843, 547] width 377 height 12
type textarea "*"
click at [666, 280] on p "The initial action to take users to the AI driven experience or start their AI …" at bounding box center [813, 278] width 458 height 15
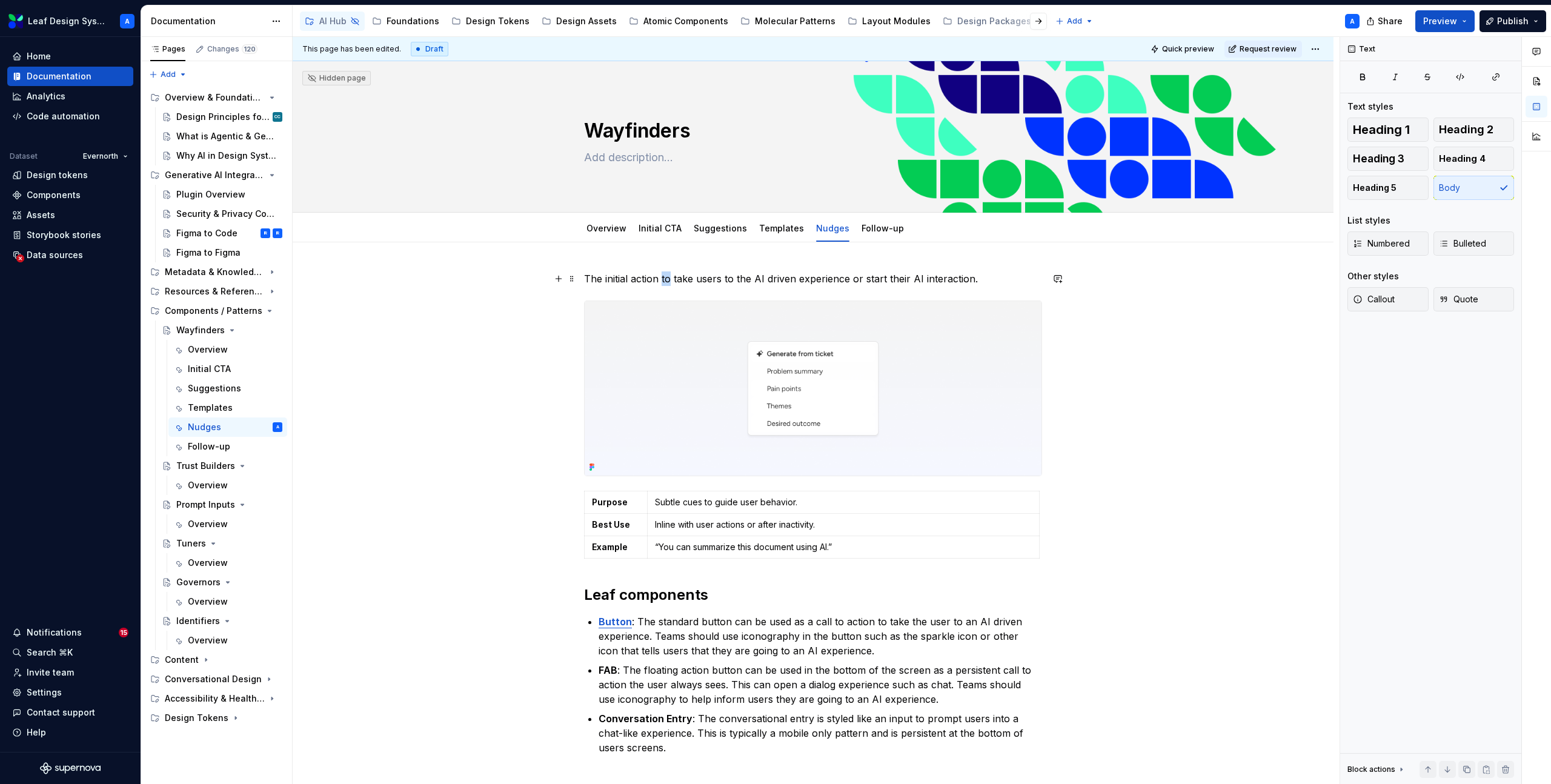
click at [666, 280] on p "The initial action to take users to the AI driven experience or start their AI …" at bounding box center [813, 278] width 458 height 15
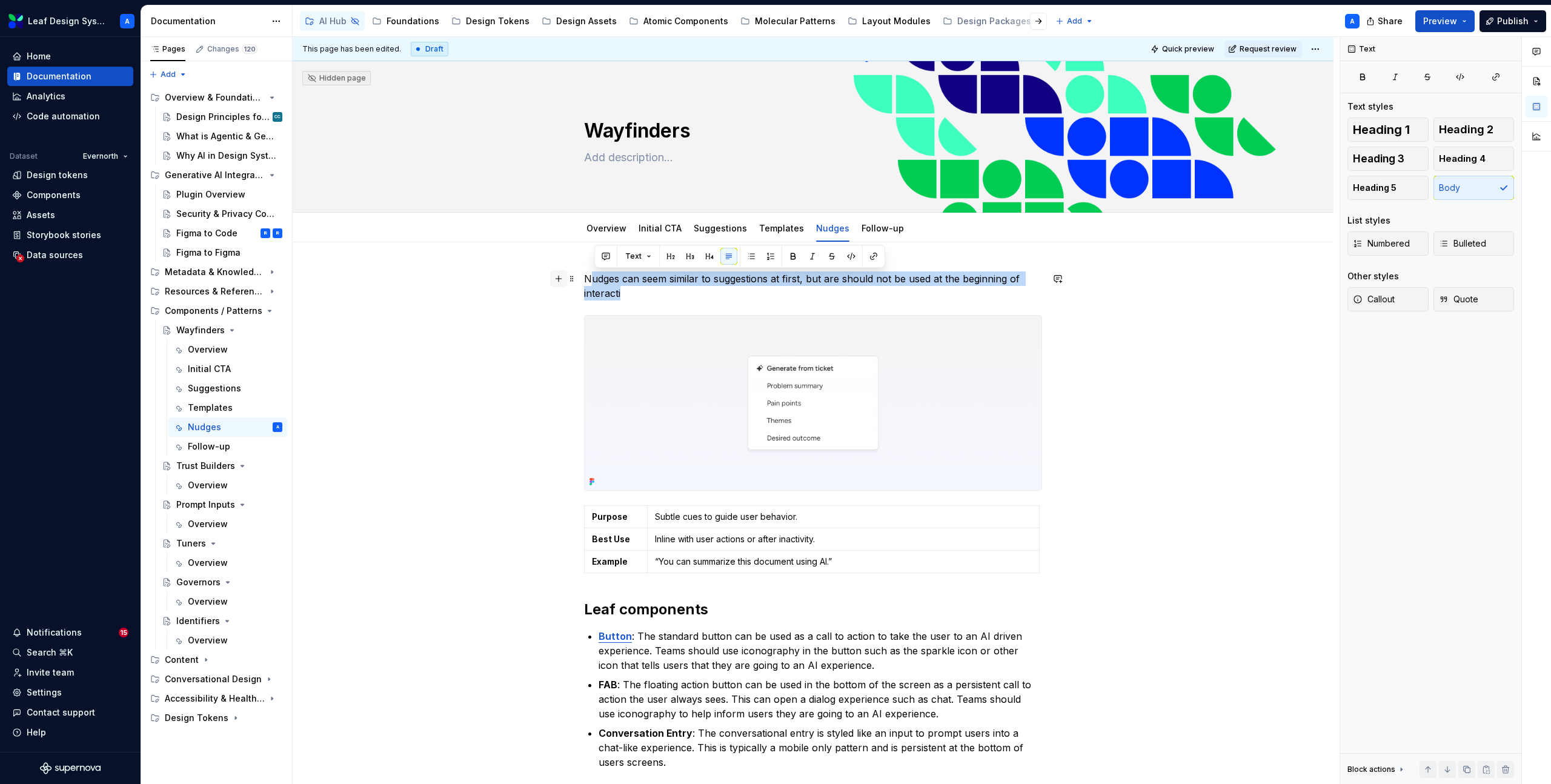
drag, startPoint x: 703, startPoint y: 299, endPoint x: 568, endPoint y: 276, distance: 136.9
click at [584, 276] on div "Nudges can seem similar to suggestions at first, but are should not be used at …" at bounding box center [813, 527] width 458 height 513
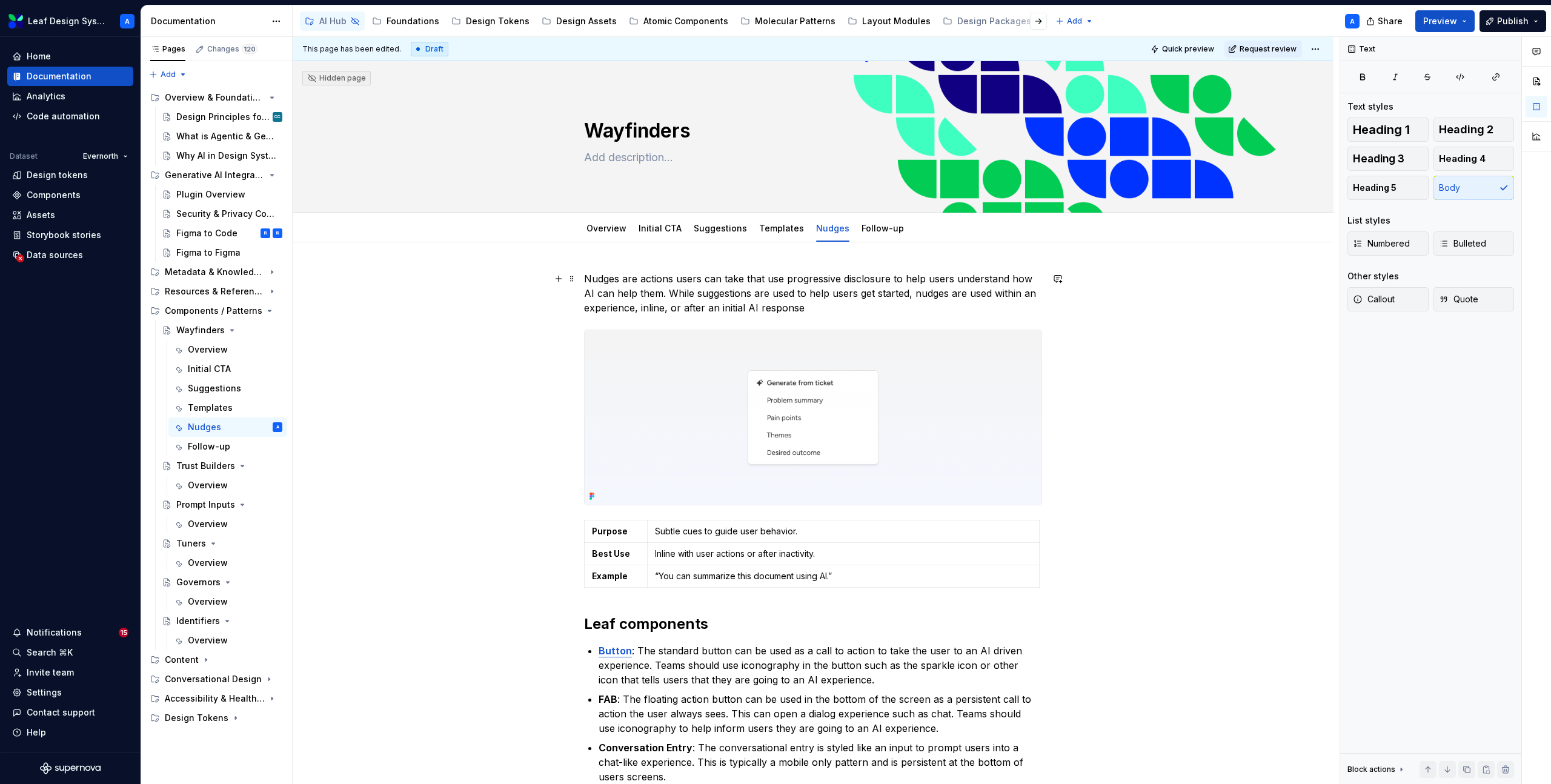
click at [670, 308] on p "Nudges are actions users can take that use progressive disclosure to help users…" at bounding box center [813, 293] width 458 height 44
click at [992, 312] on p "Nudges are actions users can take that use progressive disclosure to help users…" at bounding box center [813, 293] width 458 height 44
click at [642, 310] on p "Nudges are actions users can take that use progressive disclosure to help users…" at bounding box center [813, 293] width 458 height 44
click at [976, 312] on p "Nudges are actions users can take that use progressive disclosure to help users…" at bounding box center [813, 293] width 458 height 44
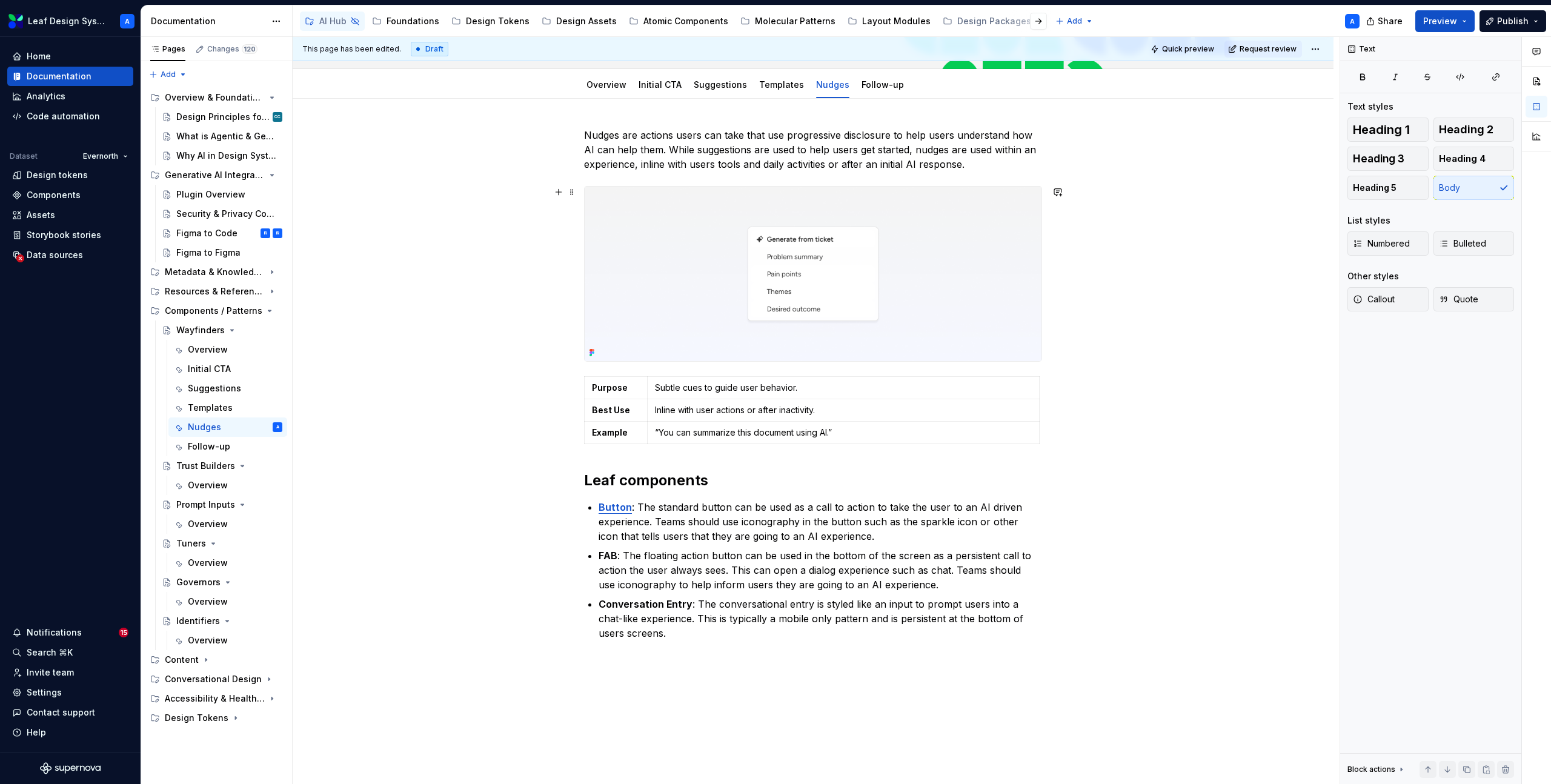
scroll to position [145, 0]
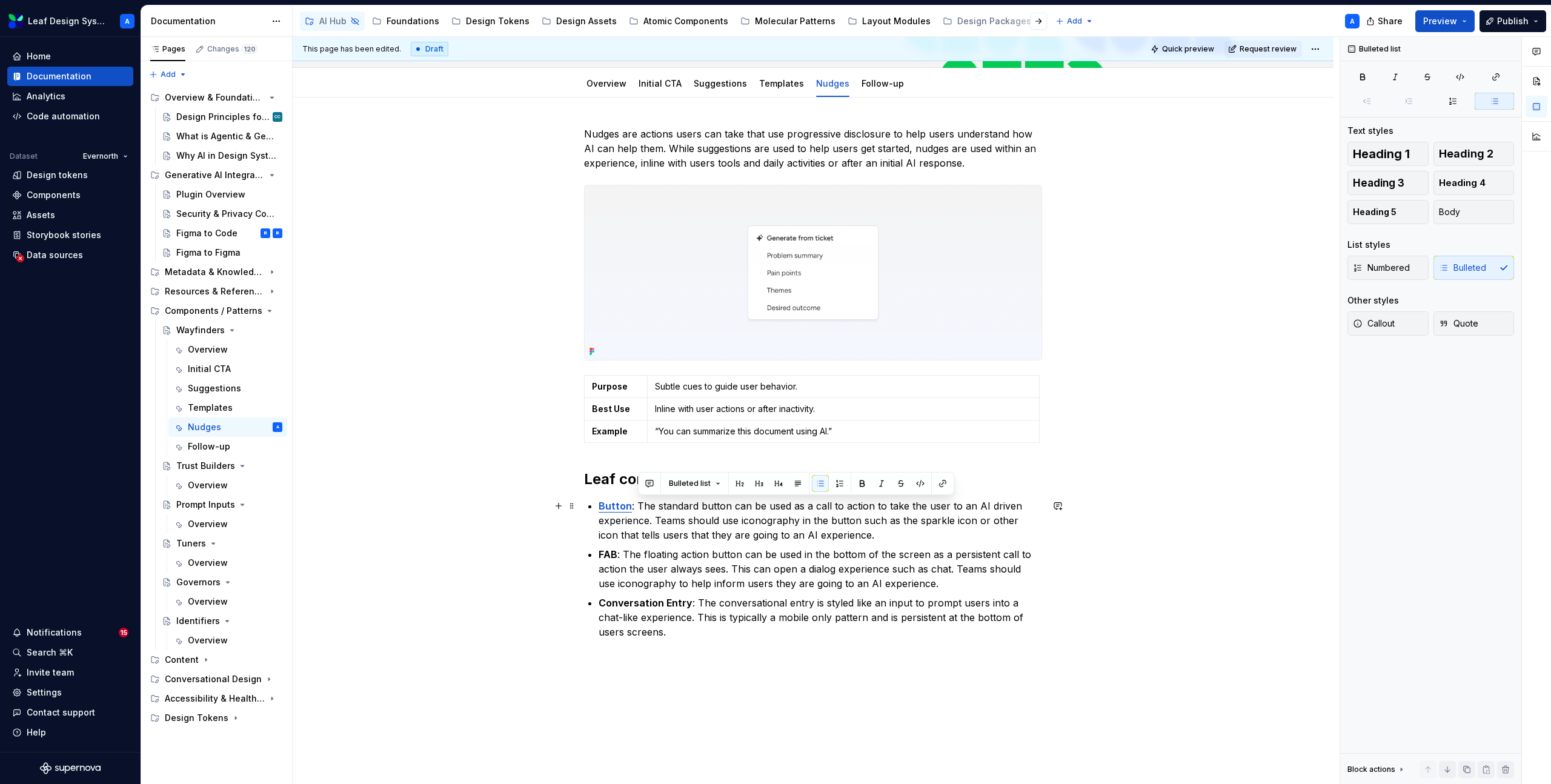
drag, startPoint x: 683, startPoint y: 631, endPoint x: 637, endPoint y: 509, distance: 130.4
click at [637, 509] on ul "Button : The standard button can be used as a call to action to take the user t…" at bounding box center [820, 568] width 443 height 141
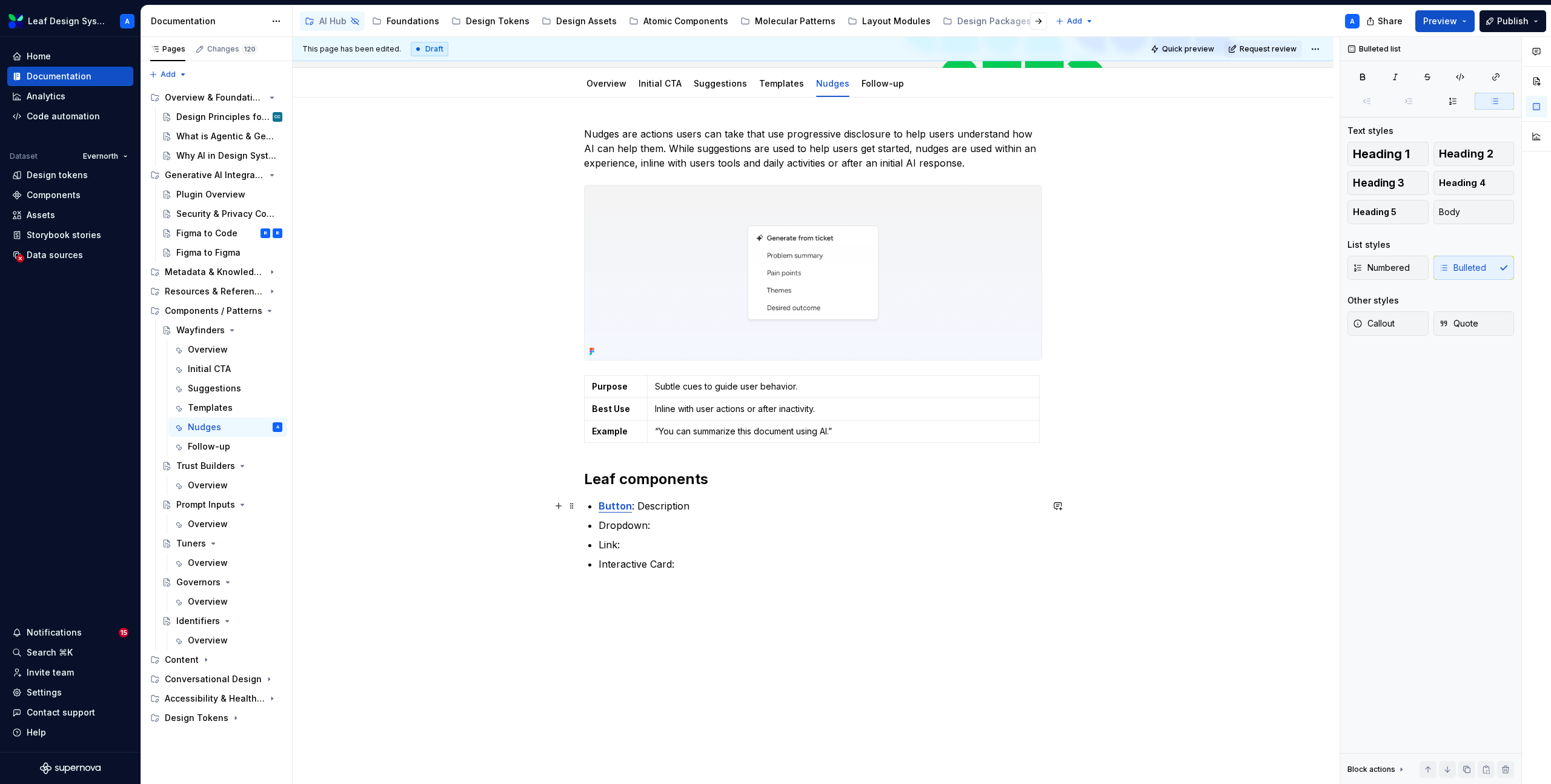
click at [675, 503] on p "Button : Description" at bounding box center [820, 505] width 443 height 15
drag, startPoint x: 771, startPoint y: 518, endPoint x: 595, endPoint y: 523, distance: 176.1
click at [595, 523] on div "Nudges are actions users can take that use progressive disclosure to help users…" at bounding box center [813, 356] width 458 height 459
click at [709, 545] on p "Dropdown:" at bounding box center [820, 539] width 443 height 15
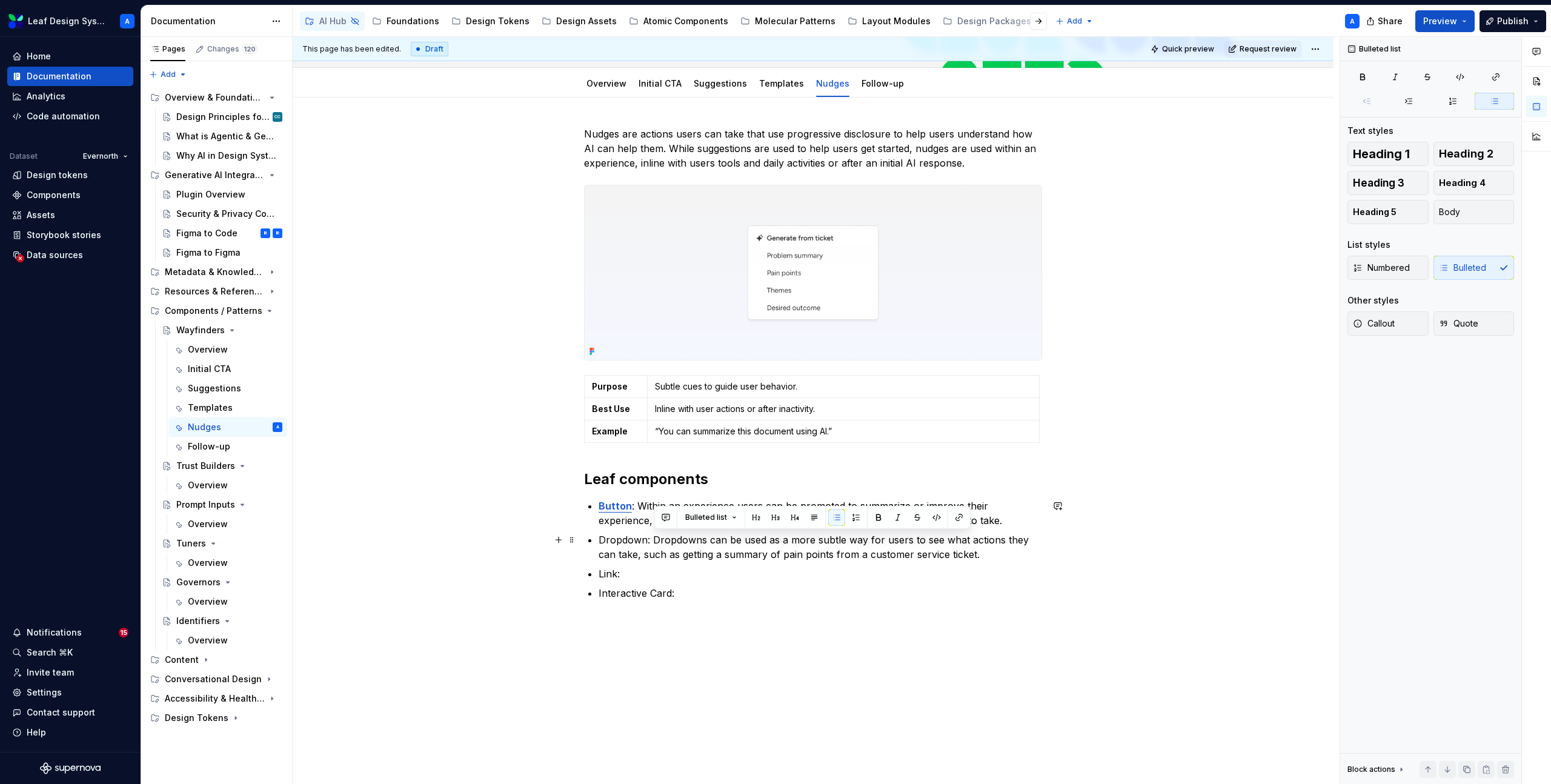
click at [684, 552] on p "Dropdown: Dropdowns can be used as a more subtle way for users to see what acti…" at bounding box center [820, 547] width 443 height 29
click at [687, 541] on p "Dropdown: Dropdowns can be used as a more subtle way for users to see what acti…" at bounding box center [820, 547] width 443 height 29
click at [994, 561] on p "Dropdown: A dropdown can be used as a more subtle way for users to see what act…" at bounding box center [820, 547] width 443 height 29
click at [661, 579] on p "Link:" at bounding box center [820, 573] width 443 height 15
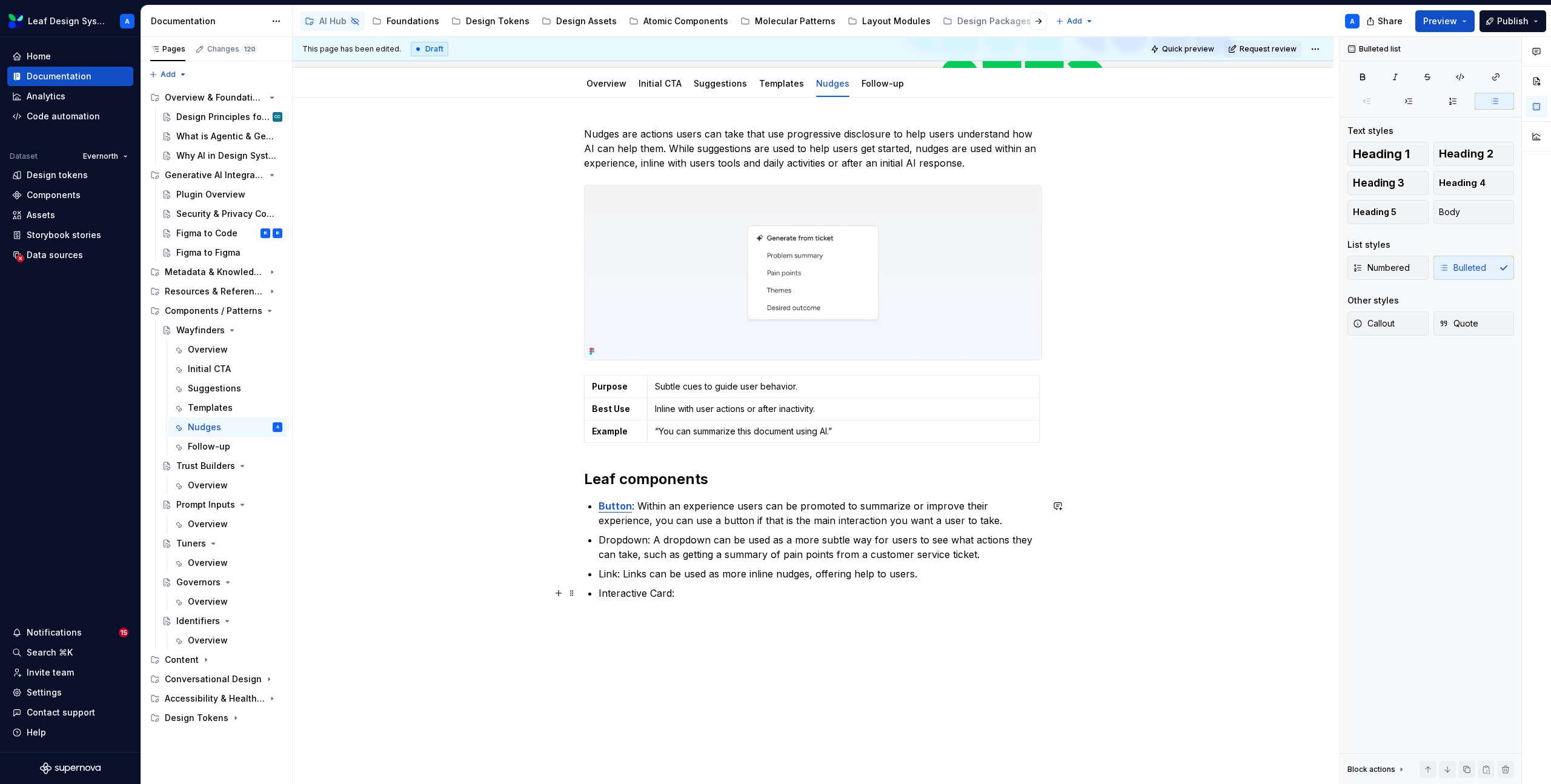
click at [694, 590] on p "Interactive Card:" at bounding box center [820, 593] width 443 height 15
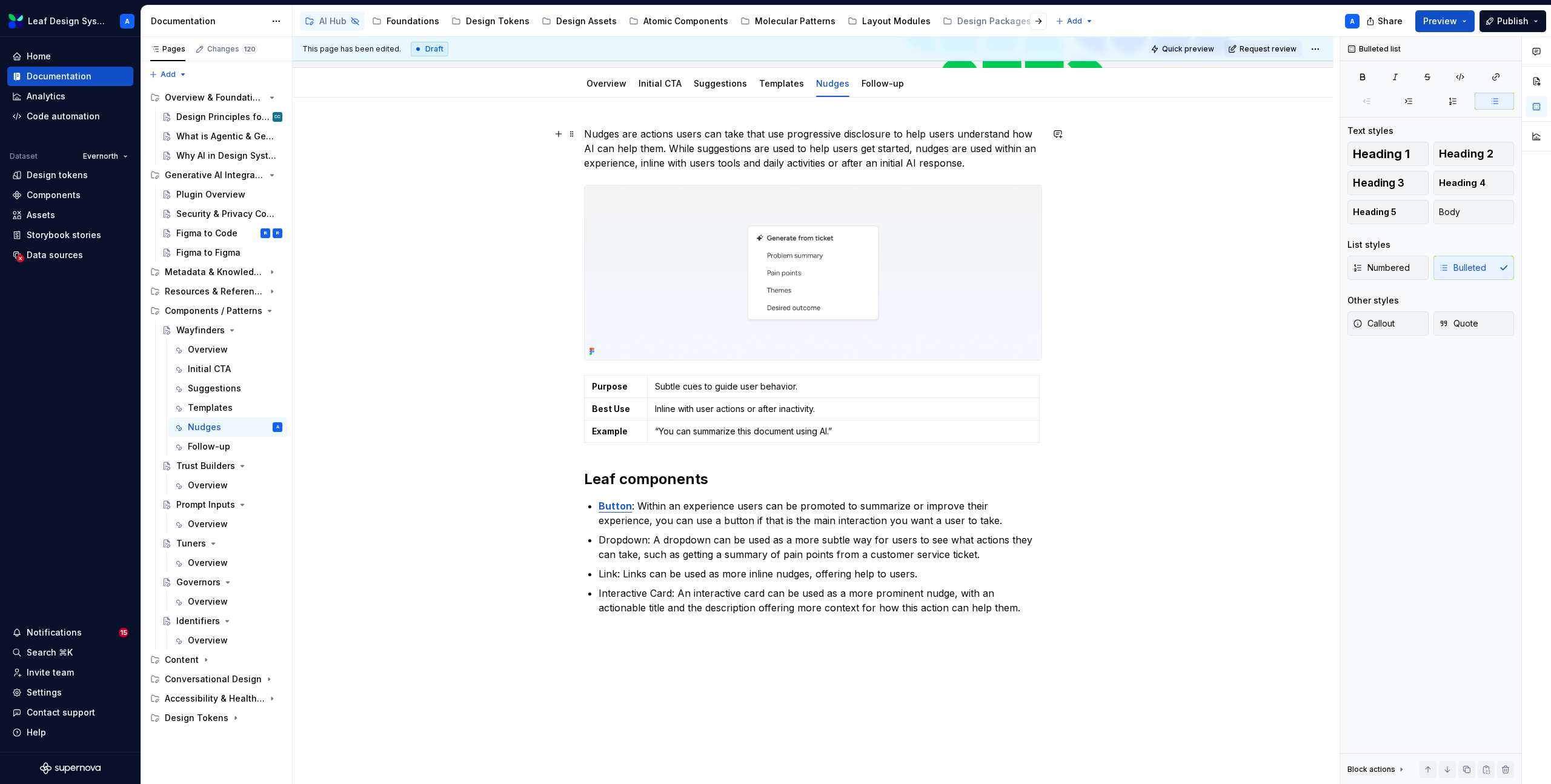
click at [992, 165] on p "Nudges are actions users can take that use progressive disclosure to help users…" at bounding box center [813, 148] width 458 height 44
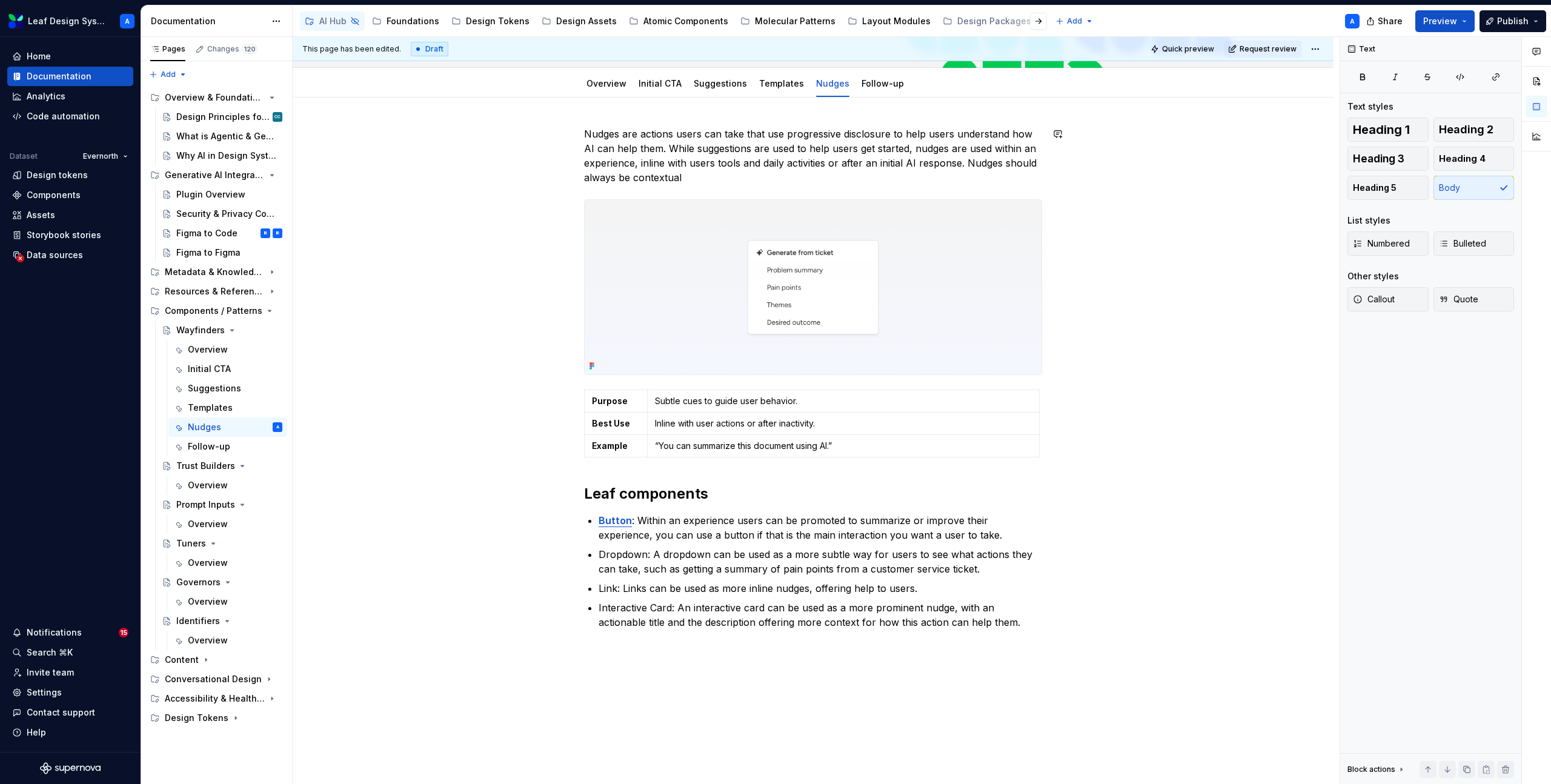
type textarea "*"
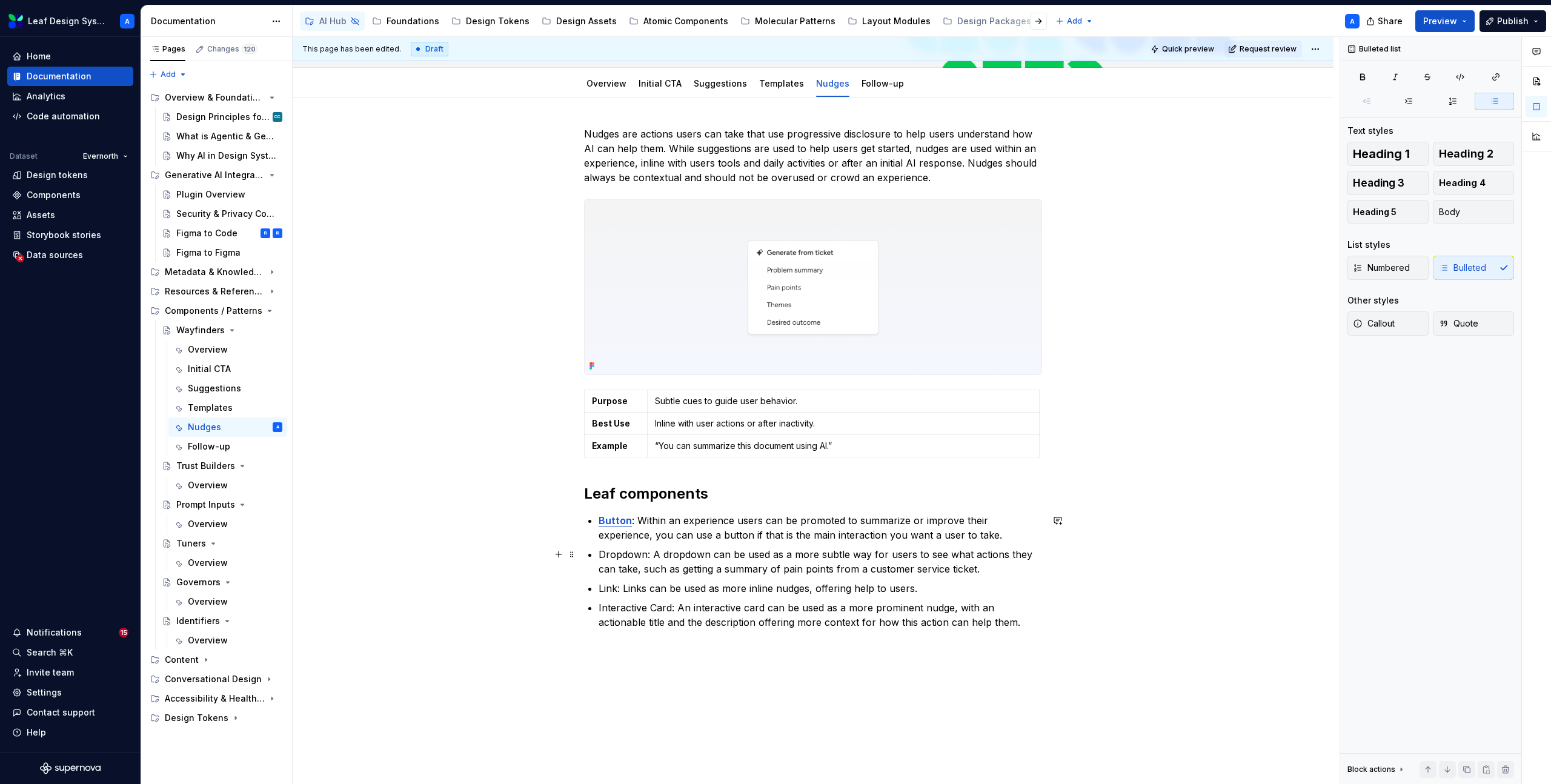
click at [631, 554] on p "Dropdown: A dropdown can be used as a more subtle way for users to see what act…" at bounding box center [820, 561] width 443 height 29
click at [611, 584] on p "Link: Links can be used as more inline nudges, offering help to users." at bounding box center [820, 588] width 443 height 15
drag, startPoint x: 675, startPoint y: 608, endPoint x: 602, endPoint y: 606, distance: 73.0
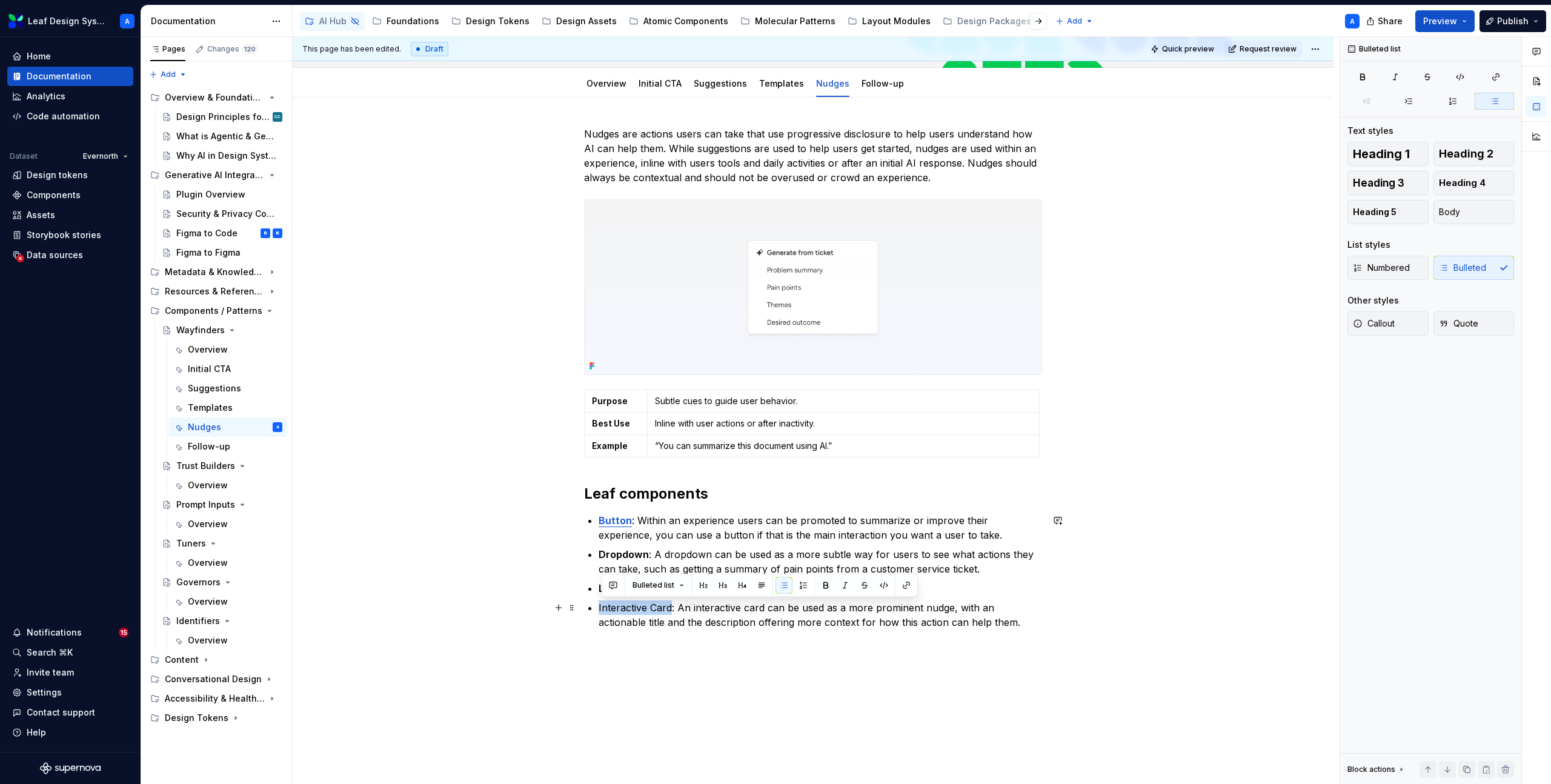
click at [602, 606] on p "Interactive Card: An interactive card can be used as a more prominent nudge, wi…" at bounding box center [820, 615] width 443 height 29
click at [653, 617] on p "Interactive Card : An interactive card can be used as a more prominent nudge, w…" at bounding box center [820, 615] width 443 height 29
click at [630, 560] on strong "Dropdown" at bounding box center [623, 554] width 50 height 12
click at [908, 536] on button "button" at bounding box center [906, 531] width 17 height 17
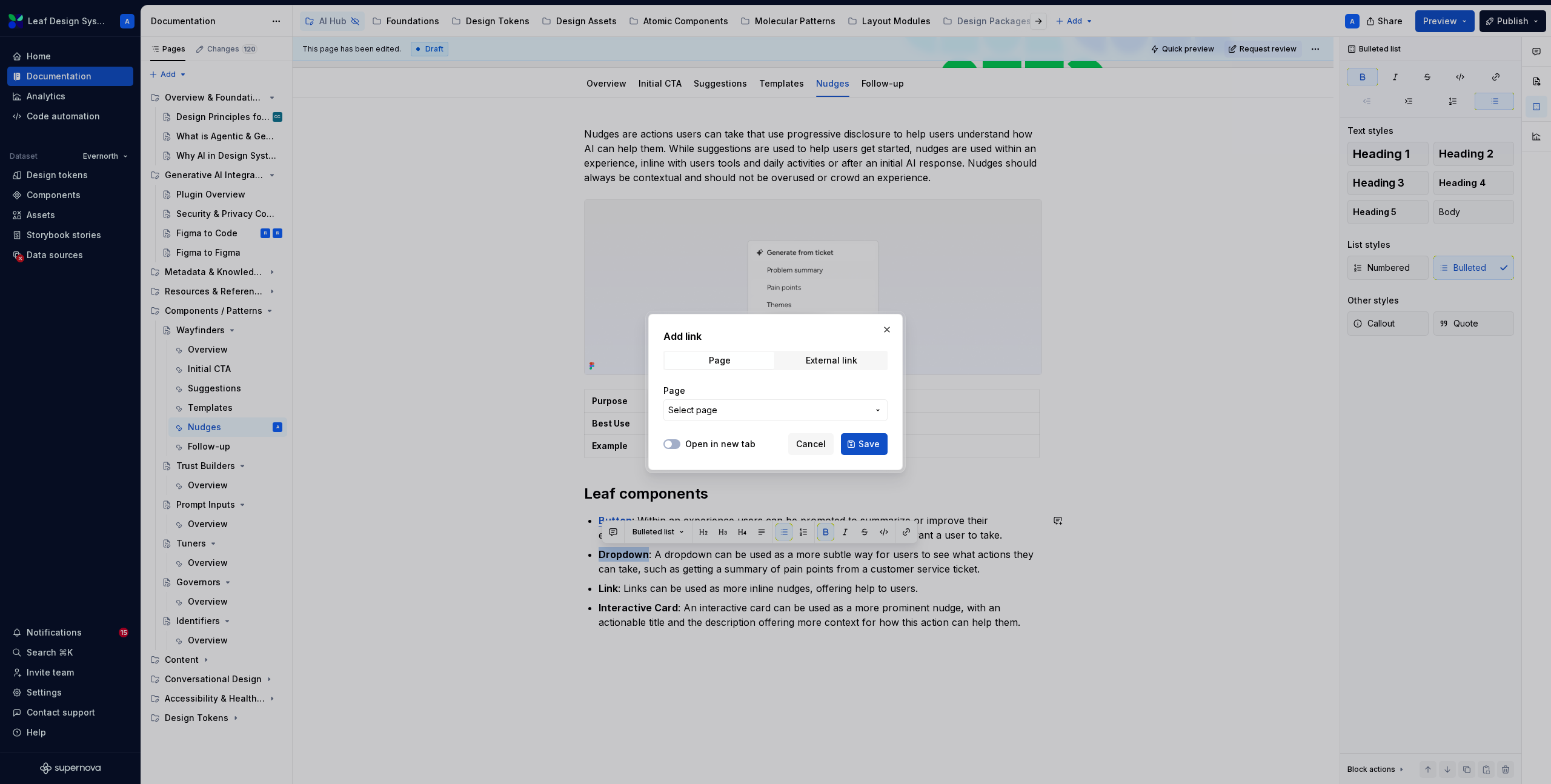
click at [847, 399] on button "Select page" at bounding box center [775, 409] width 224 height 22
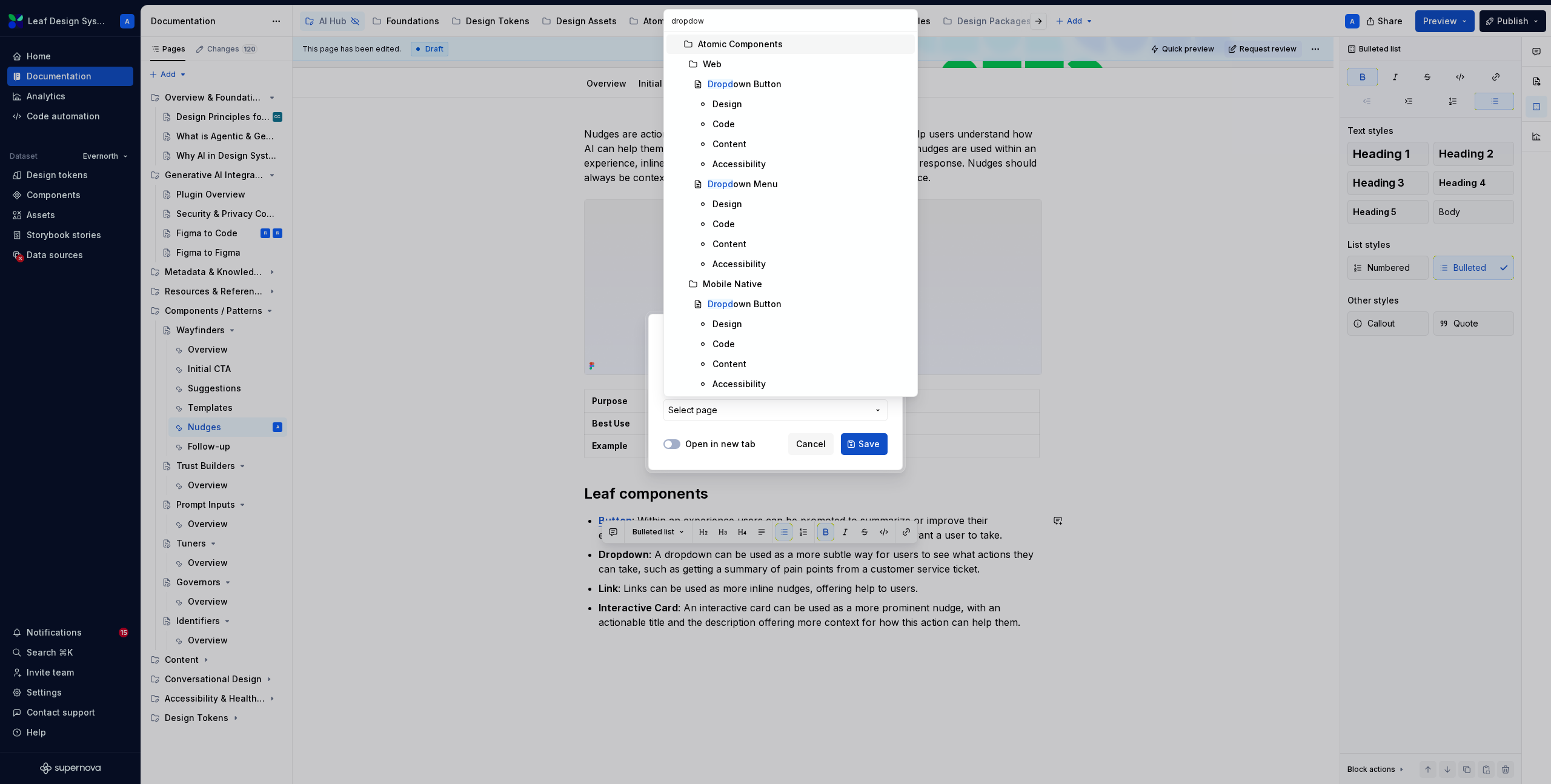
type input "dropdown"
type textarea "*"
click at [756, 184] on div "Dropdown Menu" at bounding box center [742, 184] width 68 height 12
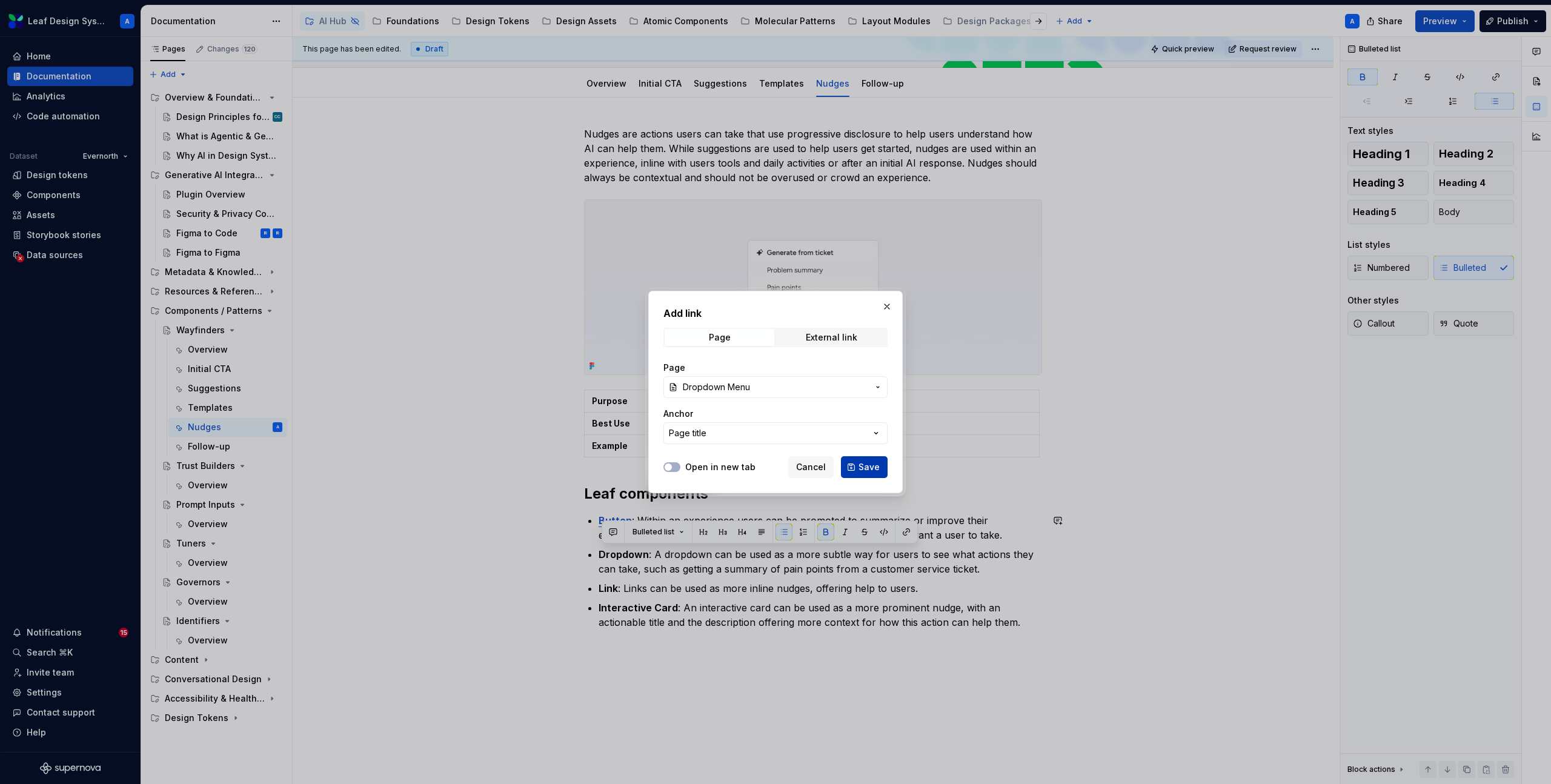
click at [861, 468] on span "Save" at bounding box center [869, 466] width 22 height 12
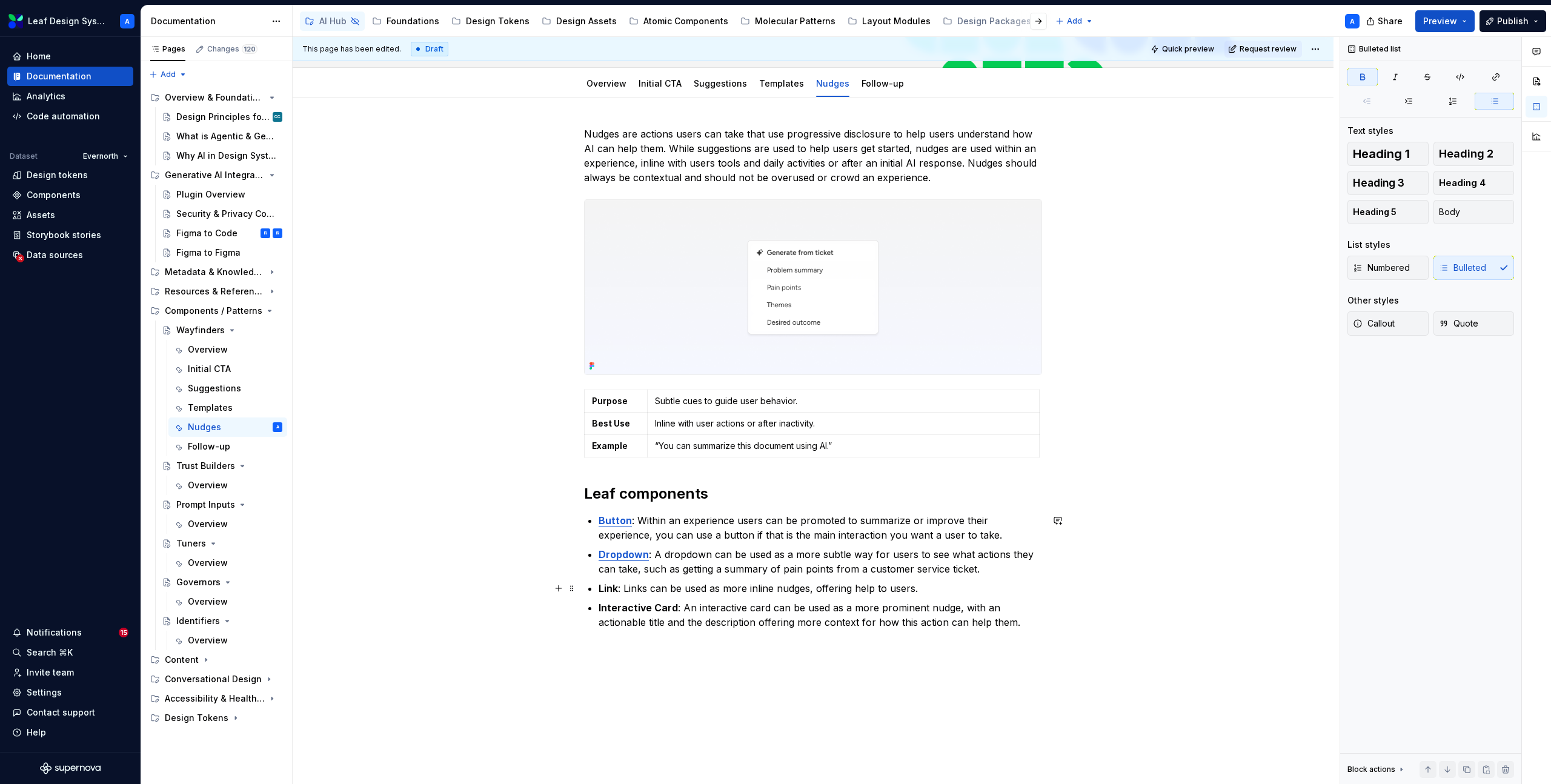
click at [608, 588] on strong "Link" at bounding box center [608, 588] width 19 height 12
click at [902, 567] on button "button" at bounding box center [906, 565] width 17 height 17
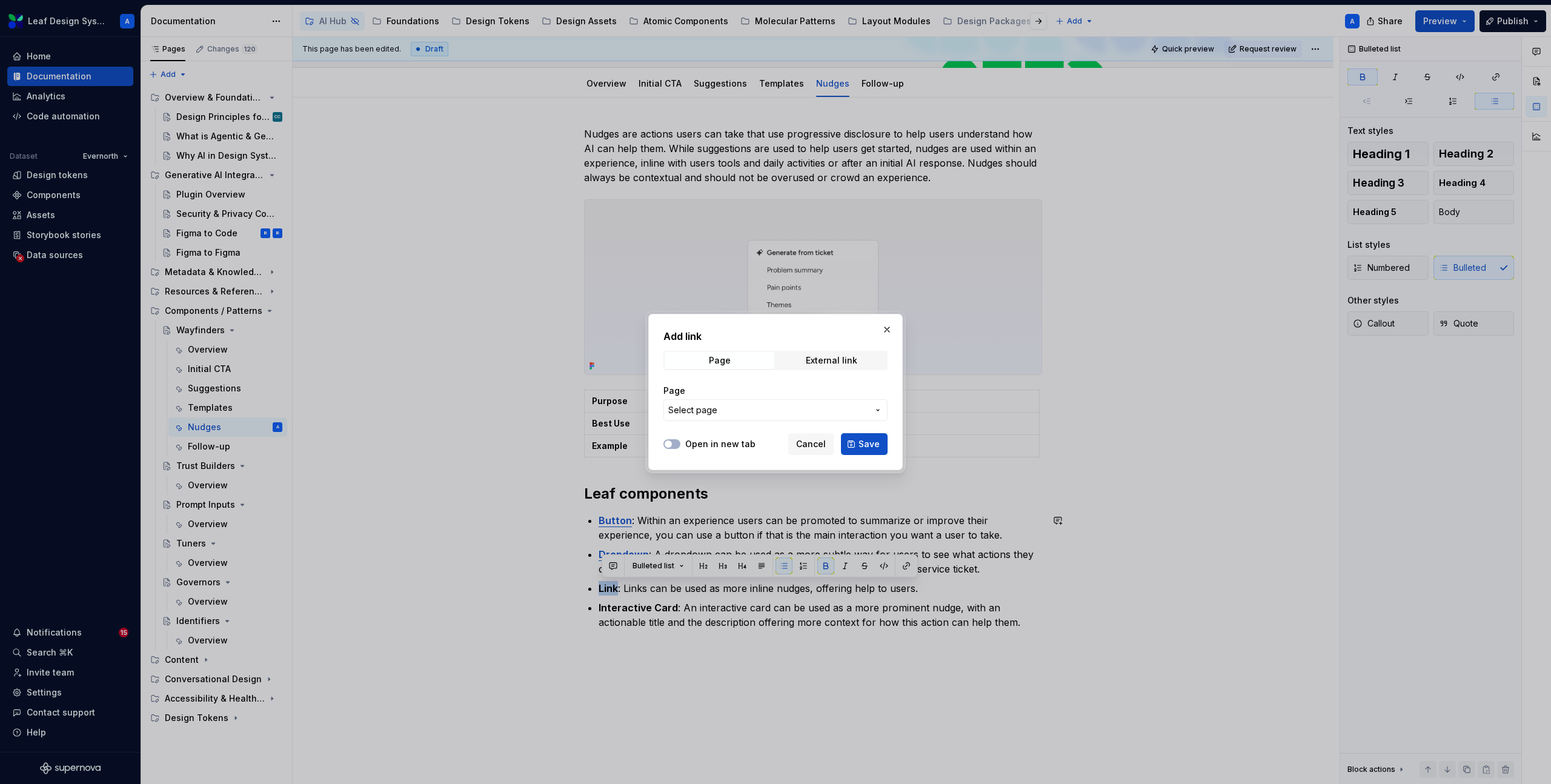
click at [799, 412] on span "Select page" at bounding box center [768, 409] width 200 height 12
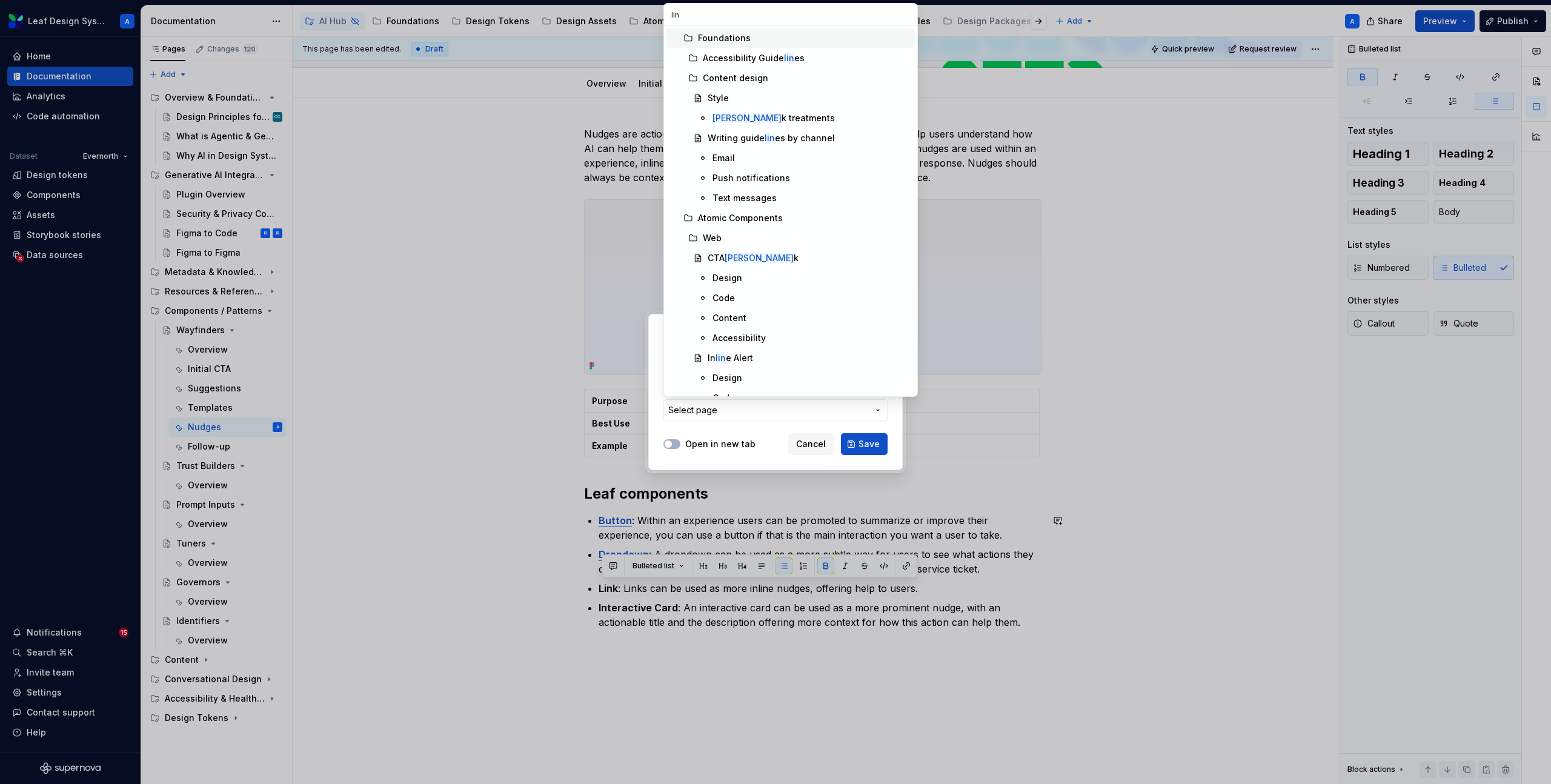
type input "link"
click at [715, 250] on span "Link" at bounding box center [790, 258] width 248 height 19
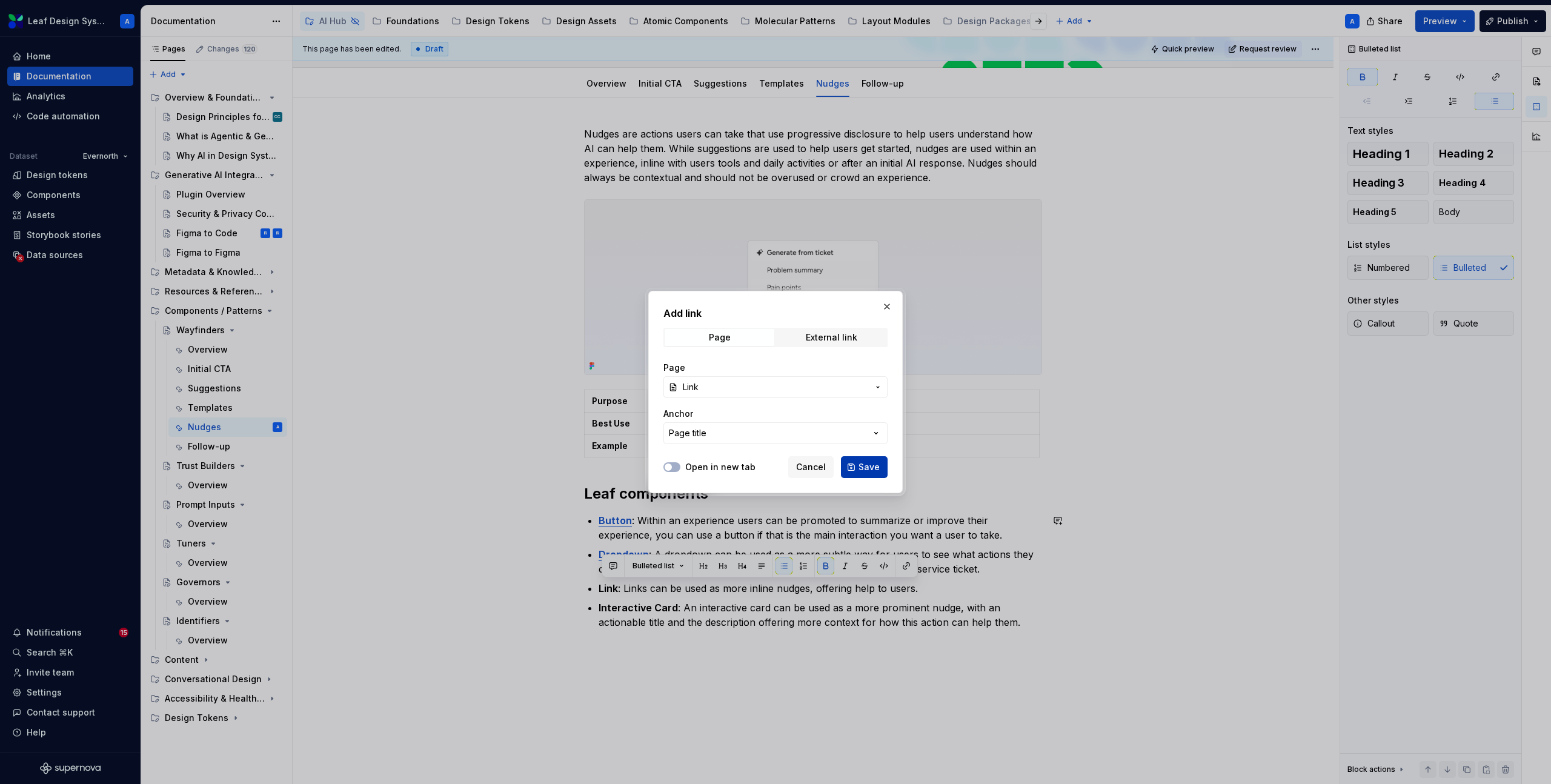
click at [865, 462] on span "Save" at bounding box center [869, 466] width 22 height 12
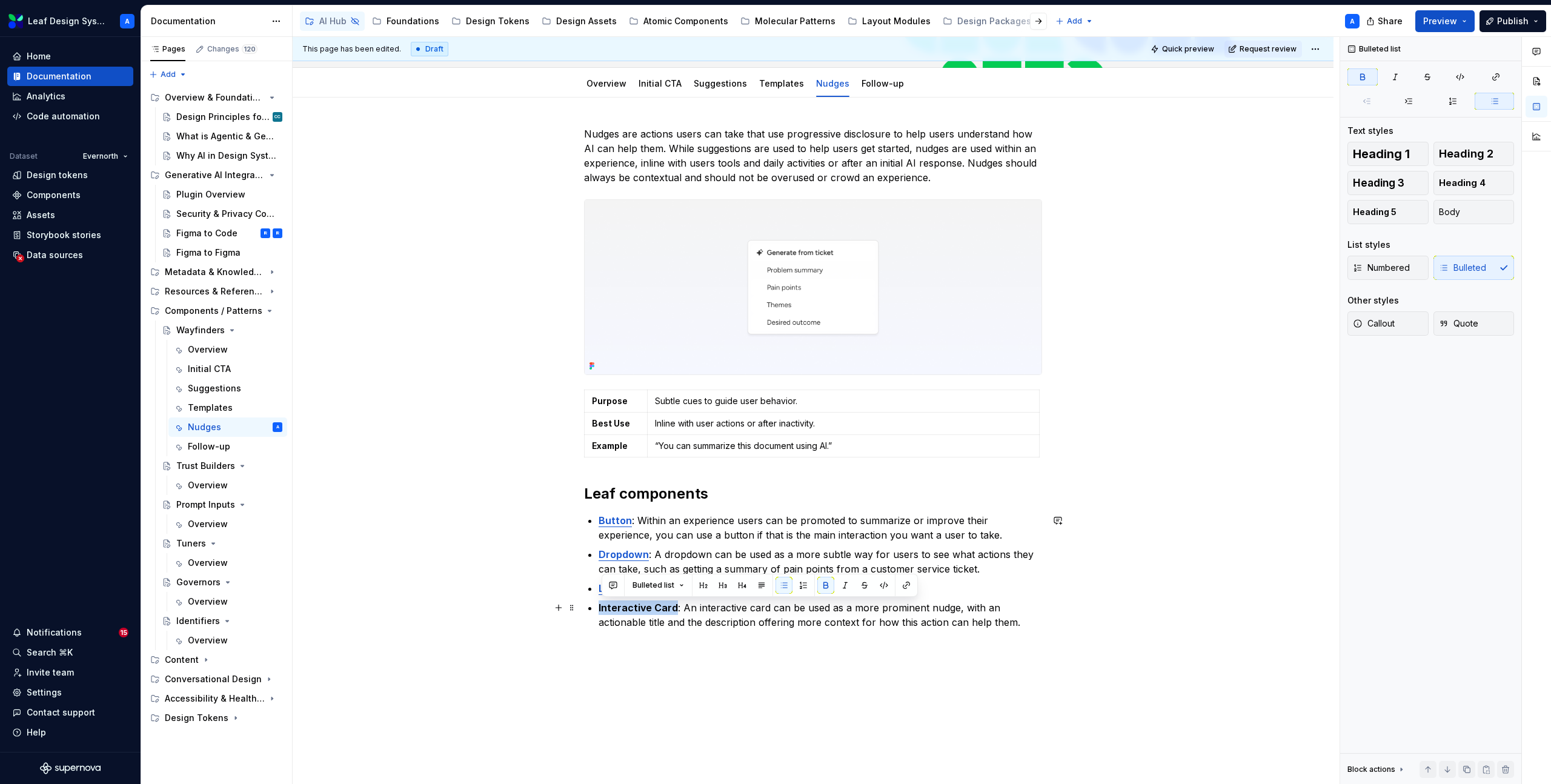
drag, startPoint x: 676, startPoint y: 608, endPoint x: 599, endPoint y: 607, distance: 77.0
click at [599, 607] on div "Nudges are actions users can take that use progressive disclosure to help users…" at bounding box center [813, 377] width 458 height 503
click at [903, 581] on button "button" at bounding box center [906, 585] width 17 height 17
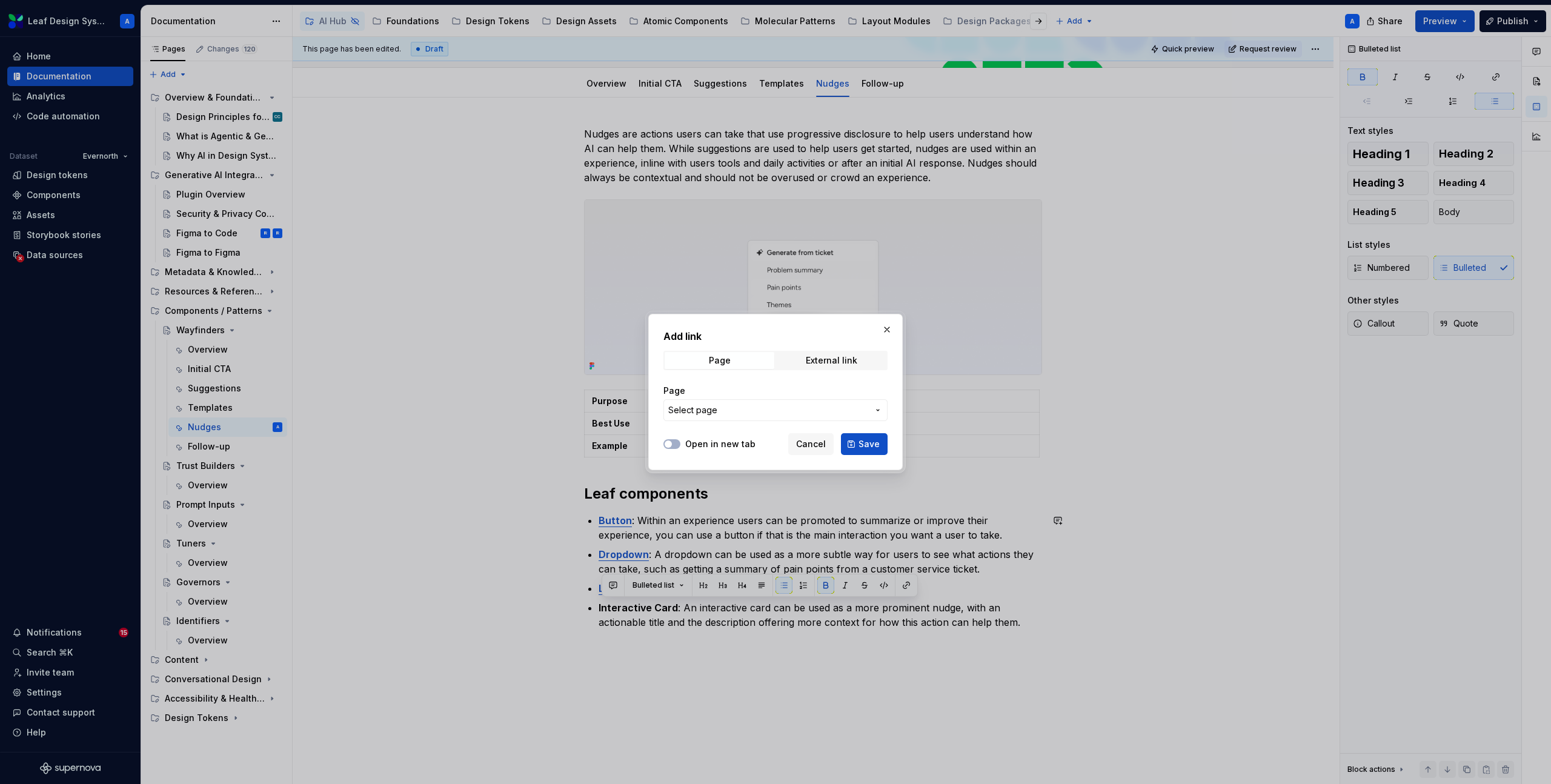
click at [827, 397] on div "Page Select page" at bounding box center [775, 402] width 224 height 36
click at [827, 407] on span "Select page" at bounding box center [768, 409] width 200 height 12
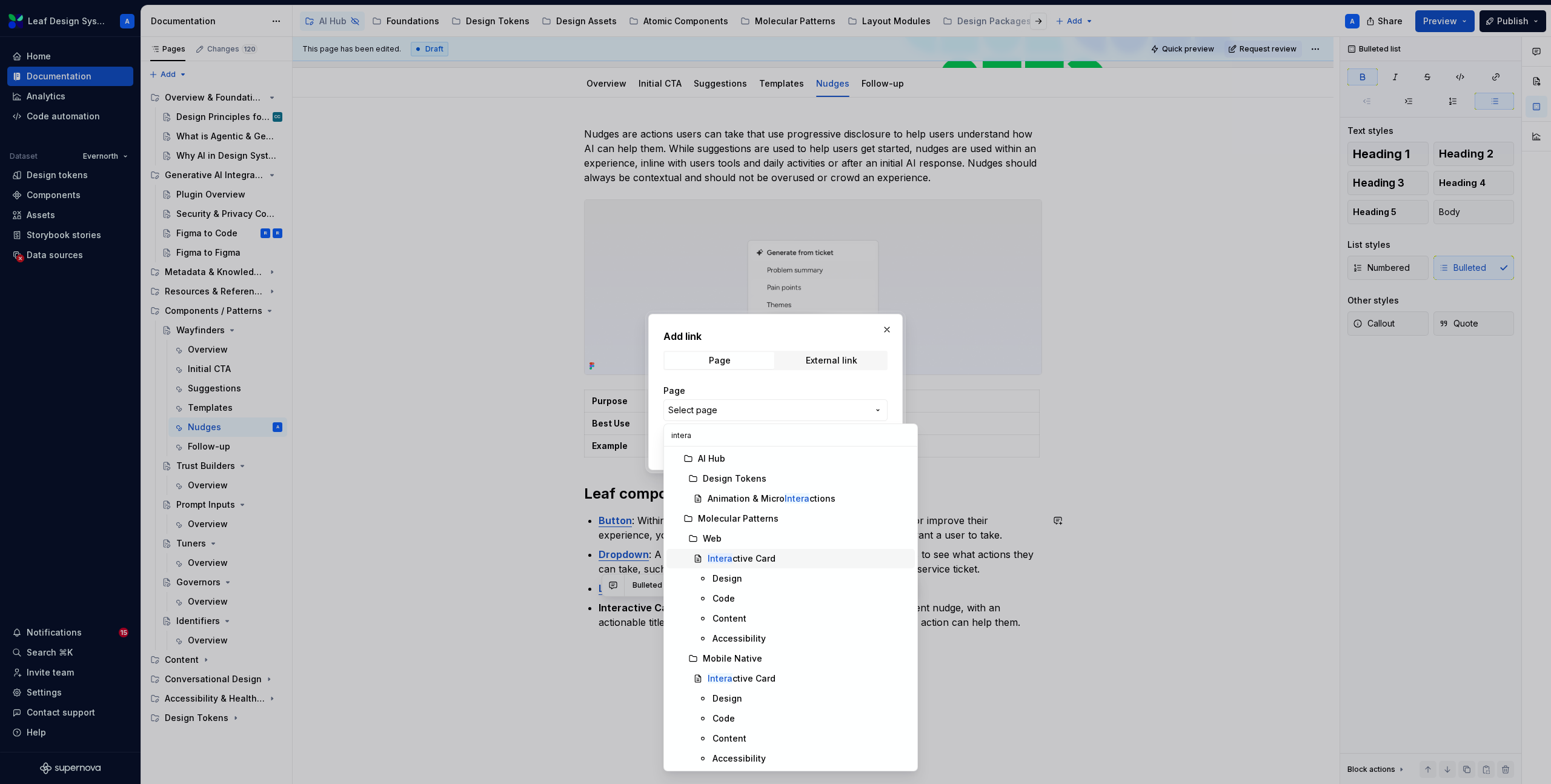
type input "intera"
click at [754, 554] on div "Intera ctive Card" at bounding box center [742, 558] width 68 height 12
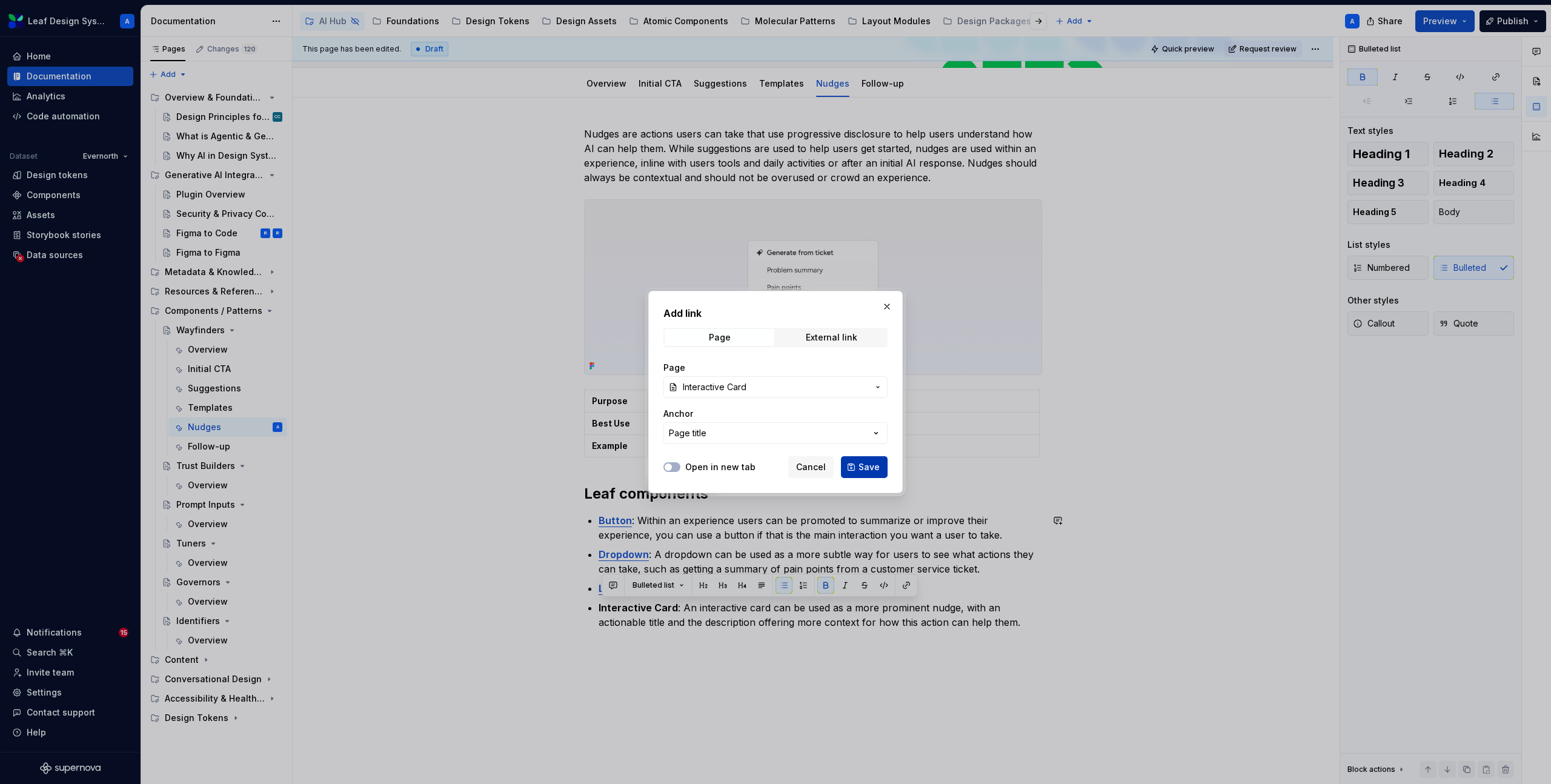
click at [858, 460] on button "Save" at bounding box center [864, 466] width 46 height 22
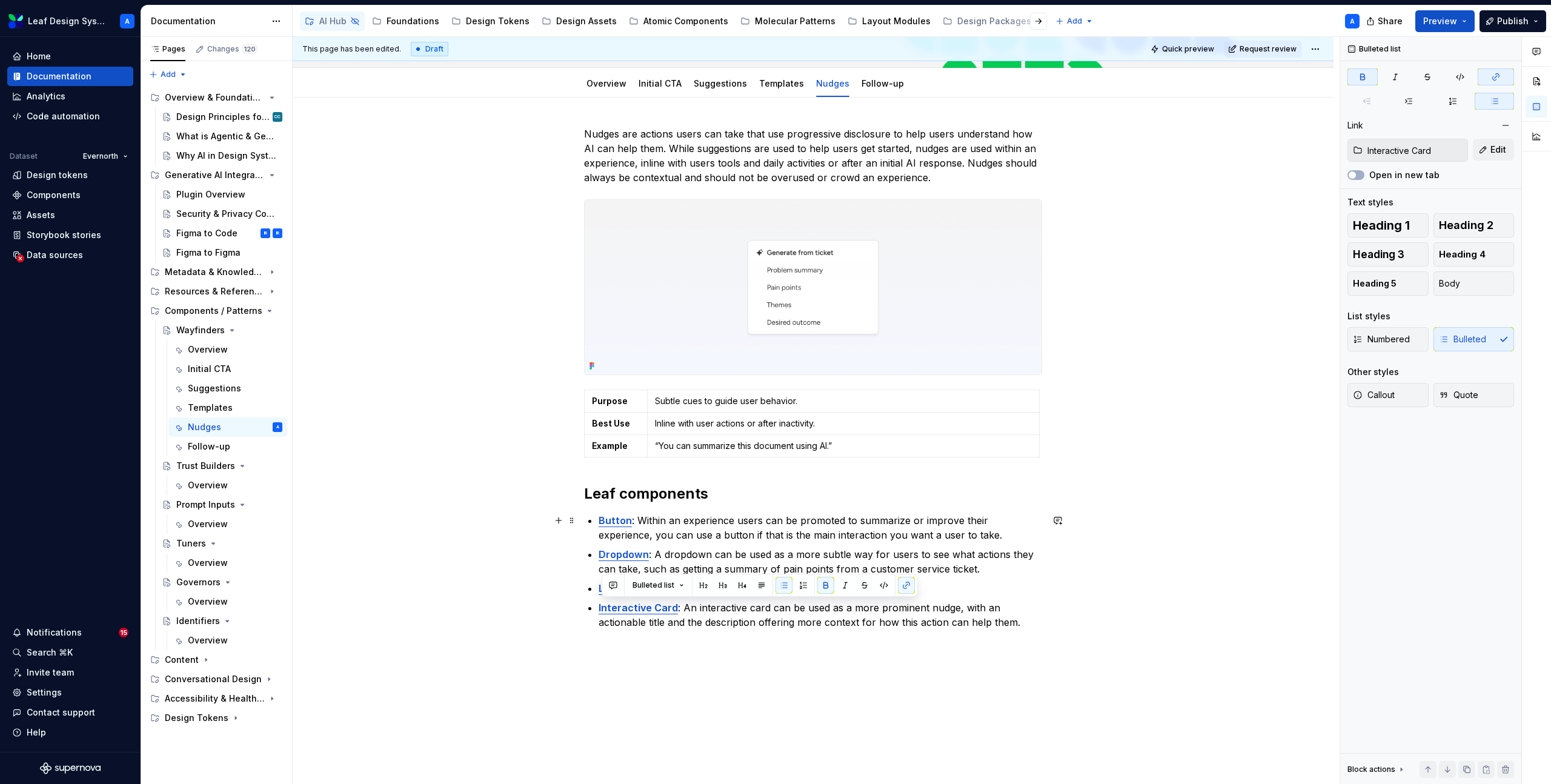
click at [1127, 541] on div "Nudges are actions users can take that use progressive disclosure to help users…" at bounding box center [813, 488] width 1041 height 781
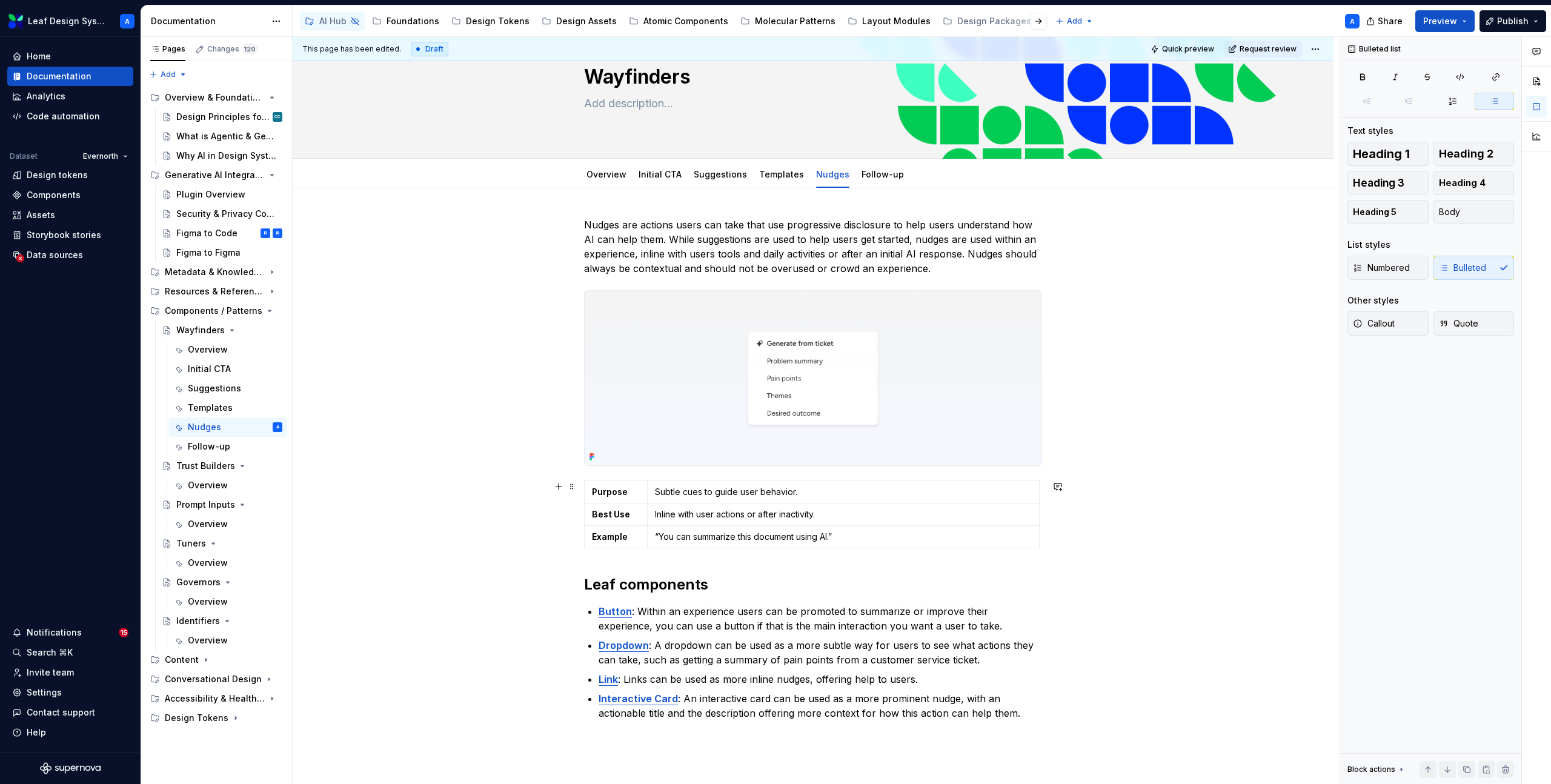
scroll to position [0, 0]
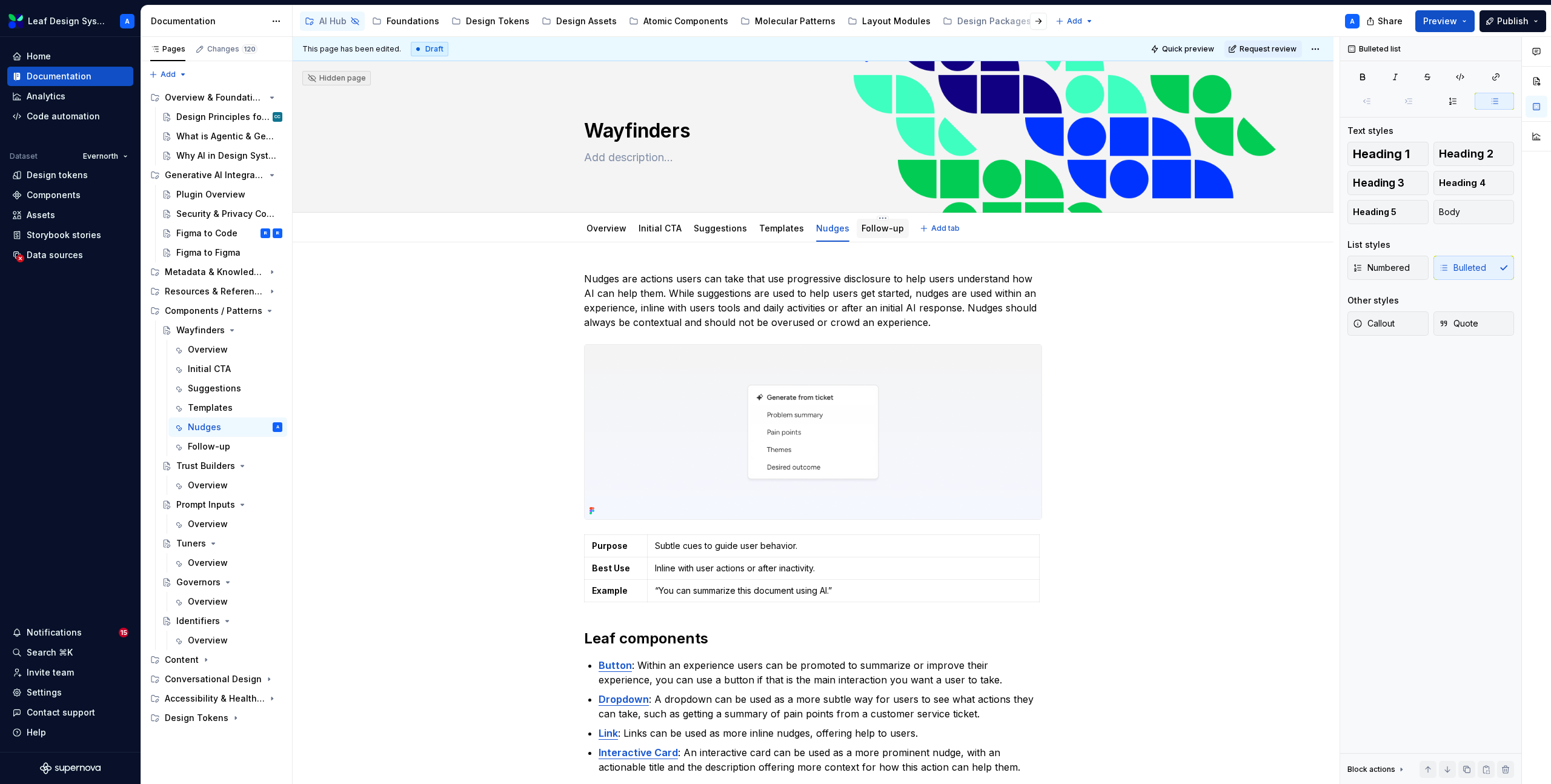
click at [863, 231] on link "Follow-up" at bounding box center [882, 228] width 42 height 10
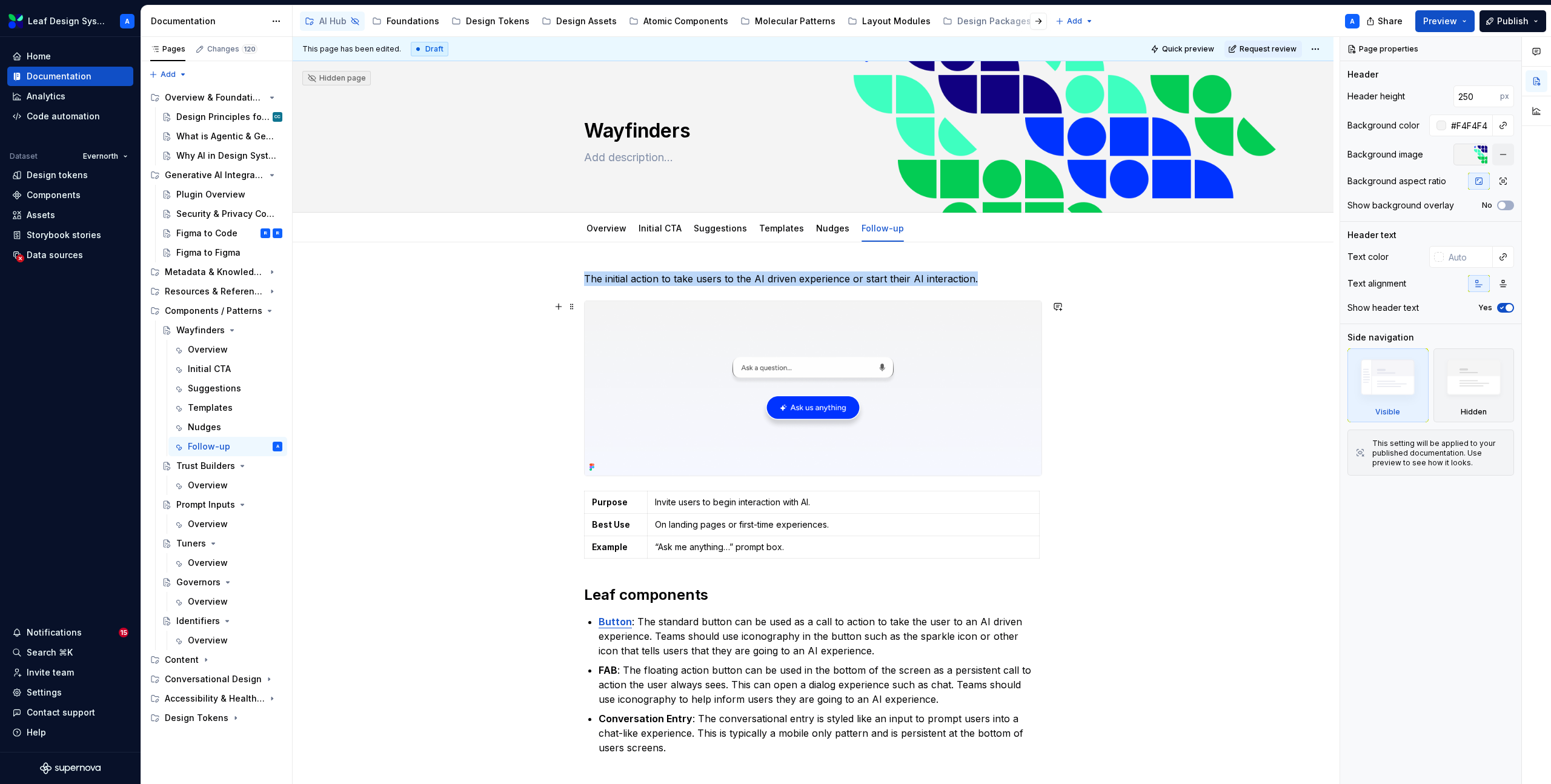
click at [804, 390] on img at bounding box center [813, 388] width 457 height 174
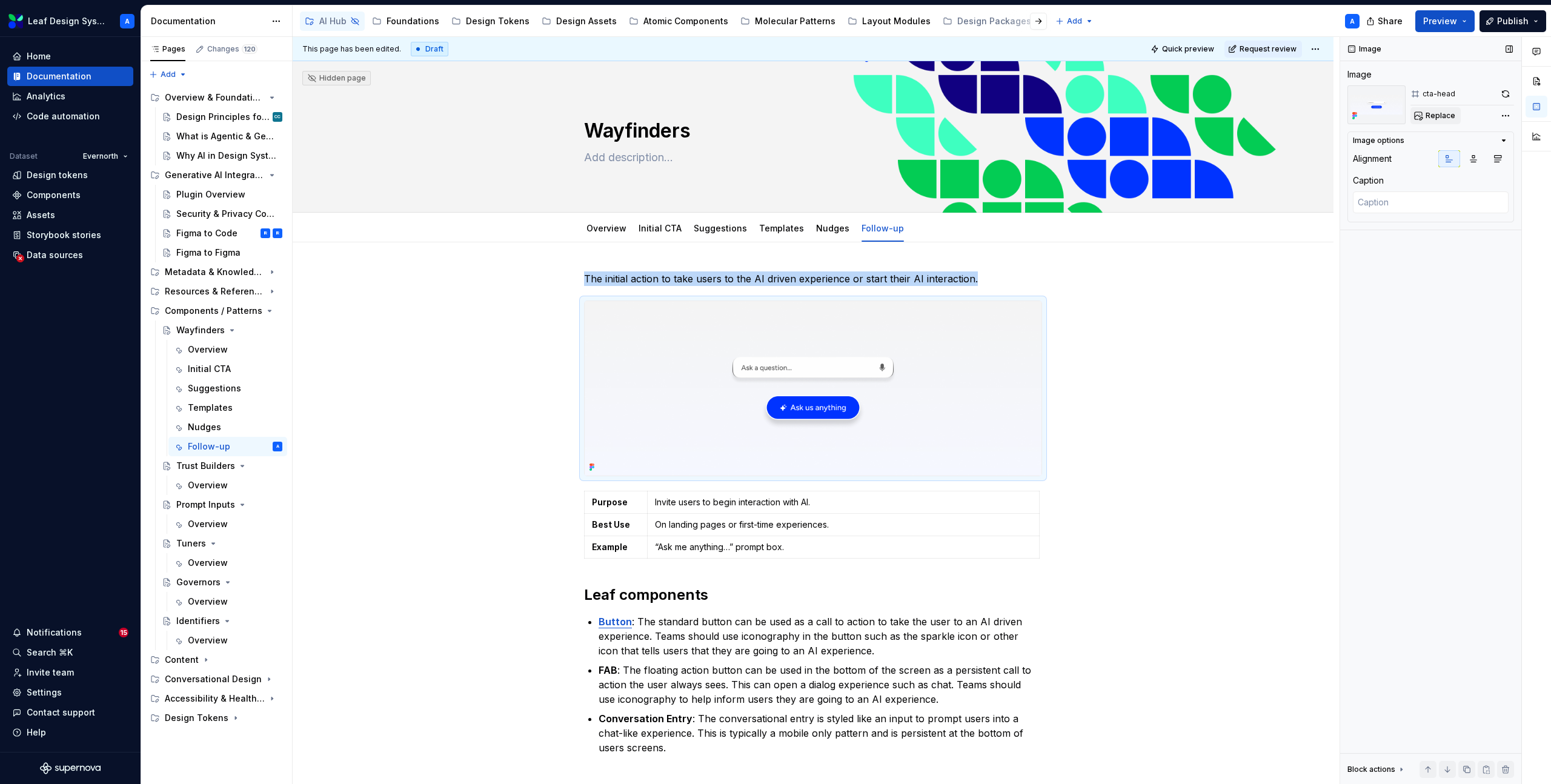
click at [1445, 120] on span "Replace" at bounding box center [1440, 116] width 30 height 10
type textarea "*"
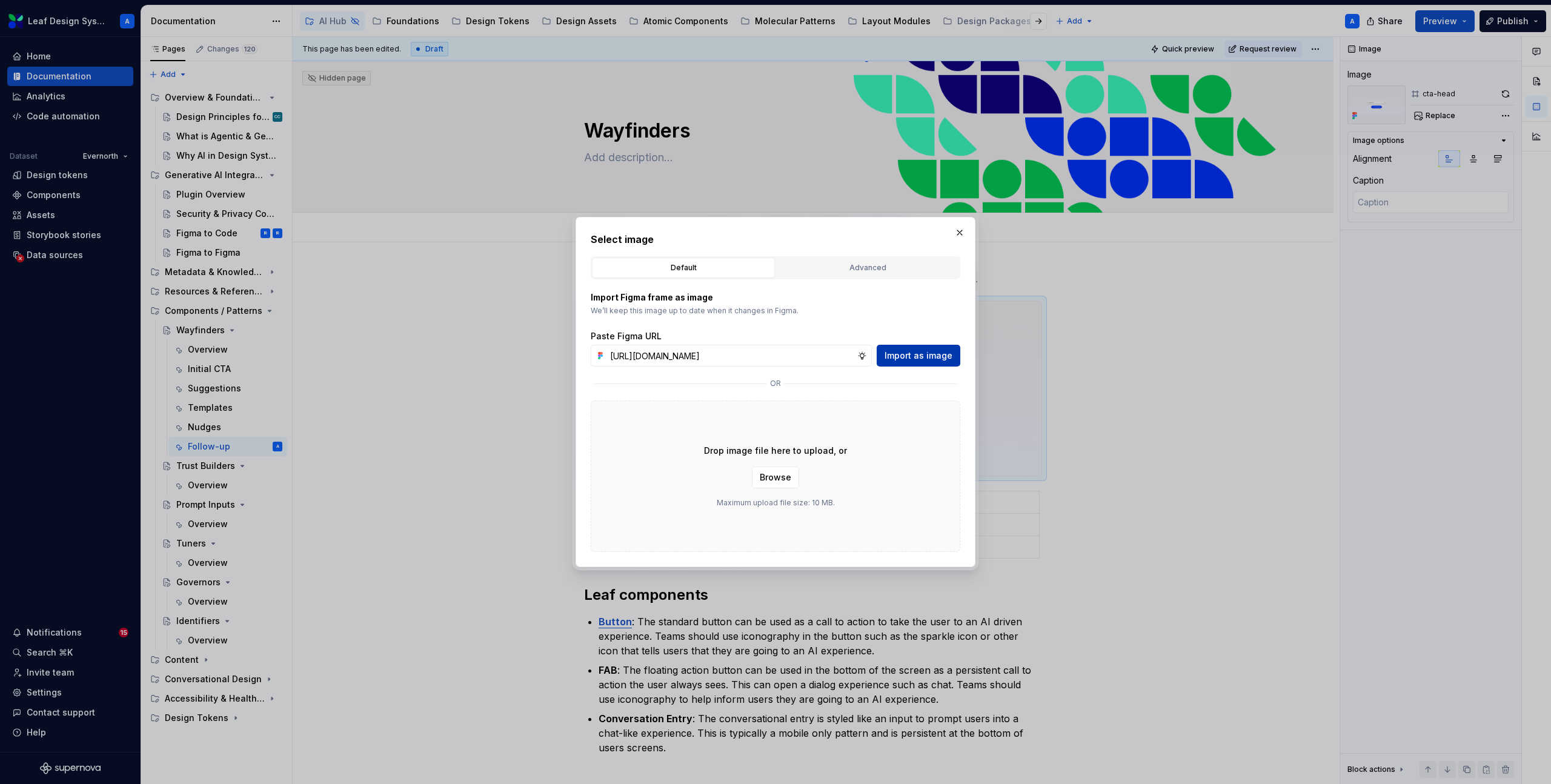
scroll to position [0, 346]
type input "[URL][DOMAIN_NAME]"
click at [924, 355] on span "Import as image" at bounding box center [919, 355] width 68 height 12
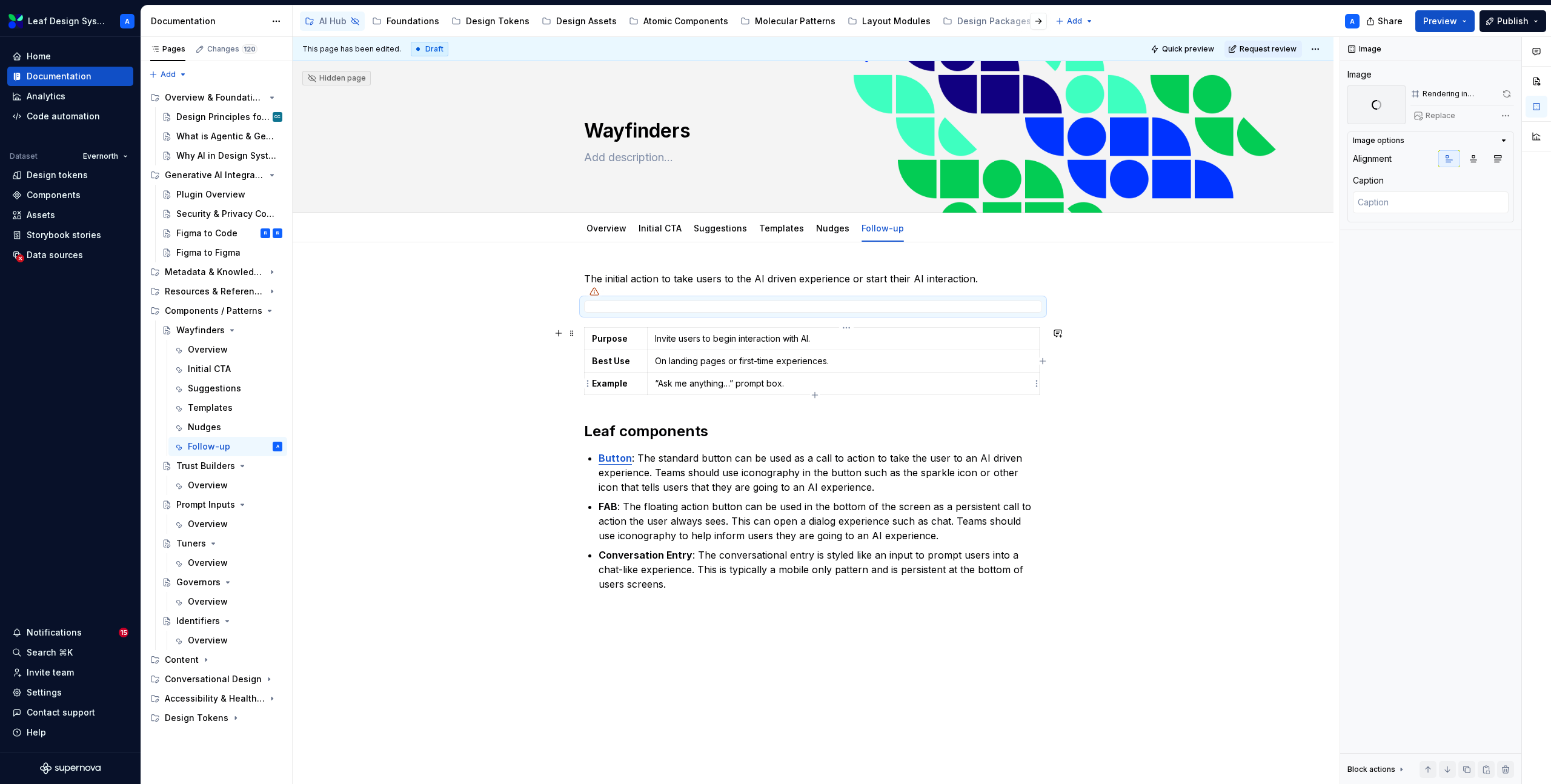
click at [798, 379] on p "“Ask me anything…” prompt box." at bounding box center [843, 383] width 377 height 12
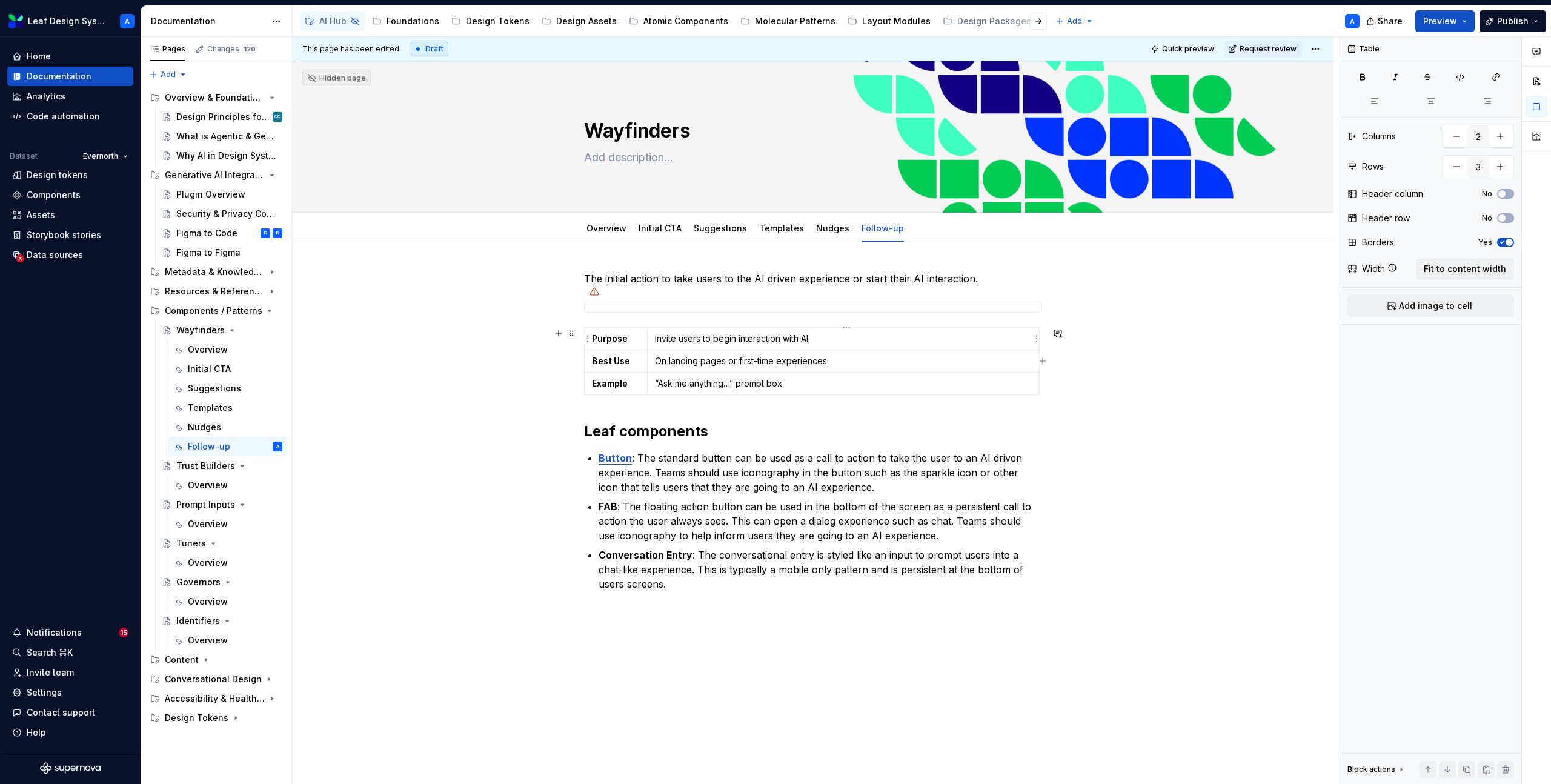
click at [788, 341] on p "Invite users to begin interaction with AI." at bounding box center [843, 338] width 377 height 12
click at [735, 366] on p "On landing pages or first-time experiences." at bounding box center [843, 361] width 377 height 12
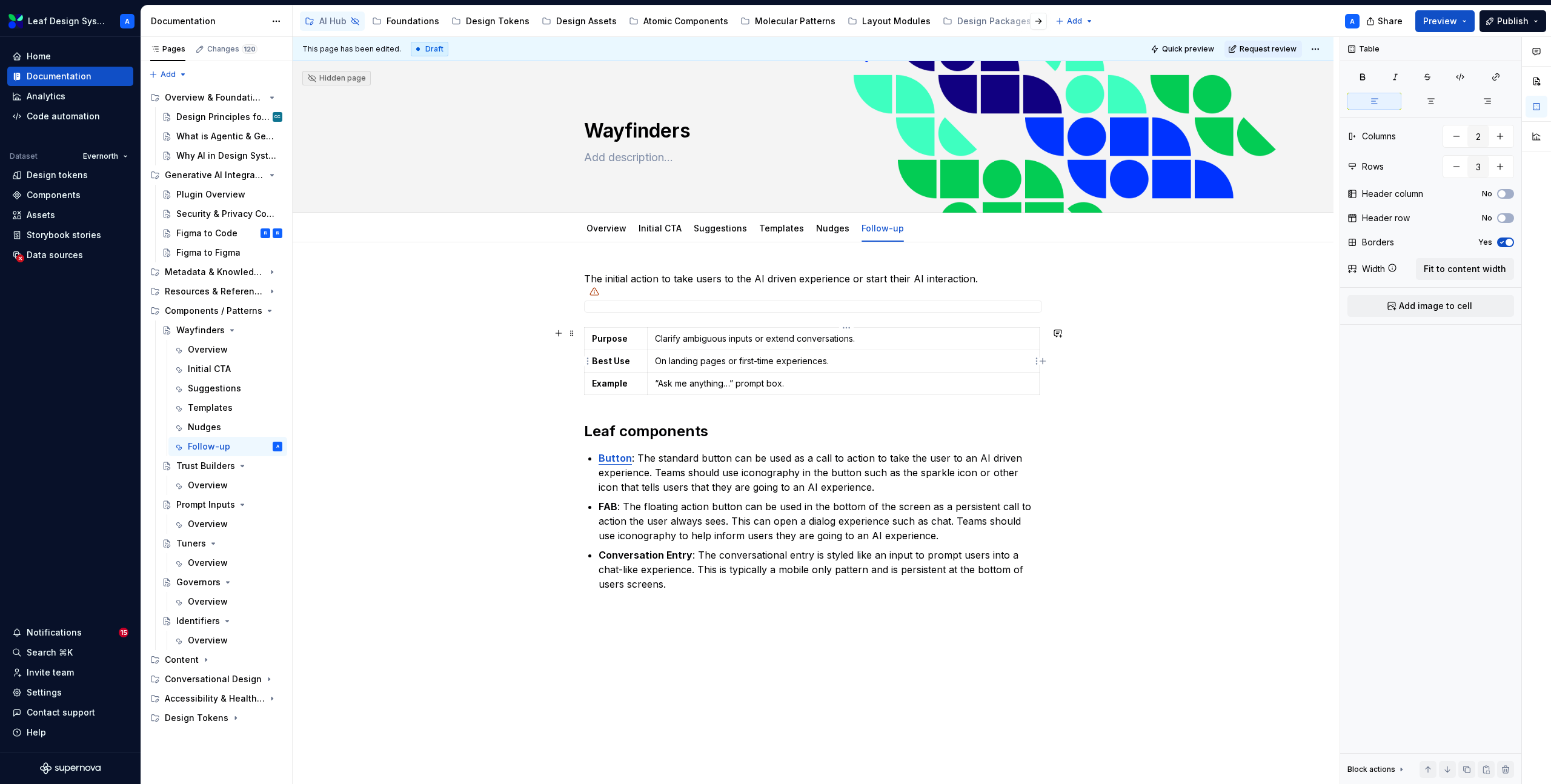
click at [735, 366] on p "On landing pages or first-time experiences." at bounding box center [843, 361] width 377 height 12
click at [767, 381] on p "“Ask me anything…” prompt box." at bounding box center [843, 383] width 377 height 12
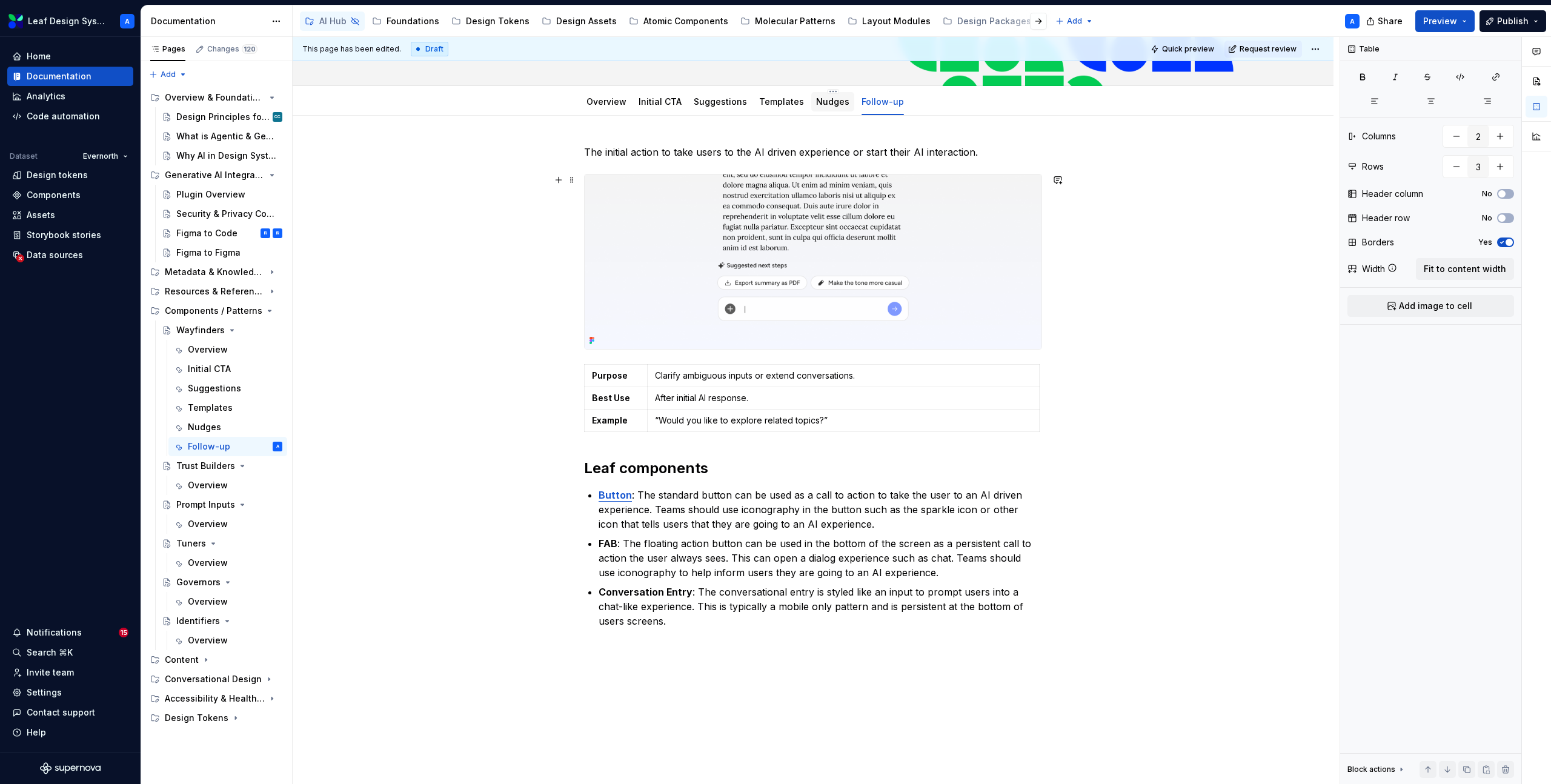
scroll to position [128, 0]
click at [715, 105] on div "Suggestions" at bounding box center [720, 99] width 53 height 12
click at [717, 104] on link "Suggestions" at bounding box center [720, 99] width 53 height 10
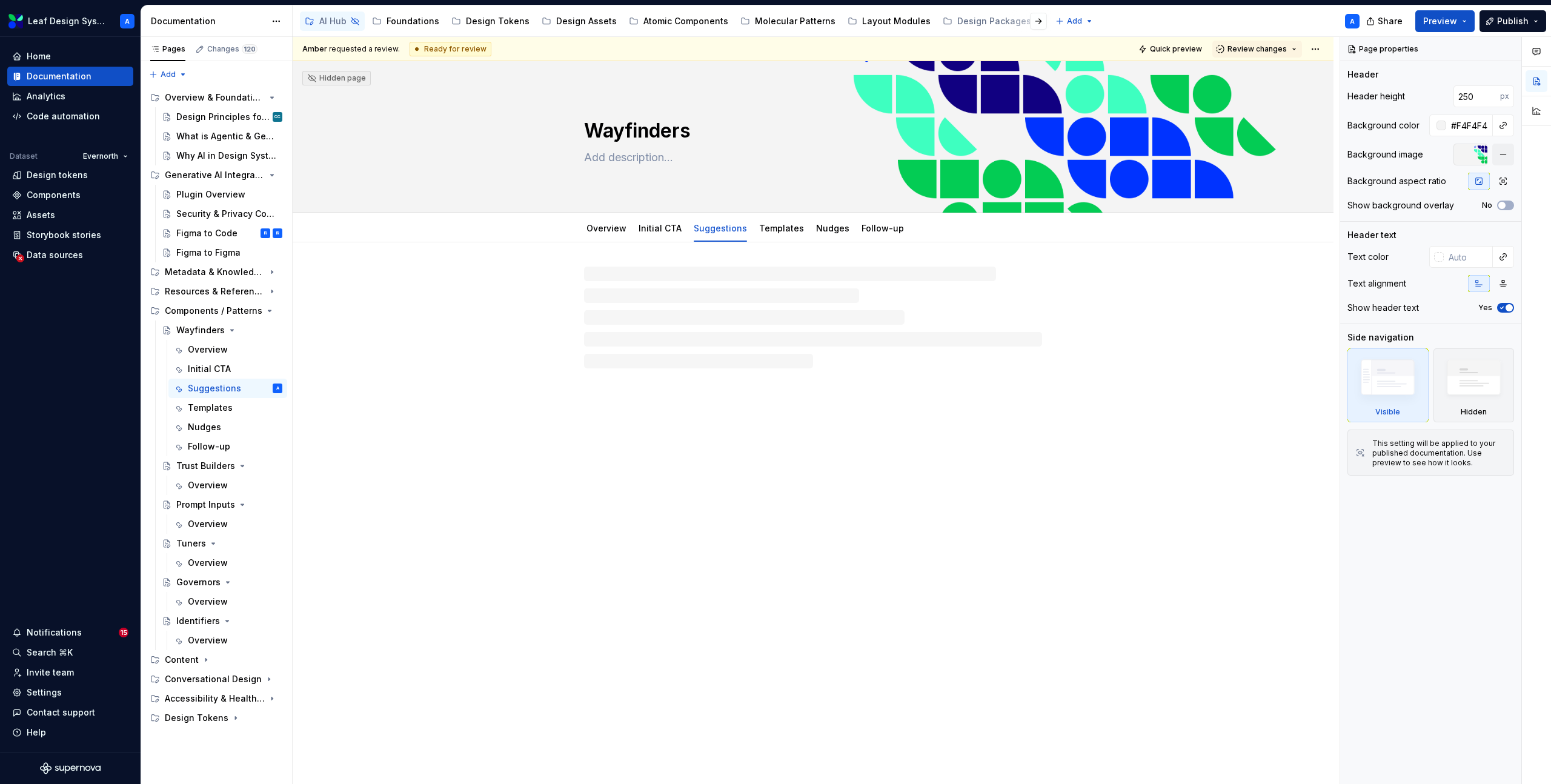
type textarea "*"
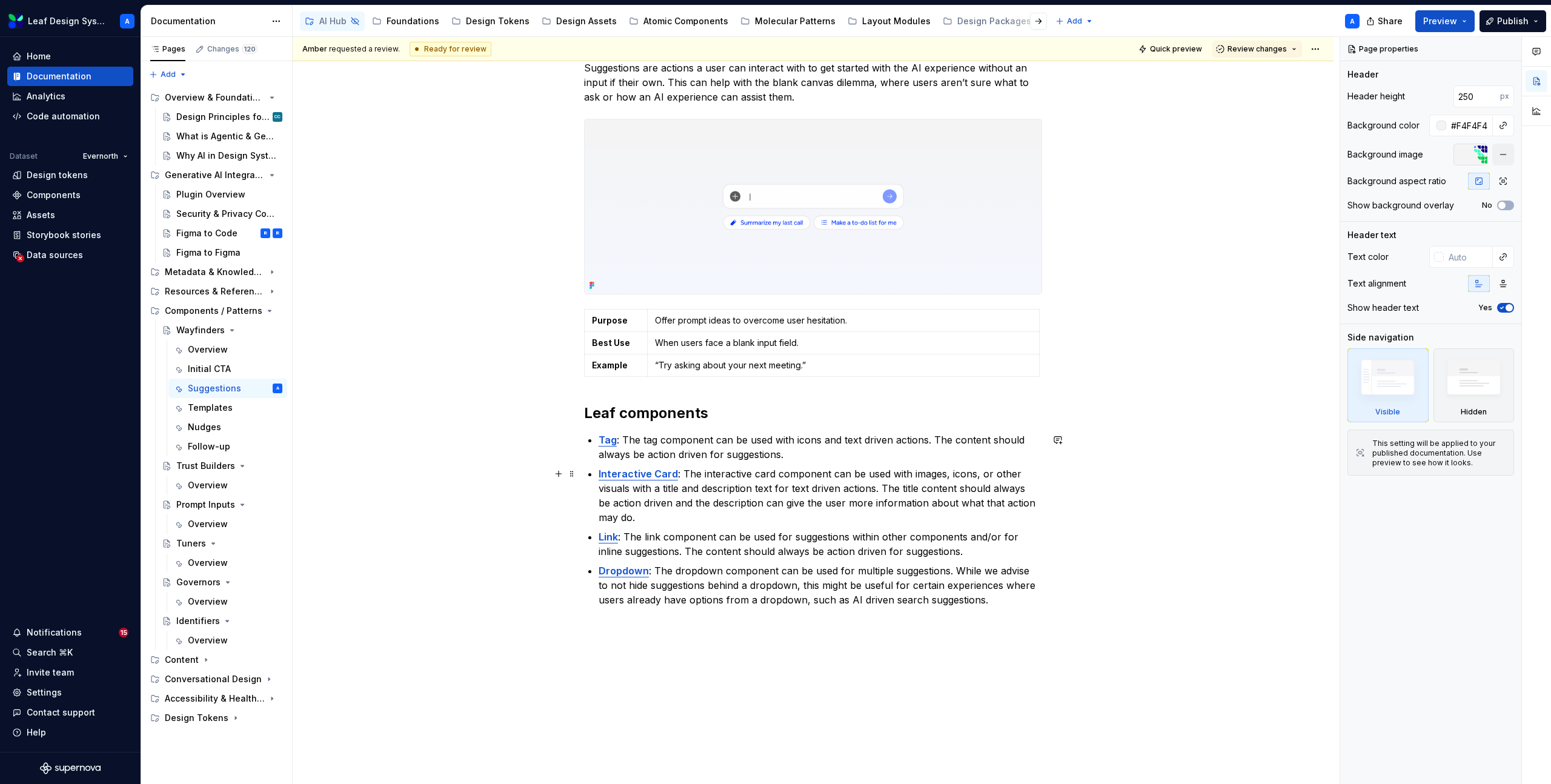
scroll to position [233, 0]
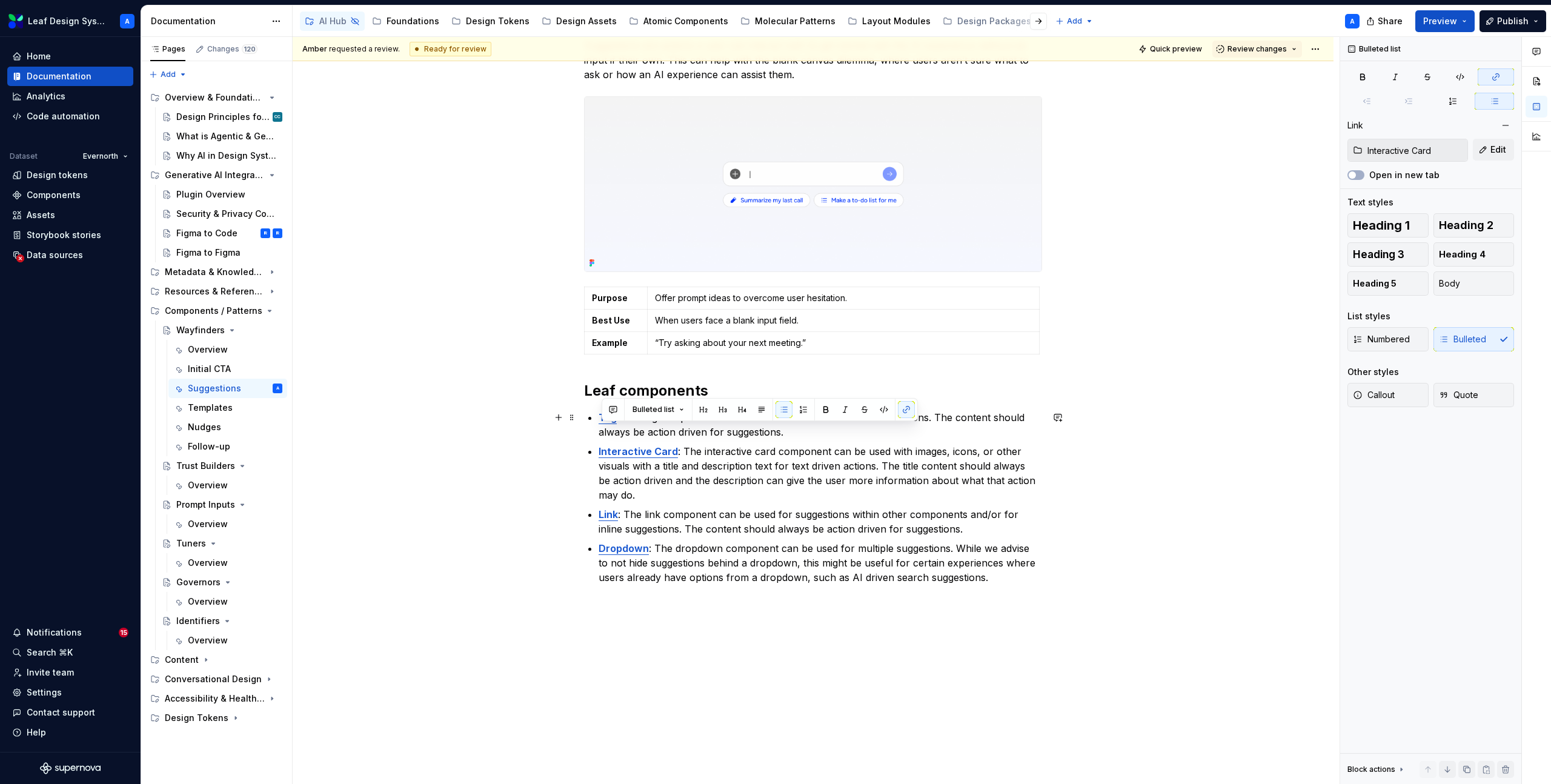
type input "Tag"
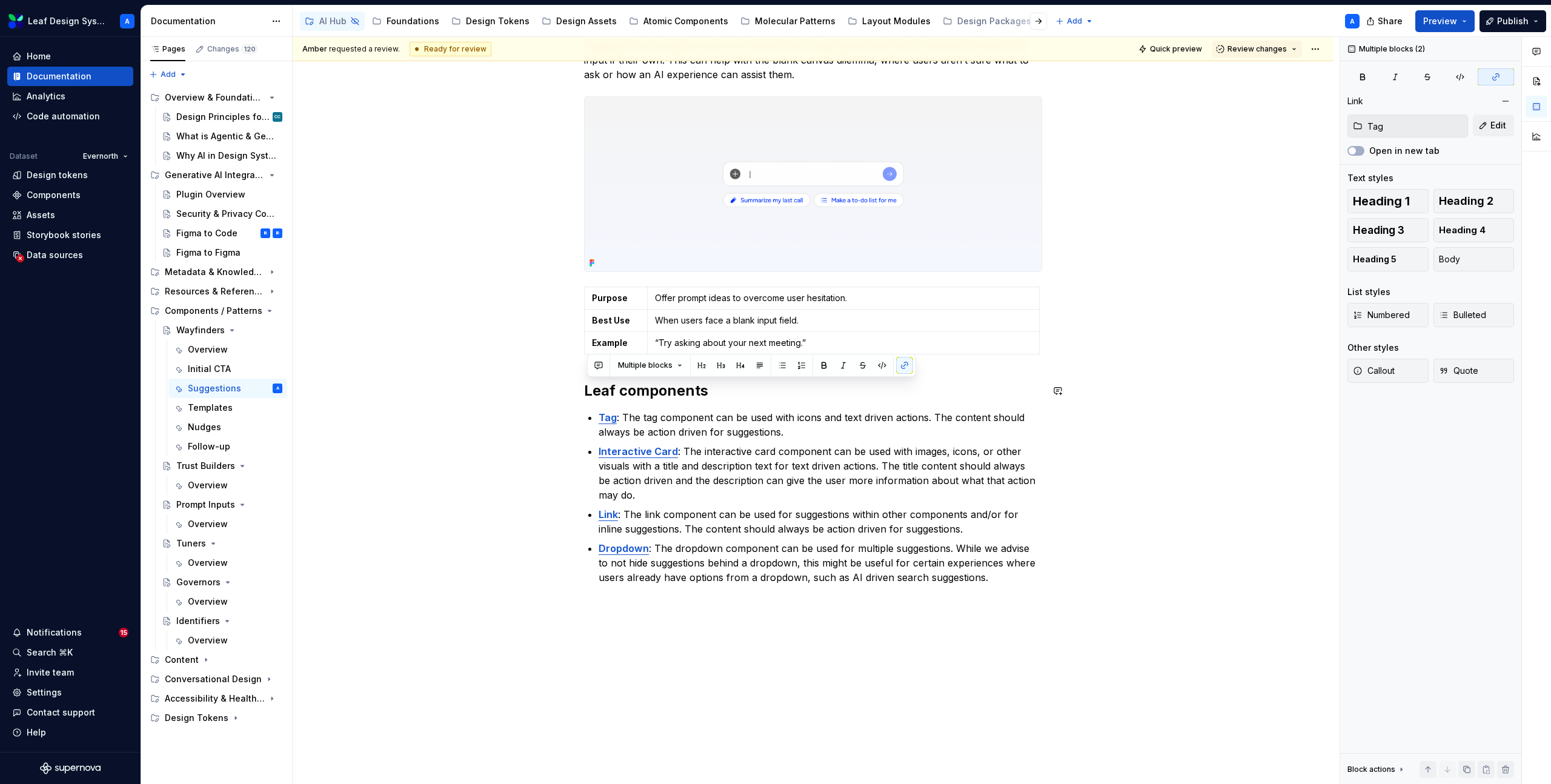
drag, startPoint x: 1018, startPoint y: 576, endPoint x: 505, endPoint y: 380, distance: 549.2
click at [505, 380] on div "Suggestions are actions a user can interact with to get started with the AI exp…" at bounding box center [813, 421] width 1041 height 825
copy div "Leaf components Tag : The tag component can be used with icons and text driven …"
click at [425, 397] on div "[PERSON_NAME] requested a review. Ready for review Quick preview Review changes…" at bounding box center [816, 410] width 1046 height 747
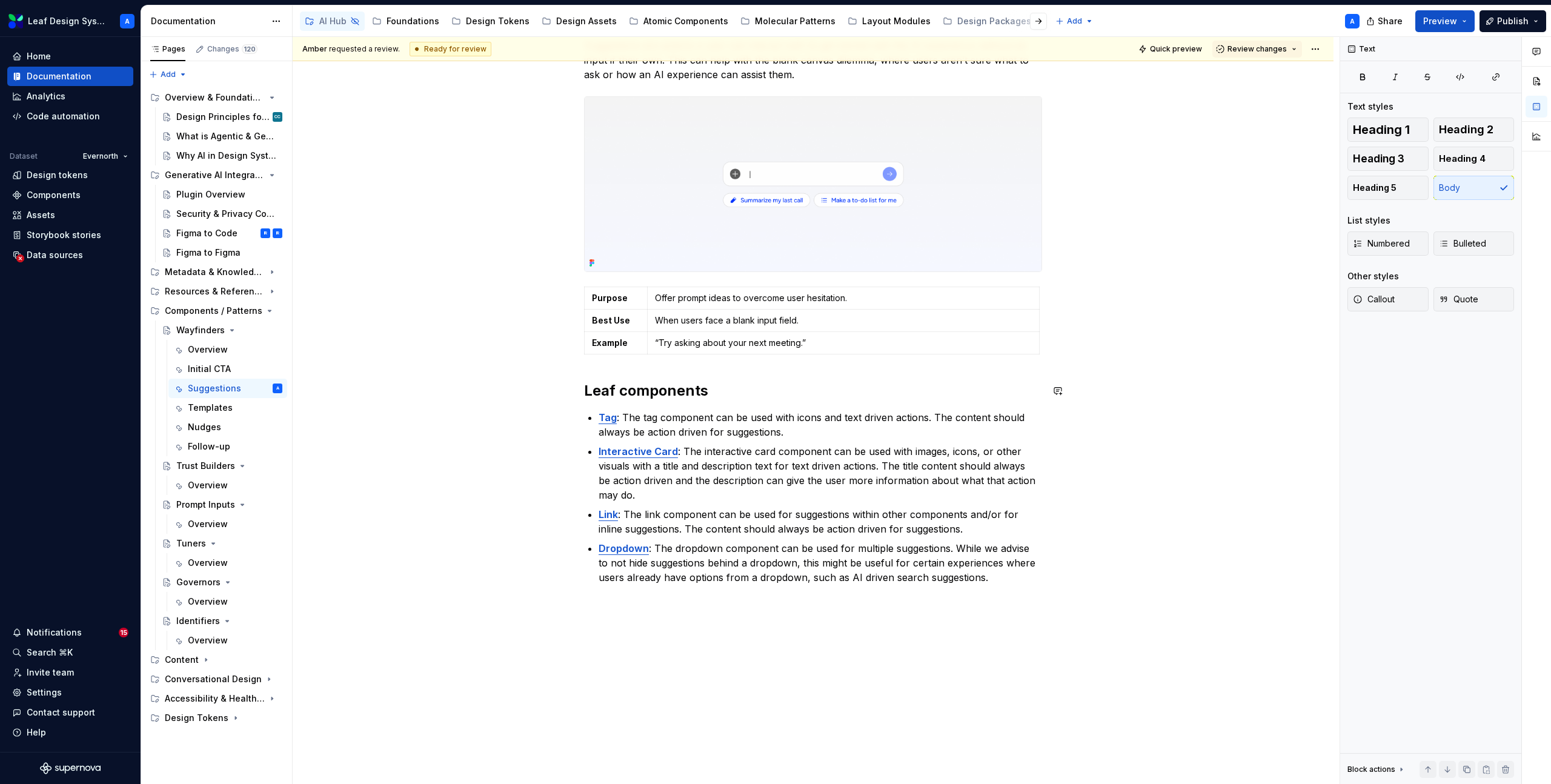
click at [465, 367] on div "Suggestions are actions a user can interact with to get started with the AI exp…" at bounding box center [813, 421] width 1041 height 825
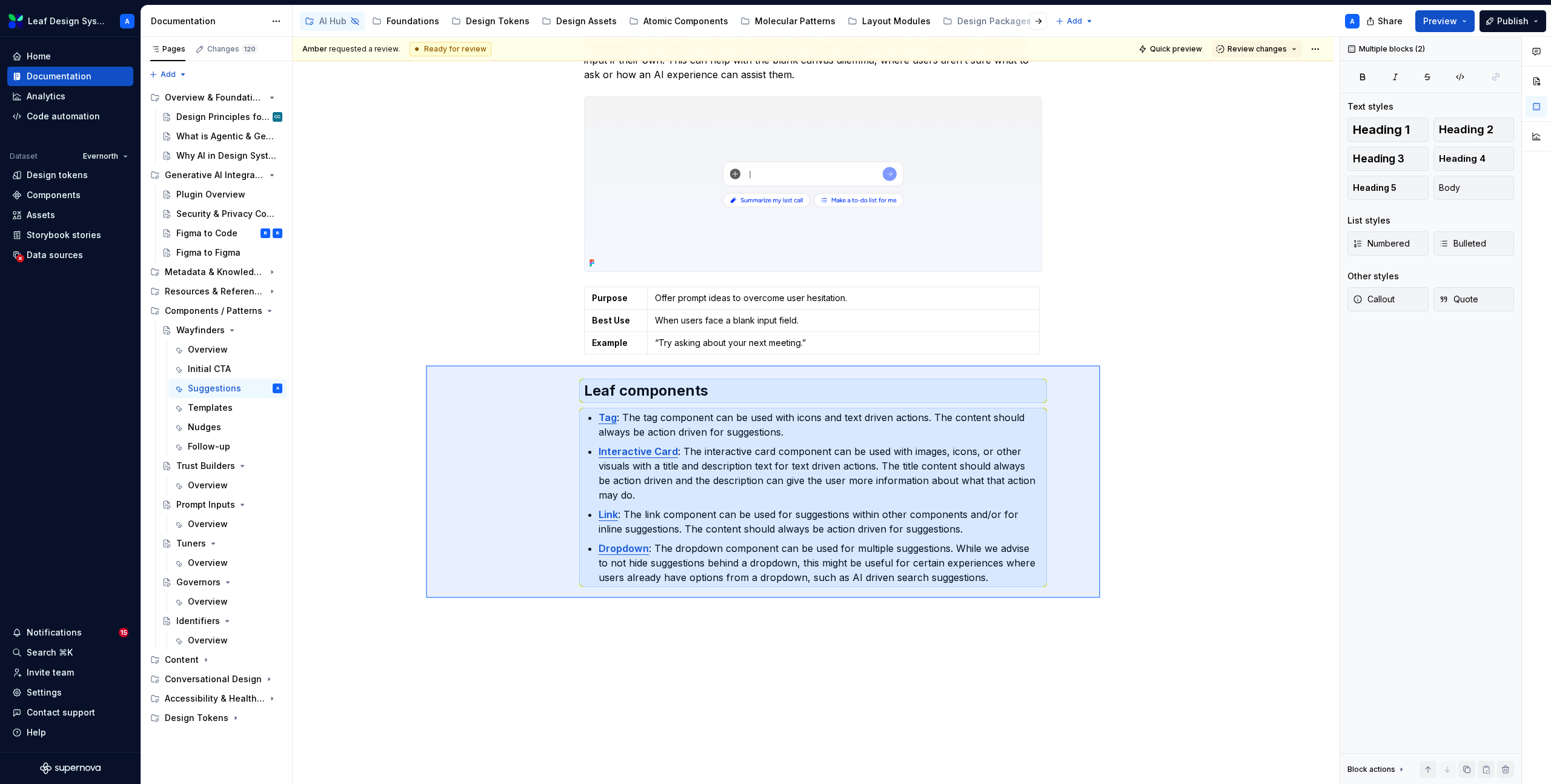
drag, startPoint x: 448, startPoint y: 366, endPoint x: 1110, endPoint y: 608, distance: 704.8
click at [1110, 608] on div "[PERSON_NAME] requested a review. Ready for review Quick preview Review changes…" at bounding box center [816, 410] width 1046 height 747
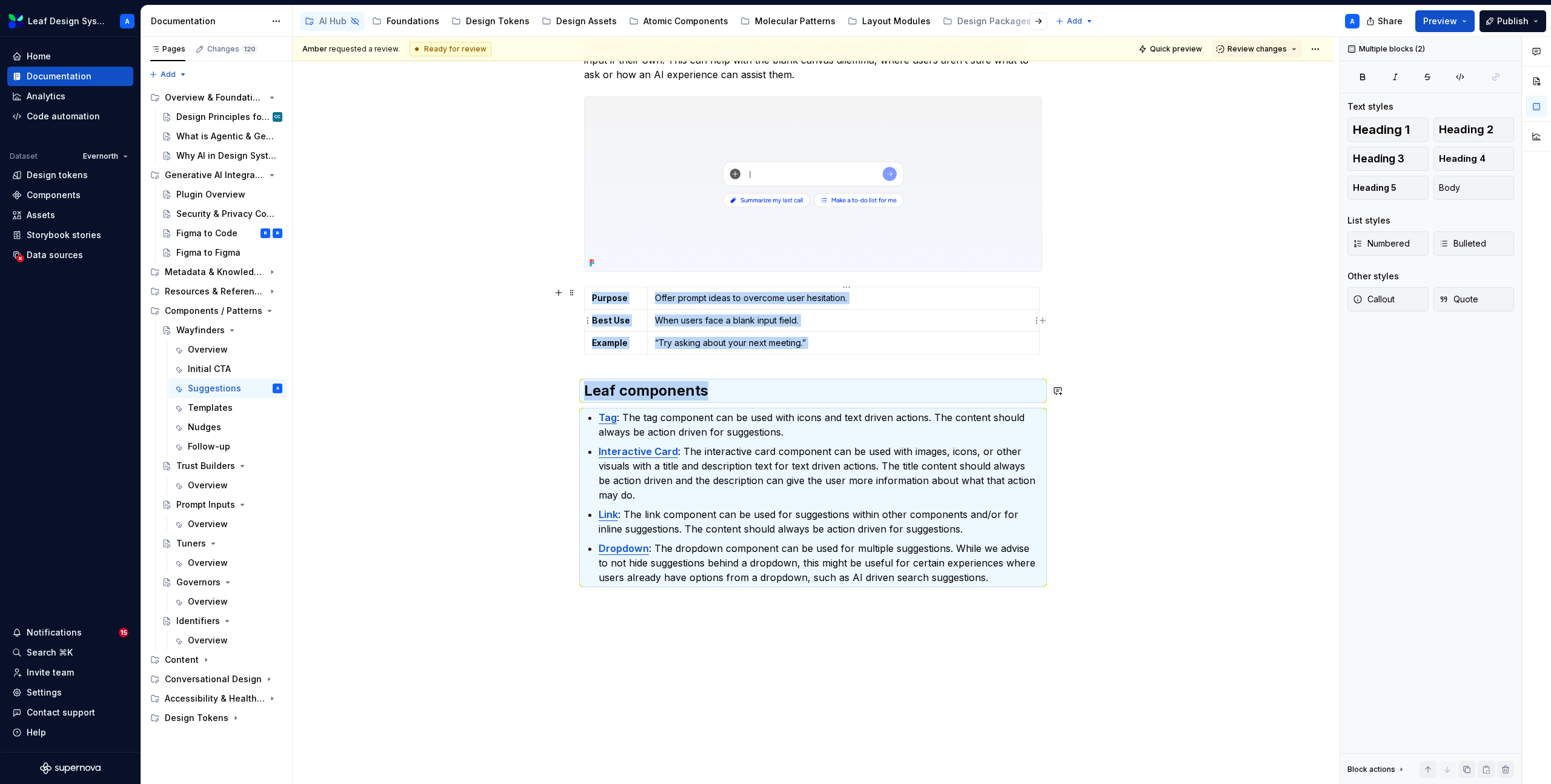
copy div "Purpose Offer prompt ideas to overcome user hesitation. Best Use When users fac…"
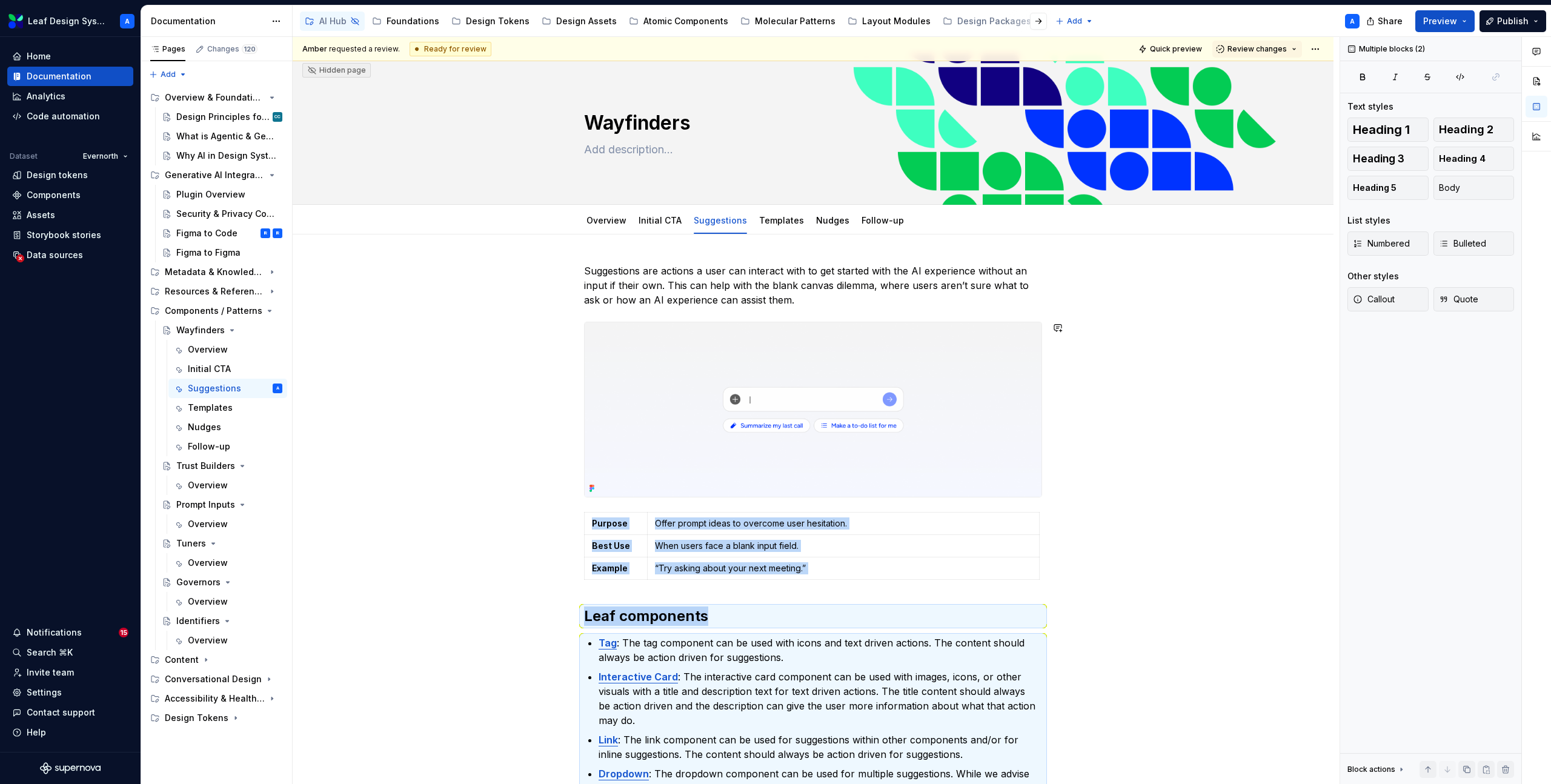
scroll to position [0, 0]
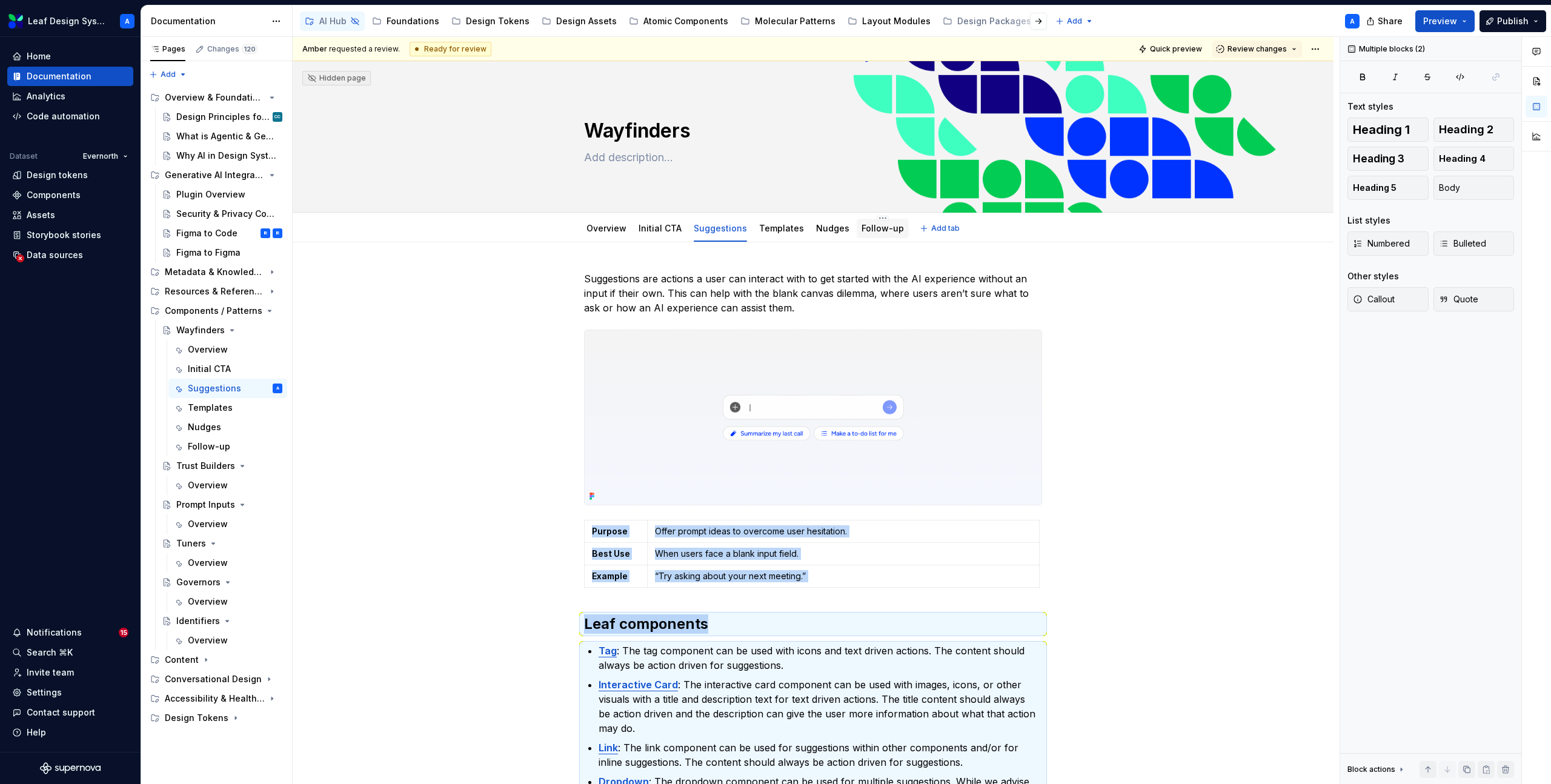
click at [864, 226] on link "Follow-up" at bounding box center [882, 228] width 42 height 10
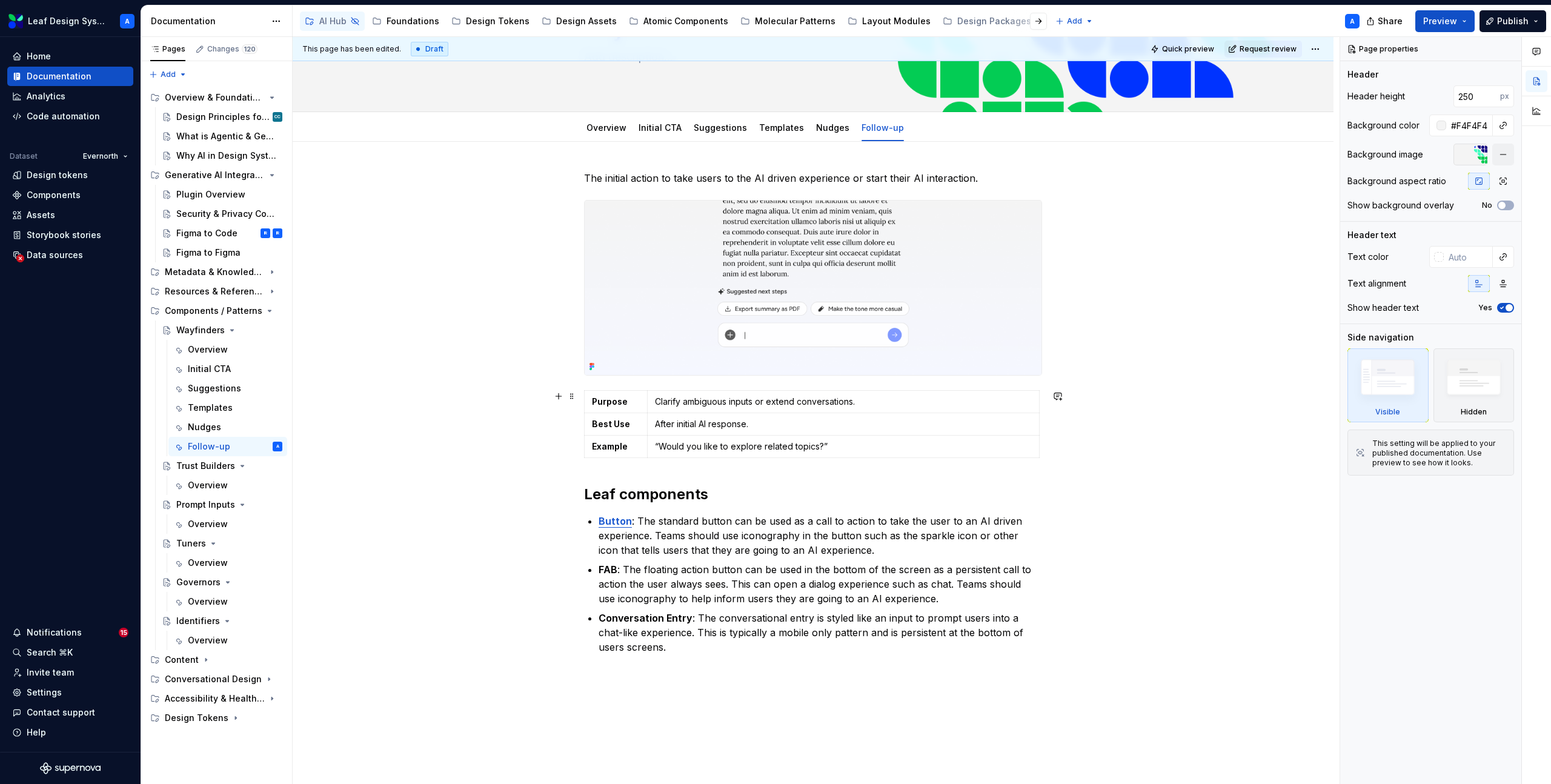
scroll to position [126, 0]
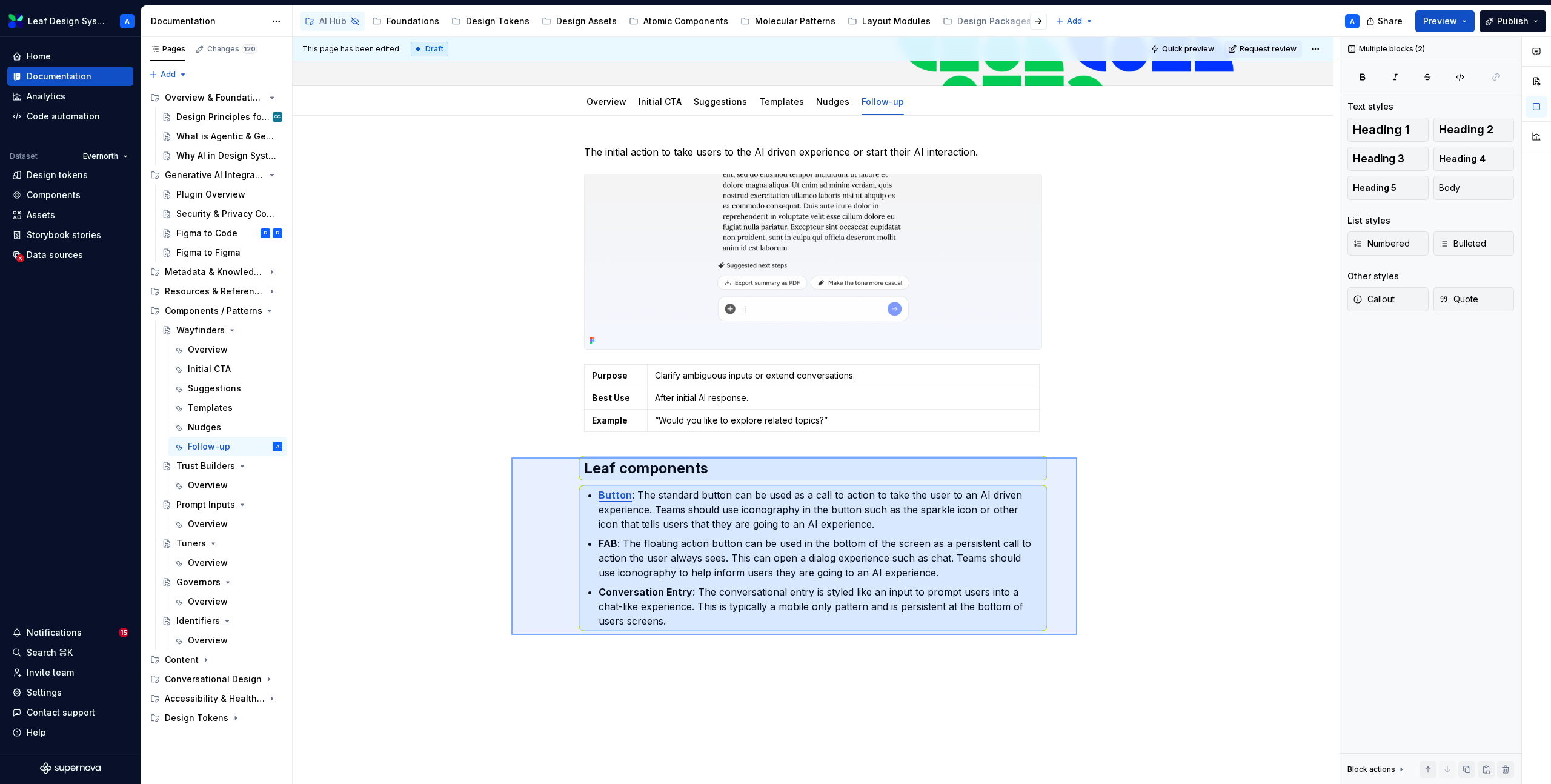
drag, startPoint x: 511, startPoint y: 457, endPoint x: 1159, endPoint y: 658, distance: 678.5
click at [1159, 657] on div "This page has been edited. Draft Quick preview Request review Hidden page Wayfi…" at bounding box center [816, 410] width 1046 height 747
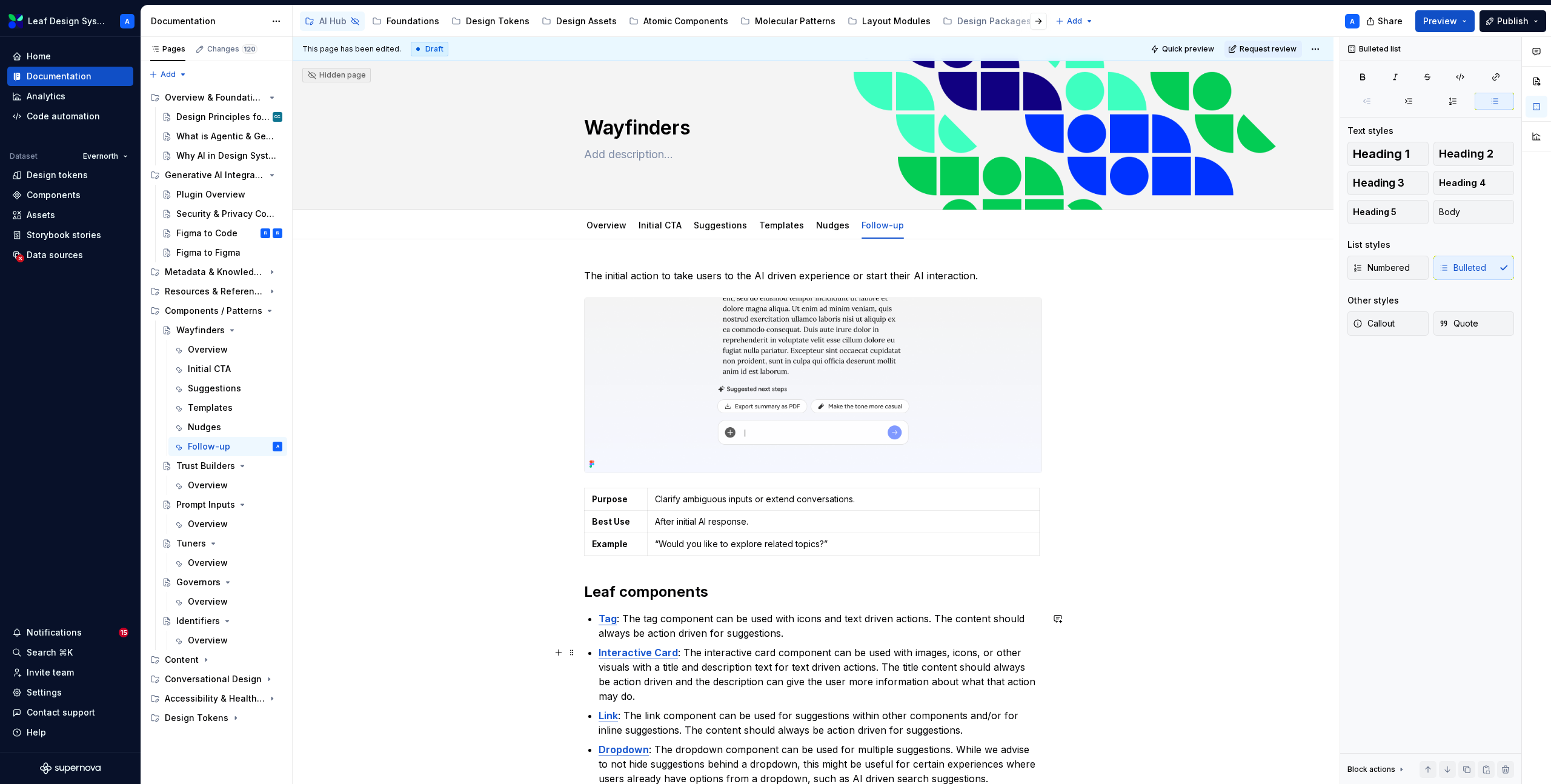
scroll to position [0, 0]
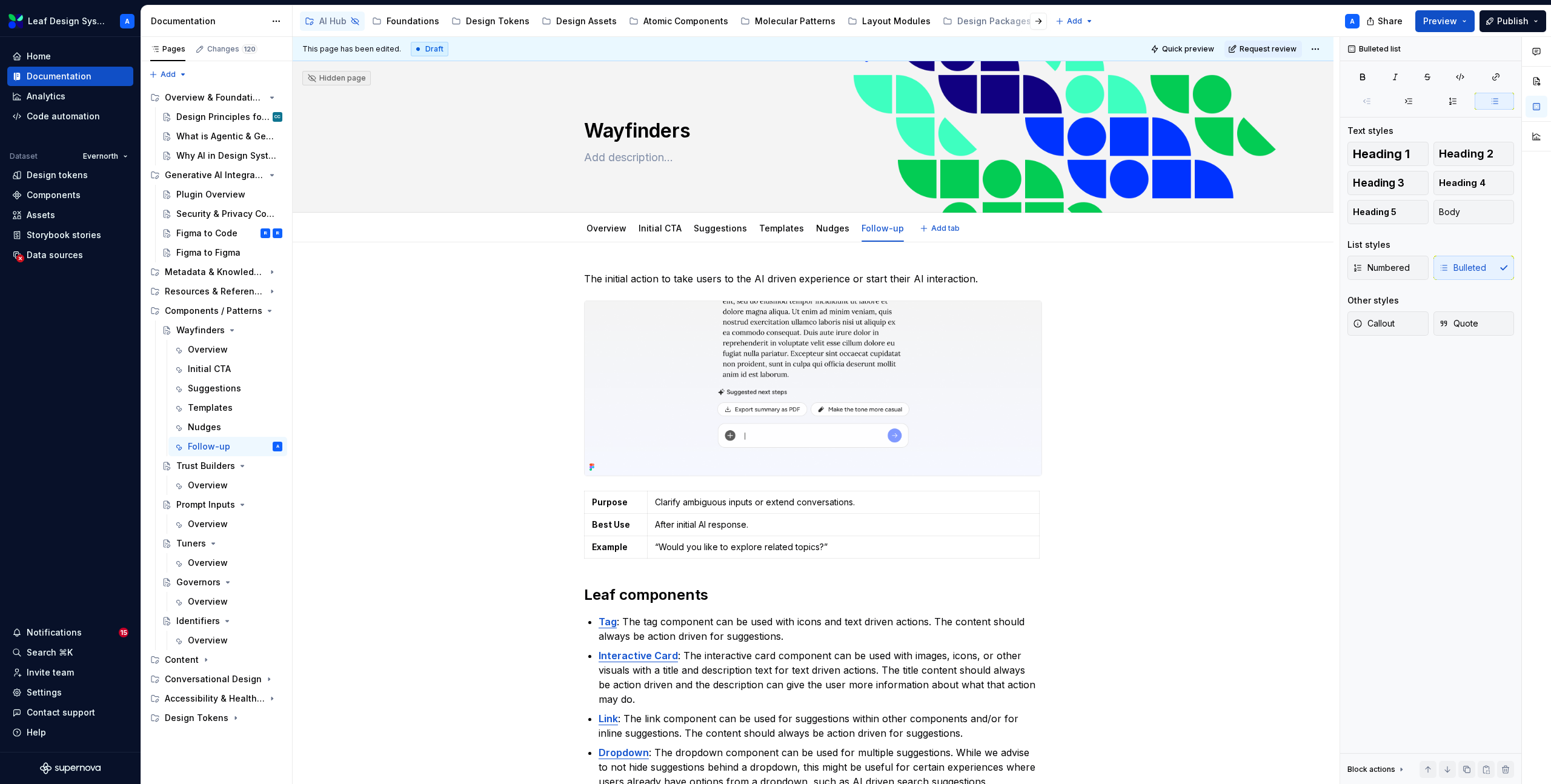
type textarea "*"
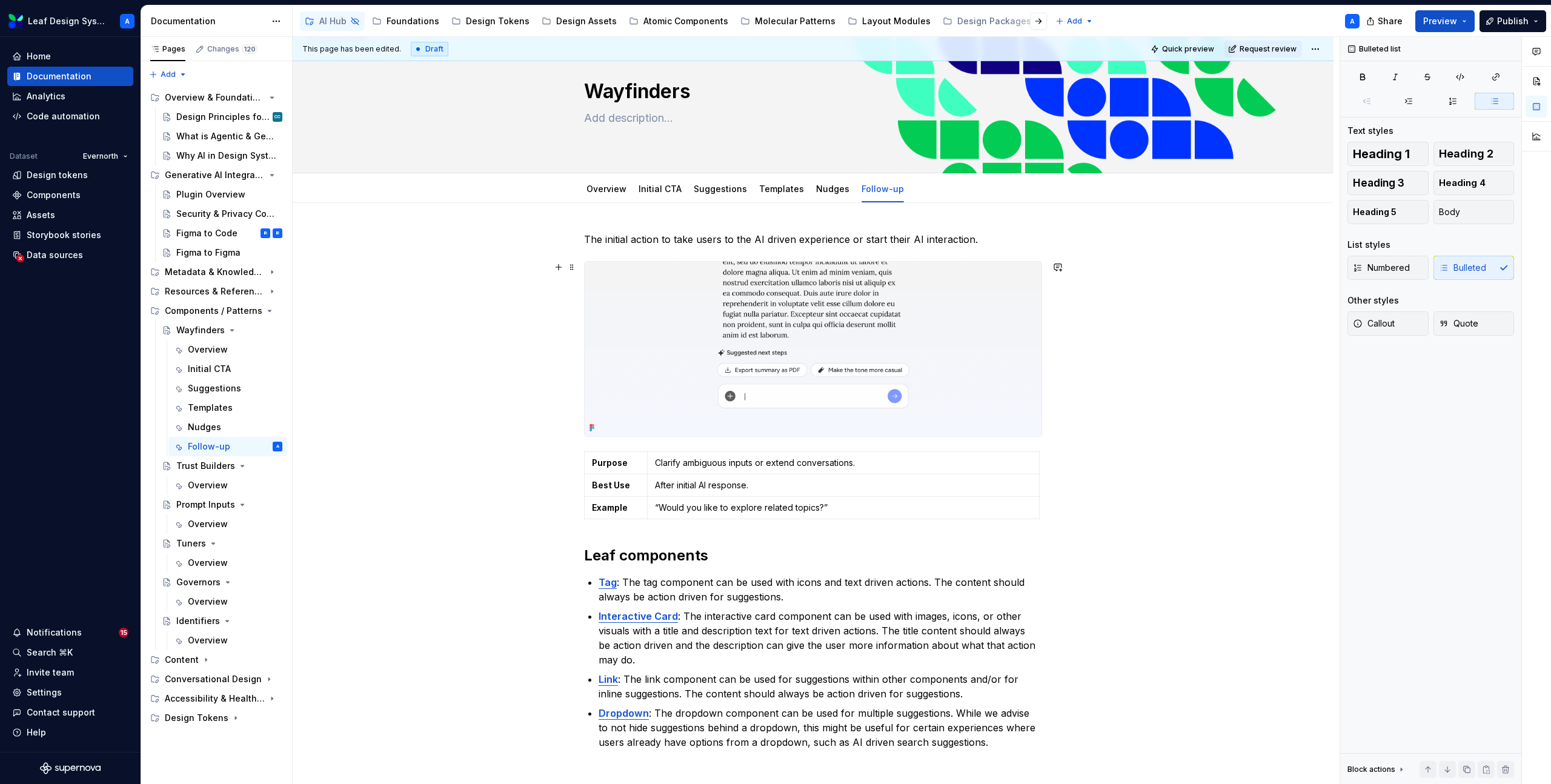
scroll to position [47, 0]
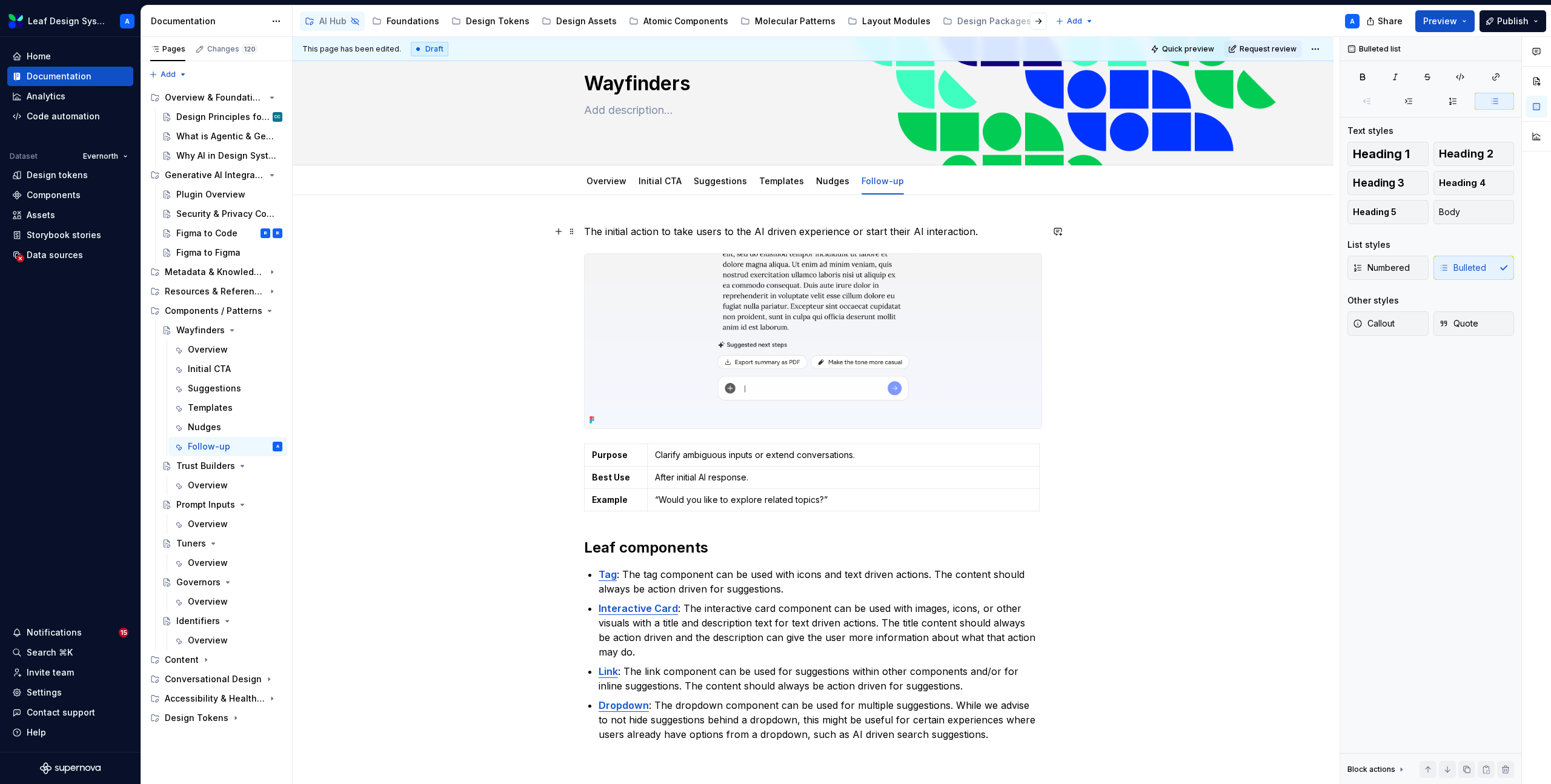
click at [706, 236] on p "The initial action to take users to the AI driven experience or start their AI …" at bounding box center [813, 231] width 458 height 15
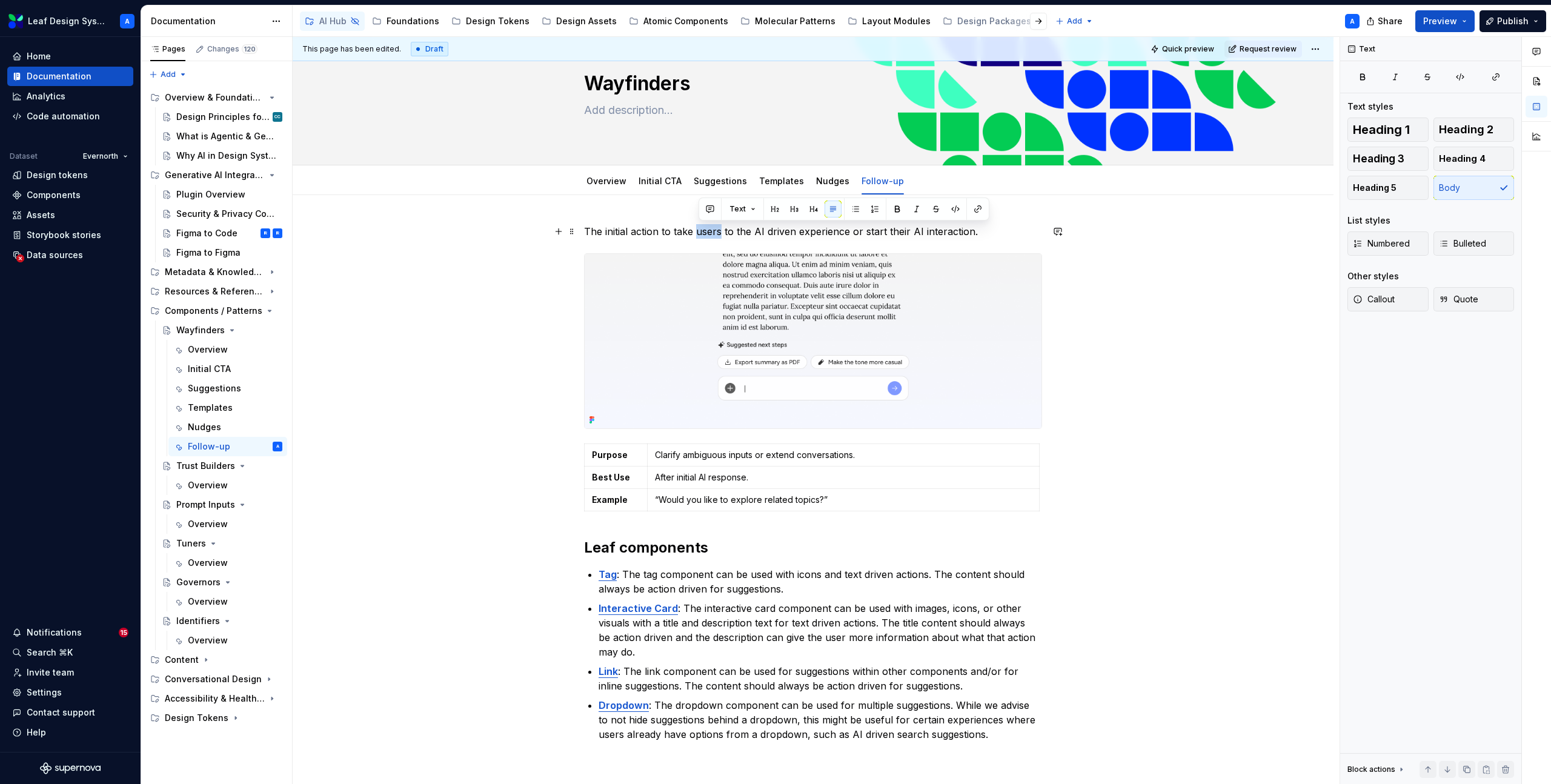
click at [706, 236] on p "The initial action to take users to the AI driven experience or start their AI …" at bounding box center [813, 231] width 458 height 15
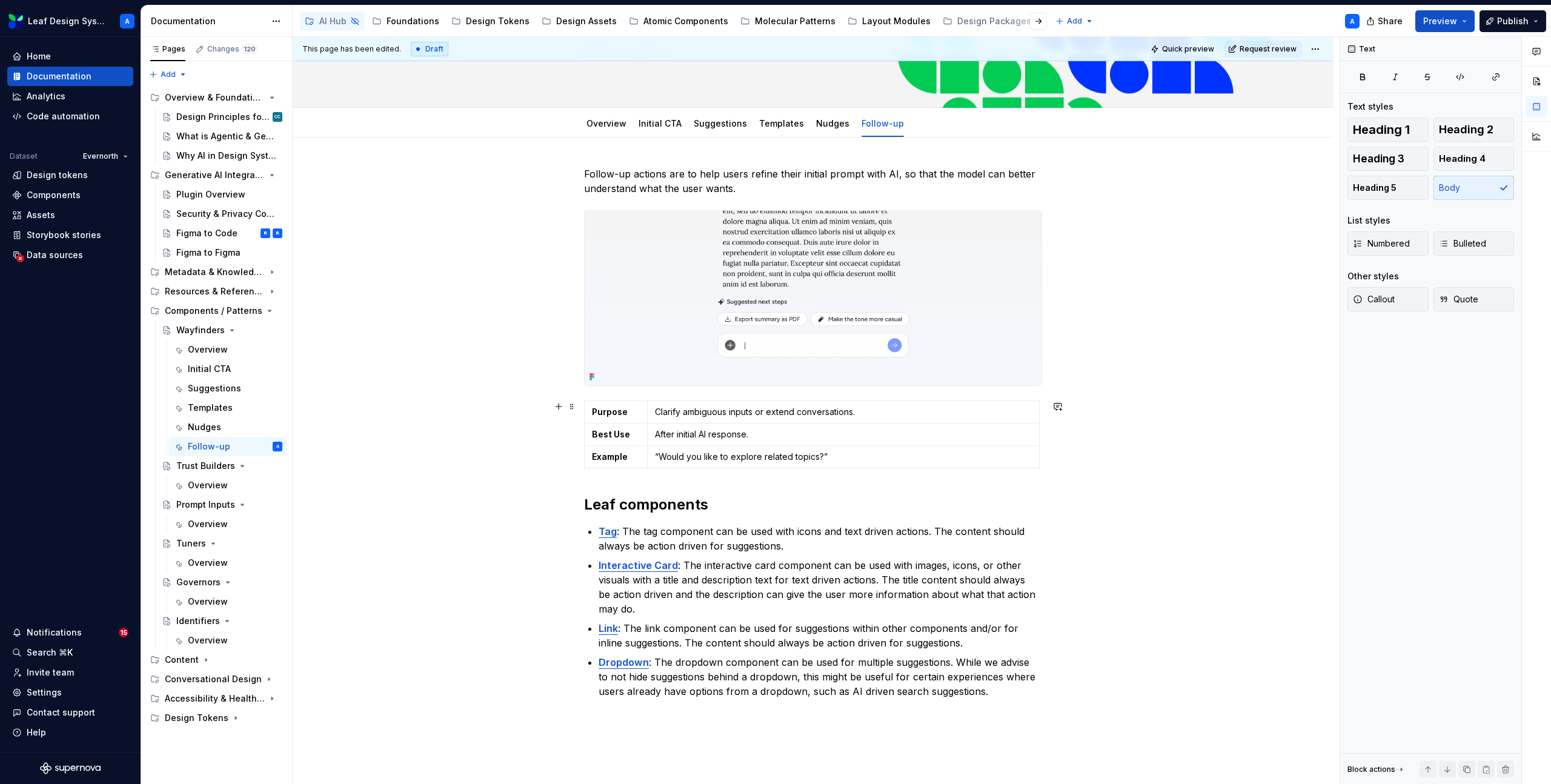
scroll to position [103, 0]
type textarea "*"
